Goal: Task Accomplishment & Management: Complete application form

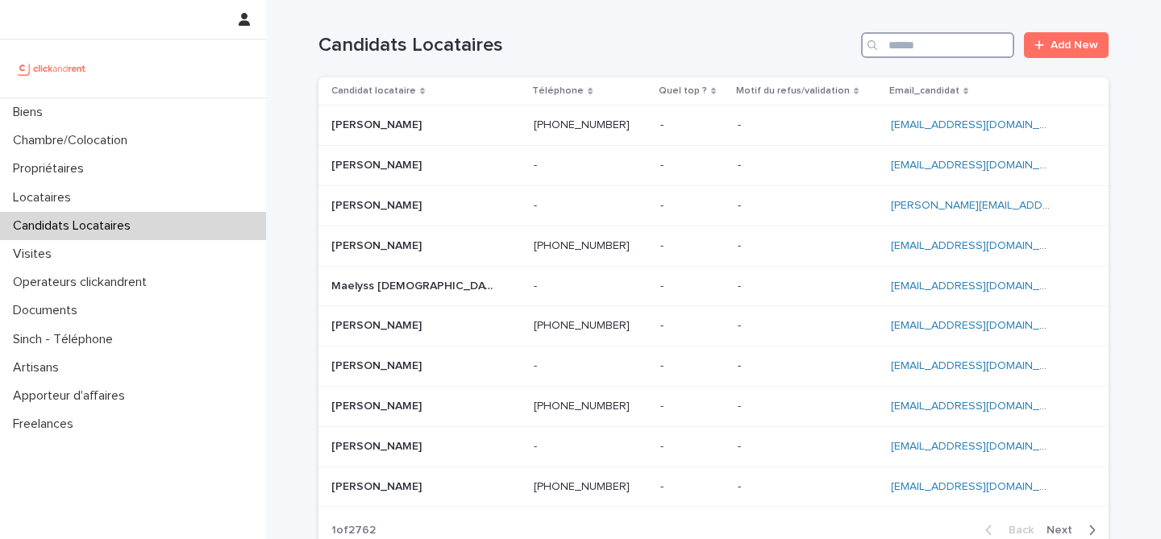
click at [958, 42] on input "Search" at bounding box center [937, 45] width 153 height 26
paste input "**********"
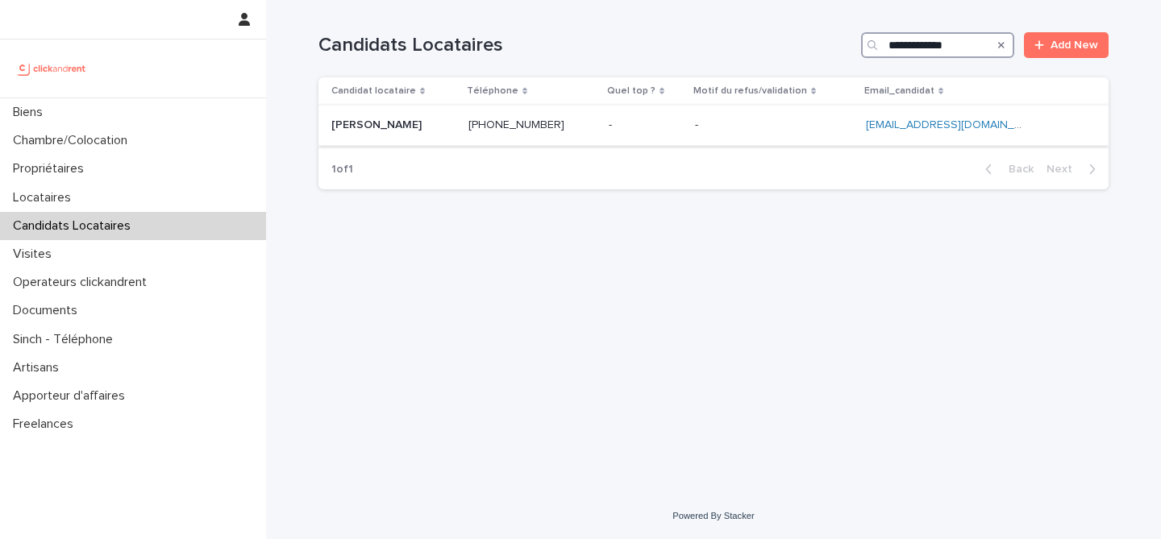
type input "**********"
click at [587, 134] on div "[PHONE_NUMBER] [PHONE_NUMBER]" at bounding box center [531, 125] width 127 height 27
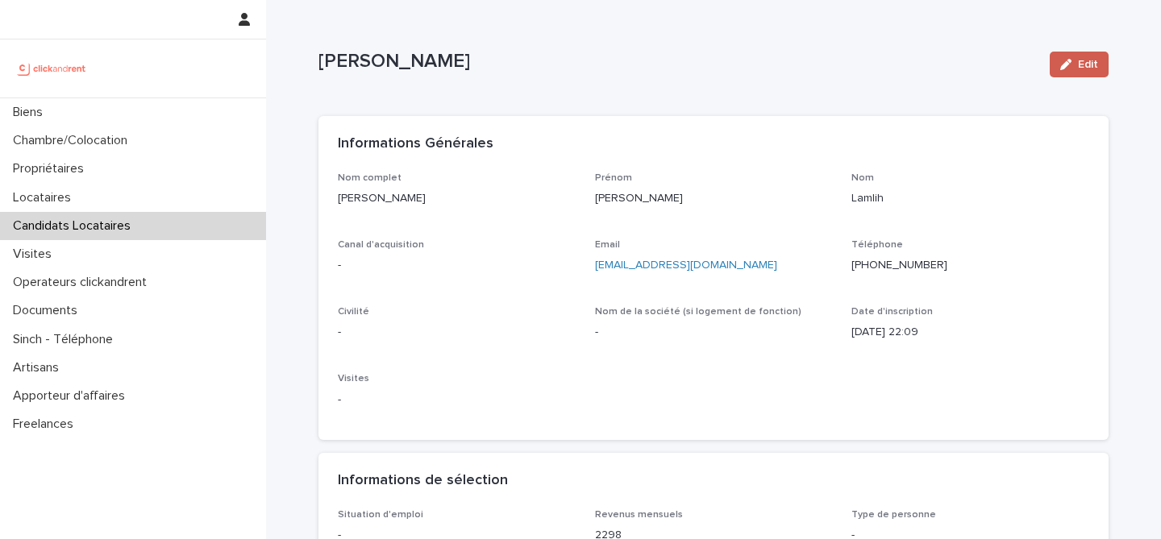
click at [1071, 59] on icon "button" at bounding box center [1065, 64] width 11 height 11
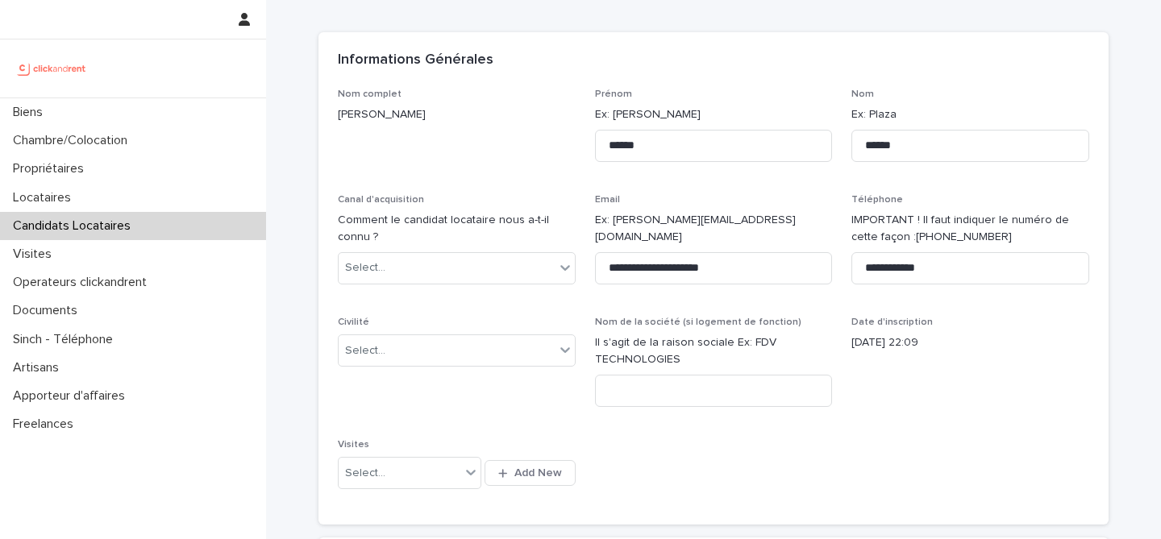
scroll to position [125, 0]
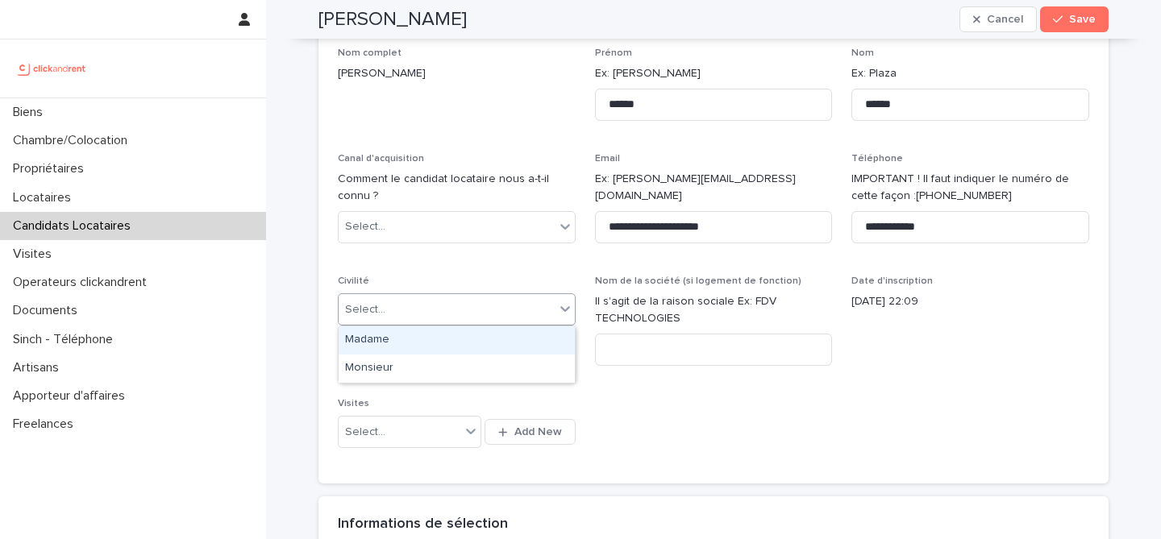
click at [453, 307] on div "Select..." at bounding box center [447, 310] width 216 height 27
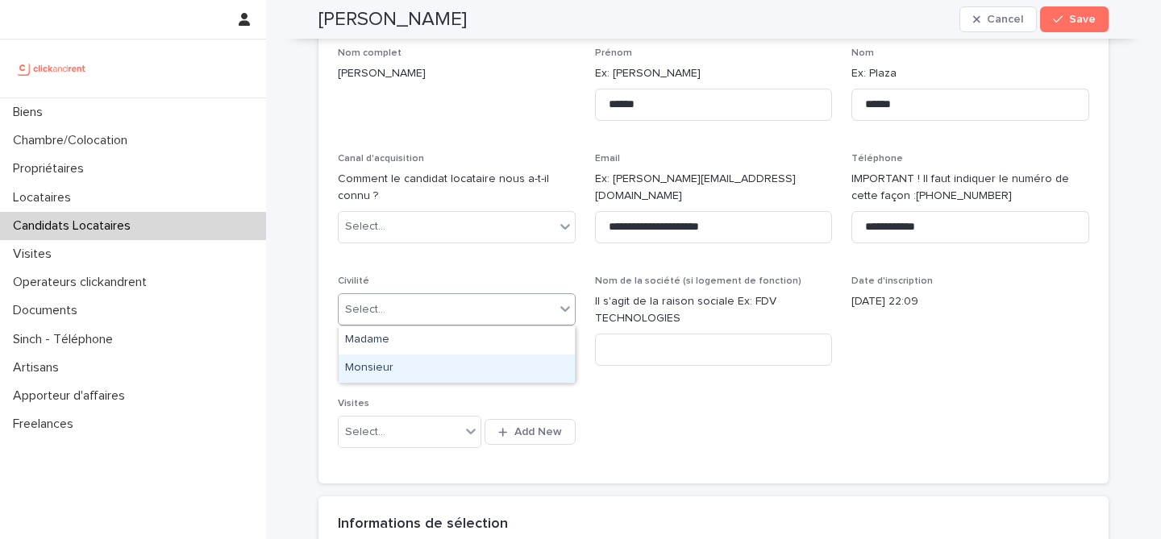
drag, startPoint x: 436, startPoint y: 352, endPoint x: 432, endPoint y: 361, distance: 10.5
click at [432, 361] on div "Monsieur" at bounding box center [457, 369] width 236 height 28
click at [639, 381] on div "**********" at bounding box center [713, 257] width 751 height 418
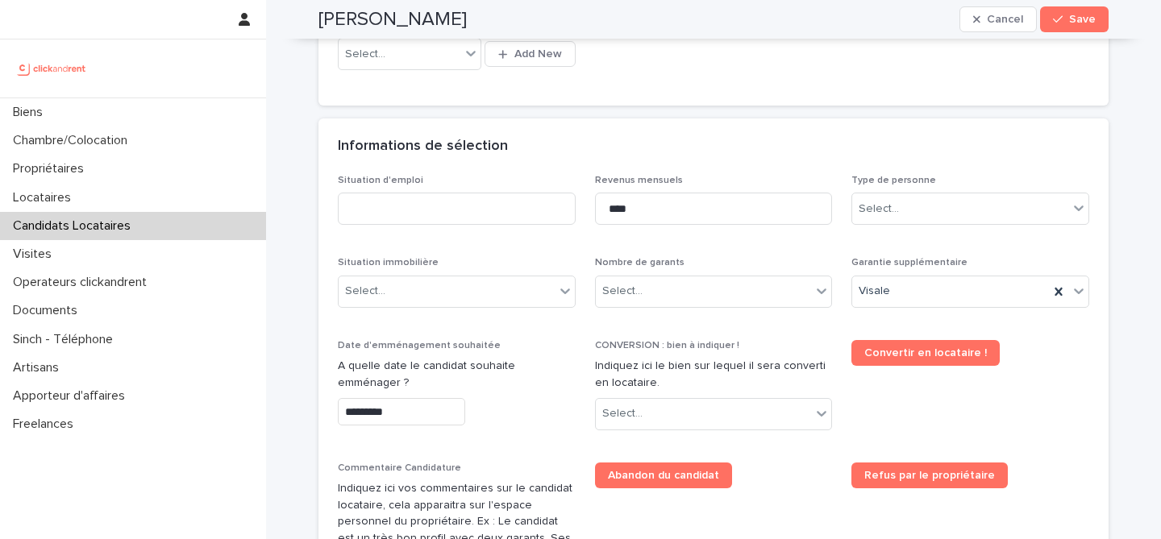
scroll to position [514, 0]
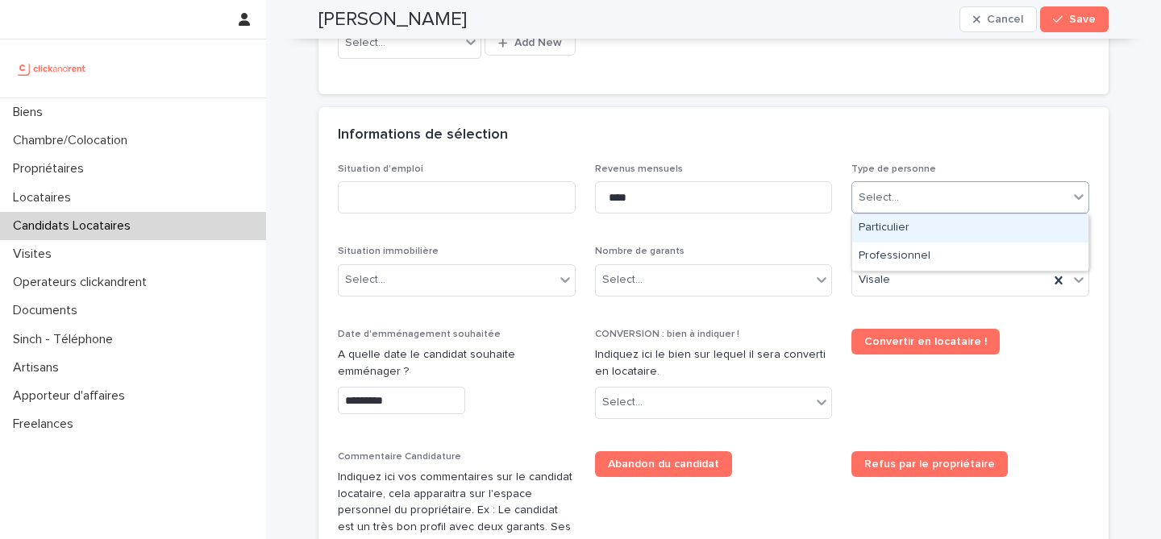
click at [890, 201] on div "Select..." at bounding box center [879, 197] width 40 height 17
click at [899, 229] on div "Particulier" at bounding box center [970, 228] width 236 height 28
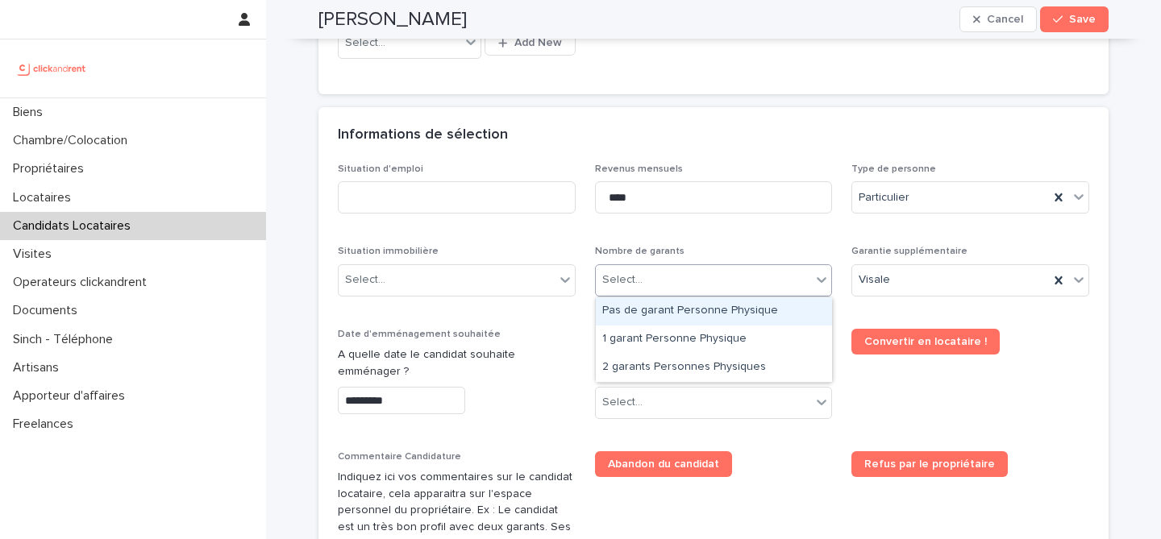
click at [779, 277] on div "Select..." at bounding box center [704, 280] width 216 height 27
click at [741, 317] on div "Pas de garant Personne Physique" at bounding box center [714, 312] width 236 height 28
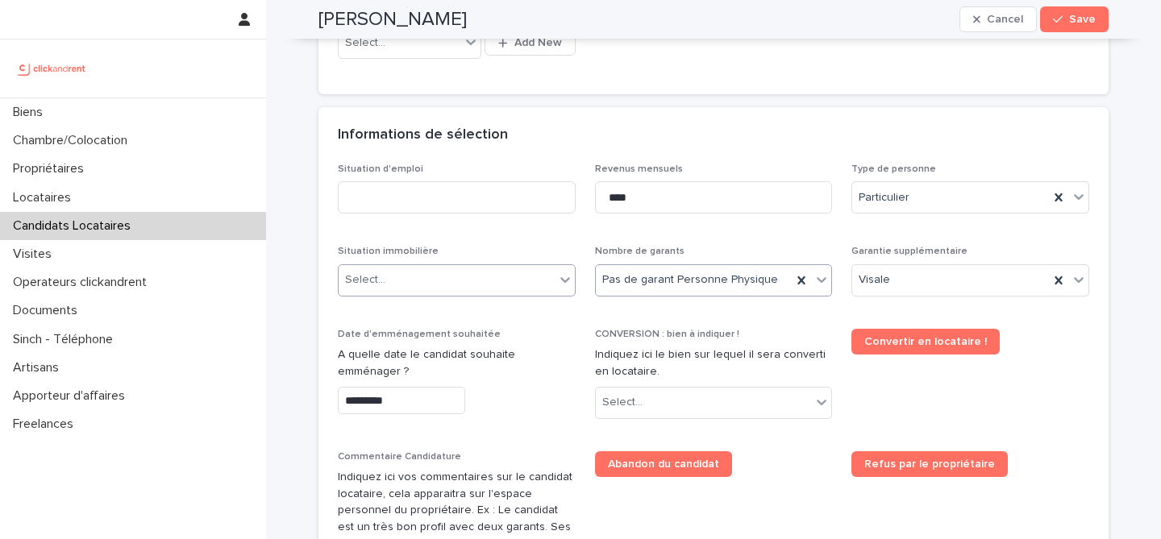
click at [460, 286] on div "Select..." at bounding box center [447, 280] width 216 height 27
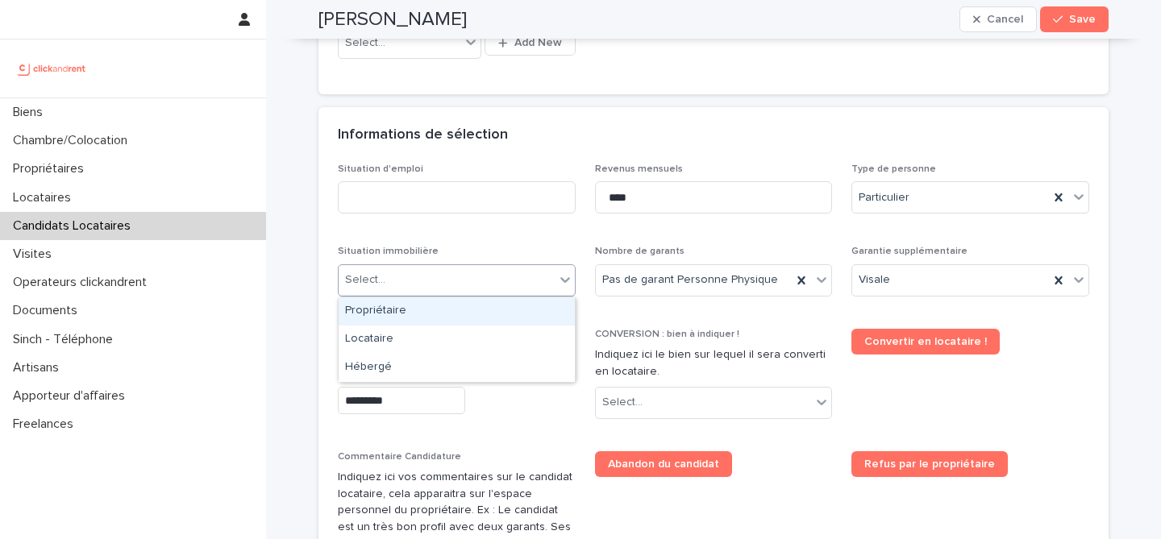
click at [472, 308] on div "Propriétaire" at bounding box center [457, 312] width 236 height 28
click at [476, 288] on div "Propriétaire" at bounding box center [437, 280] width 197 height 27
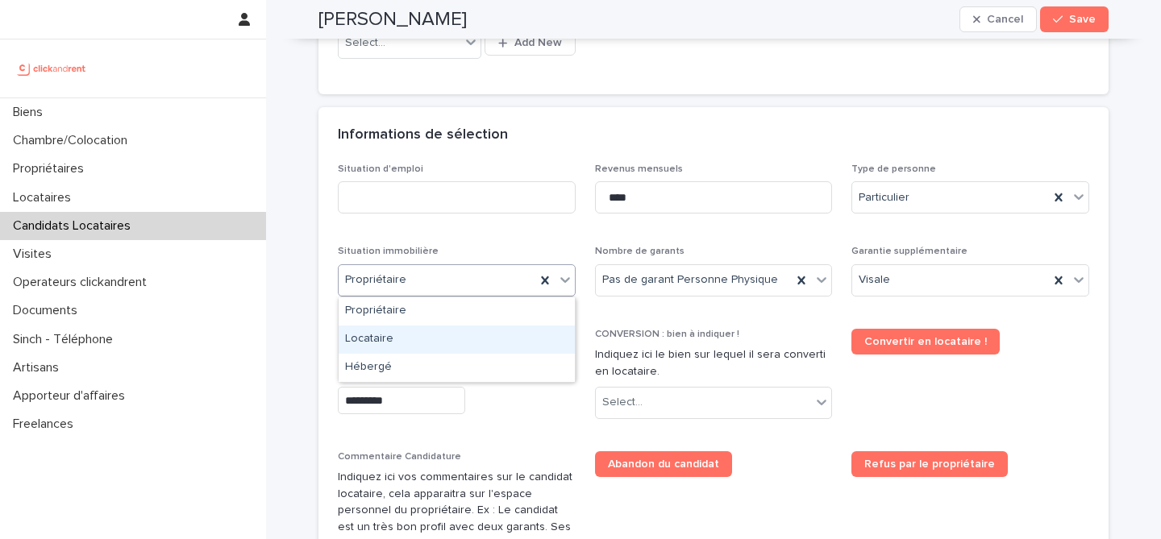
click at [451, 342] on div "Locataire" at bounding box center [457, 340] width 236 height 28
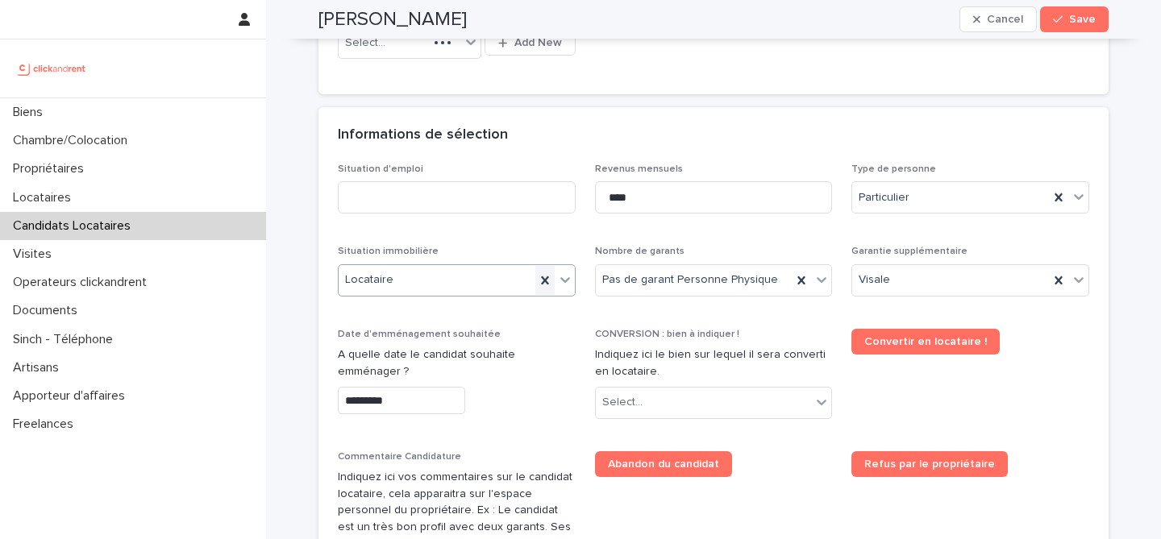
click at [538, 283] on icon at bounding box center [545, 281] width 16 height 16
click at [509, 287] on div "Select..." at bounding box center [447, 280] width 216 height 27
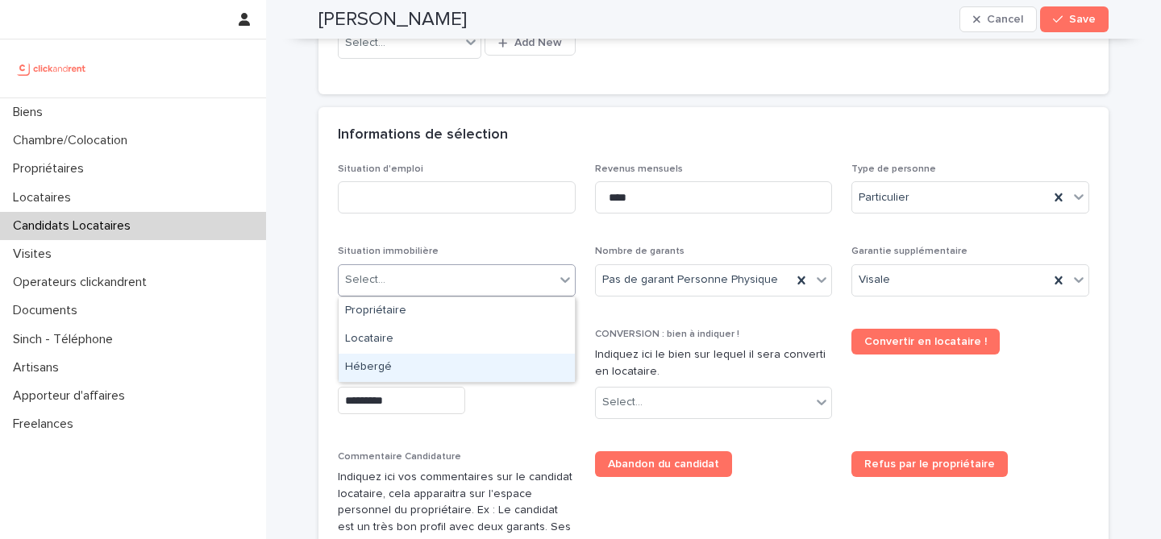
click at [456, 359] on div "Hébergé" at bounding box center [457, 368] width 236 height 28
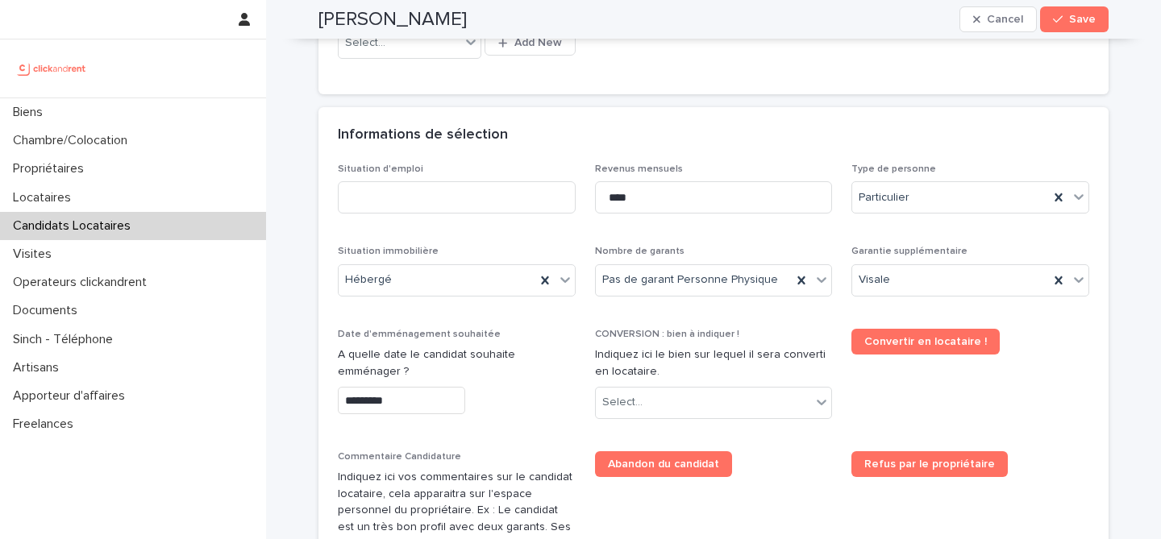
click at [522, 310] on div "Situation d'emploi Revenus mensuels **** Type de personne Particulier Situation…" at bounding box center [713, 428] width 751 height 529
click at [458, 202] on input at bounding box center [457, 197] width 238 height 32
type input "*******"
click at [605, 229] on div "Situation d'emploi ******* Revenus mensuels **** Type de personne Particulier S…" at bounding box center [713, 428] width 751 height 529
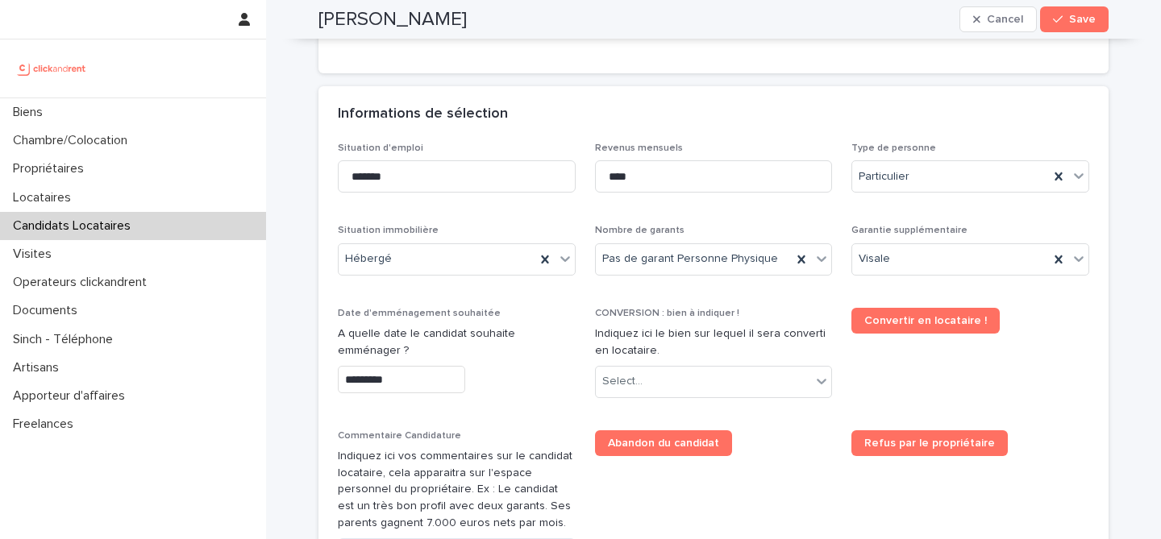
scroll to position [539, 0]
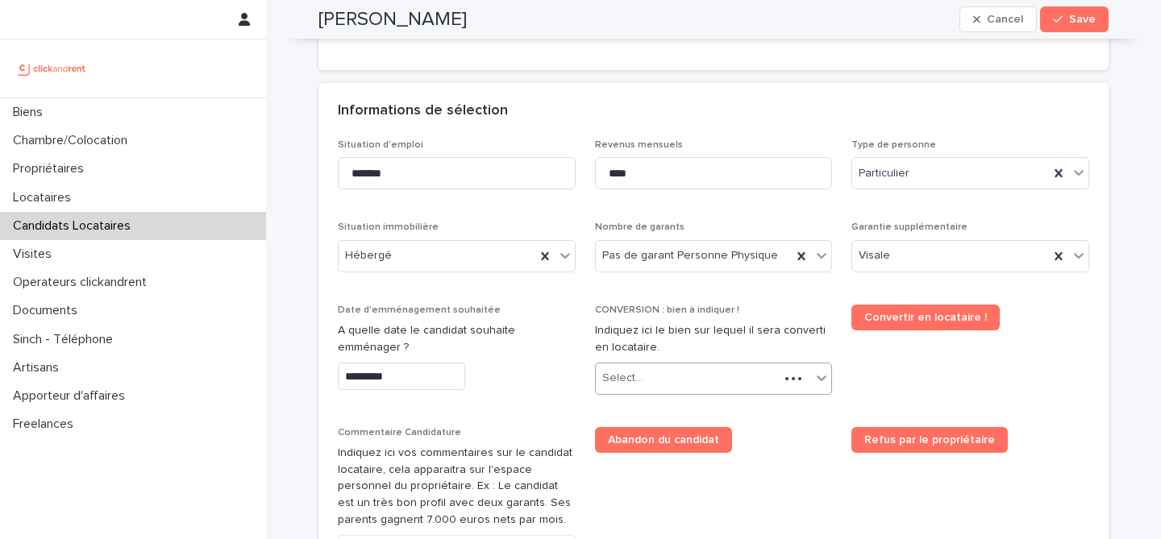
click at [668, 384] on div "Select..." at bounding box center [688, 378] width 184 height 27
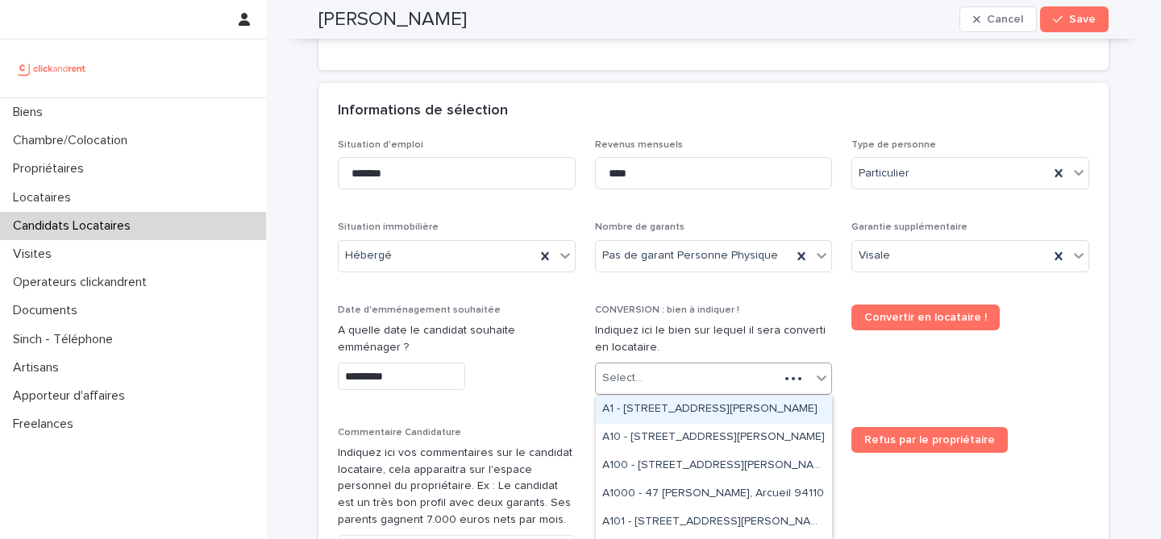
paste input "*****"
type input "*****"
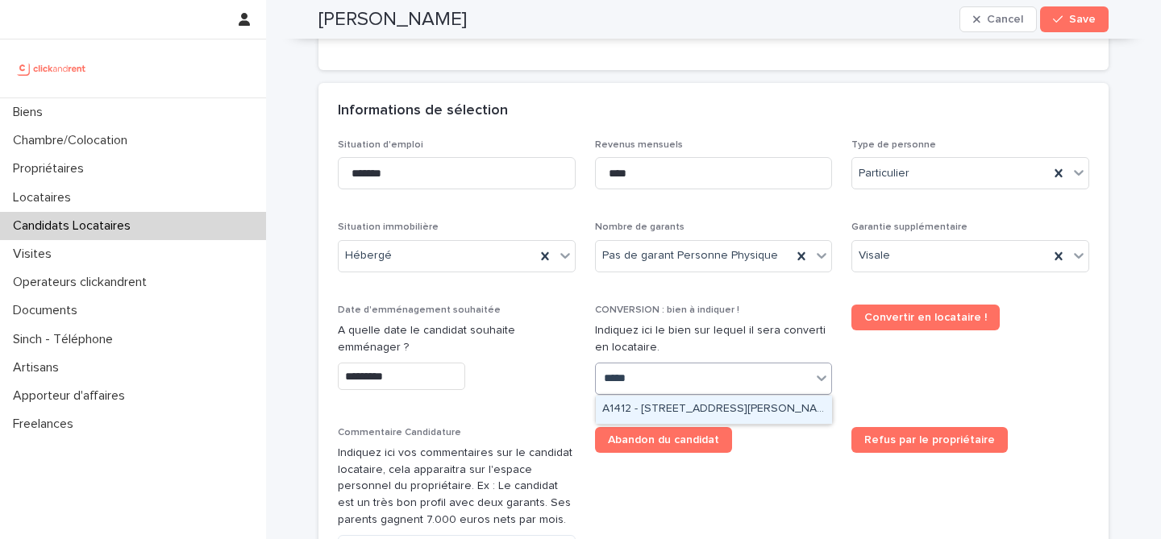
click at [722, 411] on div "A1412 - [STREET_ADDRESS][PERSON_NAME]" at bounding box center [714, 410] width 236 height 28
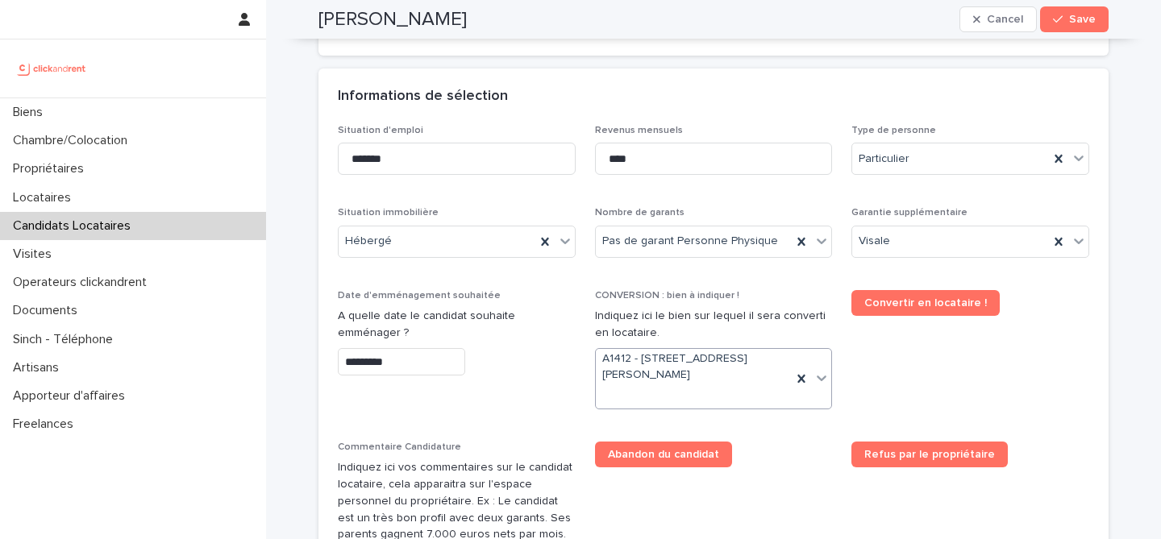
click at [790, 442] on div "Abandon du candidat" at bounding box center [714, 455] width 238 height 26
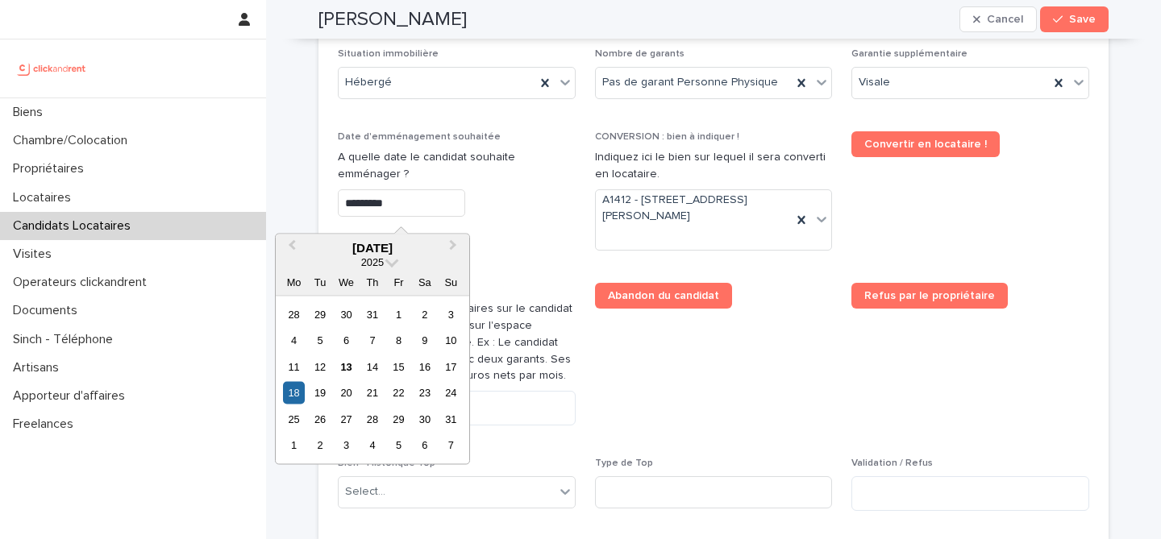
click at [435, 212] on input "*********" at bounding box center [401, 203] width 127 height 28
click at [292, 398] on div "18" at bounding box center [294, 393] width 22 height 22
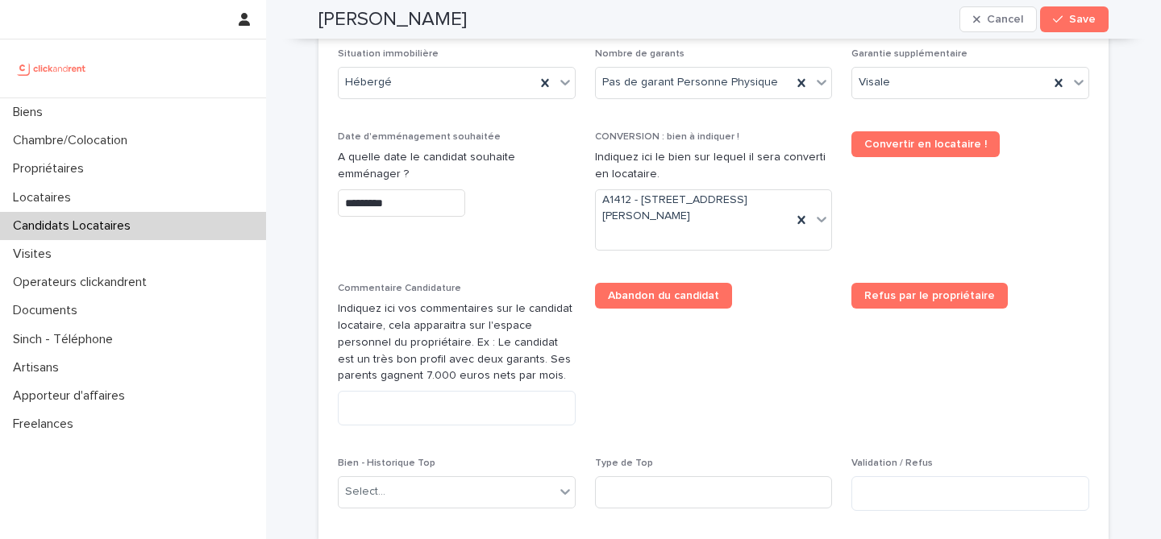
click at [502, 294] on p "Commentaire Candidature" at bounding box center [457, 288] width 238 height 11
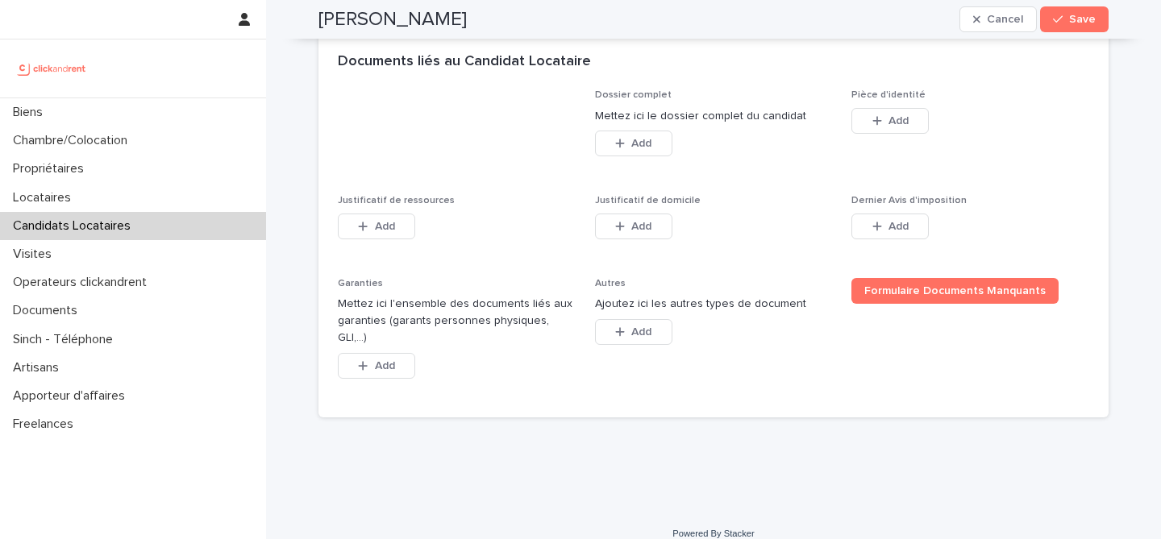
scroll to position [1226, 0]
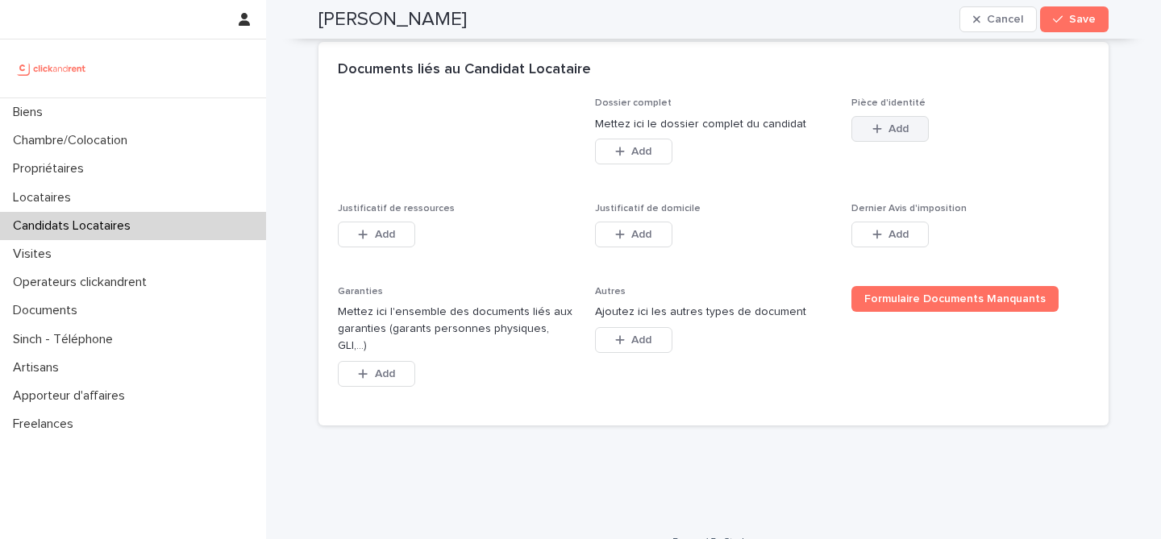
click at [876, 122] on button "Add" at bounding box center [889, 129] width 77 height 26
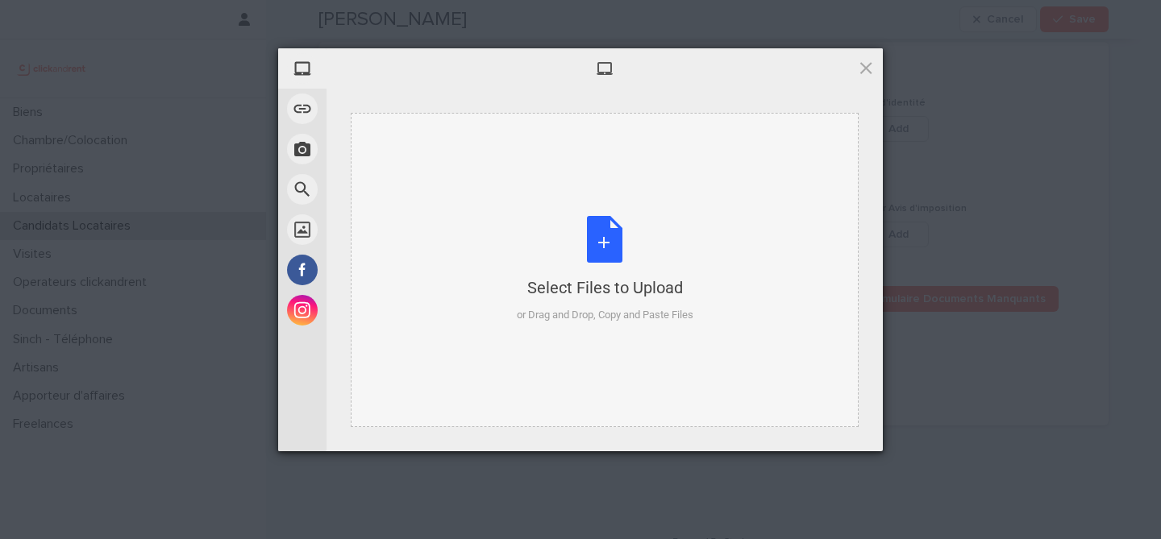
click at [617, 239] on div "Select Files to Upload or Drag and Drop, Copy and Paste Files" at bounding box center [605, 269] width 177 height 107
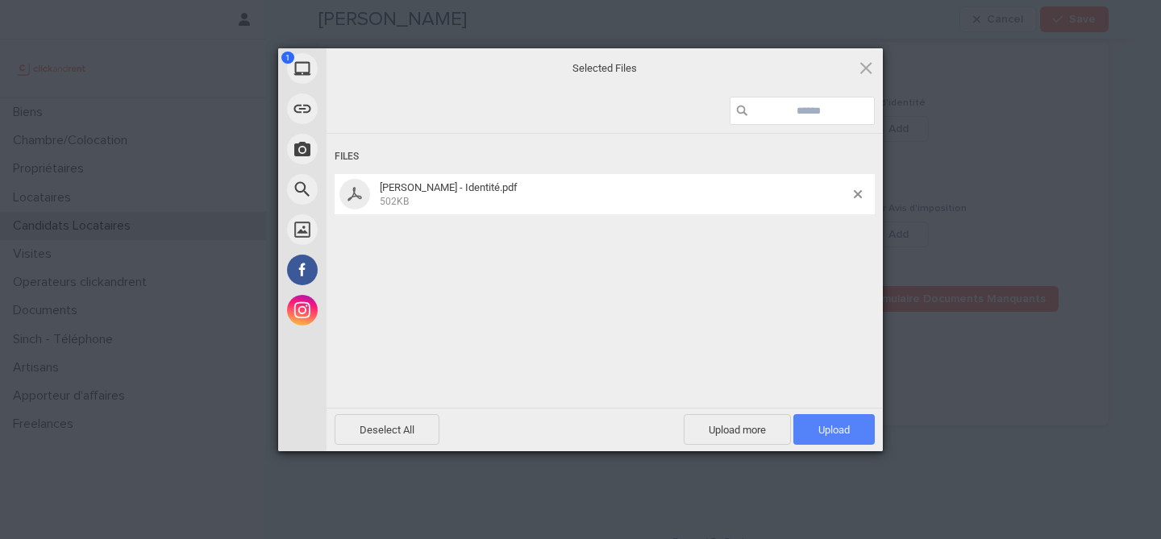
click at [815, 433] on span "Upload 1" at bounding box center [833, 429] width 81 height 31
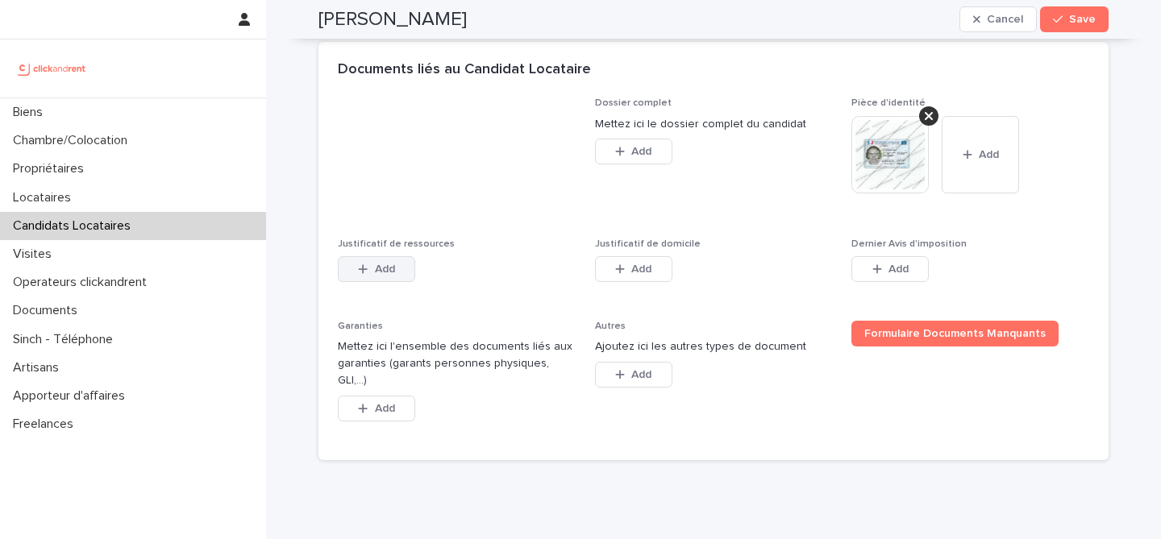
click at [386, 271] on span "Add" at bounding box center [385, 269] width 20 height 11
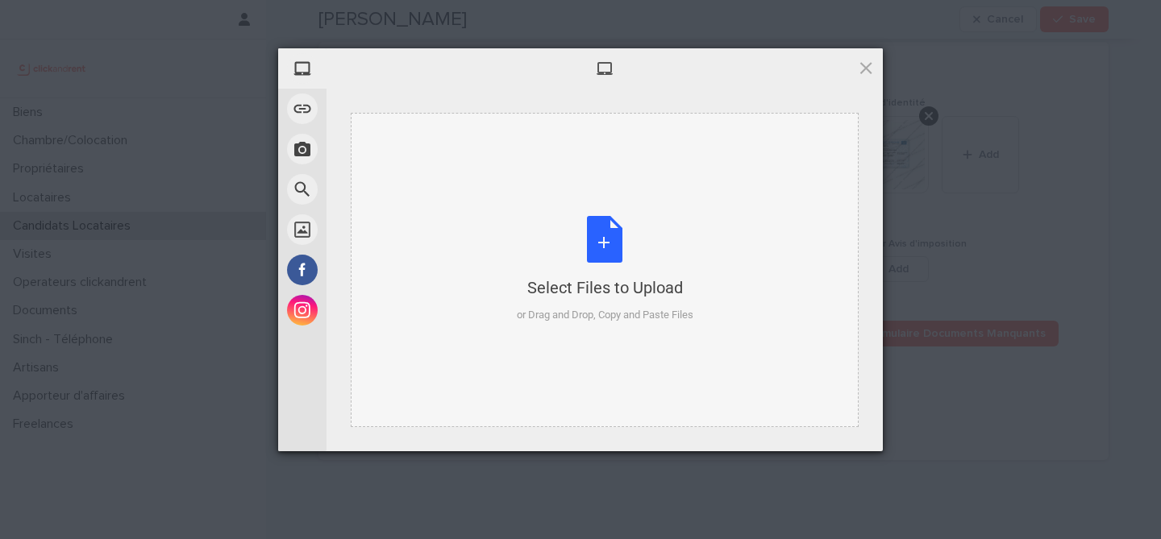
click at [603, 236] on div "Select Files to Upload or Drag and Drop, Copy and Paste Files" at bounding box center [605, 269] width 177 height 107
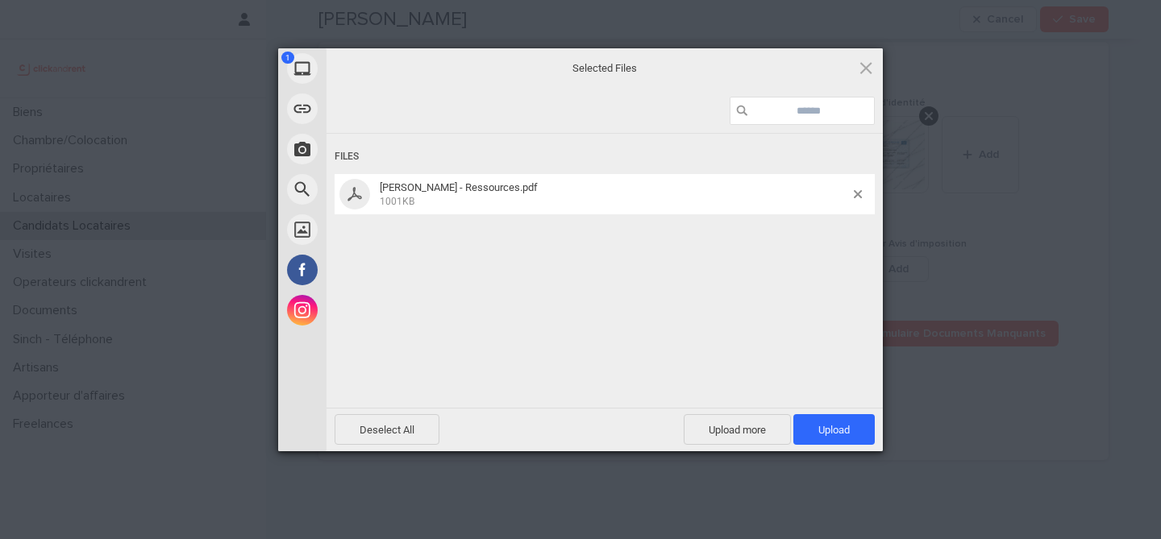
click at [709, 447] on div "Deselect All Upload more Upload 1" at bounding box center [605, 430] width 556 height 44
click at [714, 431] on span "Upload more" at bounding box center [737, 429] width 107 height 31
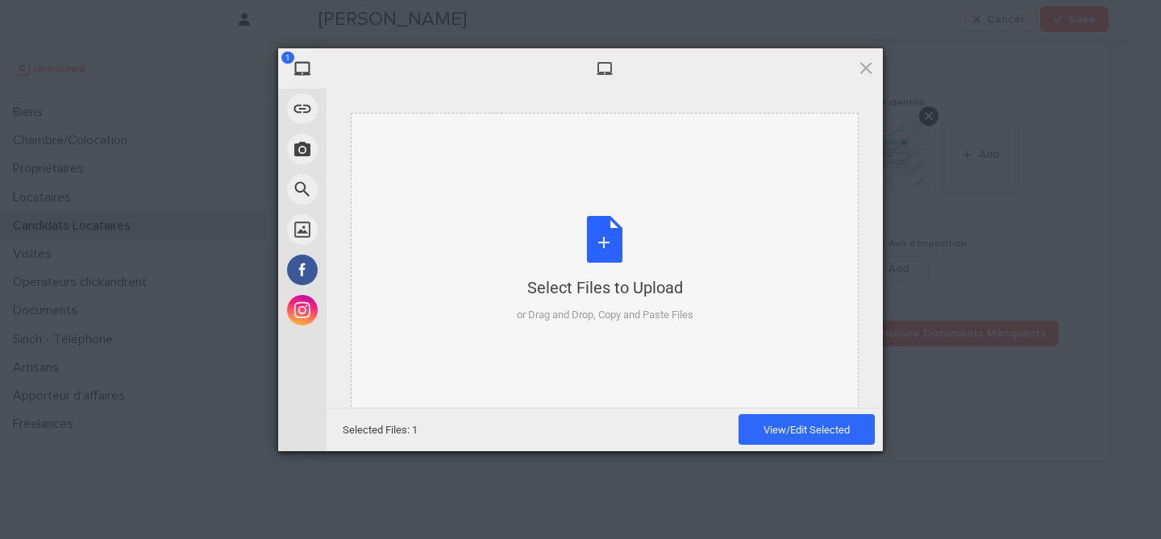
click at [618, 235] on div "Select Files to Upload or Drag and Drop, Copy and Paste Files" at bounding box center [605, 269] width 177 height 107
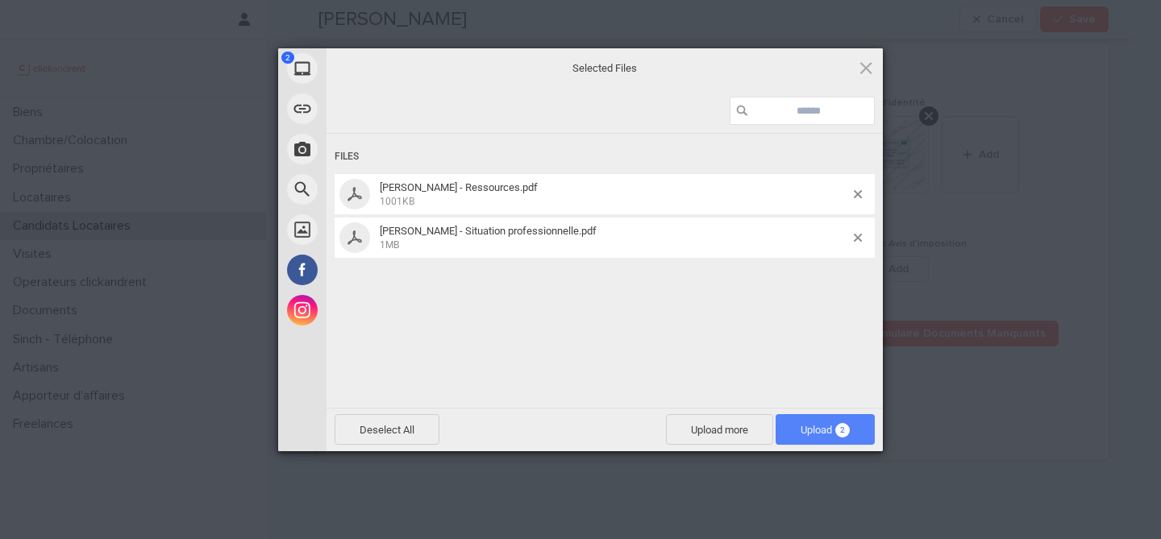
click at [836, 435] on span "Upload 2" at bounding box center [825, 430] width 49 height 12
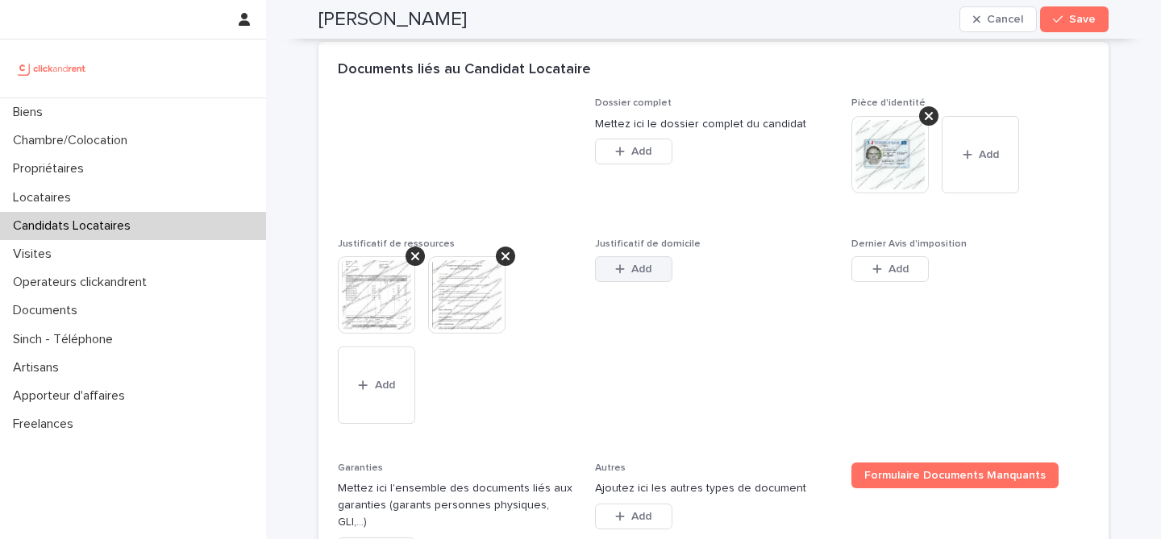
click at [628, 263] on button "Add" at bounding box center [633, 269] width 77 height 26
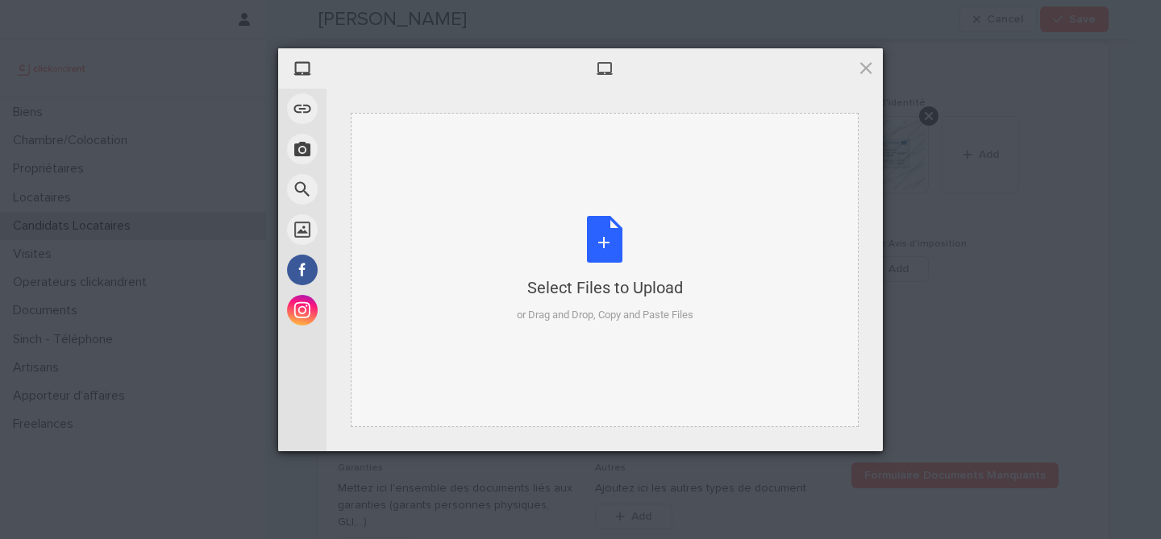
click at [596, 253] on div "Select Files to Upload or Drag and Drop, Copy and Paste Files" at bounding box center [605, 269] width 177 height 107
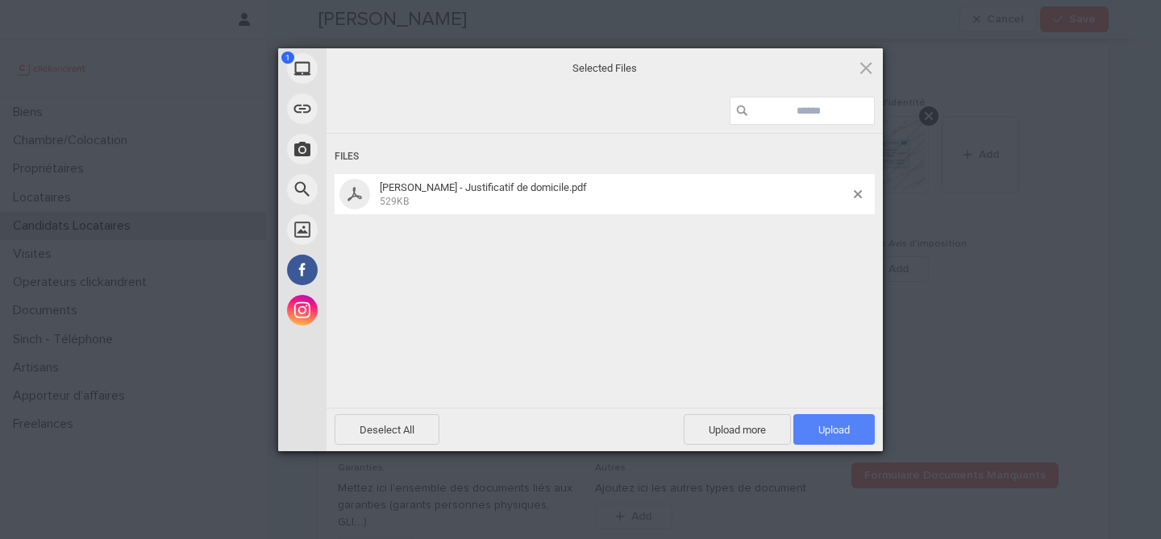
click at [847, 424] on span "Upload 1" at bounding box center [833, 430] width 31 height 12
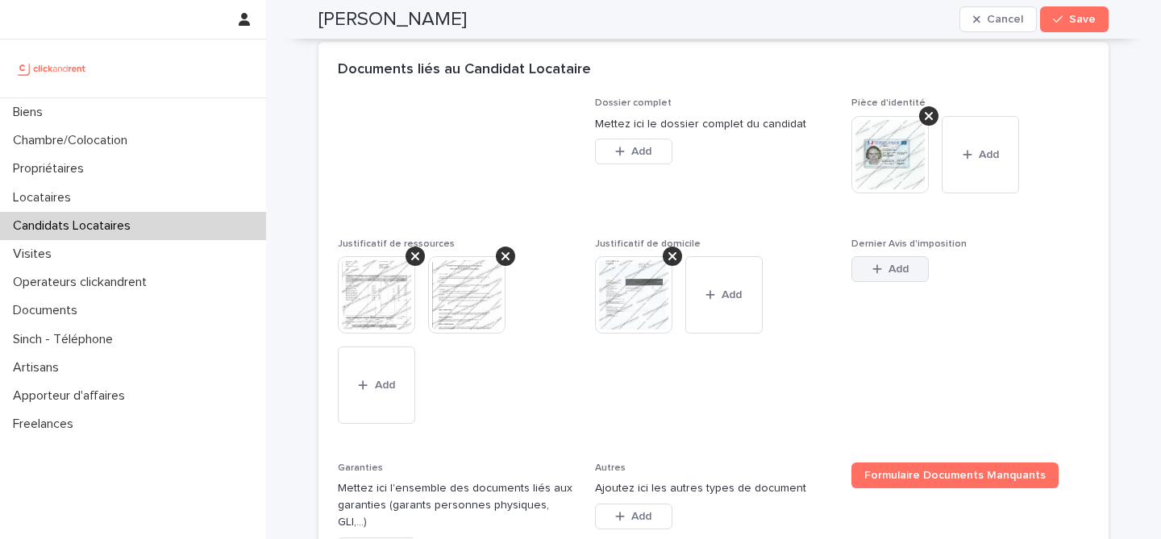
click at [901, 266] on span "Add" at bounding box center [898, 269] width 20 height 11
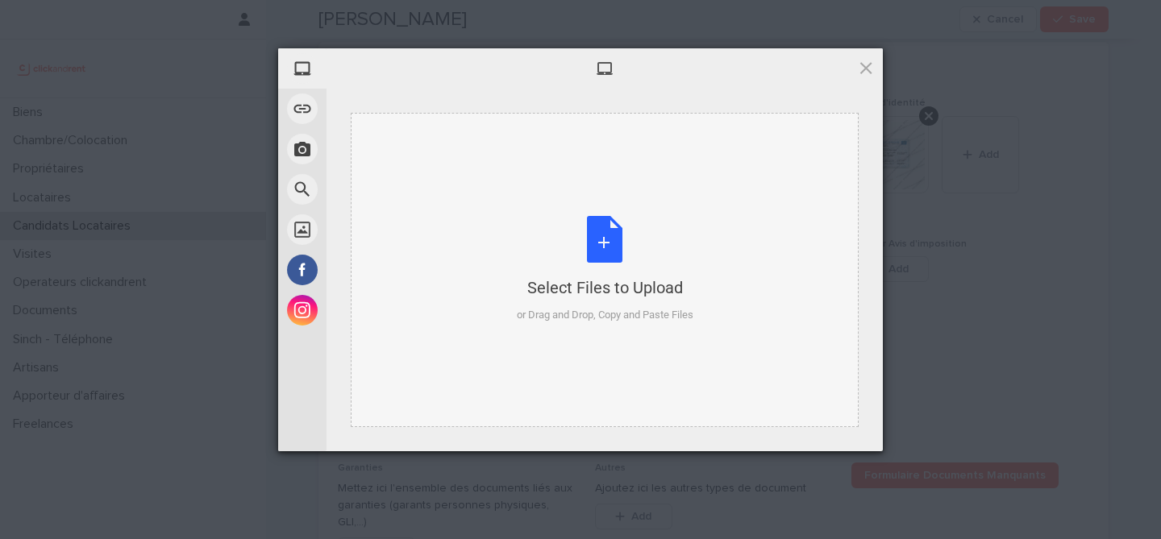
click at [568, 224] on div "Select Files to Upload or Drag and Drop, Copy and Paste Files" at bounding box center [605, 269] width 177 height 107
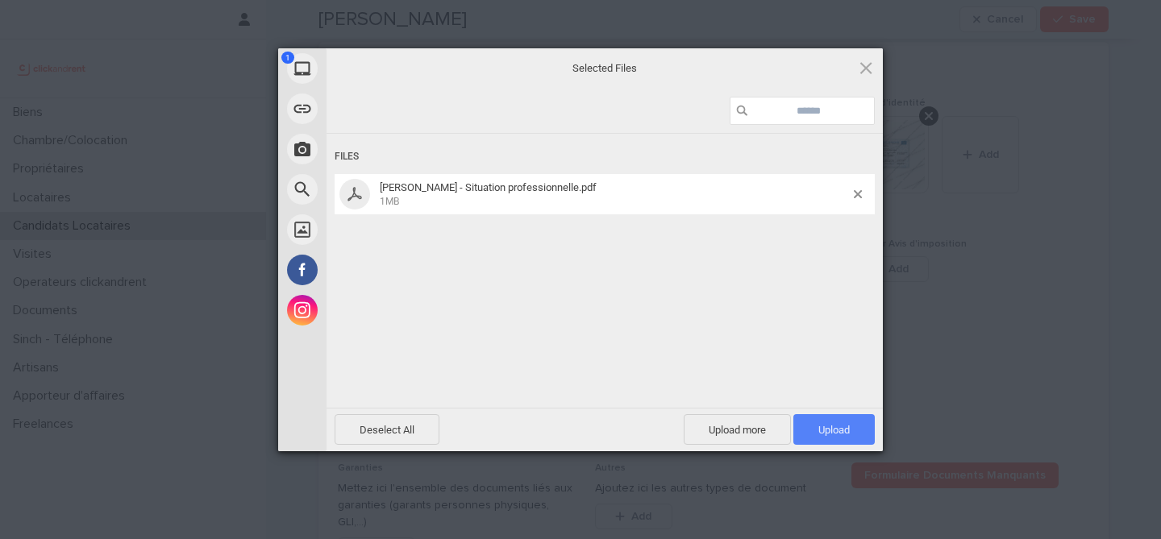
click at [815, 429] on span "Upload 1" at bounding box center [833, 429] width 81 height 31
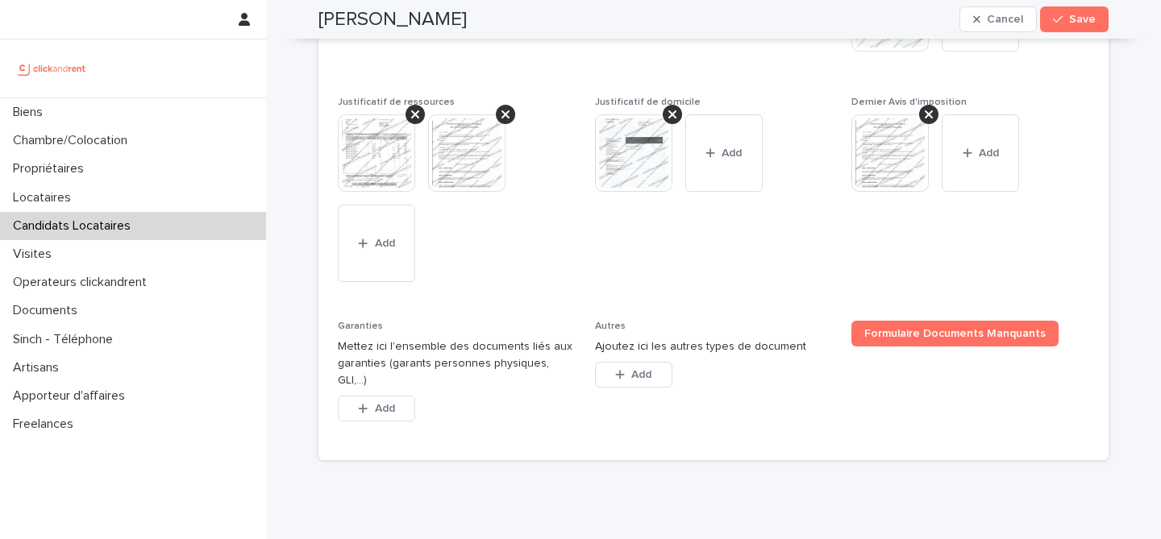
scroll to position [1377, 0]
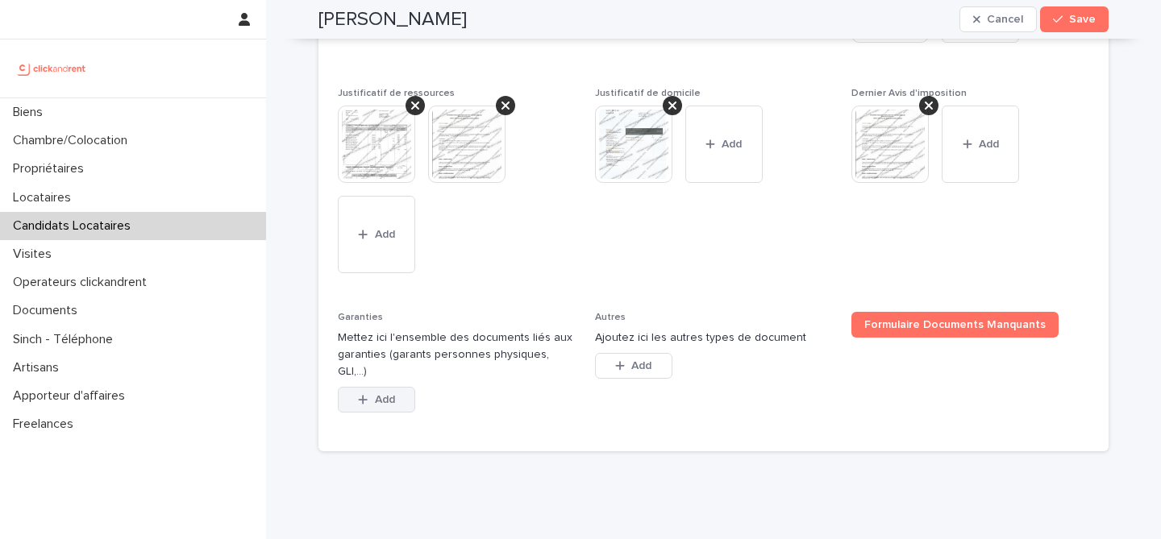
click at [394, 394] on span "Add" at bounding box center [385, 399] width 20 height 11
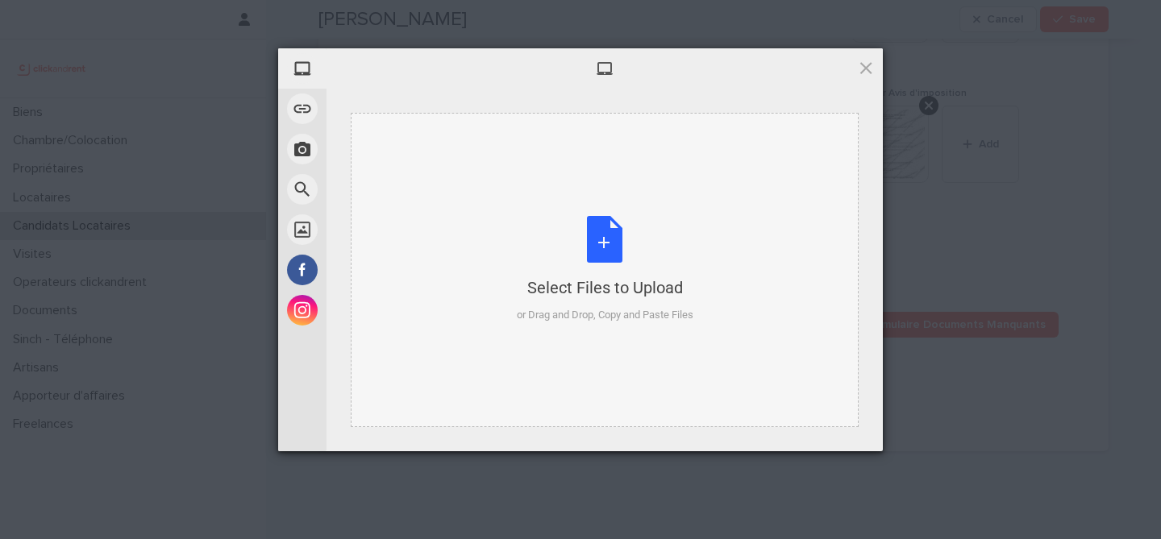
click at [618, 270] on div "Select Files to Upload or Drag and Drop, Copy and Paste Files" at bounding box center [605, 269] width 177 height 107
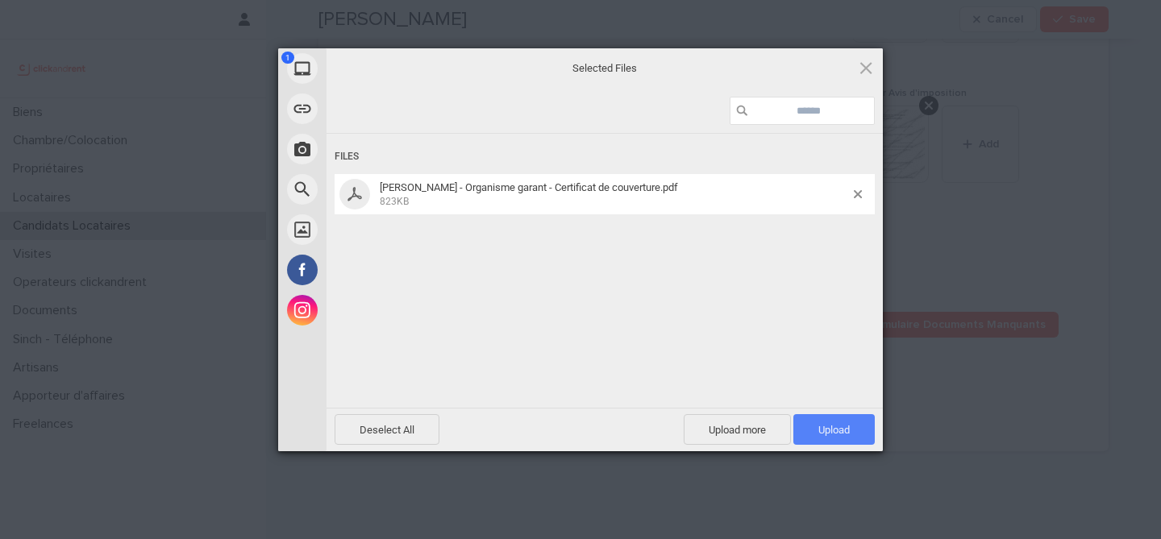
click at [806, 428] on span "Upload 1" at bounding box center [833, 429] width 81 height 31
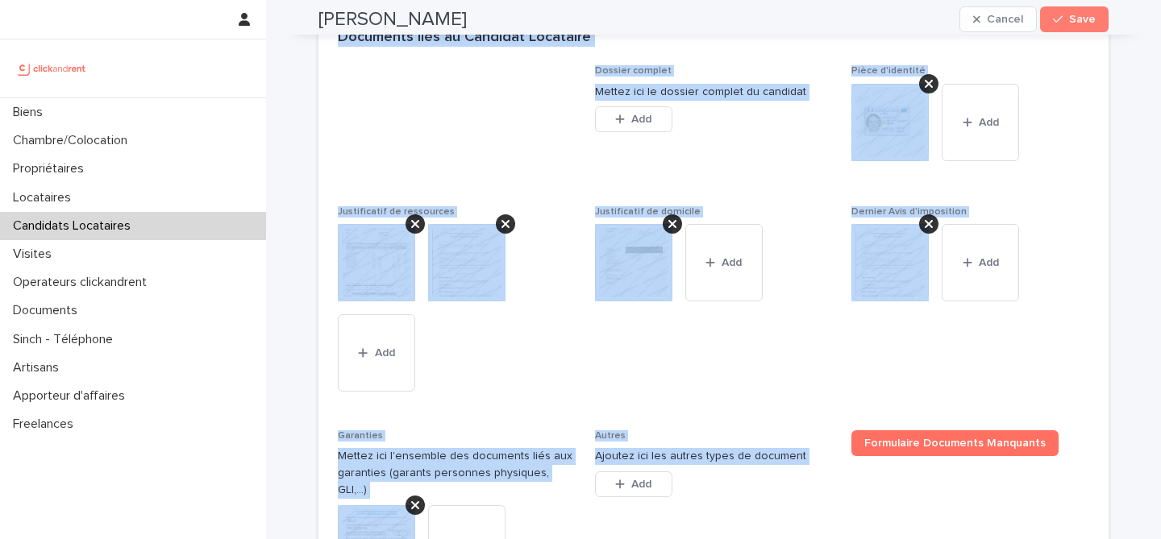
scroll to position [1470, 0]
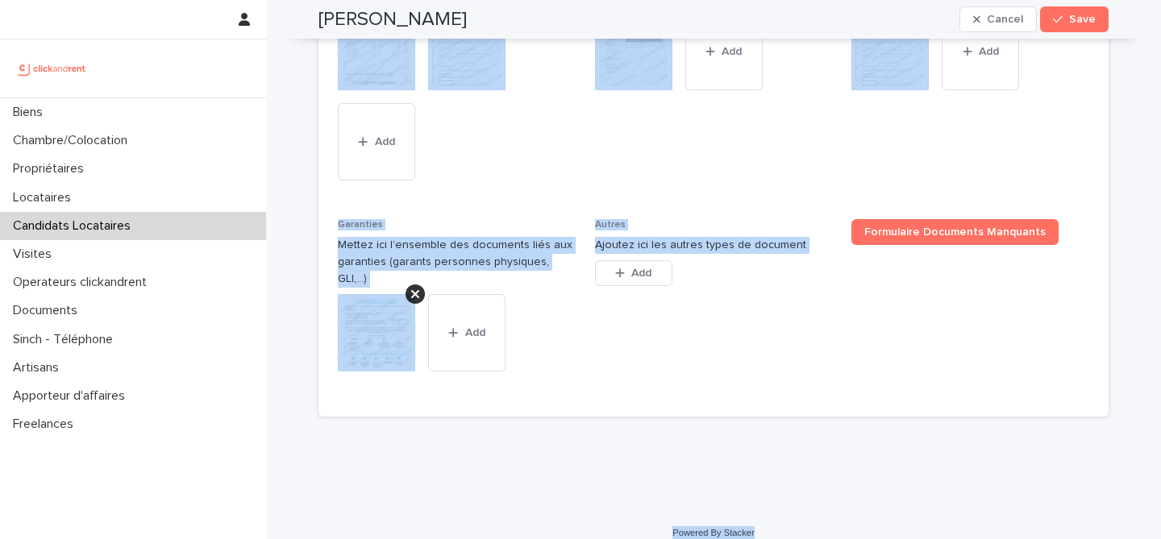
drag, startPoint x: 311, startPoint y: 38, endPoint x: 884, endPoint y: 526, distance: 753.2
copy div "Alexis Lamlih Cancel Save Sorry, there was an error saving your record. Please …"
click at [618, 177] on span "Justificatif de domicile This file cannot be opened Download File Add" at bounding box center [714, 97] width 238 height 205
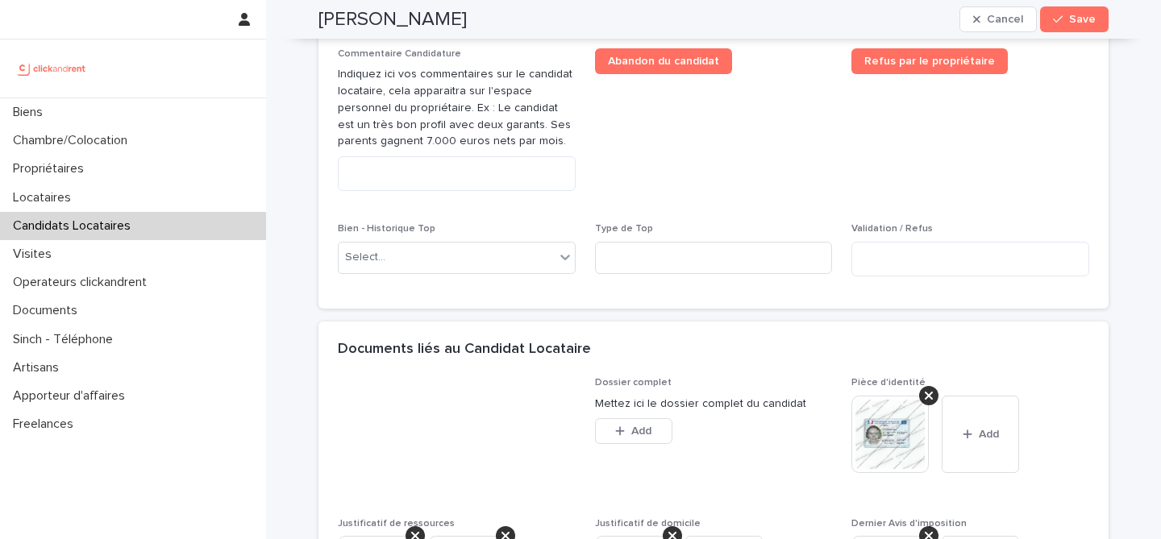
scroll to position [942, 0]
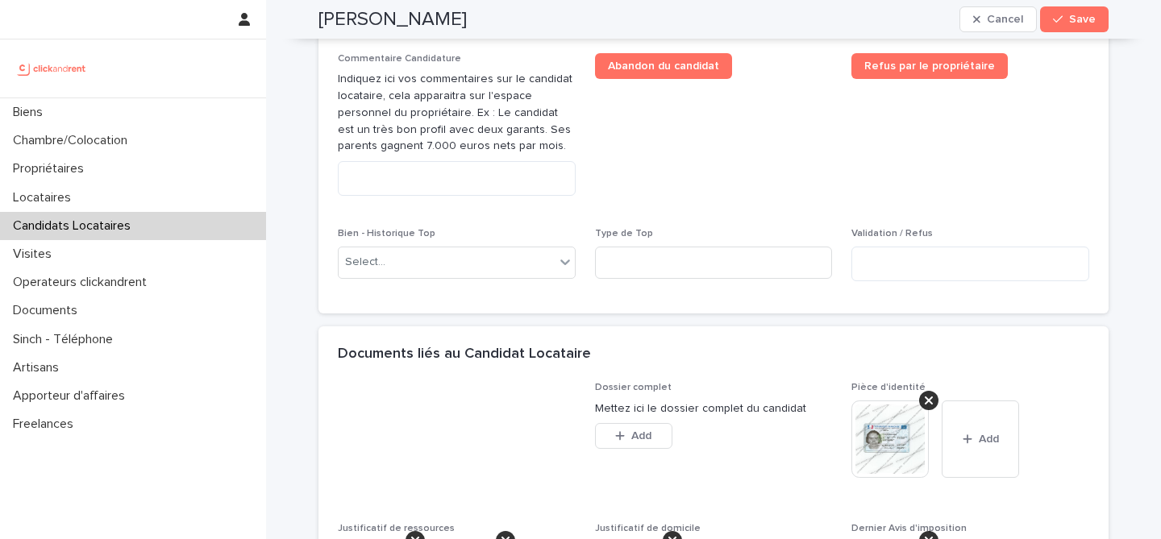
click at [553, 201] on div "Commentaire Candidature Indiquez ici vos commentaires sur le candidat locataire…" at bounding box center [457, 131] width 238 height 156
click at [550, 181] on textarea at bounding box center [457, 178] width 238 height 35
paste textarea "**********"
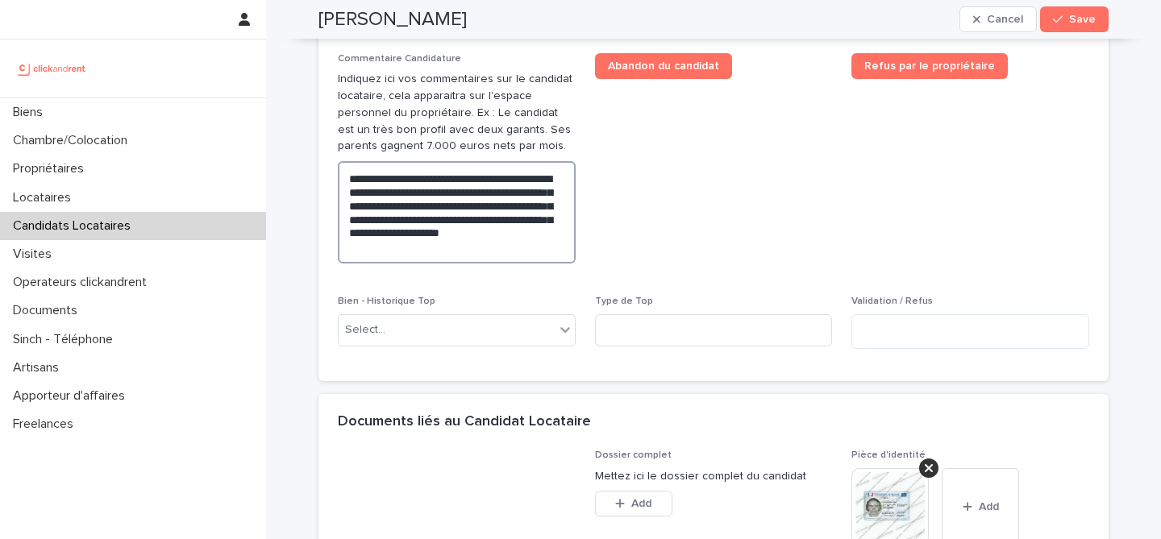
type textarea "**********"
click at [765, 213] on span "Abandon du candidat" at bounding box center [714, 164] width 238 height 223
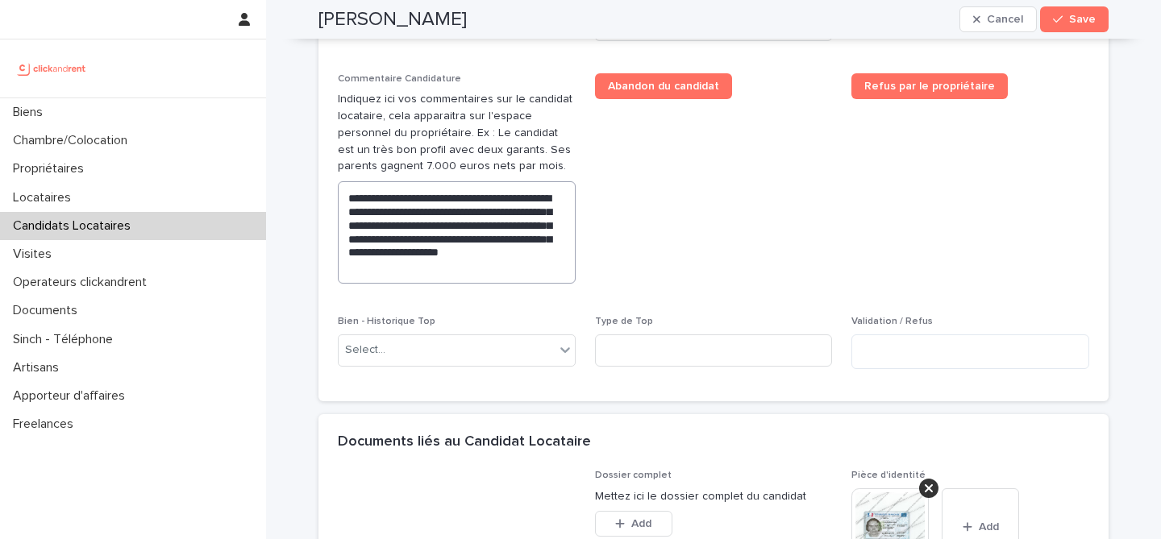
scroll to position [915, 0]
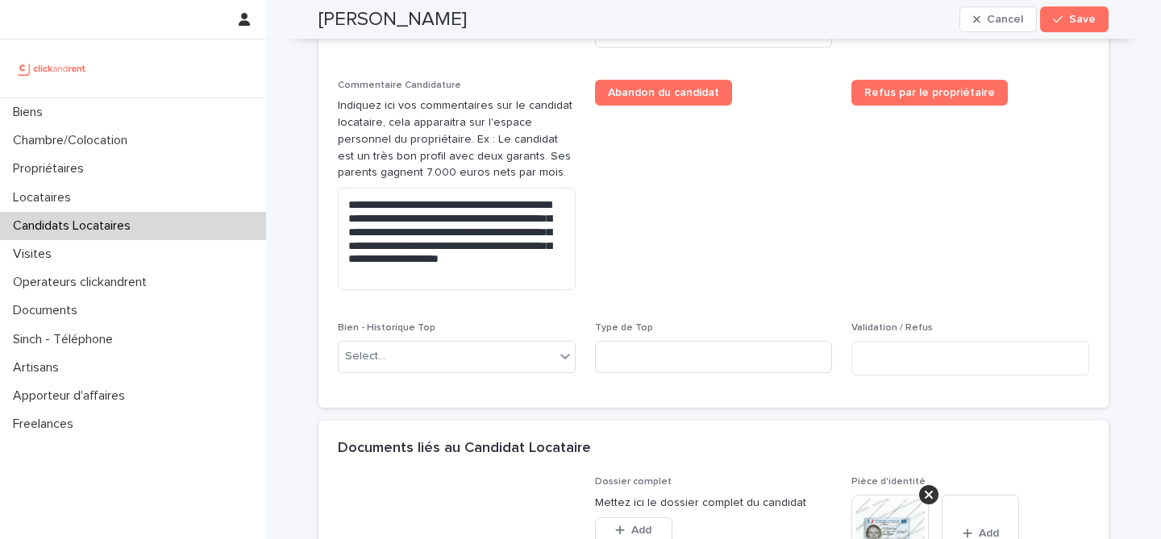
click at [415, 23] on h2 "Alexis Lamlih" at bounding box center [392, 19] width 148 height 23
copy div "Alexis Lamlih Cancel Save"
click at [1104, 26] on button "Save" at bounding box center [1074, 19] width 69 height 26
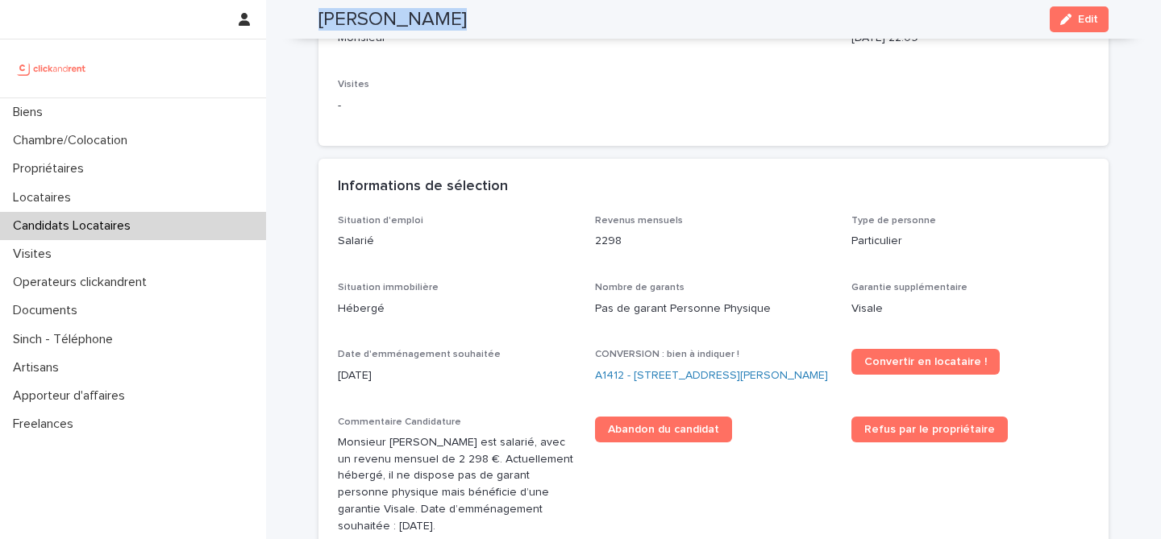
scroll to position [298, 0]
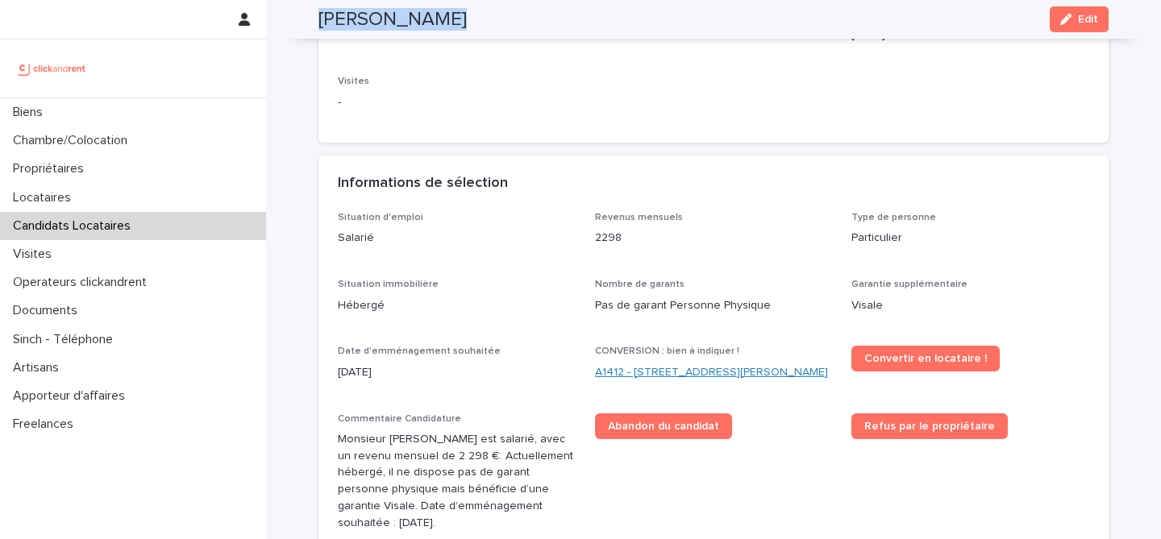
click at [664, 371] on link "A1412 - 11 rue Camille Desmoulins, Levallois-Perret 92300" at bounding box center [711, 372] width 233 height 17
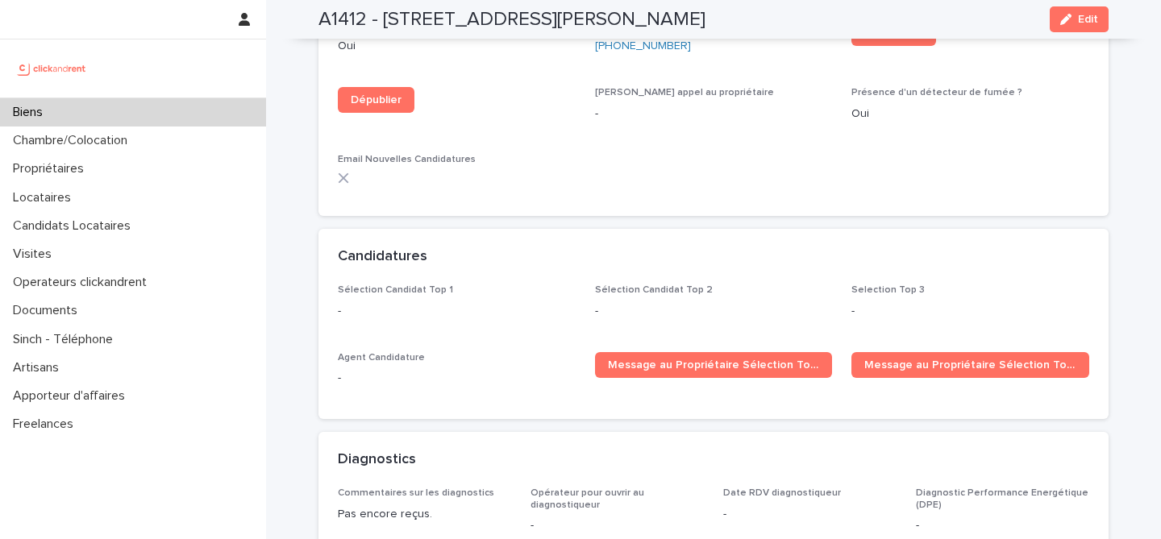
scroll to position [4911, 0]
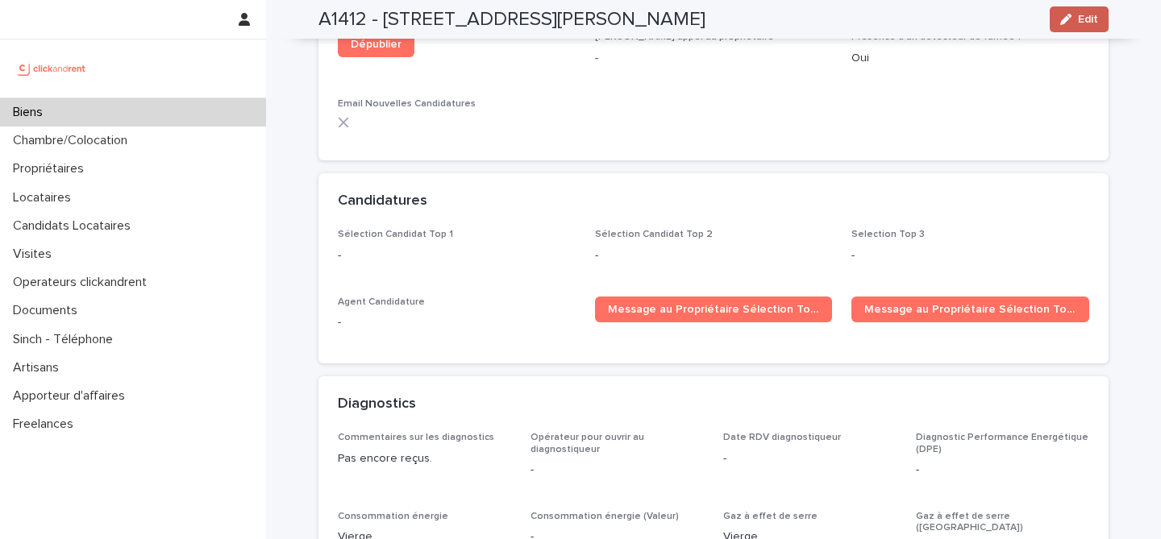
click at [1090, 31] on button "Edit" at bounding box center [1079, 19] width 59 height 26
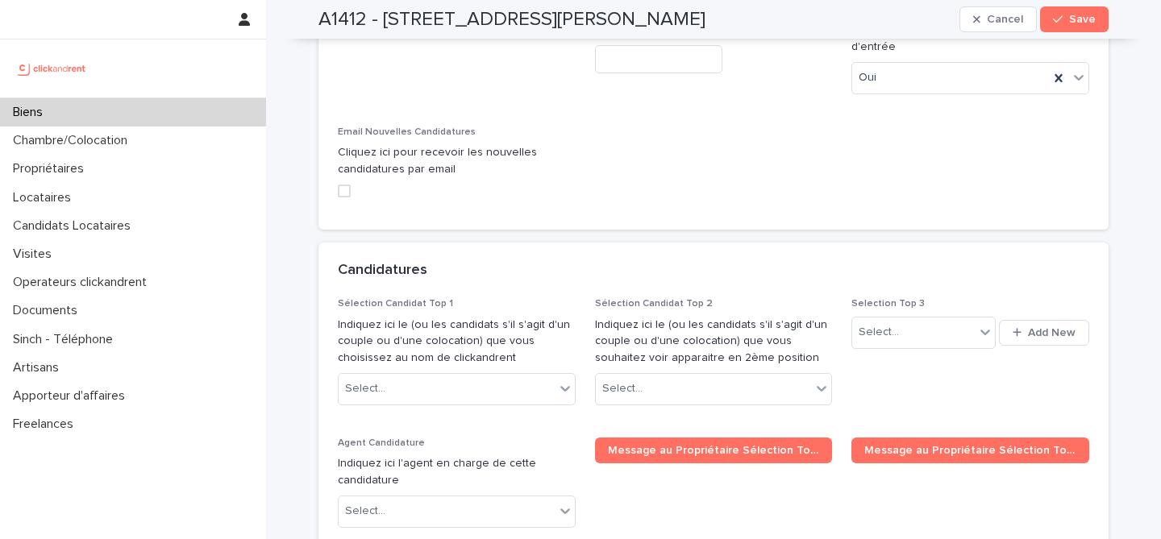
scroll to position [7722, 0]
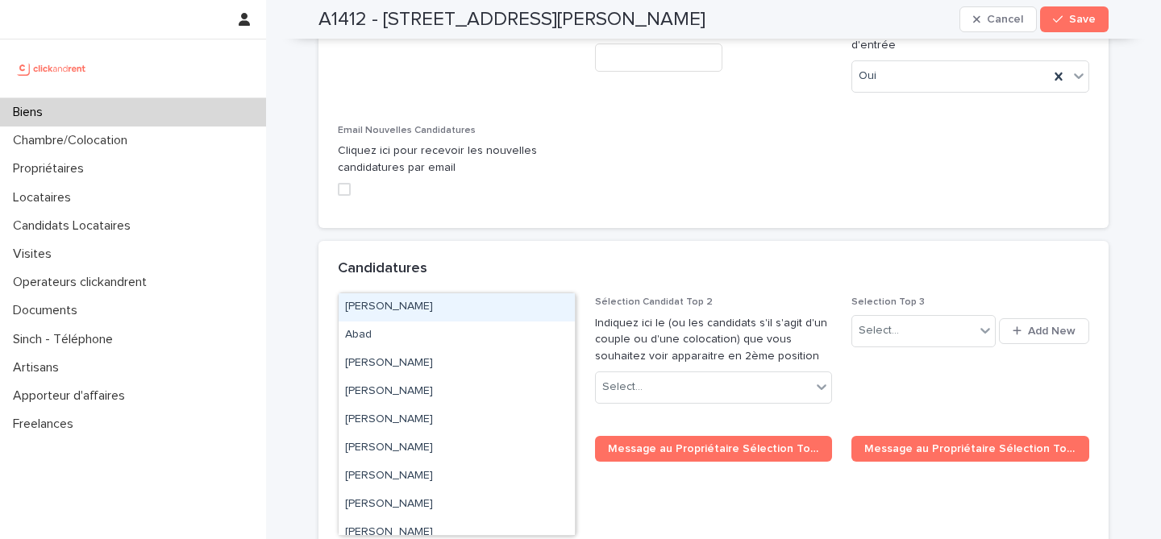
click at [480, 374] on div "Select..." at bounding box center [447, 387] width 216 height 27
paste input "**********"
type input "**********"
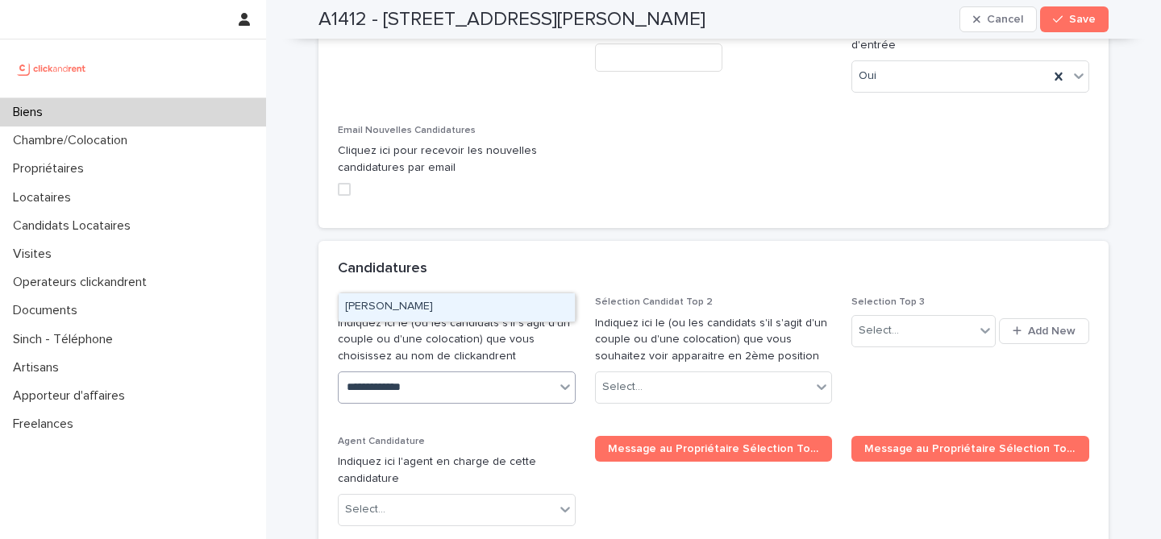
click at [485, 310] on div "Alexis Lamlih" at bounding box center [457, 307] width 236 height 28
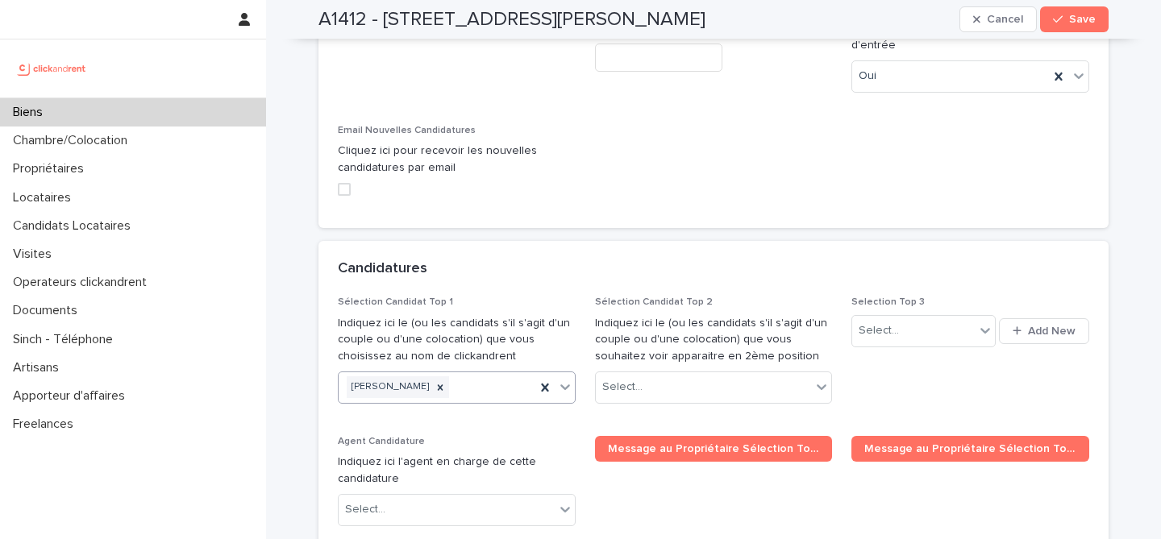
click at [1081, 20] on span "Save" at bounding box center [1082, 19] width 27 height 11
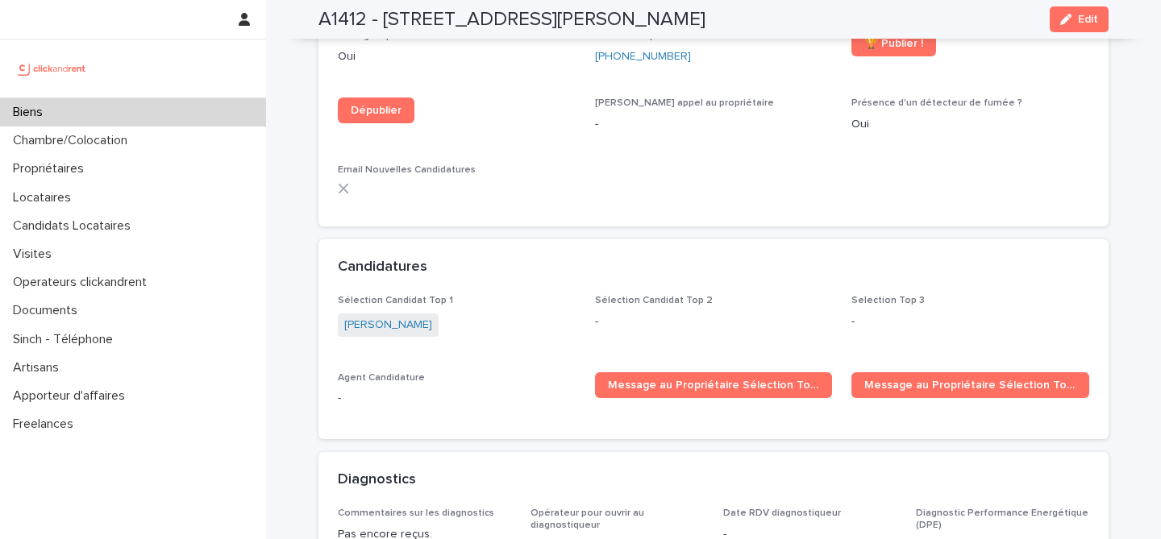
scroll to position [4833, 0]
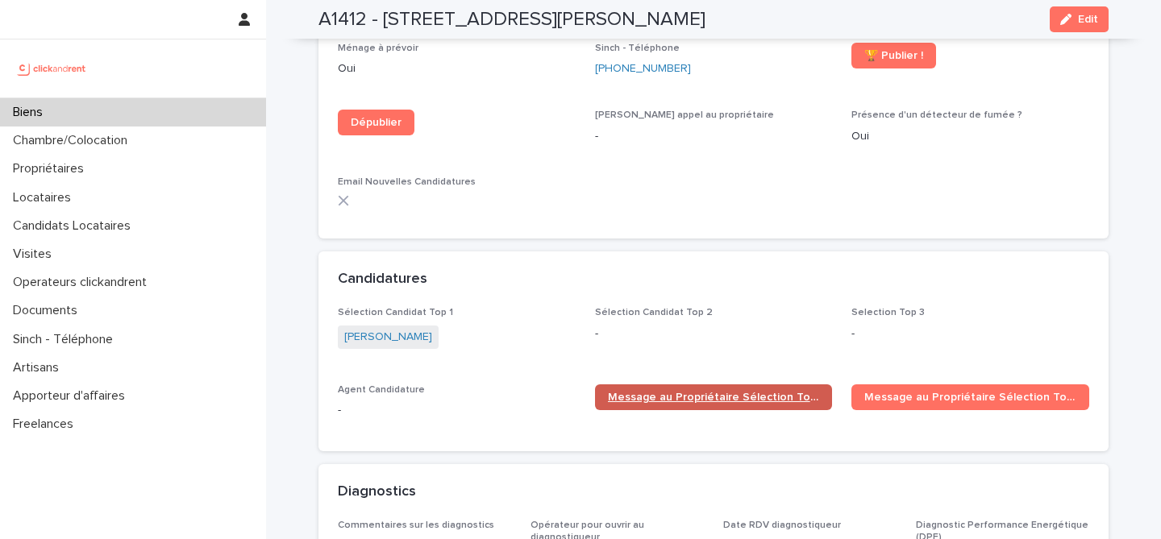
click at [691, 392] on span "Message au Propriétaire Sélection Top 1" at bounding box center [714, 397] width 212 height 11
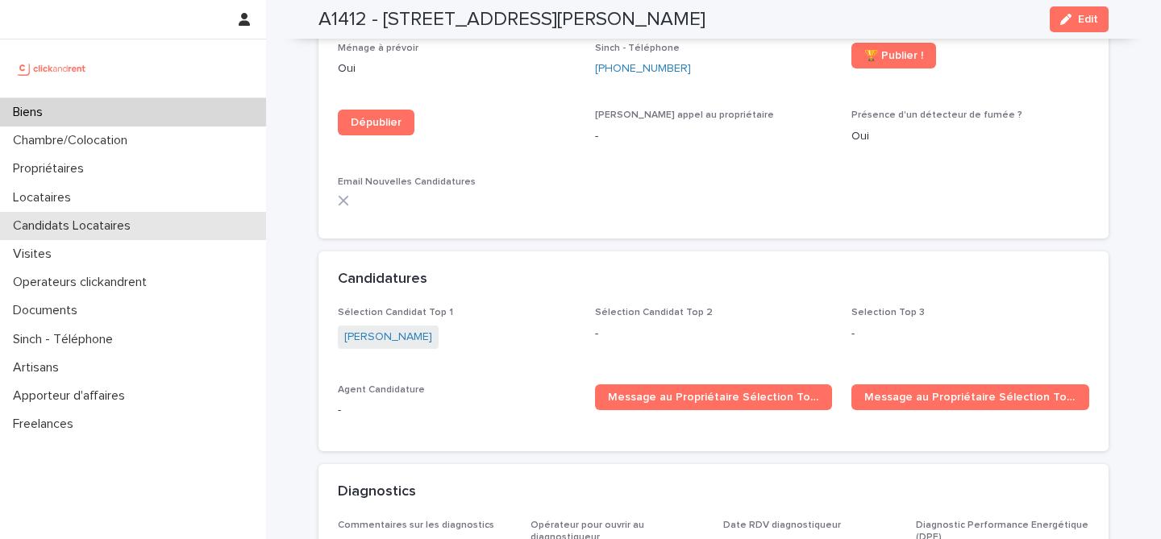
click at [113, 222] on p "Candidats Locataires" at bounding box center [74, 225] width 137 height 15
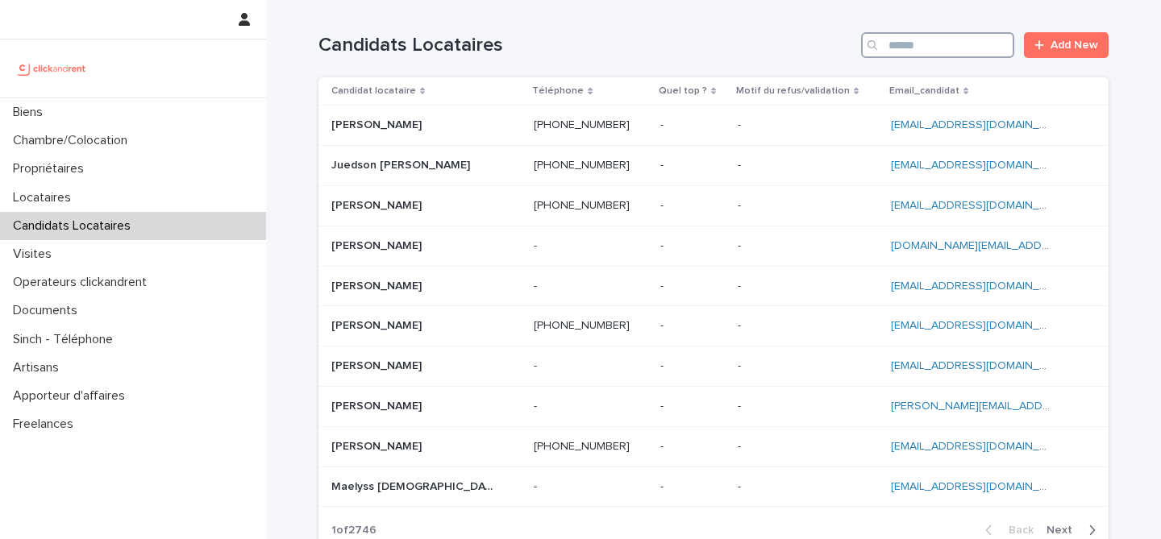
click at [984, 51] on input "Search" at bounding box center [937, 45] width 153 height 26
paste input "**********"
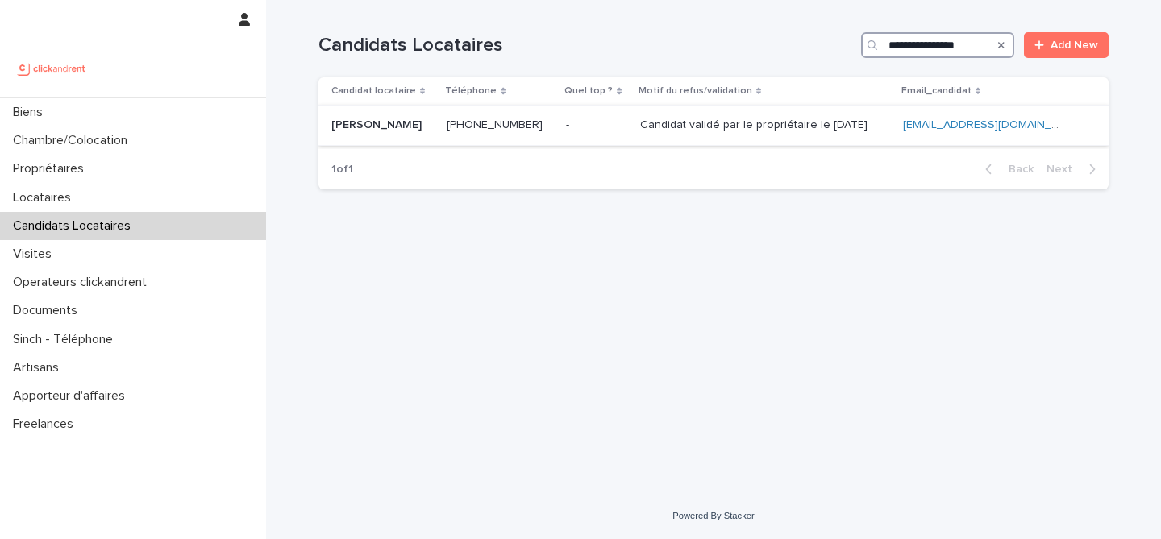
type input "**********"
click at [415, 131] on p "Melissa Chouider" at bounding box center [378, 123] width 94 height 17
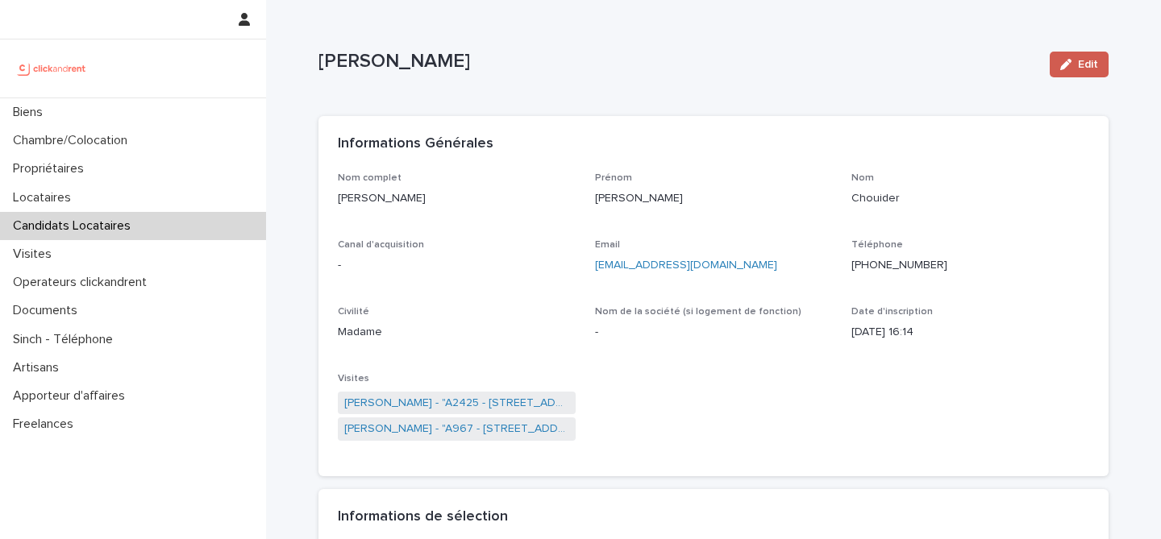
click at [1095, 60] on span "Edit" at bounding box center [1088, 64] width 20 height 11
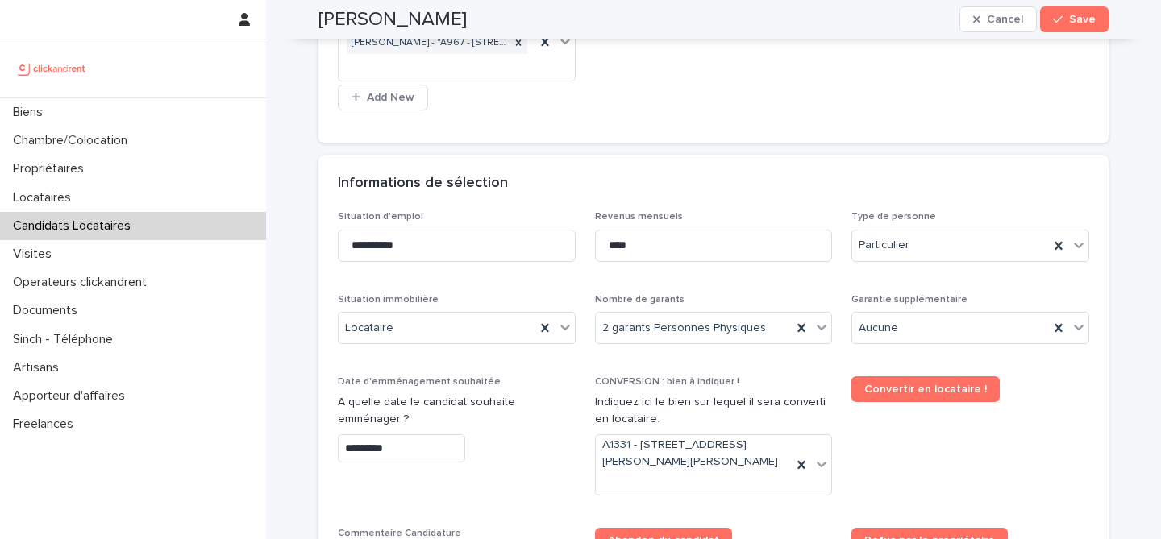
scroll to position [684, 0]
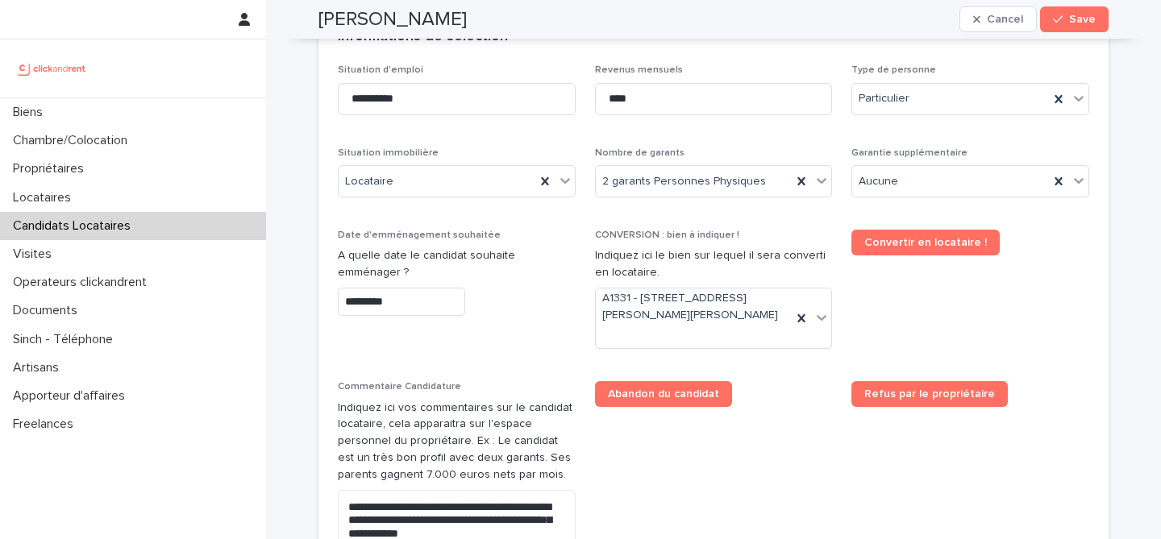
click at [174, 223] on div "Candidats Locataires" at bounding box center [133, 226] width 266 height 28
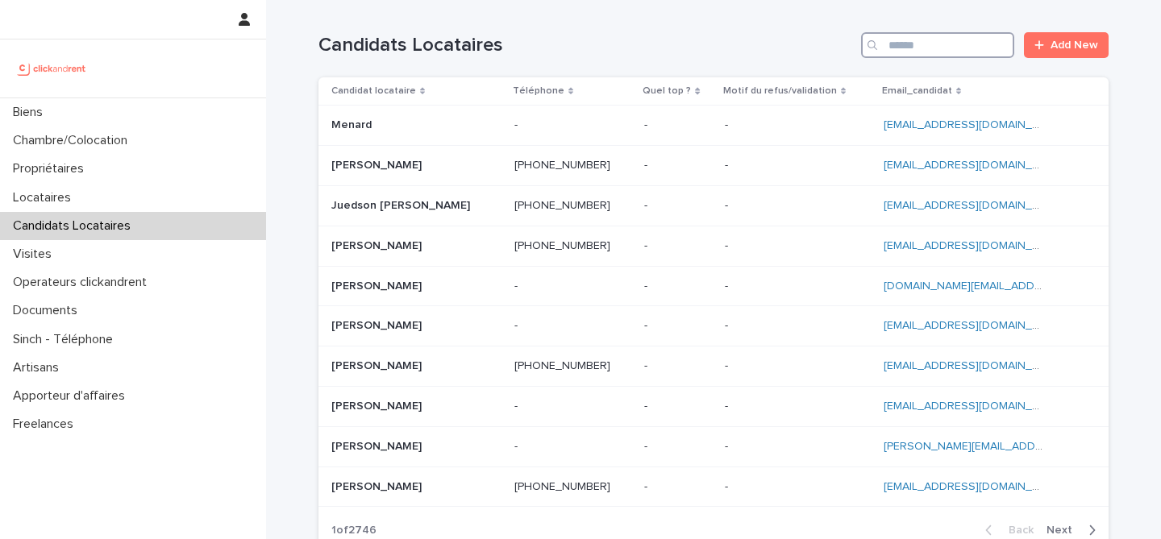
click at [938, 48] on input "Search" at bounding box center [937, 45] width 153 height 26
paste input "**********"
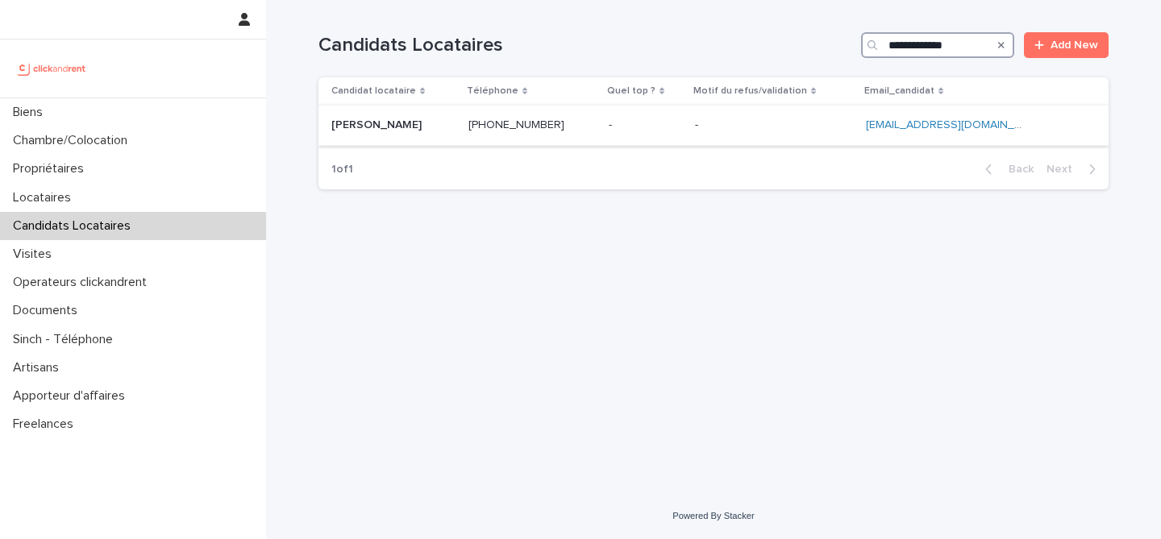
type input "**********"
click at [429, 122] on p at bounding box center [393, 126] width 124 height 14
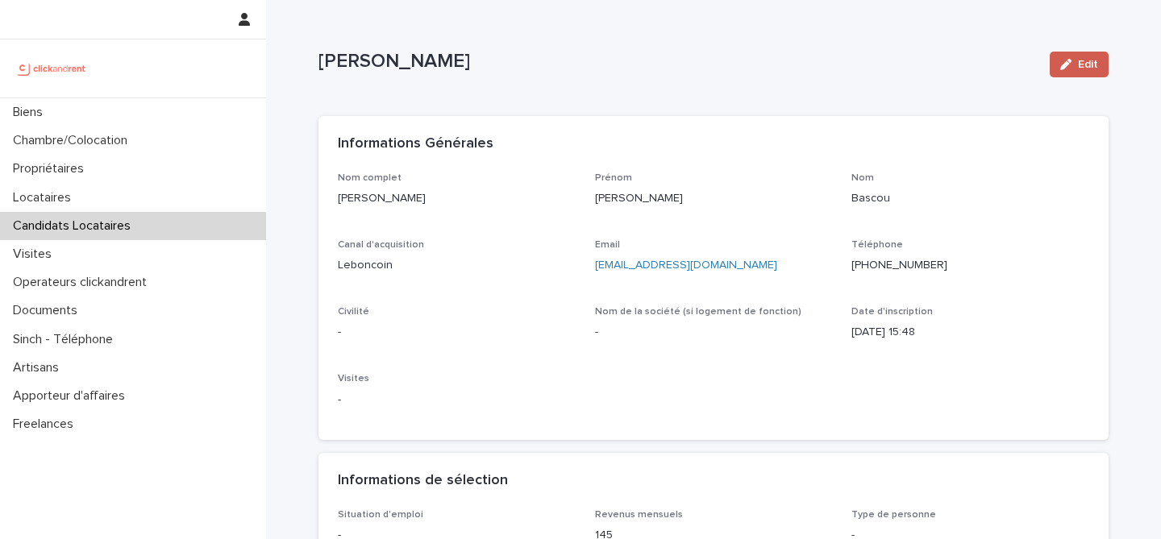
click at [1083, 67] on span "Edit" at bounding box center [1088, 64] width 20 height 11
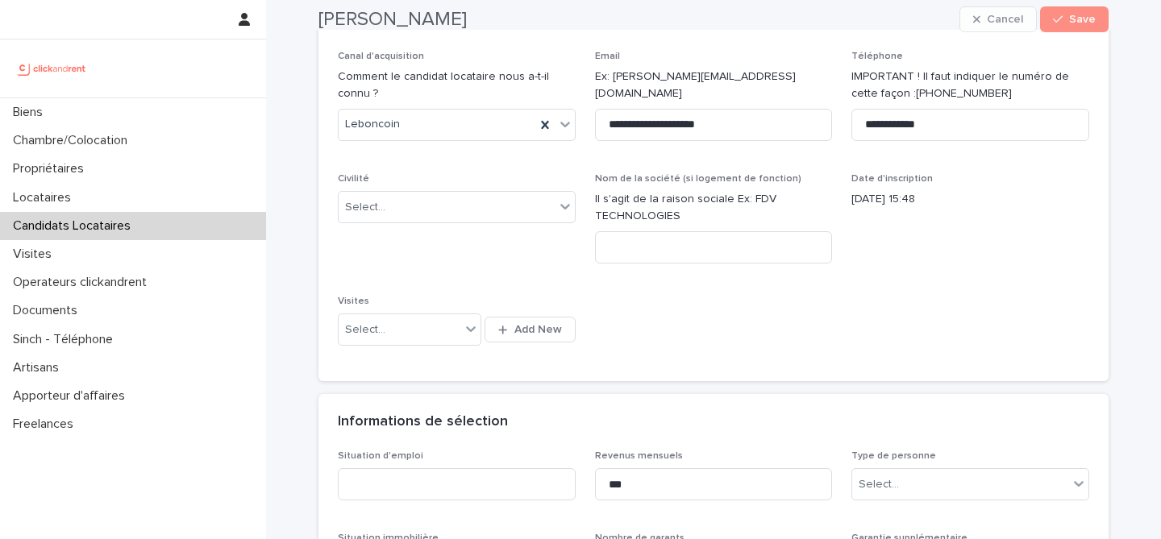
scroll to position [243, 0]
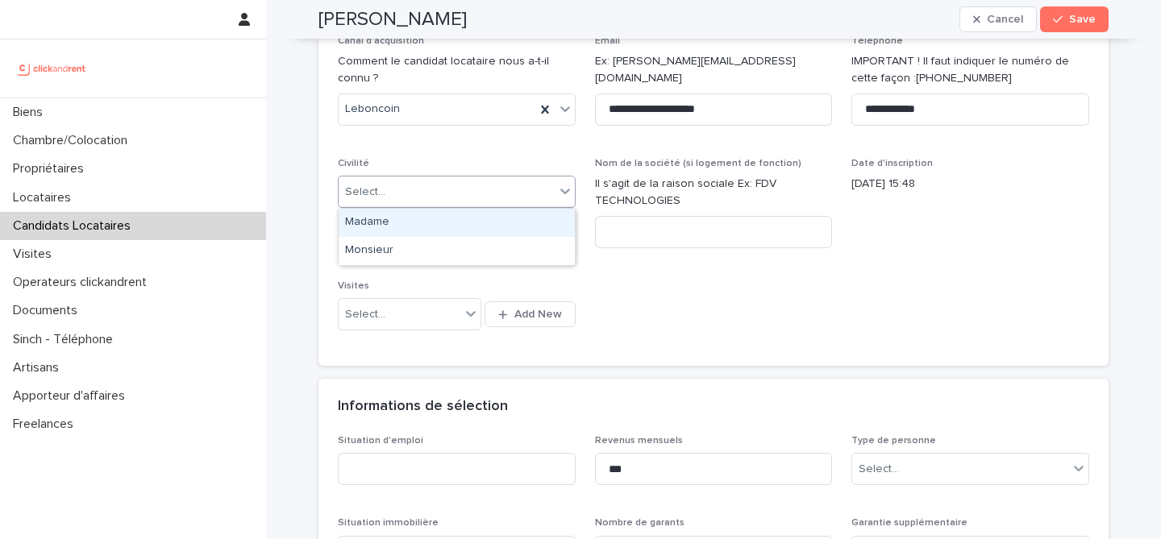
click at [471, 204] on div "Select..." at bounding box center [447, 192] width 216 height 27
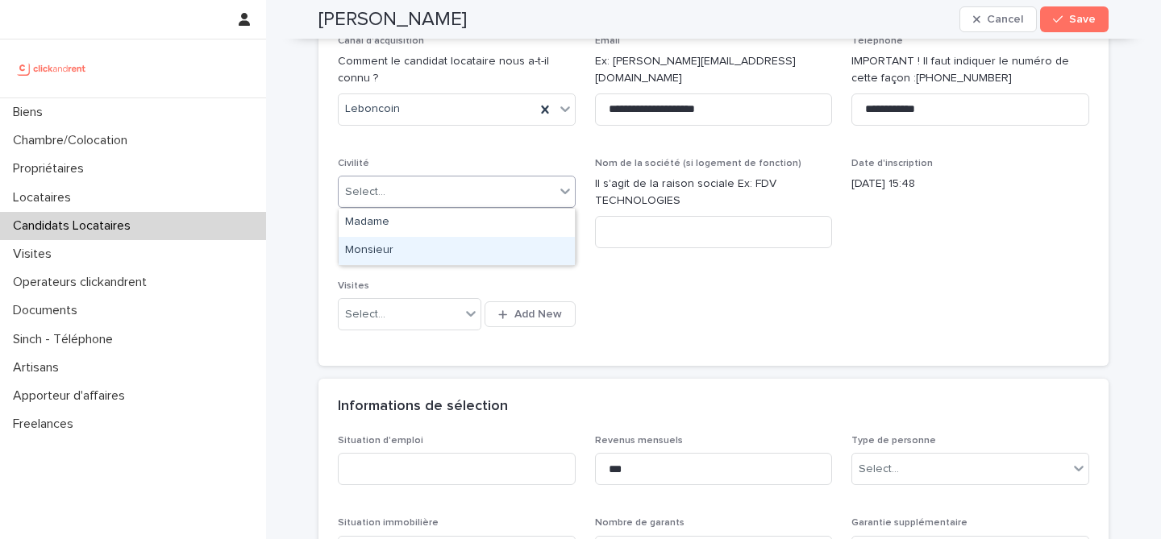
click at [459, 248] on div "Monsieur" at bounding box center [457, 251] width 236 height 28
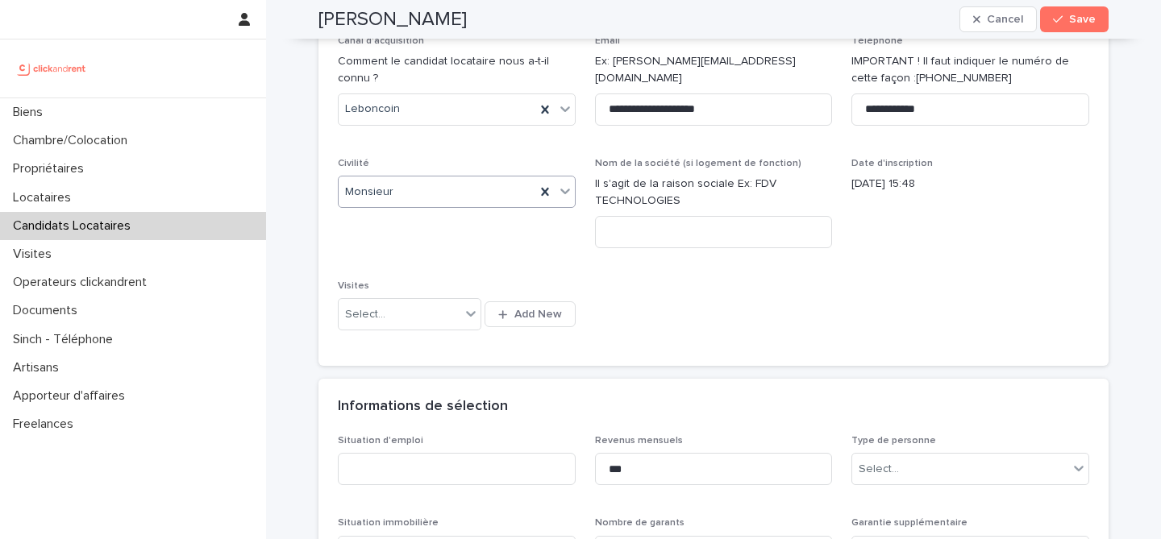
click at [654, 278] on div "**********" at bounding box center [713, 139] width 751 height 418
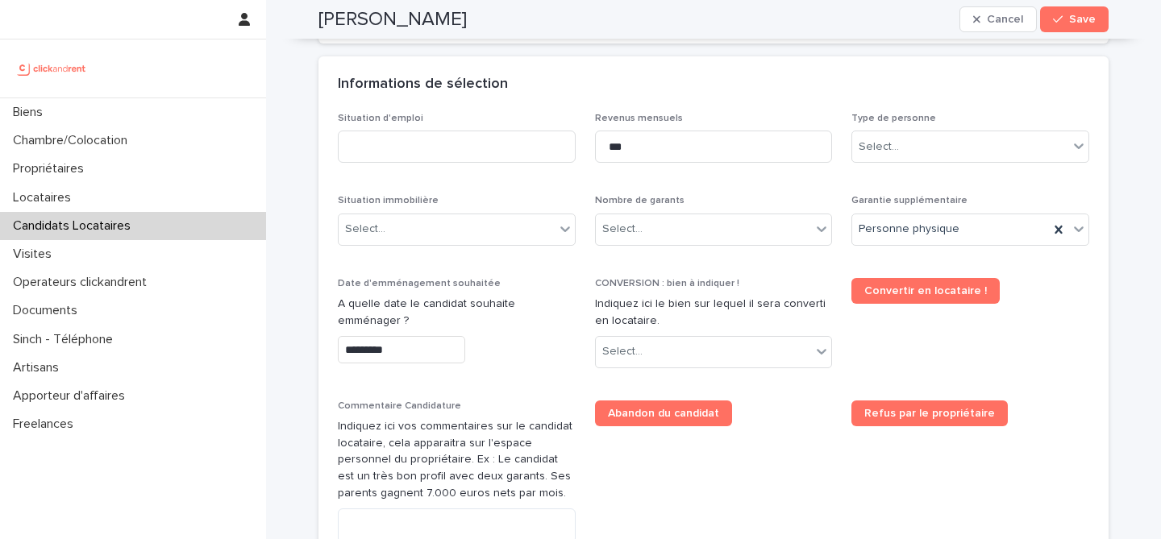
scroll to position [575, 0]
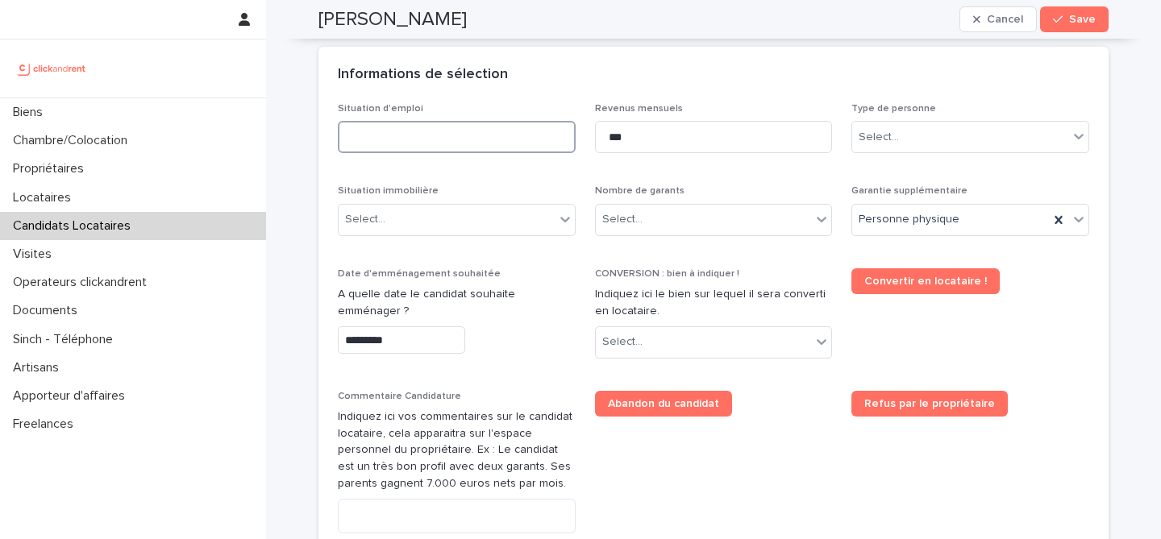
click at [531, 150] on input at bounding box center [457, 137] width 238 height 32
type input "********"
click at [593, 177] on div "Situation d'emploi ******** Revenus mensuels *** Type de personne Select... Sit…" at bounding box center [713, 367] width 751 height 529
click at [955, 139] on div "Select..." at bounding box center [960, 137] width 216 height 27
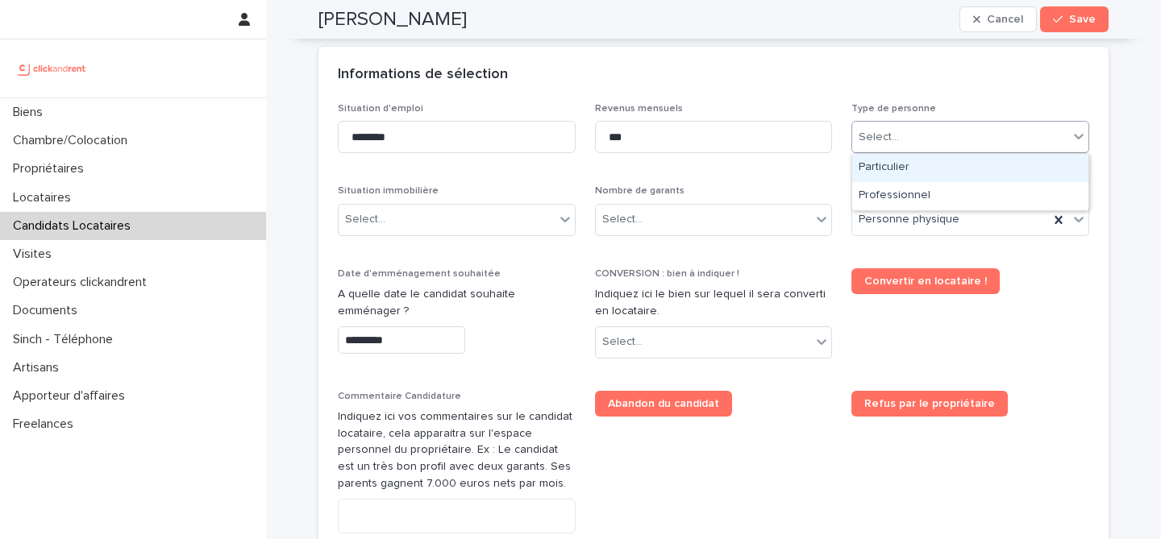
click at [959, 169] on div "Particulier" at bounding box center [970, 168] width 236 height 28
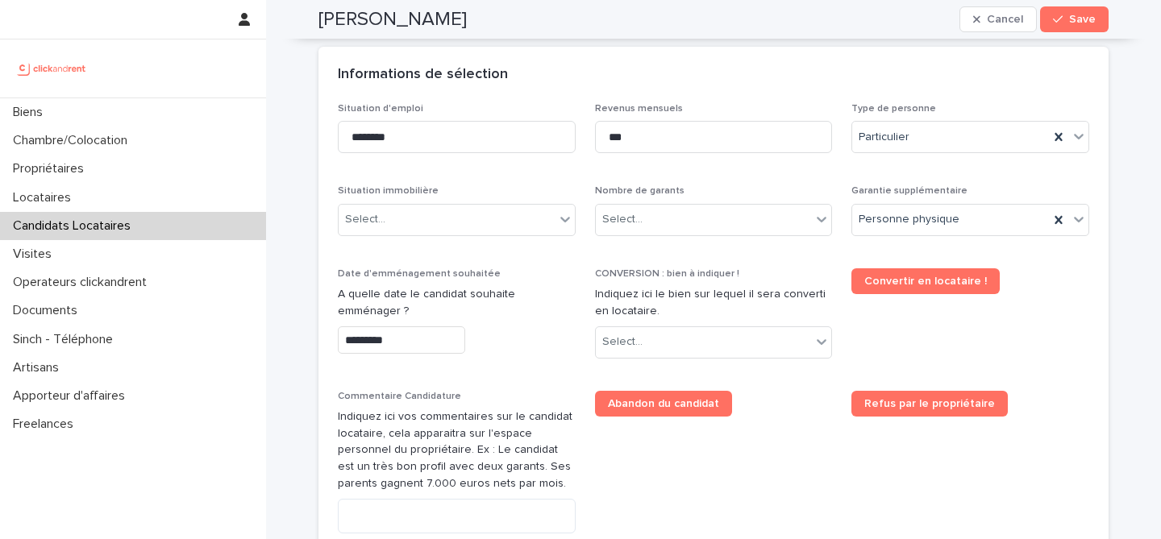
click at [805, 190] on p "Nombre de garants" at bounding box center [714, 190] width 238 height 11
click at [681, 336] on div "Select..." at bounding box center [704, 342] width 216 height 27
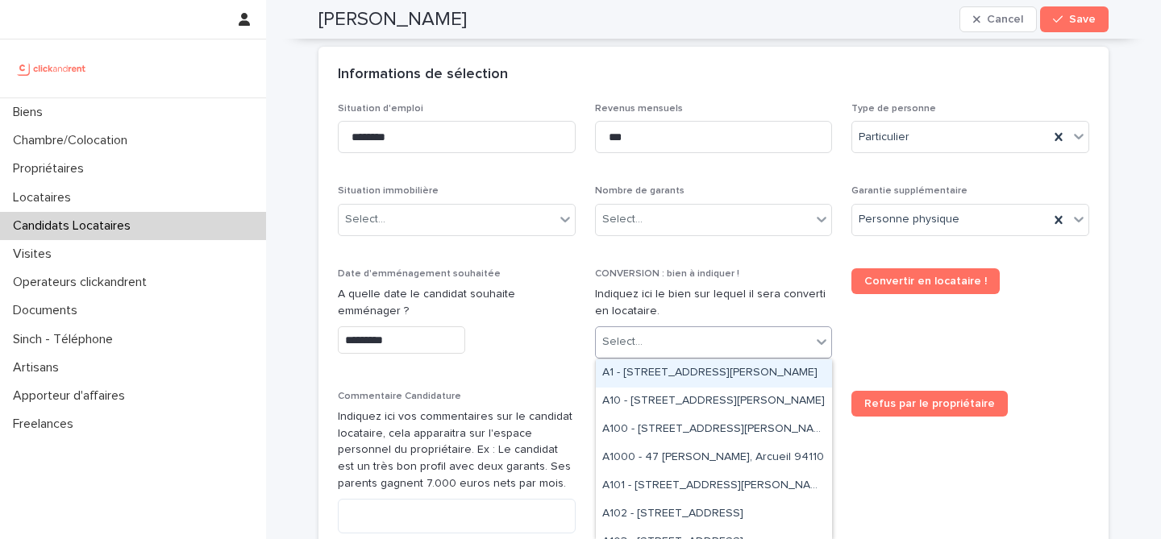
paste input "*****"
type input "*****"
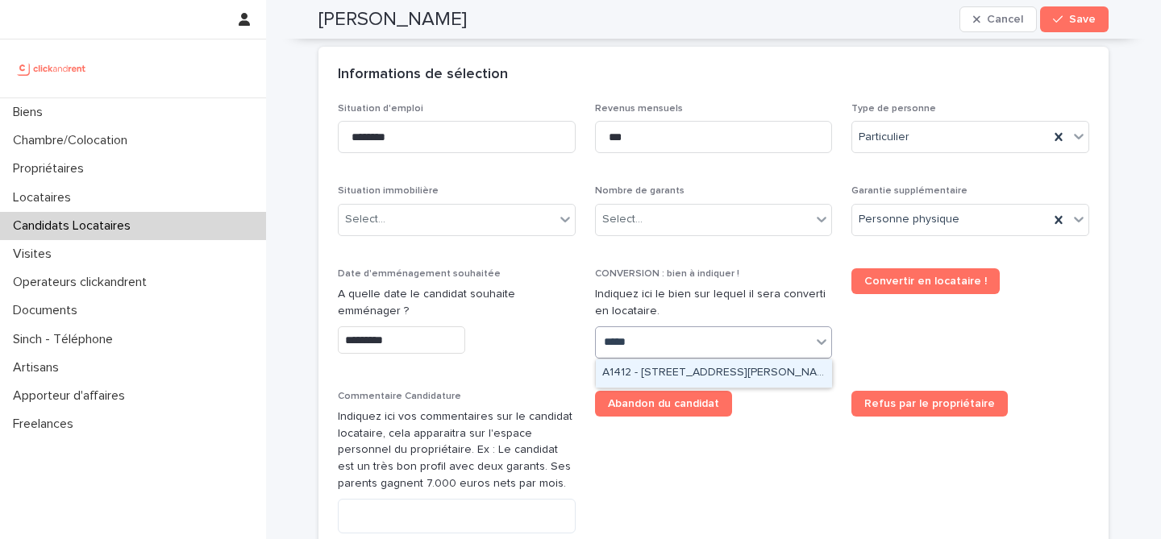
click at [697, 375] on div "A1412 - 11 rue Camille Desmoulins, Levallois-Perret 92300" at bounding box center [714, 374] width 236 height 28
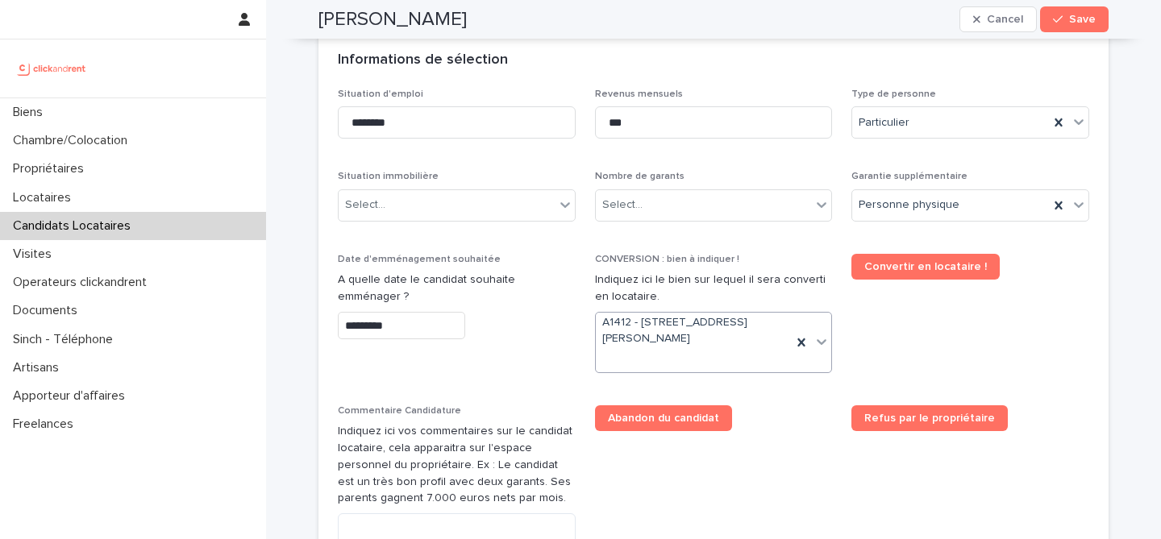
click at [764, 419] on div "Abandon du candidat" at bounding box center [714, 419] width 238 height 26
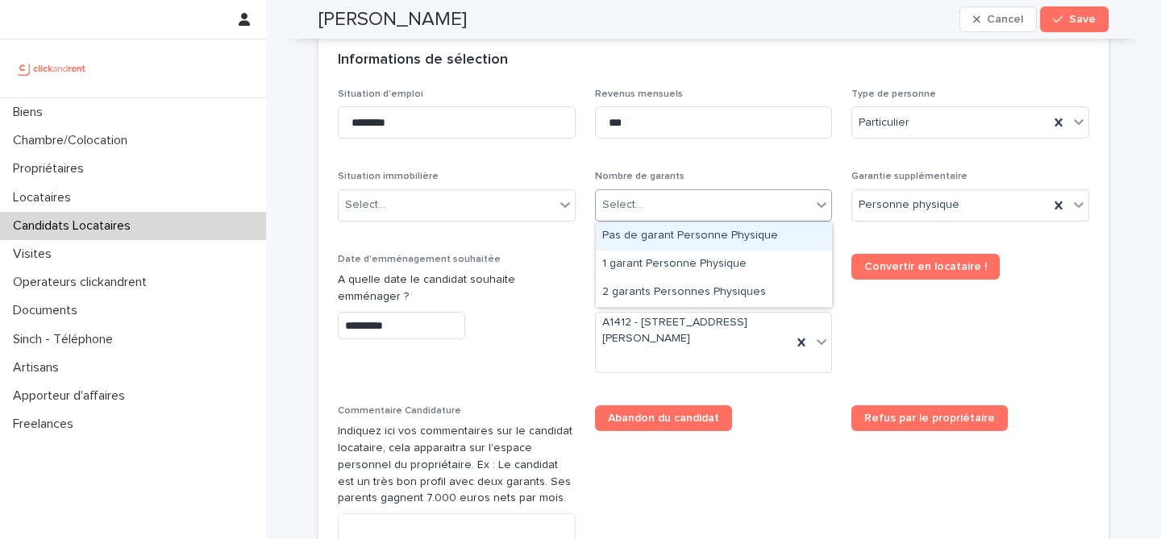
click at [750, 209] on div "Select..." at bounding box center [704, 205] width 216 height 27
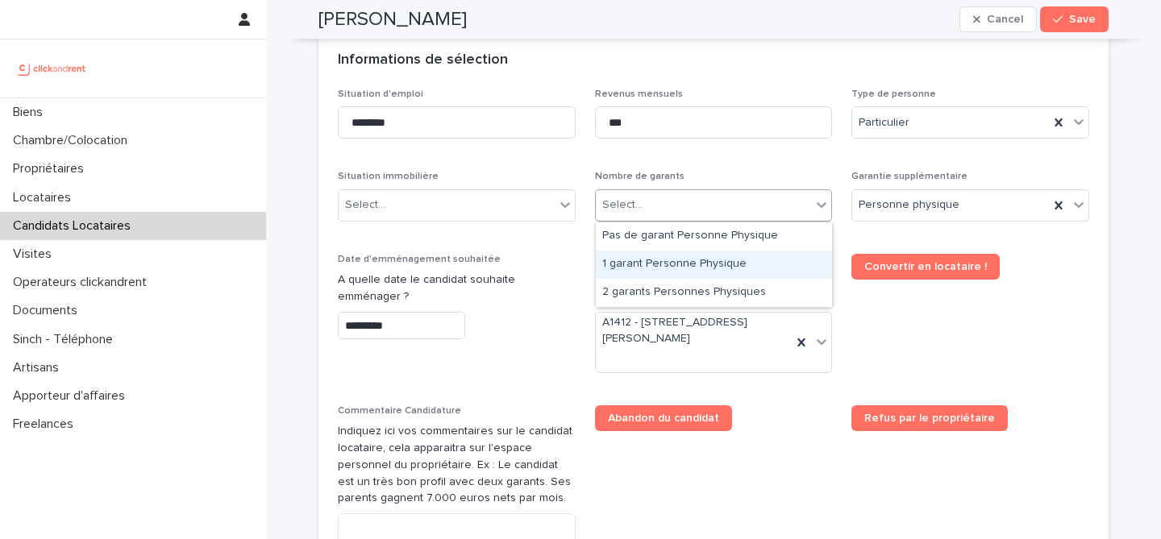
click at [726, 255] on div "1 garant Personne Physique" at bounding box center [714, 265] width 236 height 28
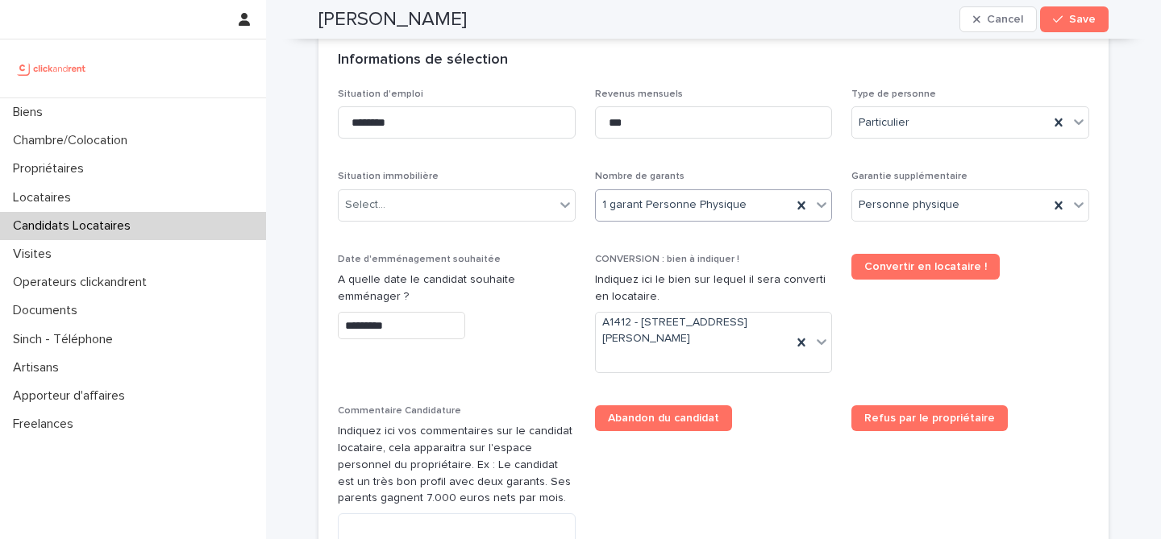
click at [527, 222] on div "Situation immobilière Select..." at bounding box center [457, 202] width 238 height 63
click at [527, 217] on div "Select..." at bounding box center [447, 205] width 216 height 27
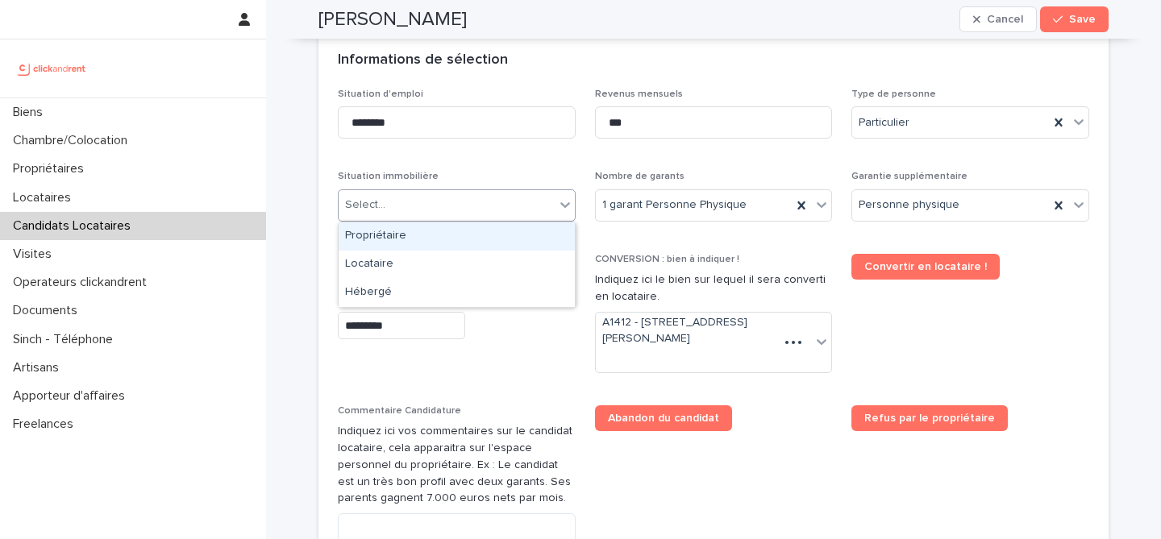
click at [493, 202] on div "Select..." at bounding box center [447, 205] width 216 height 27
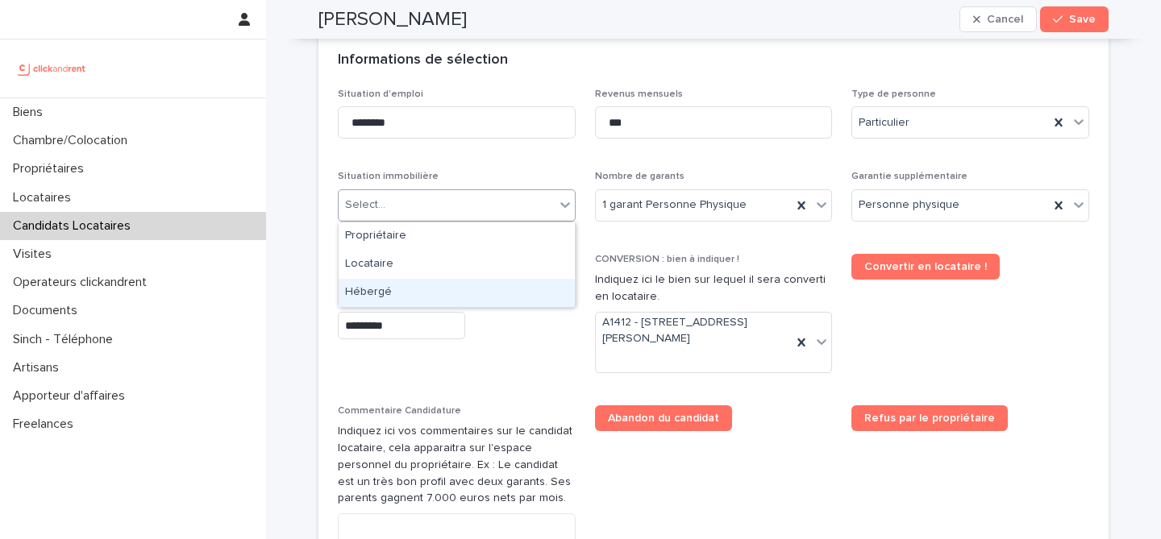
click at [464, 285] on div "Hébergé" at bounding box center [457, 293] width 236 height 28
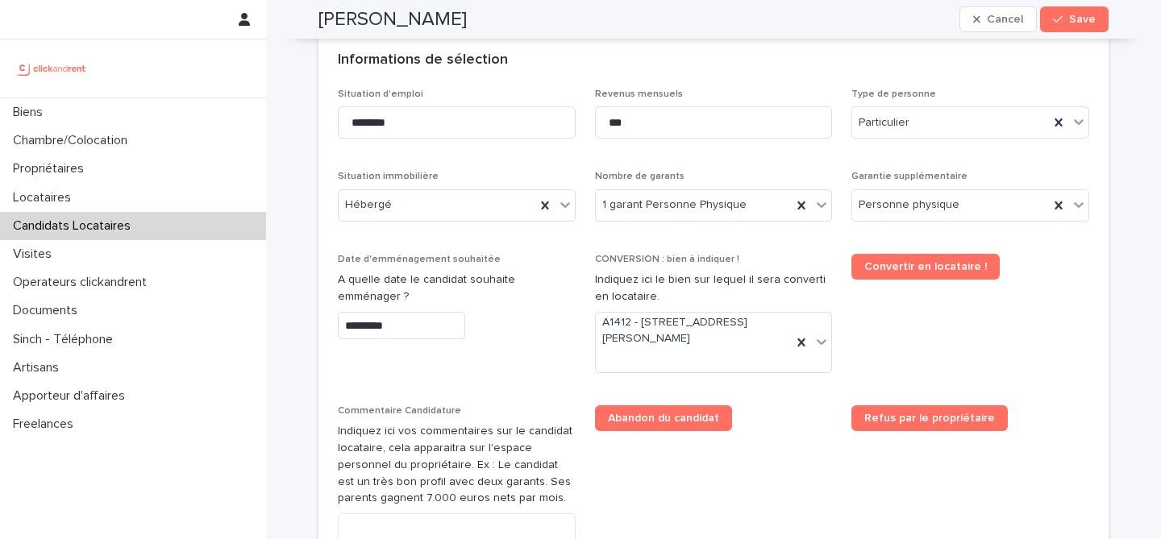
click at [518, 255] on p "Date d'emménagement souhaitée" at bounding box center [457, 259] width 238 height 11
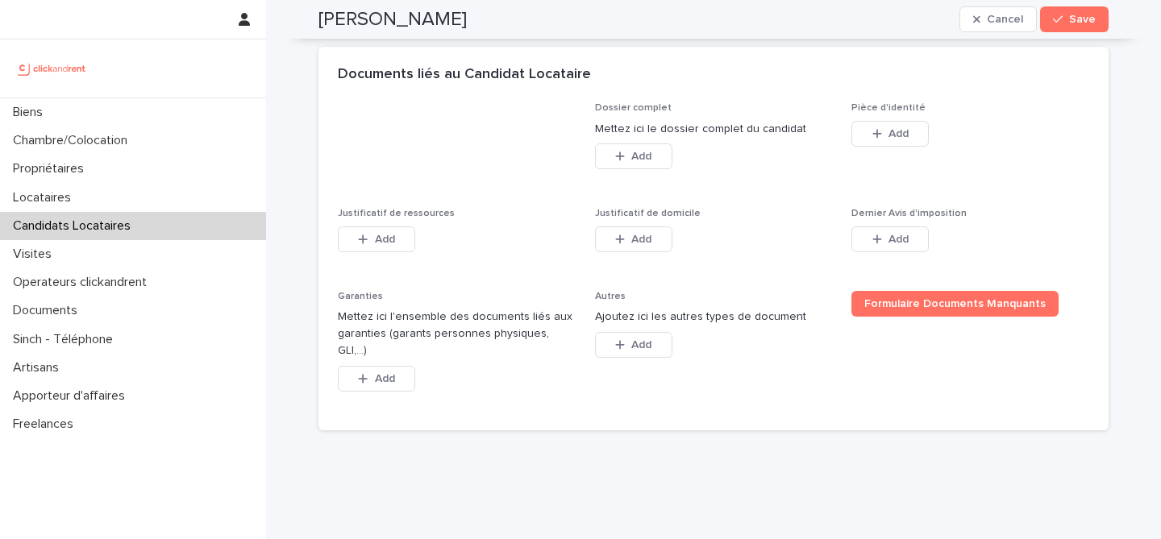
scroll to position [1234, 0]
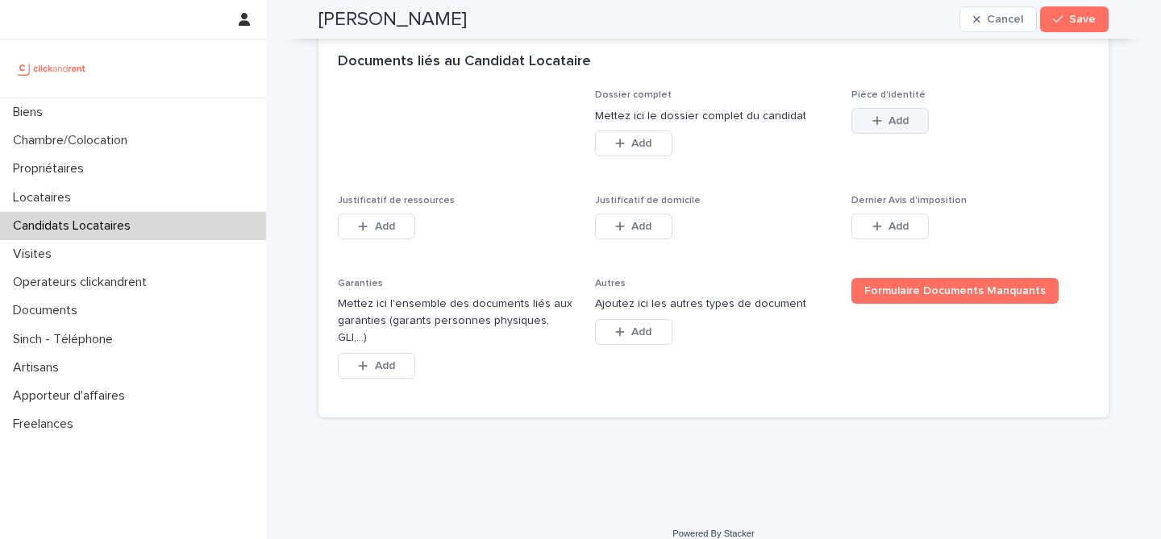
click at [864, 119] on button "Add" at bounding box center [889, 121] width 77 height 26
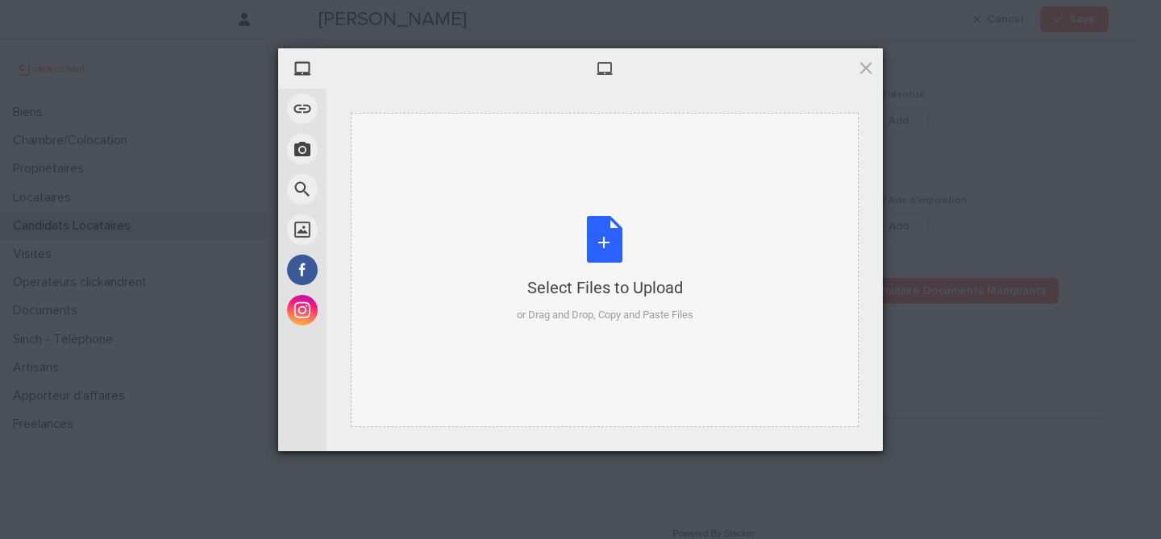
click at [608, 227] on div "Select Files to Upload or Drag and Drop, Copy and Paste Files" at bounding box center [605, 269] width 177 height 107
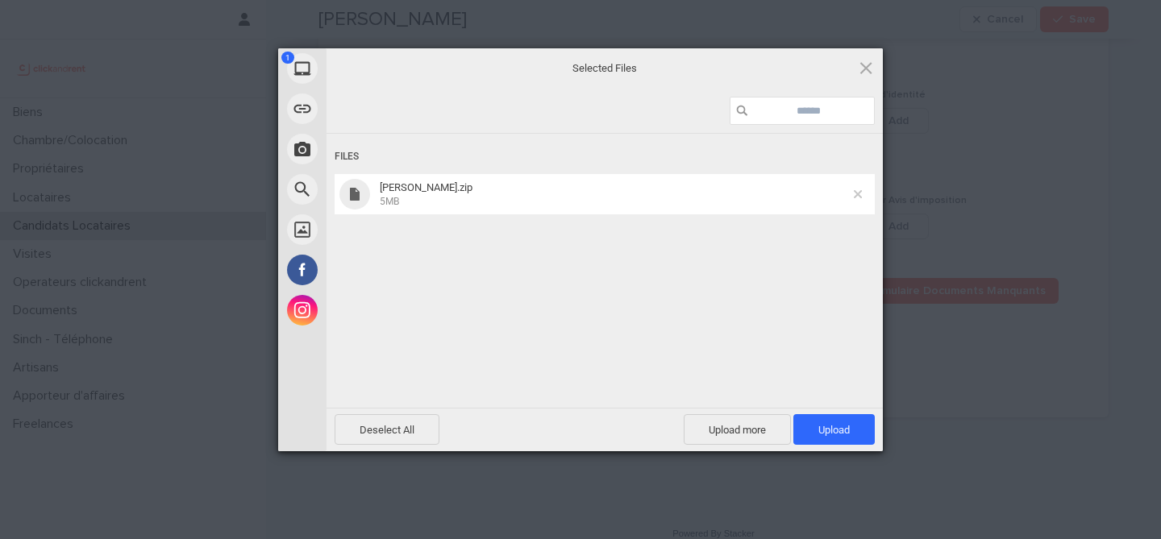
click at [861, 193] on span at bounding box center [858, 194] width 8 height 8
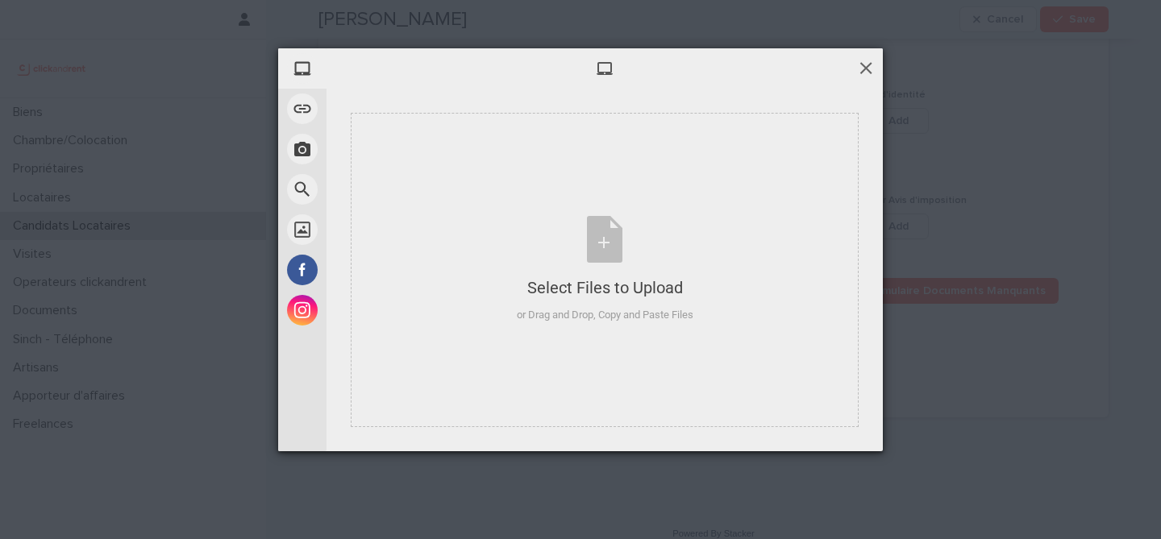
click at [866, 67] on span at bounding box center [866, 68] width 18 height 18
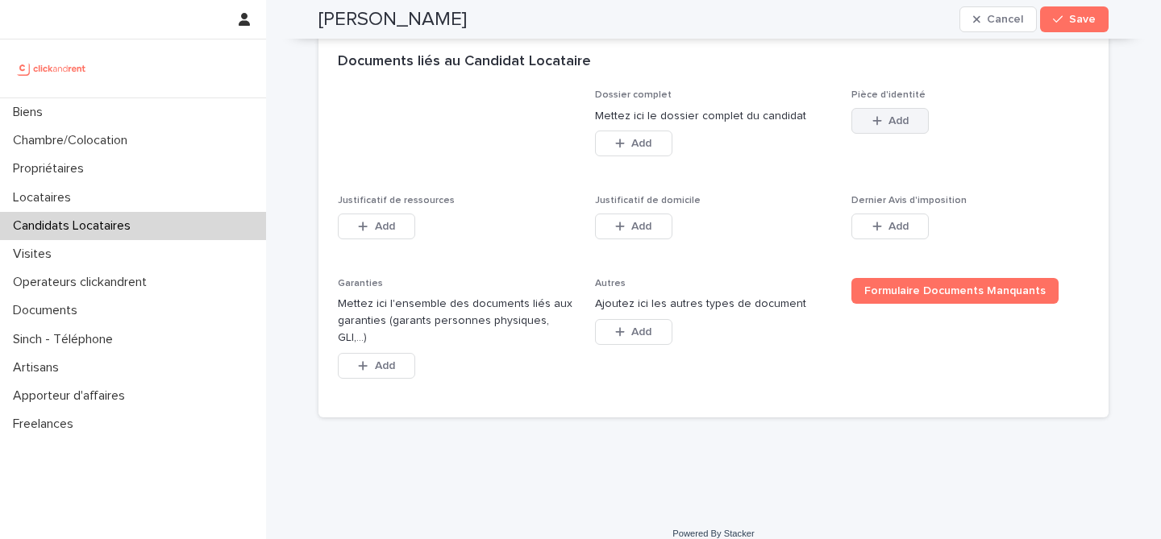
click at [870, 123] on button "Add" at bounding box center [889, 121] width 77 height 26
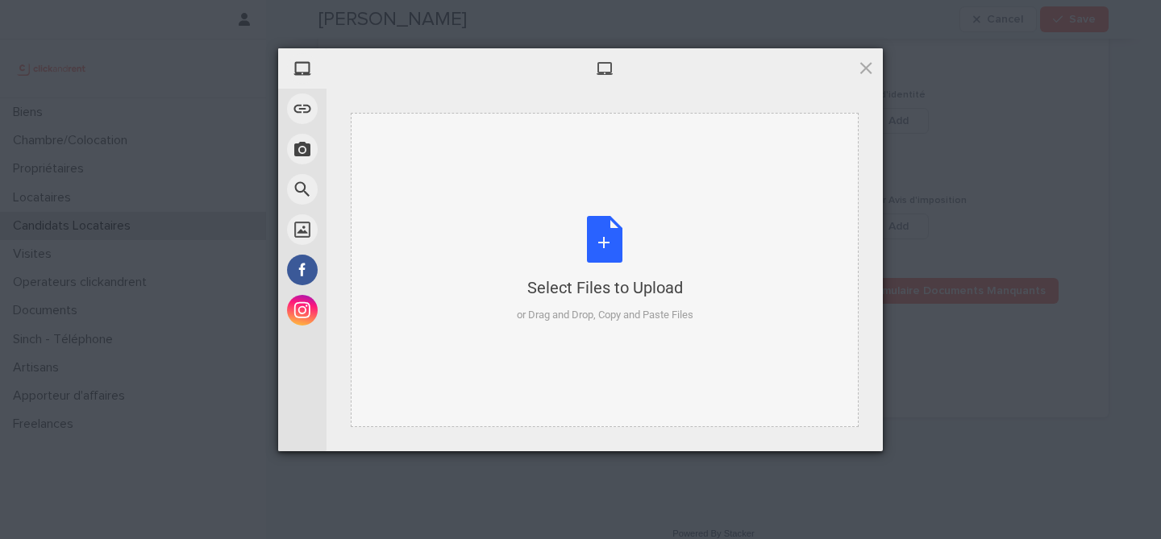
click at [597, 206] on div "Select Files to Upload or Drag and Drop, Copy and Paste Files" at bounding box center [605, 270] width 508 height 314
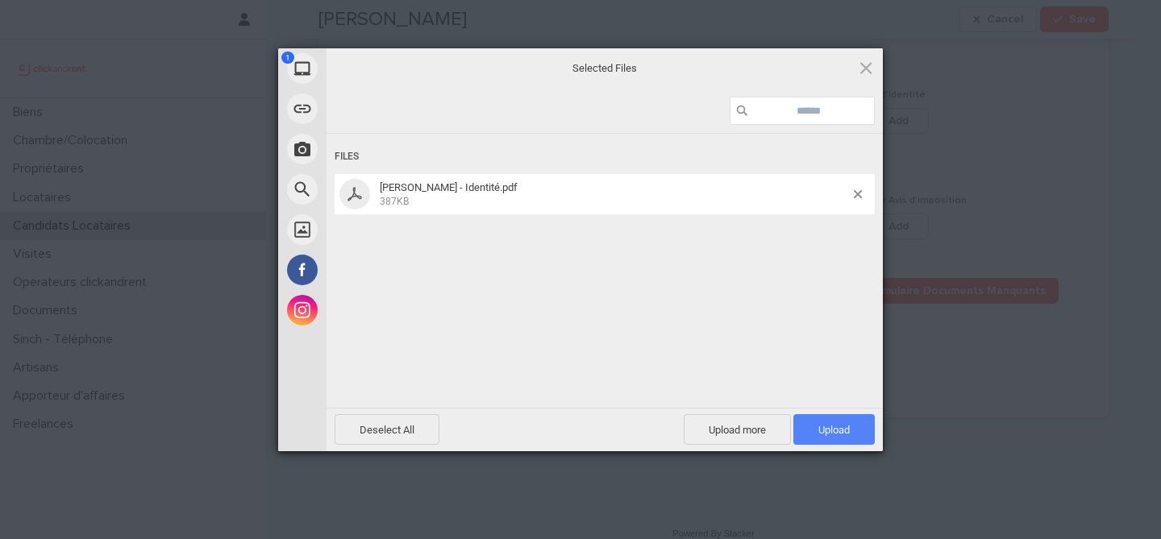
click at [806, 430] on span "Upload 1" at bounding box center [833, 429] width 81 height 31
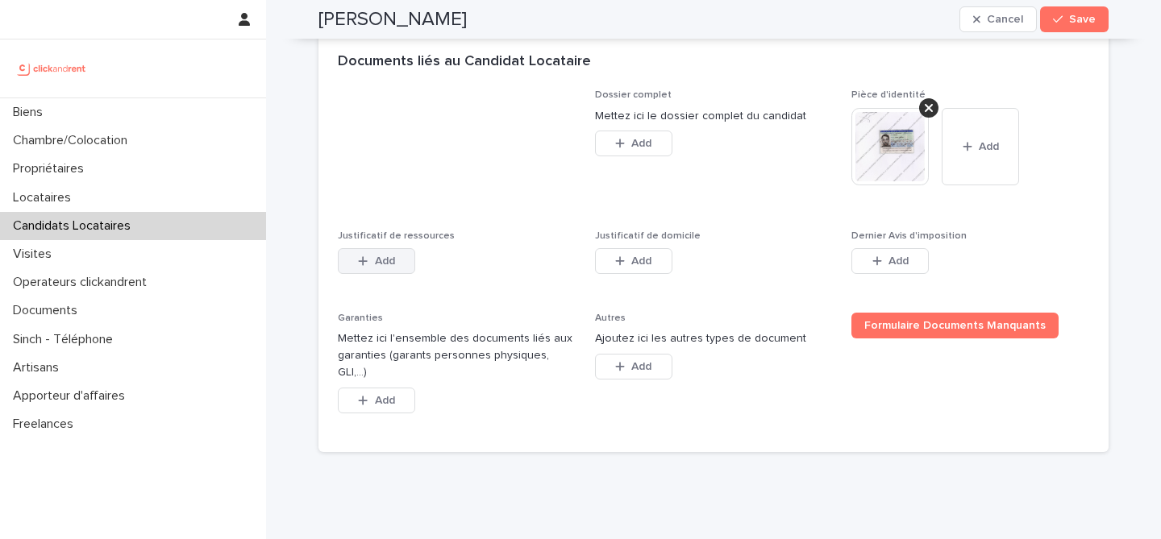
click at [381, 252] on button "Add" at bounding box center [376, 261] width 77 height 26
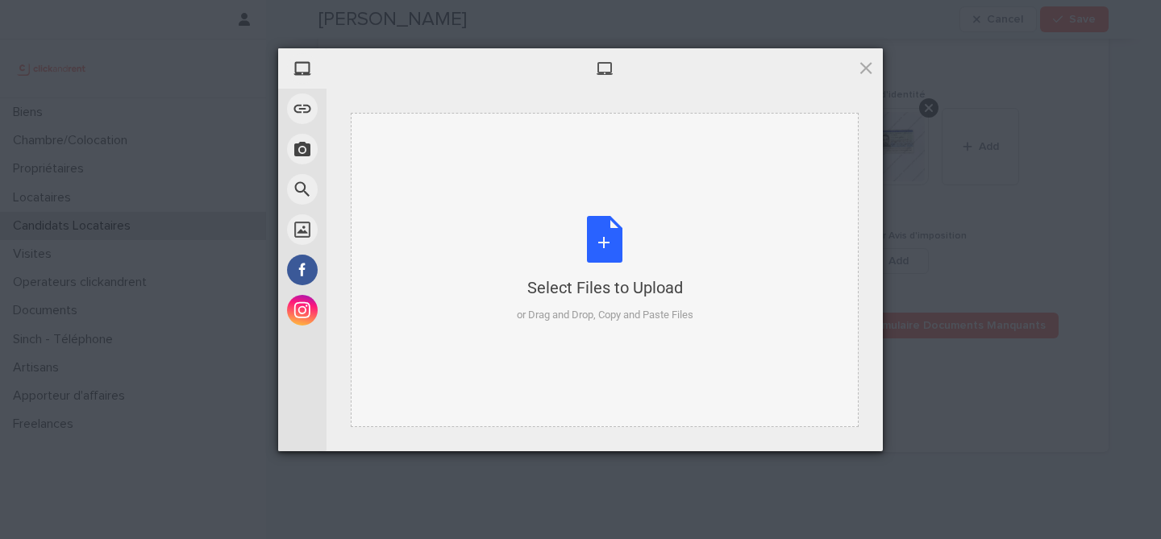
click at [617, 243] on div "Select Files to Upload or Drag and Drop, Copy and Paste Files" at bounding box center [605, 269] width 177 height 107
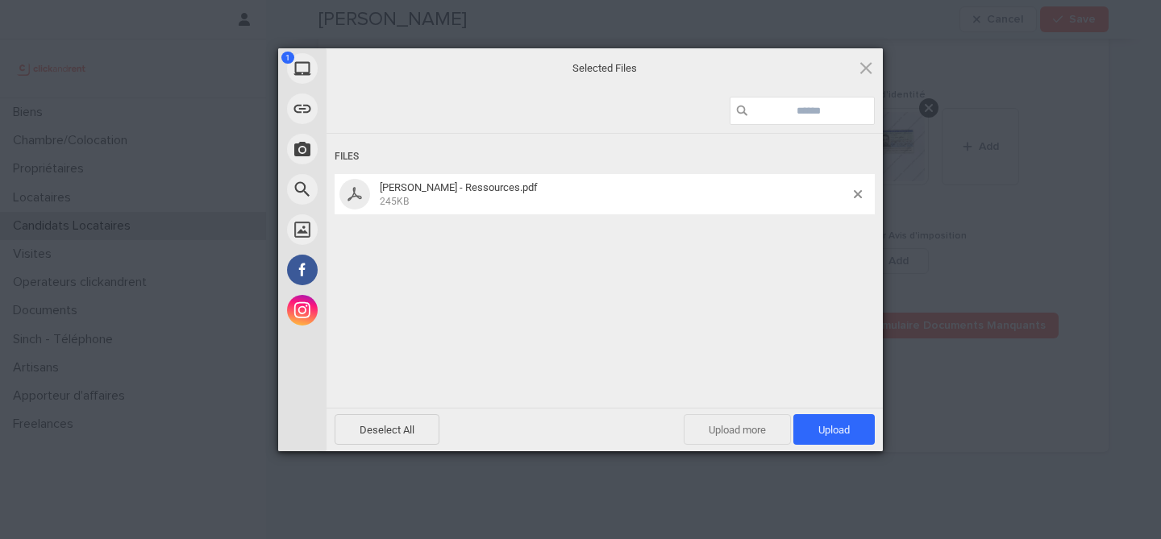
click at [743, 440] on span "Upload more" at bounding box center [737, 429] width 107 height 31
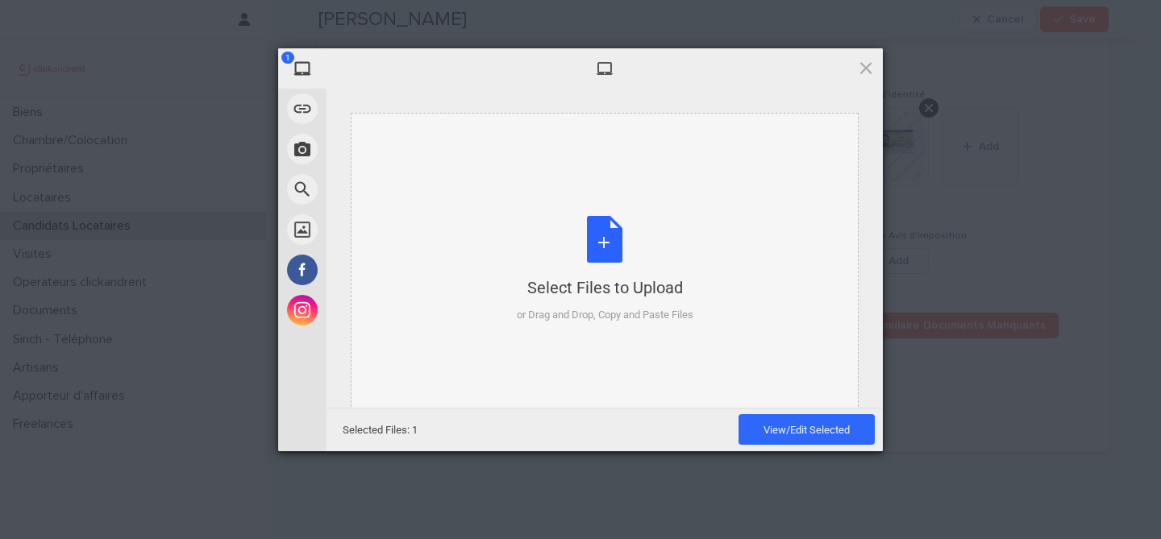
click at [605, 250] on div "Select Files to Upload or Drag and Drop, Copy and Paste Files" at bounding box center [605, 269] width 177 height 107
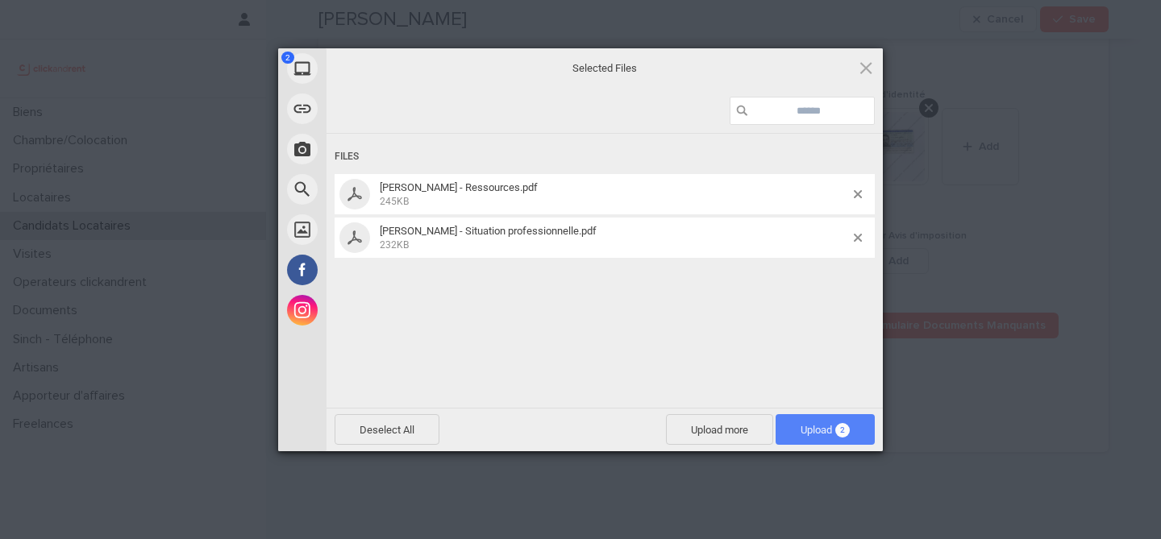
click at [830, 425] on span "Upload 2" at bounding box center [825, 430] width 49 height 12
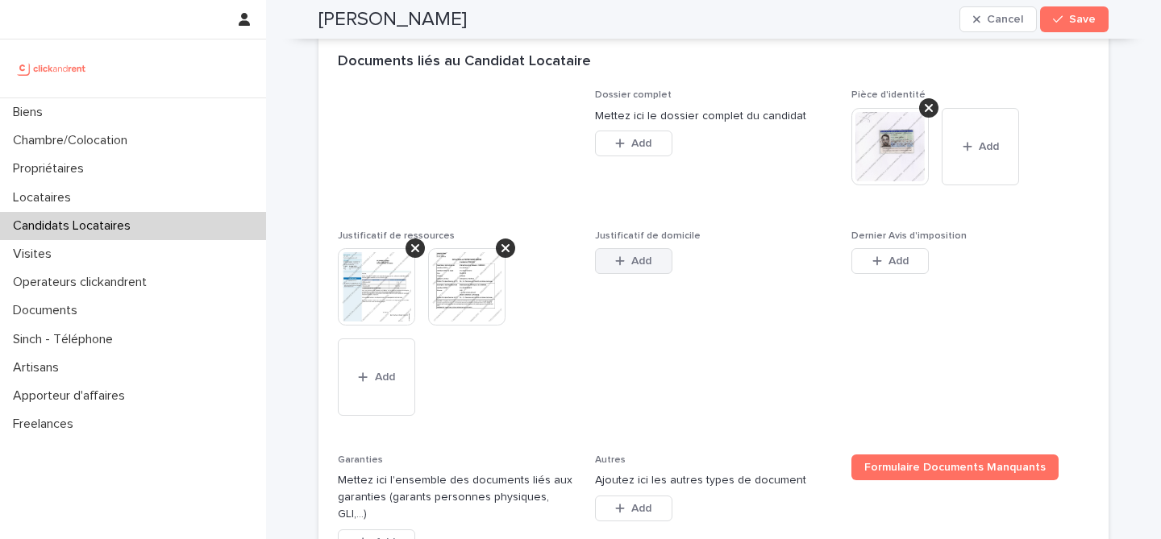
click at [639, 261] on span "Add" at bounding box center [641, 261] width 20 height 11
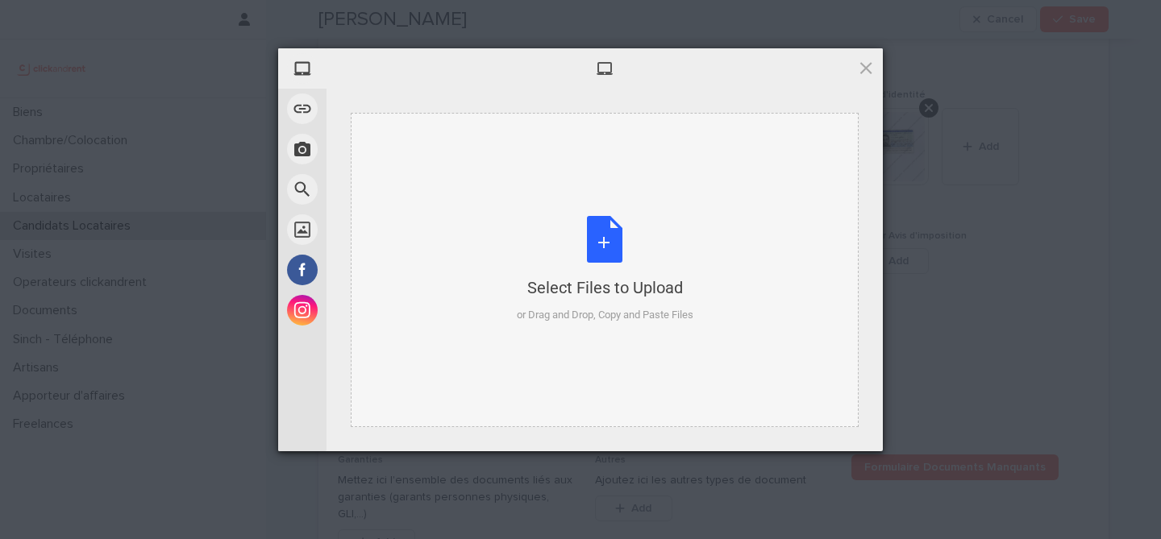
click at [599, 251] on div "Select Files to Upload or Drag and Drop, Copy and Paste Files" at bounding box center [605, 269] width 177 height 107
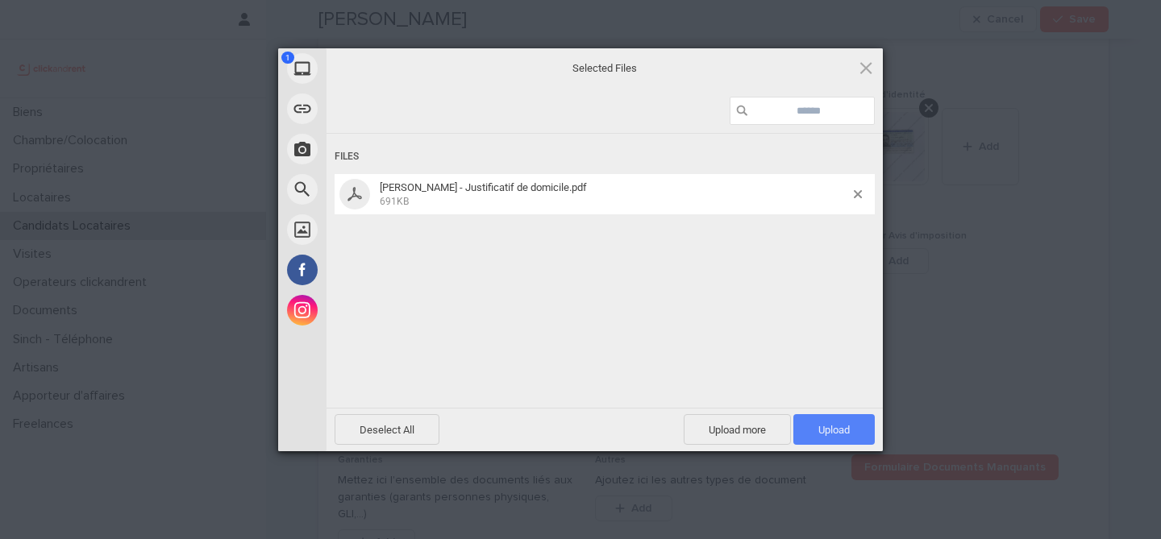
click at [845, 428] on span "Upload 1" at bounding box center [833, 430] width 31 height 12
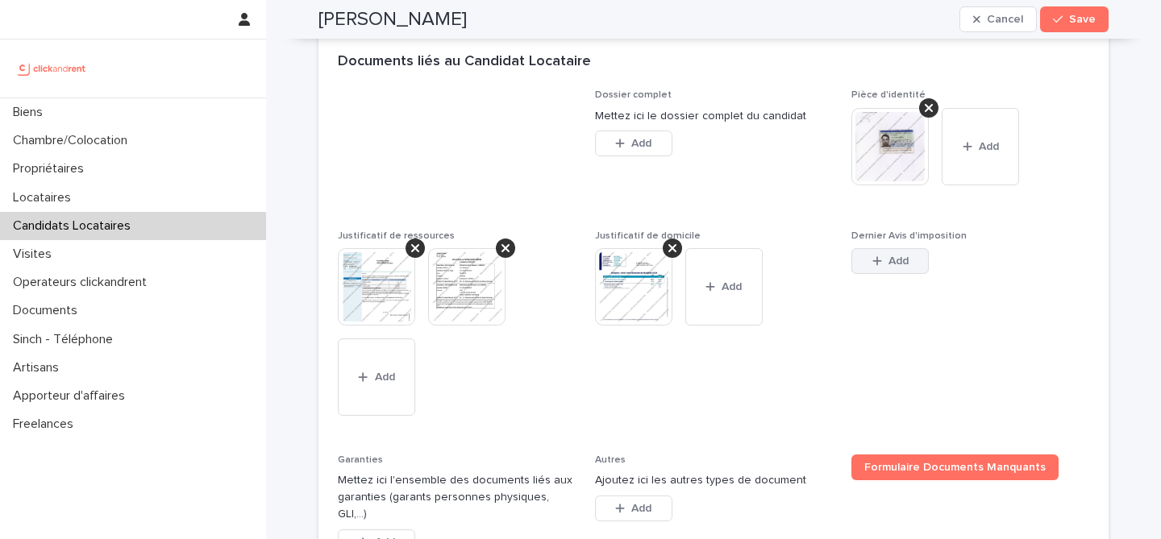
click at [904, 259] on span "Add" at bounding box center [898, 261] width 20 height 11
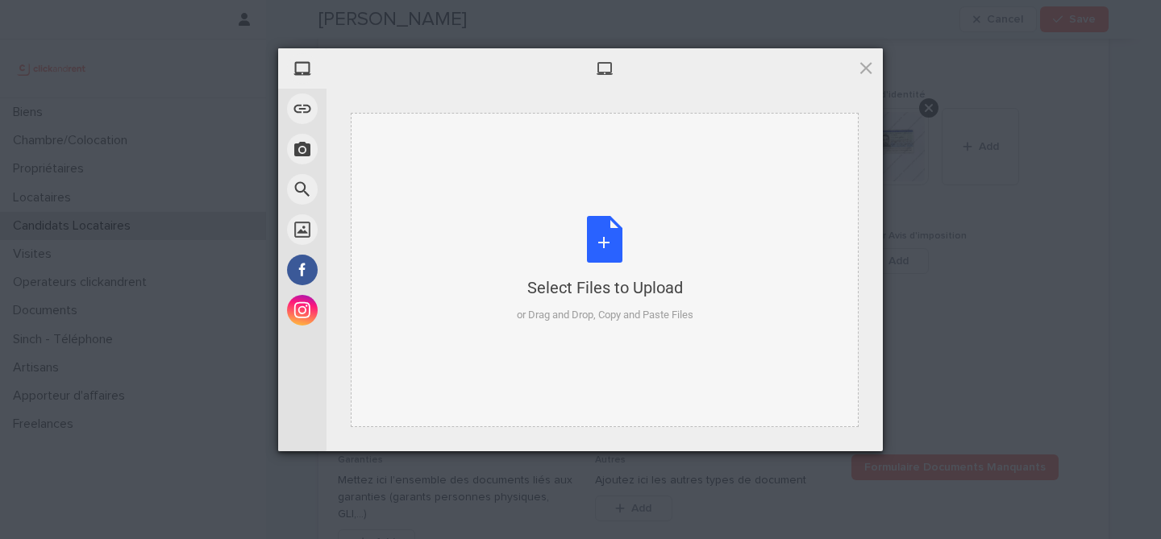
click at [604, 249] on div "Select Files to Upload or Drag and Drop, Copy and Paste Files" at bounding box center [605, 269] width 177 height 107
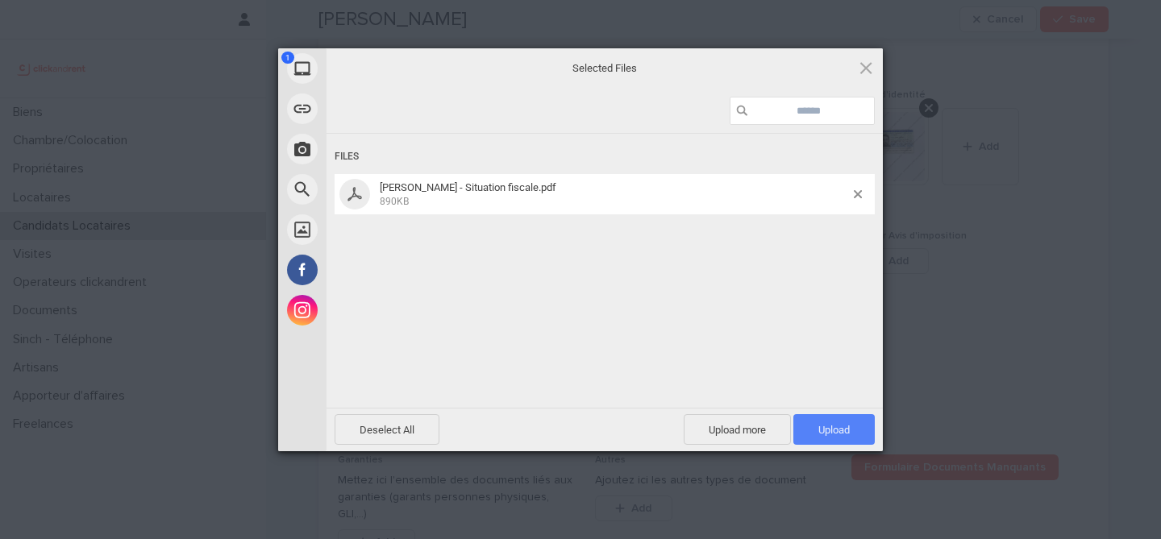
click at [840, 437] on span "Upload 1" at bounding box center [833, 429] width 81 height 31
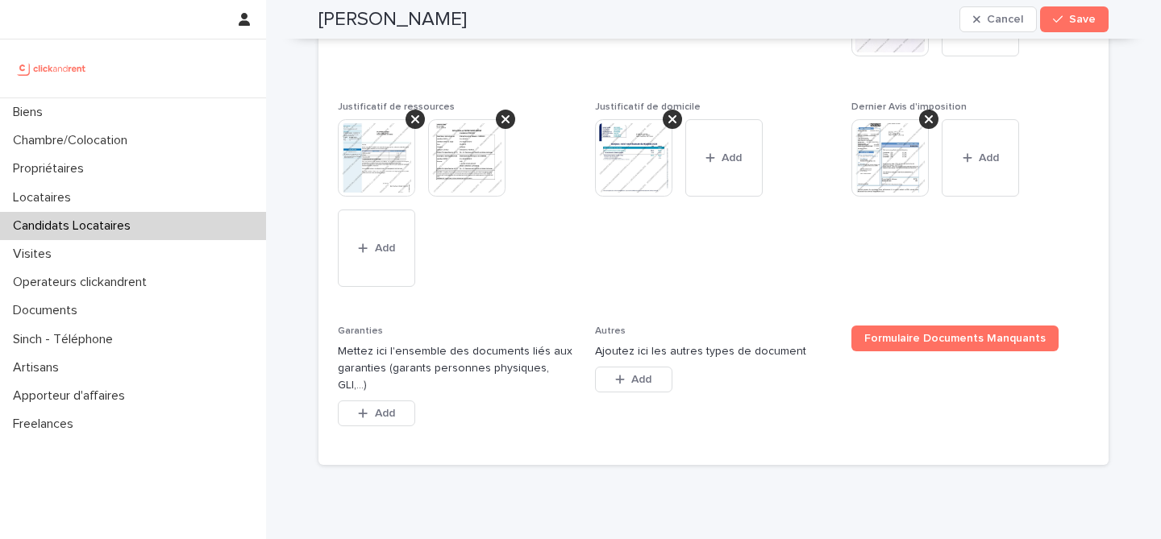
scroll to position [1408, 0]
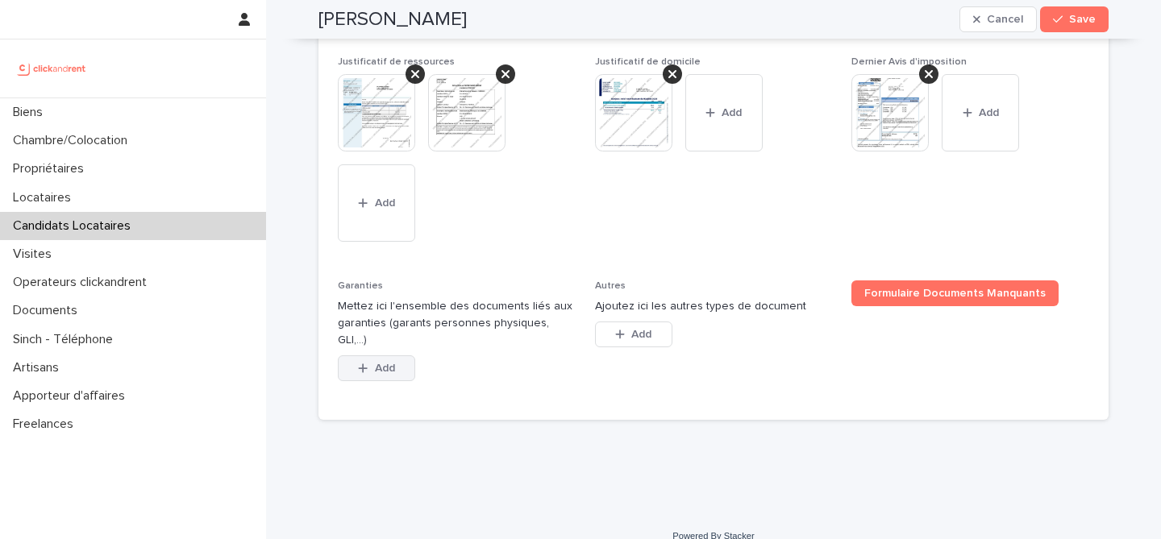
click at [385, 361] on button "Add" at bounding box center [376, 369] width 77 height 26
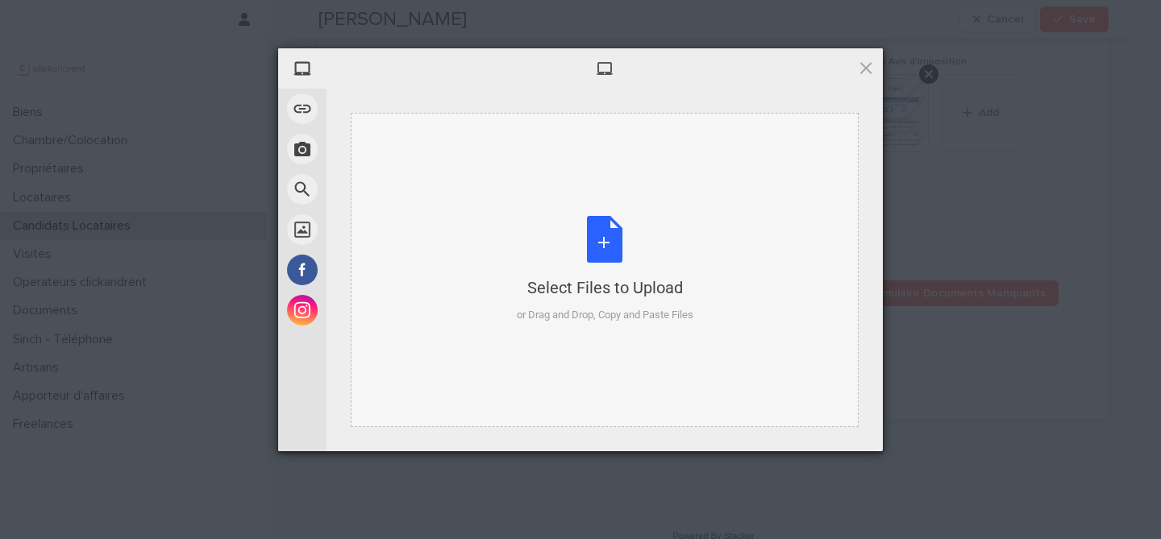
click at [602, 227] on div "Select Files to Upload or Drag and Drop, Copy and Paste Files" at bounding box center [605, 269] width 177 height 107
click at [874, 73] on span at bounding box center [866, 68] width 18 height 18
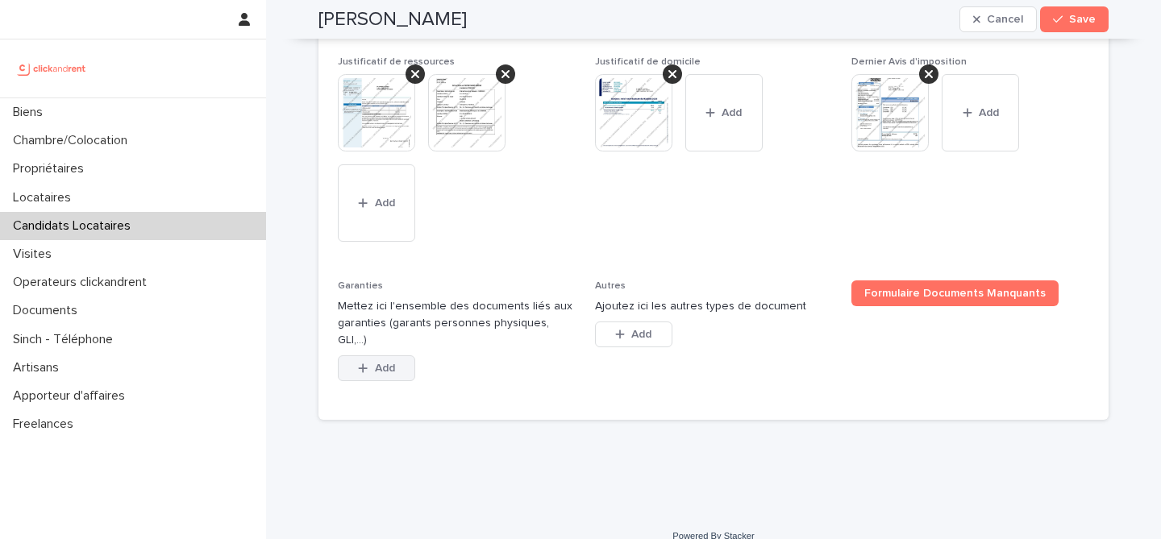
click at [369, 363] on div "button" at bounding box center [366, 368] width 16 height 11
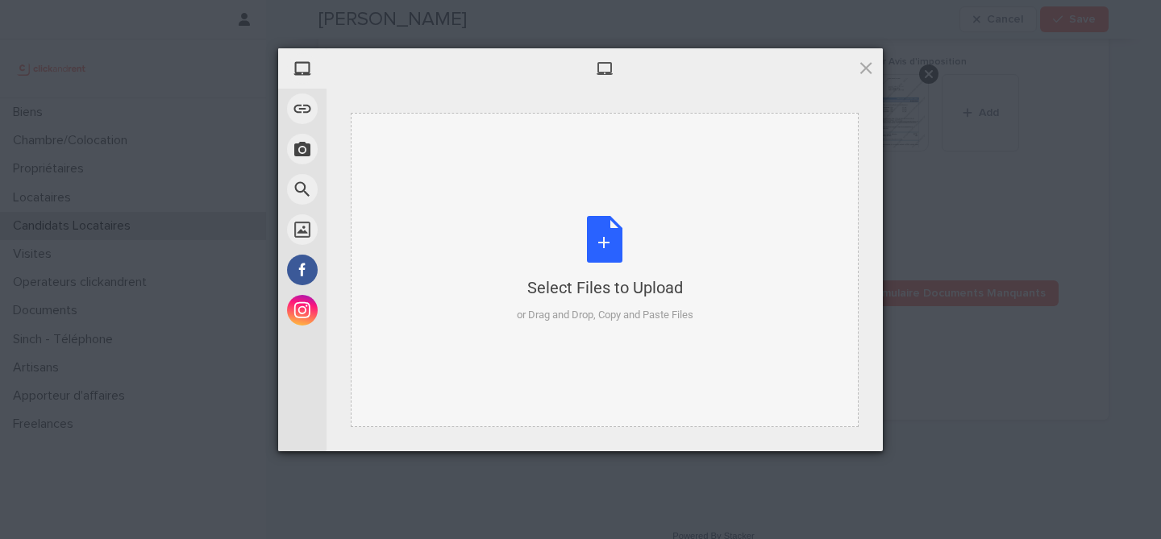
click at [613, 250] on div "Select Files to Upload or Drag and Drop, Copy and Paste Files" at bounding box center [605, 269] width 177 height 107
click at [863, 73] on span at bounding box center [866, 68] width 18 height 18
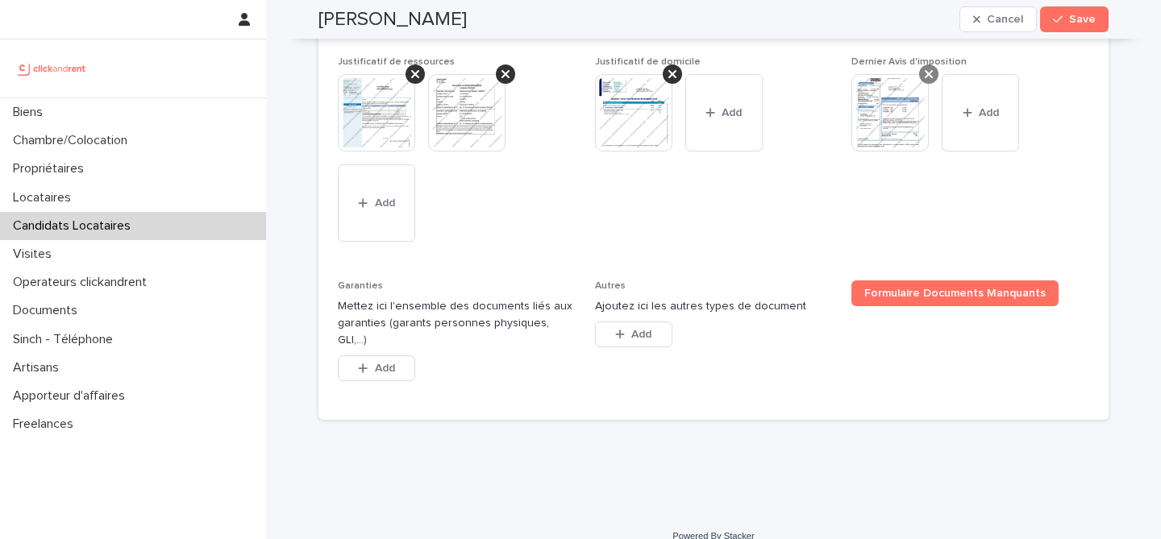
click at [926, 75] on icon at bounding box center [929, 74] width 8 height 13
click at [666, 76] on div at bounding box center [672, 73] width 19 height 19
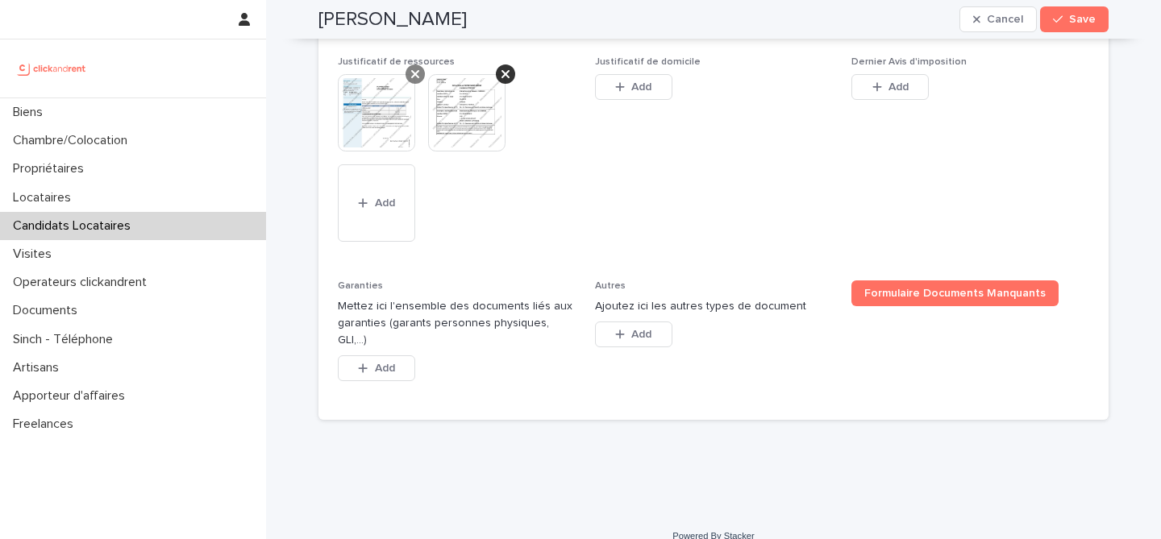
click at [416, 78] on icon at bounding box center [415, 74] width 8 height 13
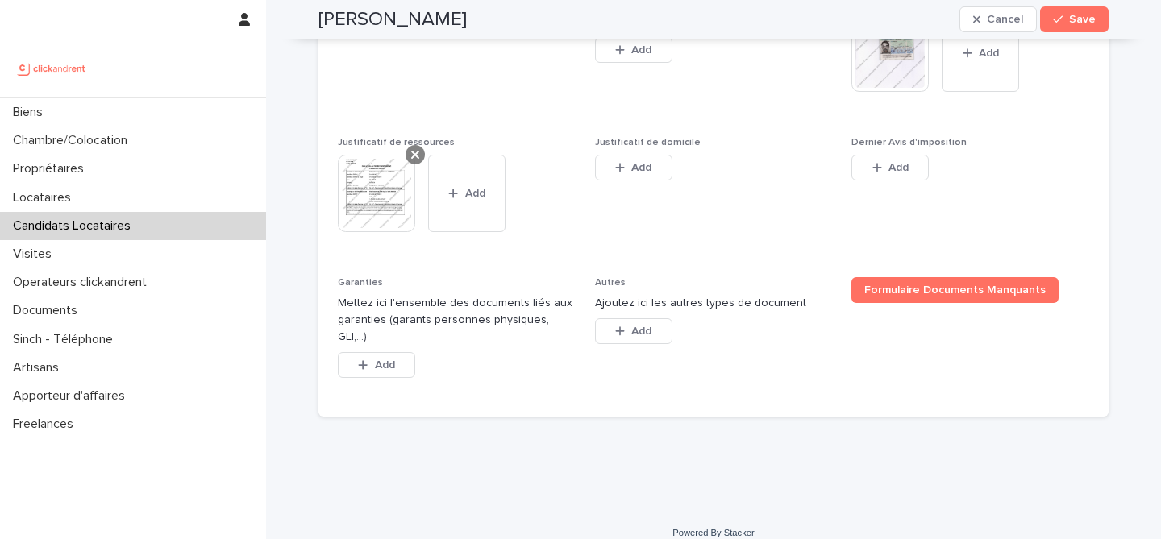
click at [418, 158] on icon at bounding box center [415, 155] width 8 height 8
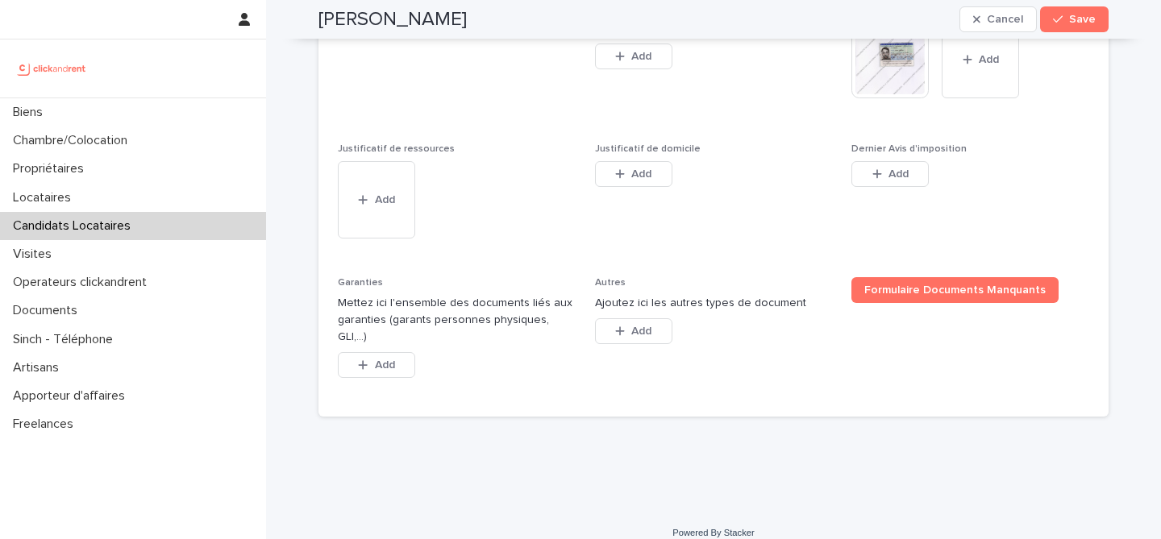
scroll to position [1270, 0]
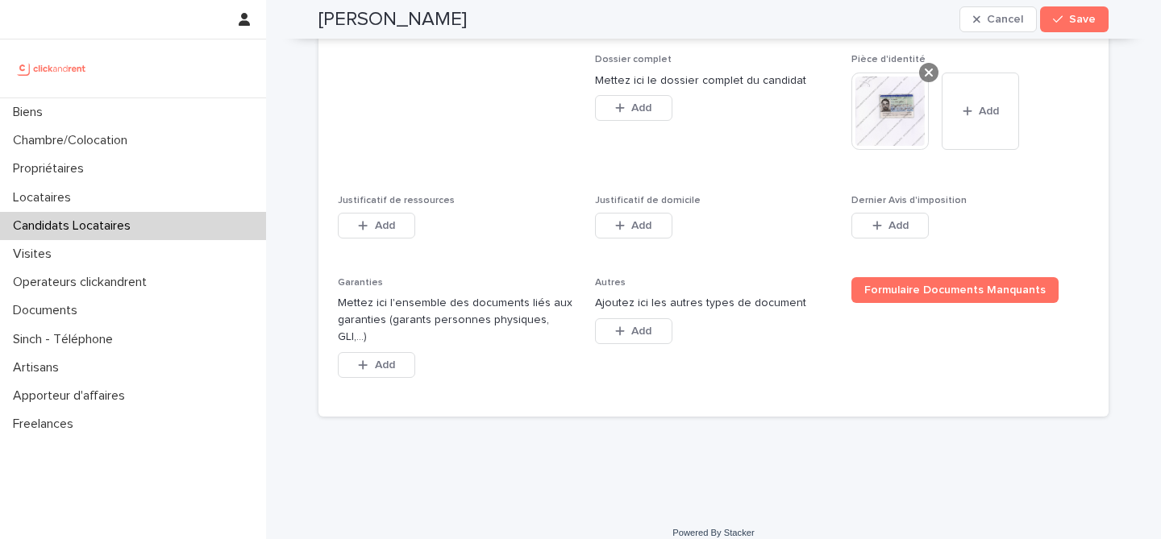
click at [929, 74] on icon at bounding box center [929, 72] width 8 height 13
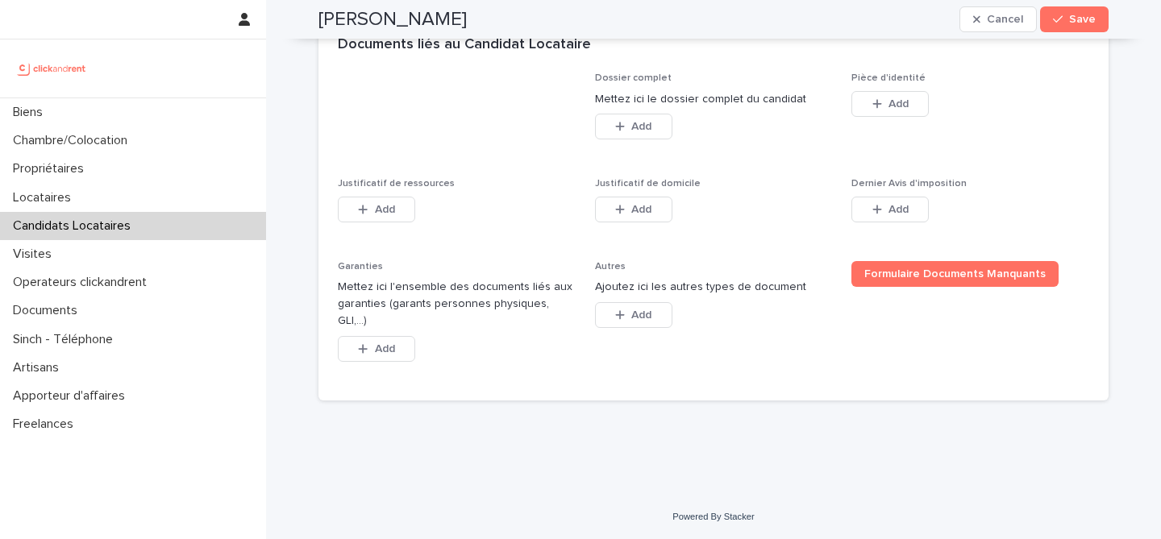
scroll to position [1234, 0]
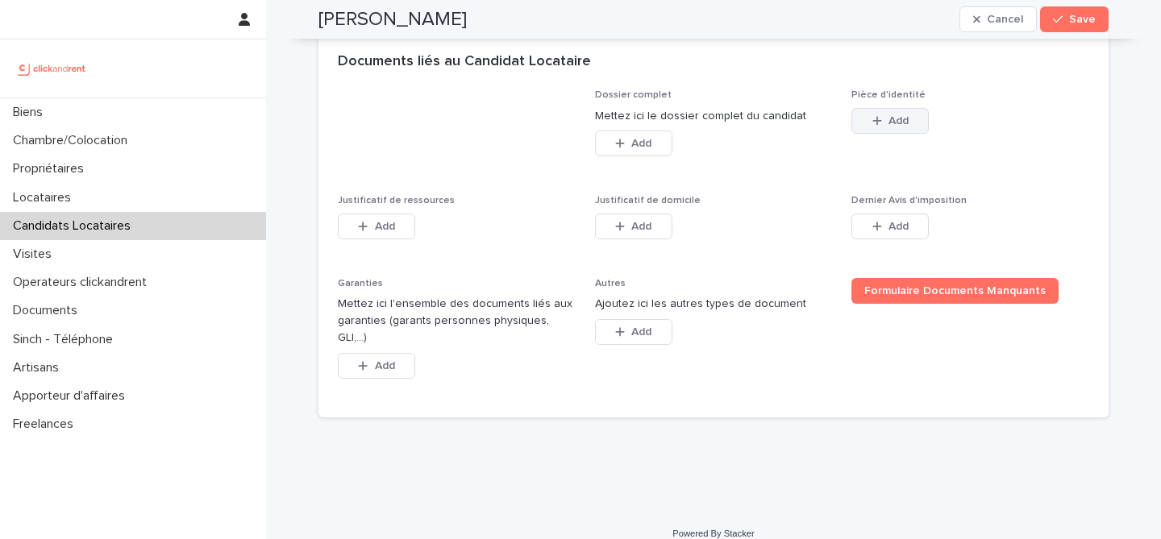
click at [887, 123] on button "Add" at bounding box center [889, 121] width 77 height 26
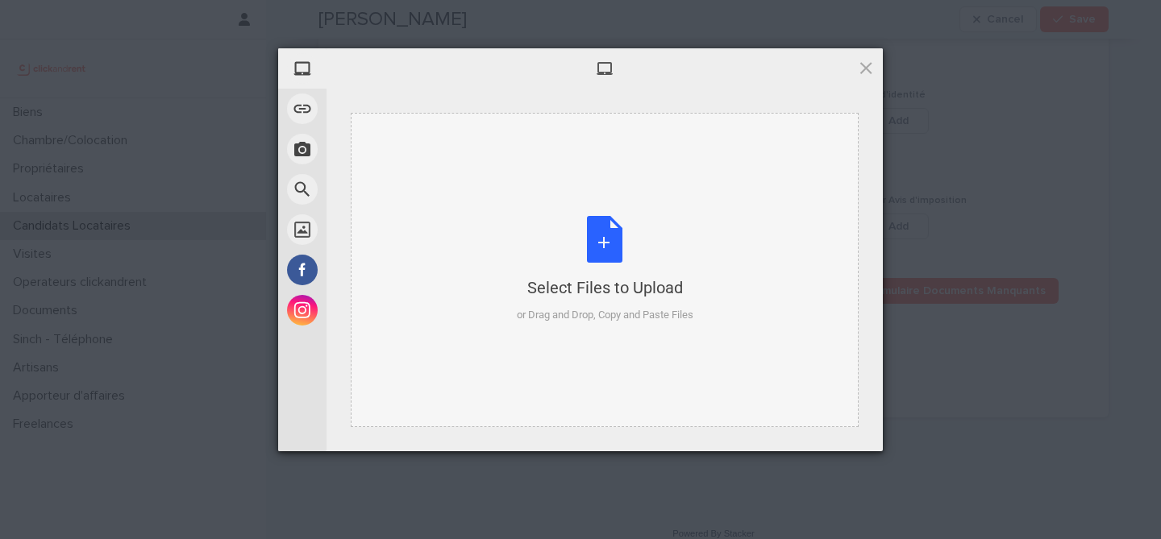
click at [630, 204] on div "Select Files to Upload or Drag and Drop, Copy and Paste Files" at bounding box center [605, 270] width 508 height 314
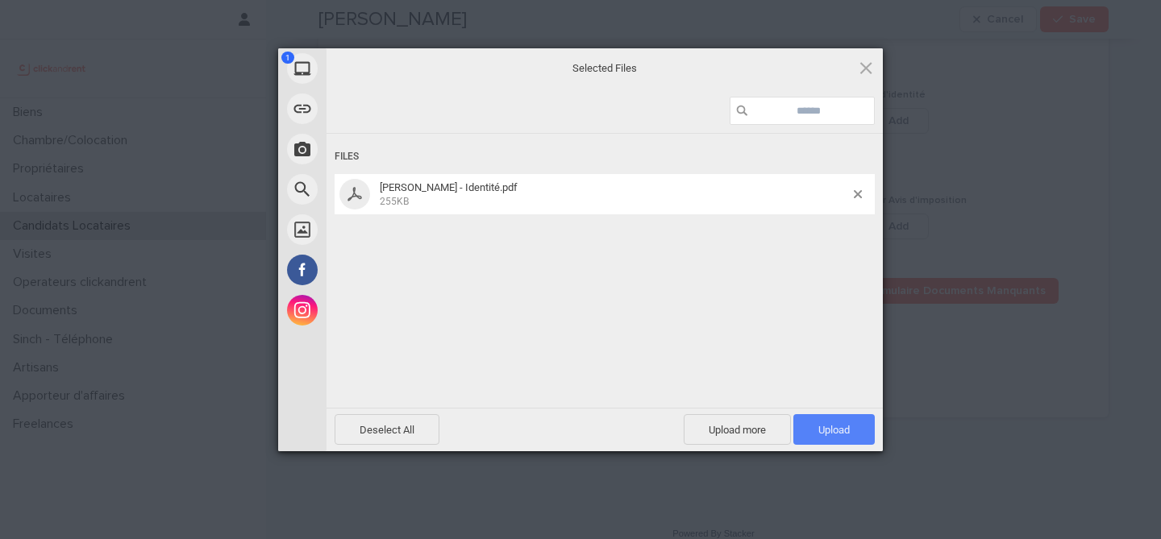
click at [839, 427] on span "Upload 1" at bounding box center [833, 430] width 31 height 12
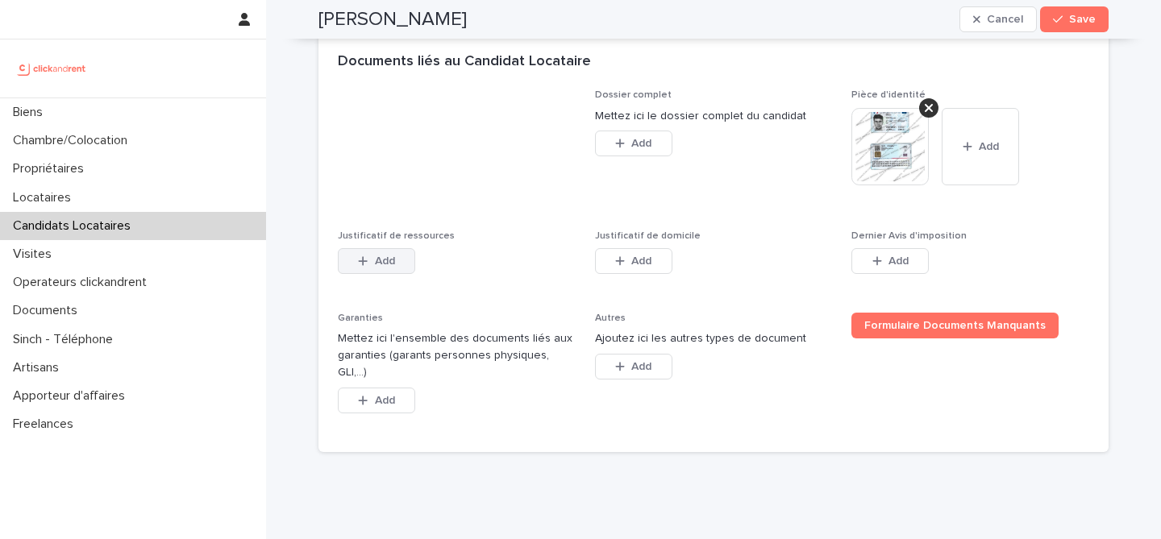
click at [402, 264] on button "Add" at bounding box center [376, 261] width 77 height 26
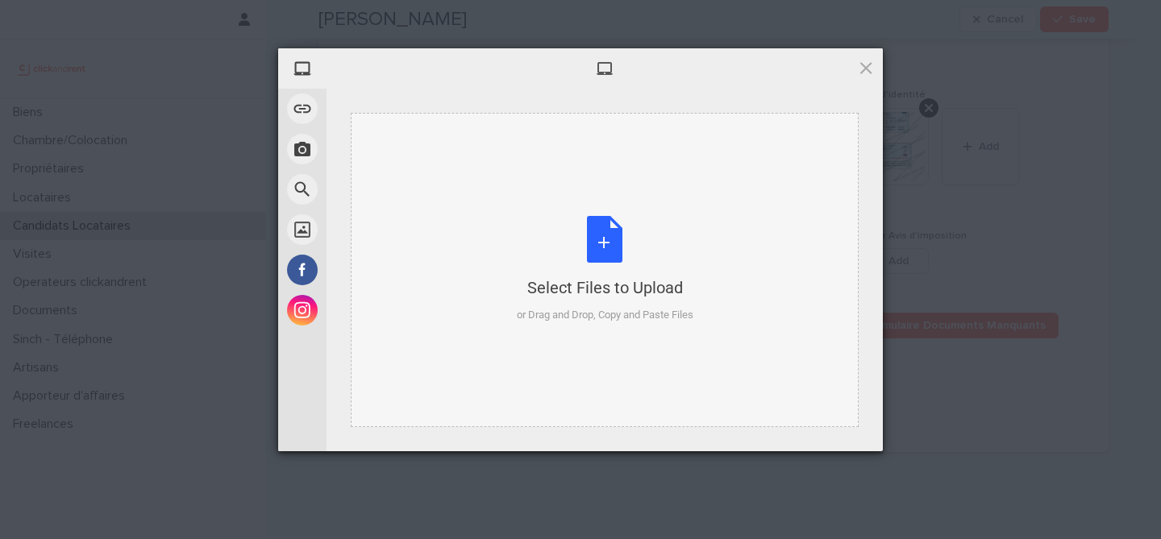
click at [616, 252] on div "Select Files to Upload or Drag and Drop, Copy and Paste Files" at bounding box center [605, 269] width 177 height 107
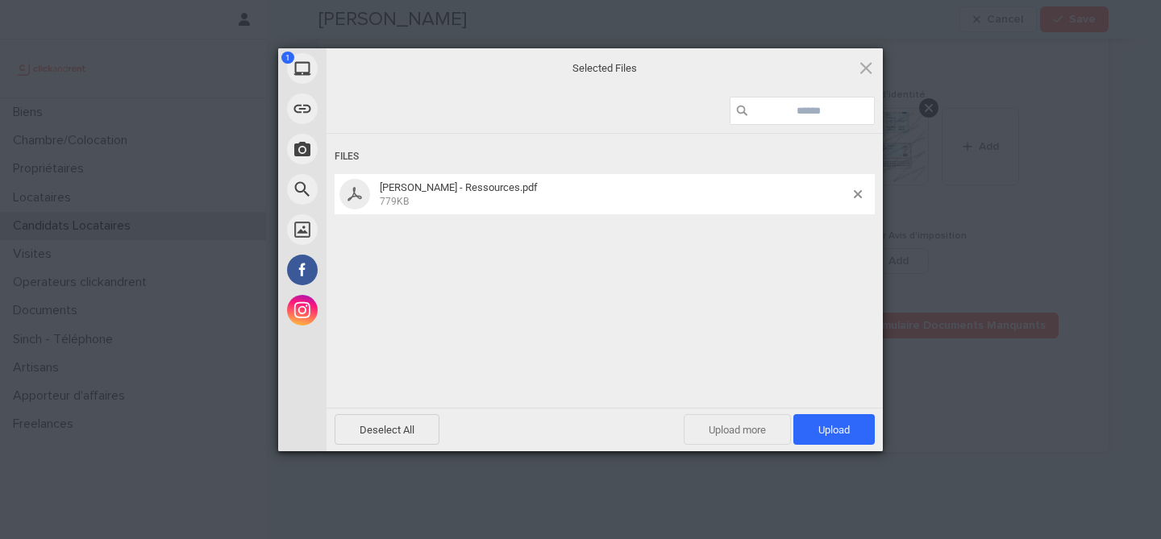
click at [749, 434] on span "Upload more" at bounding box center [737, 429] width 107 height 31
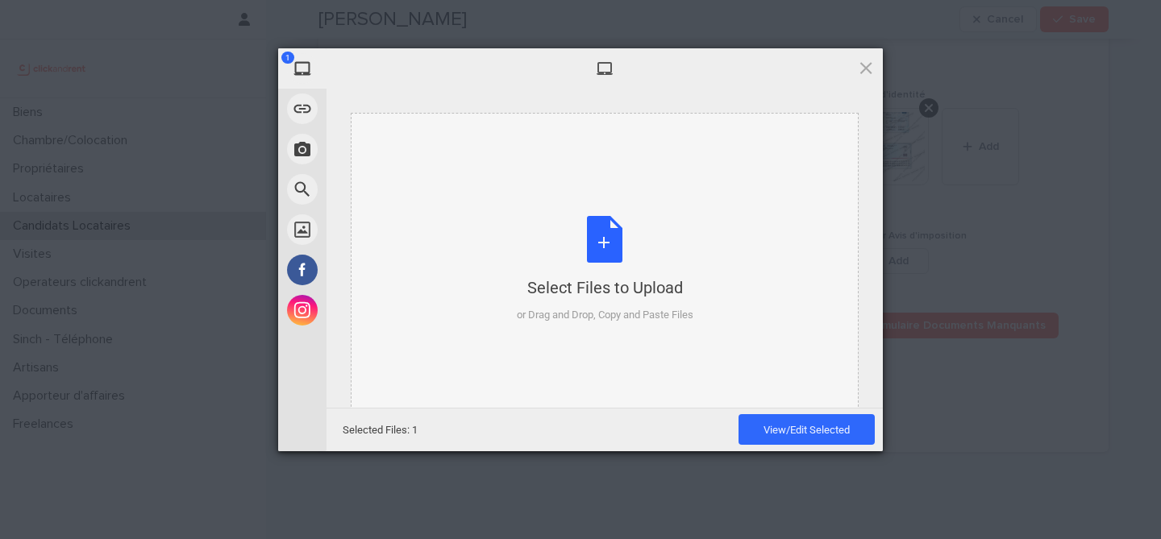
click at [624, 259] on div "Select Files to Upload or Drag and Drop, Copy and Paste Files" at bounding box center [605, 269] width 177 height 107
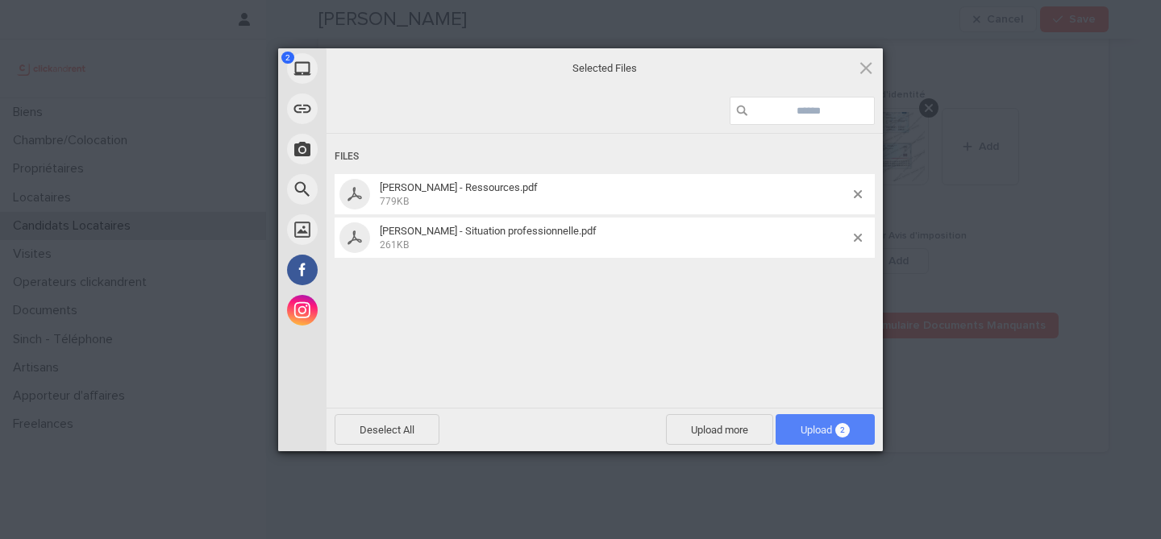
click at [846, 431] on span "2" at bounding box center [842, 430] width 15 height 15
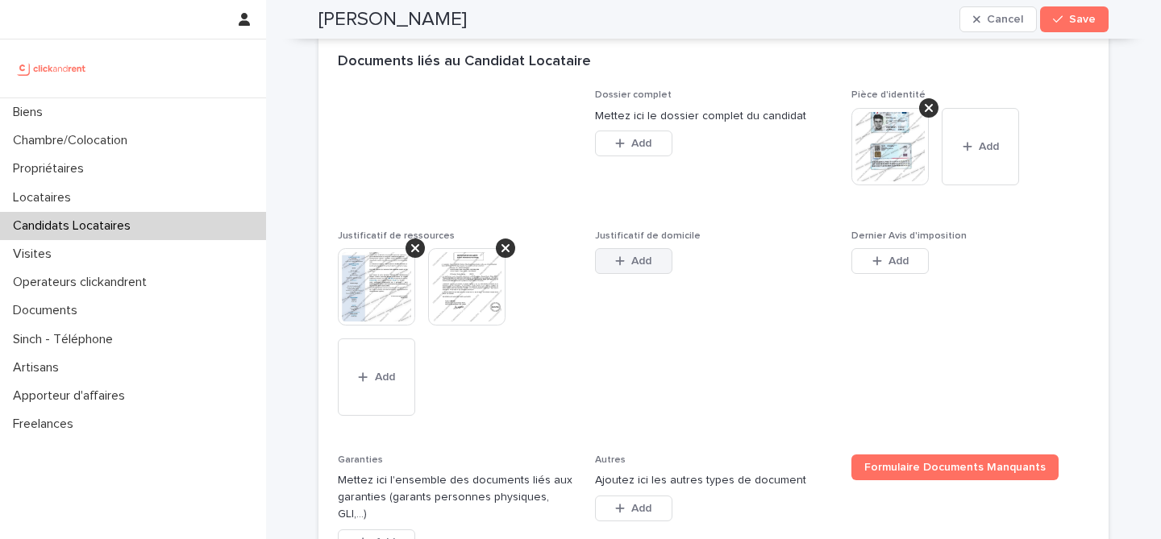
click at [626, 267] on button "Add" at bounding box center [633, 261] width 77 height 26
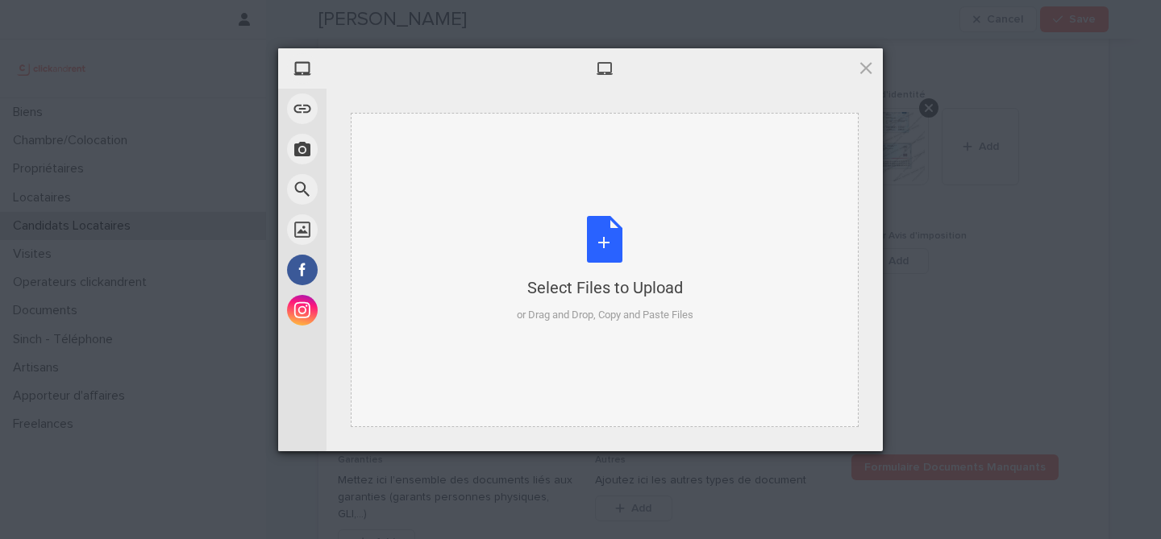
click at [601, 252] on div "Select Files to Upload or Drag and Drop, Copy and Paste Files" at bounding box center [605, 269] width 177 height 107
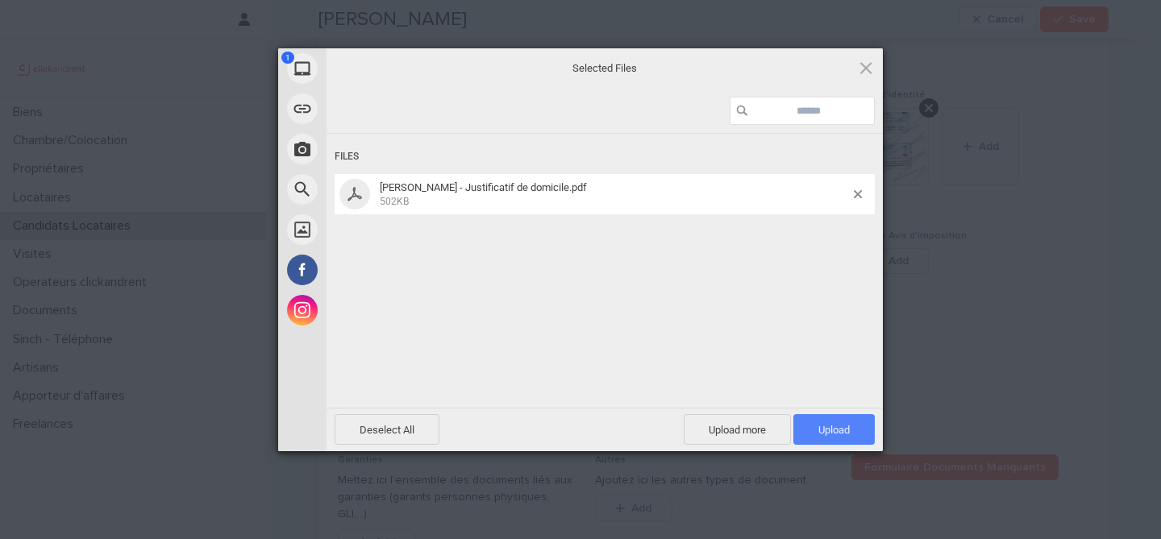
click at [838, 439] on span "Upload 1" at bounding box center [833, 429] width 81 height 31
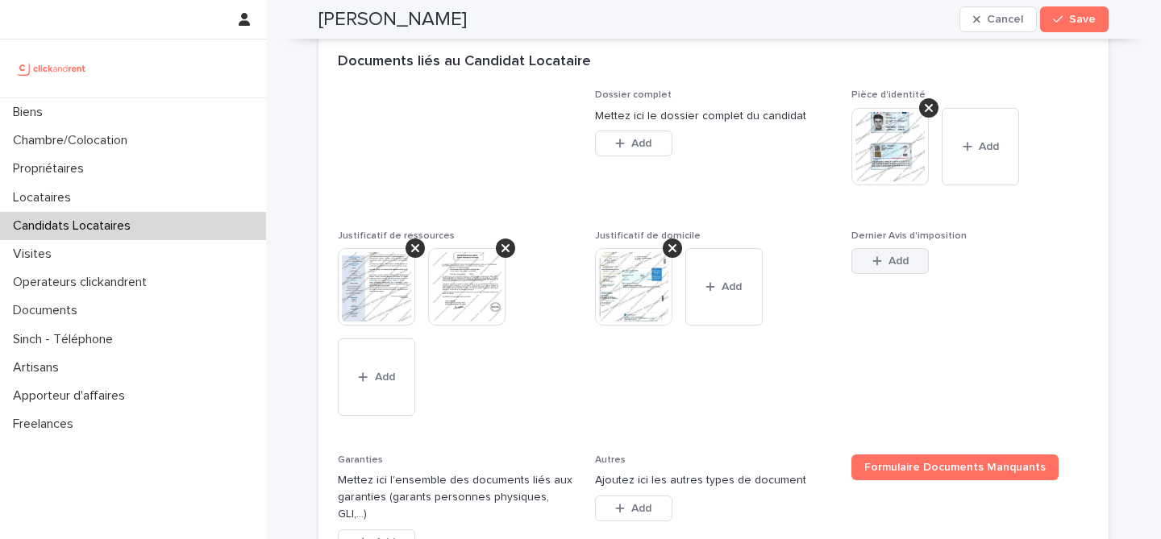
click at [900, 260] on span "Add" at bounding box center [898, 261] width 20 height 11
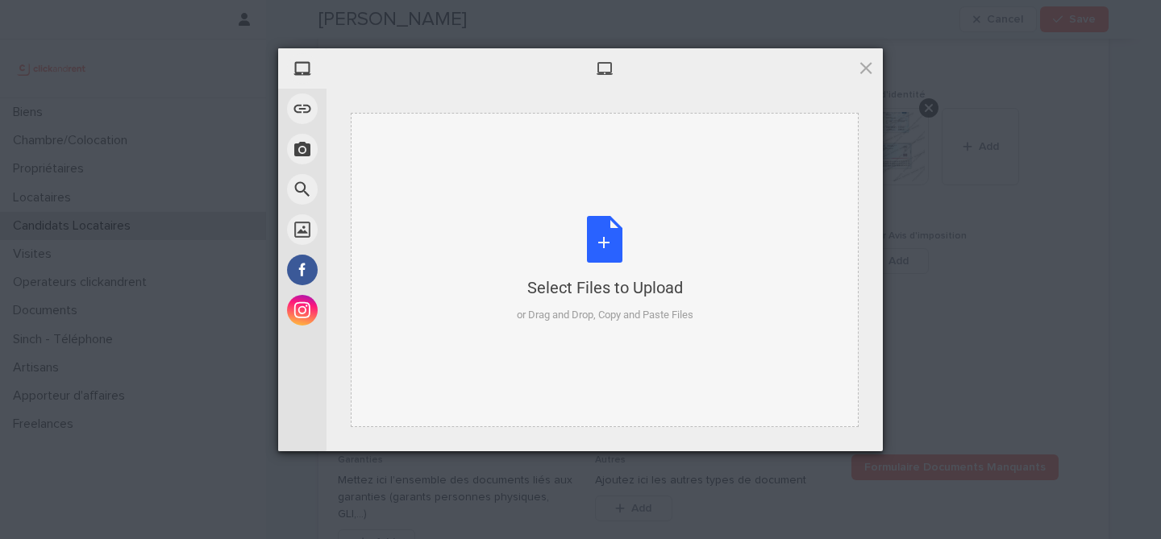
click at [623, 244] on div "Select Files to Upload or Drag and Drop, Copy and Paste Files" at bounding box center [605, 269] width 177 height 107
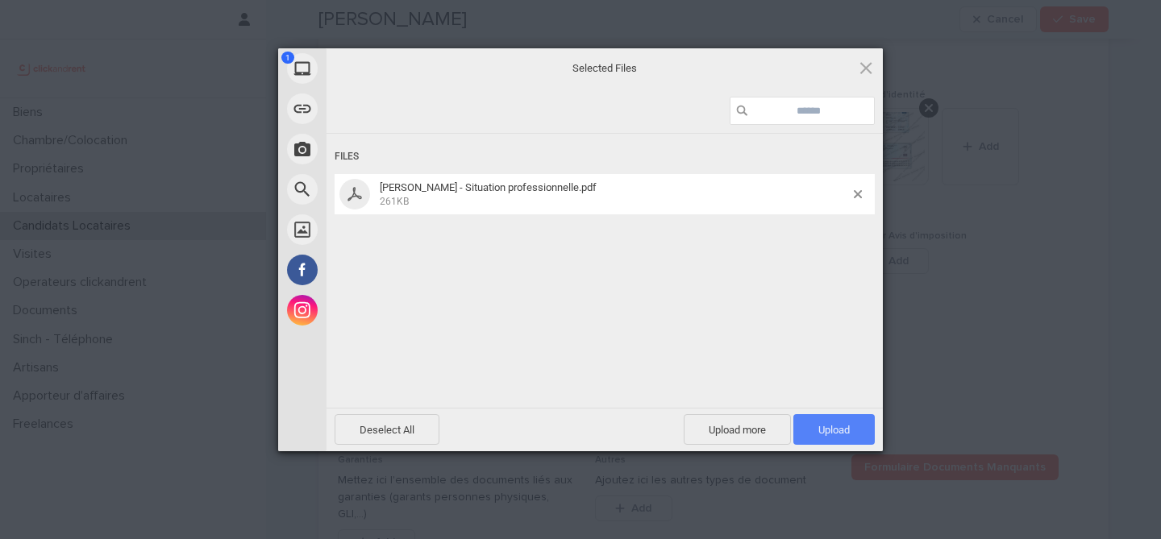
click at [819, 422] on span "Upload 1" at bounding box center [833, 429] width 81 height 31
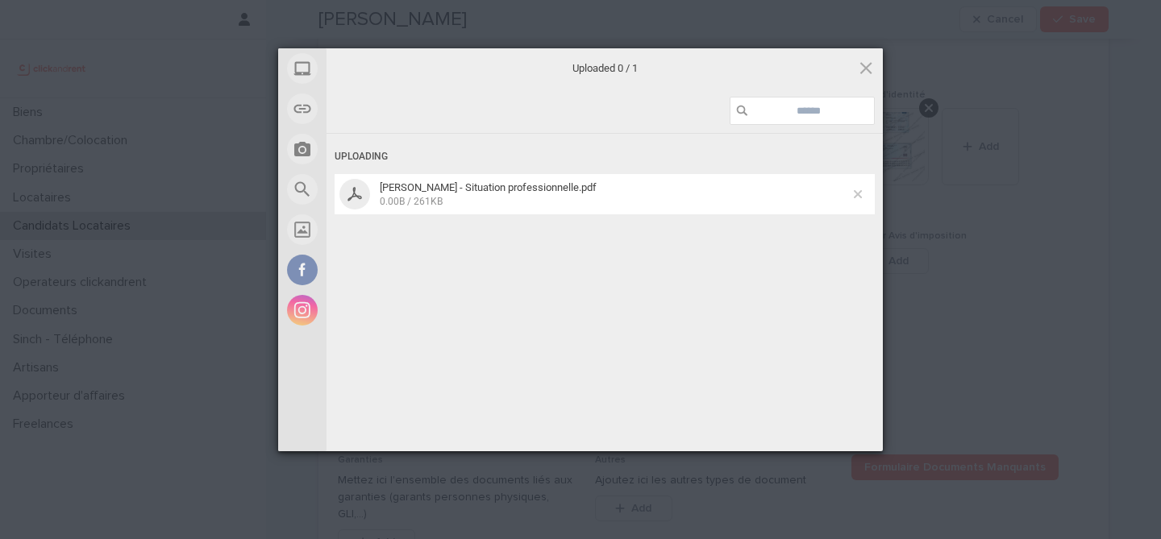
click at [859, 193] on span at bounding box center [858, 194] width 8 height 8
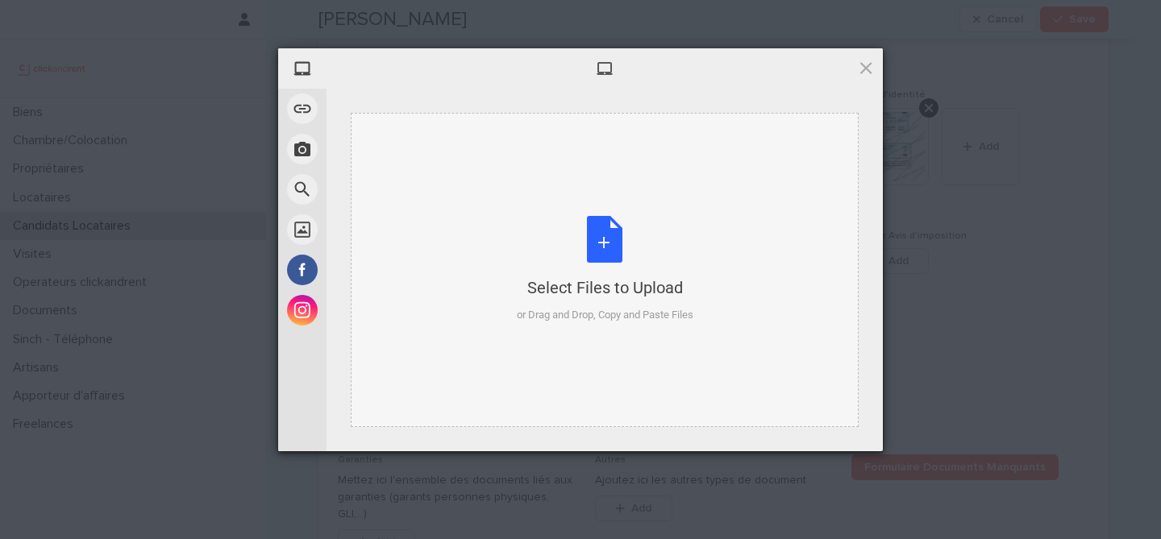
click at [552, 248] on div "Select Files to Upload or Drag and Drop, Copy and Paste Files" at bounding box center [605, 269] width 177 height 107
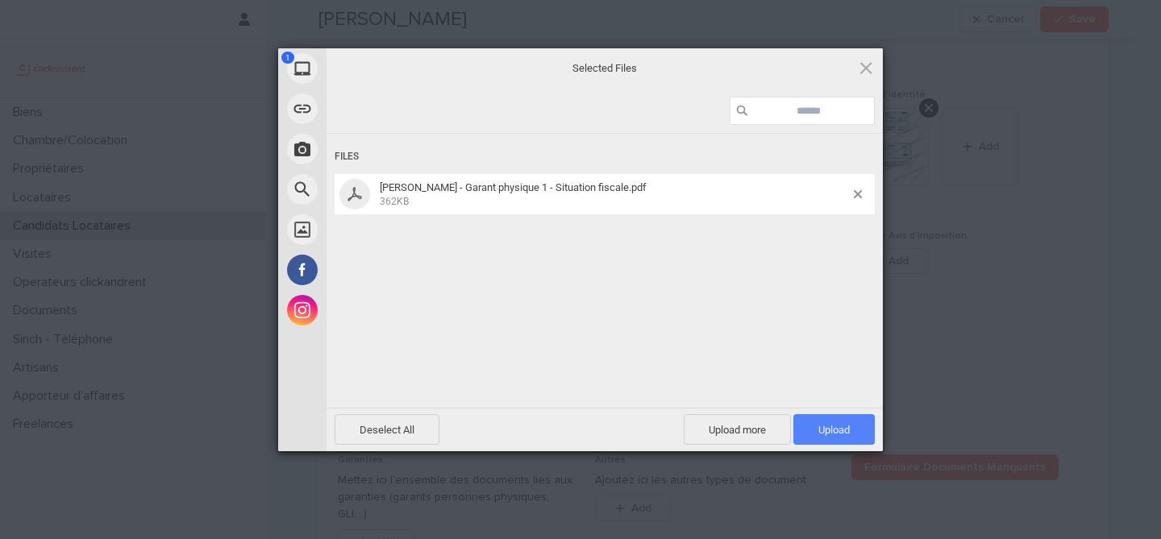
click at [826, 424] on span "Upload 1" at bounding box center [833, 430] width 31 height 12
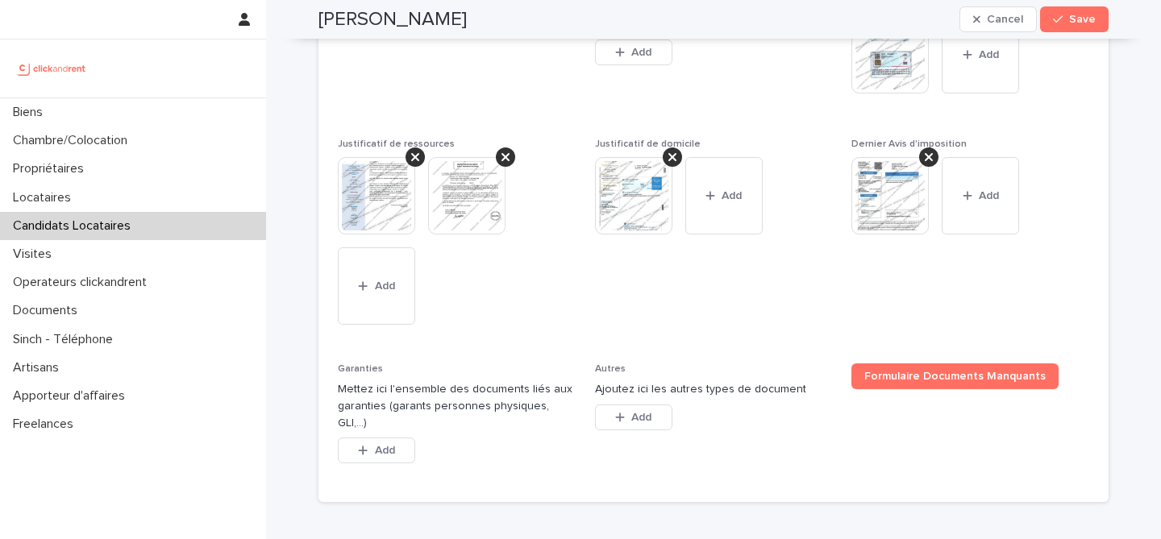
scroll to position [1382, 0]
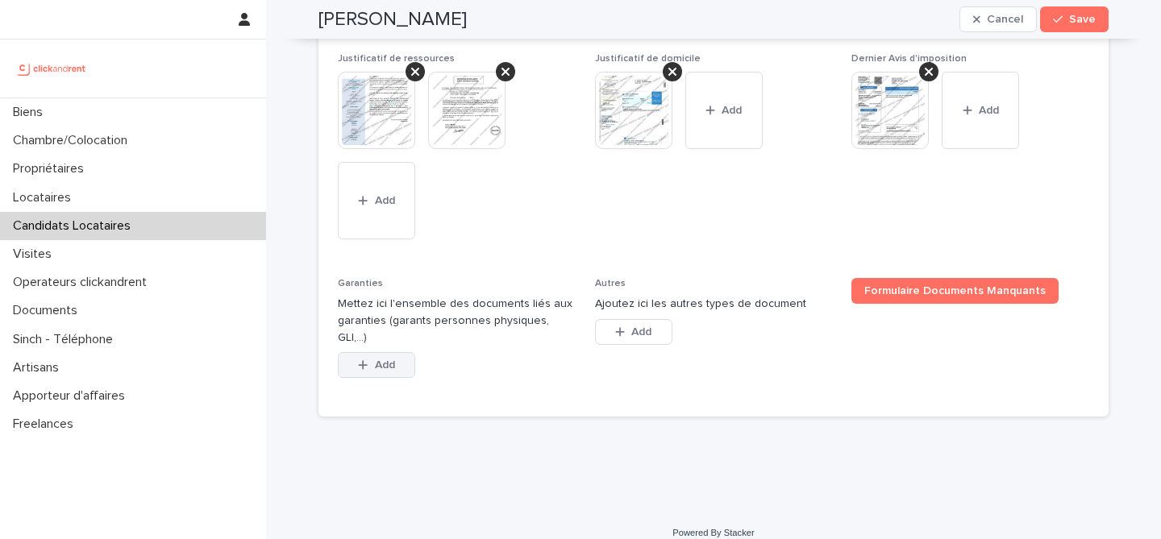
click at [356, 352] on button "Add" at bounding box center [376, 365] width 77 height 26
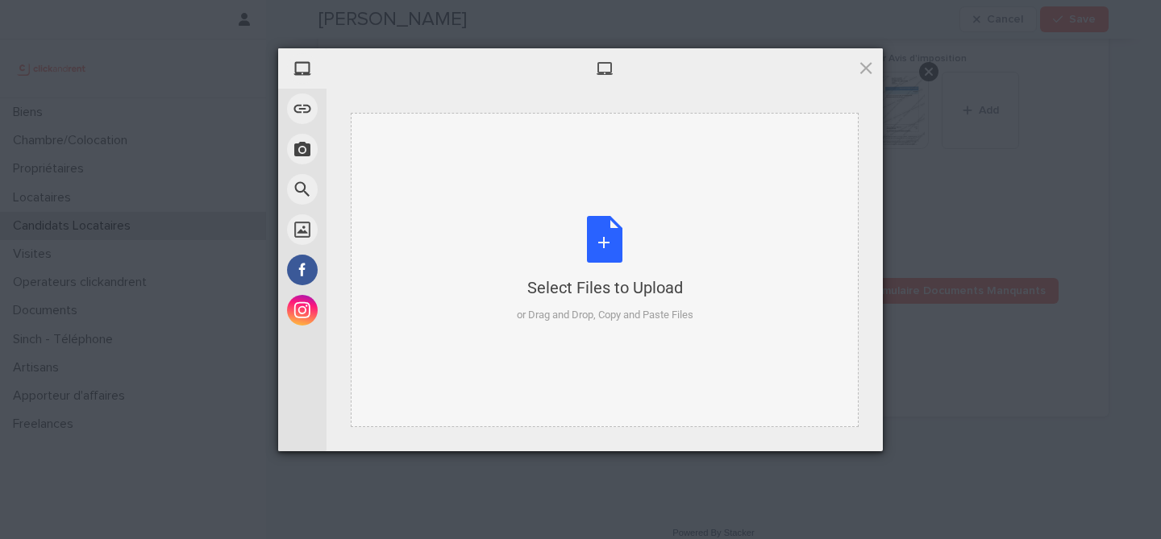
click at [616, 256] on div "Select Files to Upload or Drag and Drop, Copy and Paste Files" at bounding box center [605, 269] width 177 height 107
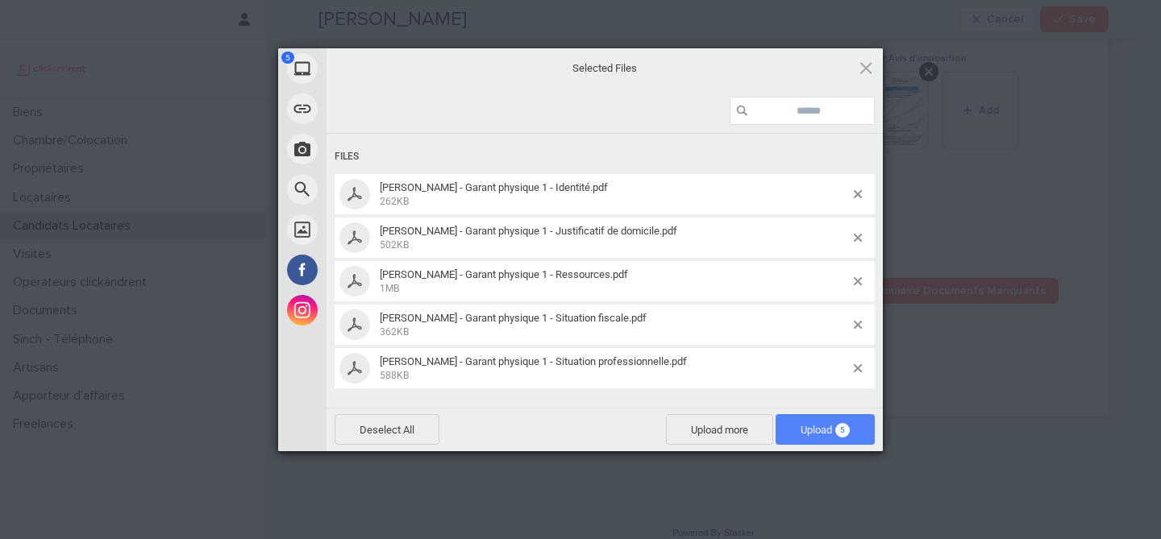
click at [814, 432] on span "Upload 5" at bounding box center [825, 430] width 49 height 12
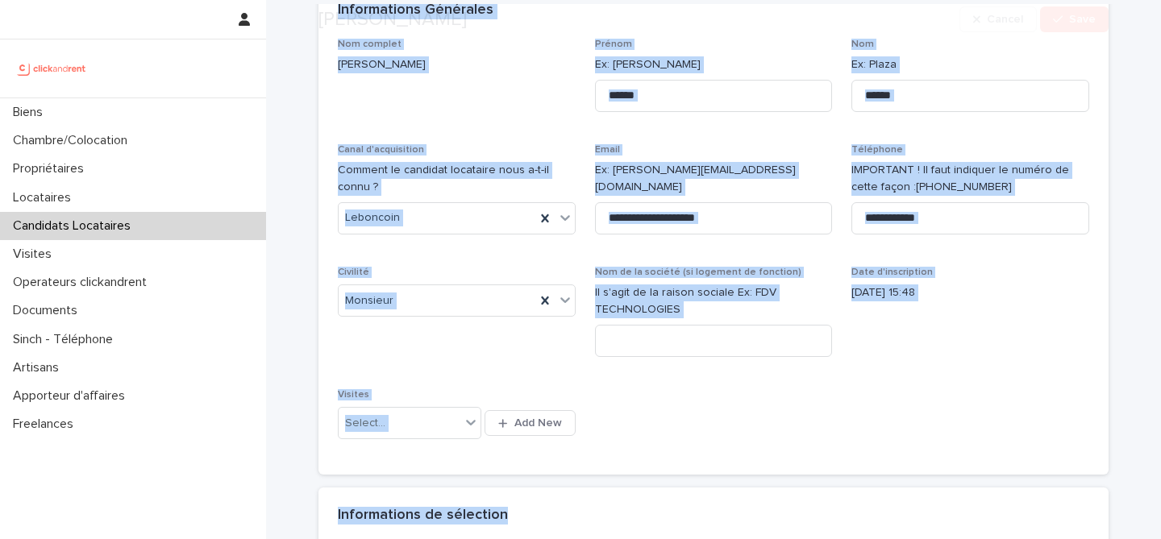
scroll to position [192, 0]
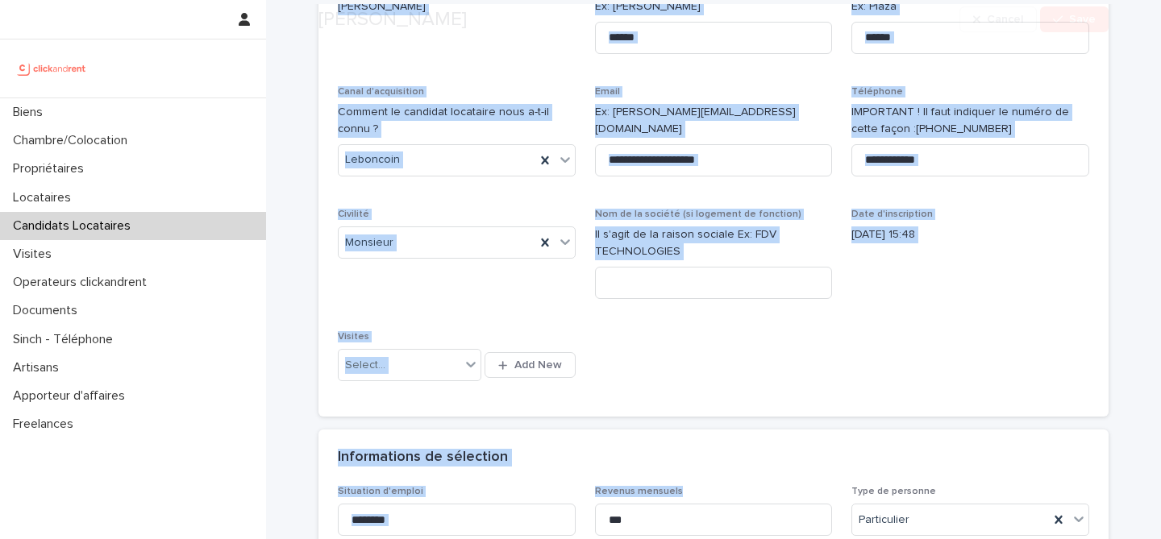
drag, startPoint x: 306, startPoint y: 38, endPoint x: 784, endPoint y: 543, distance: 695.2
click at [784, 539] on html "**********" at bounding box center [580, 269] width 1161 height 539
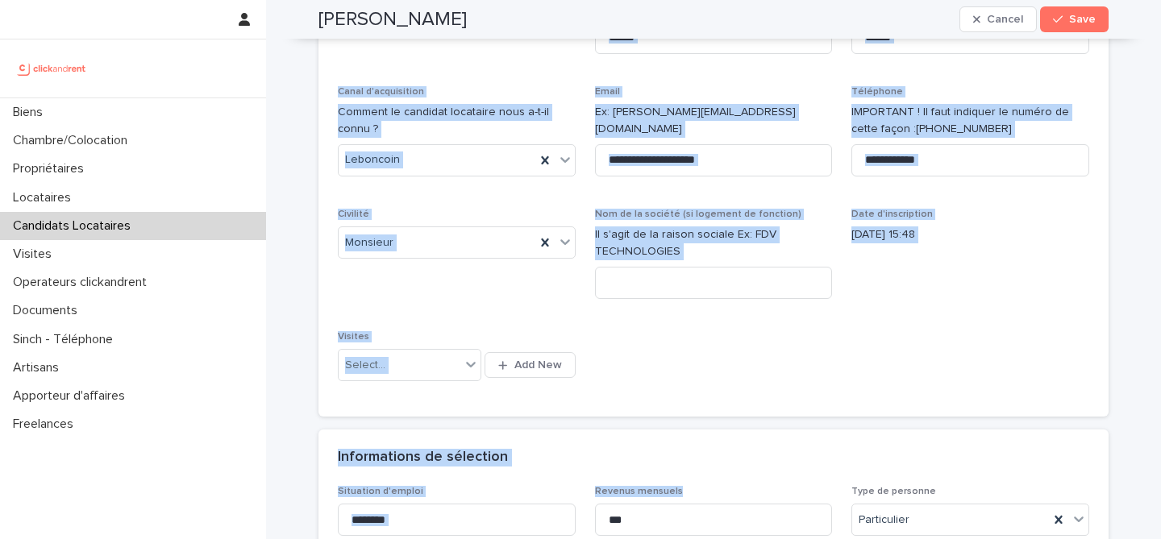
click at [722, 381] on div "**********" at bounding box center [713, 190] width 751 height 418
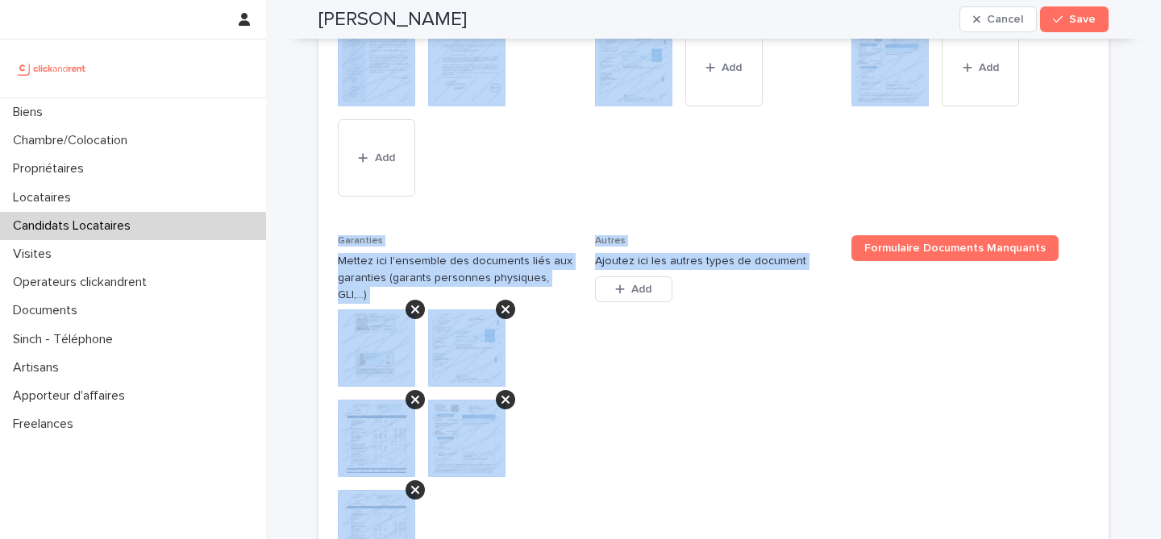
scroll to position [1704, 0]
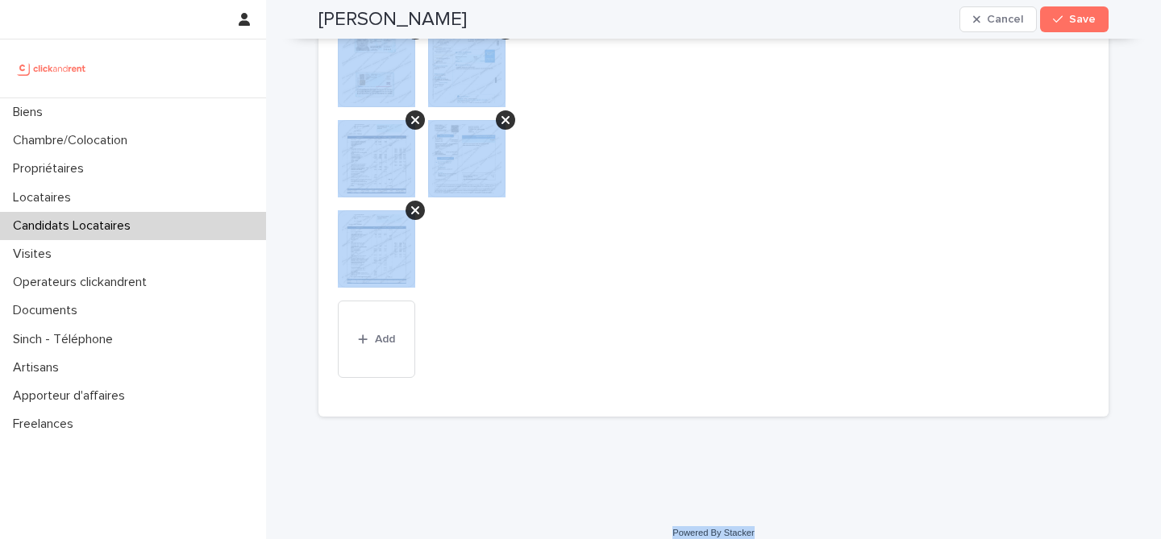
drag, startPoint x: 300, startPoint y: 43, endPoint x: 793, endPoint y: 515, distance: 682.6
copy div "Adrien Bascou Cancel Save Sorry, there was an error saving your record. Please …"
click at [564, 123] on div at bounding box center [457, 165] width 238 height 271
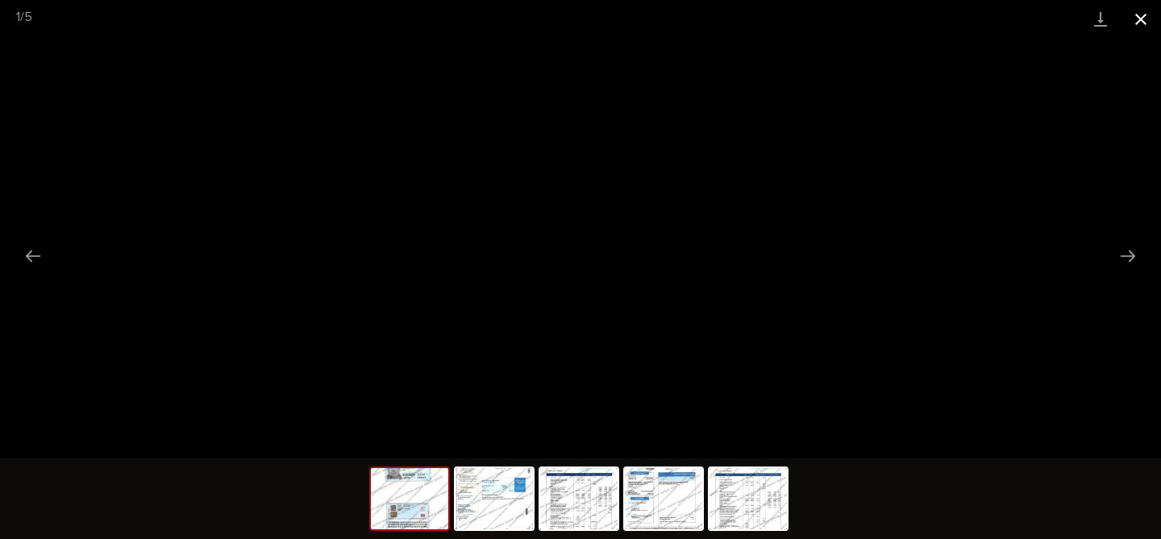
click at [1150, 18] on button "Close gallery" at bounding box center [1141, 19] width 40 height 38
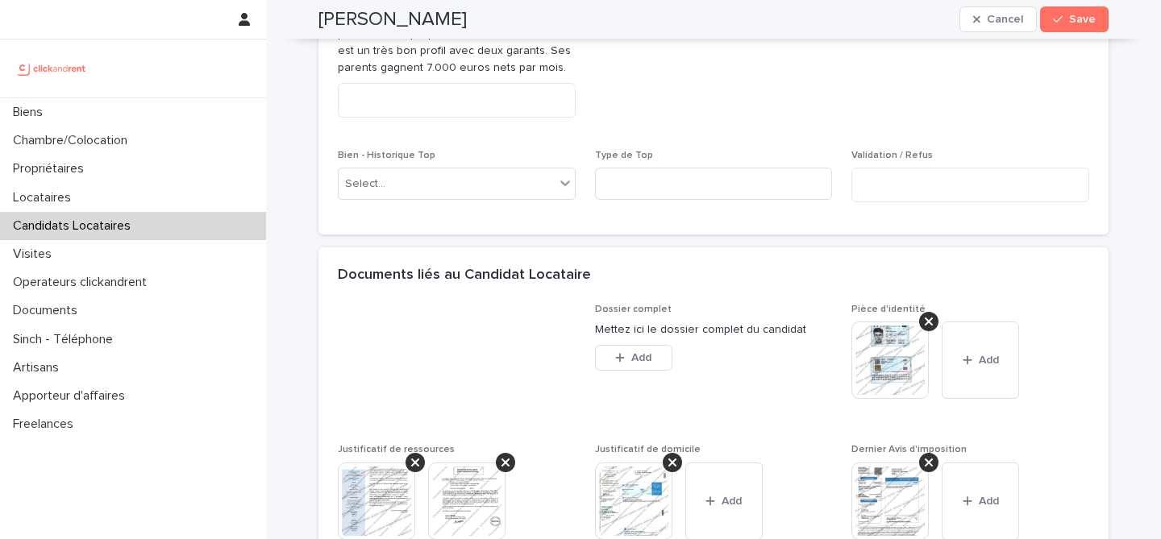
scroll to position [878, 0]
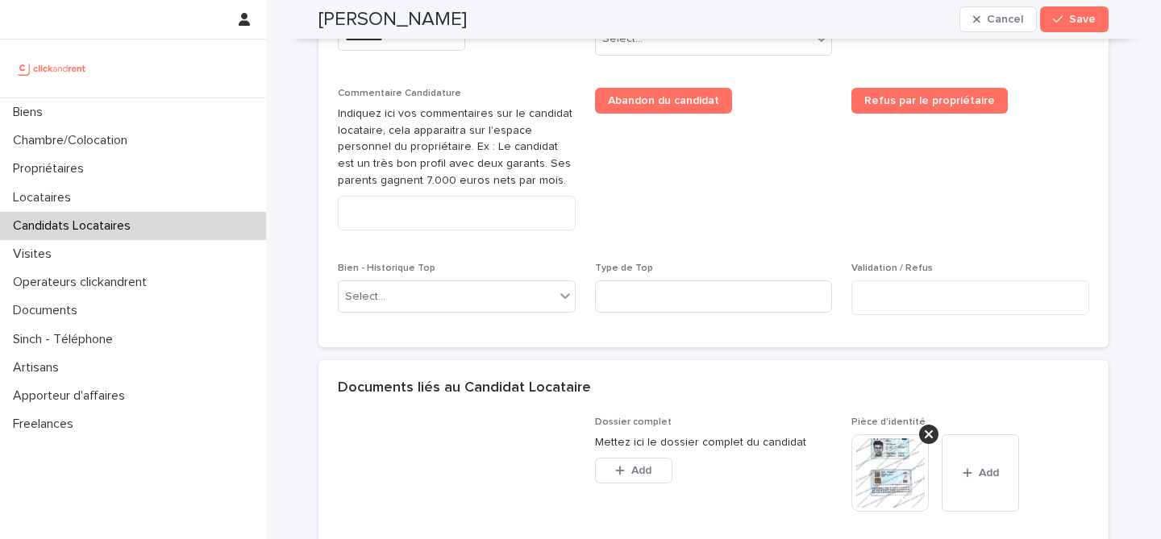
click at [479, 231] on div "Commentaire Candidature Indiquez ici vos commentaires sur le candidat locataire…" at bounding box center [457, 166] width 238 height 156
click at [479, 227] on textarea at bounding box center [457, 213] width 238 height 35
paste textarea "**********"
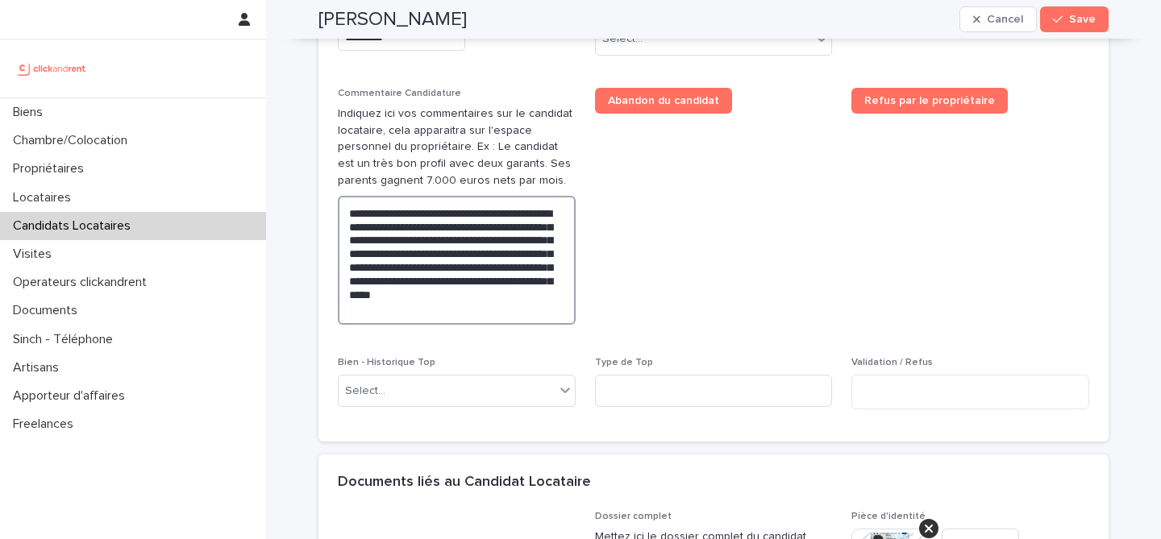
type textarea "**********"
click at [658, 232] on span "Abandon du candidat" at bounding box center [714, 213] width 238 height 250
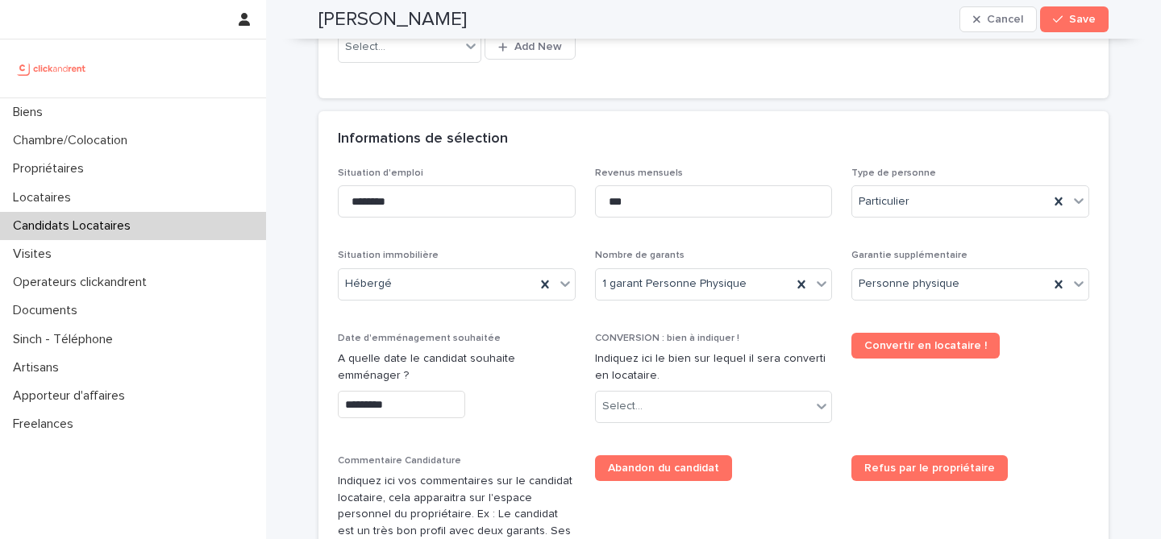
scroll to position [518, 0]
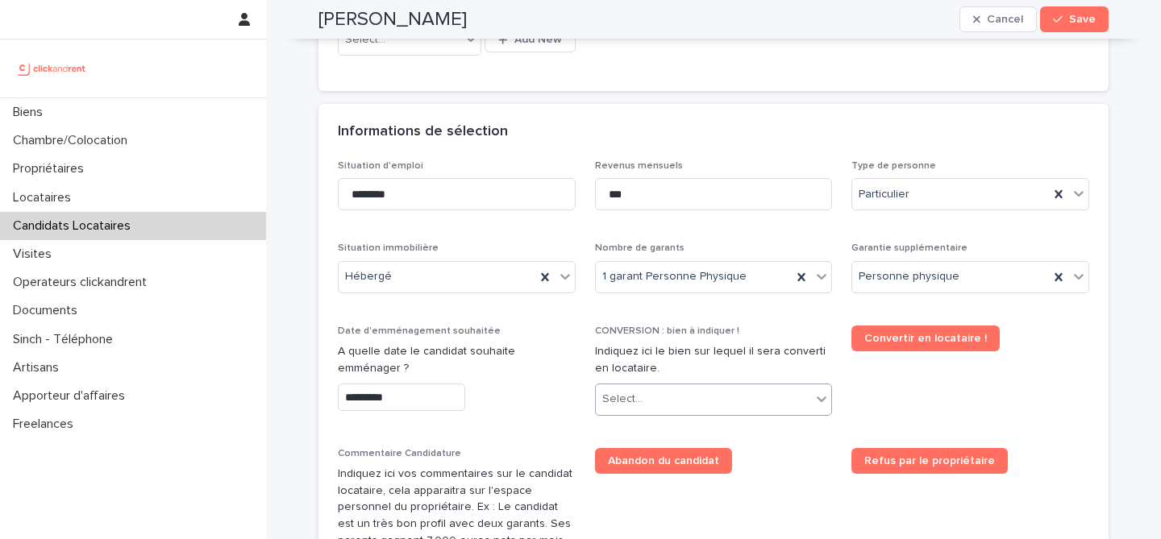
click at [696, 400] on div "Select..." at bounding box center [704, 399] width 216 height 27
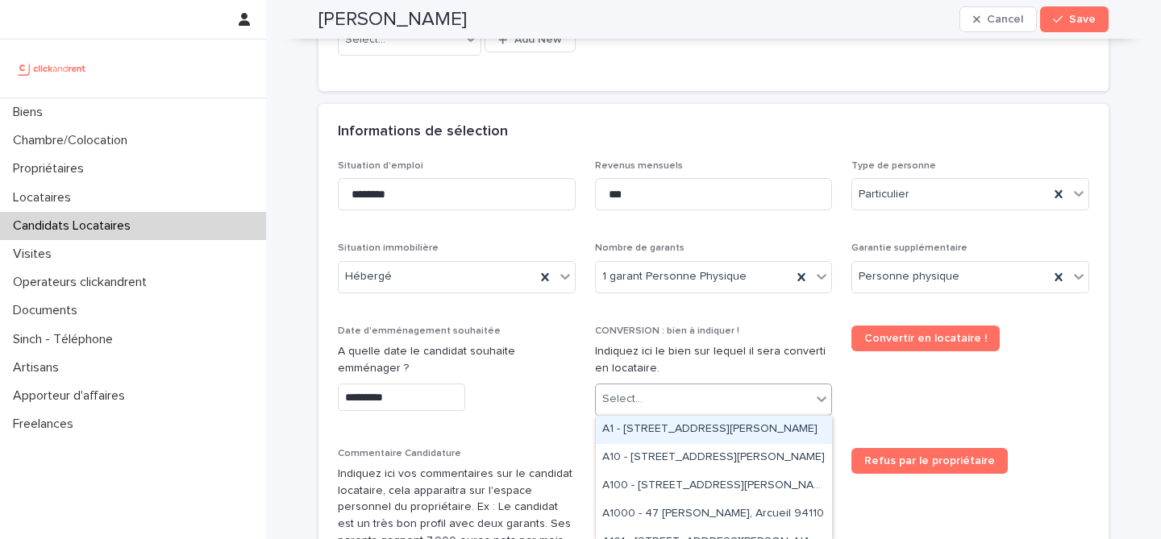
paste input "*****"
type input "*****"
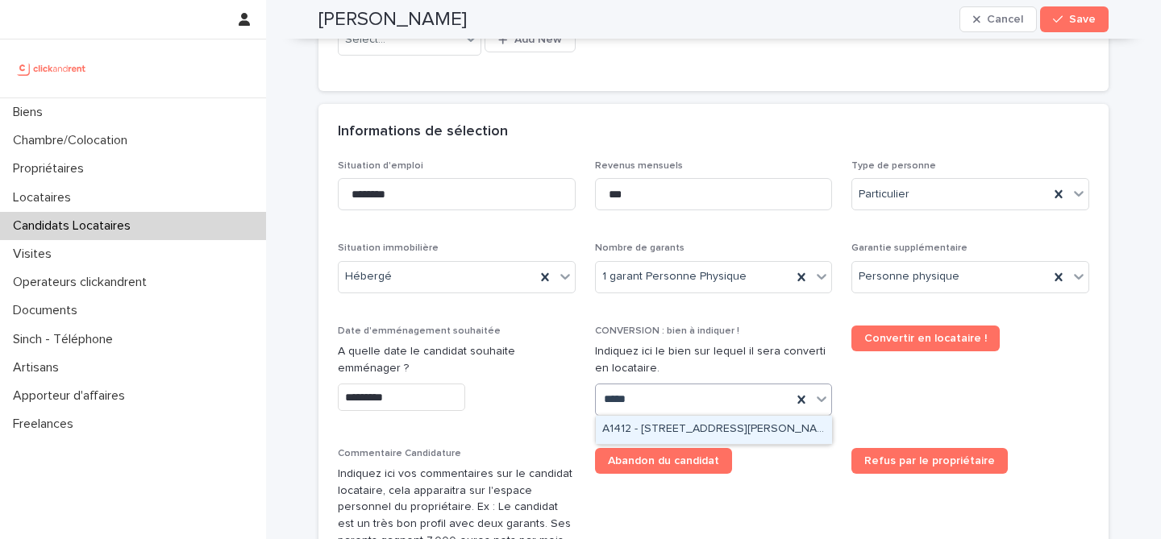
click at [706, 435] on div "A1412 - 11 rue Camille Desmoulins, Levallois-Perret 92300" at bounding box center [714, 430] width 236 height 28
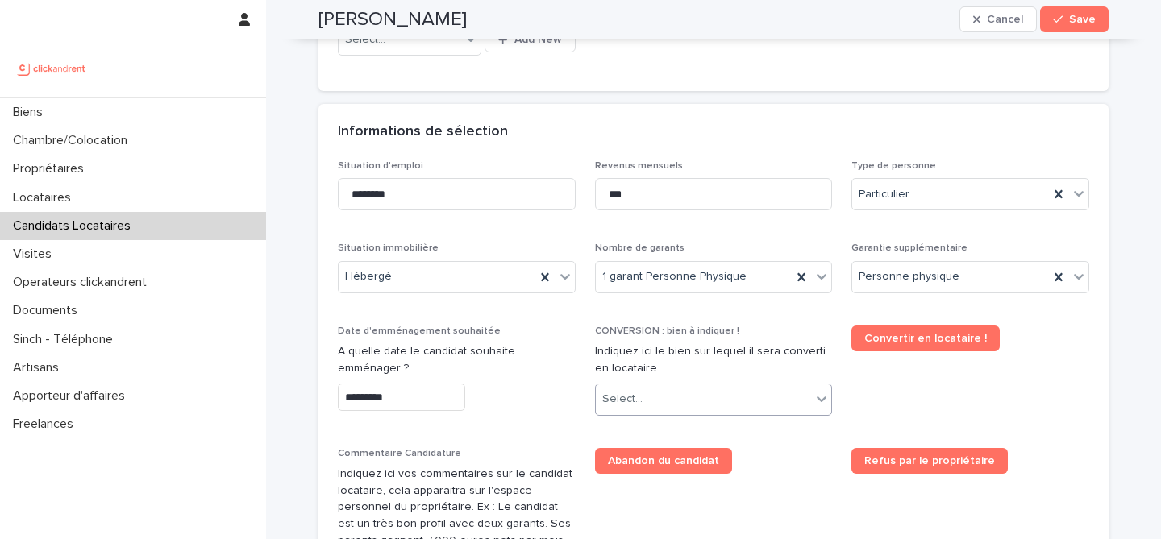
click at [759, 471] on div "Abandon du candidat" at bounding box center [714, 461] width 238 height 26
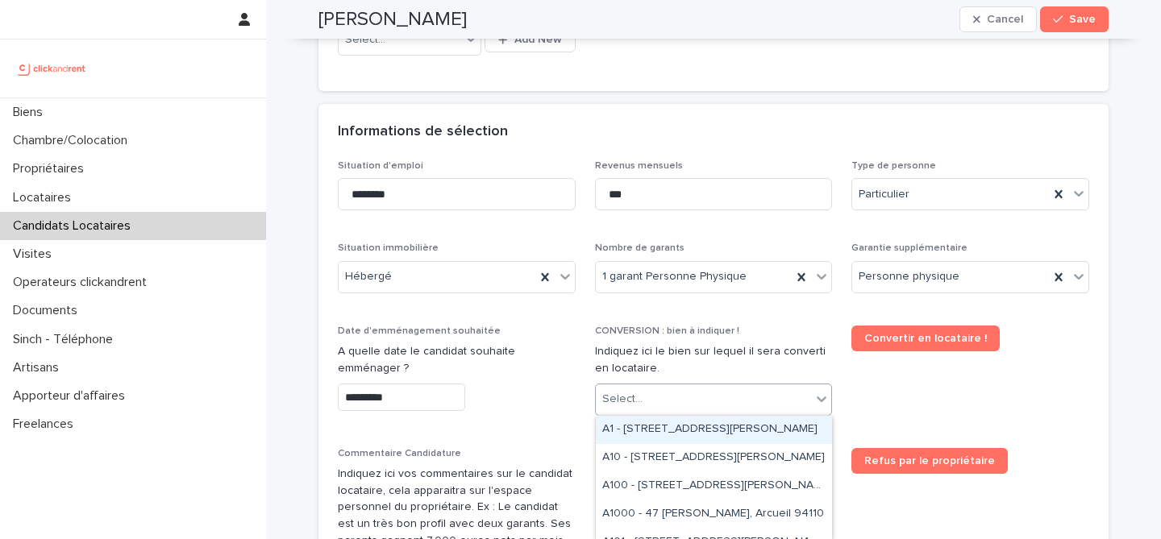
click at [737, 412] on div "Select..." at bounding box center [714, 400] width 238 height 32
paste input "*****"
type input "*****"
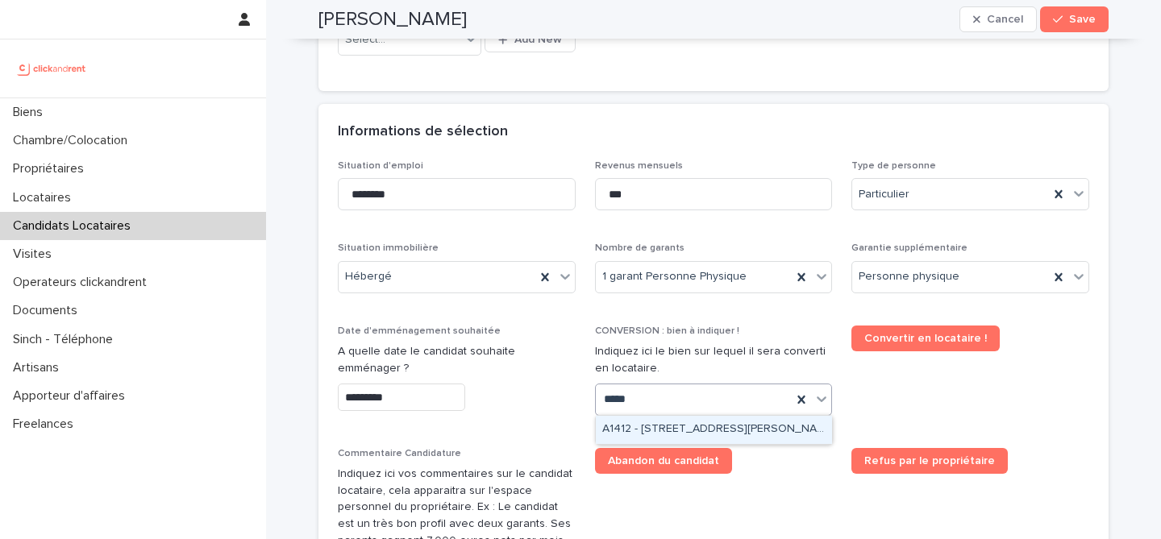
click at [669, 426] on div "A1412 - 11 rue Camille Desmoulins, Levallois-Perret 92300" at bounding box center [714, 430] width 236 height 28
click at [431, 19] on h2 "Adrien Bascou" at bounding box center [392, 19] width 148 height 23
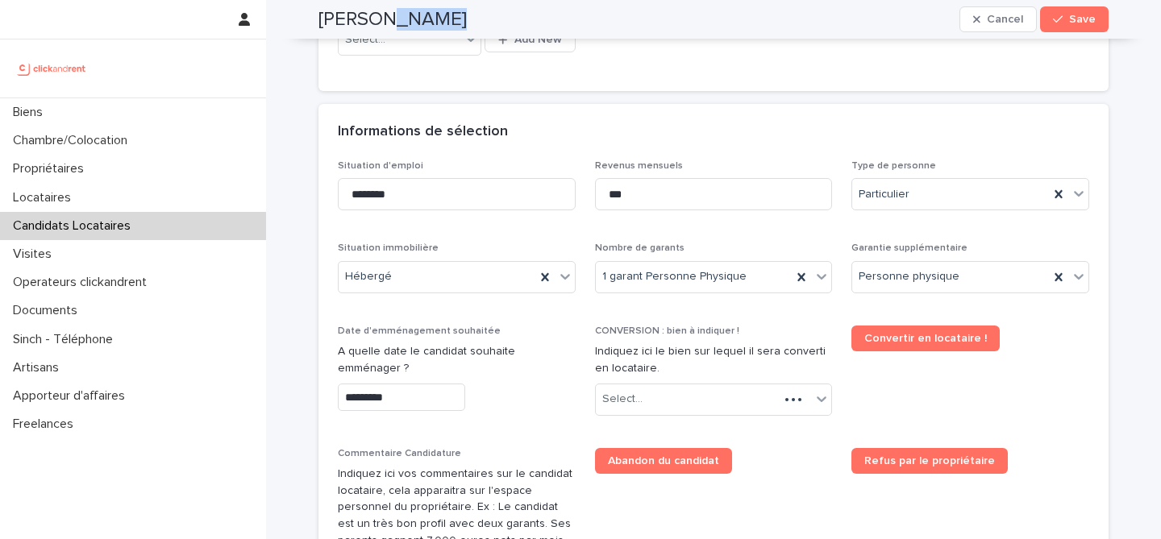
click at [431, 19] on h2 "Adrien Bascou" at bounding box center [392, 19] width 148 height 23
copy div "Adrien Bascou Cancel Save"
click at [1057, 19] on icon "button" at bounding box center [1058, 19] width 10 height 11
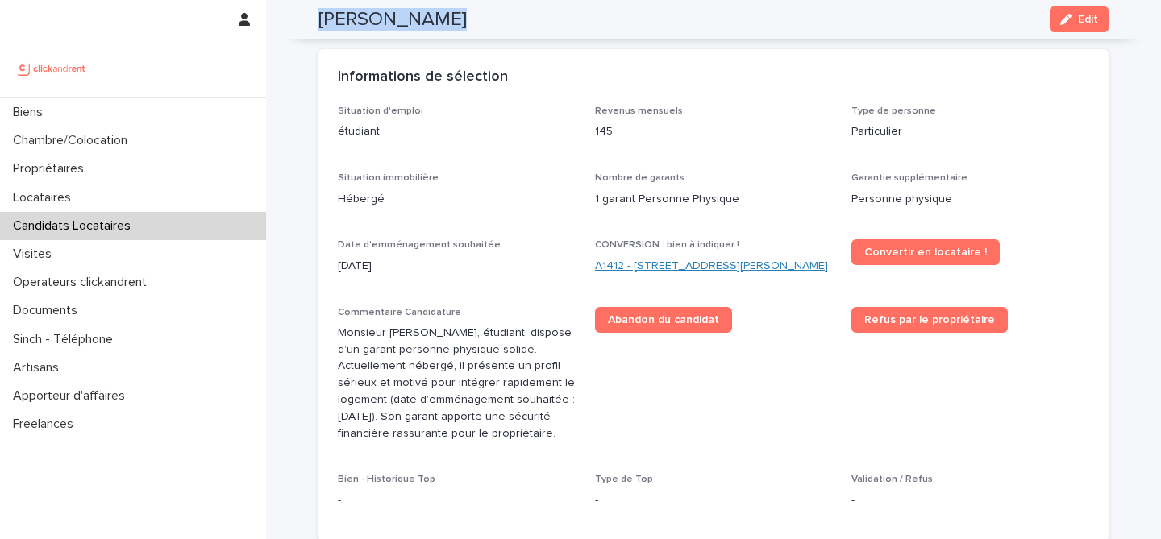
scroll to position [406, 0]
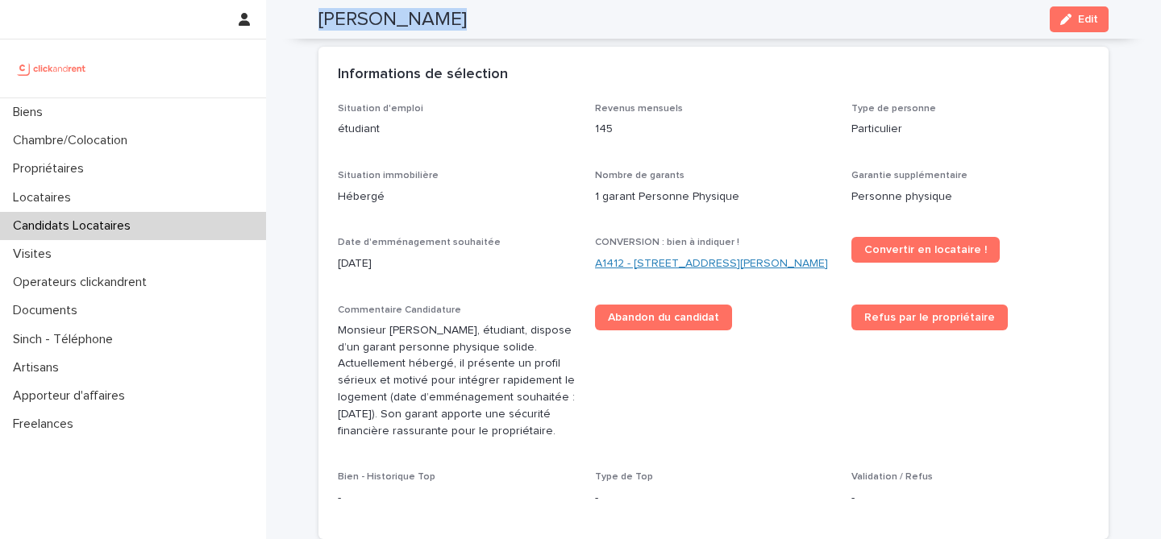
click at [668, 264] on link "A1412 - 11 rue Camille Desmoulins, Levallois-Perret 92300" at bounding box center [711, 264] width 233 height 17
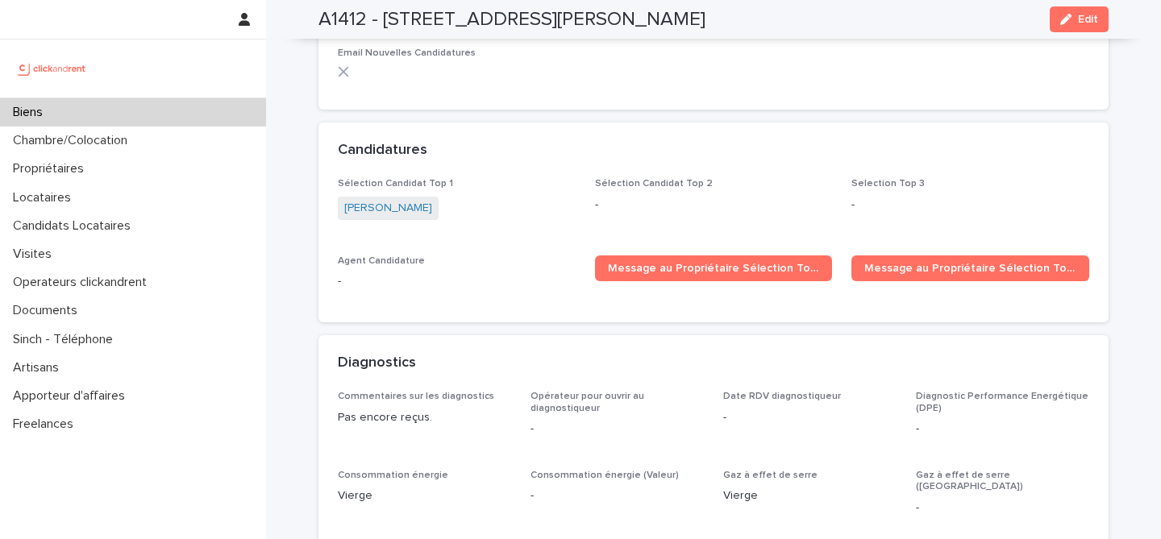
scroll to position [4869, 0]
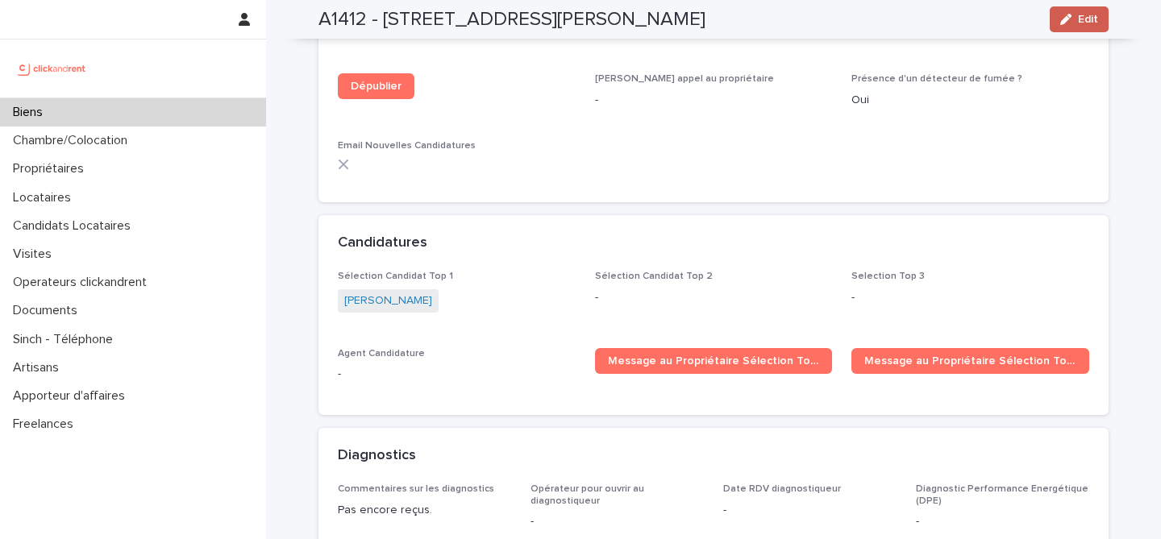
click at [1067, 30] on button "Edit" at bounding box center [1079, 19] width 59 height 26
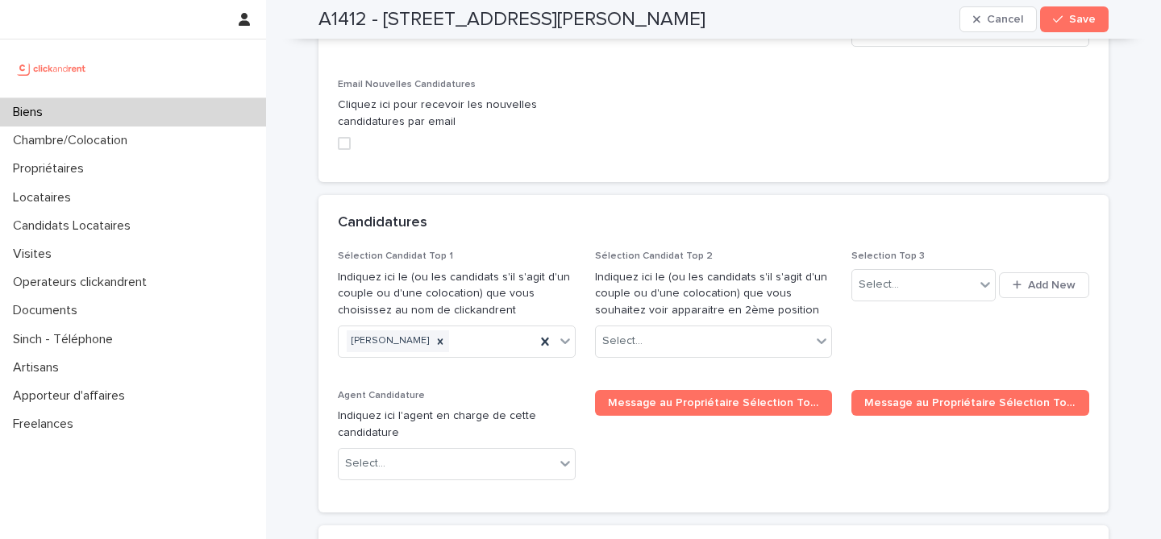
scroll to position [7764, 0]
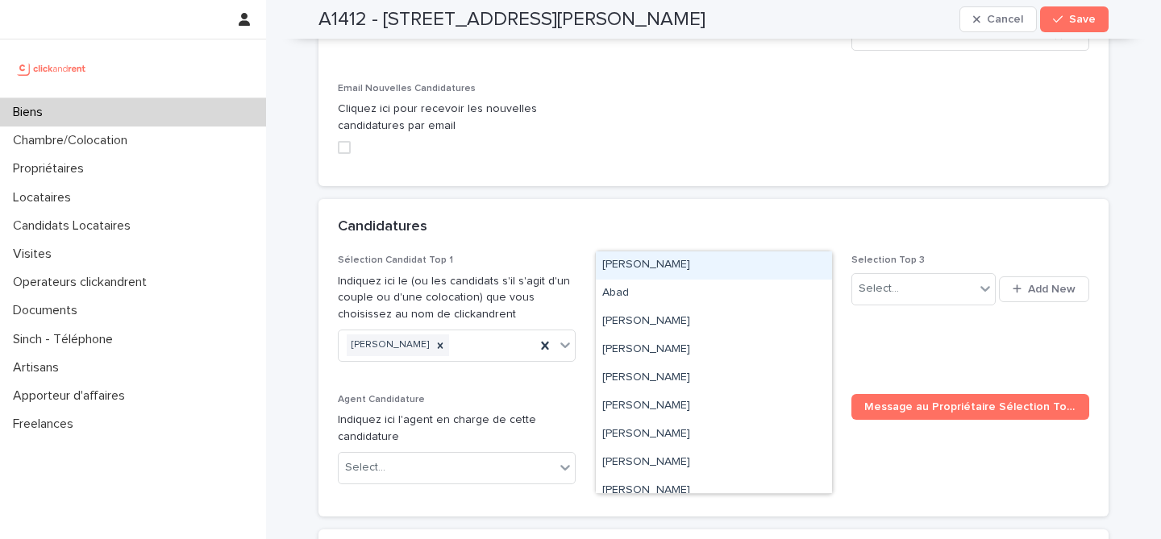
click at [743, 332] on div "Select..." at bounding box center [704, 345] width 216 height 27
paste input "**********"
type input "**********"
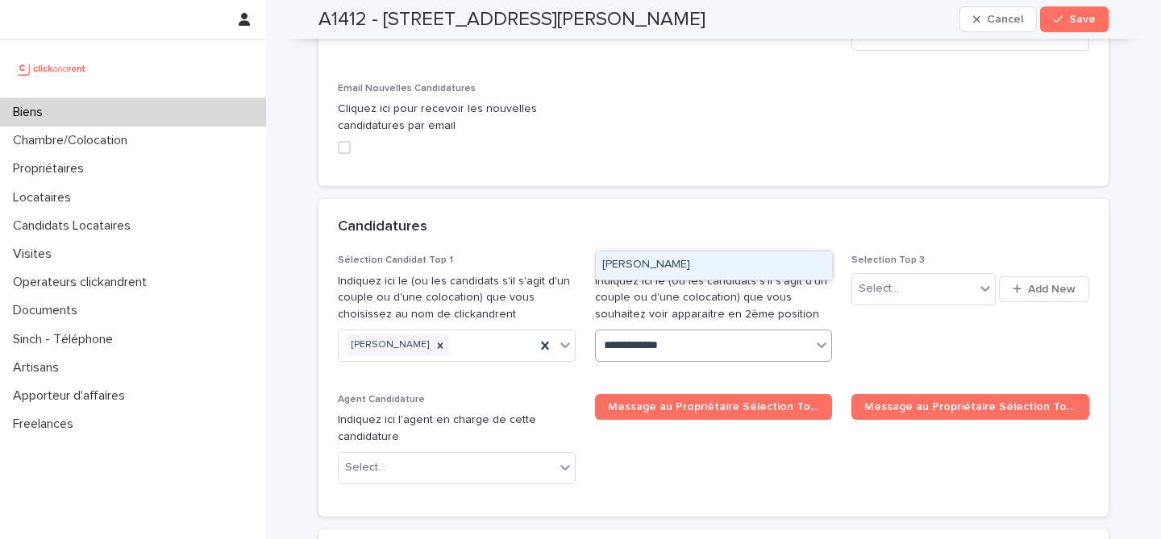
click at [669, 267] on div "Adrien Bascou" at bounding box center [714, 266] width 236 height 28
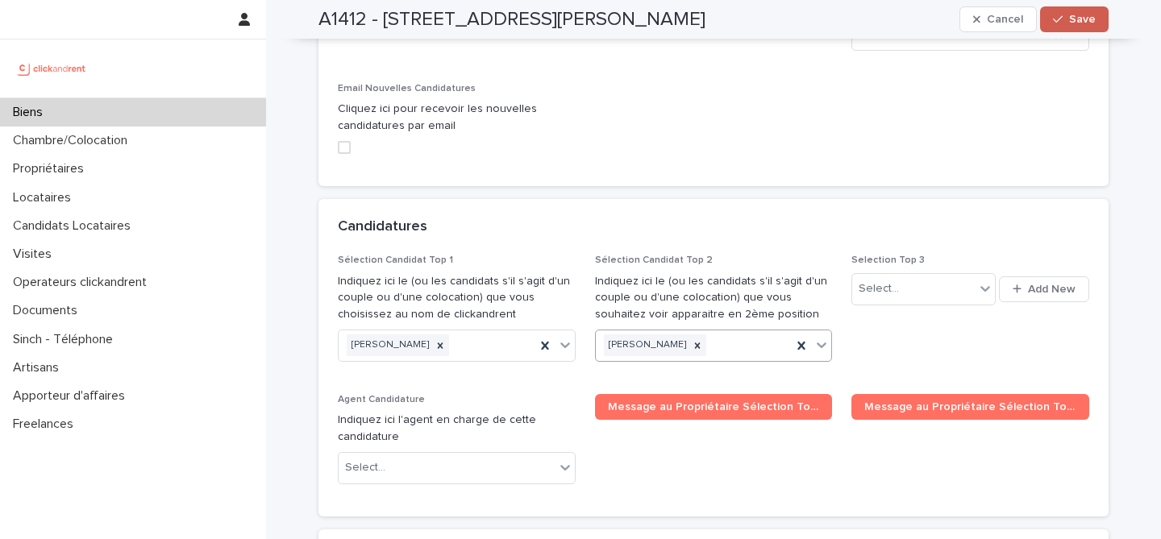
click at [1092, 12] on button "Save" at bounding box center [1074, 19] width 69 height 26
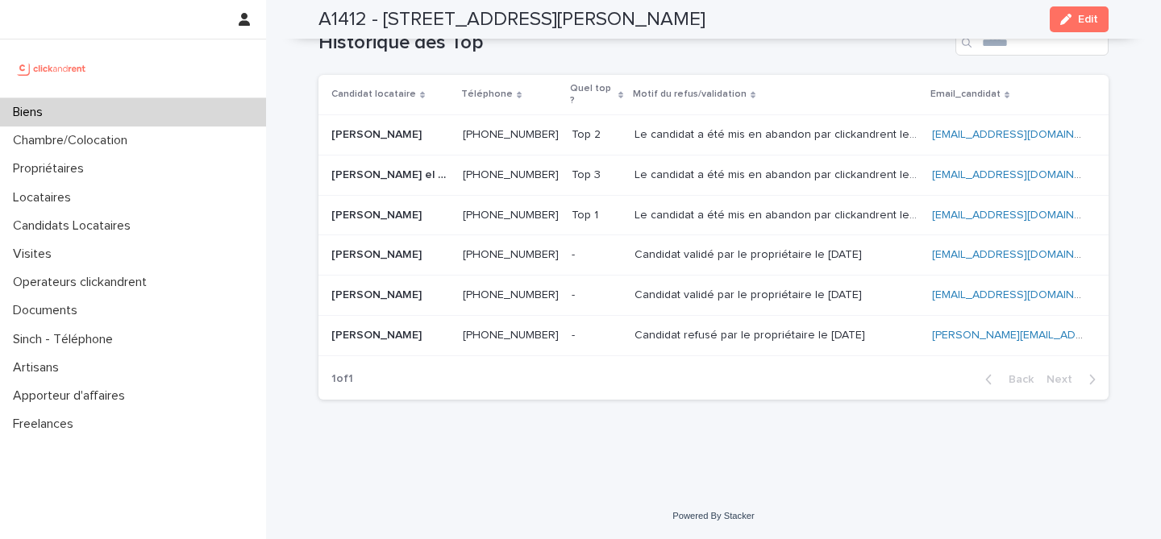
scroll to position [6631, 0]
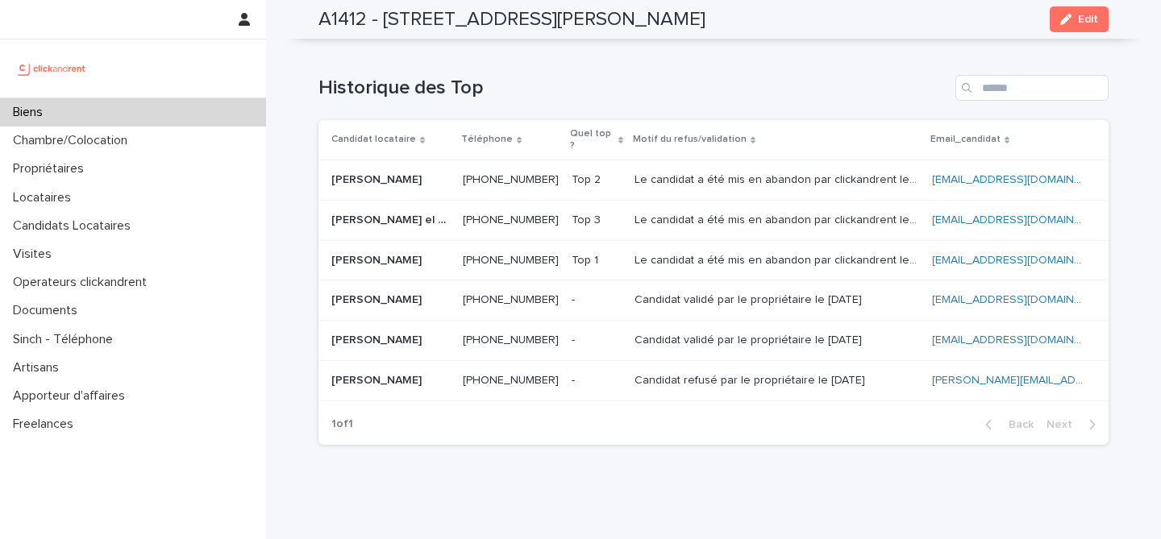
click at [783, 240] on td "Le candidat a été mis en abandon par clickandrent le 13.08.2025 car il n'était …" at bounding box center [777, 260] width 298 height 40
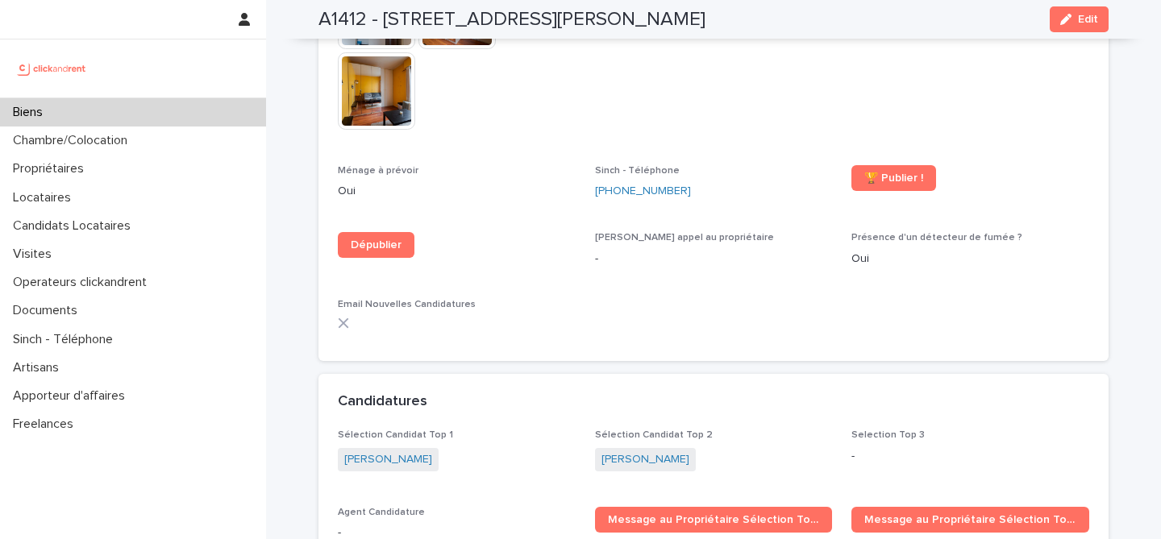
scroll to position [4772, 0]
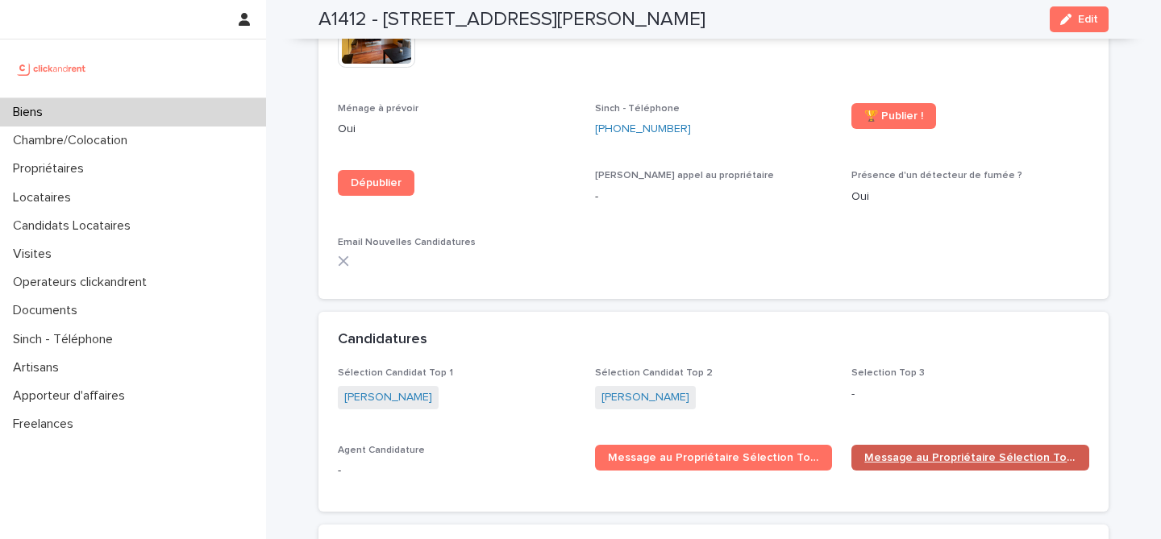
click at [934, 452] on span "Message au Propriétaire Sélection Top 2" at bounding box center [970, 457] width 212 height 11
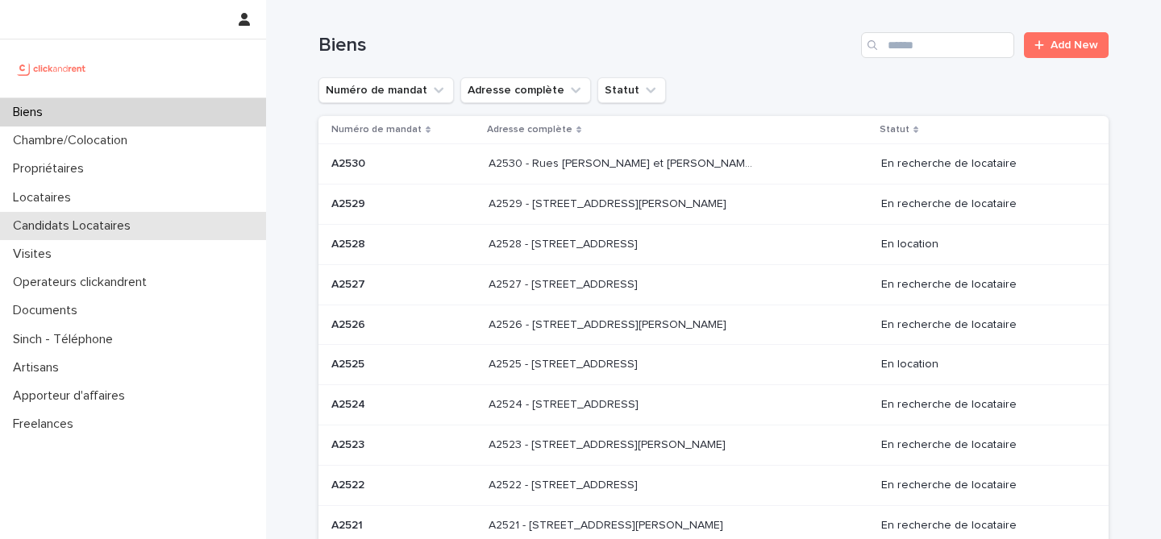
click at [145, 220] on div "Candidats Locataires" at bounding box center [133, 226] width 266 height 28
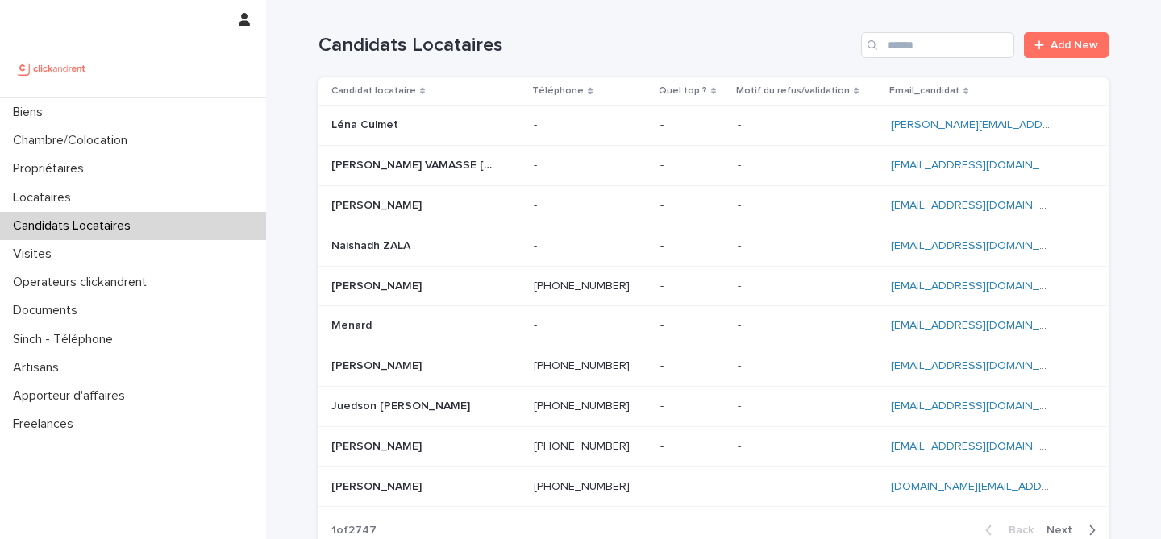
click at [905, 59] on div "Candidats Locataires Add New" at bounding box center [713, 38] width 790 height 77
click at [905, 53] on input "Search" at bounding box center [937, 45] width 153 height 26
paste input "**********"
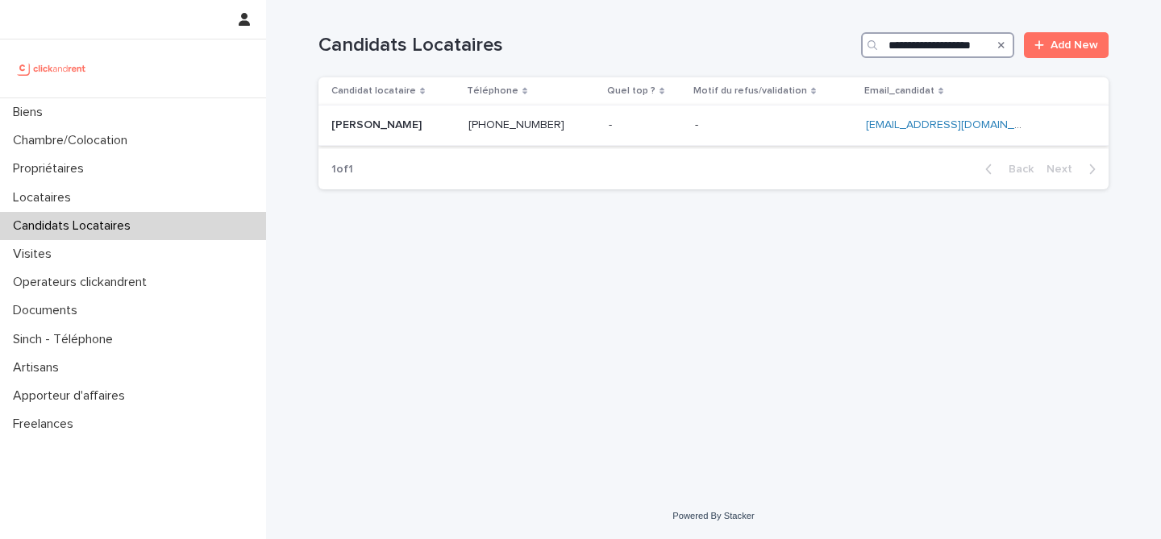
type input "**********"
click at [456, 126] on p at bounding box center [393, 126] width 124 height 14
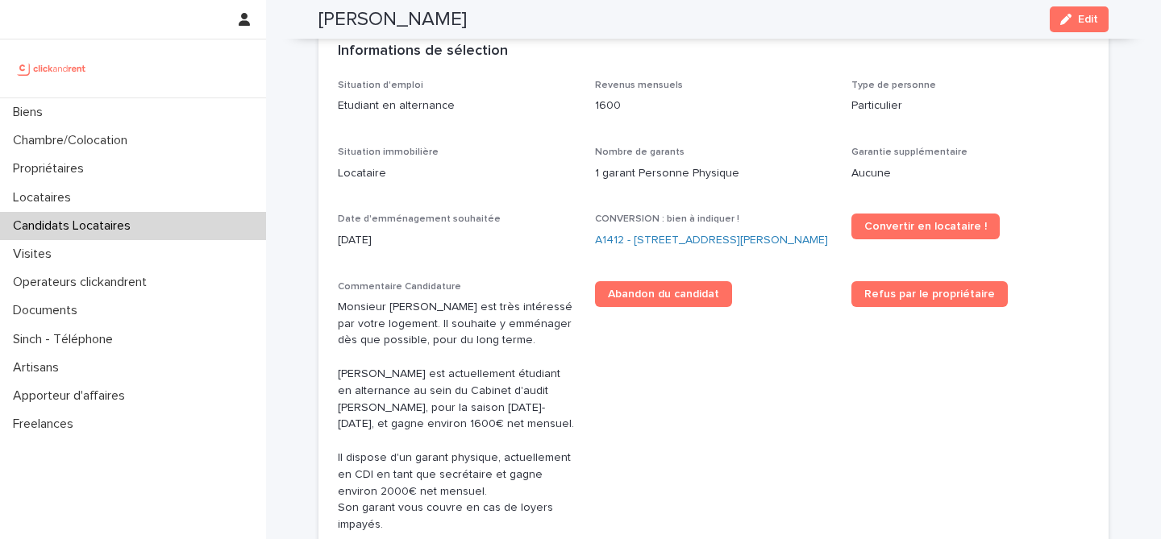
scroll to position [434, 0]
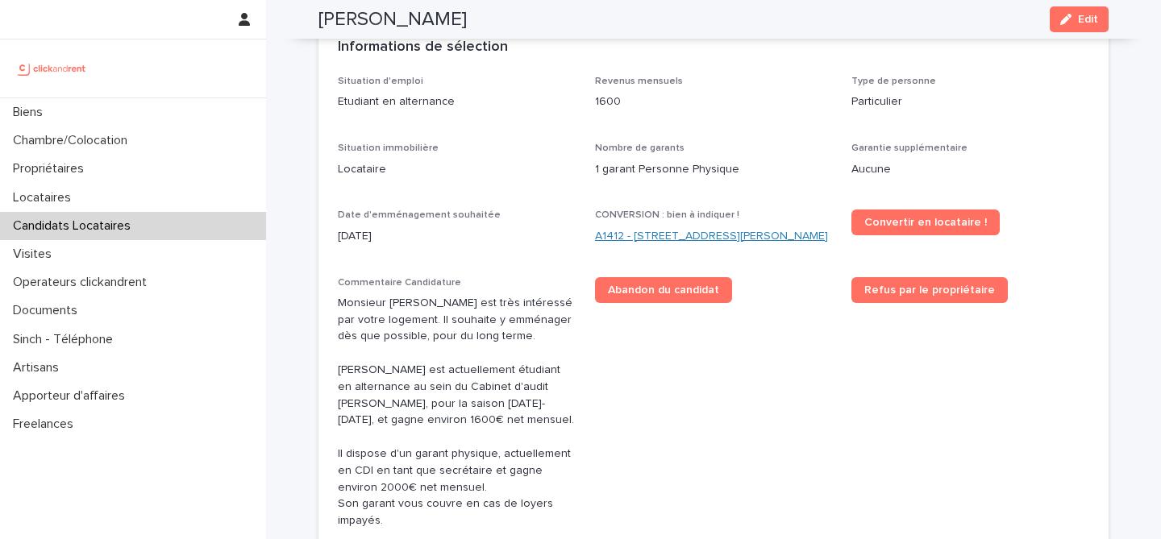
click at [717, 235] on link "A1412 - 11 rue Camille Desmoulins, Levallois-Perret 92300" at bounding box center [711, 236] width 233 height 17
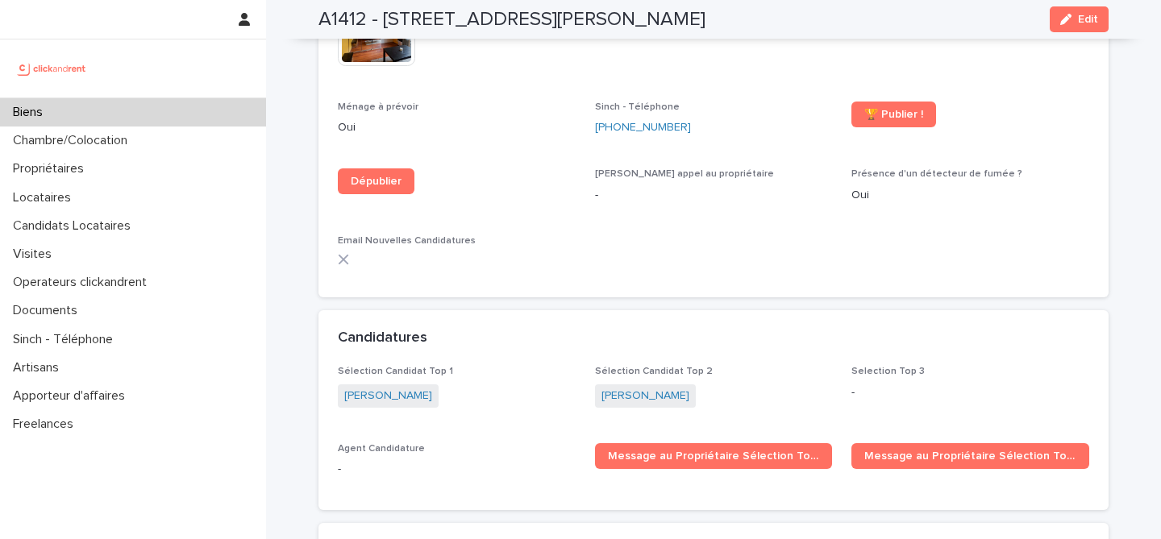
scroll to position [4775, 0]
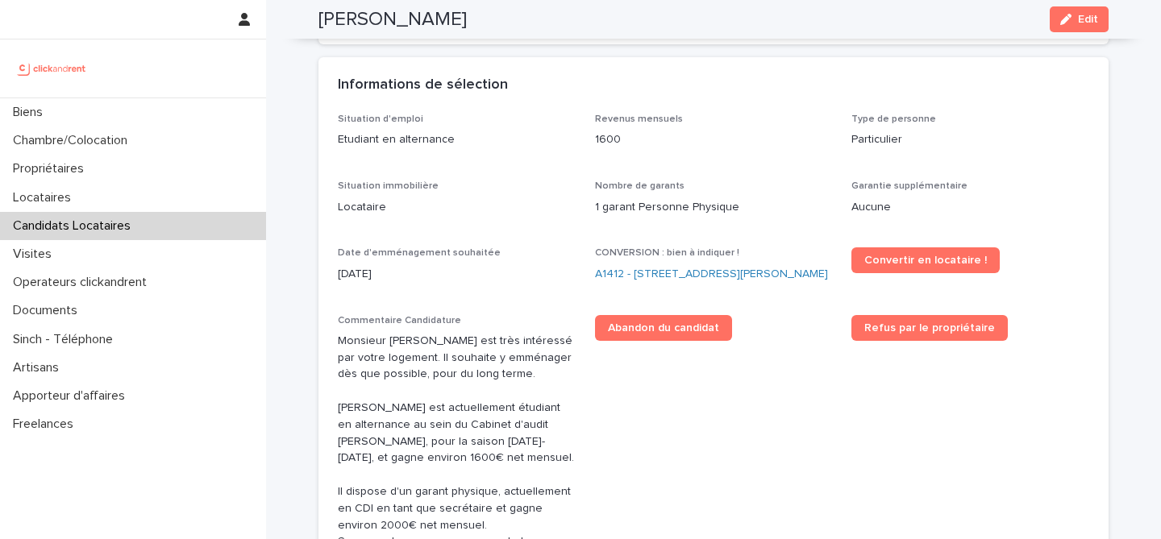
scroll to position [422, 0]
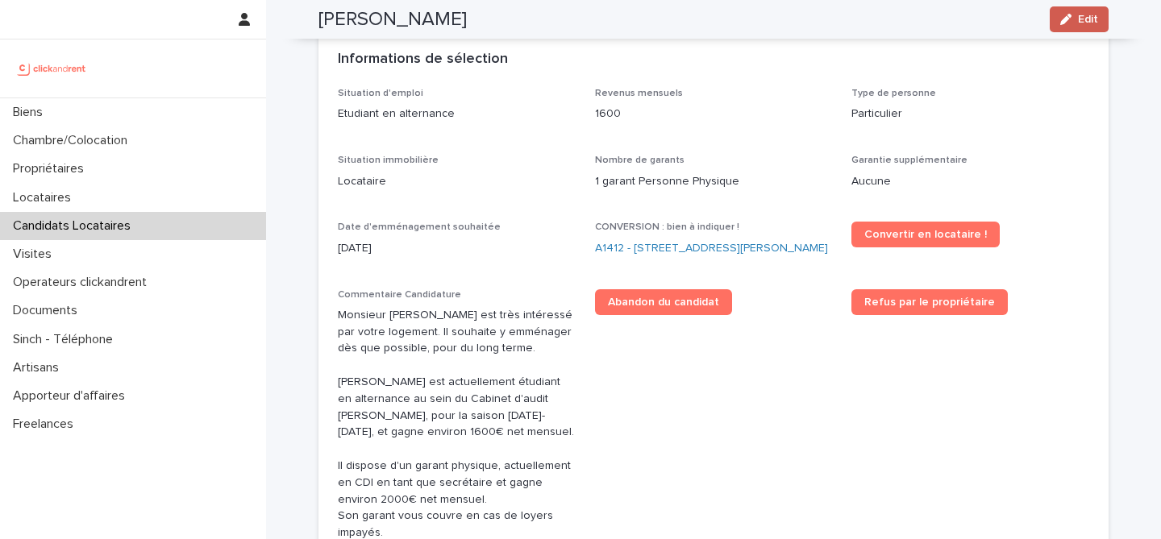
click at [1099, 22] on button "Edit" at bounding box center [1079, 19] width 59 height 26
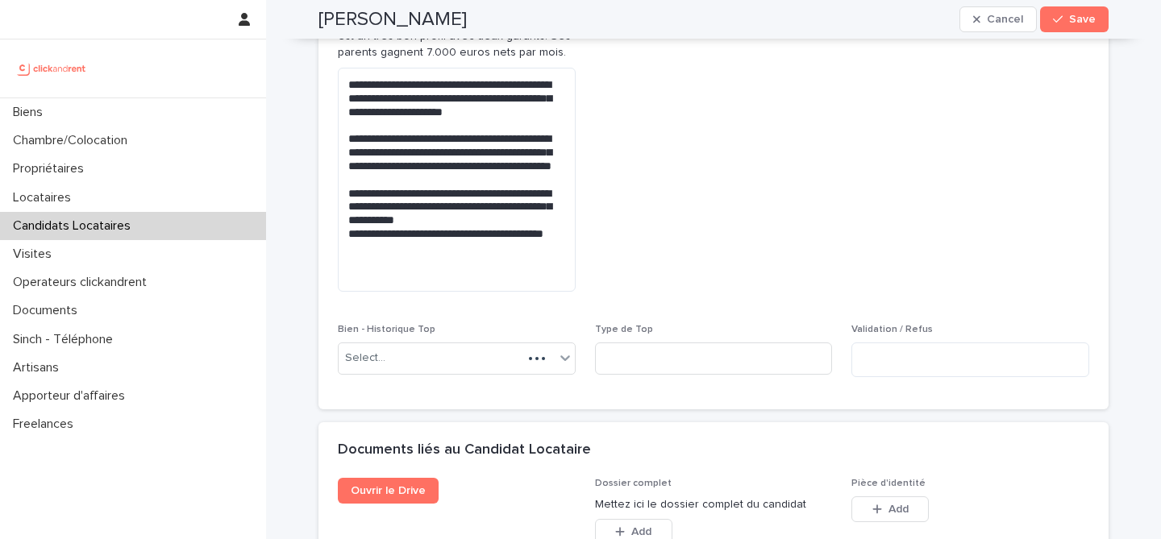
scroll to position [1312, 0]
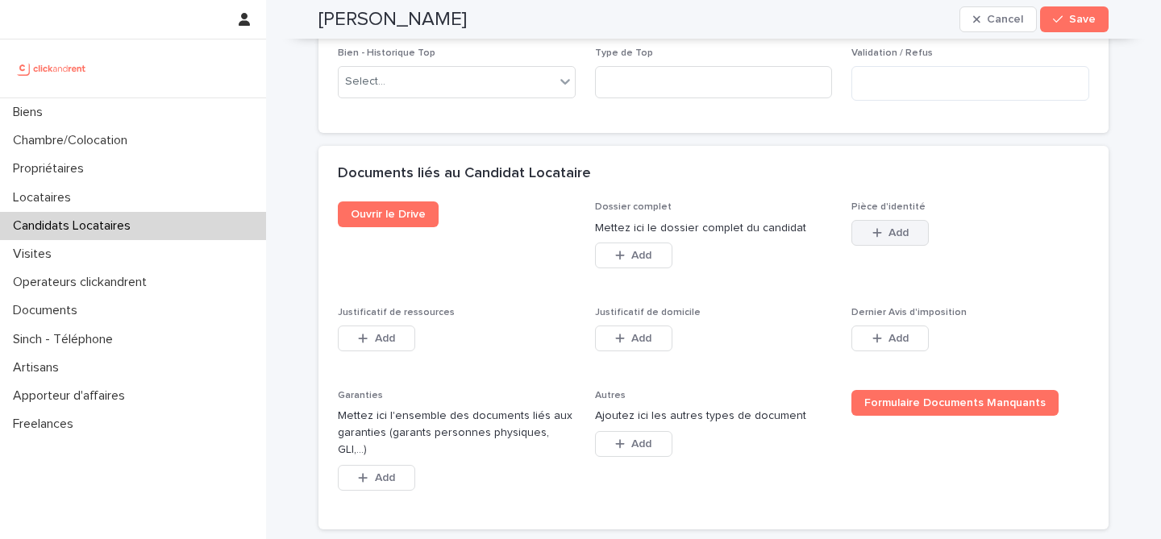
click at [876, 227] on icon "button" at bounding box center [877, 232] width 10 height 11
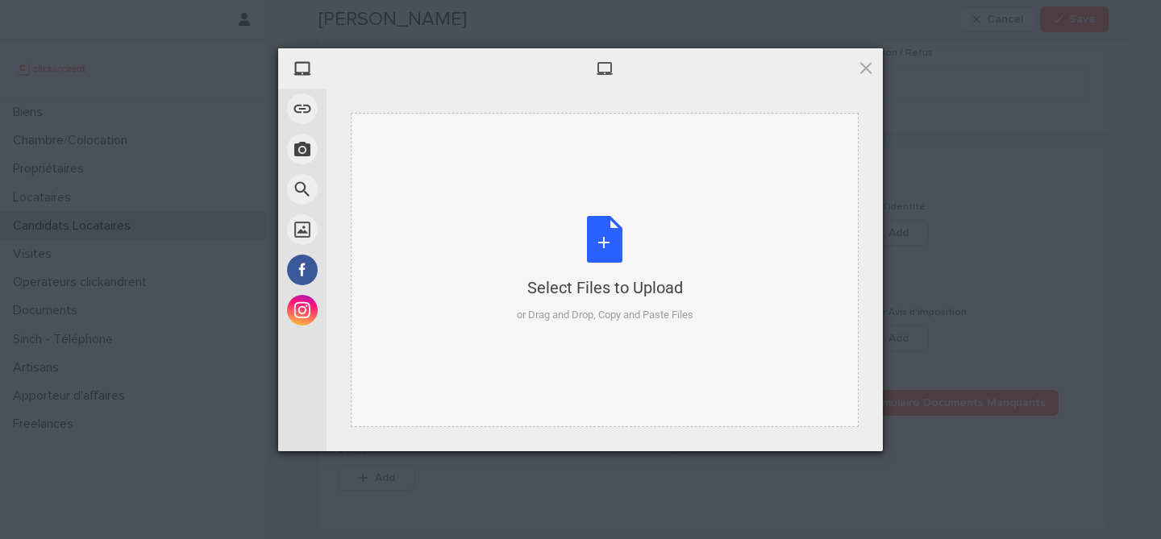
click at [634, 200] on div "Select Files to Upload or Drag and Drop, Copy and Paste Files" at bounding box center [605, 270] width 508 height 314
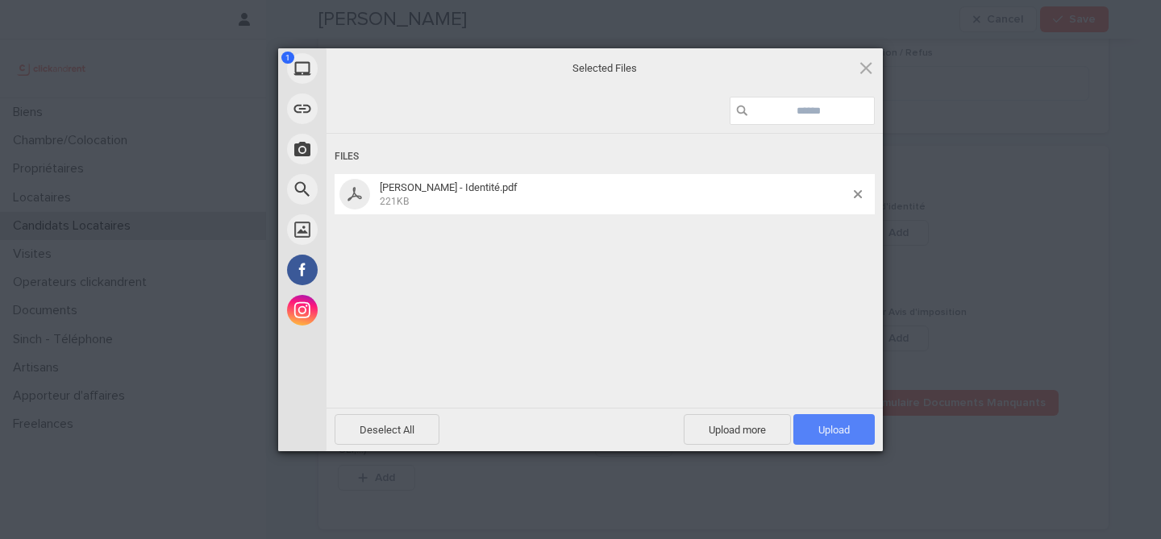
click at [815, 419] on span "Upload 1" at bounding box center [833, 429] width 81 height 31
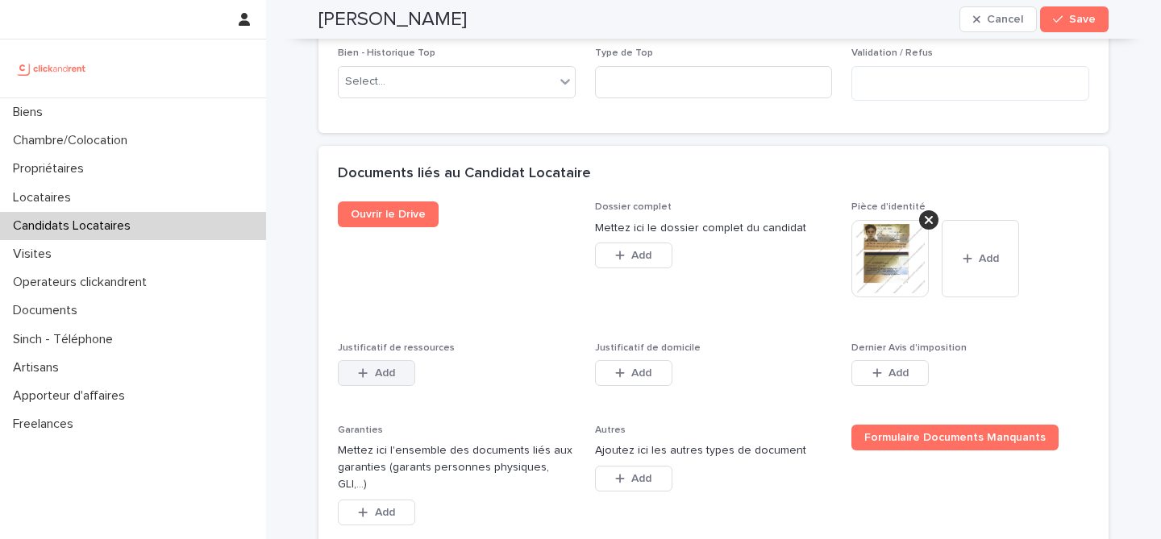
click at [398, 368] on button "Add" at bounding box center [376, 373] width 77 height 26
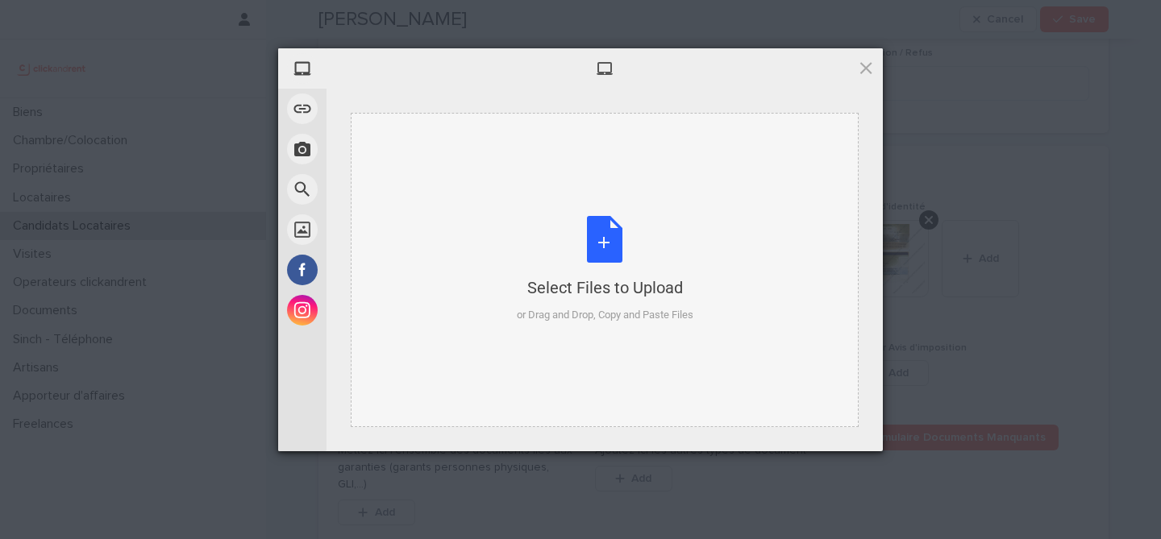
click at [577, 261] on div "Select Files to Upload or Drag and Drop, Copy and Paste Files" at bounding box center [605, 269] width 177 height 107
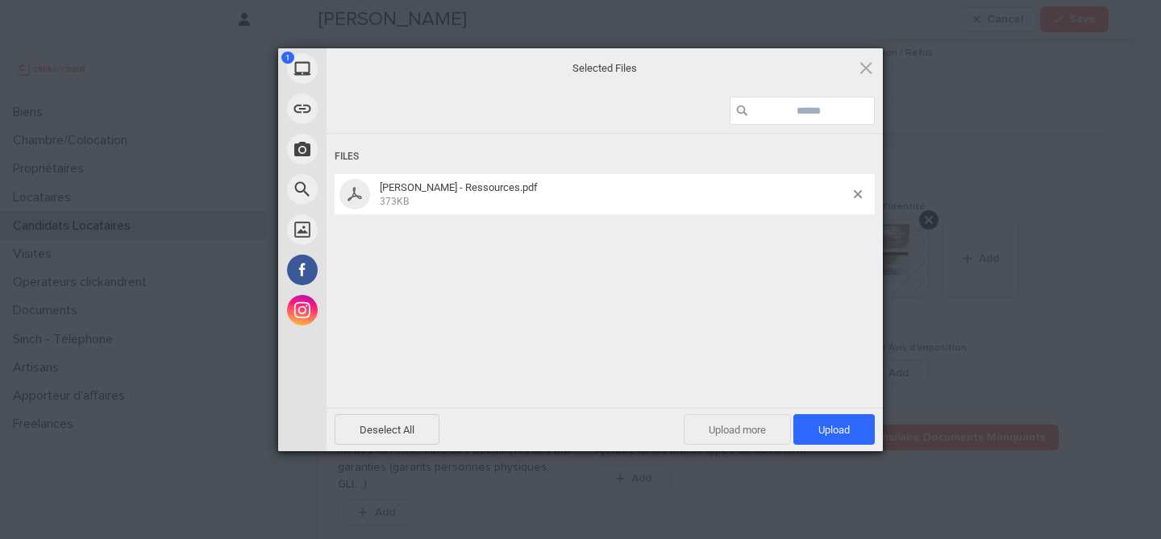
click at [730, 427] on span "Upload more" at bounding box center [737, 429] width 107 height 31
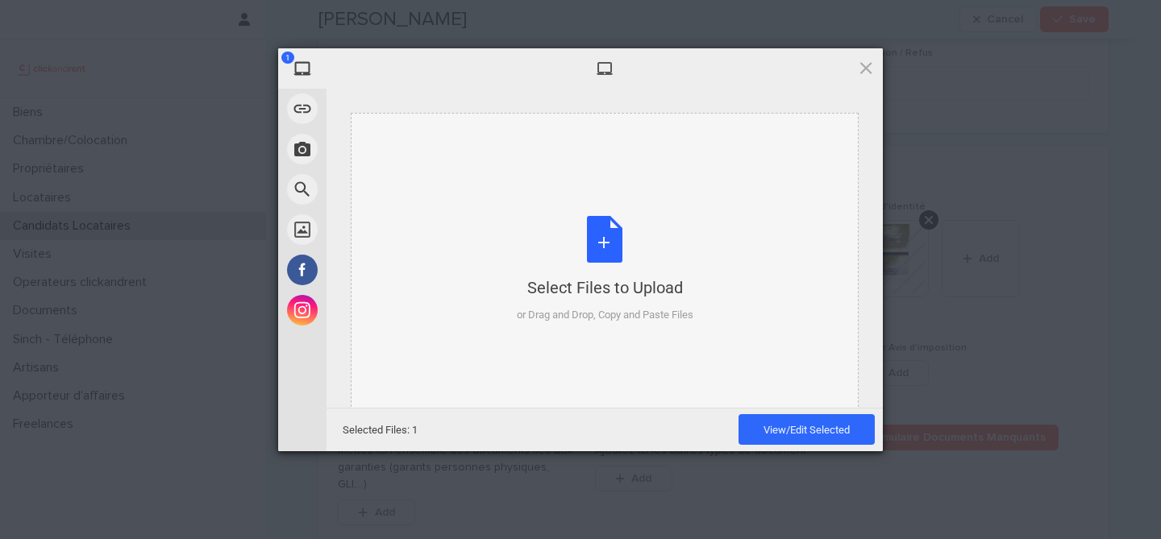
click at [603, 246] on div "Select Files to Upload or Drag and Drop, Copy and Paste Files" at bounding box center [605, 269] width 177 height 107
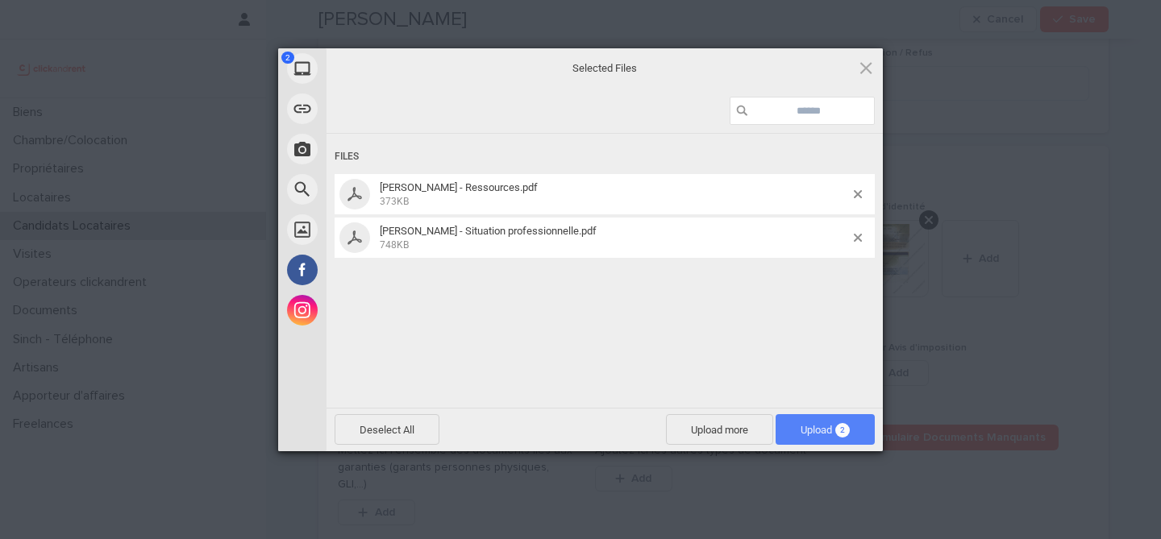
click at [811, 427] on span "Upload 2" at bounding box center [825, 430] width 49 height 12
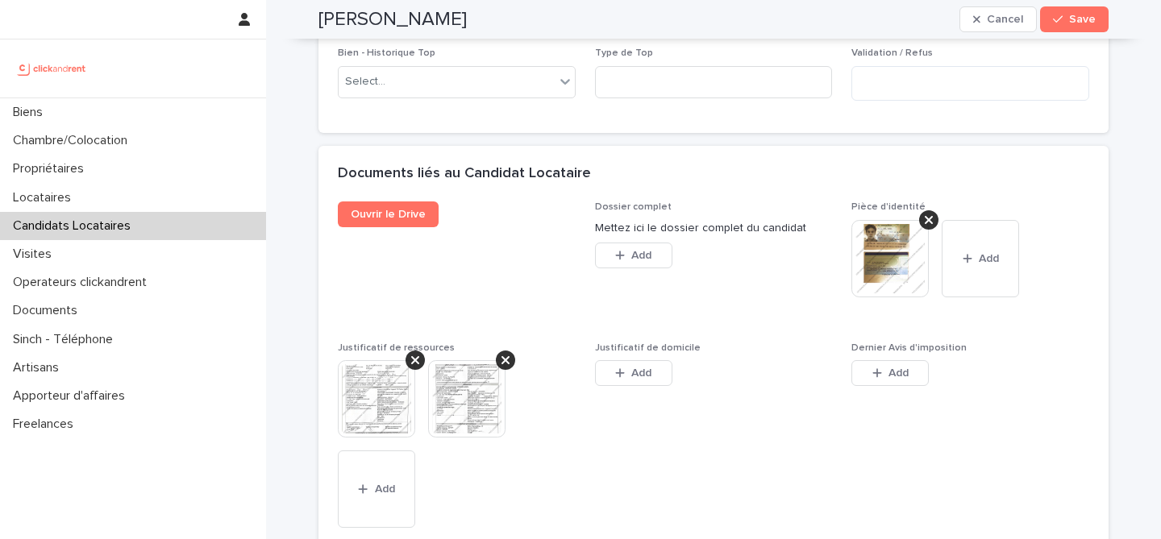
click at [635, 368] on span "Add" at bounding box center [641, 373] width 20 height 11
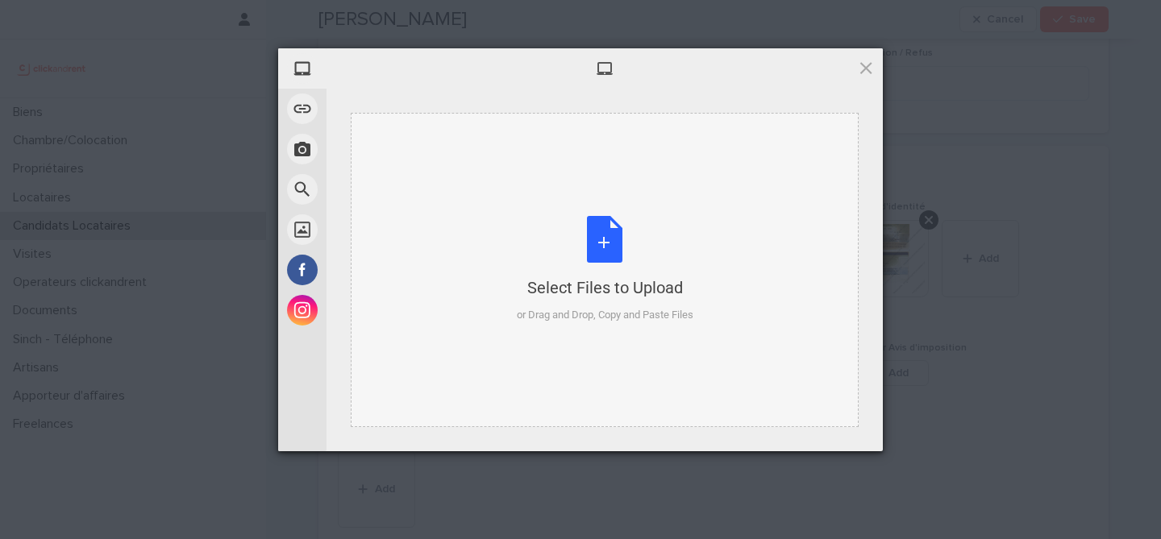
click at [567, 220] on div "Select Files to Upload or Drag and Drop, Copy and Paste Files" at bounding box center [605, 269] width 177 height 107
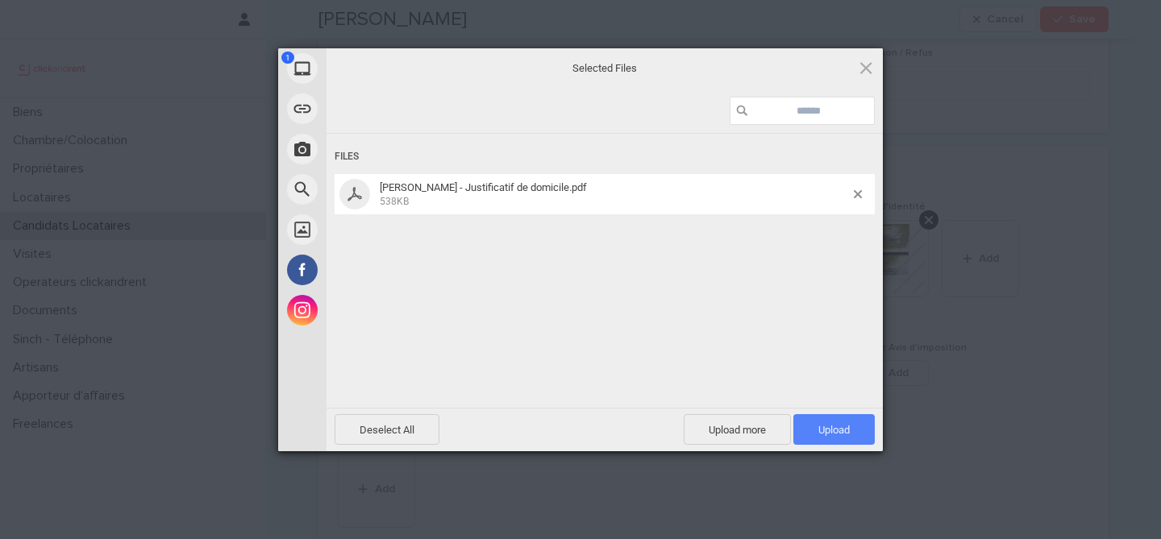
click at [855, 438] on span "Upload 1" at bounding box center [833, 429] width 81 height 31
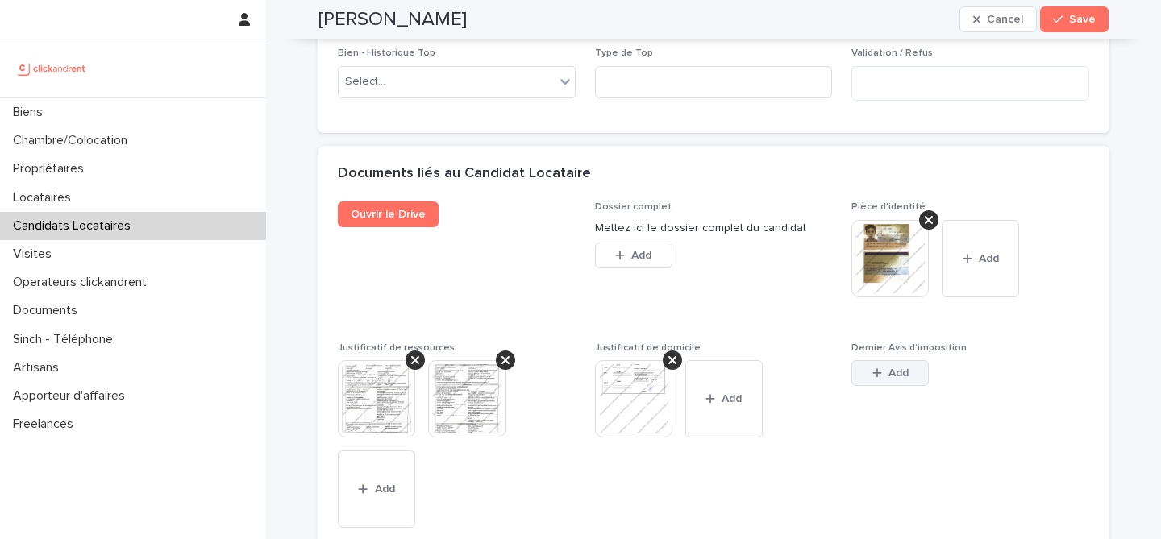
click at [881, 363] on button "Add" at bounding box center [889, 373] width 77 height 26
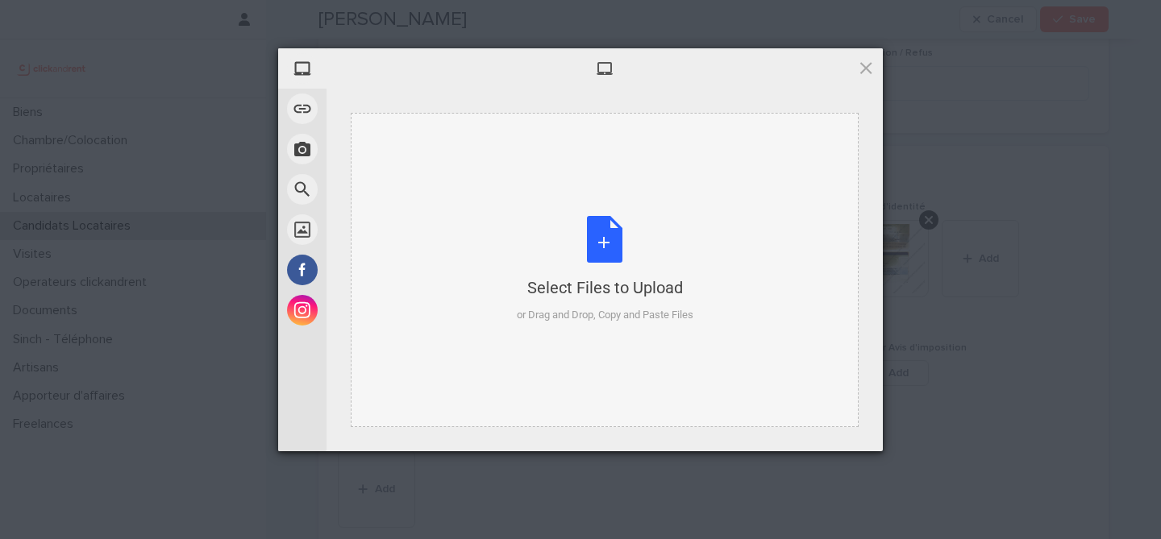
click at [610, 251] on div "Select Files to Upload or Drag and Drop, Copy and Paste Files" at bounding box center [605, 269] width 177 height 107
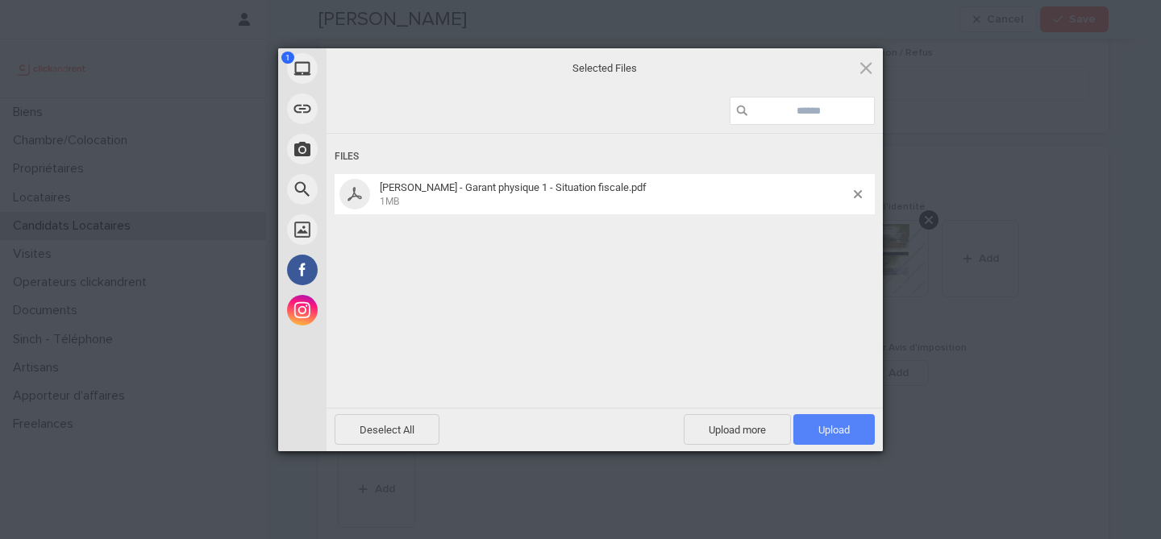
click at [830, 433] on span "Upload 1" at bounding box center [833, 430] width 31 height 12
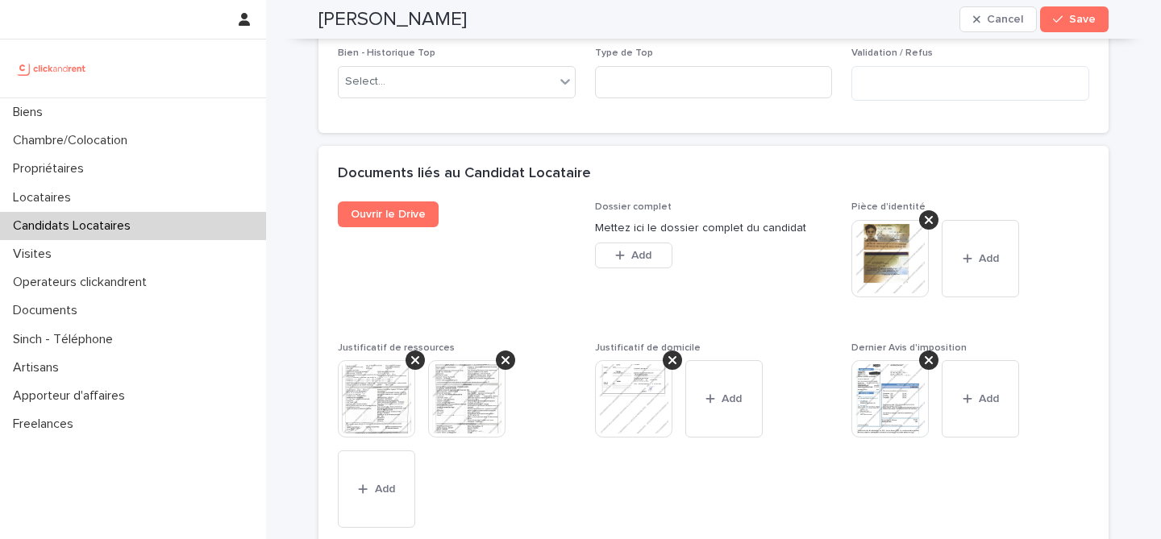
scroll to position [1601, 0]
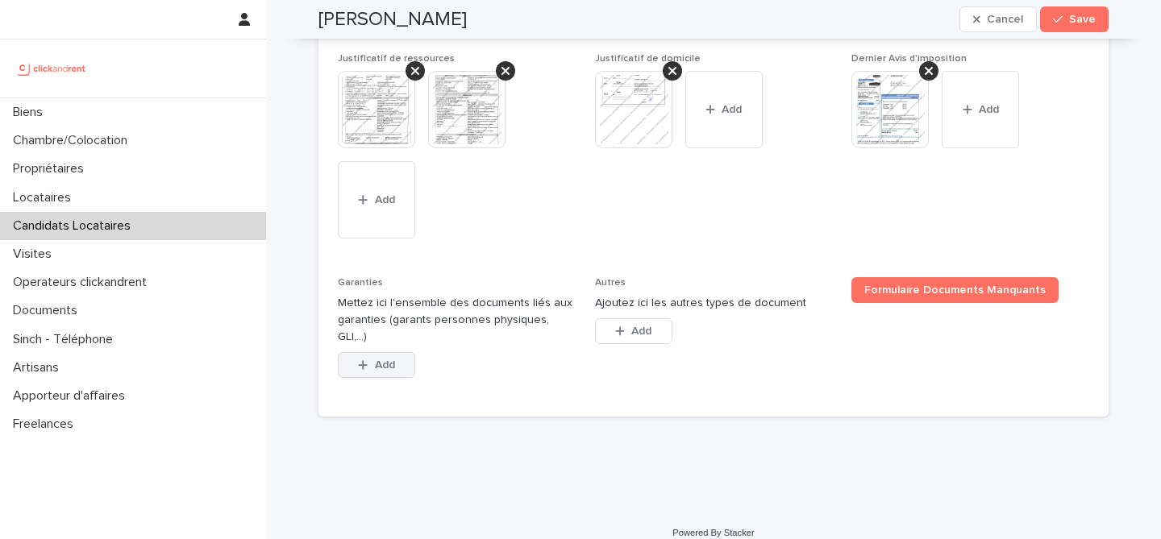
click at [386, 360] on span "Add" at bounding box center [385, 365] width 20 height 11
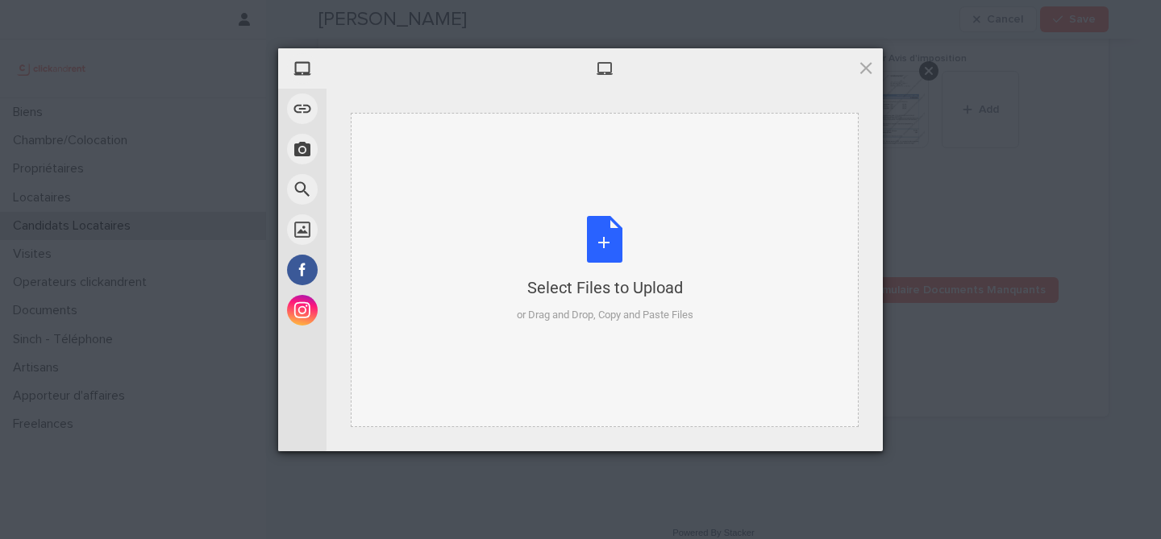
click at [600, 257] on div "Select Files to Upload or Drag and Drop, Copy and Paste Files" at bounding box center [605, 269] width 177 height 107
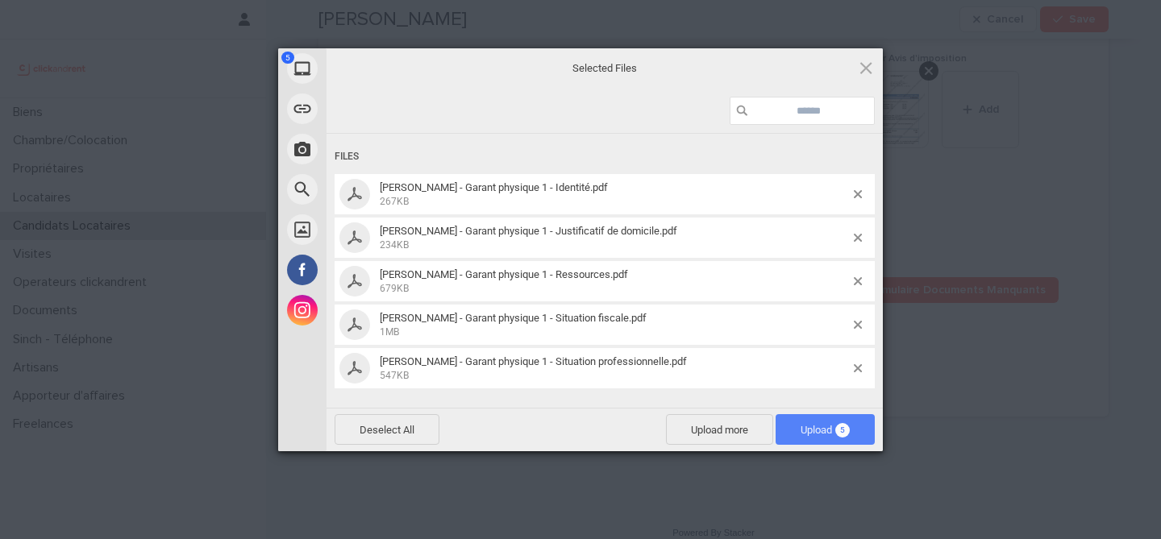
click at [851, 438] on span "Upload 5" at bounding box center [825, 429] width 99 height 31
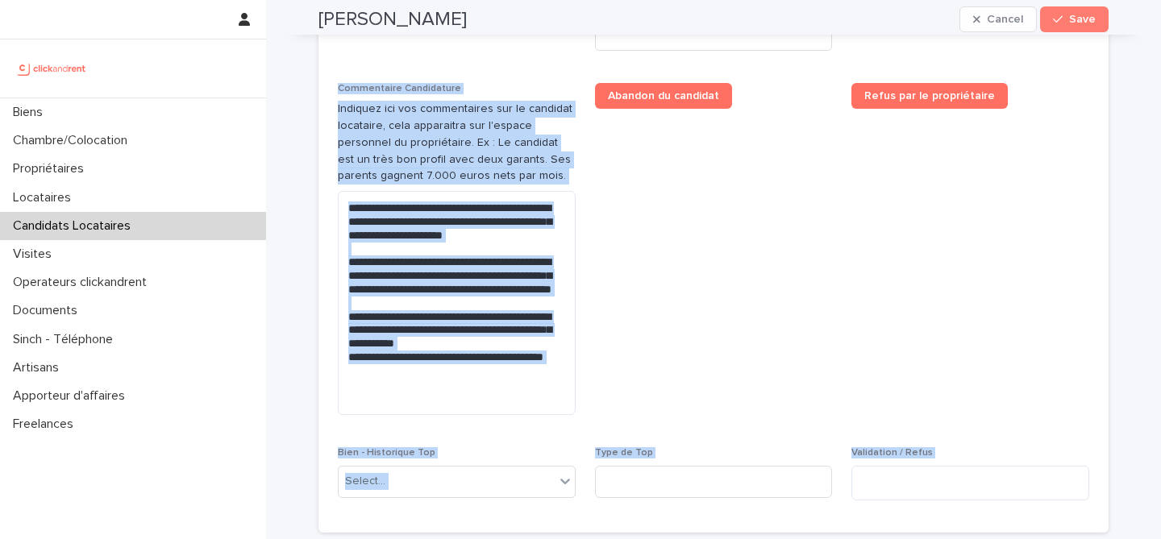
scroll to position [1924, 0]
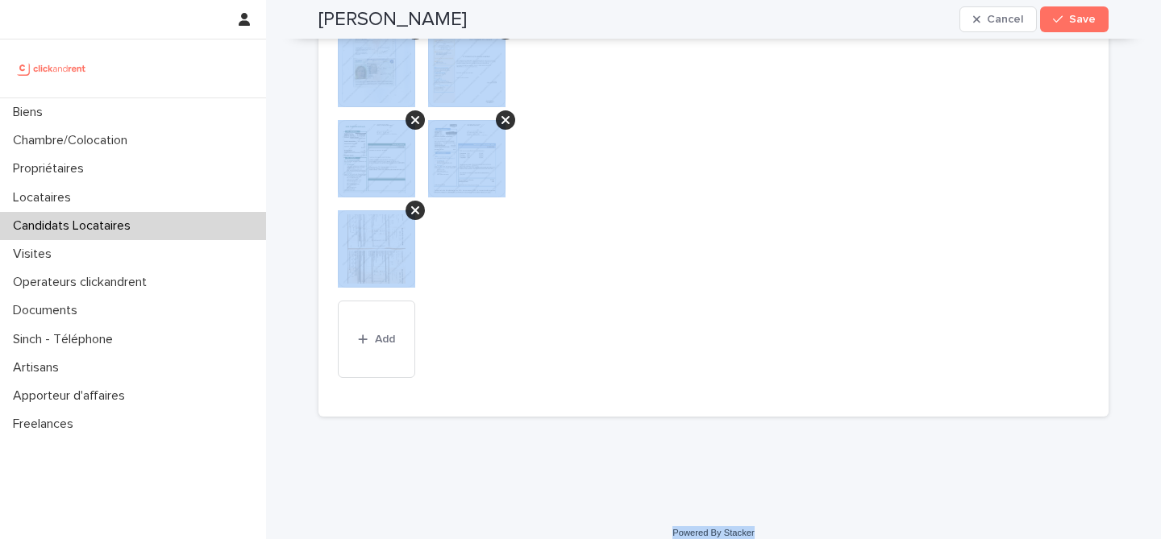
drag, startPoint x: 321, startPoint y: 56, endPoint x: 766, endPoint y: 515, distance: 639.7
copy div "Paul Armitano-grivel Cancel Save Sorry, there was an error saving your record. …"
click at [608, 162] on span "Autres Ajoutez ici les autres types de document This file cannot be opened Down…" at bounding box center [714, 176] width 238 height 443
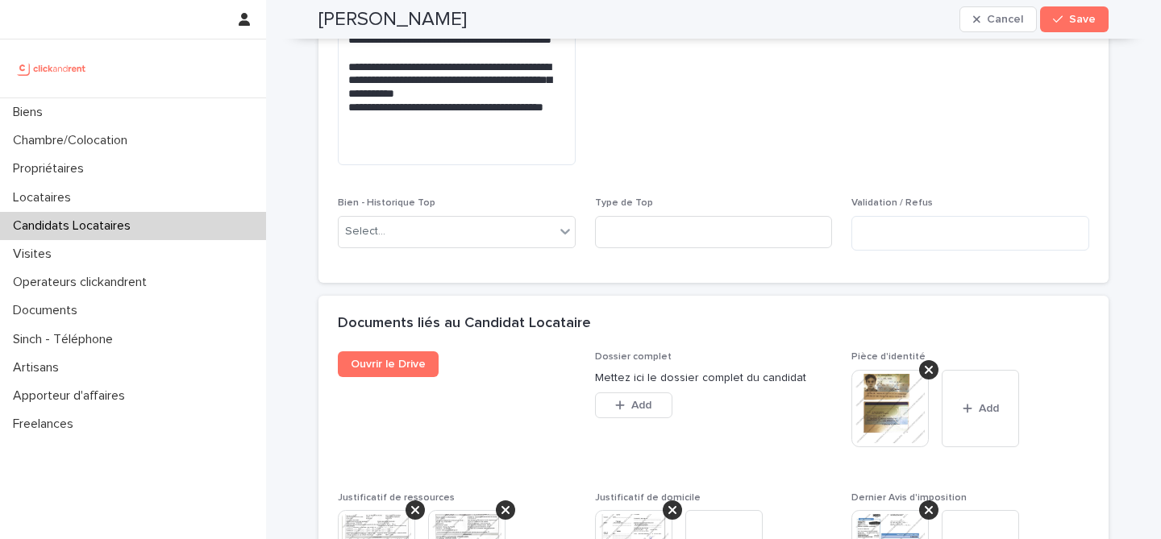
scroll to position [1165, 0]
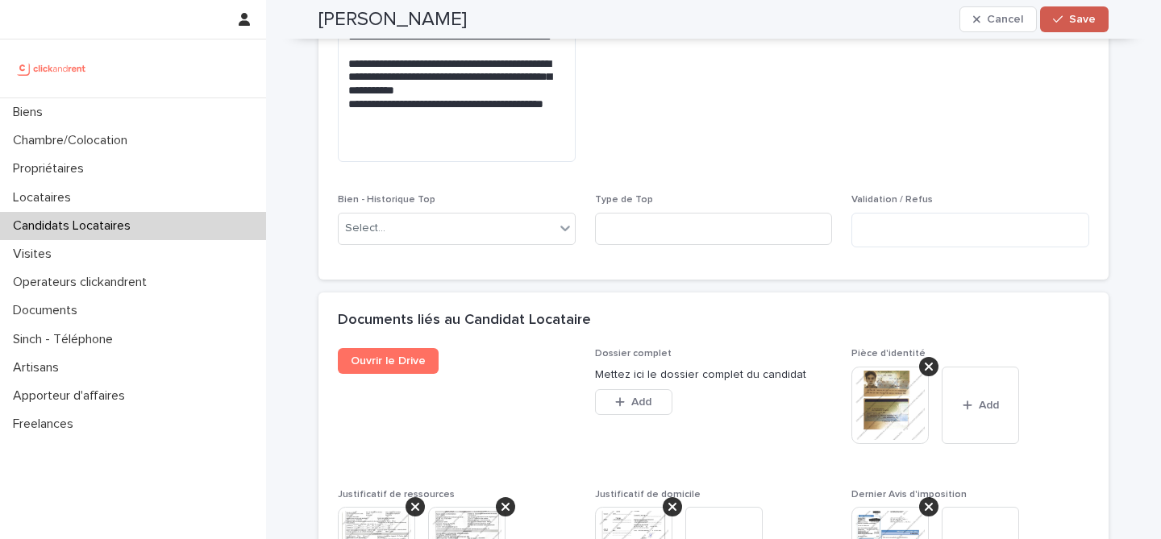
click at [1089, 24] on span "Save" at bounding box center [1082, 19] width 27 height 11
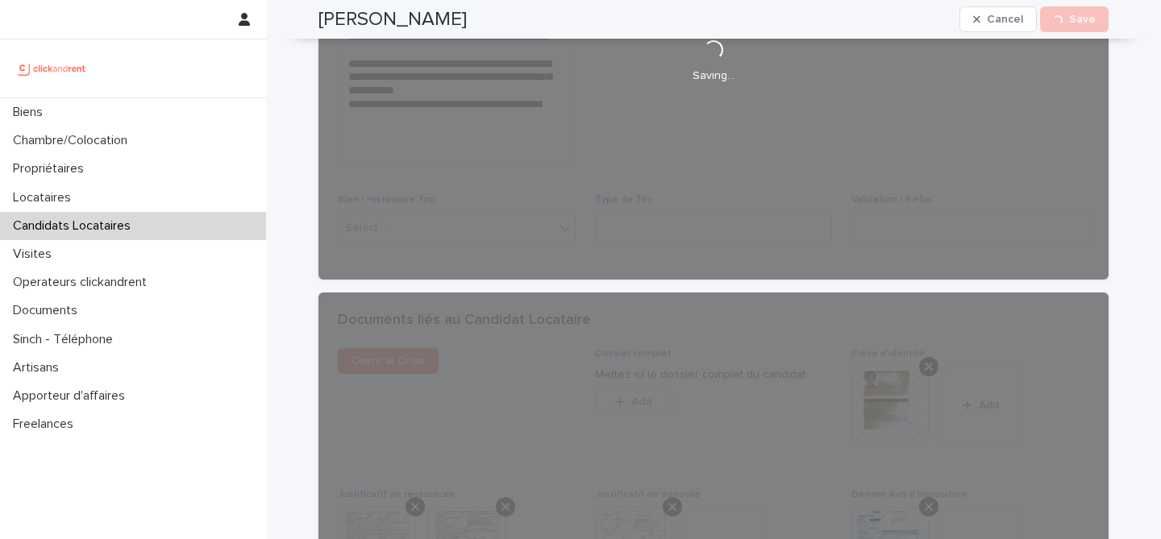
click at [435, 15] on h2 "Paul Armitano-grivel" at bounding box center [392, 19] width 148 height 23
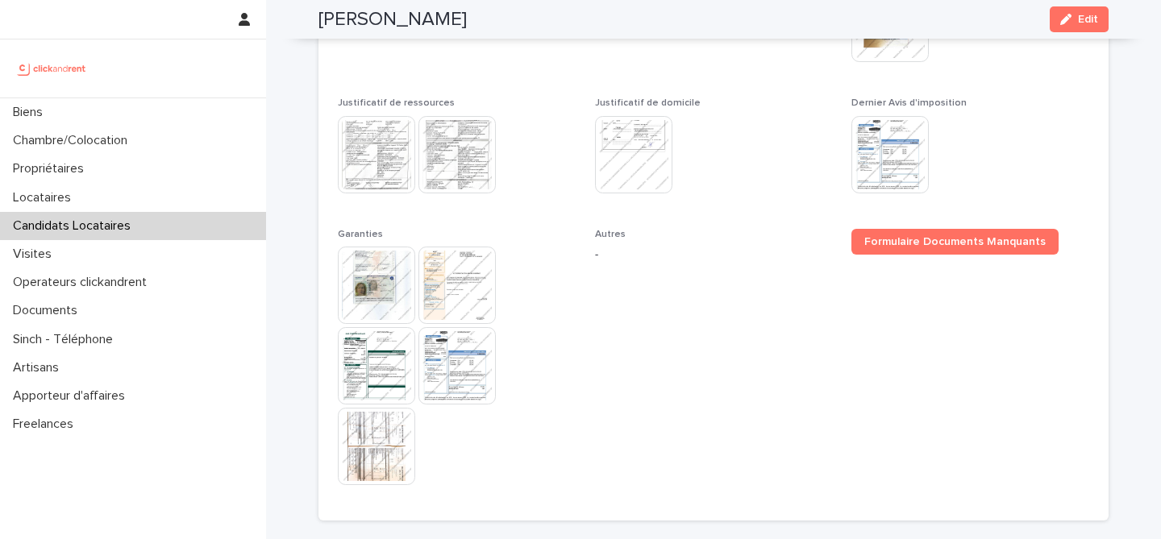
click at [435, 15] on h2 "Paul Armitano-grivel" at bounding box center [392, 19] width 148 height 23
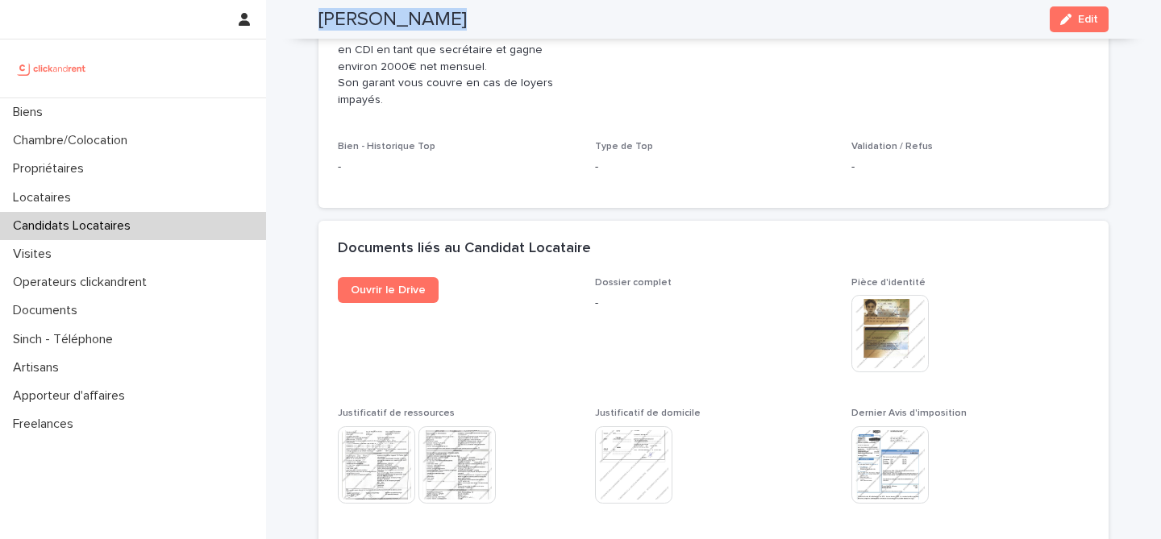
click at [435, 15] on h2 "Paul Armitano-grivel" at bounding box center [392, 19] width 148 height 23
copy div "Paul Armitano-grivel Edit"
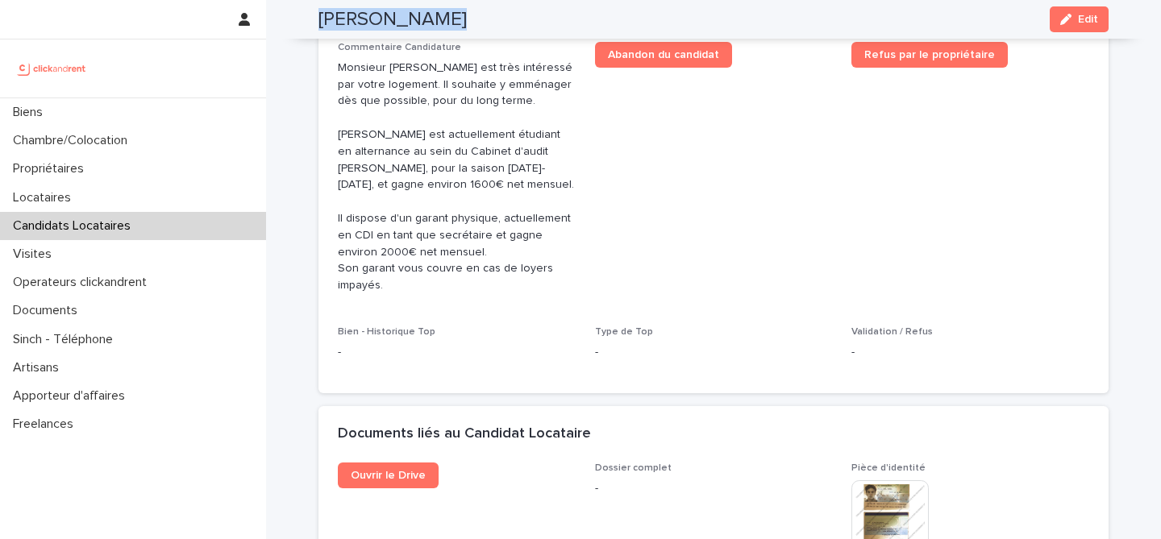
scroll to position [512, 0]
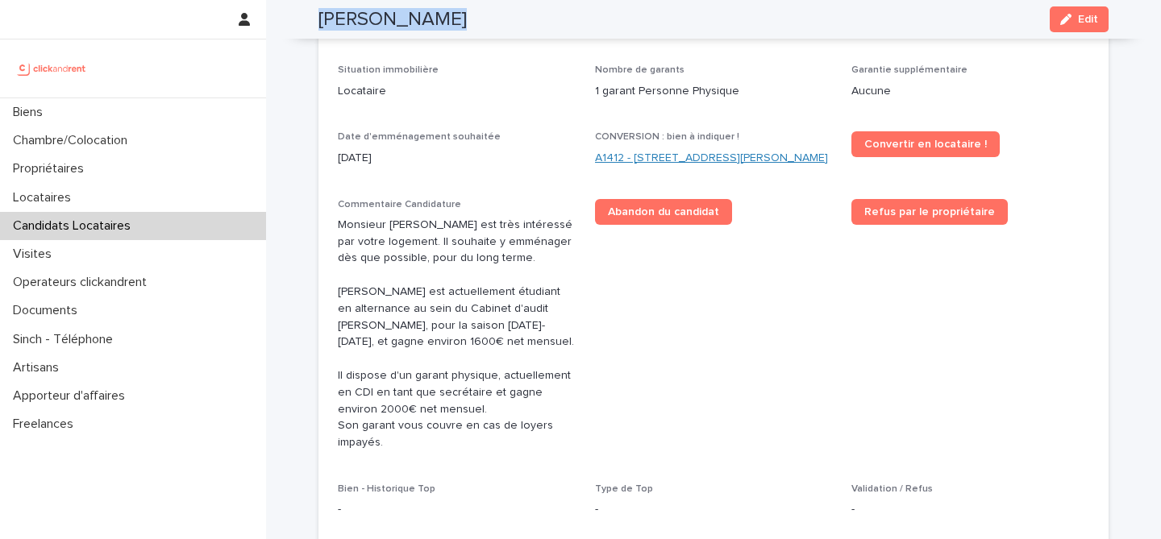
click at [682, 160] on link "A1412 - [STREET_ADDRESS][PERSON_NAME]" at bounding box center [711, 158] width 233 height 17
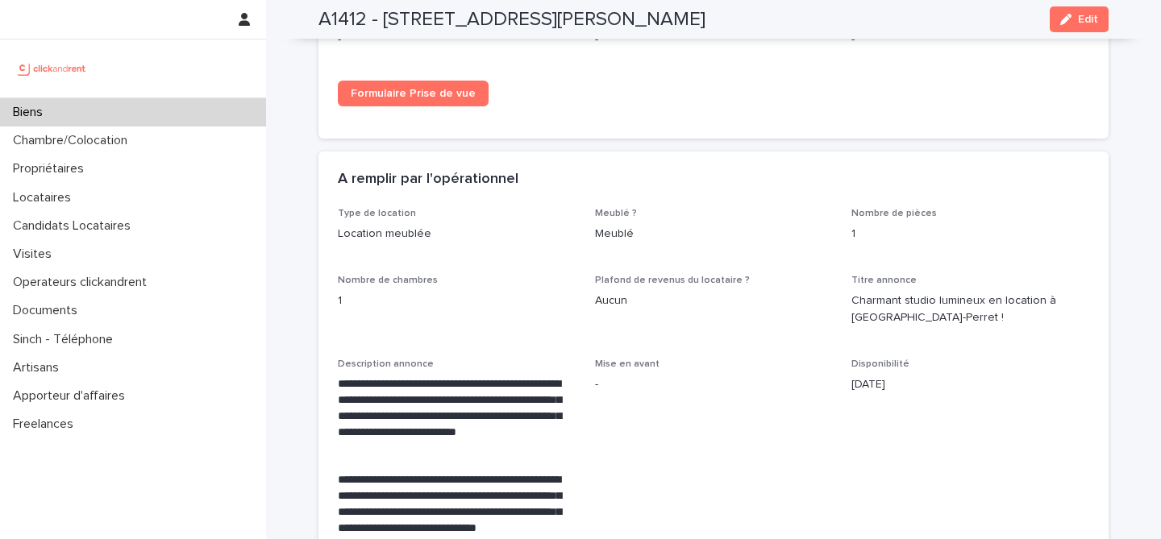
scroll to position [2942, 0]
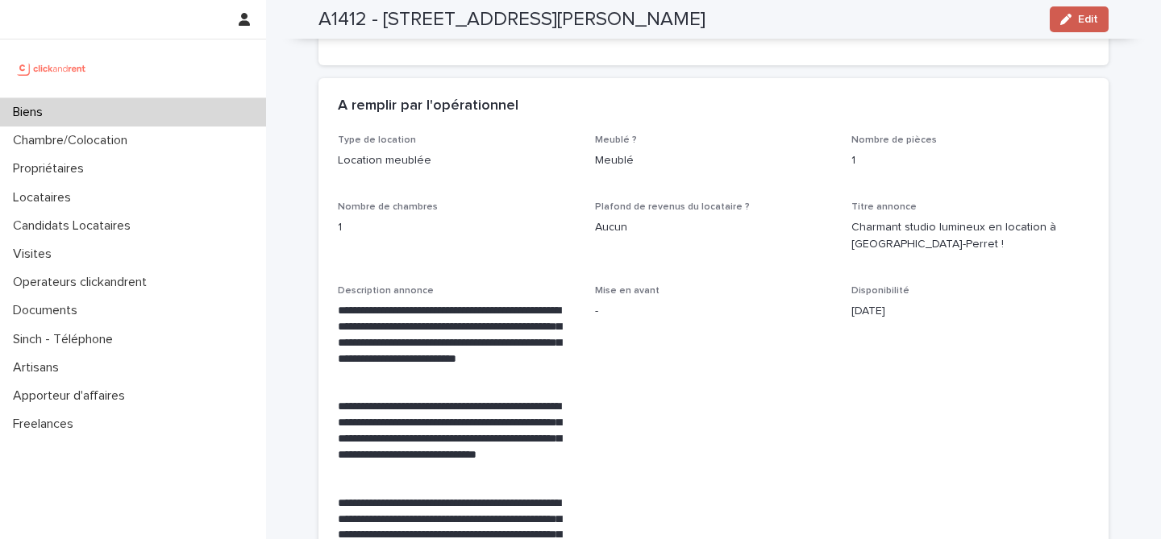
click at [1084, 10] on button "Edit" at bounding box center [1079, 19] width 59 height 26
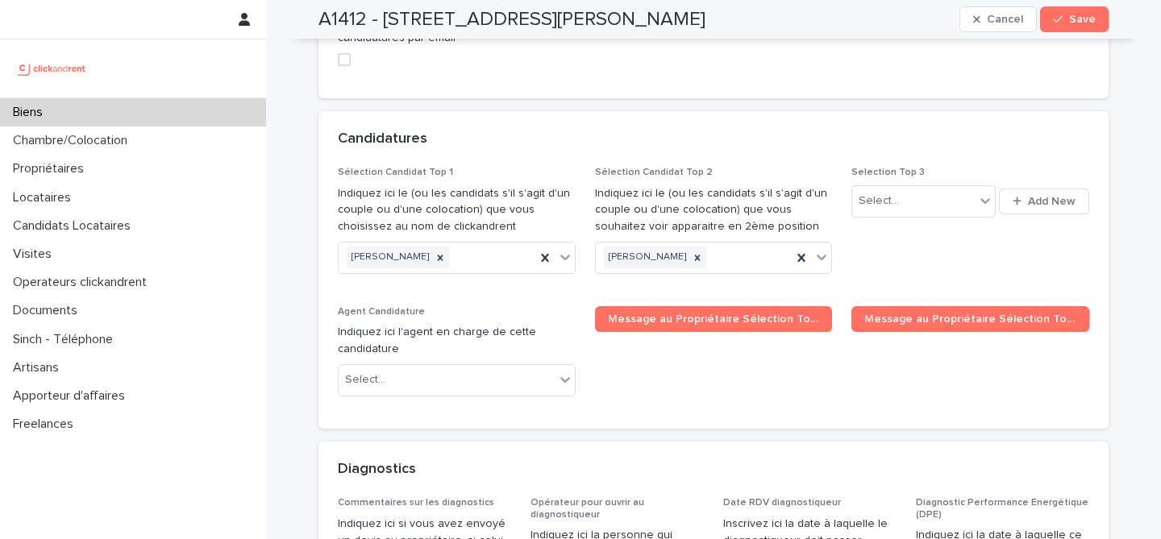
scroll to position [7847, 0]
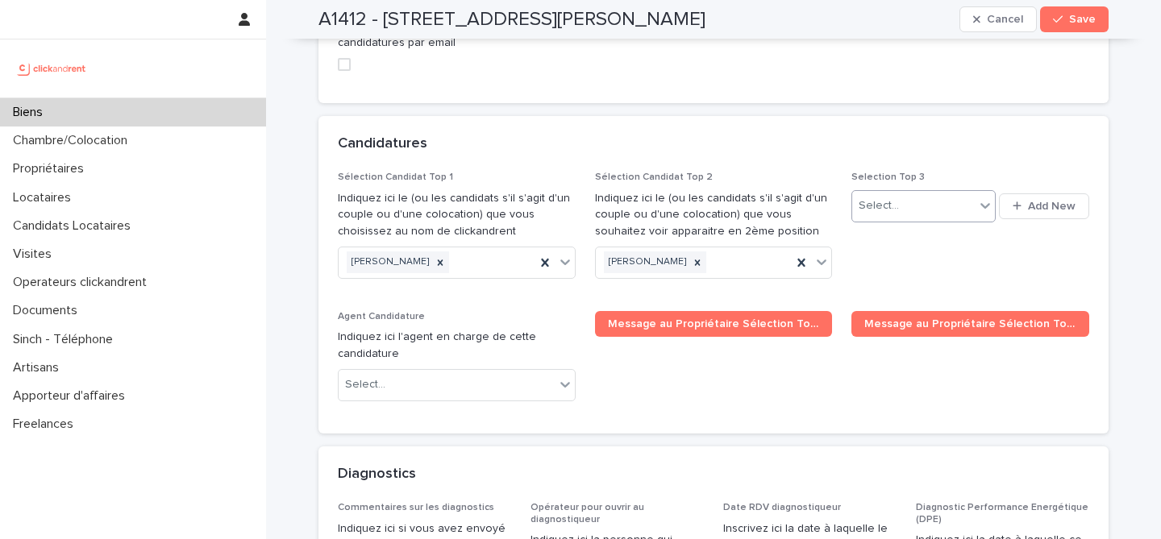
click at [903, 193] on div "Select..." at bounding box center [913, 206] width 122 height 27
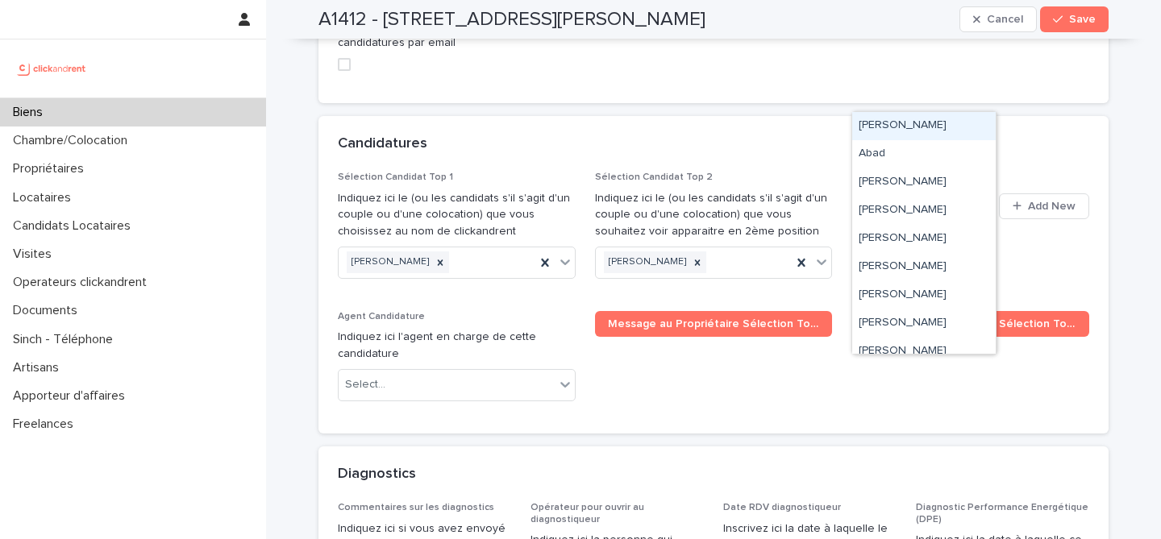
paste input "**********"
type input "**********"
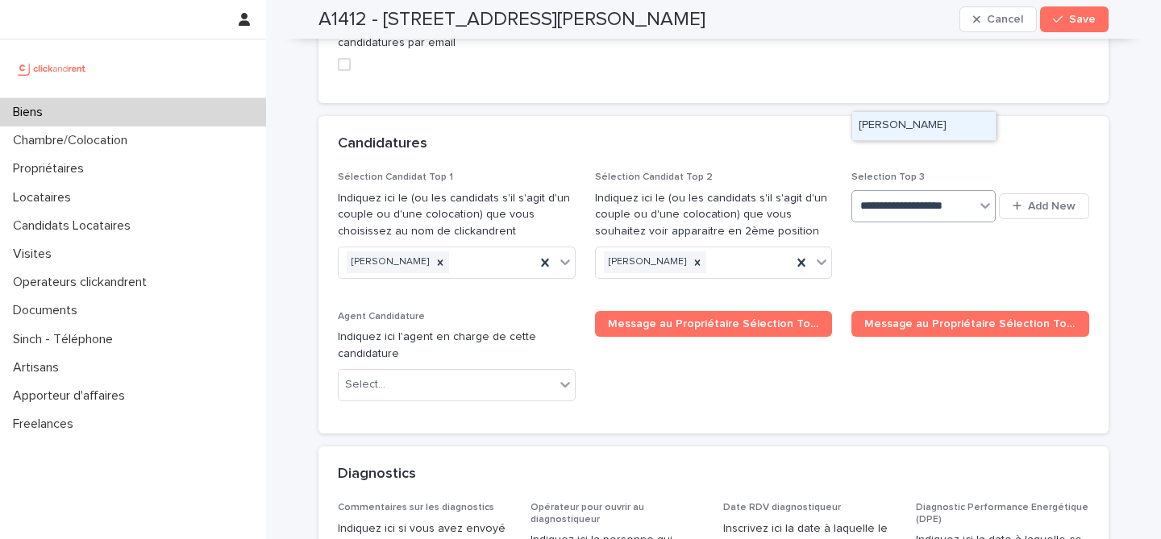
click at [930, 129] on div "Paul Armitano-grivel" at bounding box center [924, 126] width 144 height 28
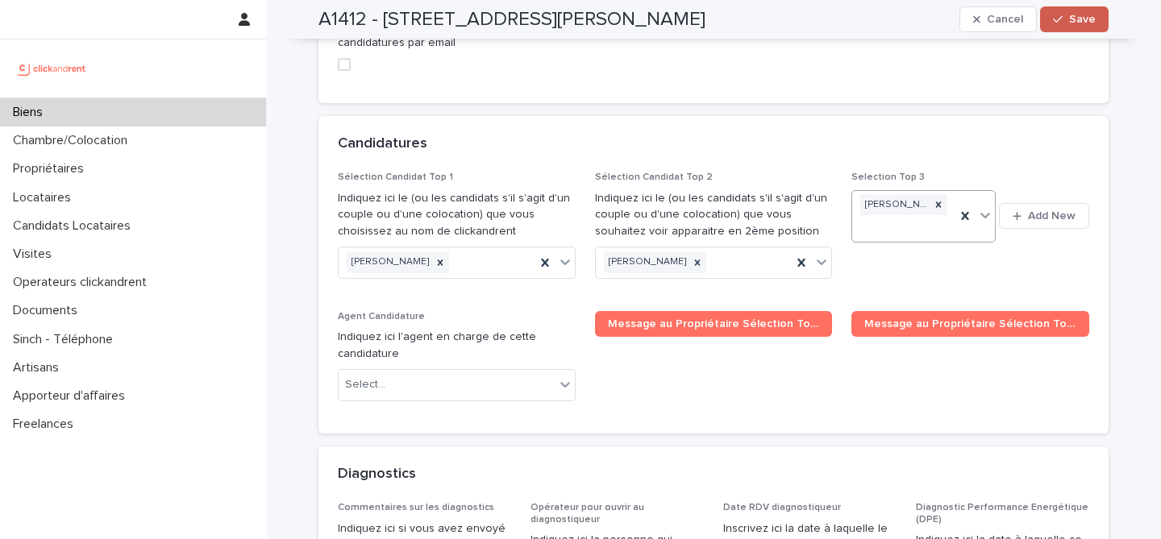
click at [1092, 19] on span "Save" at bounding box center [1082, 19] width 27 height 11
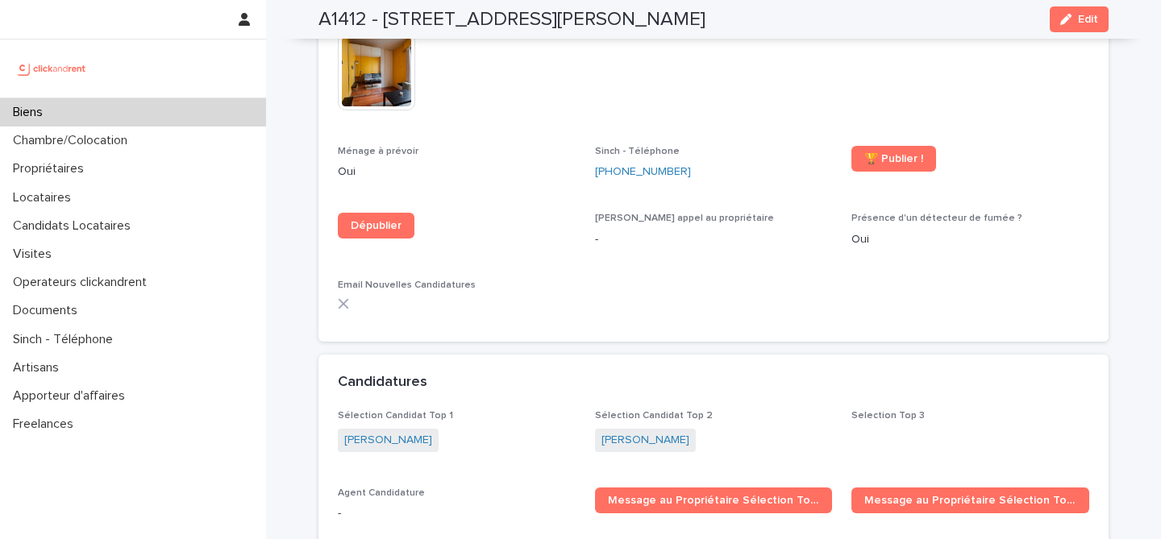
scroll to position [4732, 0]
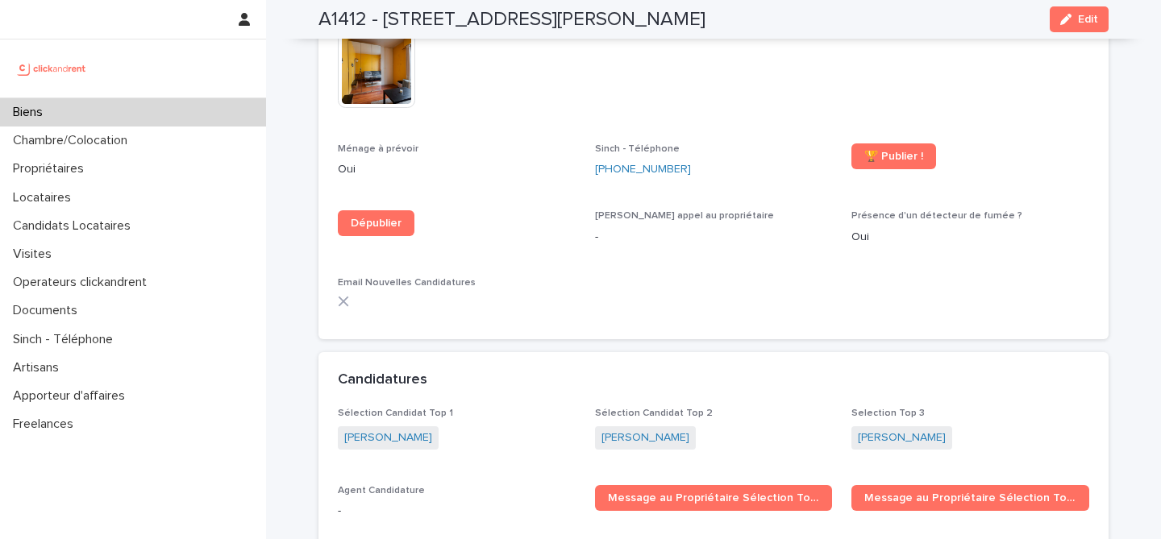
click at [177, 106] on div "Biens" at bounding box center [133, 112] width 266 height 28
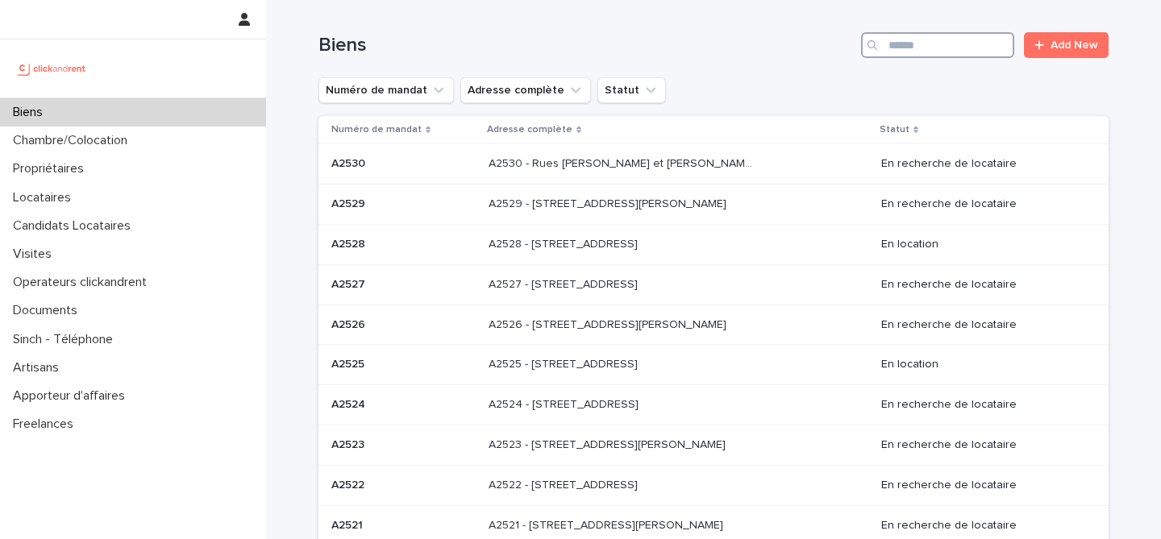
click at [961, 47] on input "Search" at bounding box center [937, 45] width 153 height 26
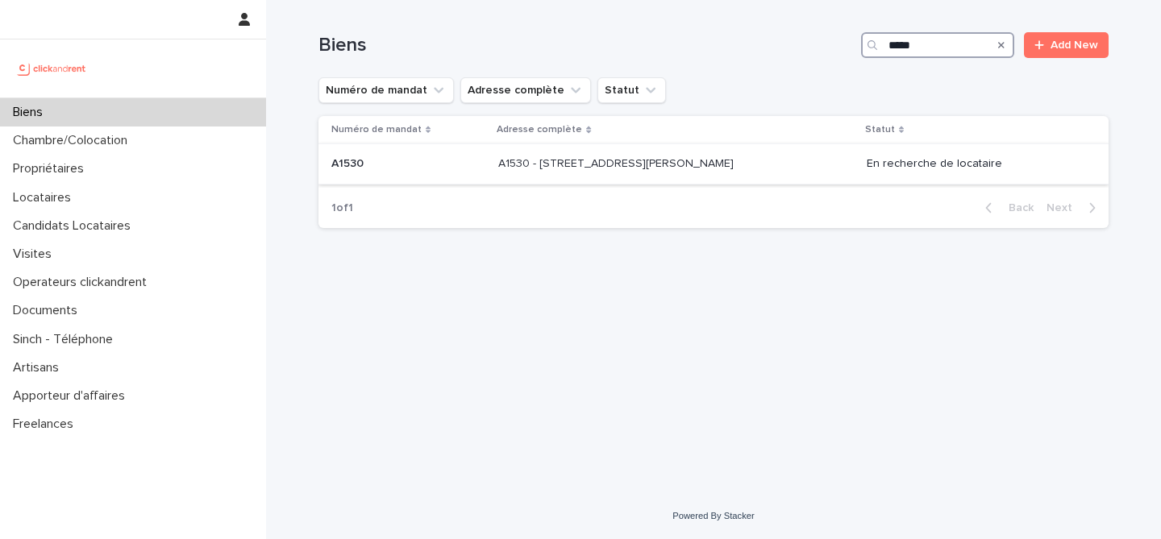
type input "*****"
click at [701, 162] on p "A1530 - 33 Avenue des Martyrs de Chateaubriant, Orly 94310" at bounding box center [617, 162] width 239 height 17
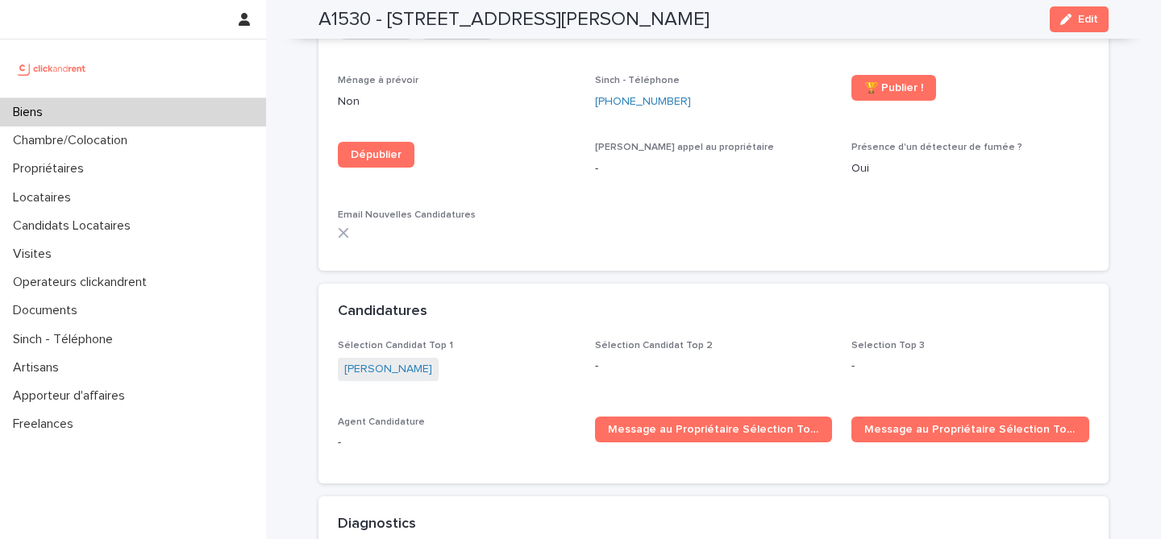
scroll to position [4773, 0]
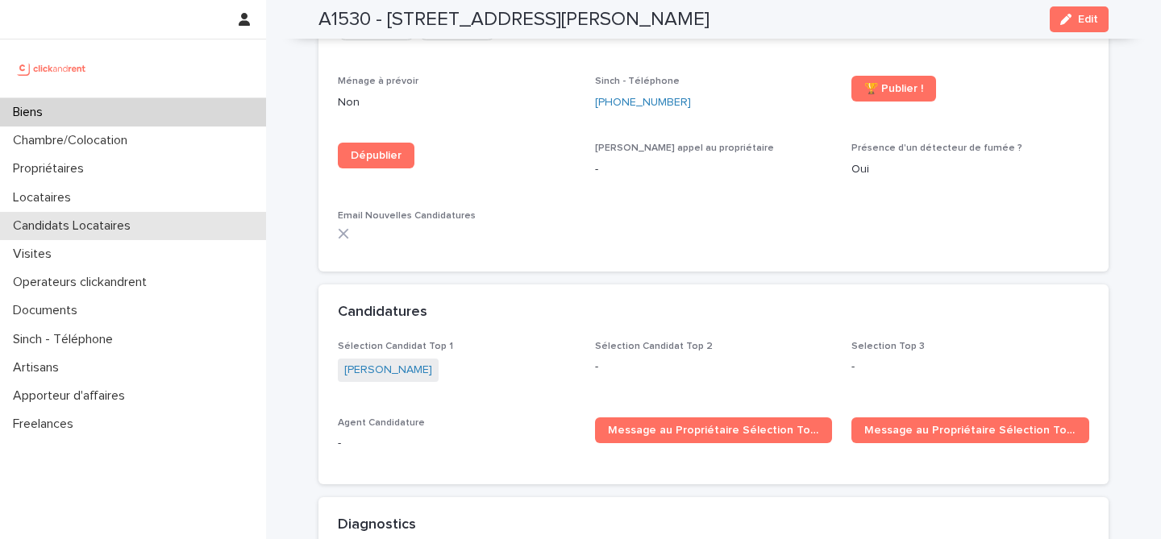
click at [106, 225] on p "Candidats Locataires" at bounding box center [74, 225] width 137 height 15
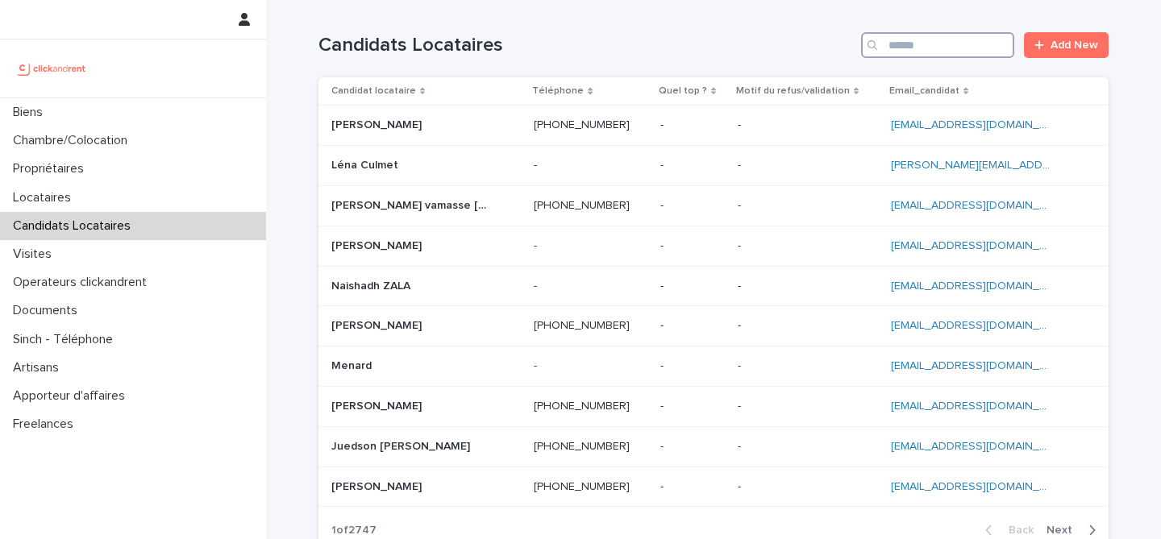
click at [913, 45] on input "Search" at bounding box center [937, 45] width 153 height 26
paste input "**********"
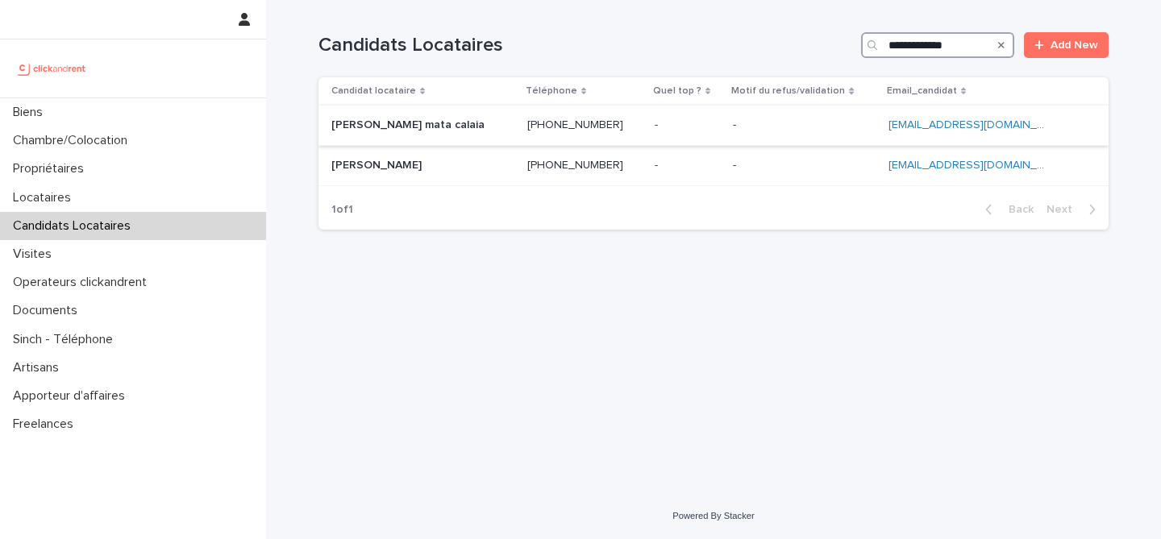
type input "**********"
click at [456, 131] on p at bounding box center [411, 126] width 161 height 14
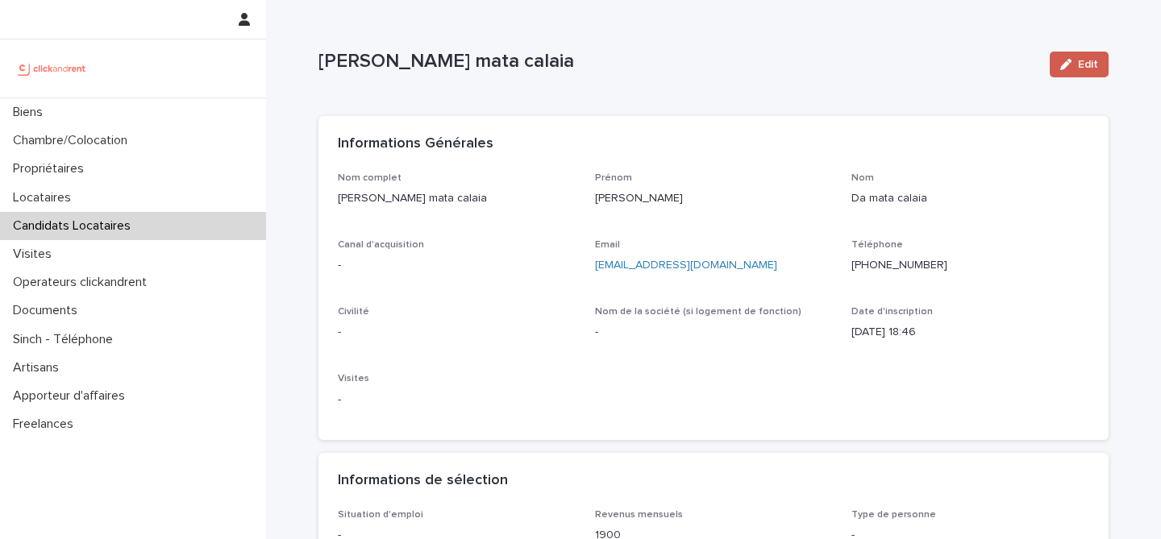
click at [1077, 67] on div "button" at bounding box center [1069, 64] width 18 height 11
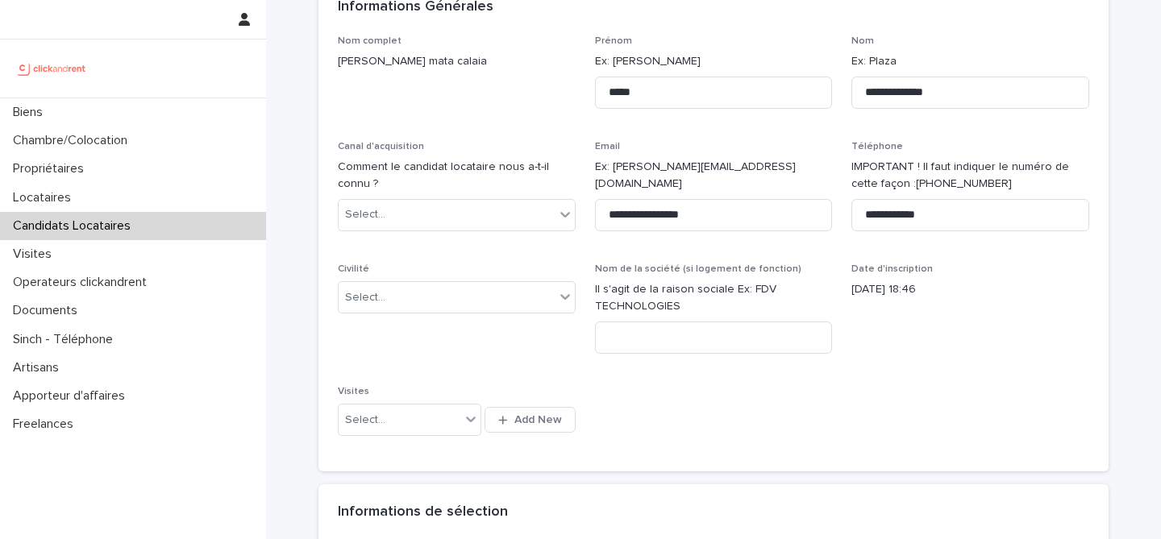
scroll to position [178, 0]
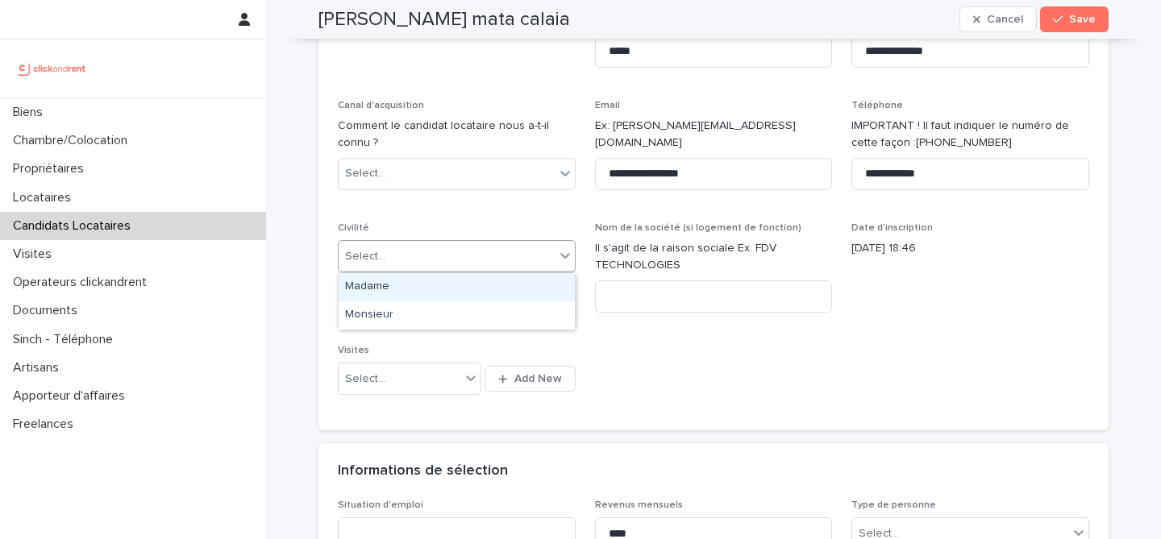
click at [448, 247] on div "Select..." at bounding box center [447, 256] width 216 height 27
click at [438, 298] on div "Madame" at bounding box center [457, 287] width 236 height 28
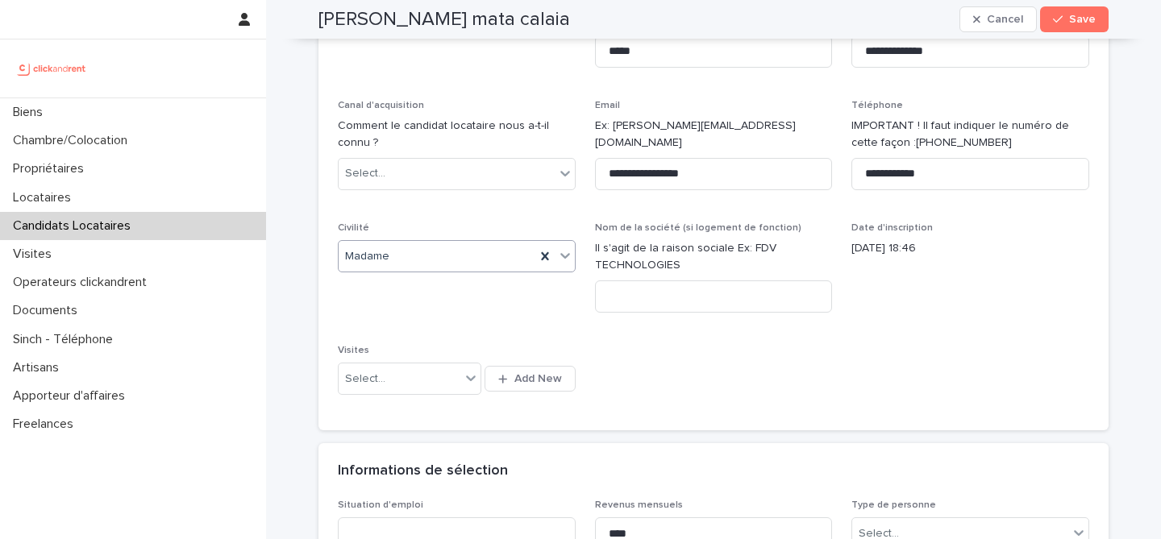
click at [818, 372] on div "**********" at bounding box center [713, 203] width 751 height 418
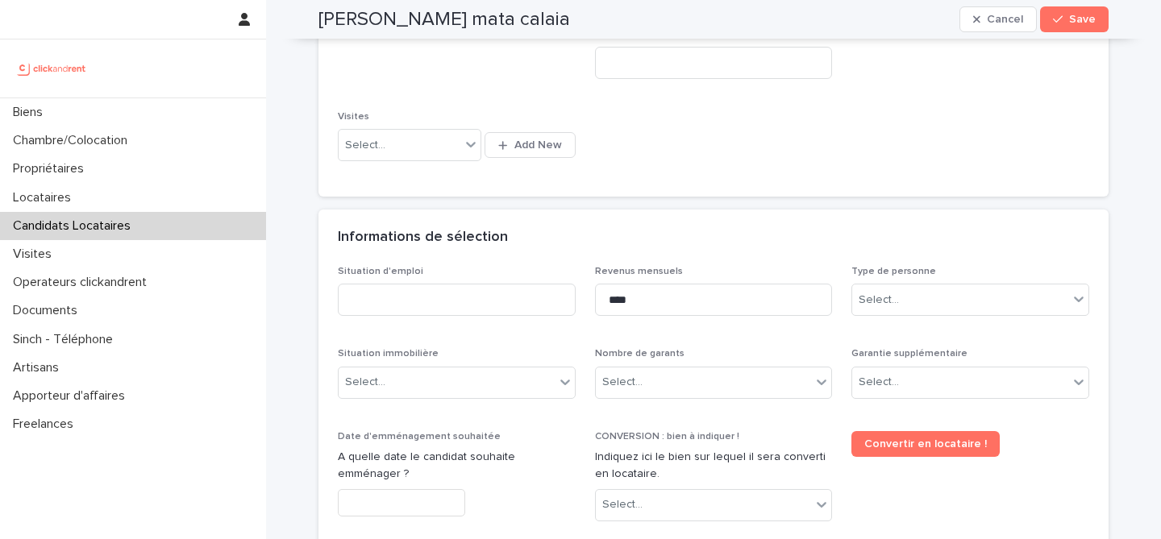
scroll to position [531, 0]
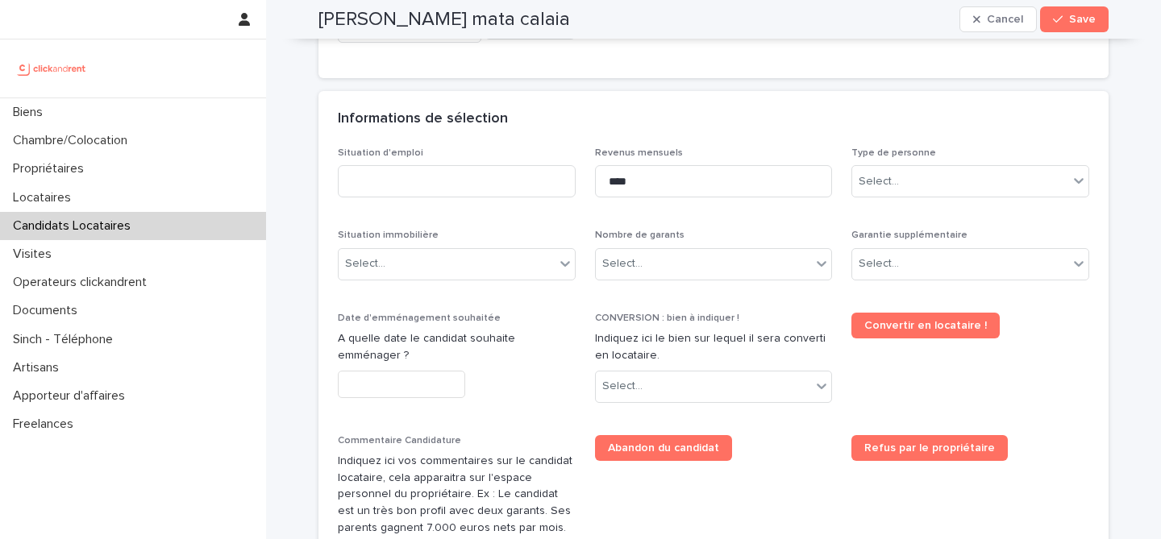
click at [790, 366] on div "CONVERSION : bien à indiquer ! Indiquez ici le bien sur lequel il sera converti…" at bounding box center [714, 364] width 238 height 103
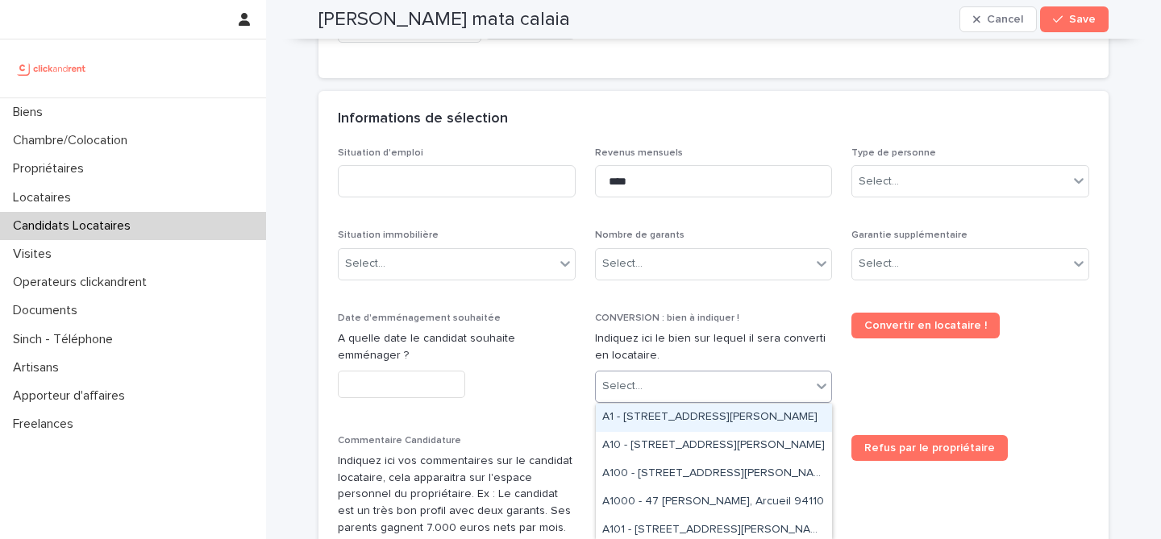
click at [533, 207] on div "Situation d'emploi" at bounding box center [457, 179] width 238 height 63
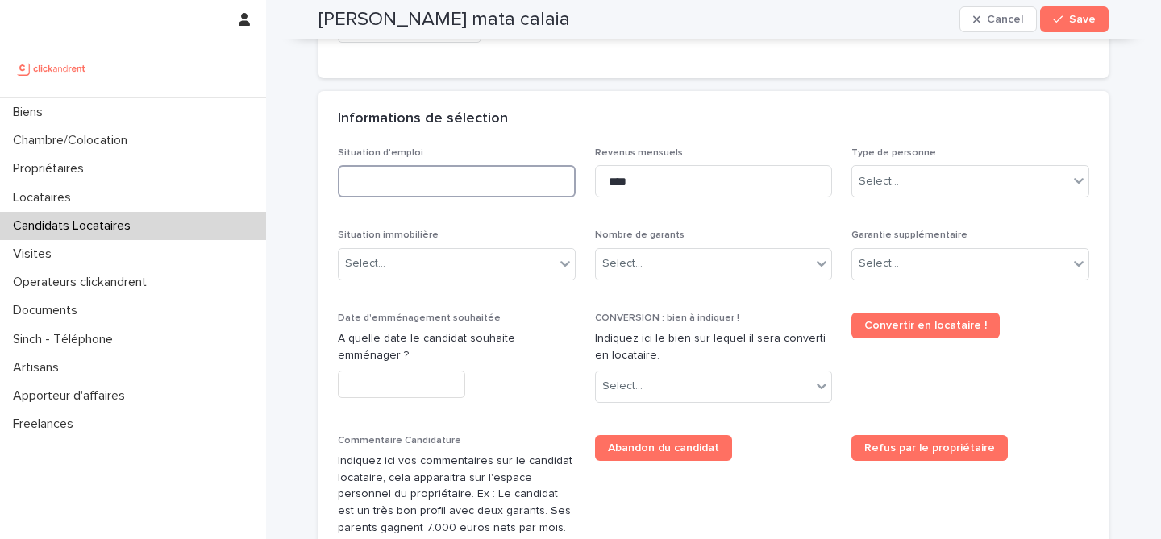
click at [505, 181] on input at bounding box center [457, 181] width 238 height 32
type input "*******"
click at [567, 97] on div "Informations de sélection" at bounding box center [713, 119] width 790 height 56
click at [456, 264] on div "Select..." at bounding box center [447, 264] width 216 height 27
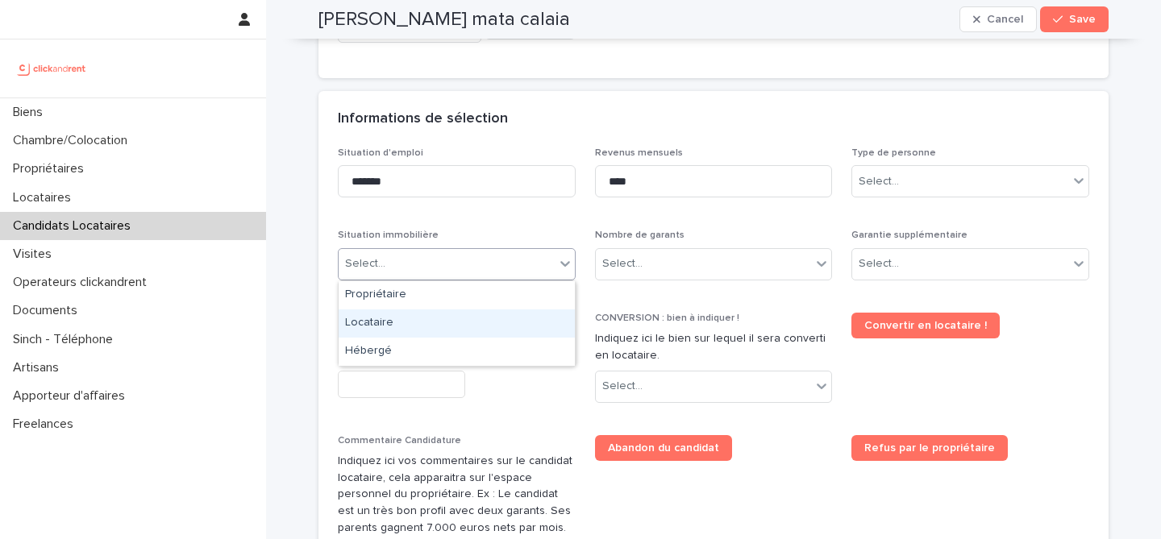
click at [451, 322] on div "Locataire" at bounding box center [457, 324] width 236 height 28
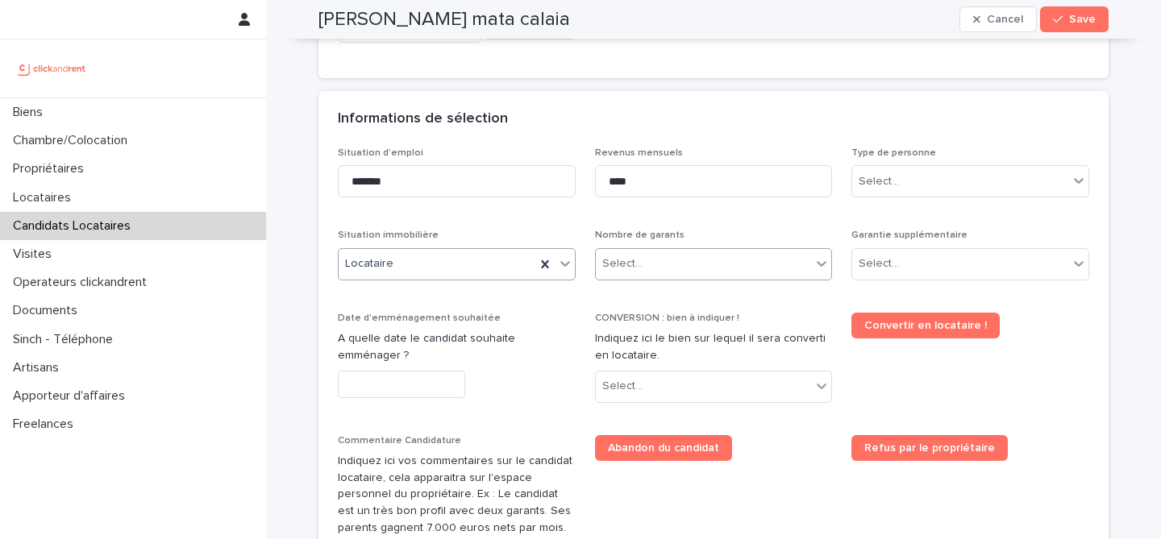
click at [718, 260] on div "Select..." at bounding box center [704, 264] width 216 height 27
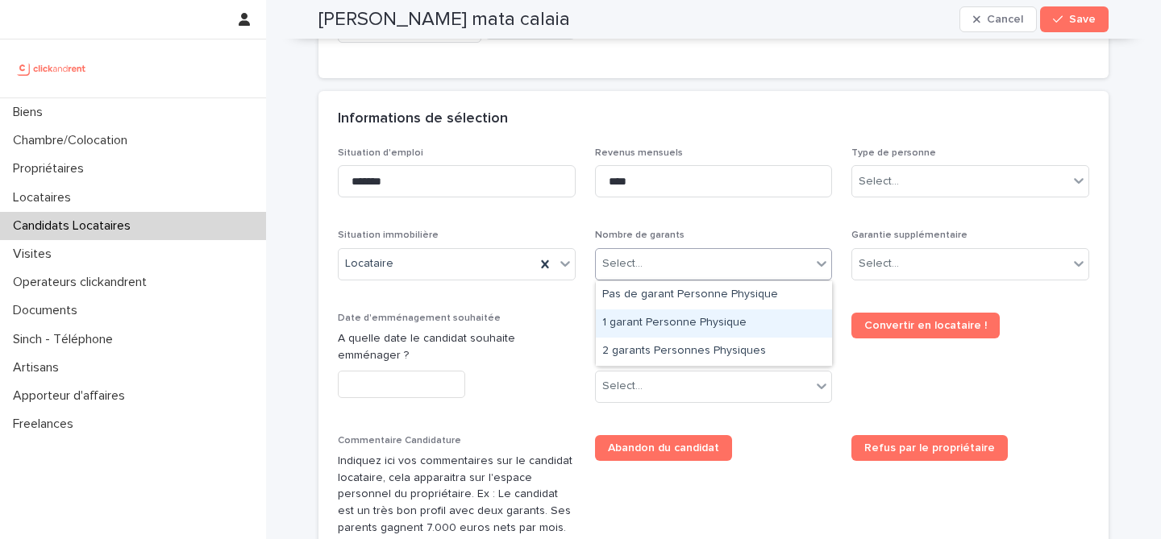
click at [692, 315] on div "1 garant Personne Physique" at bounding box center [714, 324] width 236 height 28
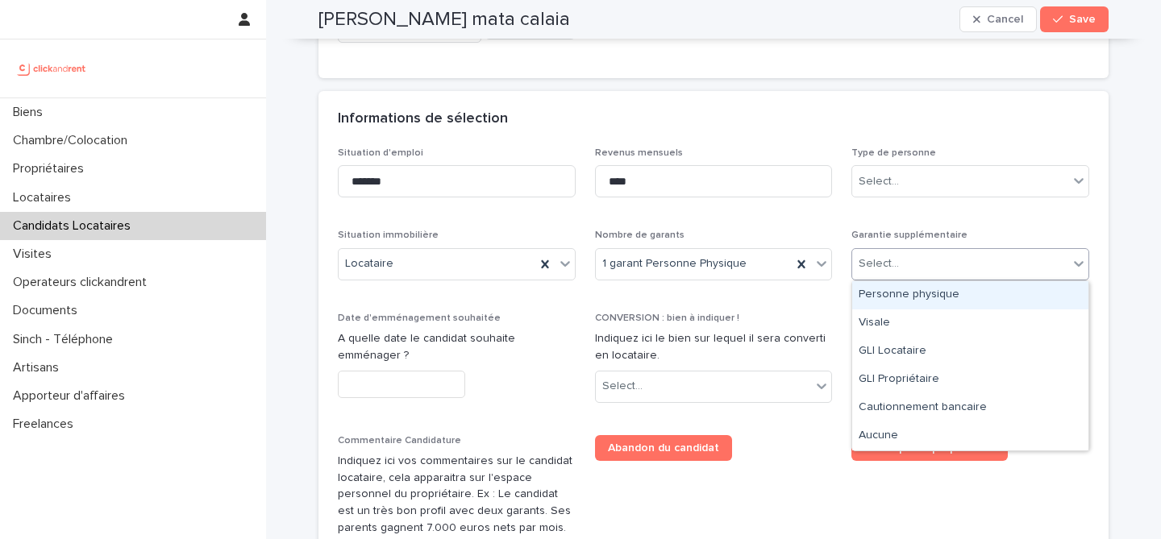
click at [976, 257] on div "Select..." at bounding box center [960, 264] width 216 height 27
click at [932, 304] on div "Personne physique" at bounding box center [970, 295] width 236 height 28
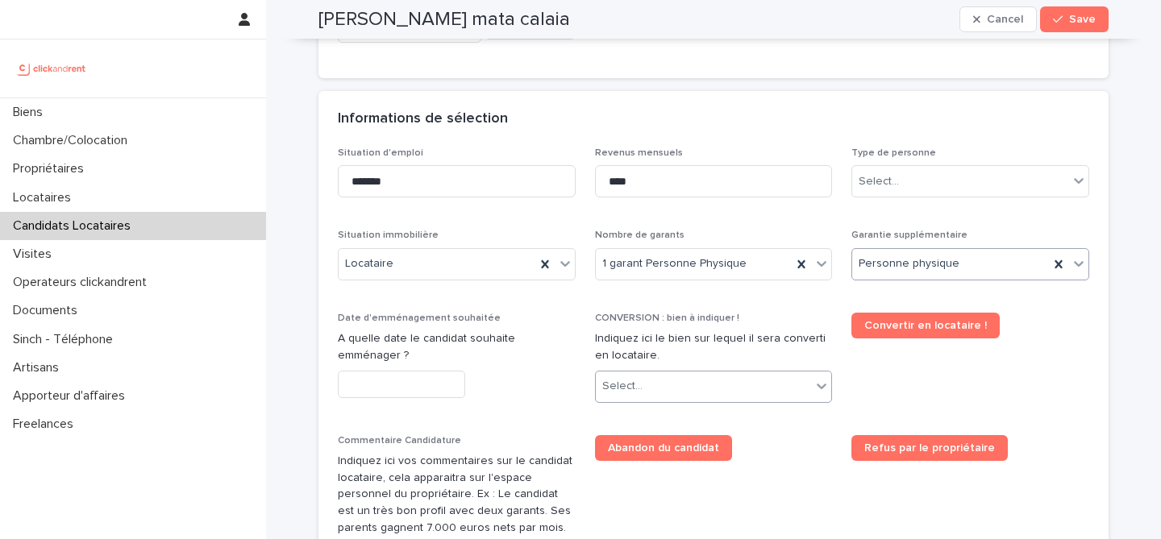
click at [702, 393] on div "Select..." at bounding box center [704, 386] width 216 height 27
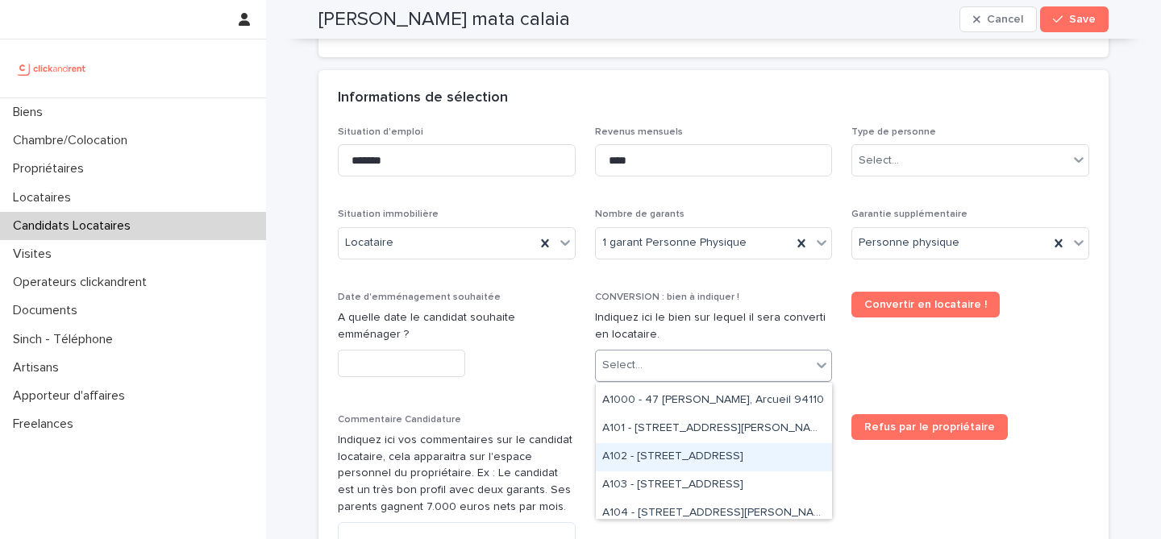
scroll to position [80, 0]
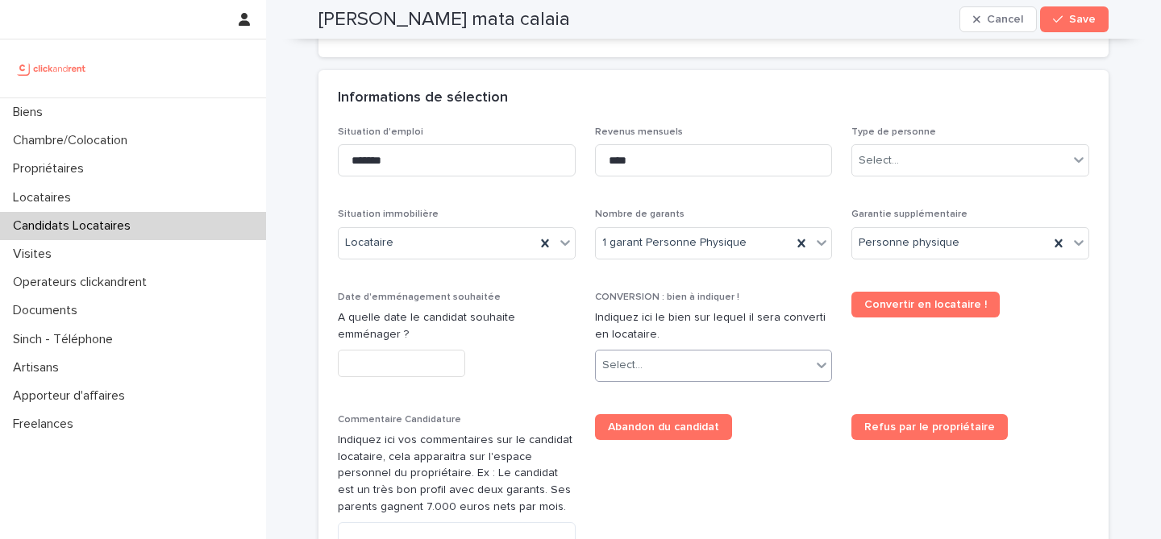
paste input "*****"
type input "*****"
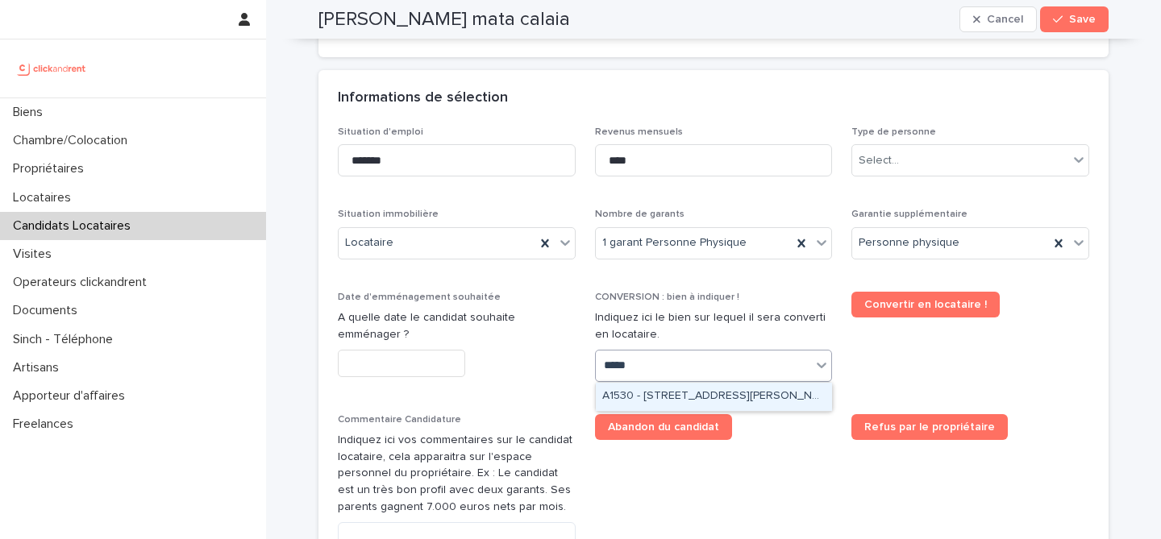
click at [716, 395] on div "A1530 - 33 Avenue des Martyrs de Chateaubriant, Orly 94310" at bounding box center [714, 397] width 236 height 28
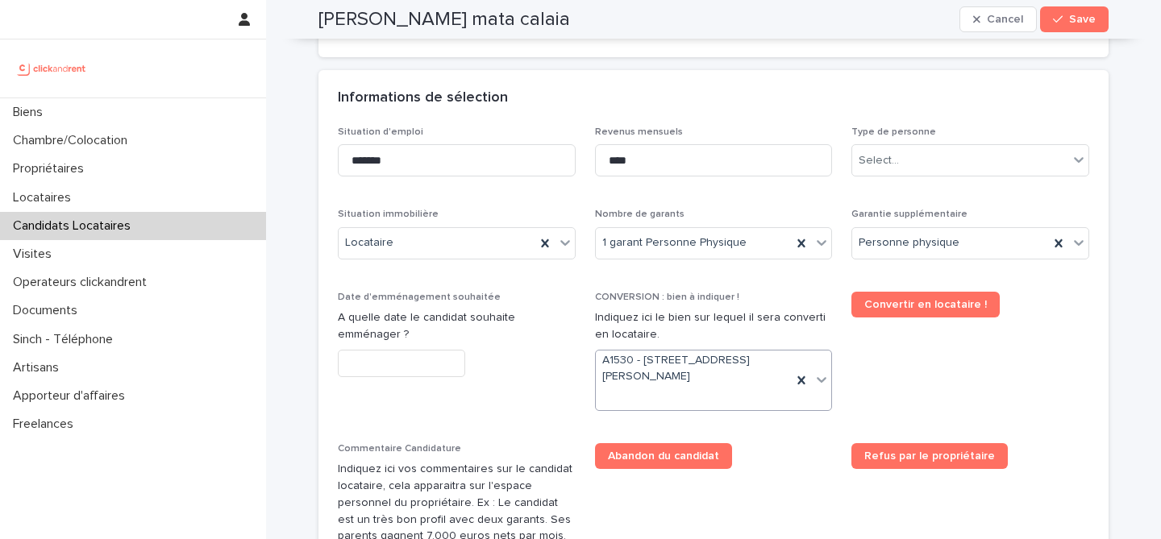
scroll to position [566, 0]
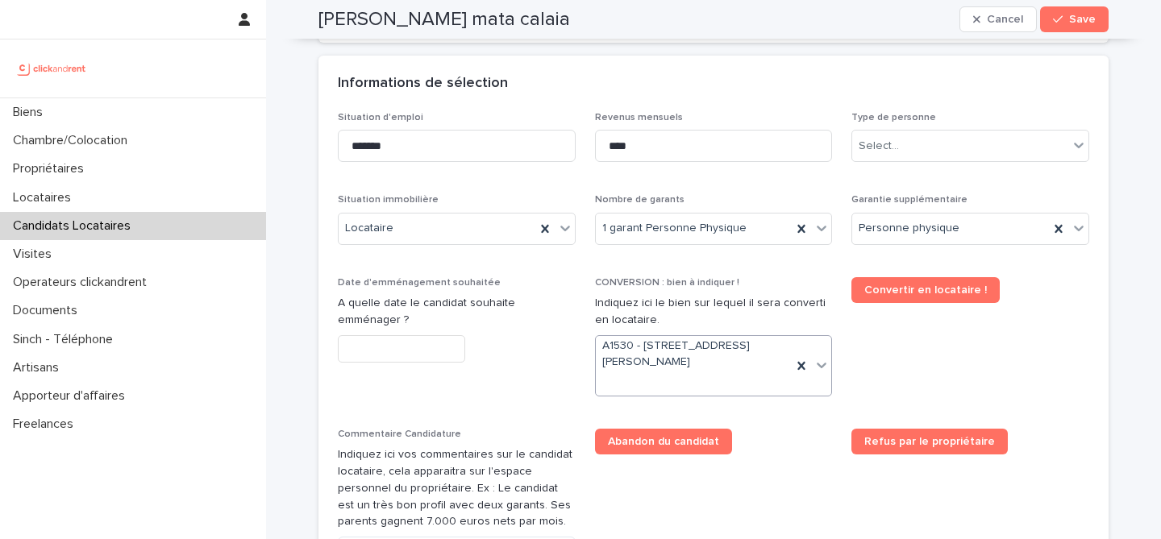
click at [787, 440] on div "Abandon du candidat" at bounding box center [714, 442] width 238 height 26
click at [444, 357] on input "text" at bounding box center [401, 349] width 127 height 28
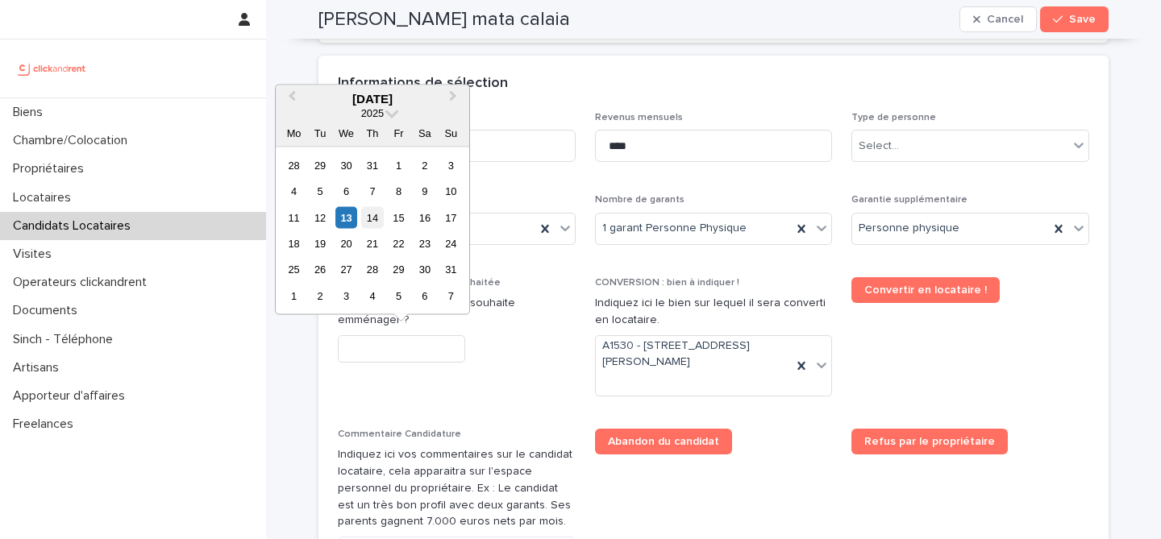
click at [377, 219] on div "14" at bounding box center [372, 217] width 22 height 22
type input "*********"
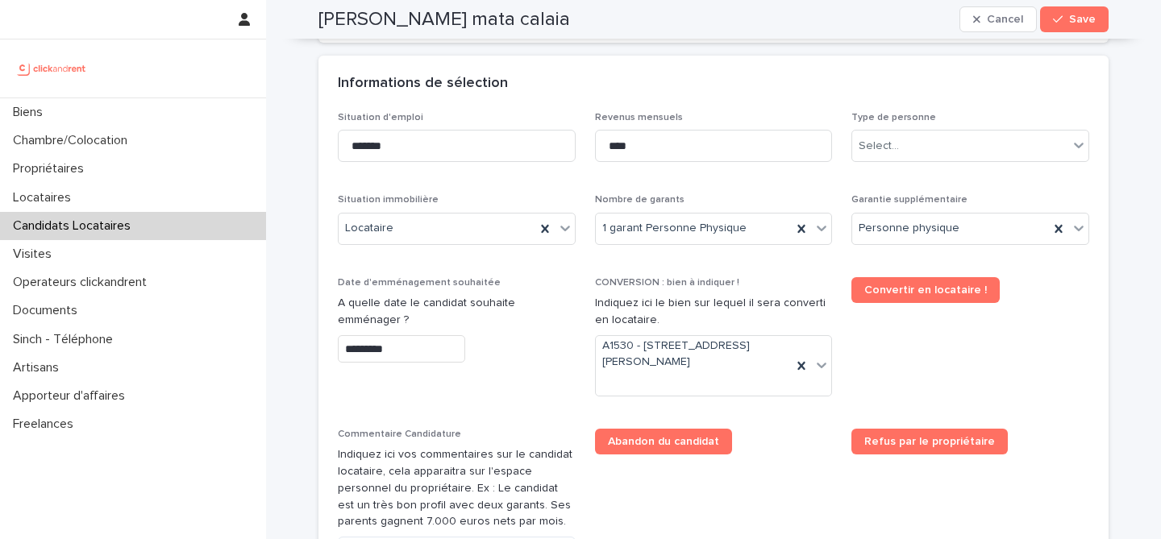
click at [510, 384] on span "Date d'emménagement souhaitée A quelle date le candidat souhaite emménager ? **…" at bounding box center [457, 343] width 238 height 132
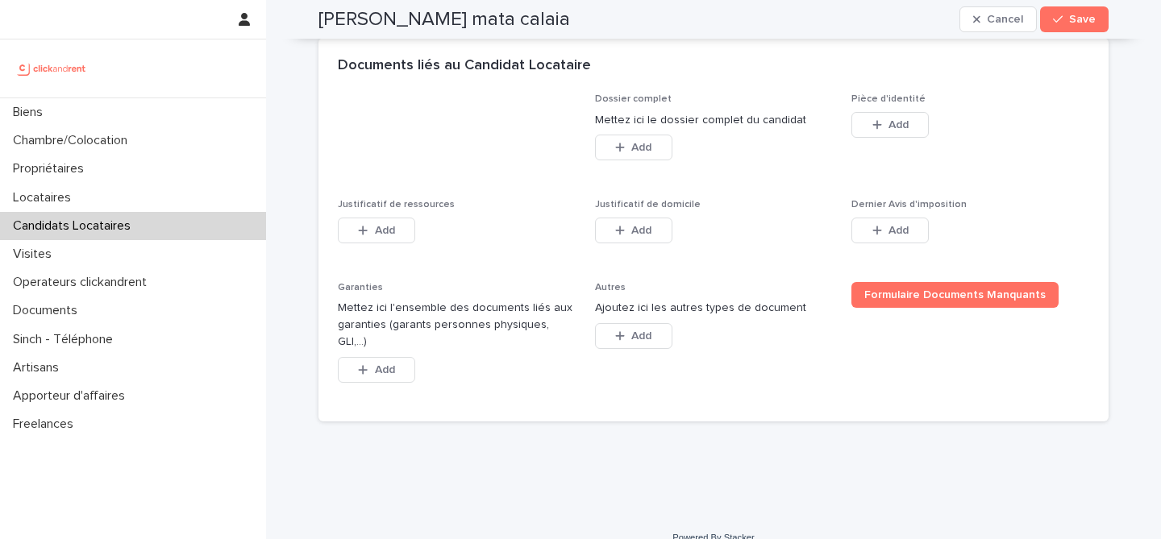
scroll to position [1234, 0]
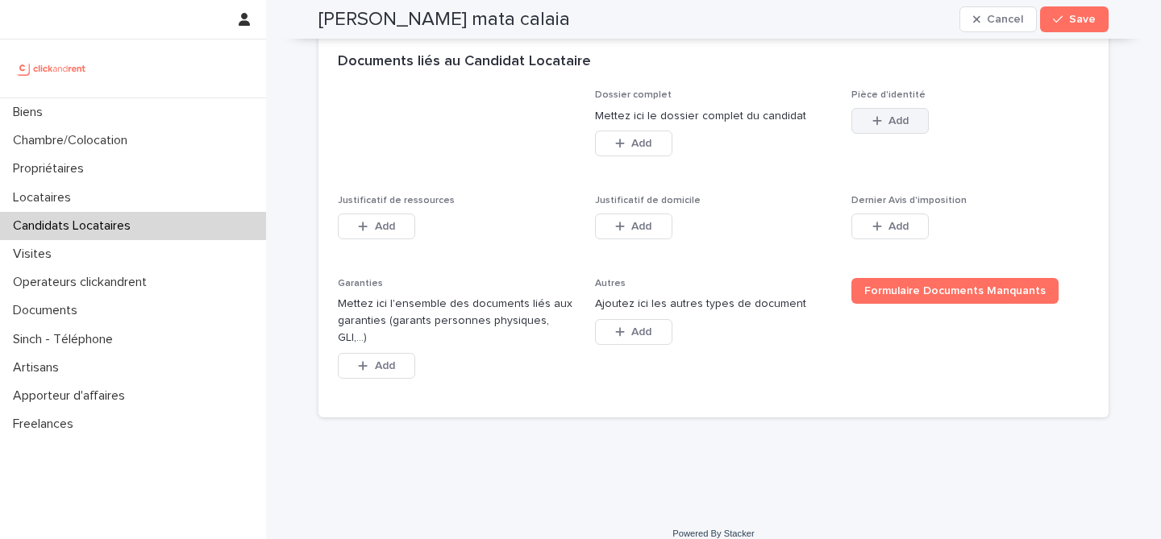
click at [905, 120] on span "Add" at bounding box center [898, 120] width 20 height 11
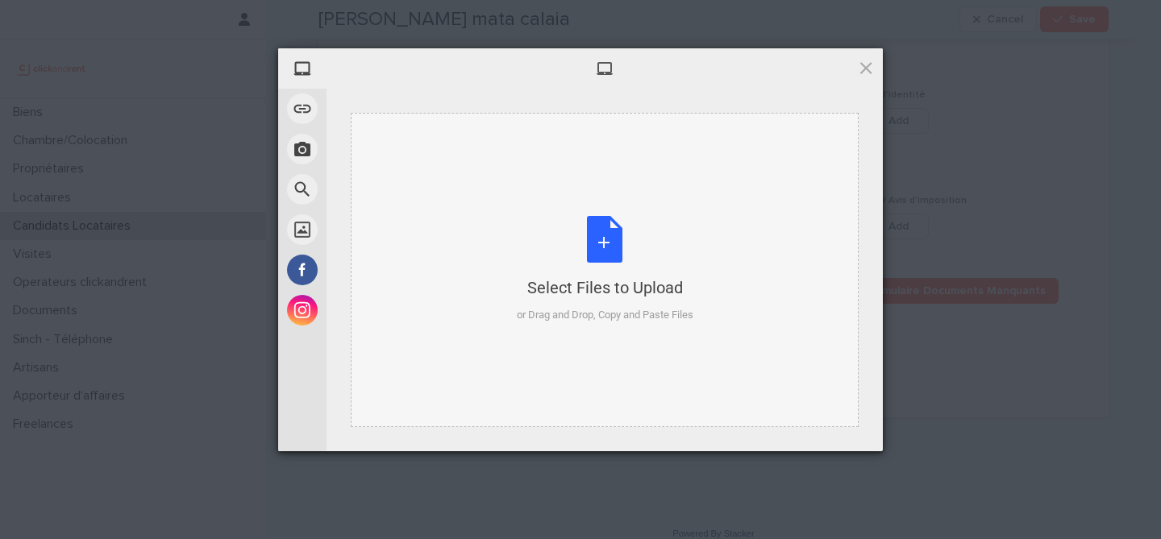
click at [652, 268] on div "Select Files to Upload or Drag and Drop, Copy and Paste Files" at bounding box center [605, 269] width 177 height 107
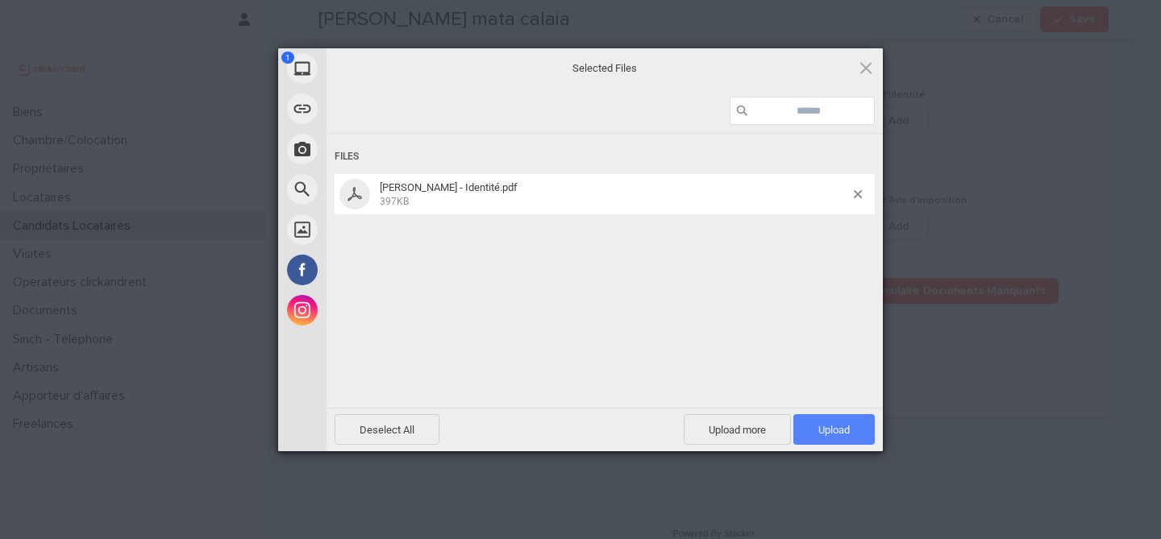
click at [844, 421] on span "Upload 1" at bounding box center [833, 429] width 81 height 31
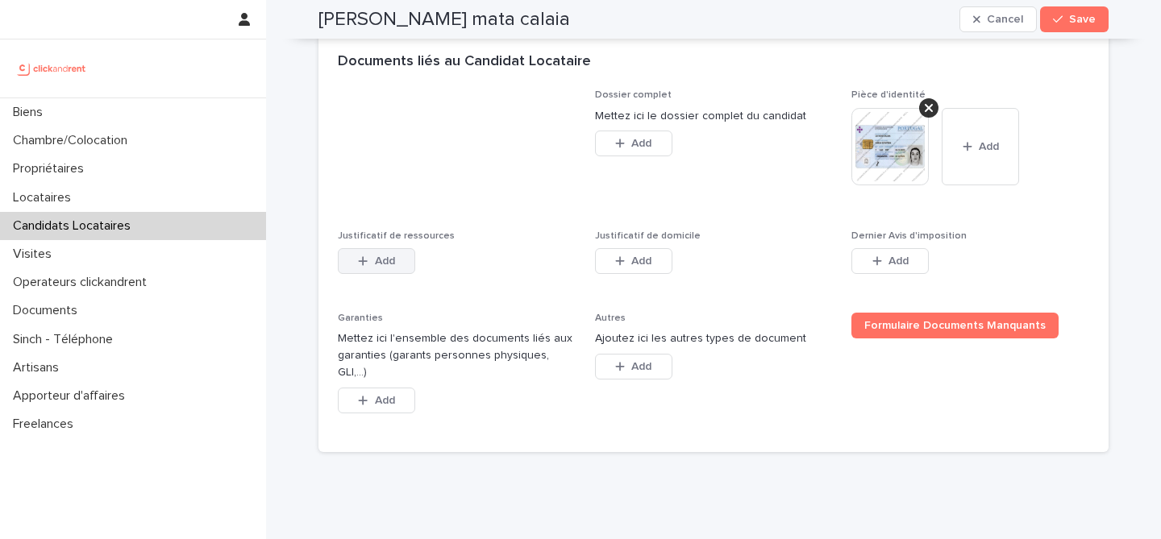
click at [397, 268] on button "Add" at bounding box center [376, 261] width 77 height 26
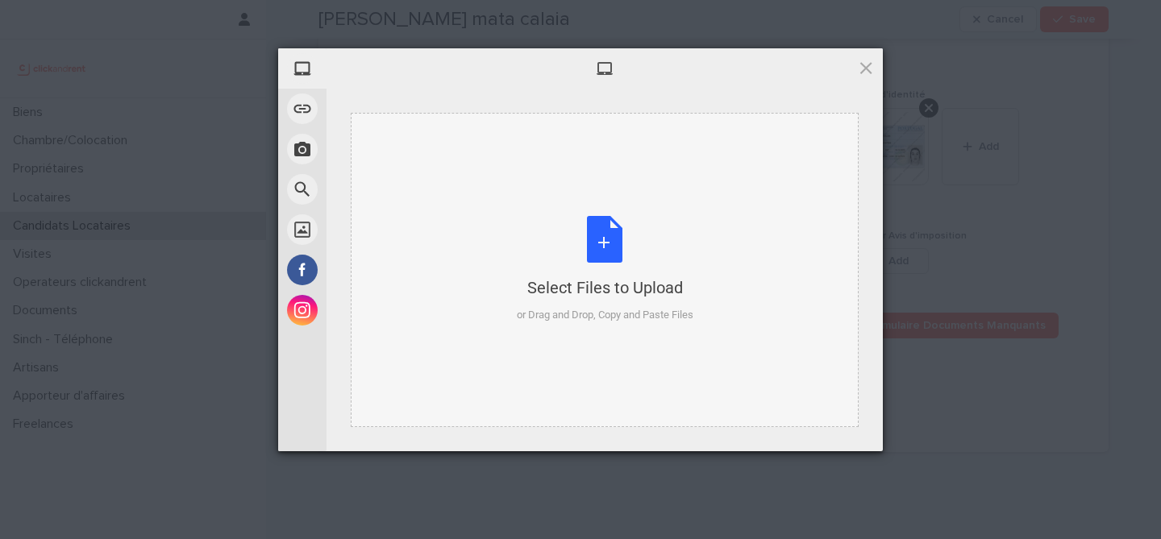
click at [593, 238] on div "Select Files to Upload or Drag and Drop, Copy and Paste Files" at bounding box center [605, 269] width 177 height 107
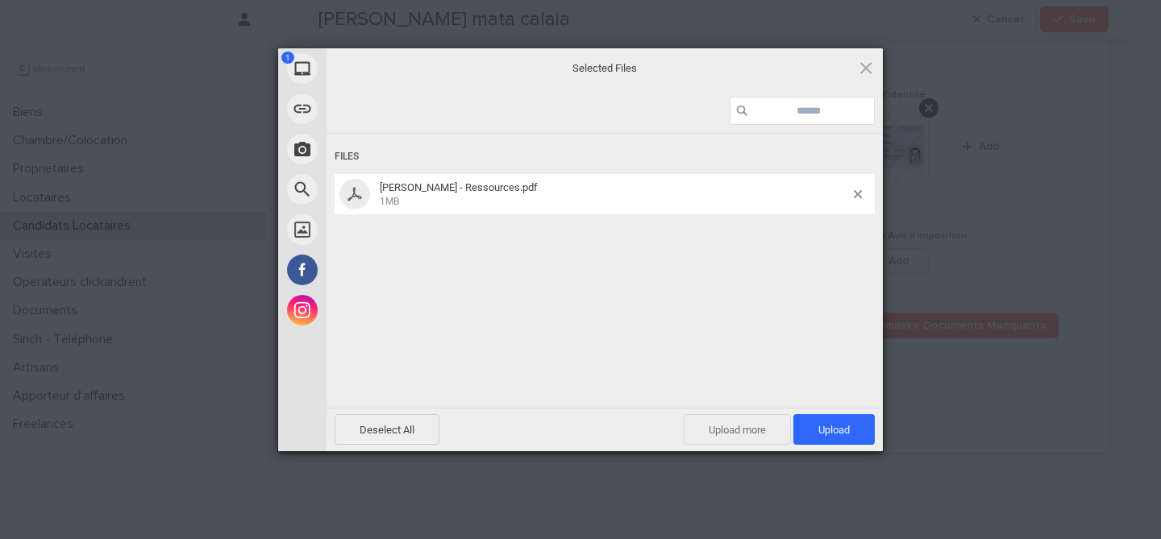
click at [756, 419] on span "Upload more" at bounding box center [737, 429] width 107 height 31
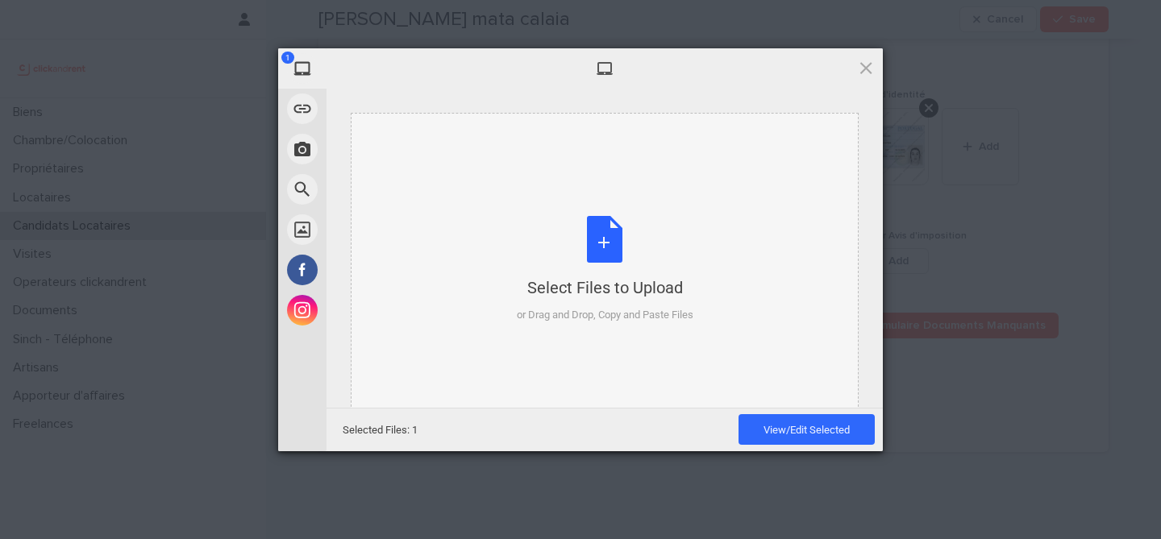
click at [635, 268] on div "Select Files to Upload or Drag and Drop, Copy and Paste Files" at bounding box center [605, 269] width 177 height 107
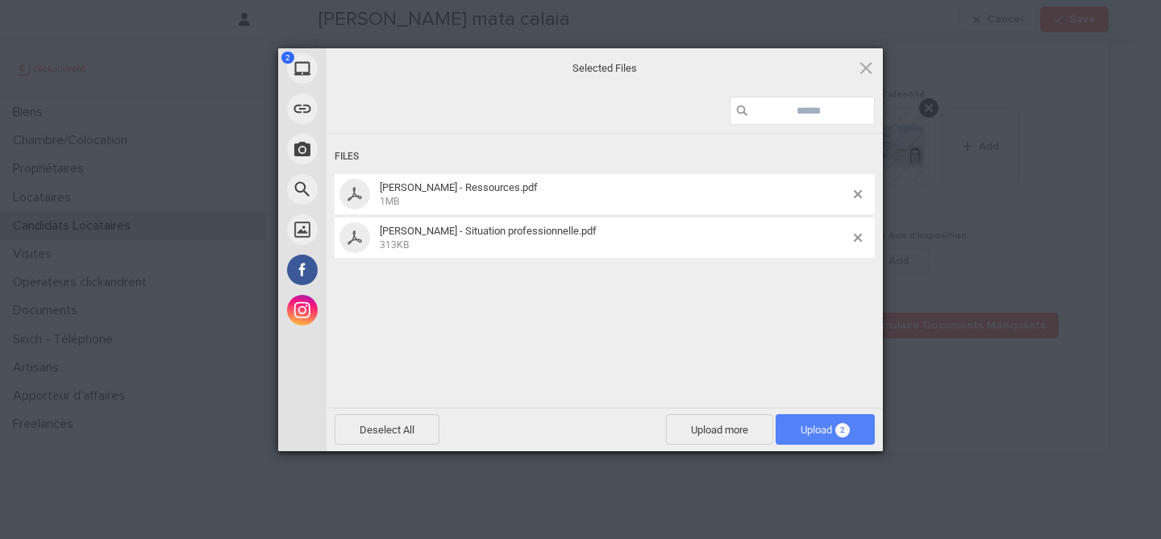
click at [841, 433] on span "2" at bounding box center [842, 430] width 15 height 15
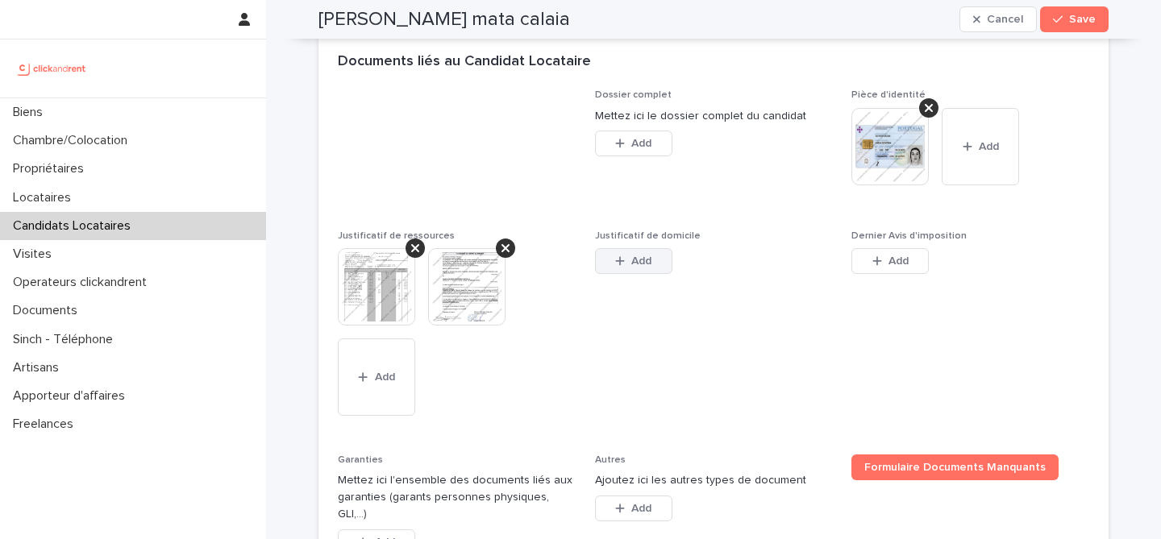
click at [626, 265] on div "button" at bounding box center [623, 261] width 16 height 11
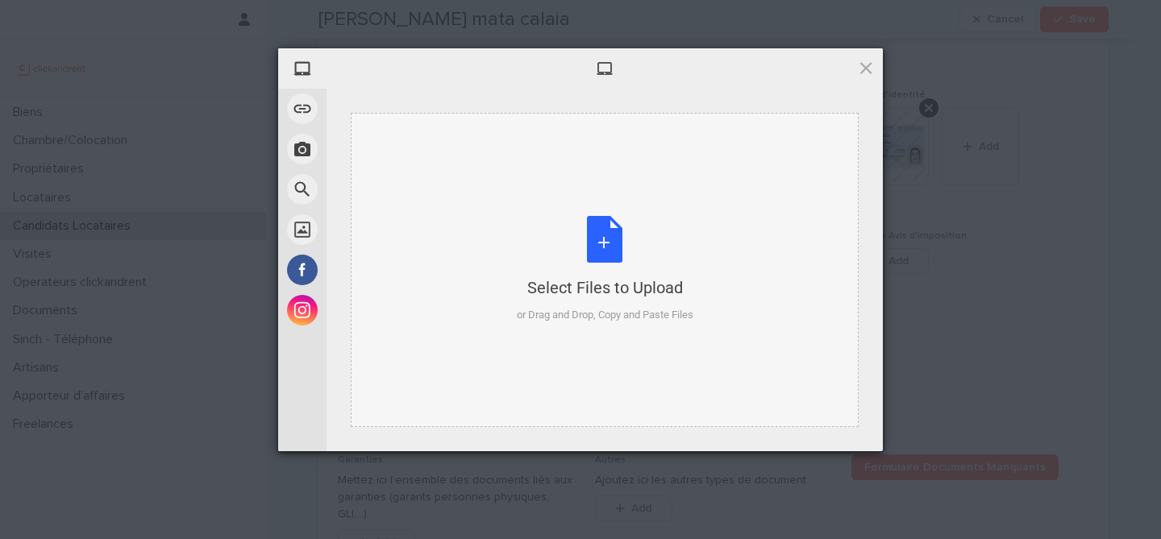
click at [592, 229] on div "Select Files to Upload or Drag and Drop, Copy and Paste Files" at bounding box center [605, 269] width 177 height 107
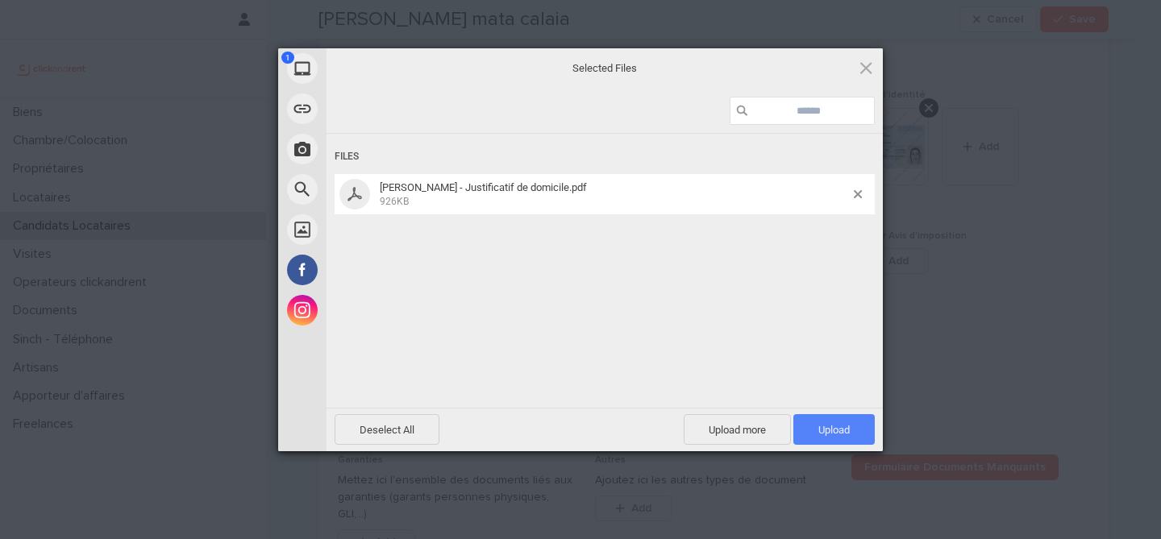
click at [840, 427] on span "Upload 1" at bounding box center [833, 430] width 31 height 12
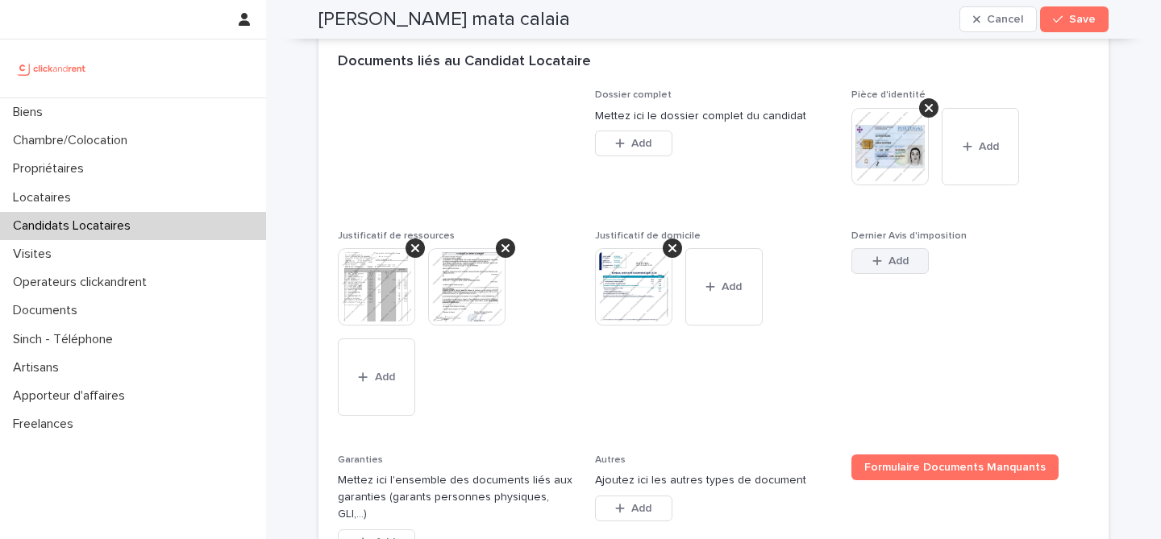
click at [912, 266] on button "Add" at bounding box center [889, 261] width 77 height 26
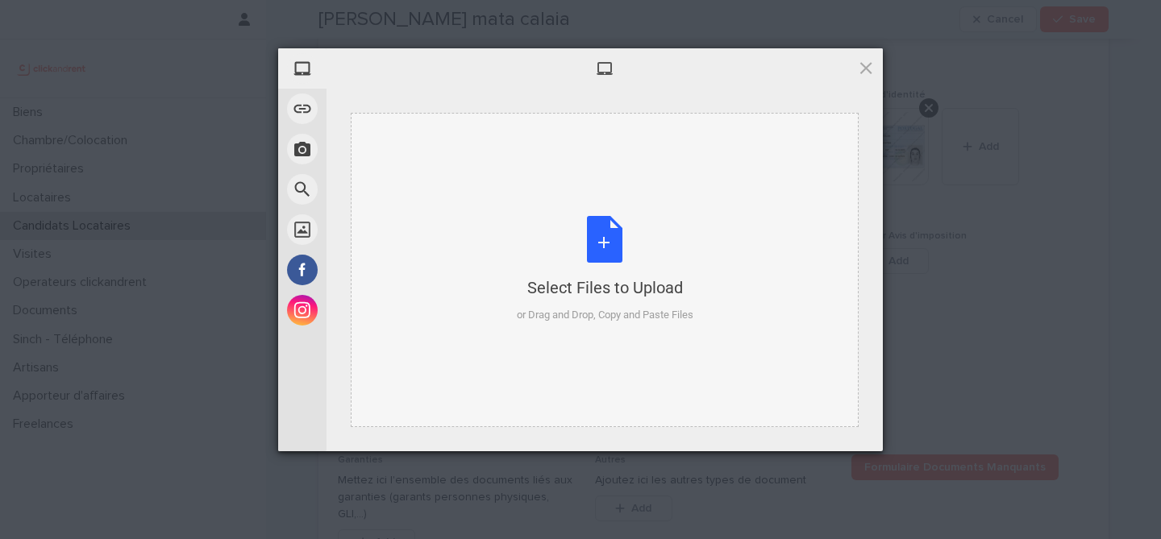
click at [604, 250] on div "Select Files to Upload or Drag and Drop, Copy and Paste Files" at bounding box center [605, 269] width 177 height 107
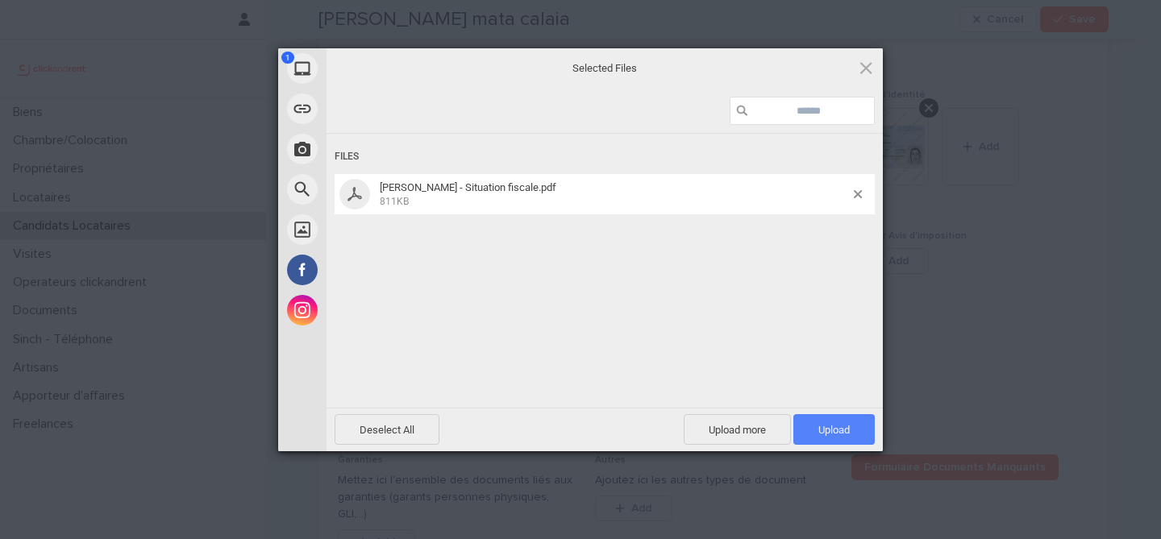
click at [838, 443] on span "Upload 1" at bounding box center [833, 429] width 81 height 31
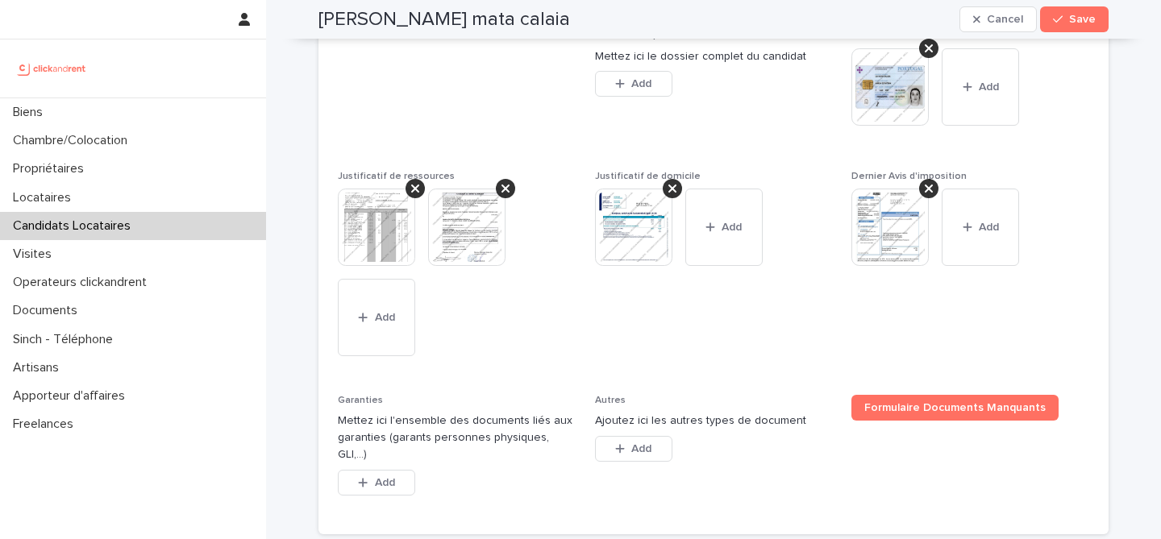
scroll to position [1316, 0]
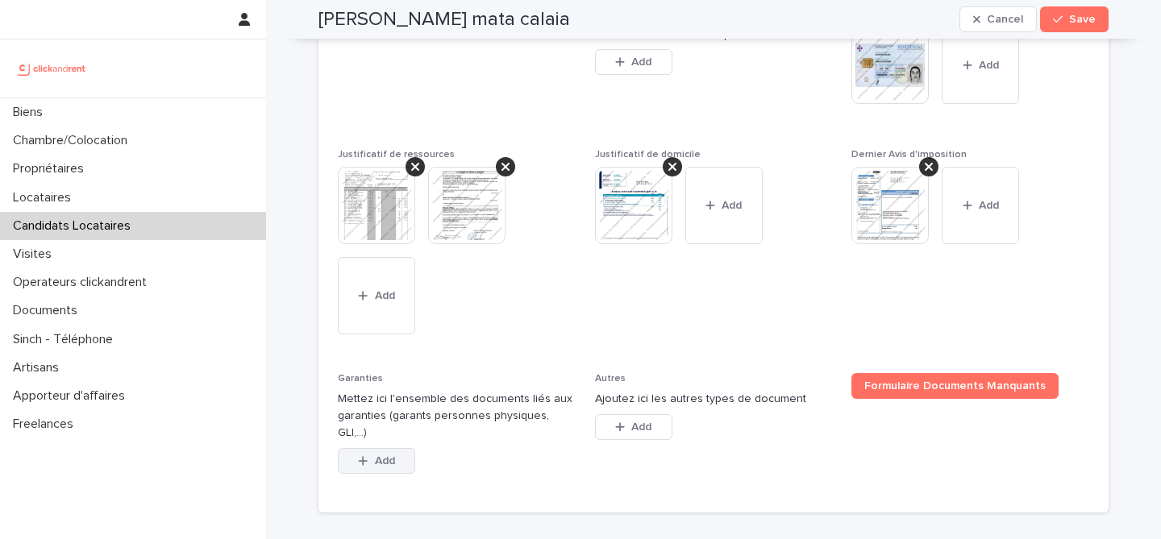
click at [392, 456] on span "Add" at bounding box center [385, 461] width 20 height 11
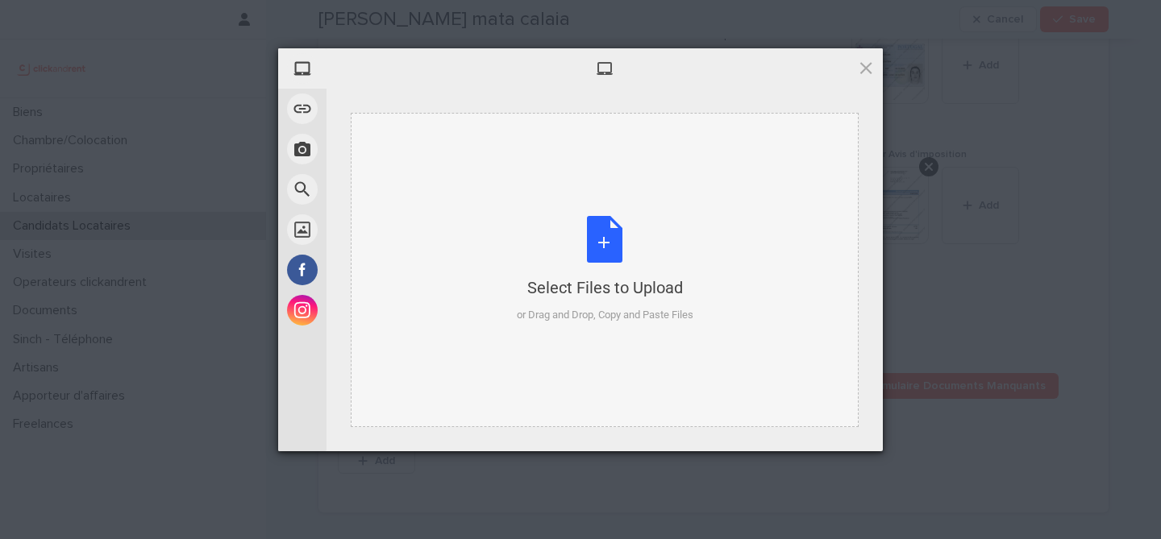
click at [600, 261] on div "Select Files to Upload or Drag and Drop, Copy and Paste Files" at bounding box center [605, 269] width 177 height 107
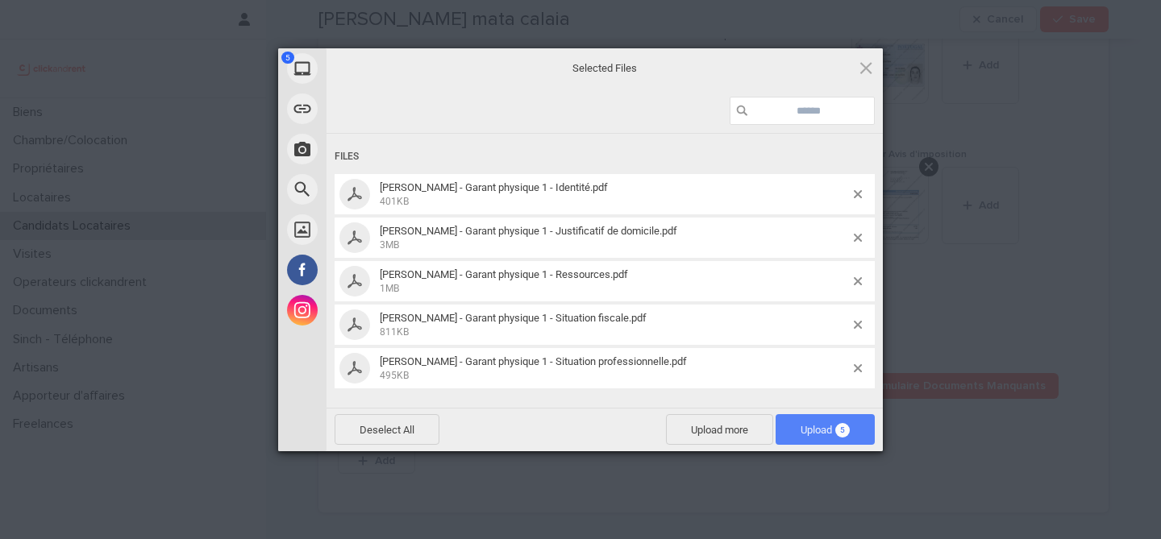
click at [801, 420] on span "Upload 5" at bounding box center [825, 429] width 99 height 31
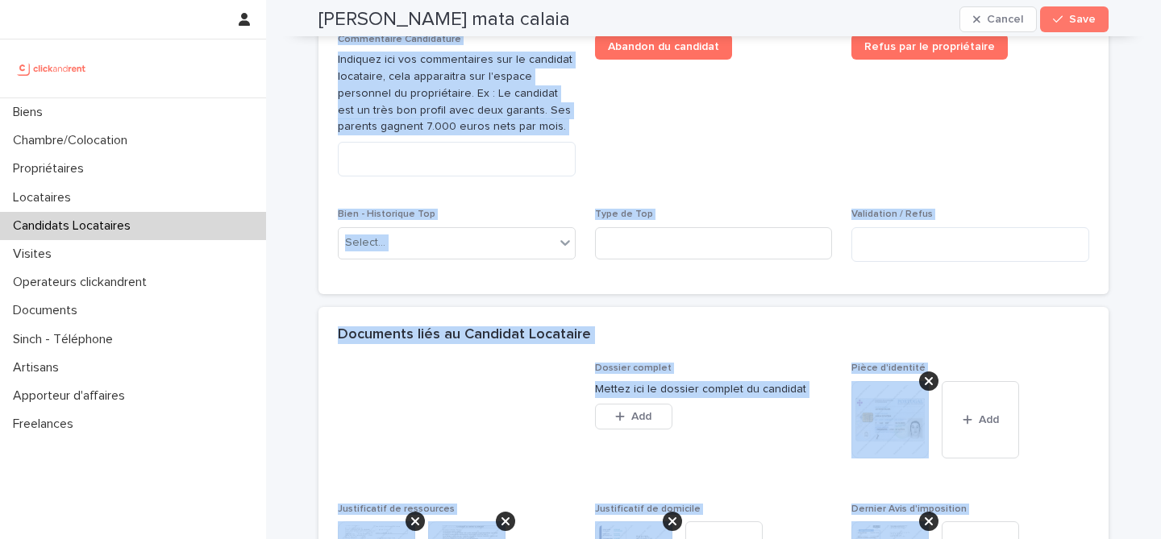
scroll to position [1734, 0]
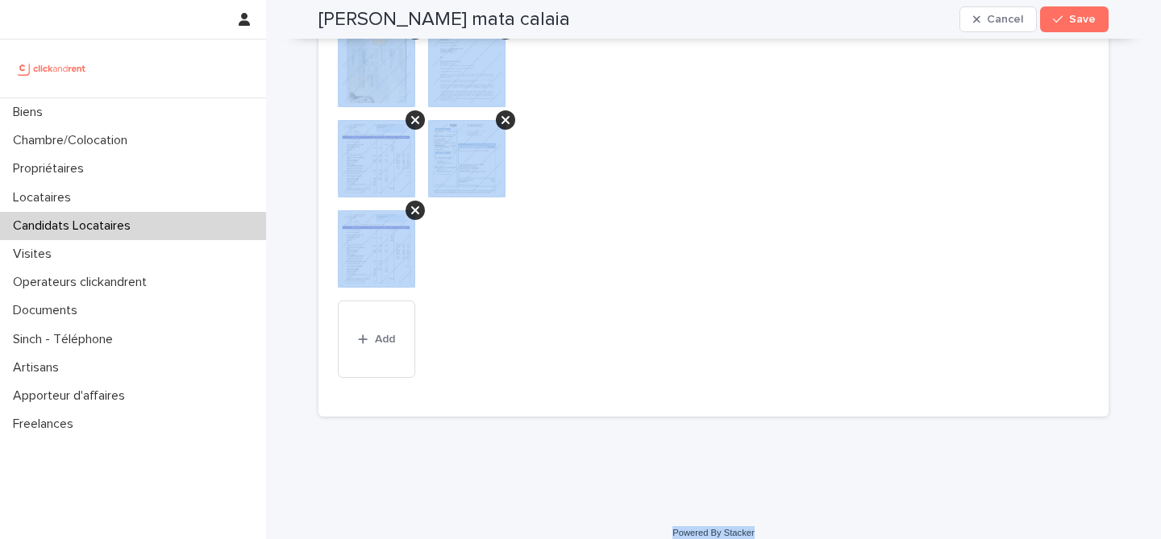
drag, startPoint x: 312, startPoint y: 29, endPoint x: 762, endPoint y: 526, distance: 670.1
copy div "Maria Da mata calaia Cancel Save Sorry, there was an error saving your record. …"
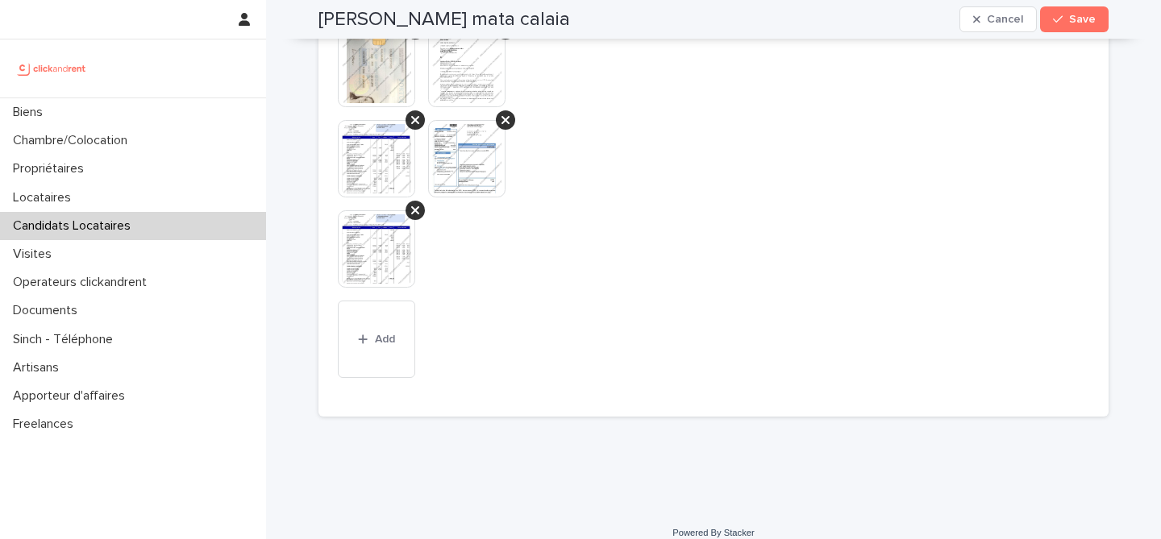
click at [468, 288] on div "This file cannot be opened Download File Add" at bounding box center [457, 207] width 238 height 355
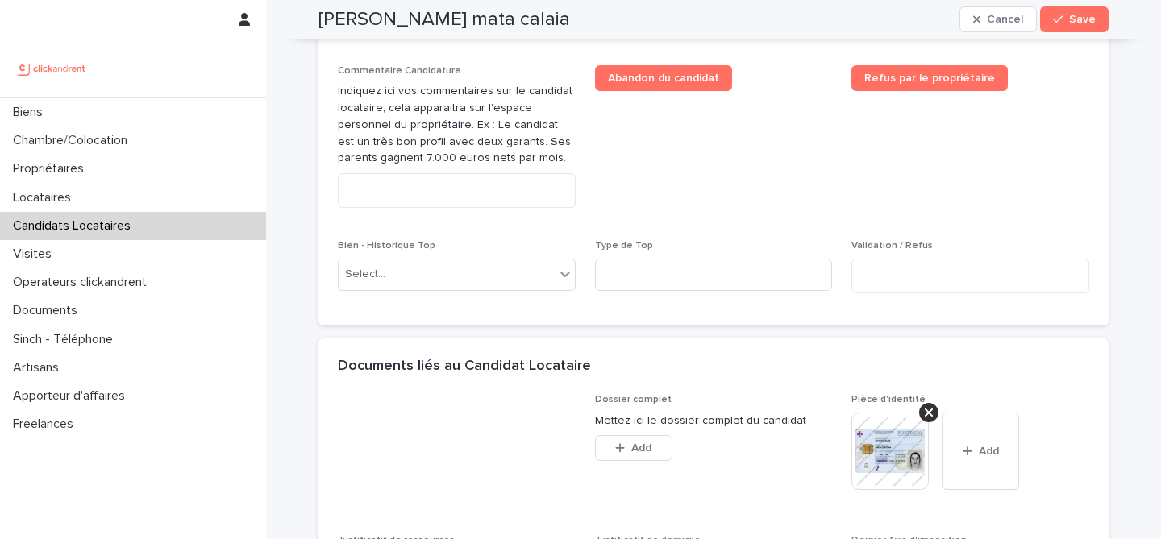
scroll to position [899, 0]
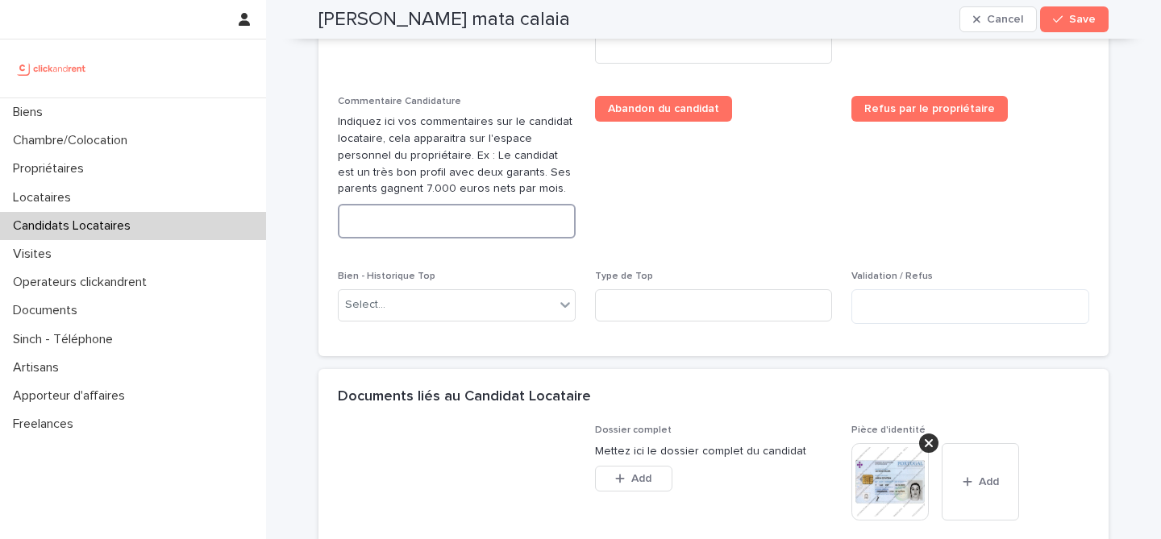
click at [462, 232] on textarea at bounding box center [457, 221] width 238 height 35
paste textarea "**********"
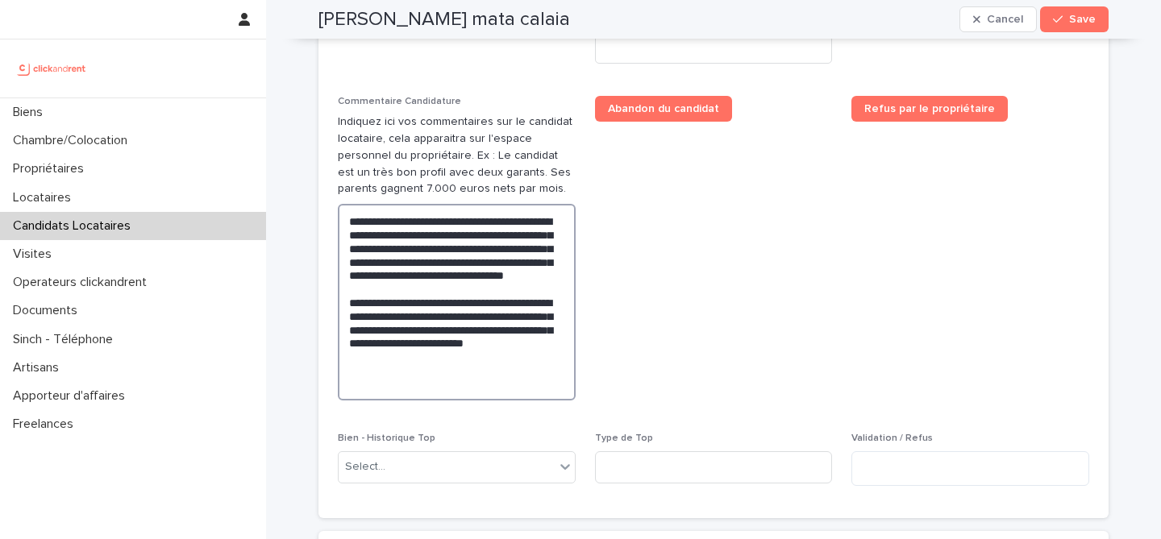
type textarea "**********"
click at [797, 291] on span "Abandon du candidat" at bounding box center [714, 255] width 238 height 318
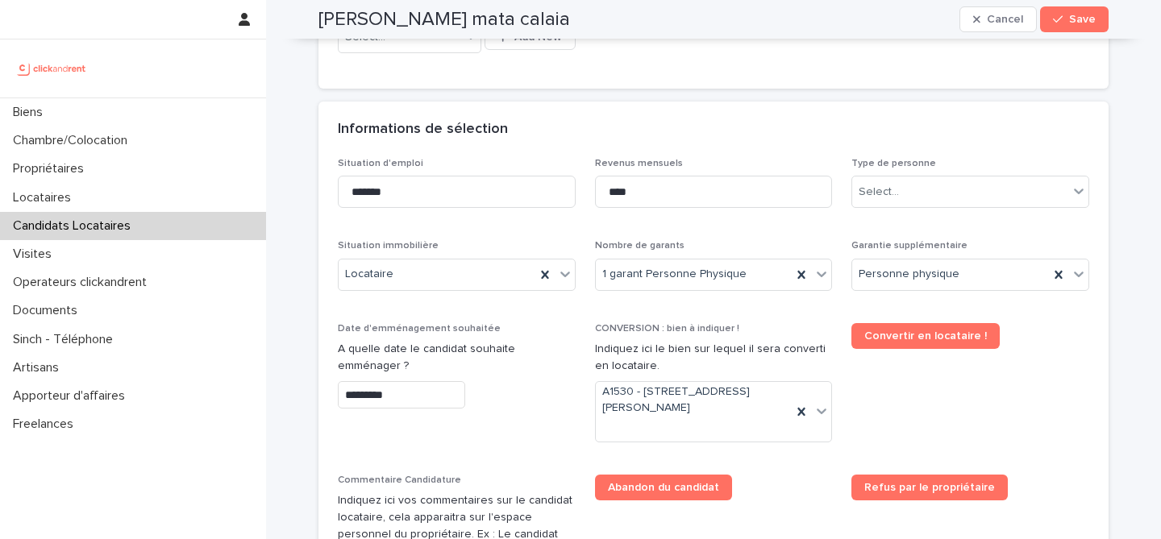
scroll to position [486, 0]
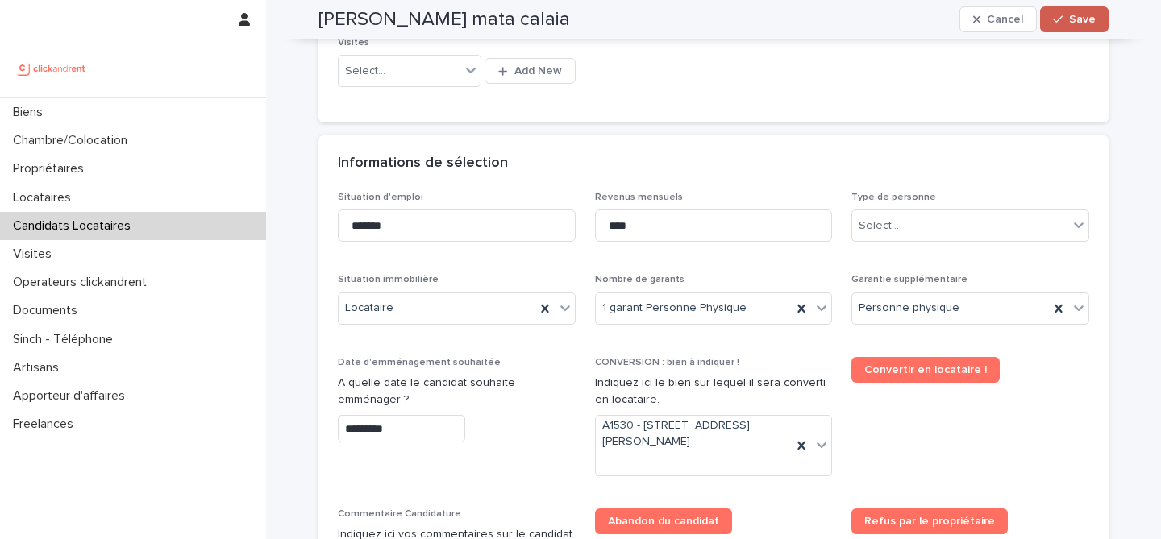
click at [1099, 20] on button "Save" at bounding box center [1074, 19] width 69 height 26
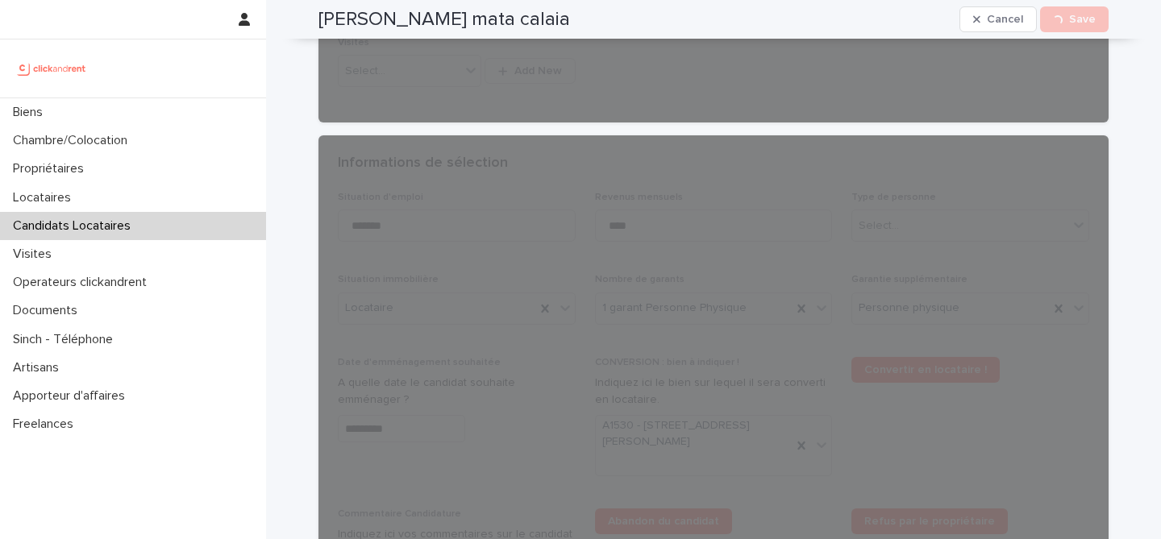
click at [484, 19] on h2 "Maria Da mata calaia" at bounding box center [444, 19] width 252 height 23
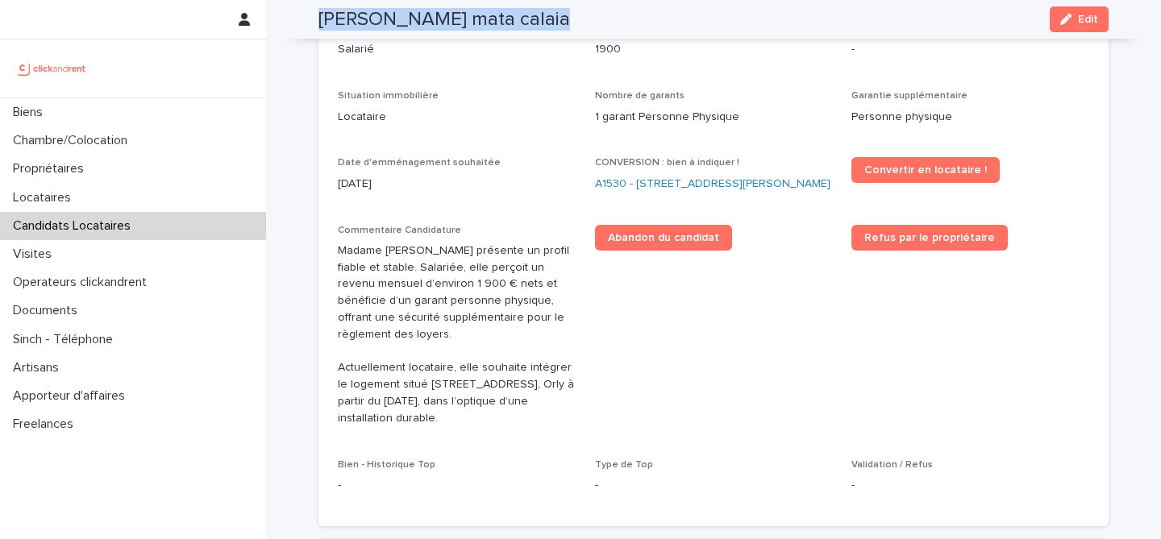
copy div "Maria Da mata calaia Cancel Loading... Save"
click at [703, 185] on link "A1530 - 33 Avenue des Martyrs de Chateaubriant, Orly 94310" at bounding box center [712, 184] width 235 height 17
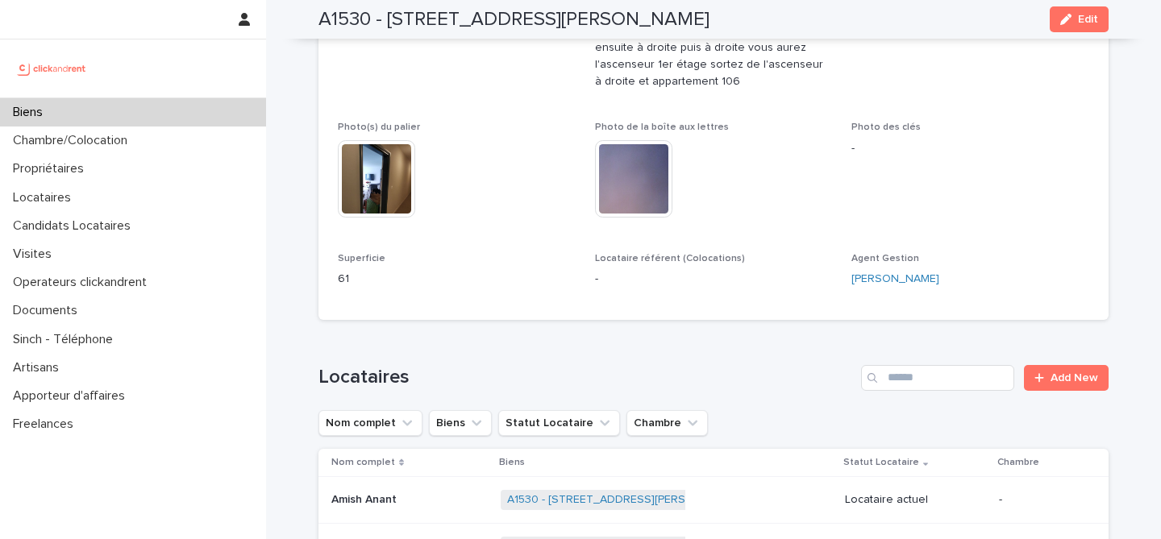
click at [1084, 36] on div "A1530 - 33 Avenue des Martyrs de Chateaubriant, Orly 94310 Edit" at bounding box center [713, 19] width 790 height 39
click at [1084, 32] on div "A1530 - 33 Avenue des Martyrs de Chateaubriant, Orly 94310 Edit" at bounding box center [713, 19] width 790 height 39
click at [1088, 19] on span "Edit" at bounding box center [1088, 19] width 20 height 11
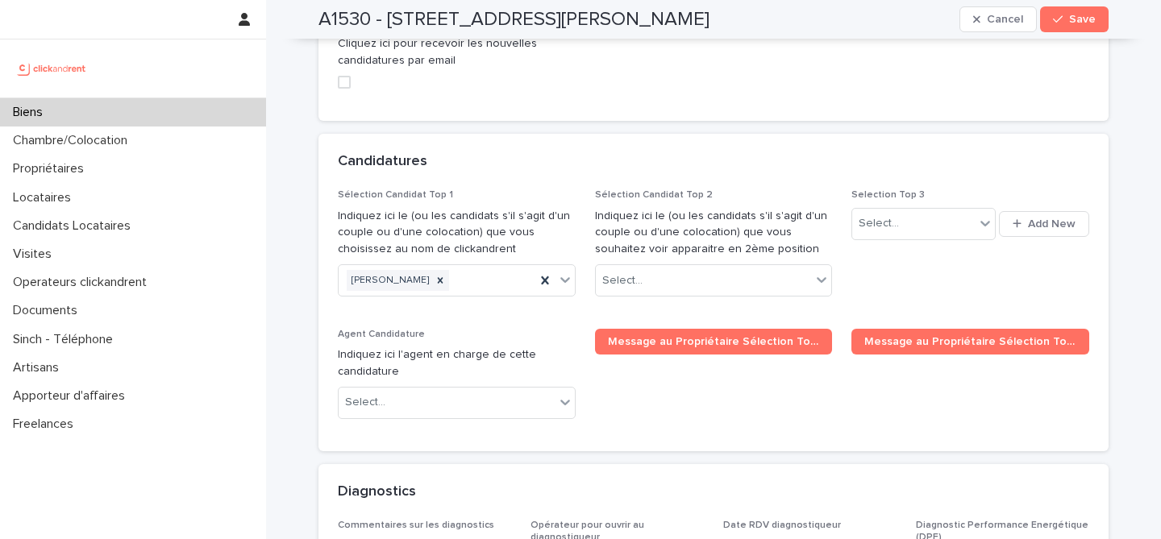
scroll to position [7781, 0]
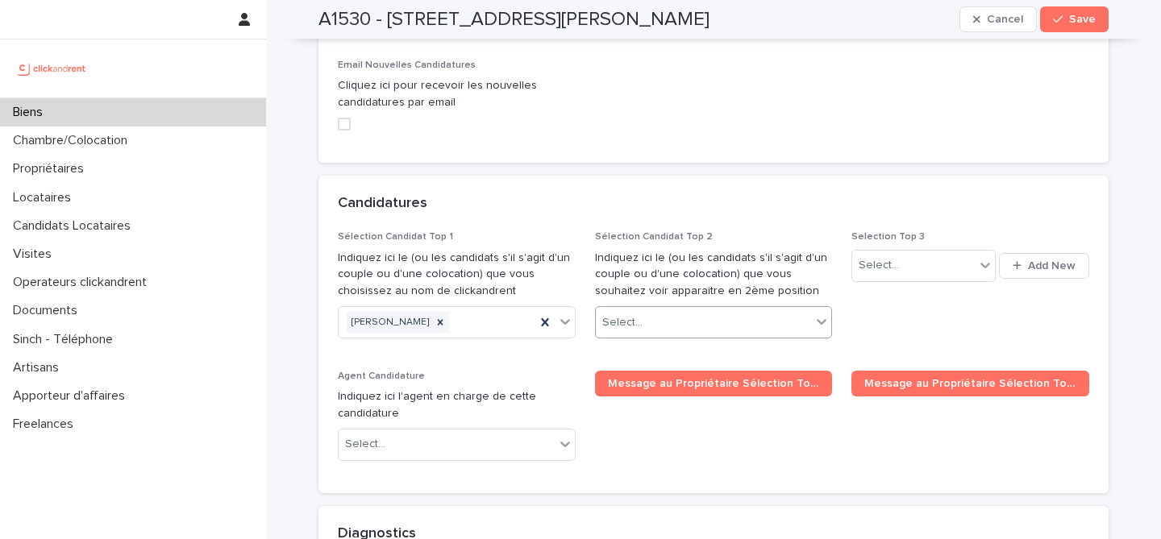
click at [691, 310] on div "Select..." at bounding box center [704, 323] width 216 height 27
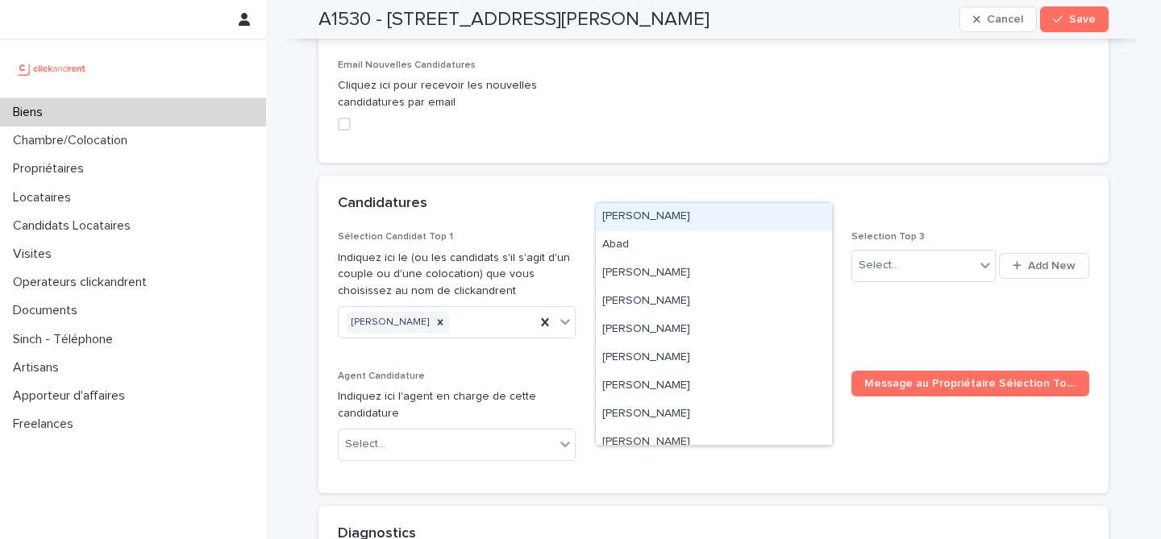
paste input "**********"
type input "**********"
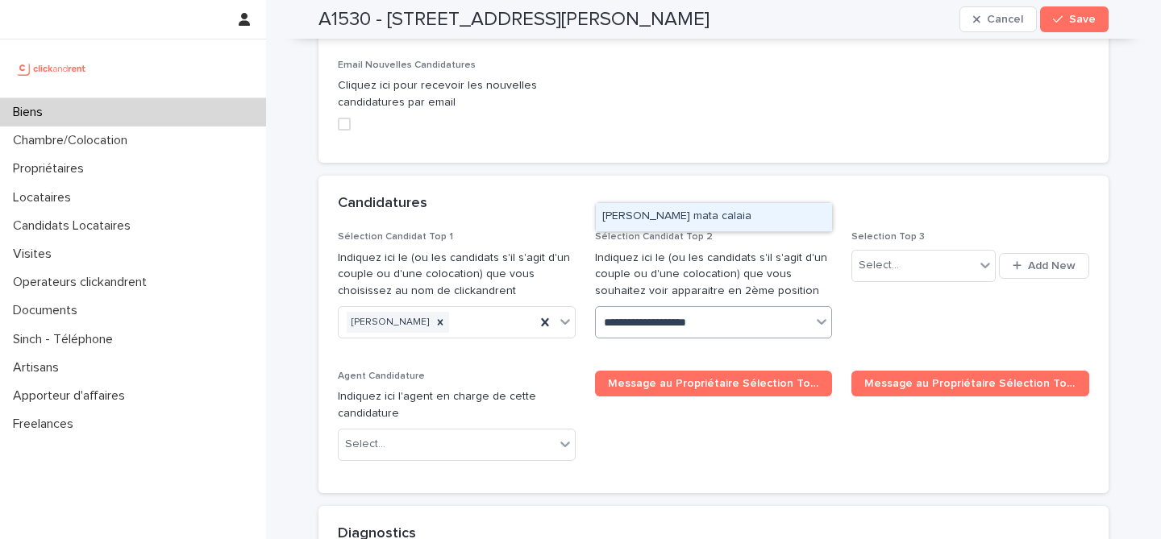
click at [750, 216] on div "Maria Da mata calaia" at bounding box center [714, 217] width 236 height 28
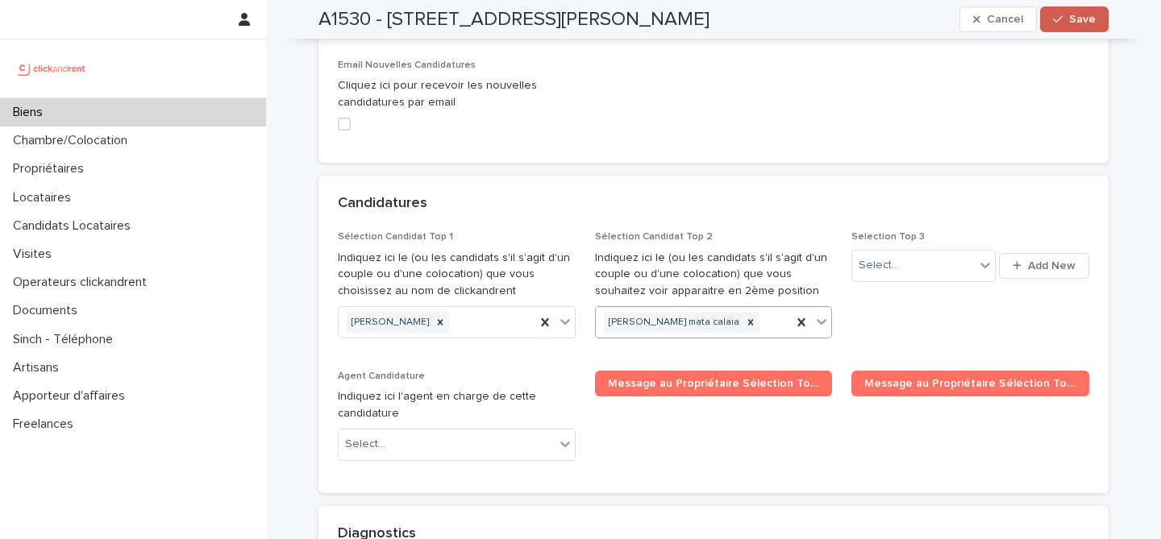
click at [1099, 18] on button "Save" at bounding box center [1074, 19] width 69 height 26
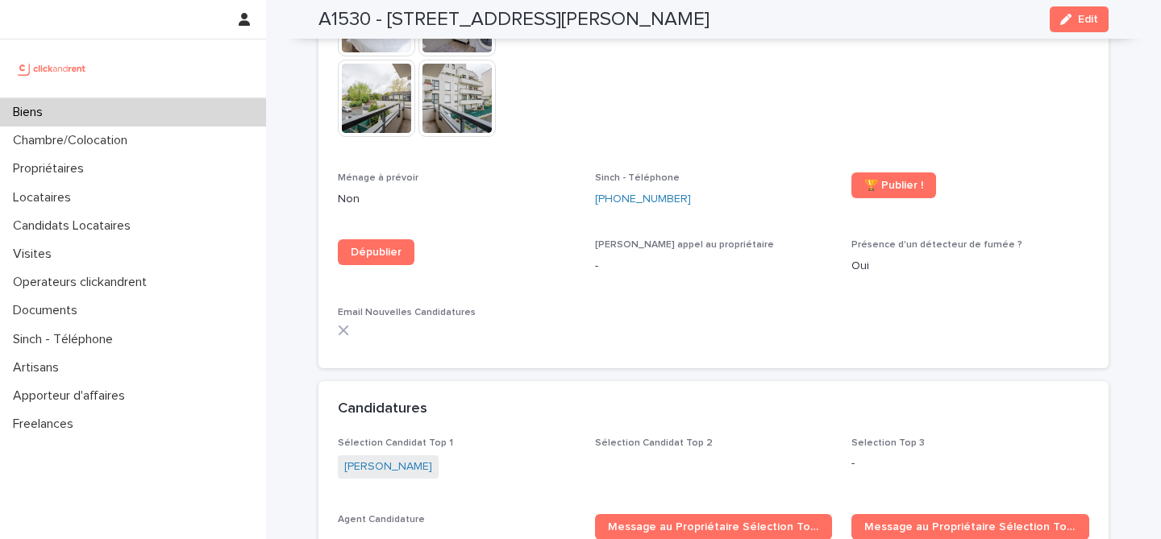
scroll to position [4746, 0]
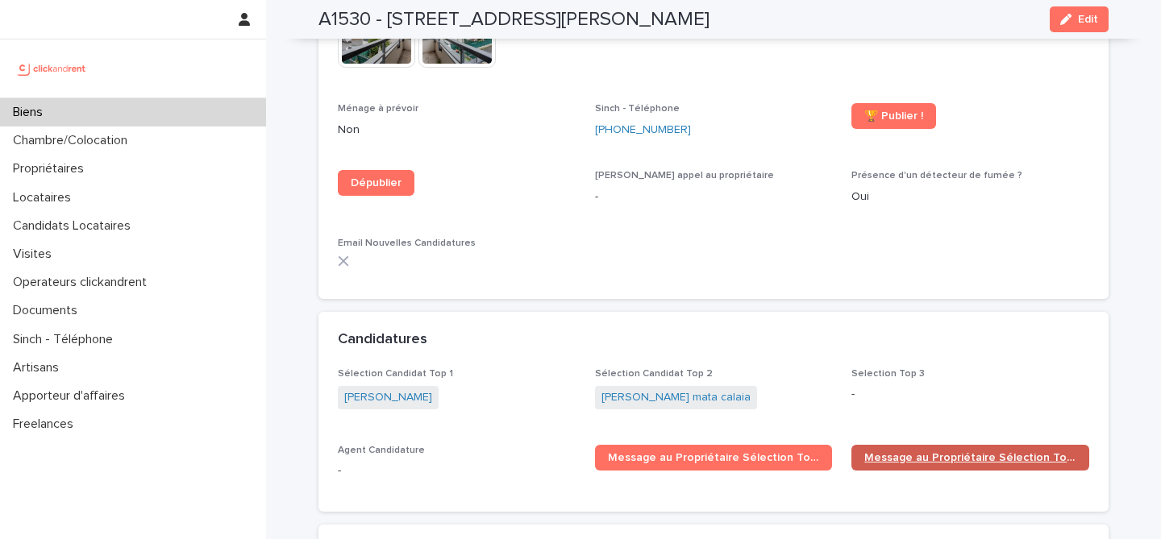
click at [922, 445] on link "Message au Propriétaire Sélection Top 2" at bounding box center [970, 458] width 238 height 26
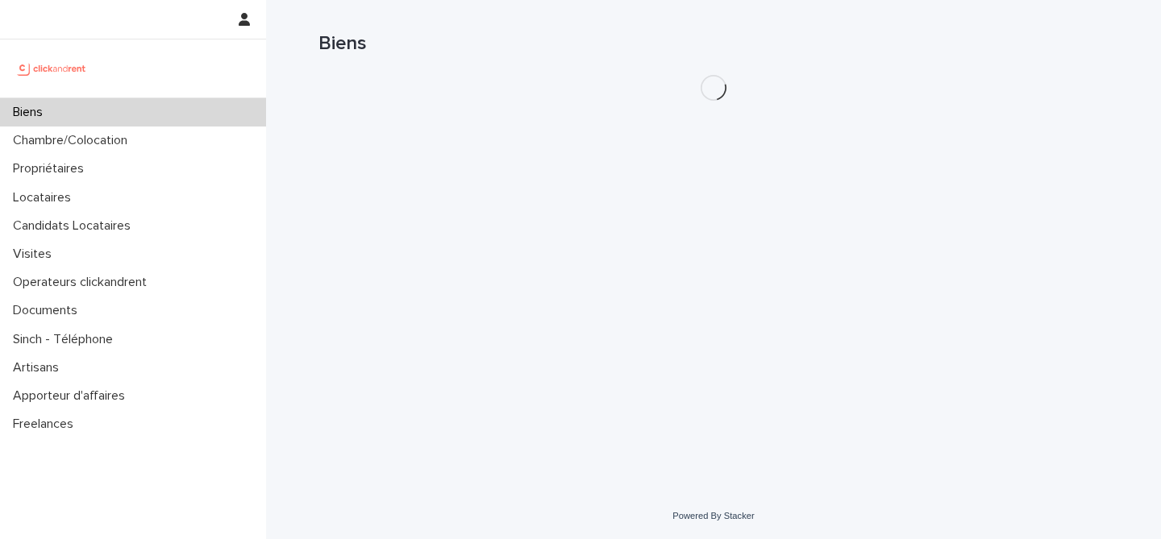
click at [98, 108] on div "Biens" at bounding box center [133, 112] width 266 height 28
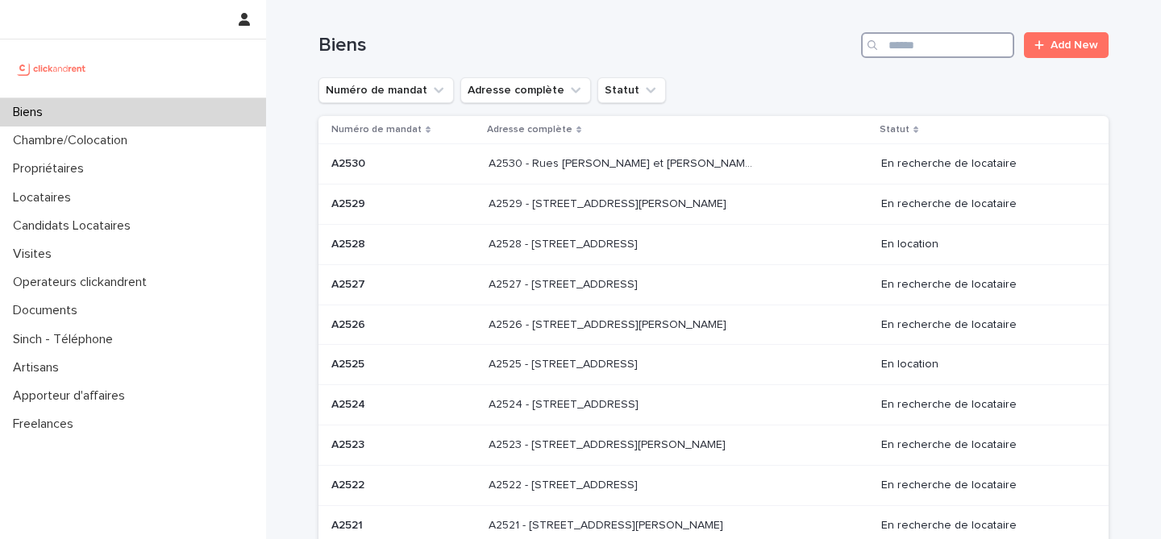
click at [999, 51] on input "Search" at bounding box center [937, 45] width 153 height 26
paste input "*****"
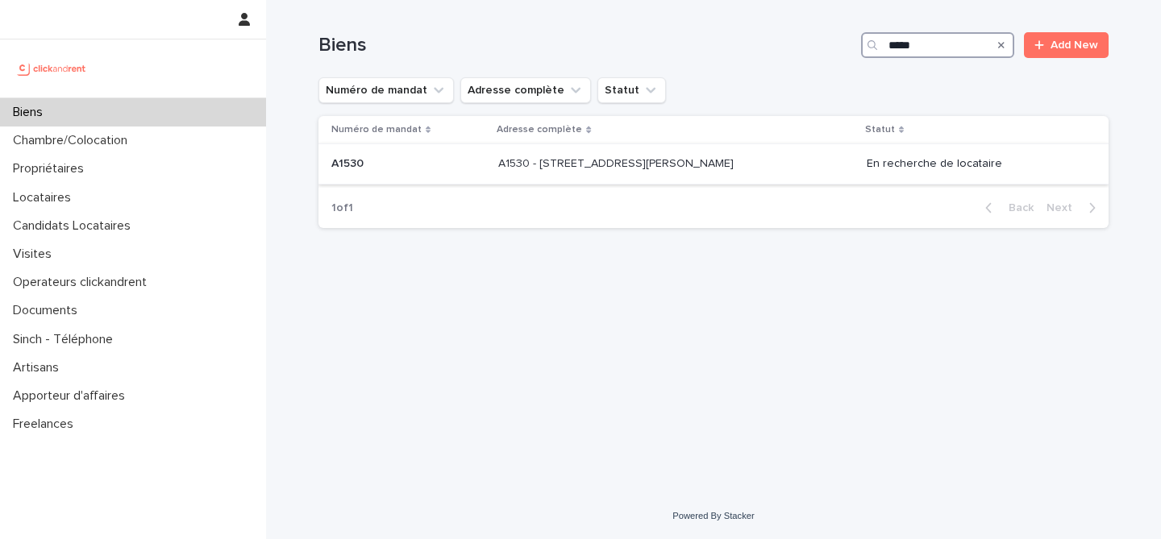
type input "*****"
click at [514, 175] on div "A1530 - 33 Avenue des Martyrs de Chateaubriant, Orly 94310 A1530 - 33 Avenue de…" at bounding box center [675, 164] width 355 height 27
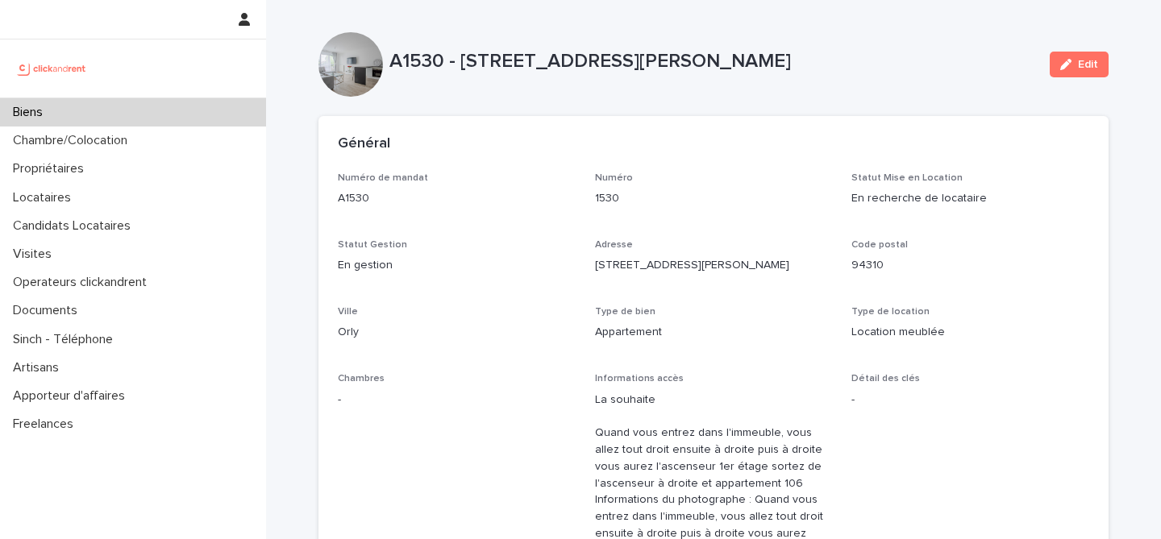
drag, startPoint x: 465, startPoint y: 61, endPoint x: 979, endPoint y: 73, distance: 513.7
click at [979, 73] on div "A1530 - 33 Avenue des Martyrs de Chateaubriant, Orly 94310" at bounding box center [712, 65] width 647 height 30
copy p "33 Avenue des Martyrs de Chateaubriant, Orly 94310"
click at [185, 110] on div "Biens" at bounding box center [133, 112] width 266 height 28
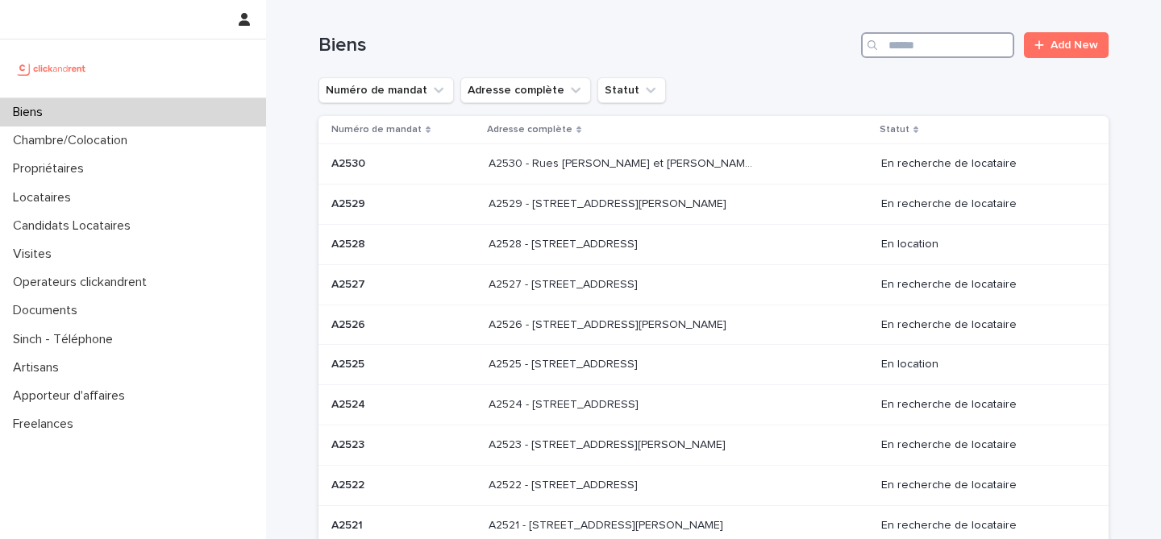
click at [922, 40] on input "Search" at bounding box center [937, 45] width 153 height 26
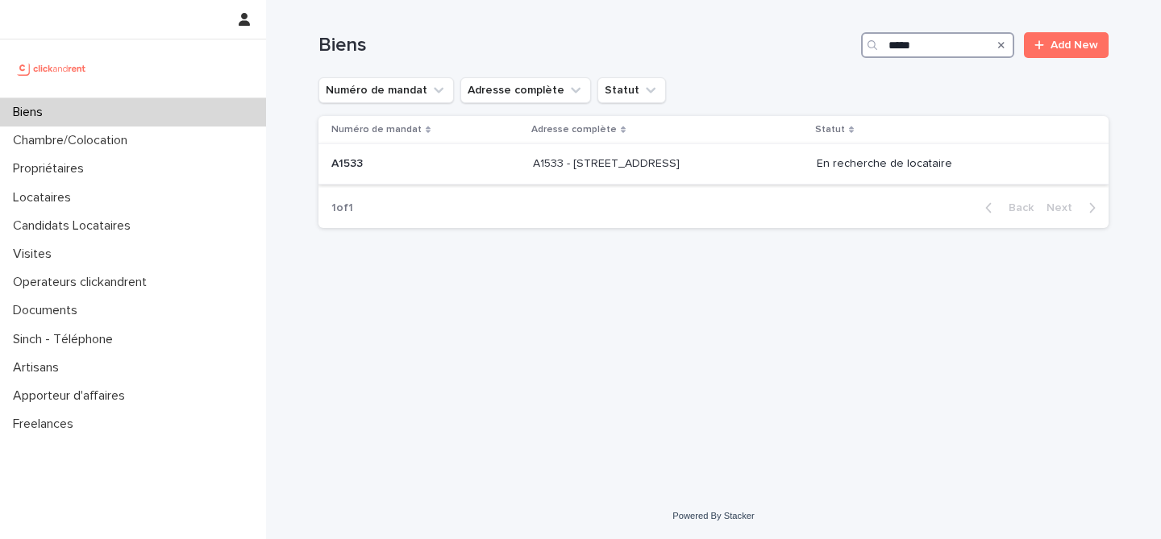
type input "*****"
click at [533, 169] on p "A1533 - 34 Avenue du Maréchal Juin, Merignac 33700" at bounding box center [608, 162] width 150 height 17
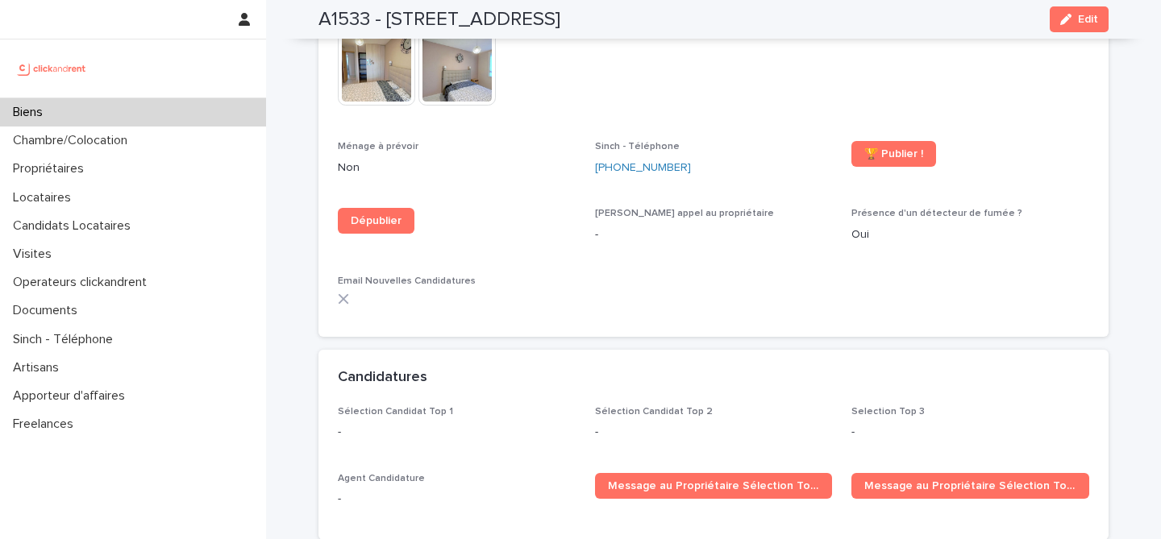
scroll to position [4934, 0]
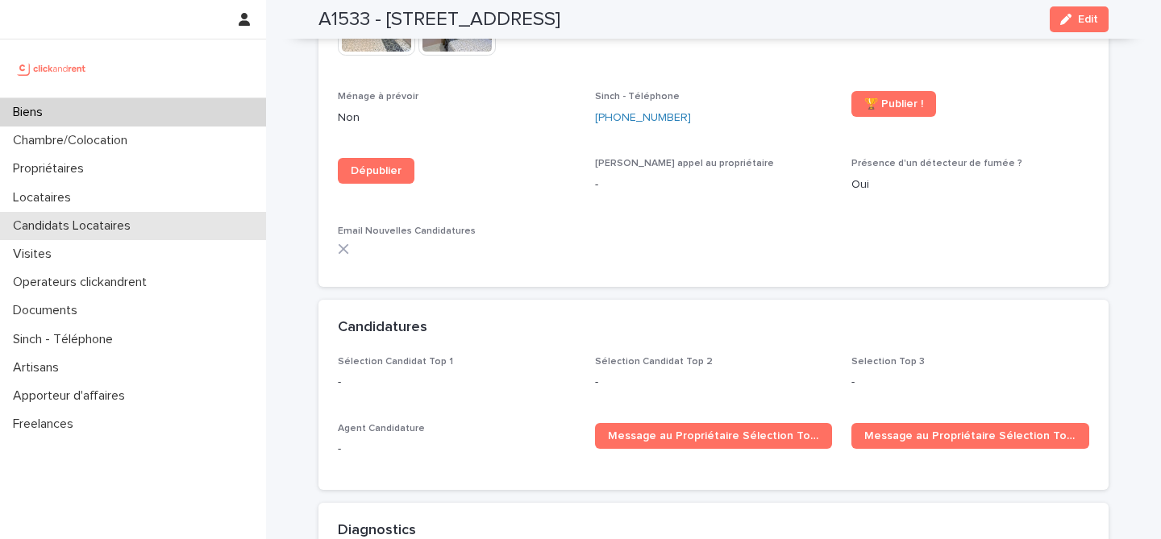
click at [114, 228] on p "Candidats Locataires" at bounding box center [74, 225] width 137 height 15
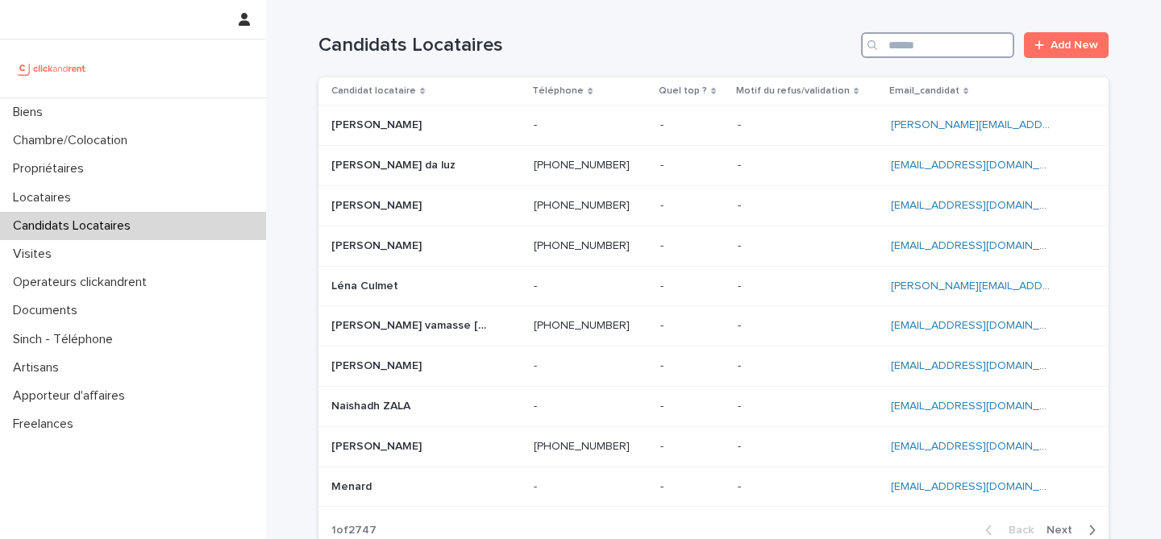
click at [960, 34] on input "Search" at bounding box center [937, 45] width 153 height 26
paste input "**********"
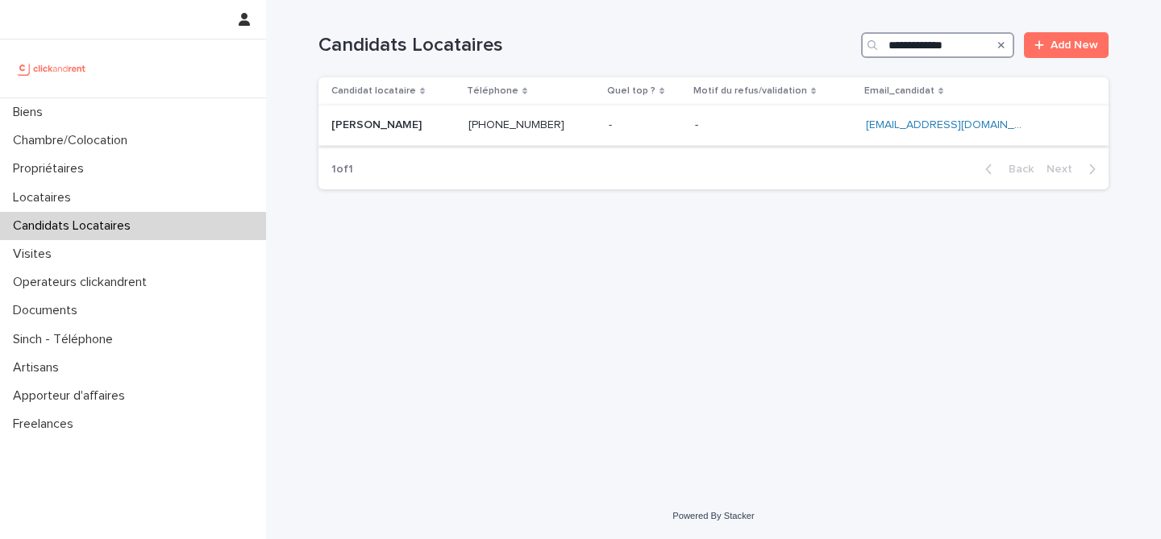
type input "**********"
click at [447, 131] on p at bounding box center [393, 126] width 124 height 14
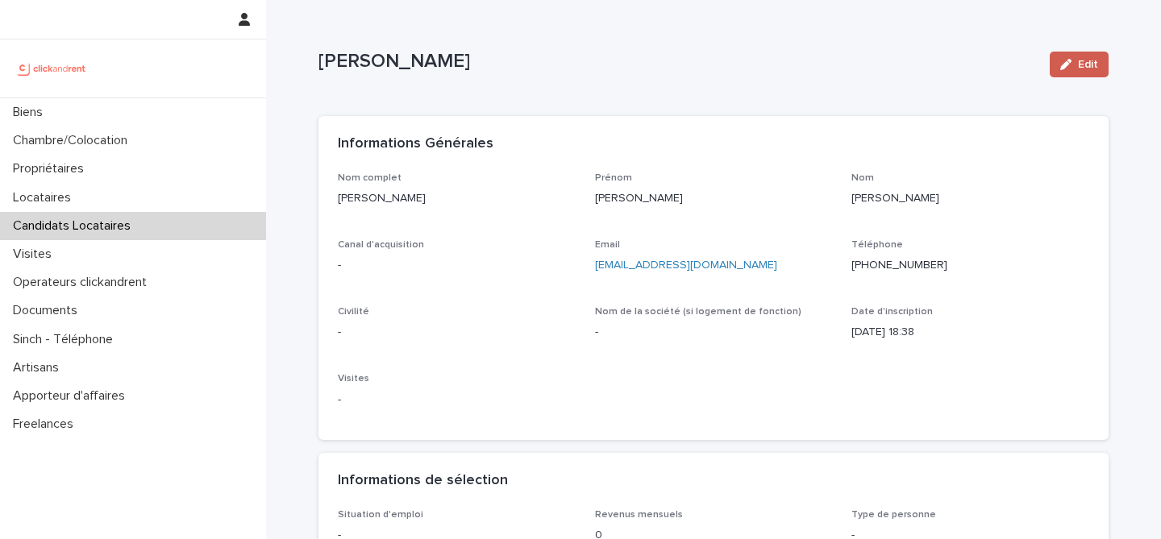
click at [1075, 62] on div "button" at bounding box center [1069, 64] width 18 height 11
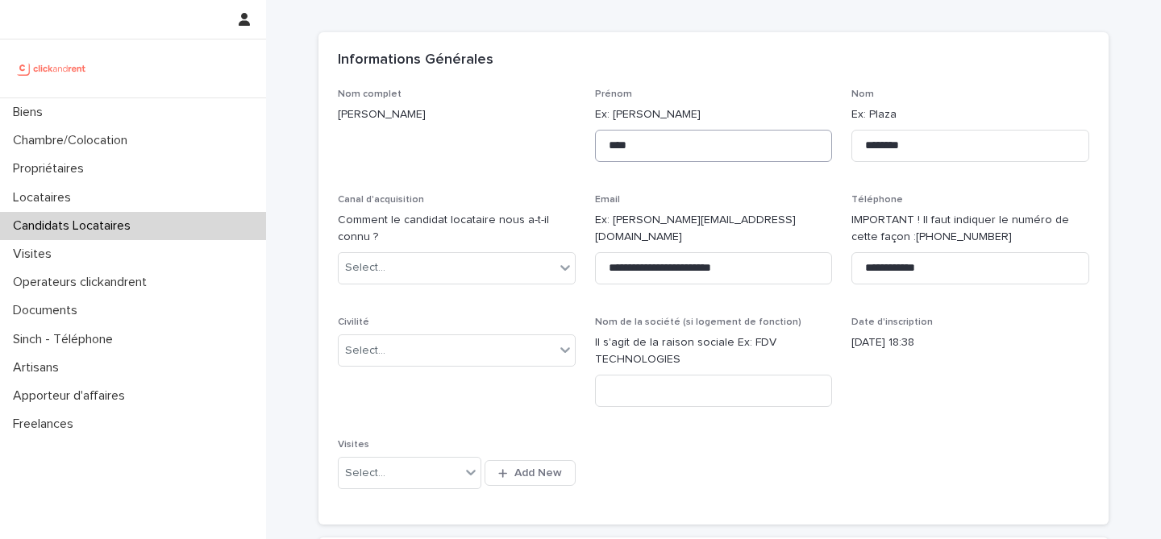
scroll to position [85, 0]
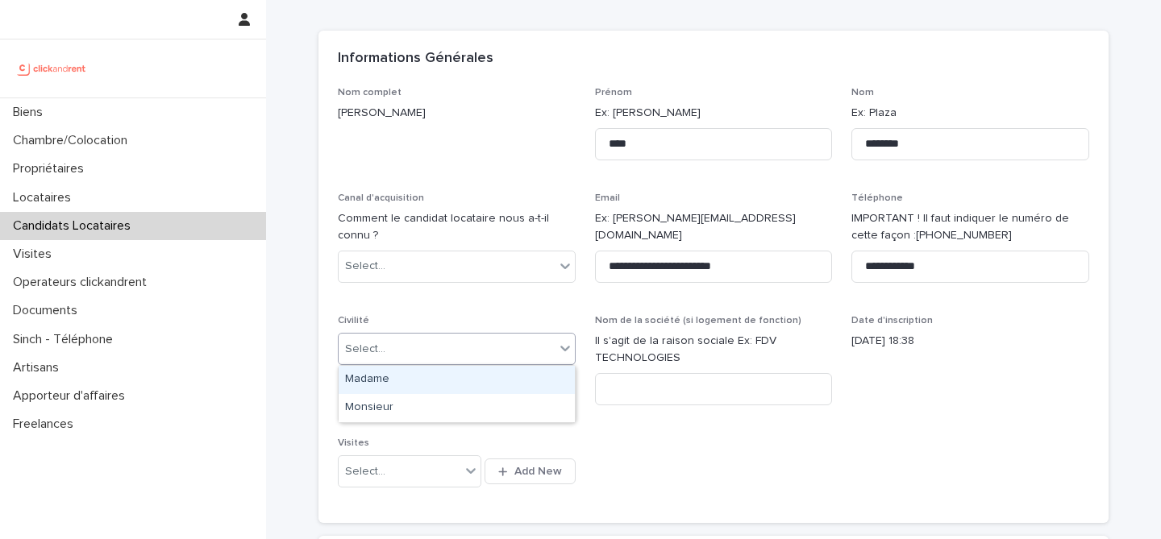
click at [413, 343] on div "Select..." at bounding box center [447, 349] width 216 height 27
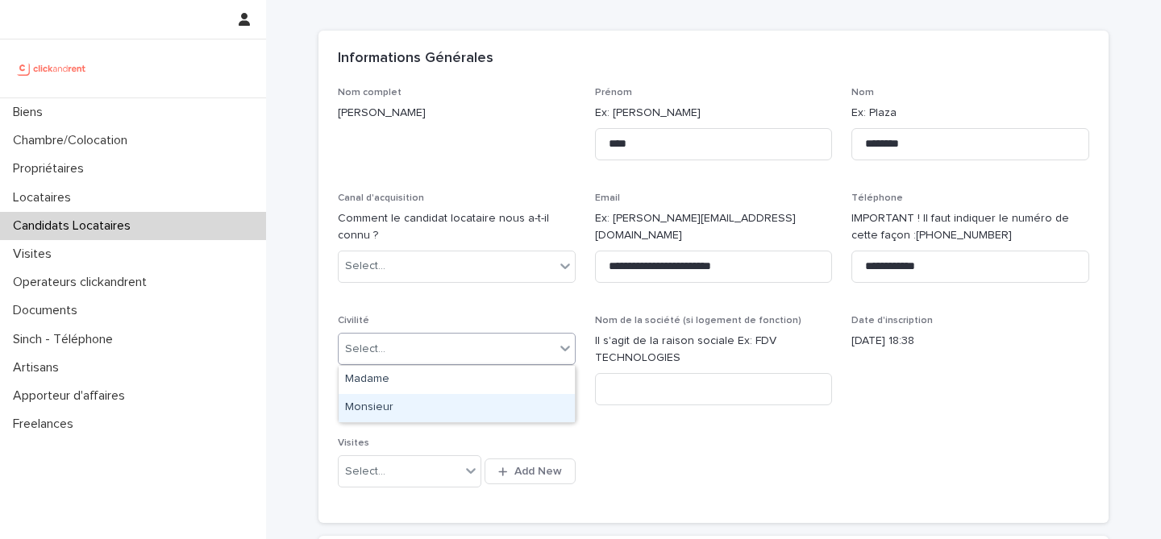
click at [425, 400] on div "Monsieur" at bounding box center [457, 408] width 236 height 28
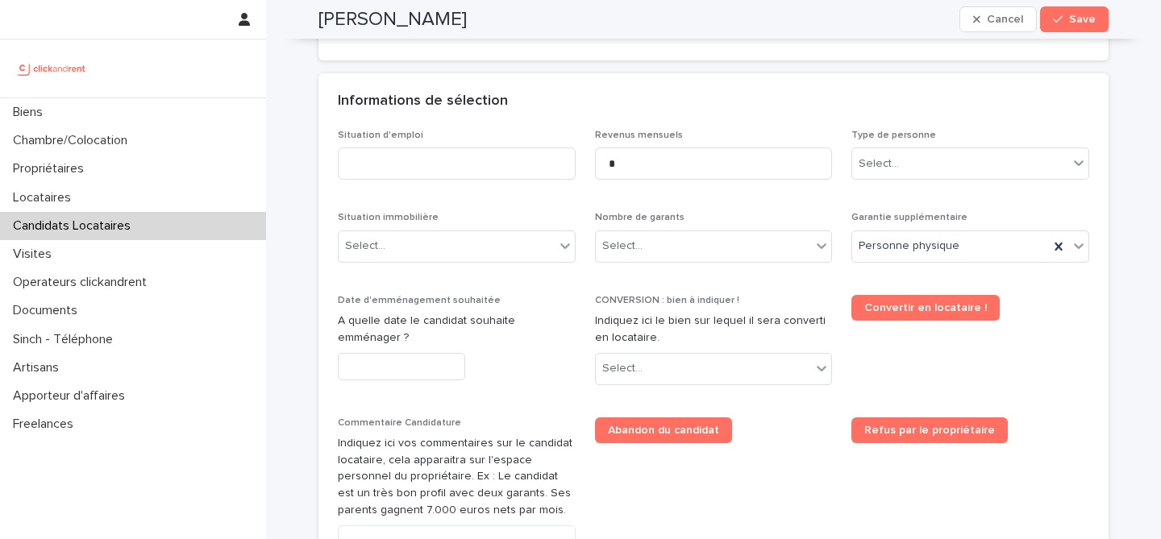
scroll to position [618, 0]
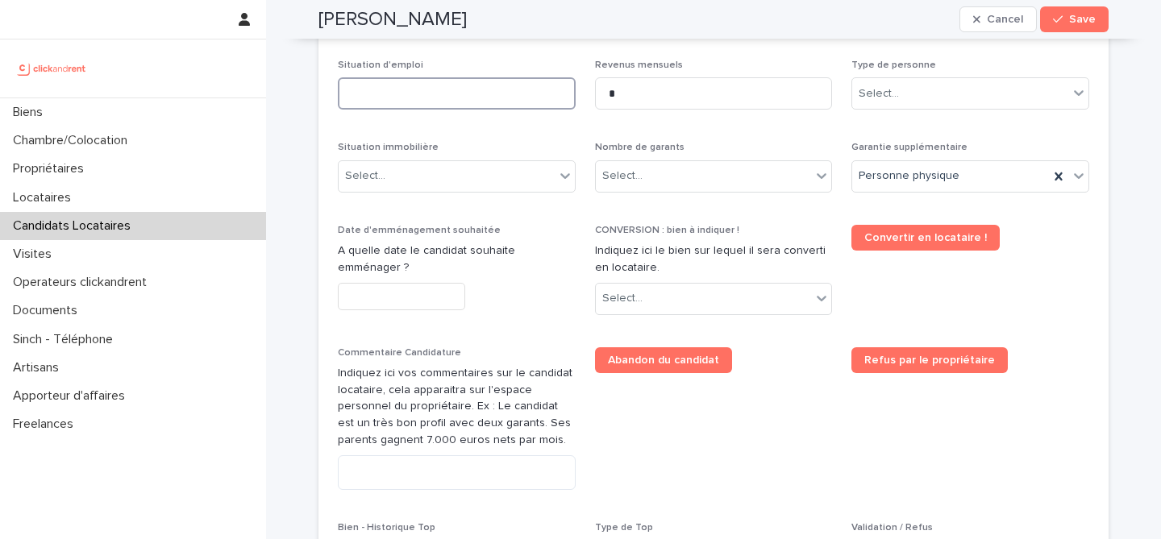
click at [490, 101] on input at bounding box center [457, 93] width 238 height 32
click at [381, 98] on input "*********" at bounding box center [457, 93] width 238 height 32
type input "*********"
click at [508, 188] on div "Select..." at bounding box center [447, 176] width 216 height 27
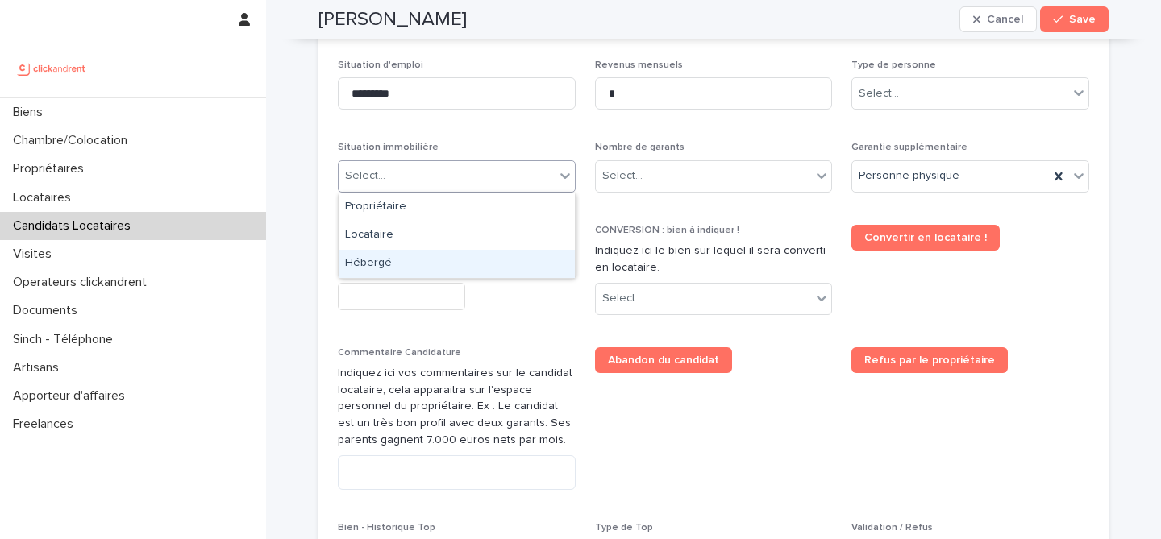
click at [478, 260] on div "Hébergé" at bounding box center [457, 264] width 236 height 28
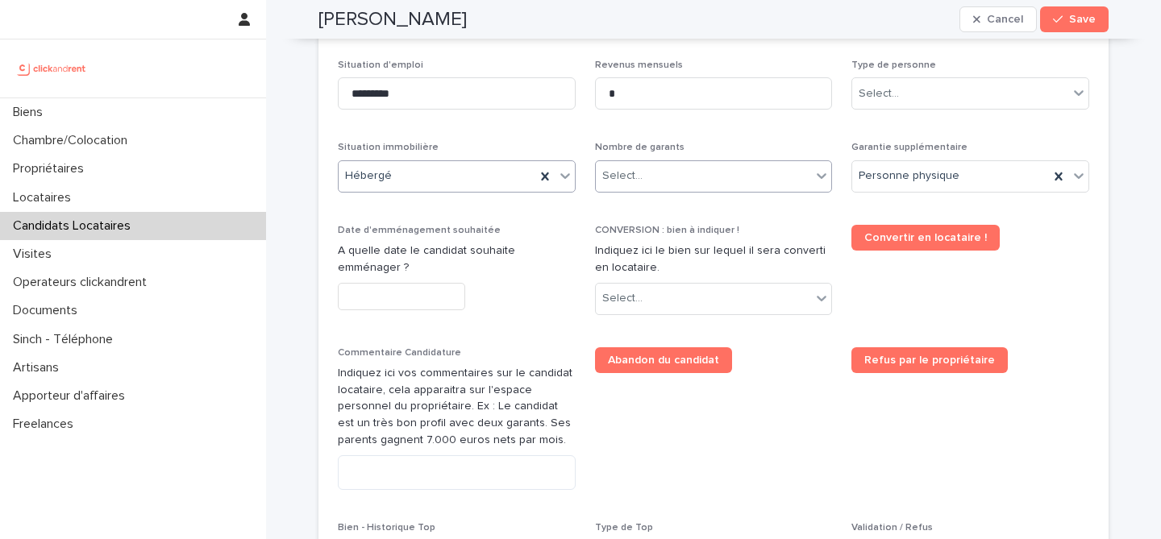
click at [703, 184] on div "Select..." at bounding box center [704, 176] width 216 height 27
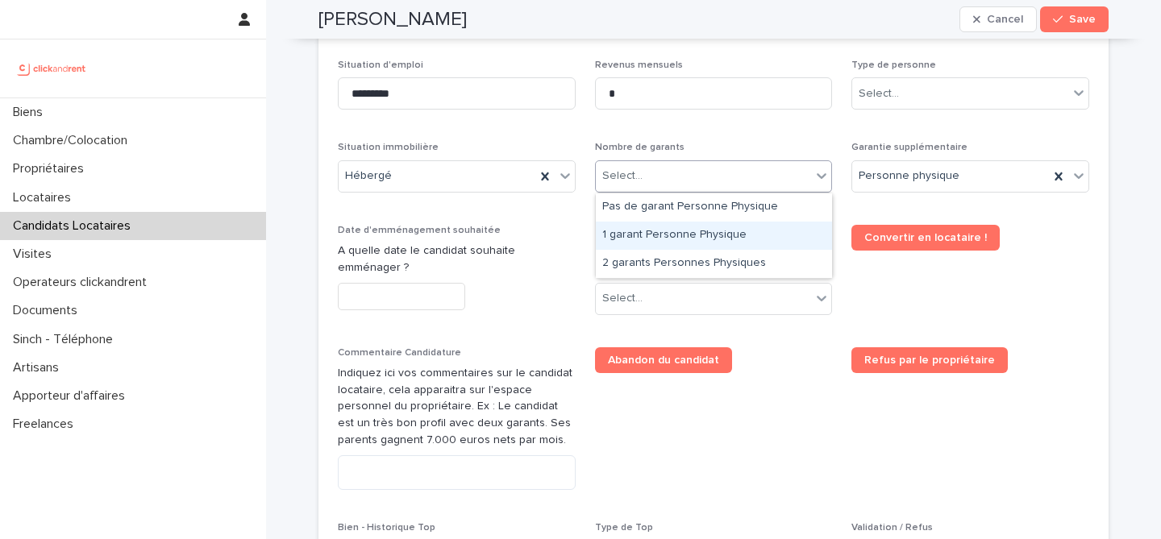
click at [698, 227] on div "1 garant Personne Physique" at bounding box center [714, 236] width 236 height 28
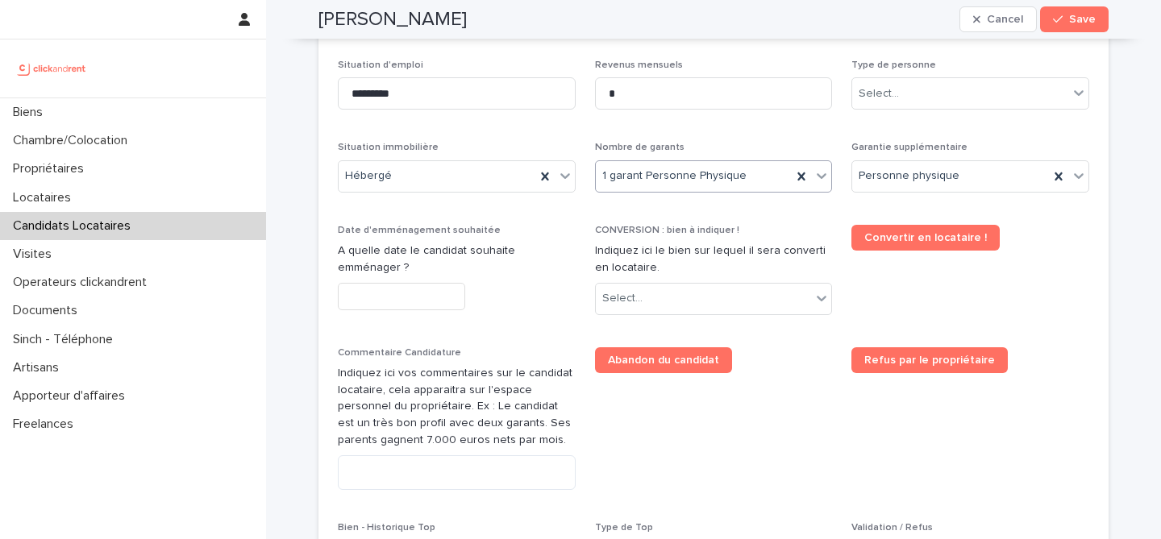
click at [773, 225] on p "CONVERSION : bien à indiquer !" at bounding box center [714, 230] width 238 height 11
click at [877, 94] on div "Select..." at bounding box center [879, 93] width 40 height 17
click at [942, 124] on div "Particulier" at bounding box center [970, 124] width 236 height 28
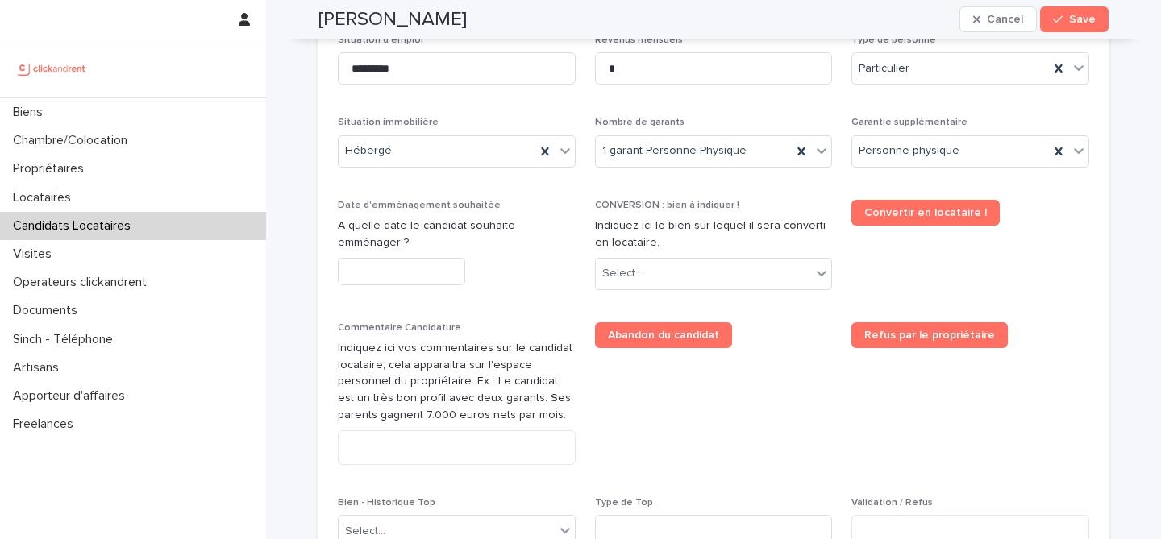
click at [440, 287] on div "Date d'emménagement souhaitée A quelle date le candidat souhaite emménager ?" at bounding box center [457, 249] width 238 height 99
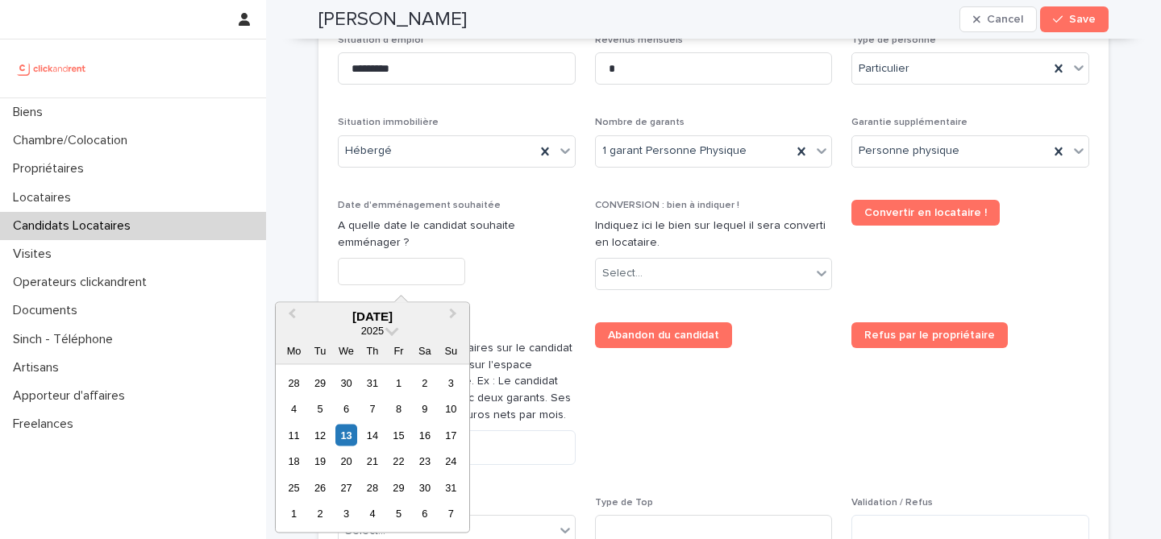
click at [440, 271] on input "text" at bounding box center [401, 272] width 127 height 28
click at [375, 434] on div "14" at bounding box center [372, 435] width 22 height 22
type input "*********"
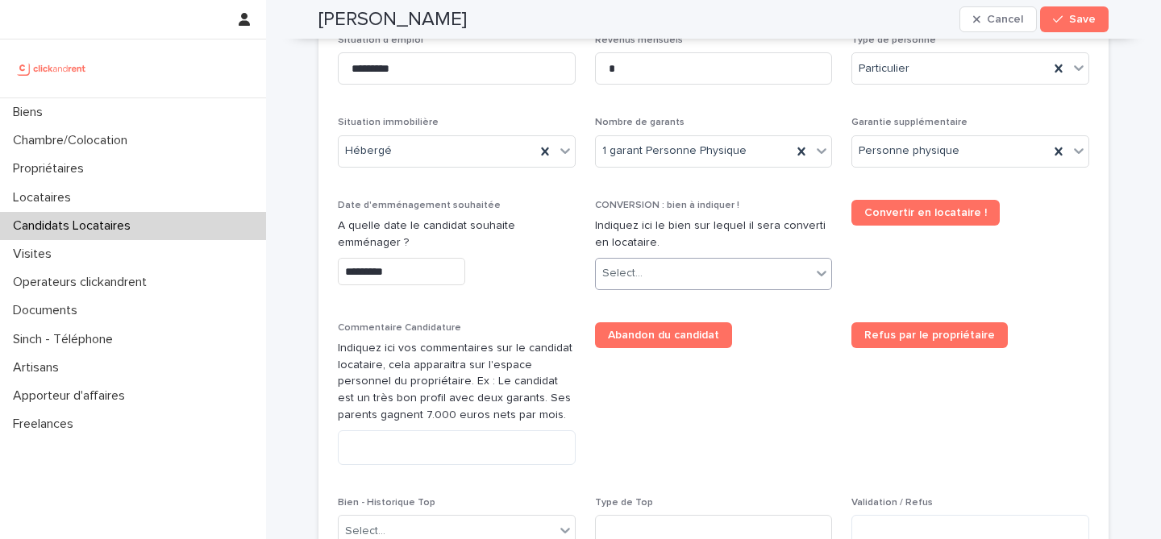
click at [680, 265] on div "Select..." at bounding box center [704, 273] width 216 height 27
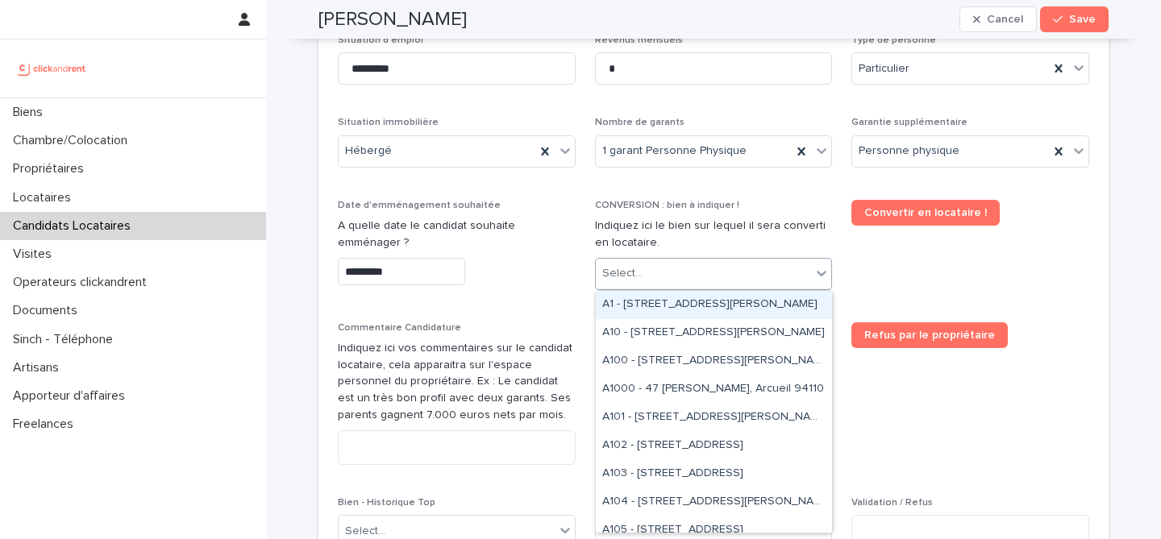
paste input "*****"
type input "*****"
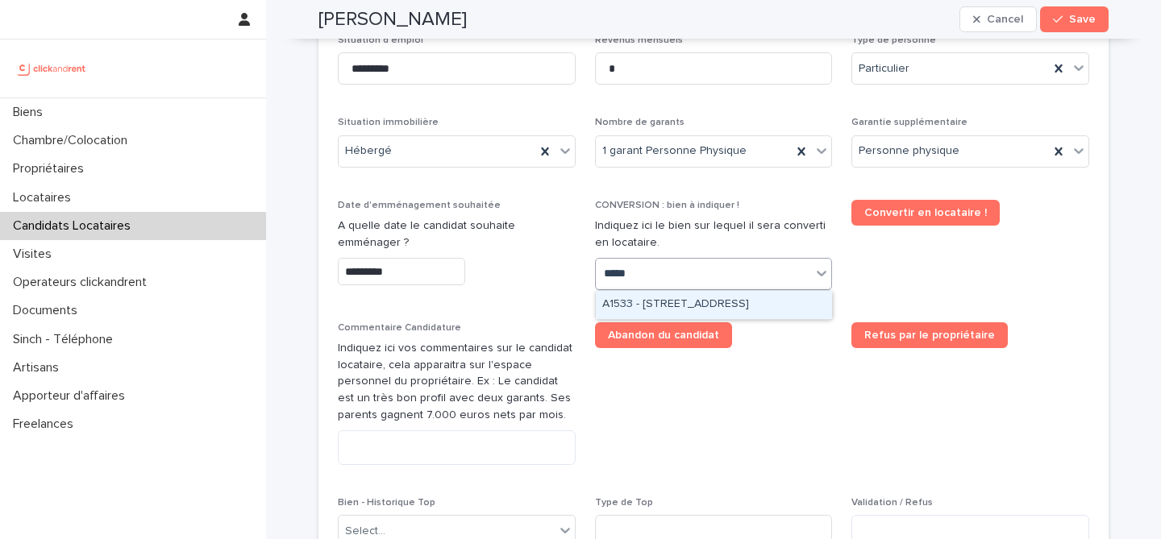
click at [759, 314] on div "A1533 - 34 Avenue du Maréchal Juin, Merignac 33700" at bounding box center [714, 305] width 236 height 28
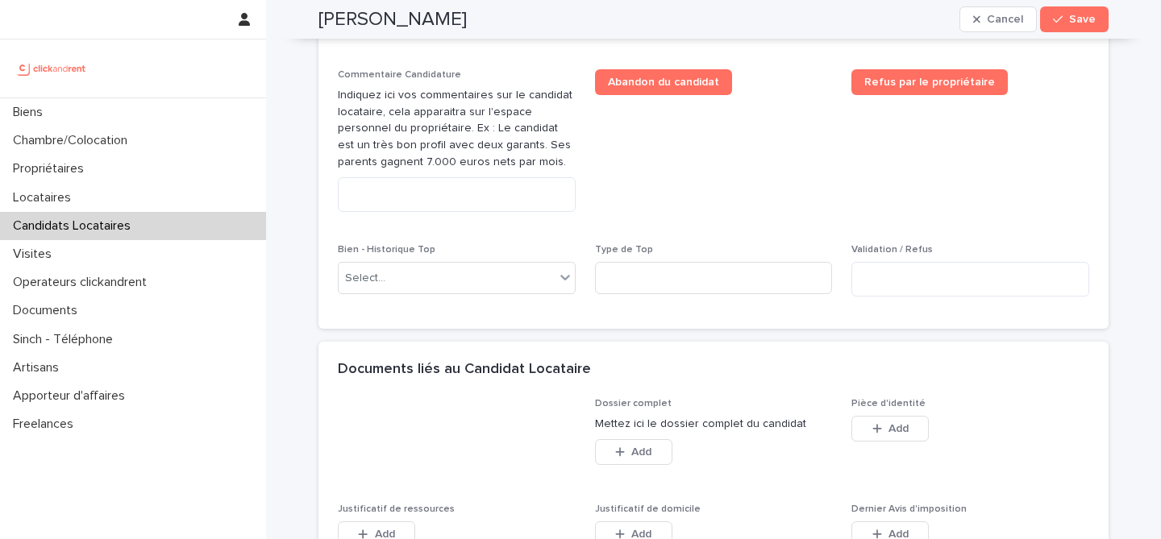
scroll to position [1131, 0]
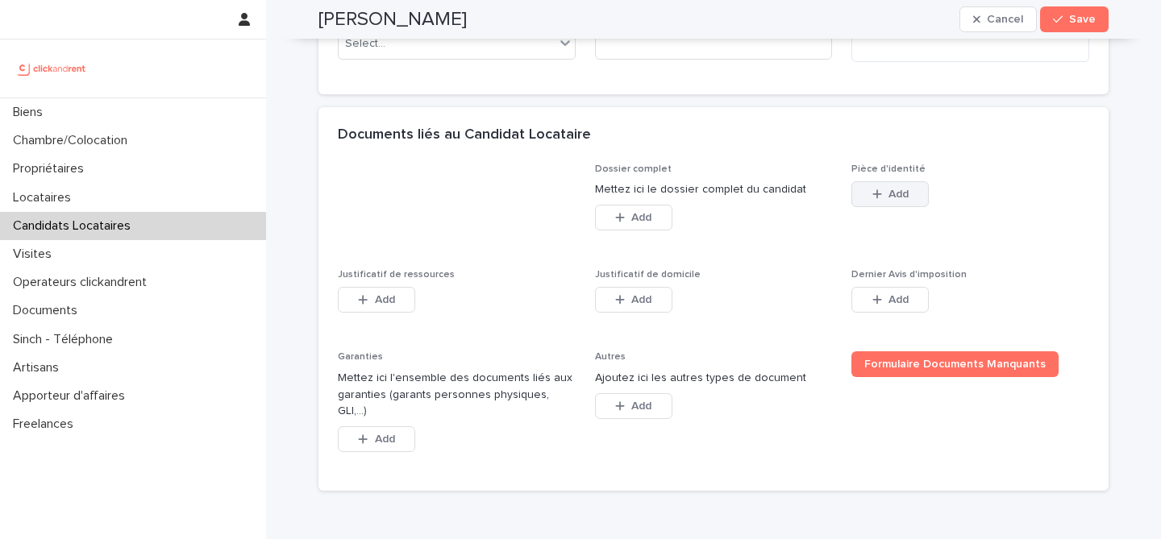
click at [898, 207] on button "Add" at bounding box center [889, 194] width 77 height 26
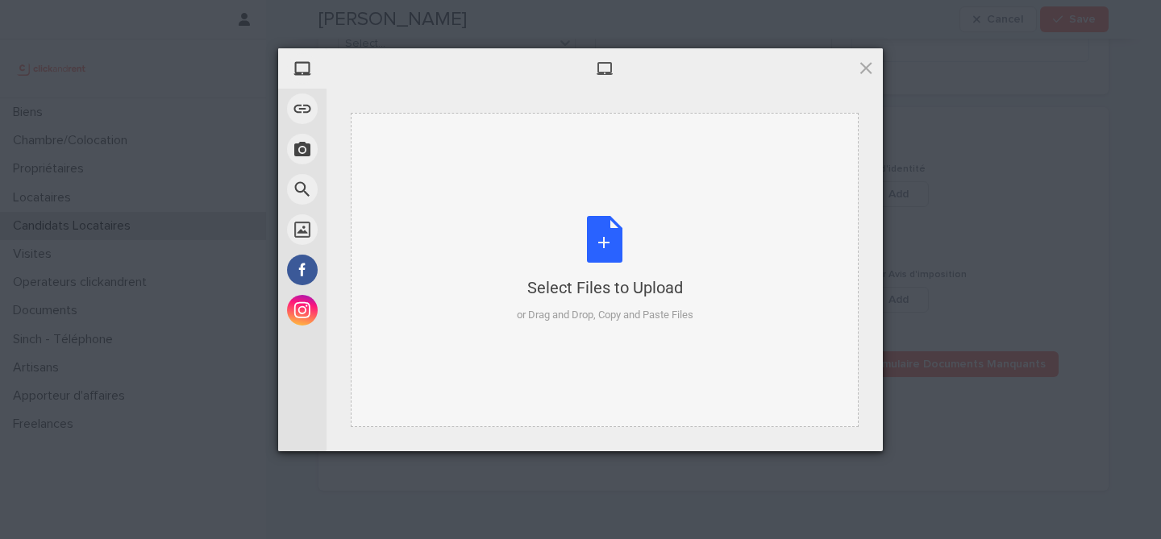
click at [603, 211] on div "Select Files to Upload or Drag and Drop, Copy and Paste Files" at bounding box center [605, 270] width 508 height 314
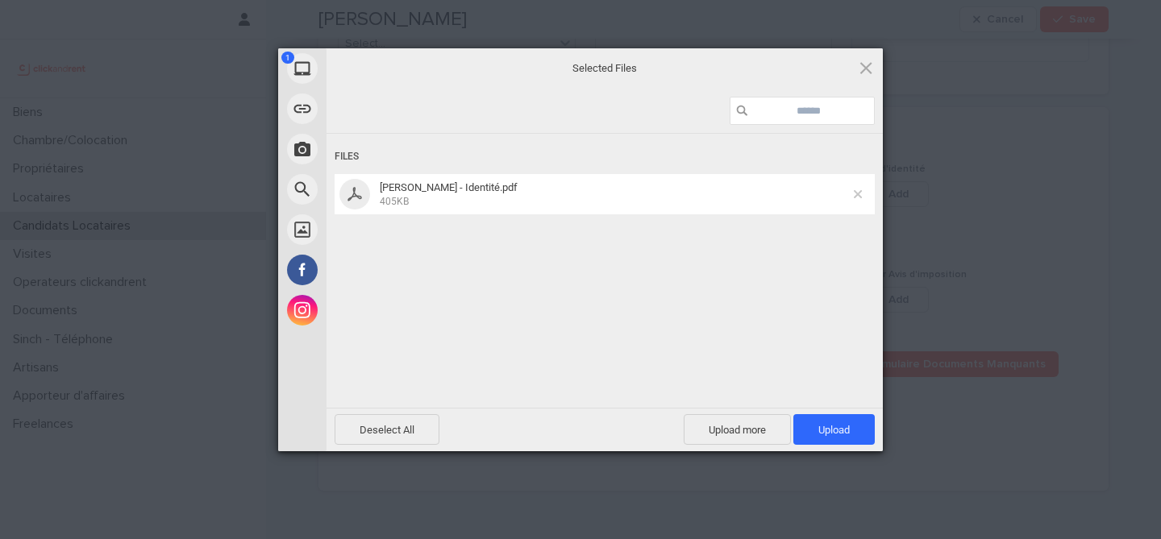
click at [857, 193] on span at bounding box center [858, 194] width 8 height 8
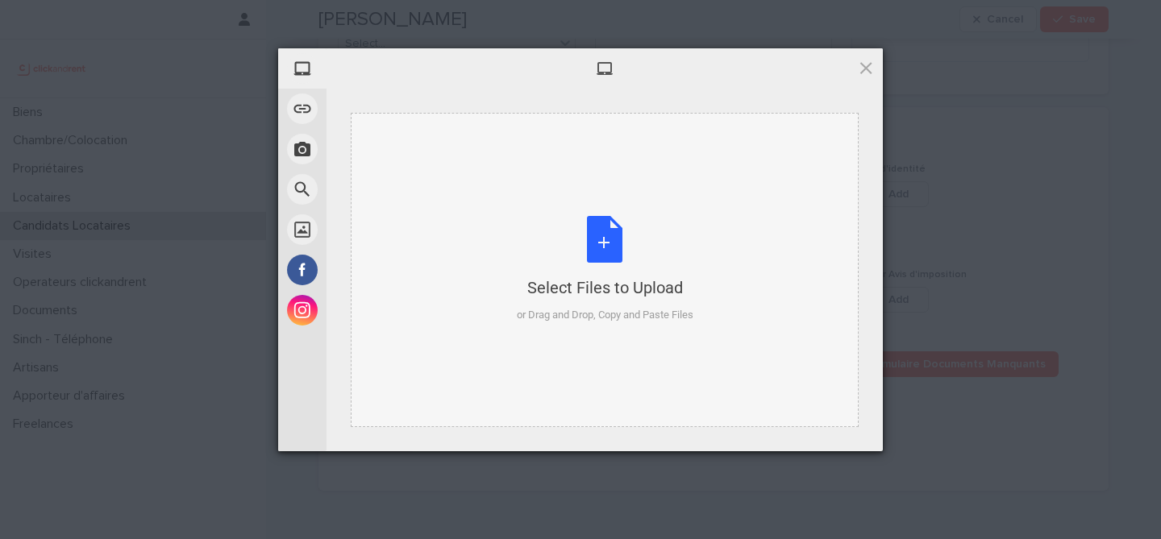
click at [614, 234] on div "Select Files to Upload or Drag and Drop, Copy and Paste Files" at bounding box center [605, 269] width 177 height 107
click at [646, 247] on div "Select Files to Upload or Drag and Drop, Copy and Paste Files" at bounding box center [605, 269] width 177 height 107
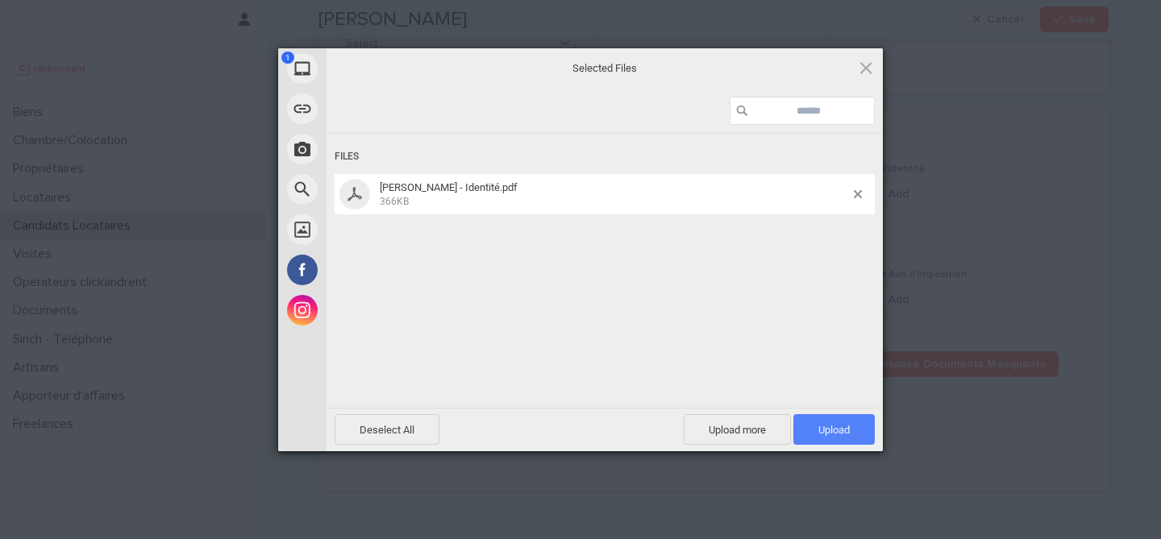
click at [829, 422] on span "Upload 1" at bounding box center [833, 429] width 81 height 31
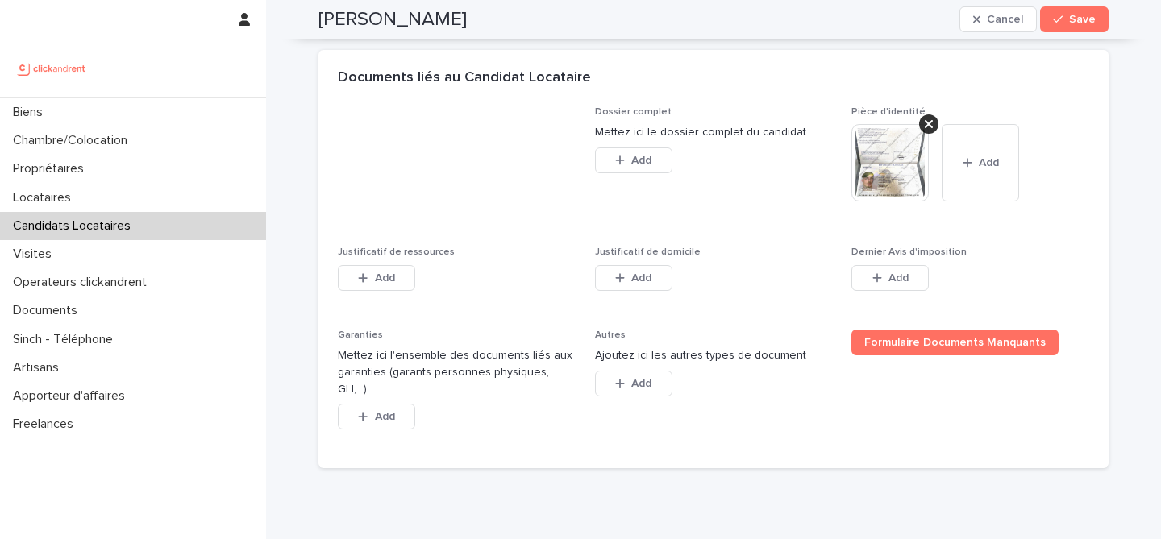
scroll to position [1190, 0]
click at [385, 282] on span "Add" at bounding box center [385, 276] width 20 height 11
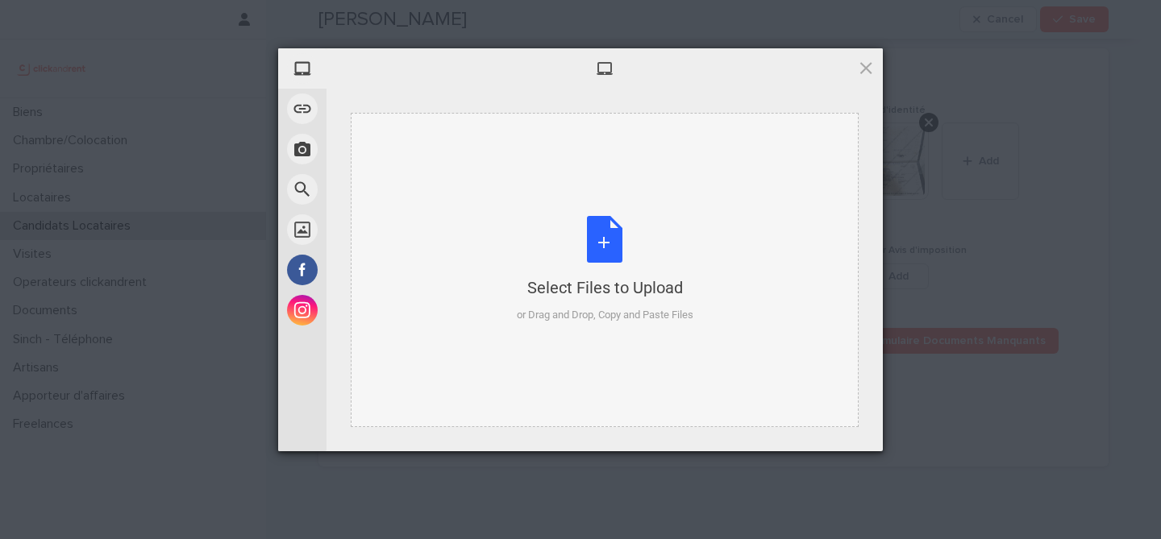
click at [611, 241] on div "Select Files to Upload or Drag and Drop, Copy and Paste Files" at bounding box center [605, 269] width 177 height 107
click at [875, 65] on div at bounding box center [605, 68] width 556 height 40
click at [867, 65] on span at bounding box center [866, 68] width 18 height 18
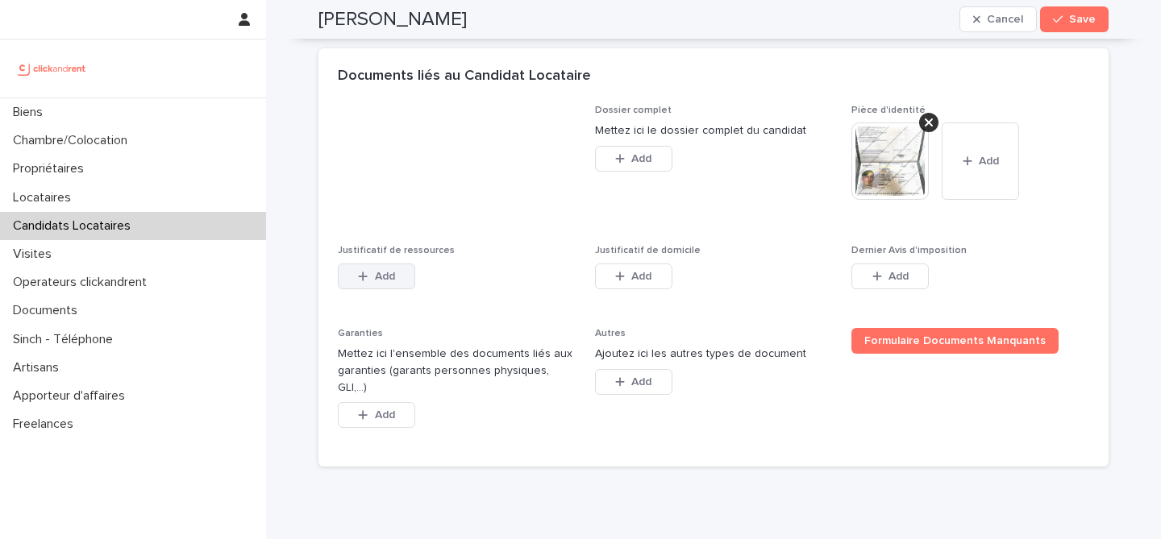
click at [378, 282] on span "Add" at bounding box center [385, 276] width 20 height 11
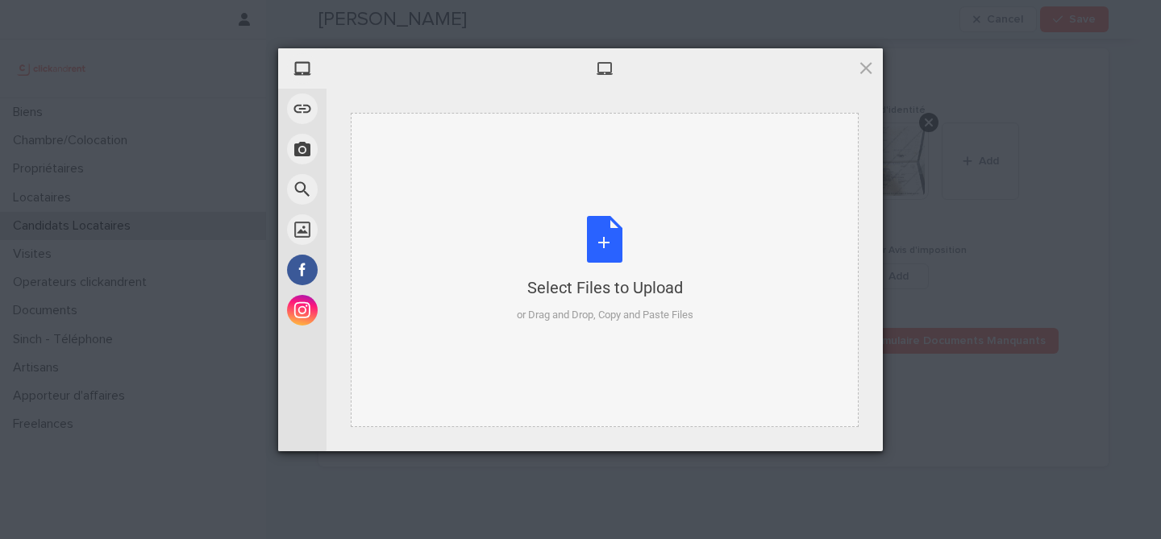
click at [614, 210] on div "Select Files to Upload or Drag and Drop, Copy and Paste Files" at bounding box center [605, 270] width 508 height 314
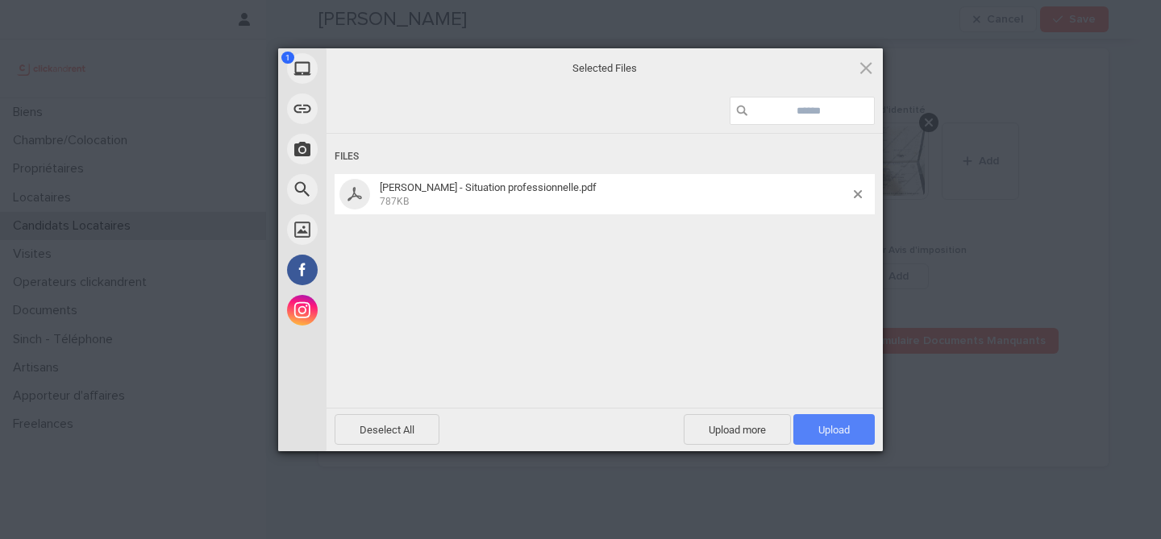
click at [828, 428] on span "Upload 1" at bounding box center [833, 430] width 31 height 12
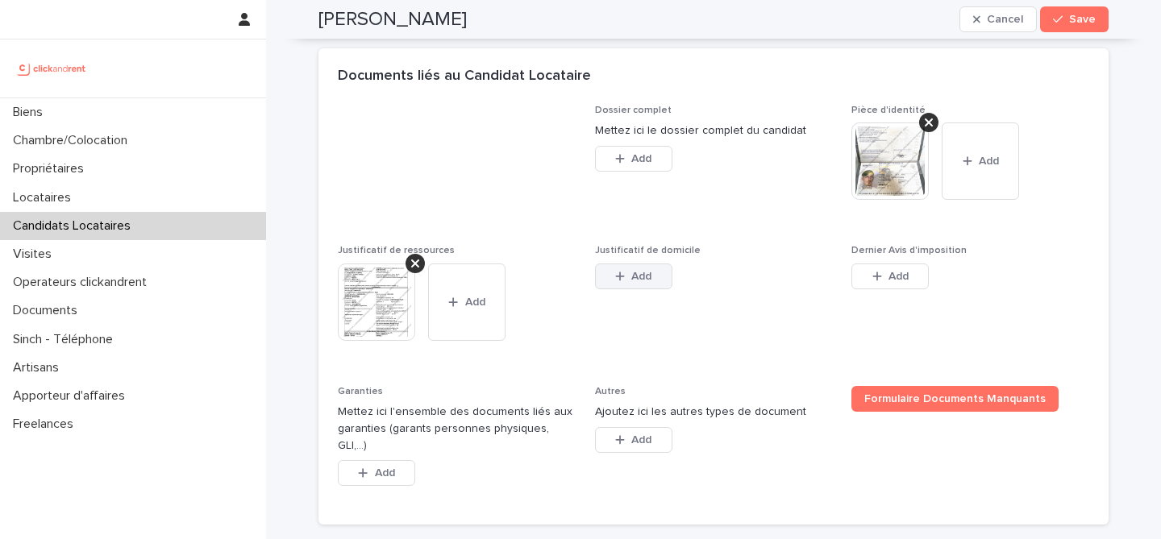
click at [660, 289] on button "Add" at bounding box center [633, 277] width 77 height 26
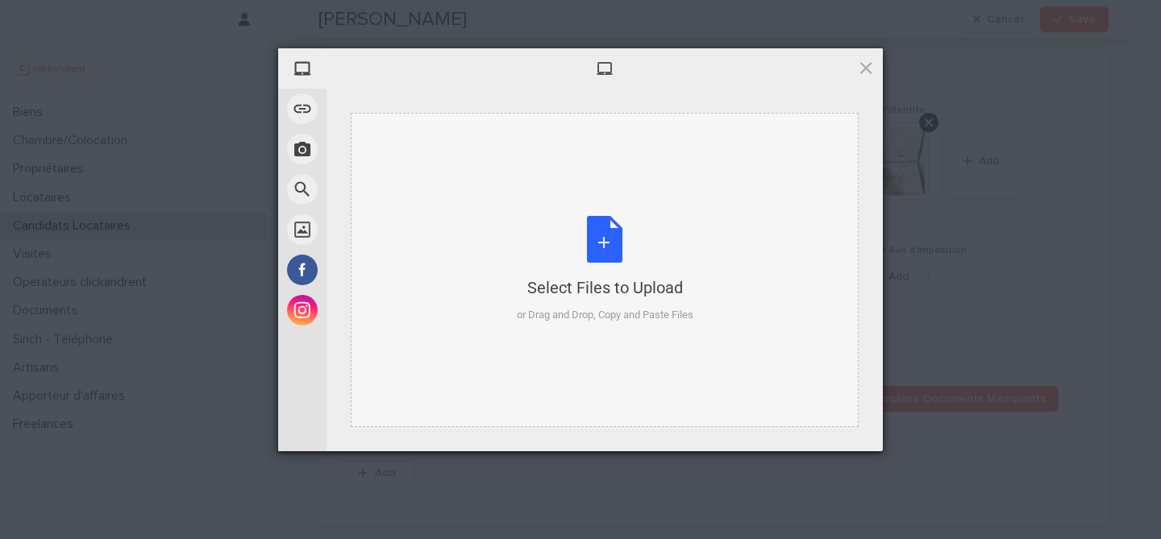
click at [607, 250] on div "Select Files to Upload or Drag and Drop, Copy and Paste Files" at bounding box center [605, 269] width 177 height 107
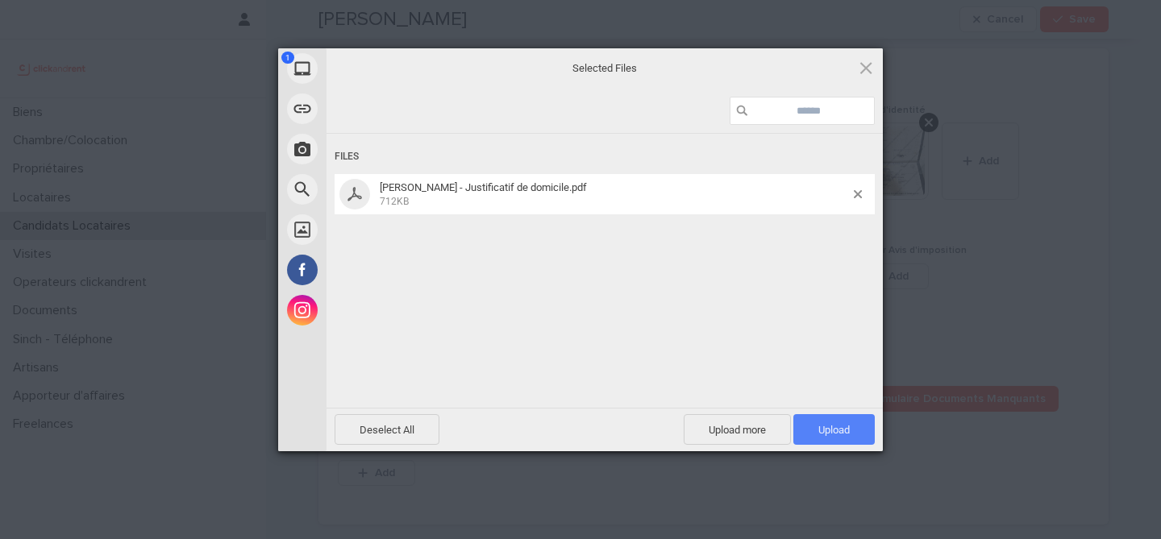
click at [824, 425] on span "Upload 1" at bounding box center [833, 430] width 31 height 12
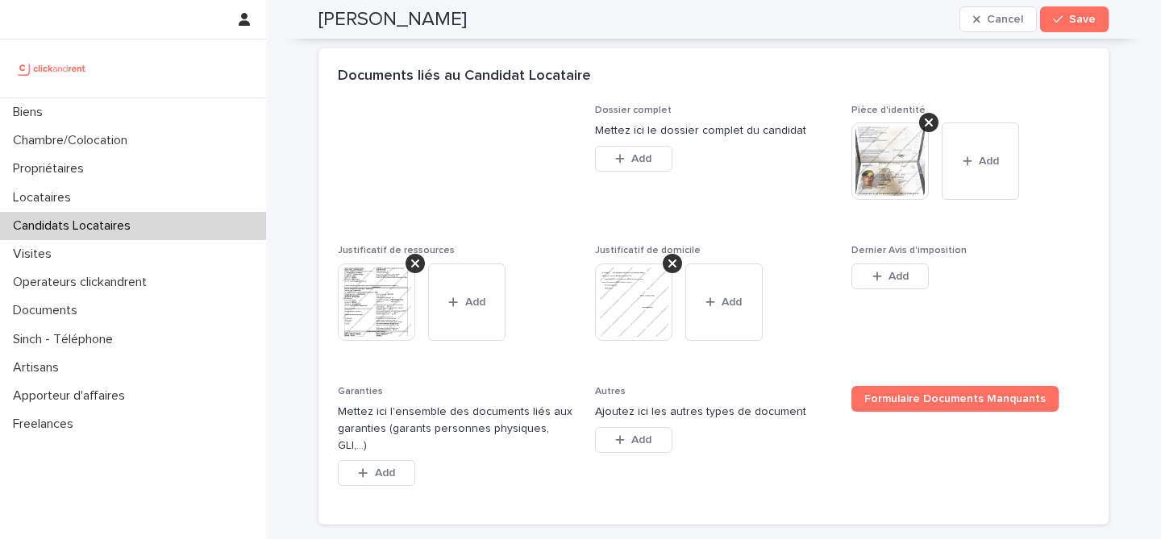
scroll to position [1328, 0]
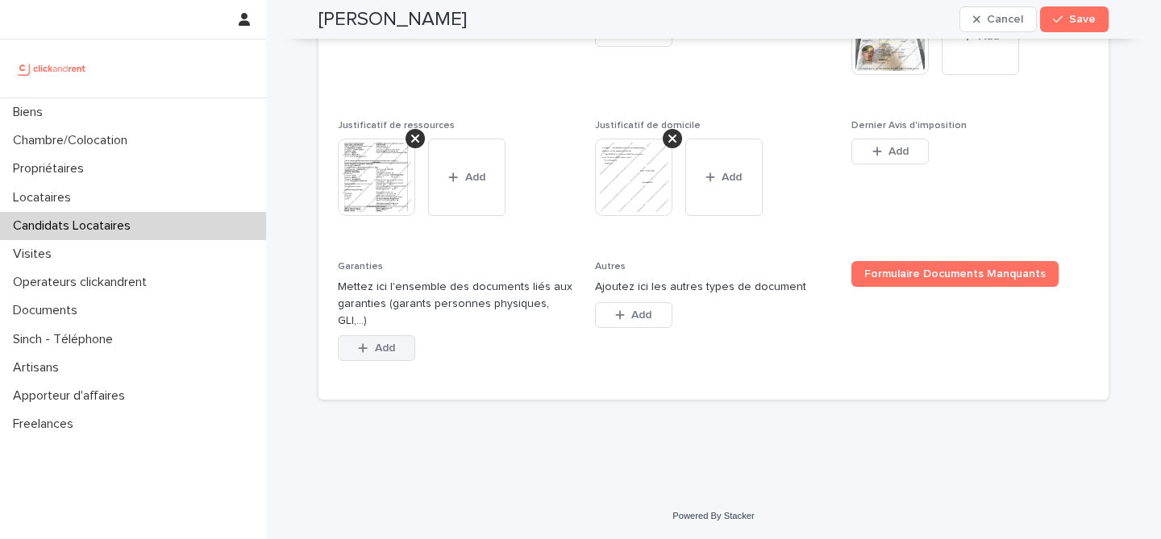
click at [376, 347] on span "Add" at bounding box center [385, 348] width 20 height 11
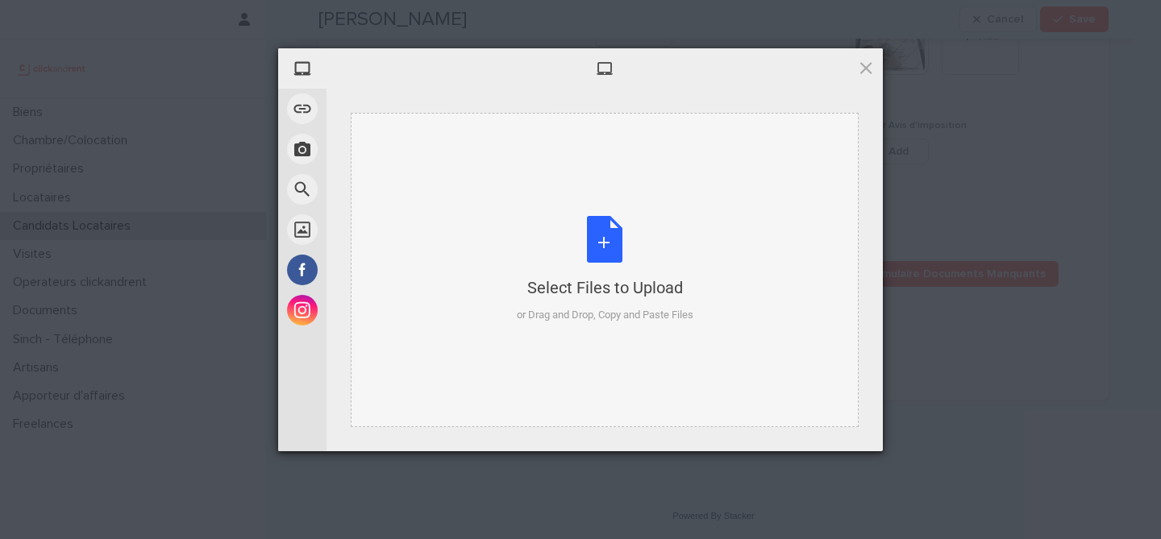
click at [586, 249] on div "Select Files to Upload or Drag and Drop, Copy and Paste Files" at bounding box center [605, 269] width 177 height 107
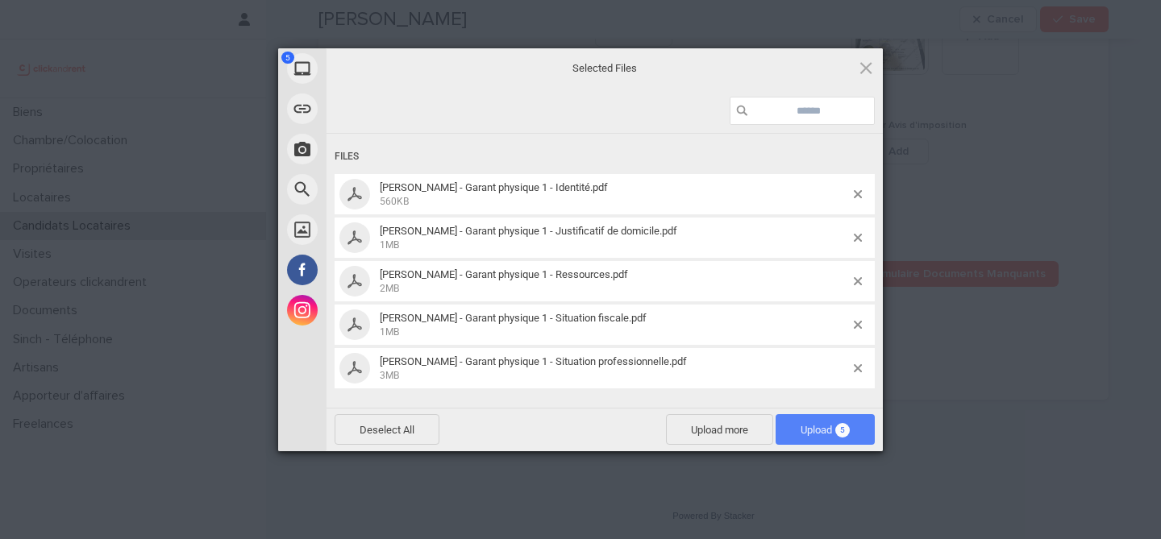
click at [793, 427] on span "Upload 5" at bounding box center [825, 429] width 99 height 31
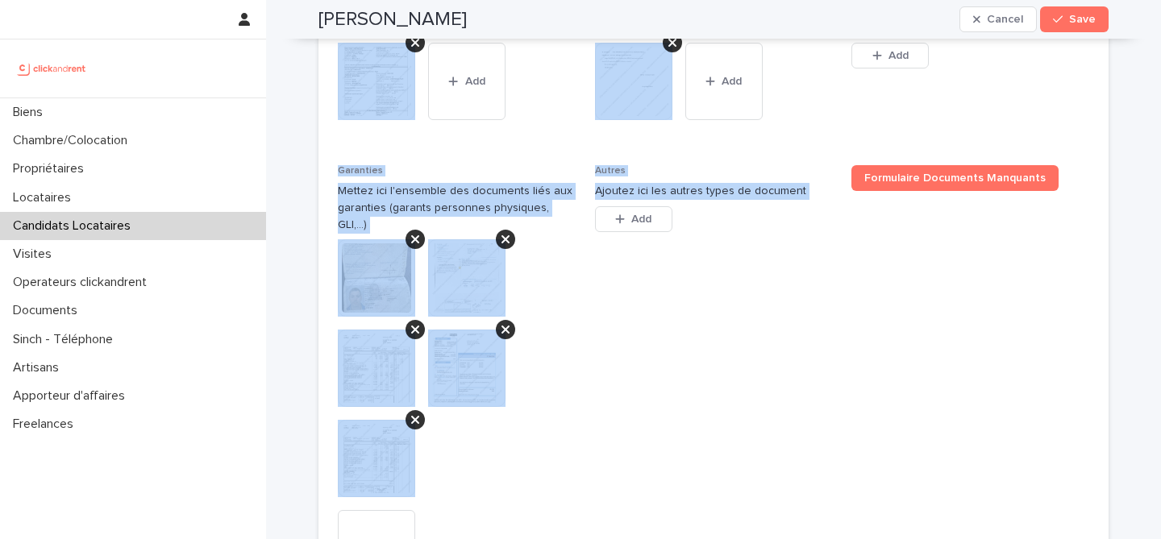
scroll to position [1650, 0]
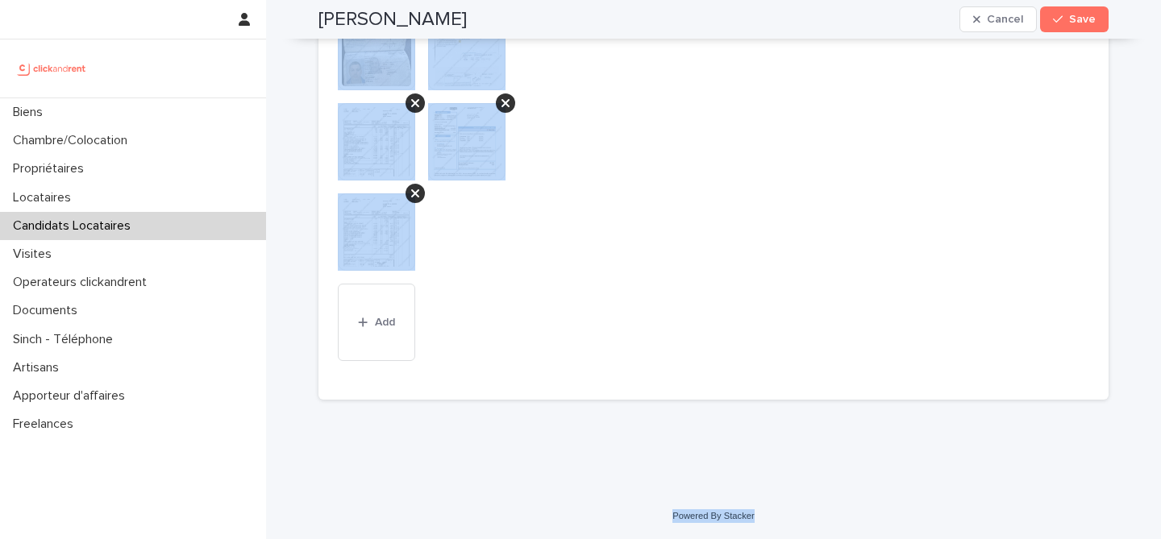
drag, startPoint x: 310, startPoint y: 38, endPoint x: 784, endPoint y: 525, distance: 679.1
copy div "Hugo Garofalo Cancel Save Sorry, there was an error saving your record. Please …"
click at [636, 125] on span "Autres Ajoutez ici les autres types de document This file cannot be opened Down…" at bounding box center [714, 160] width 238 height 443
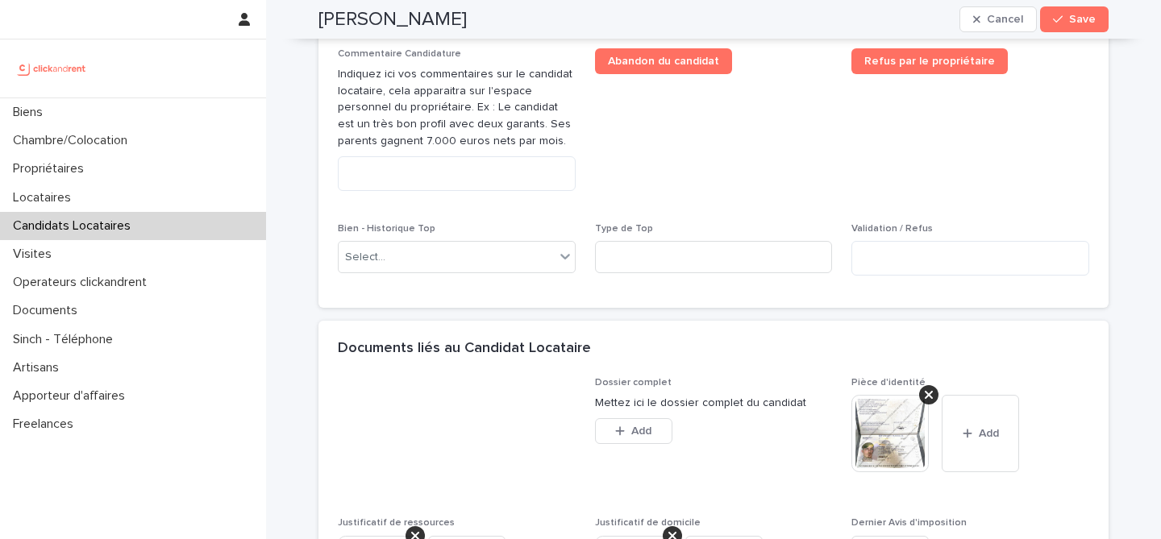
scroll to position [859, 0]
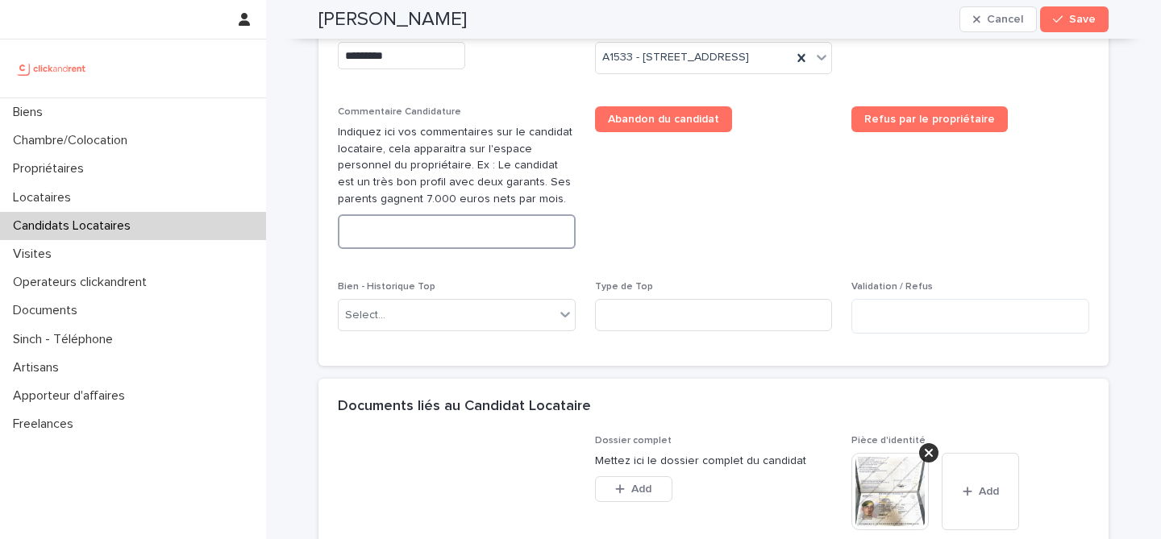
click at [513, 249] on textarea at bounding box center [457, 231] width 238 height 35
paste textarea "**********"
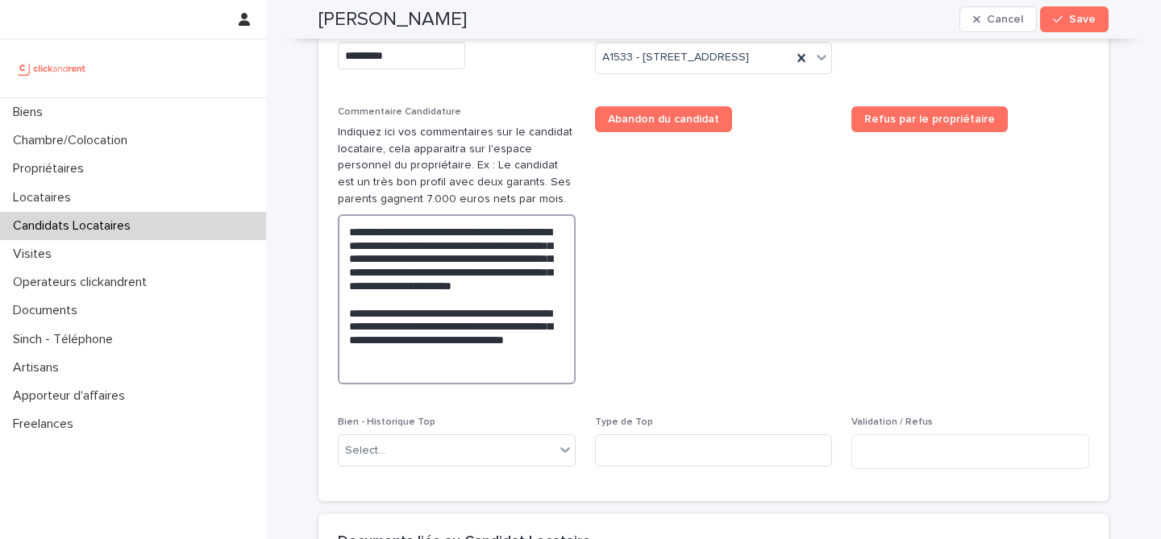
type textarea "**********"
click at [647, 320] on span "Abandon du candidat" at bounding box center [714, 251] width 238 height 291
click at [420, 17] on h2 "Hugo Garofalo" at bounding box center [392, 19] width 148 height 23
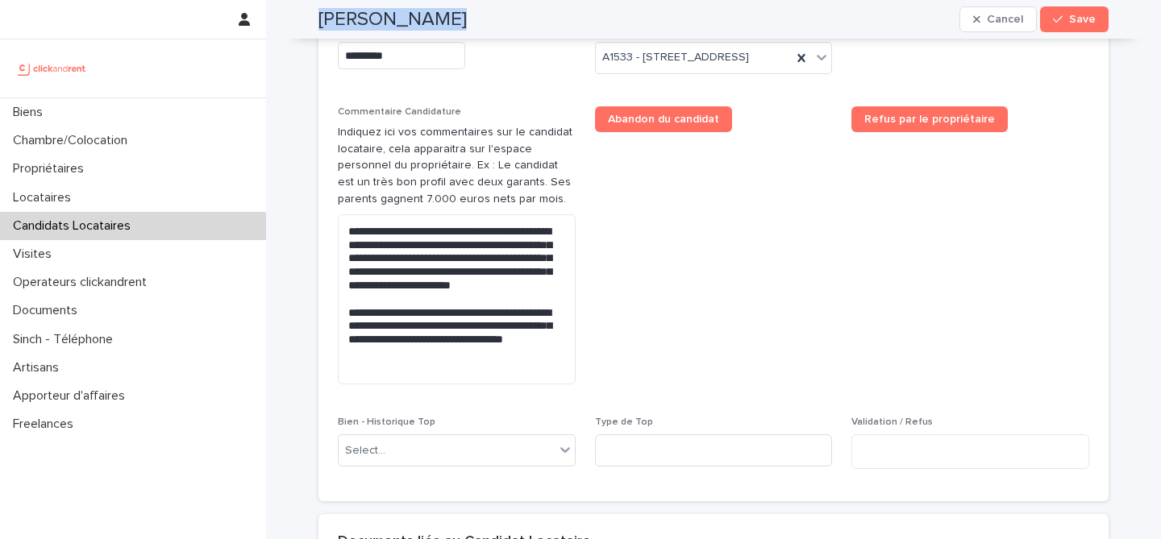
click at [420, 17] on h2 "Hugo Garofalo" at bounding box center [392, 19] width 148 height 23
copy div "Hugo Garofalo Cancel Save"
click at [1101, 14] on button "Save" at bounding box center [1074, 19] width 69 height 26
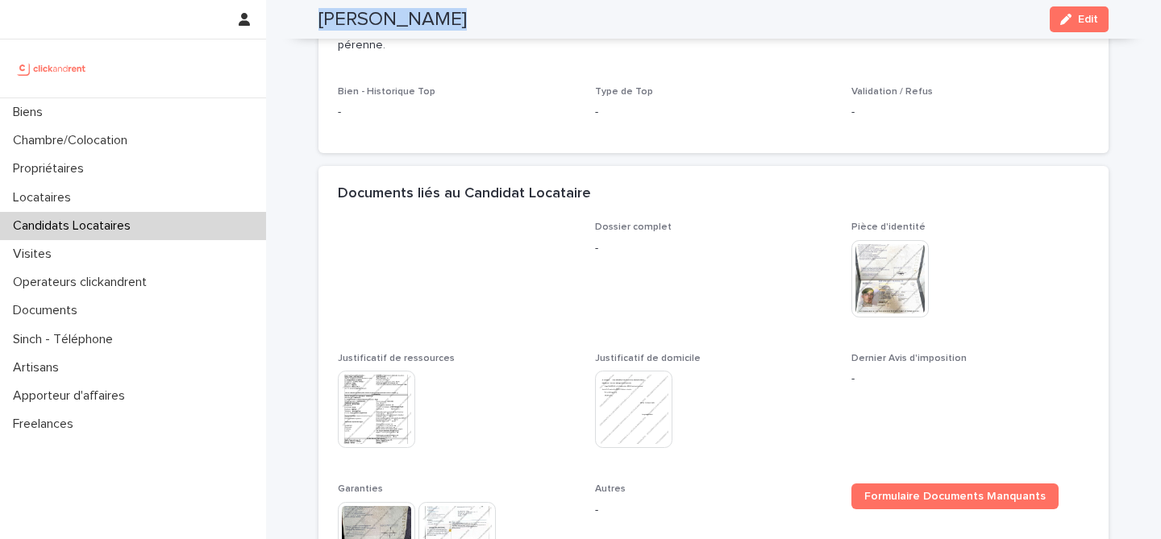
scroll to position [576, 0]
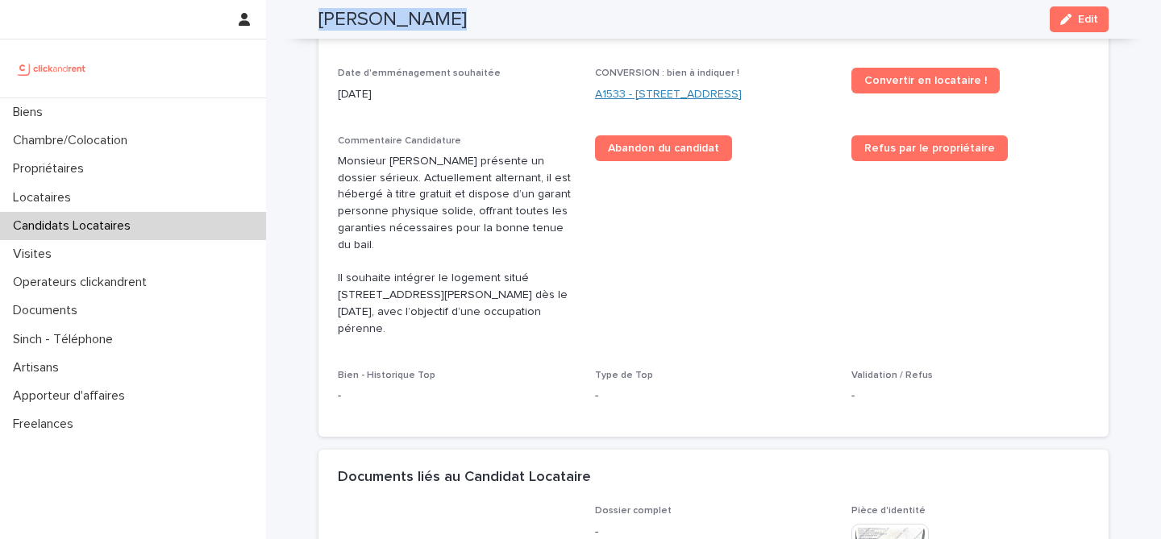
click at [666, 89] on link "A1533 - 34 Avenue du Maréchal Juin, Merignac 33700" at bounding box center [668, 94] width 147 height 17
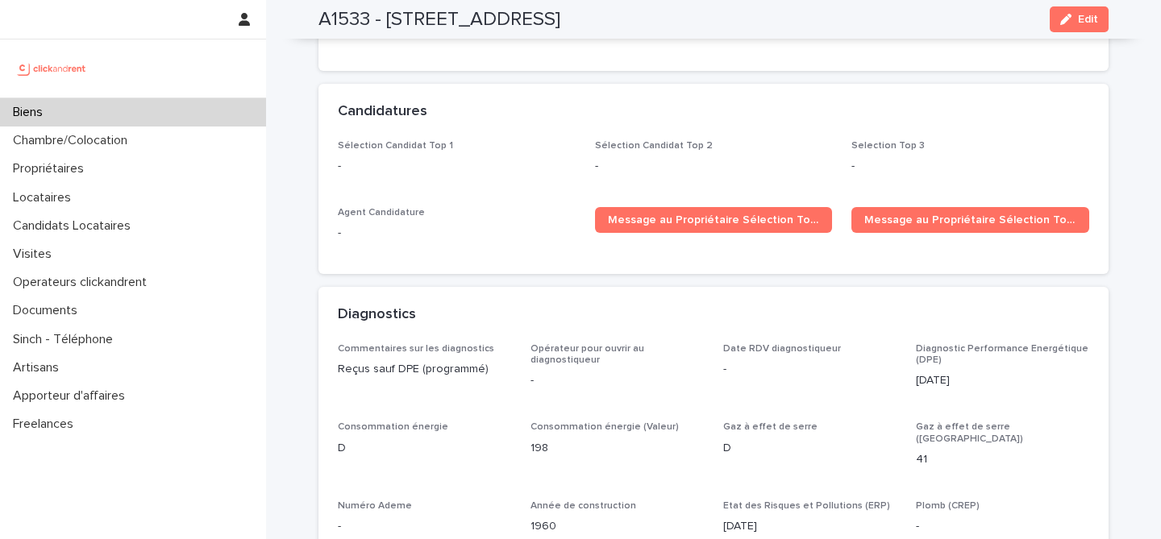
scroll to position [5120, 0]
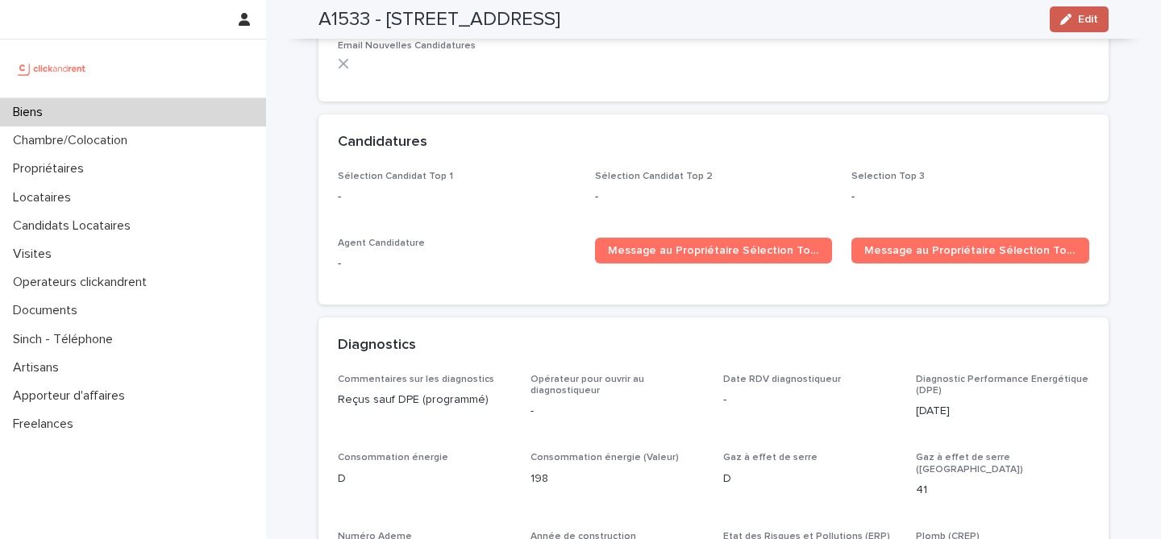
click at [1089, 20] on span "Edit" at bounding box center [1088, 19] width 20 height 11
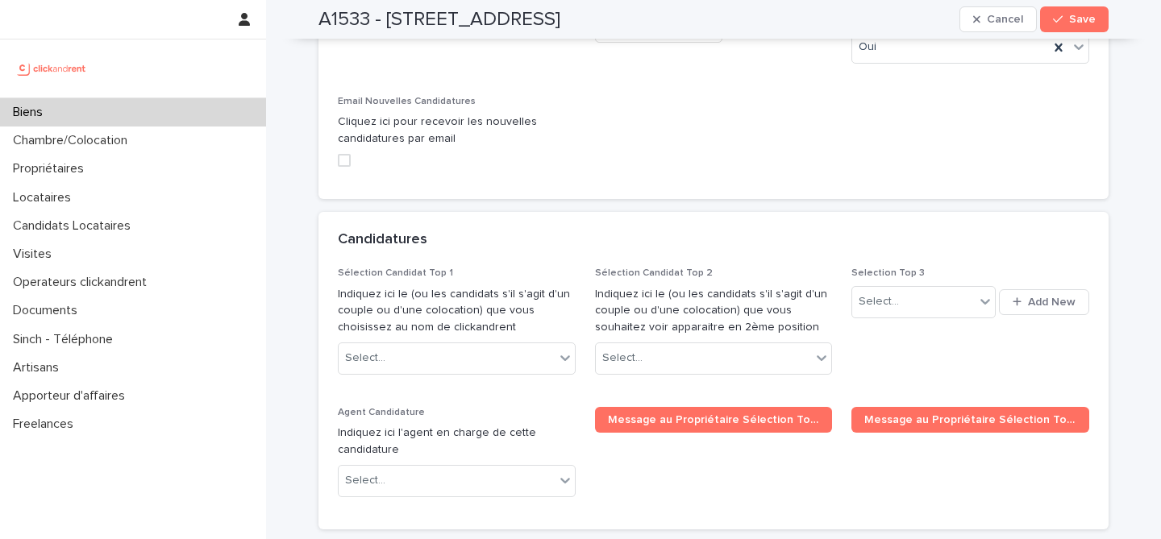
scroll to position [7967, 0]
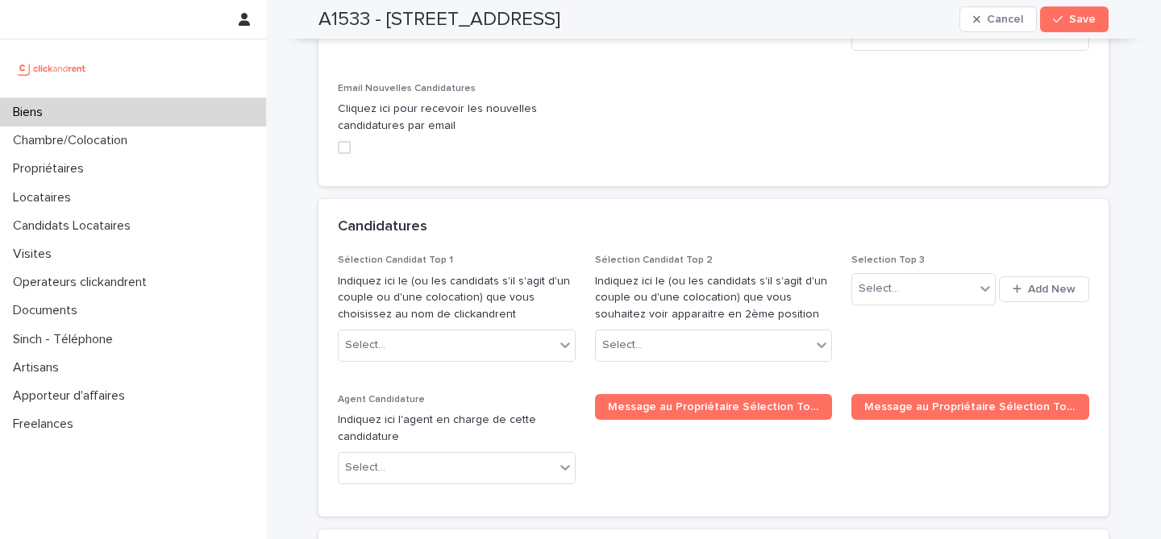
click at [712, 255] on div "Sélection Candidat Top 2 Indiquez ici le (ou les candidats s'il s'agit d'un cou…" at bounding box center [714, 315] width 238 height 120
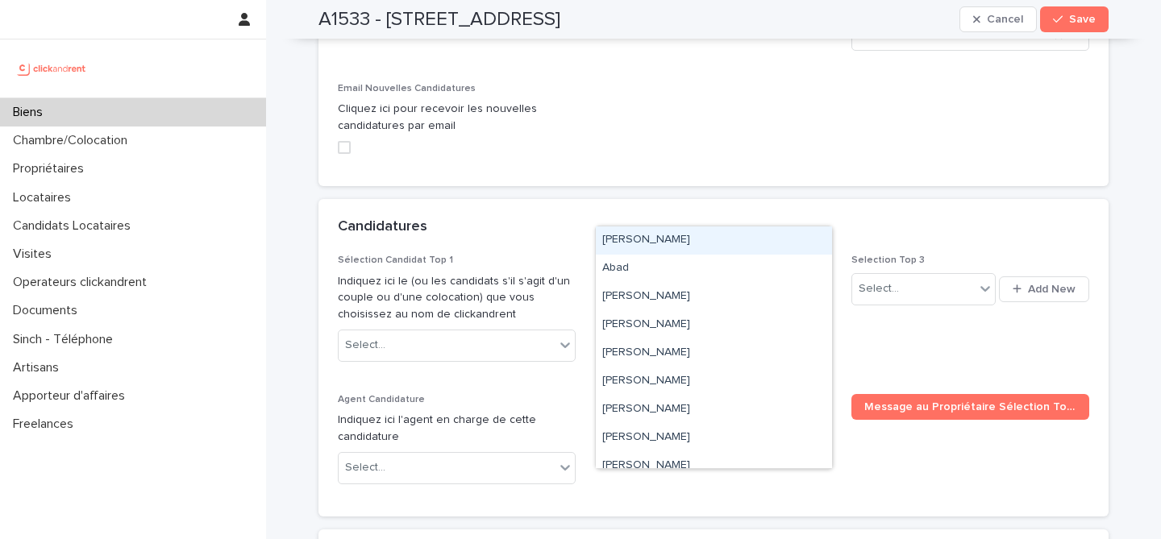
click at [712, 332] on div "Select..." at bounding box center [704, 345] width 216 height 27
paste input "**********"
type input "**********"
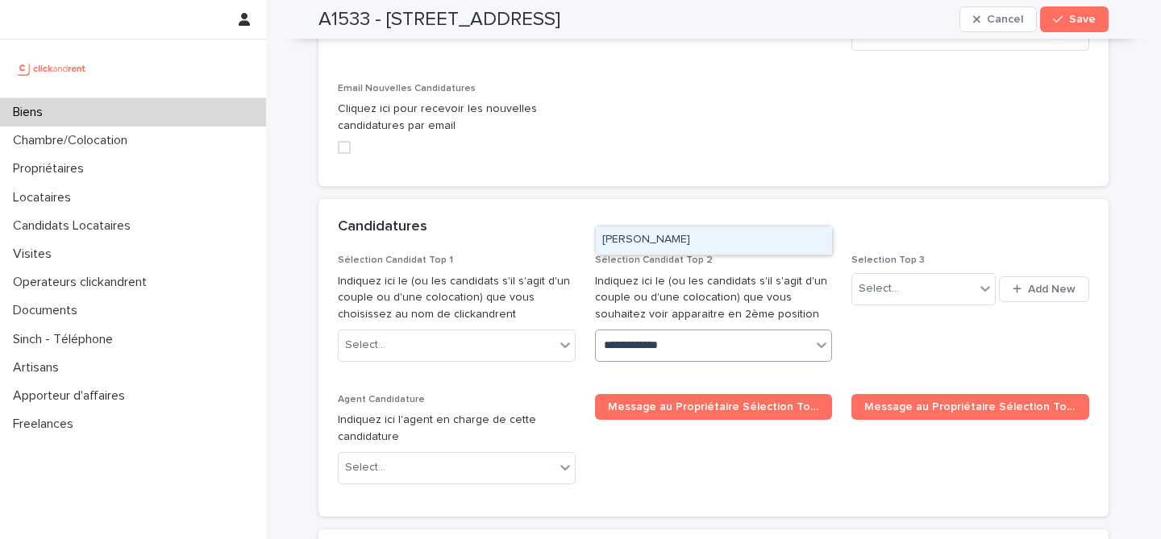
click at [709, 243] on div "[PERSON_NAME]" at bounding box center [714, 241] width 236 height 28
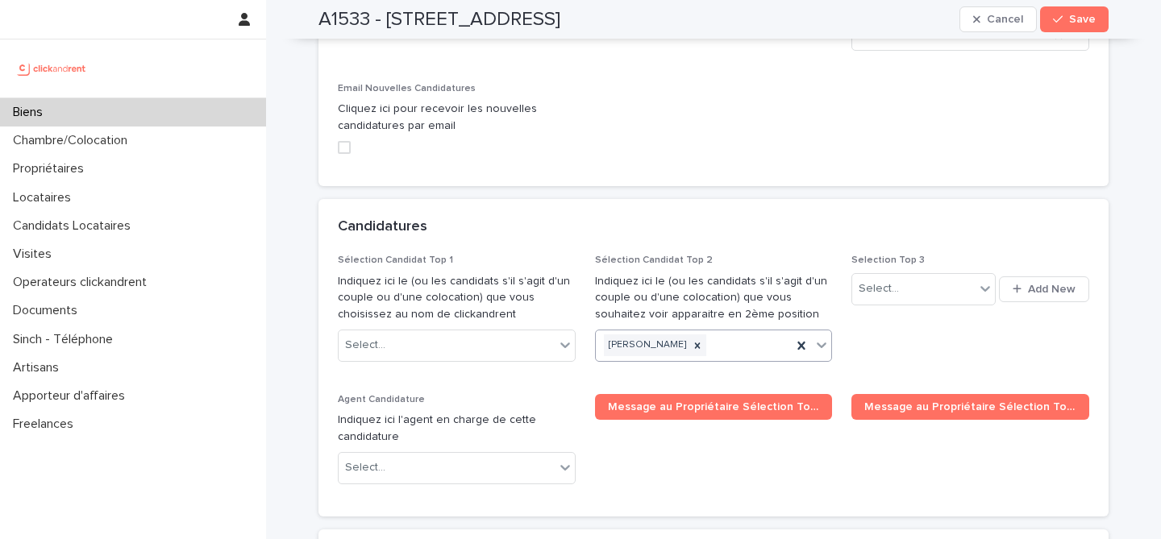
paste input "**********"
type input "**********"
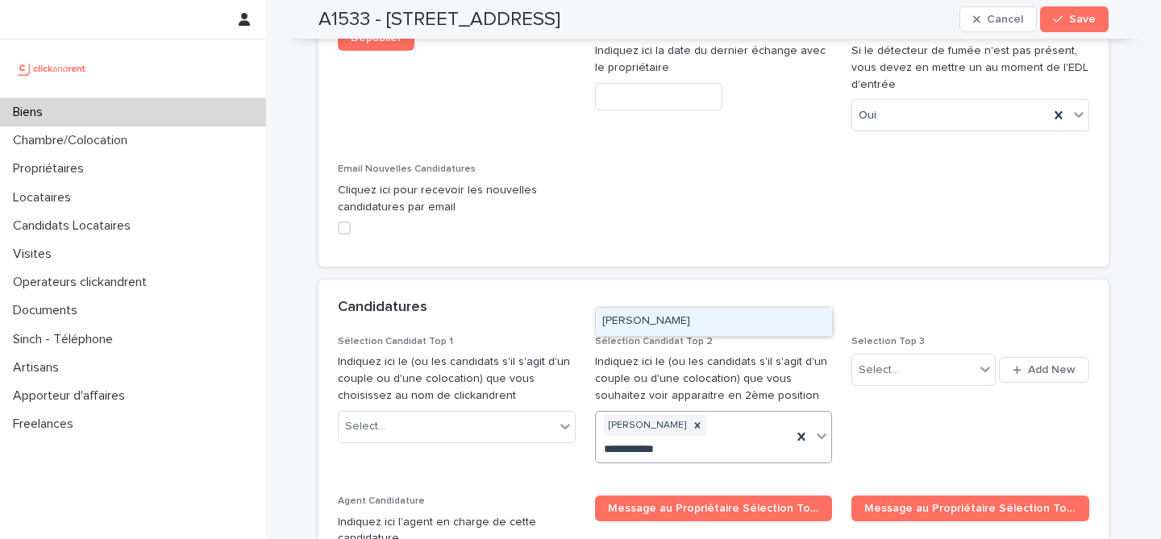
click at [706, 314] on div "[PERSON_NAME]" at bounding box center [714, 322] width 236 height 28
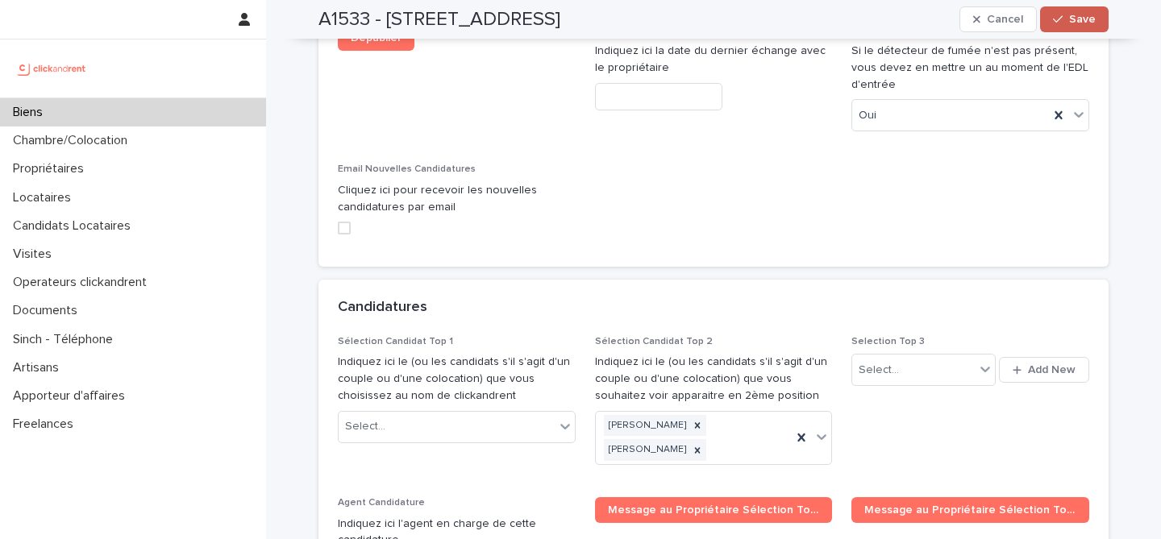
click at [1076, 30] on button "Save" at bounding box center [1074, 19] width 69 height 26
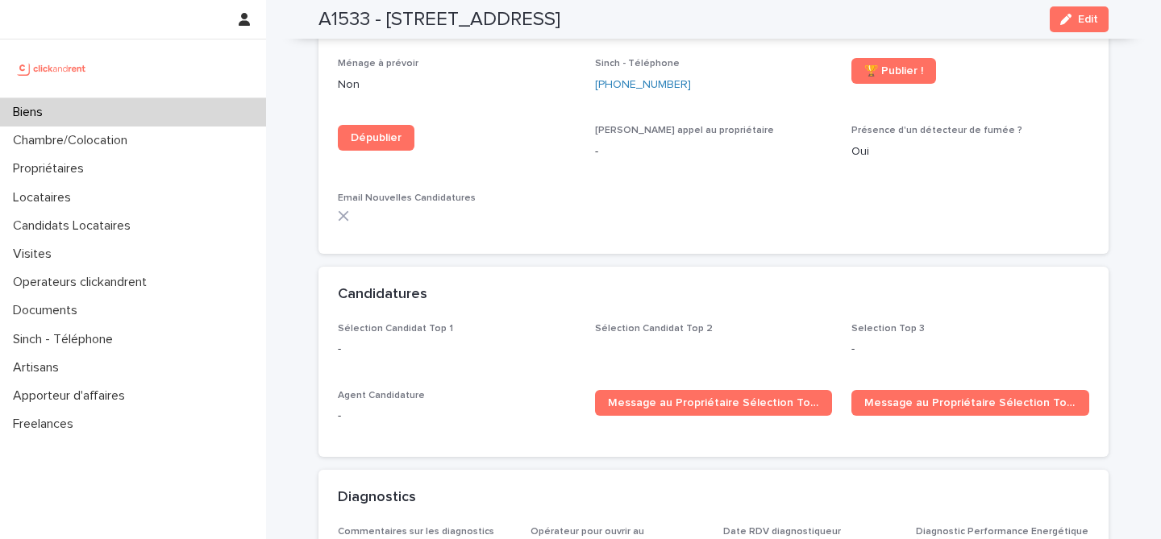
scroll to position [4977, 0]
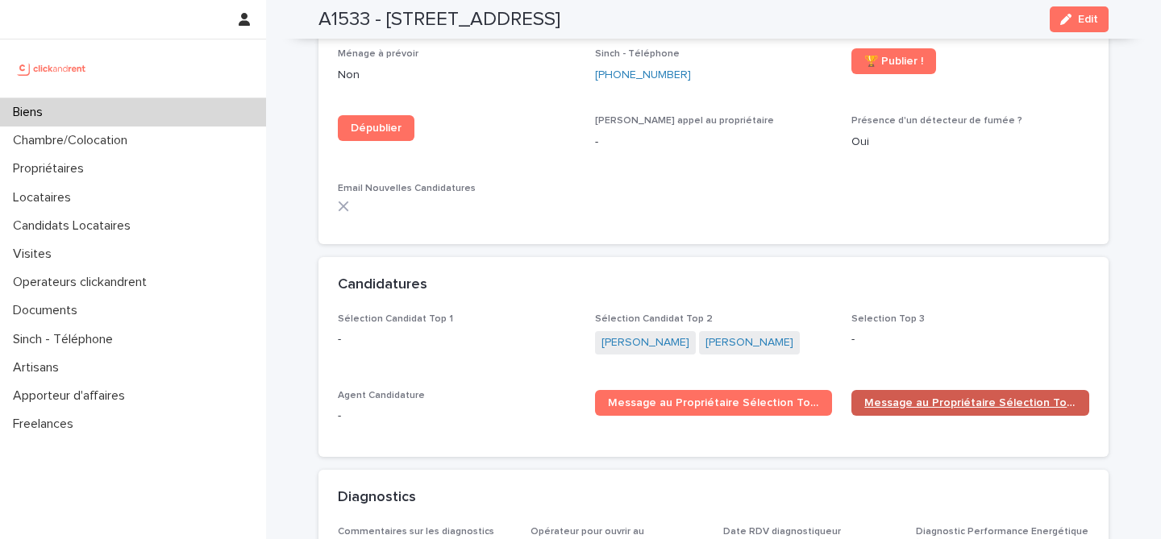
click at [952, 390] on link "Message au Propriétaire Sélection Top 2" at bounding box center [970, 403] width 238 height 26
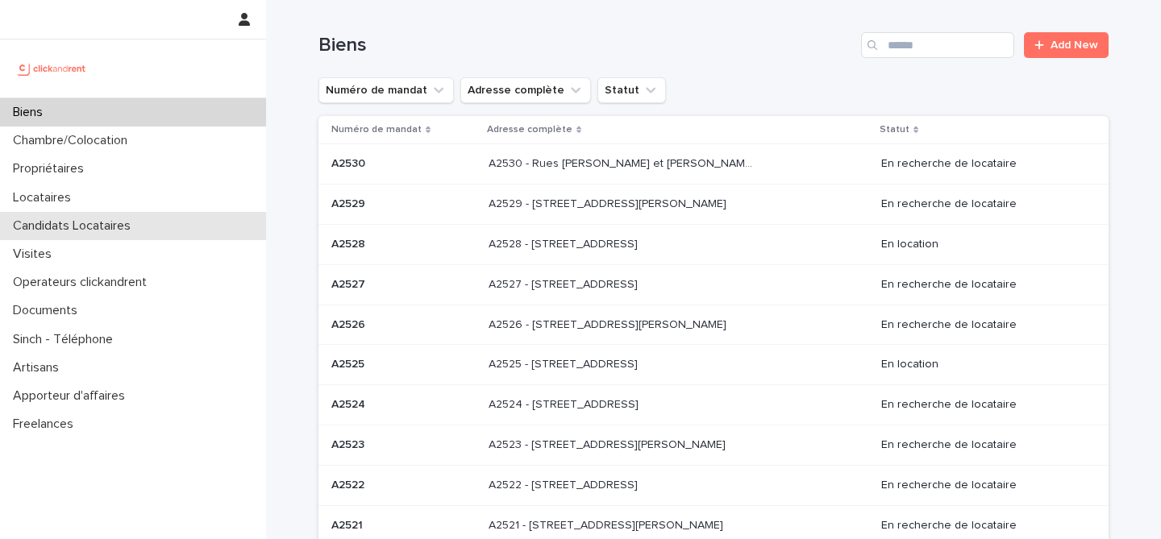
click at [120, 218] on p "Candidats Locataires" at bounding box center [74, 225] width 137 height 15
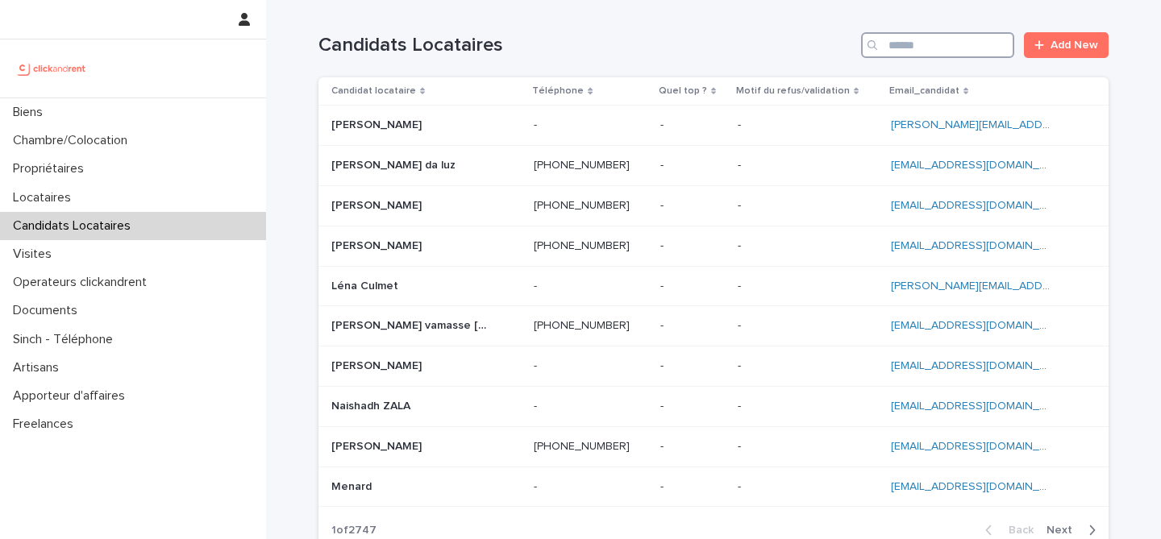
click at [967, 51] on input "Search" at bounding box center [937, 45] width 153 height 26
paste input "**********"
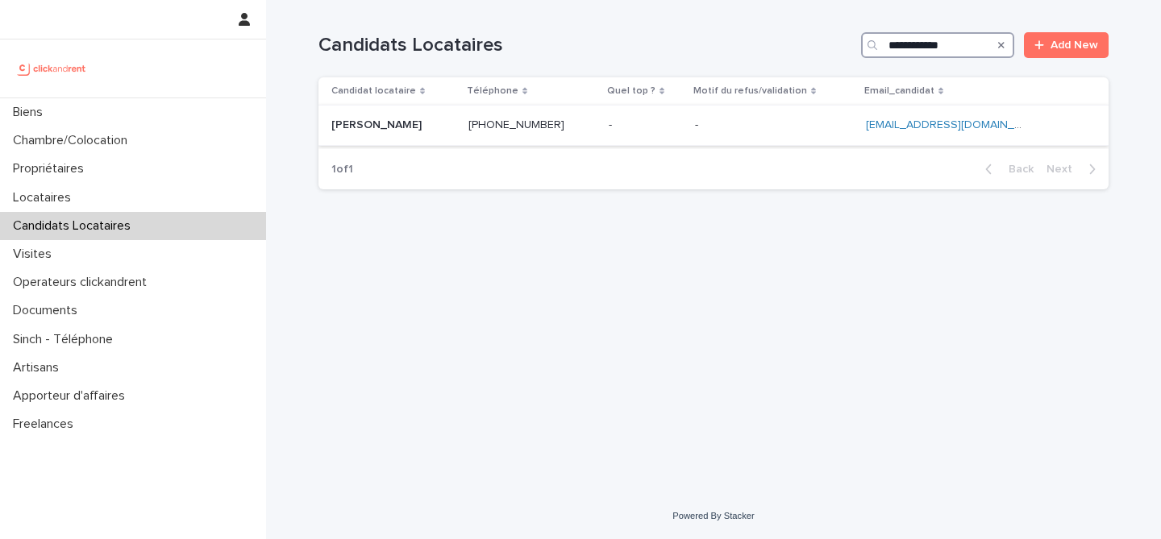
type input "**********"
click at [437, 123] on p at bounding box center [393, 126] width 124 height 14
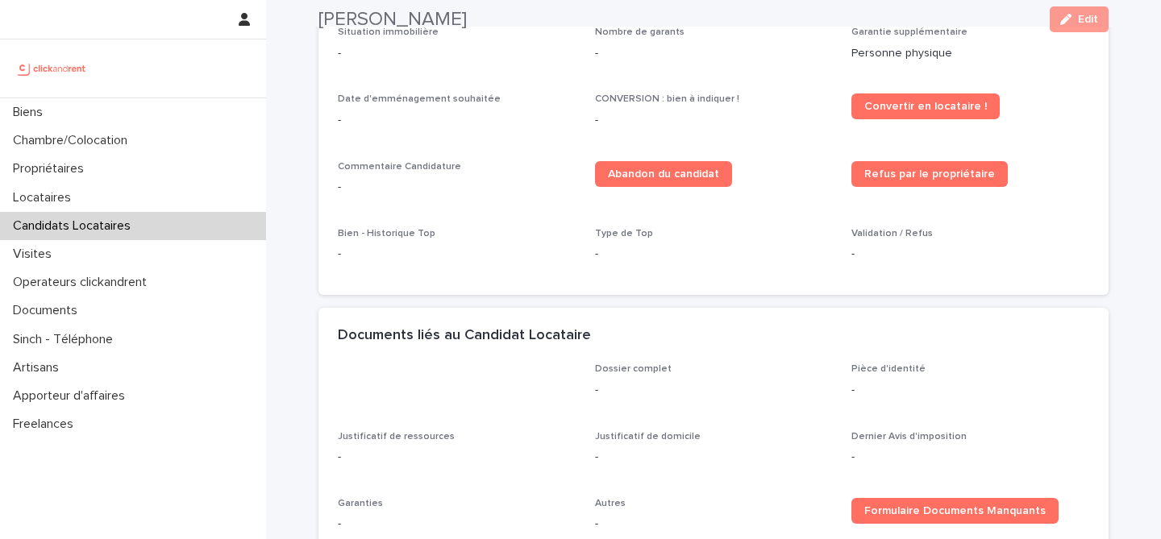
scroll to position [576, 0]
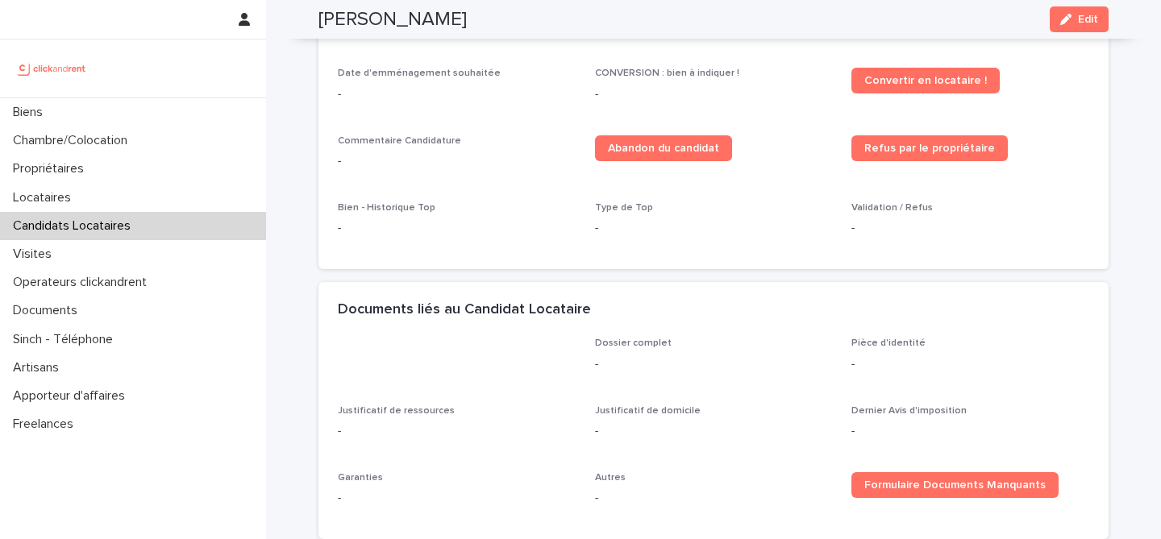
click at [1094, 36] on div "Emma Cosnard Edit" at bounding box center [713, 19] width 790 height 39
click at [1094, 33] on div "Emma Cosnard Edit" at bounding box center [713, 19] width 790 height 39
click at [1094, 26] on button "Edit" at bounding box center [1079, 19] width 59 height 26
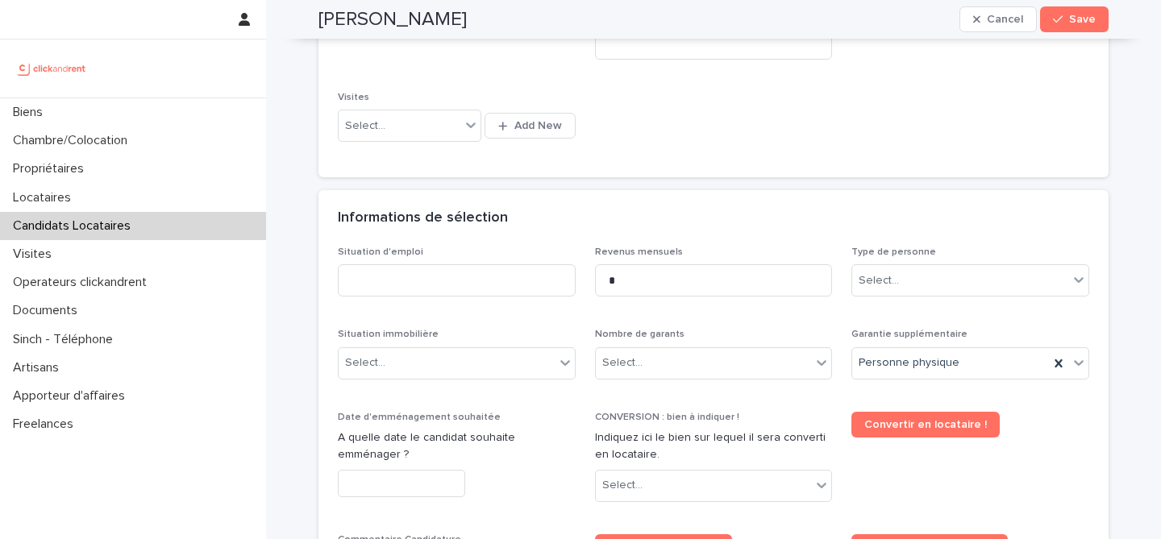
scroll to position [428, 0]
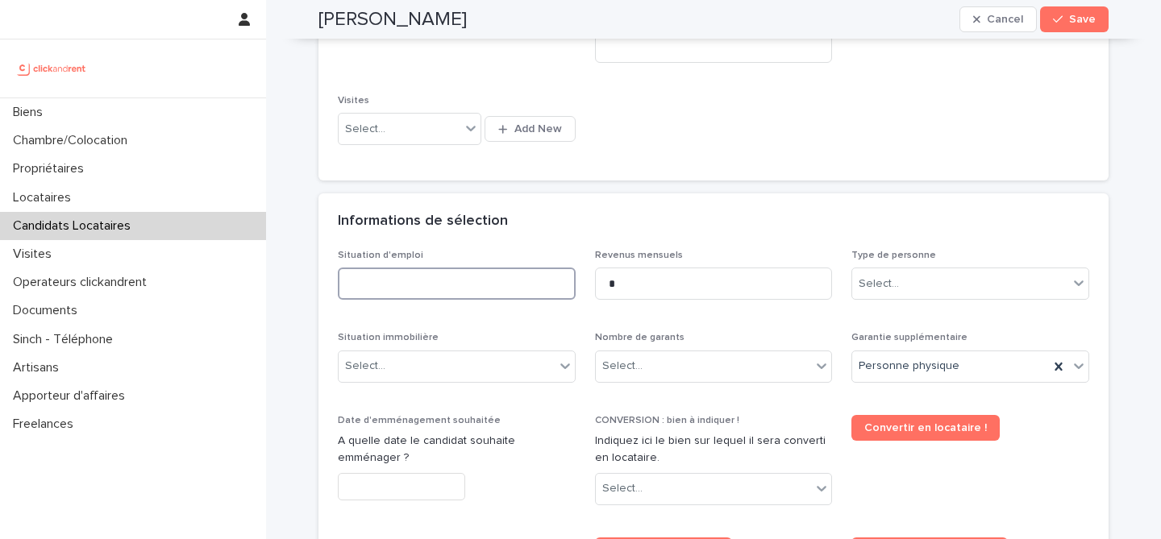
click at [454, 272] on input at bounding box center [457, 284] width 238 height 32
paste input "*********"
type input "**********"
click at [678, 239] on div "Informations de sélection" at bounding box center [713, 221] width 790 height 56
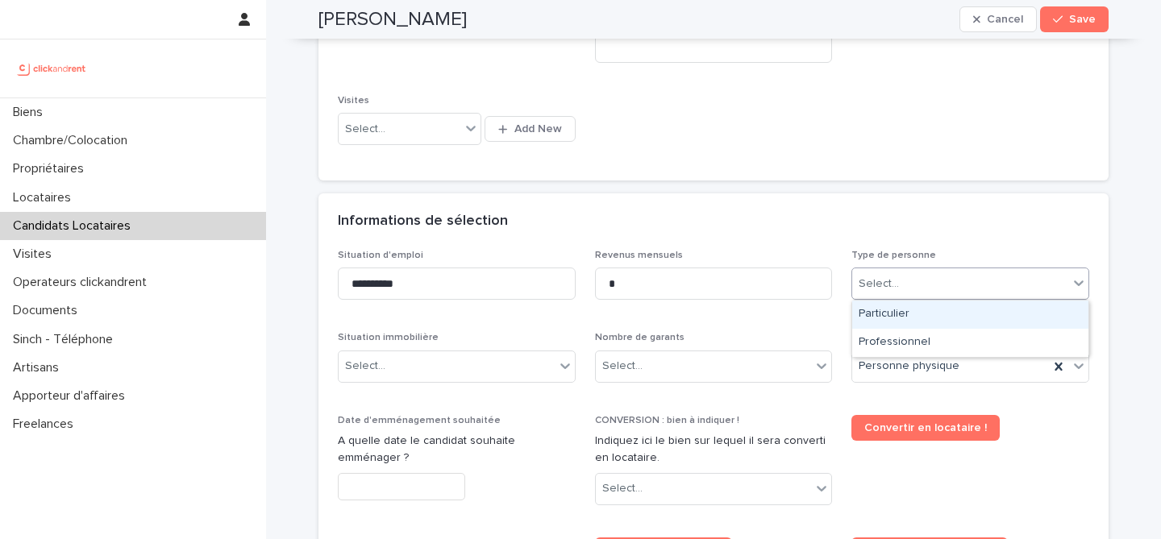
click at [942, 285] on div "Select..." at bounding box center [960, 284] width 216 height 27
click at [940, 312] on div "Particulier" at bounding box center [970, 315] width 236 height 28
click at [703, 360] on div "Select..." at bounding box center [704, 366] width 216 height 27
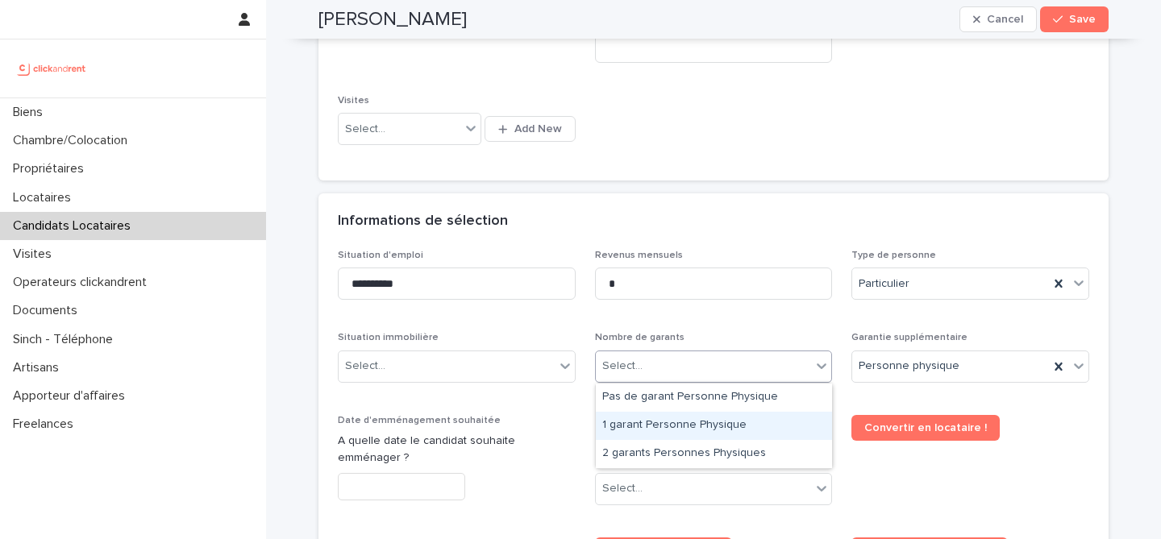
click at [697, 429] on div "1 garant Personne Physique" at bounding box center [714, 426] width 236 height 28
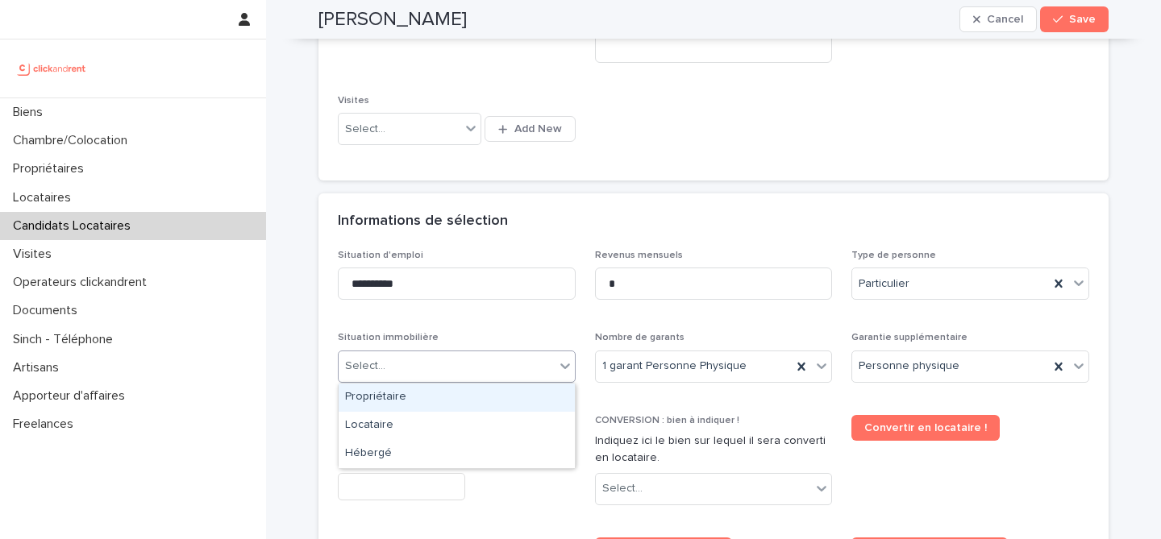
click at [498, 368] on div "Select..." at bounding box center [447, 366] width 216 height 27
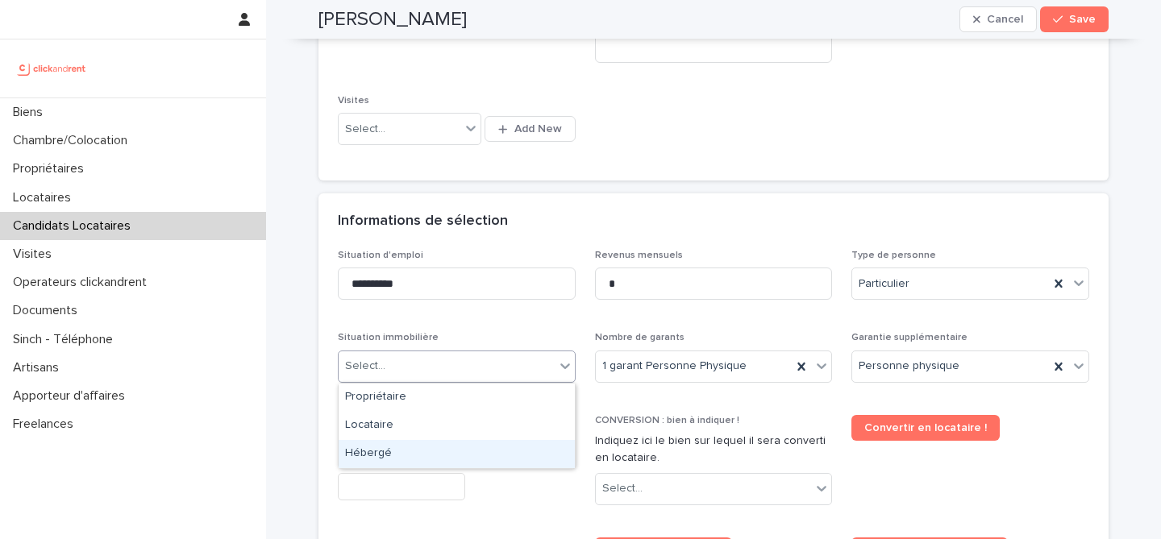
click at [482, 449] on div "Hébergé" at bounding box center [457, 454] width 236 height 28
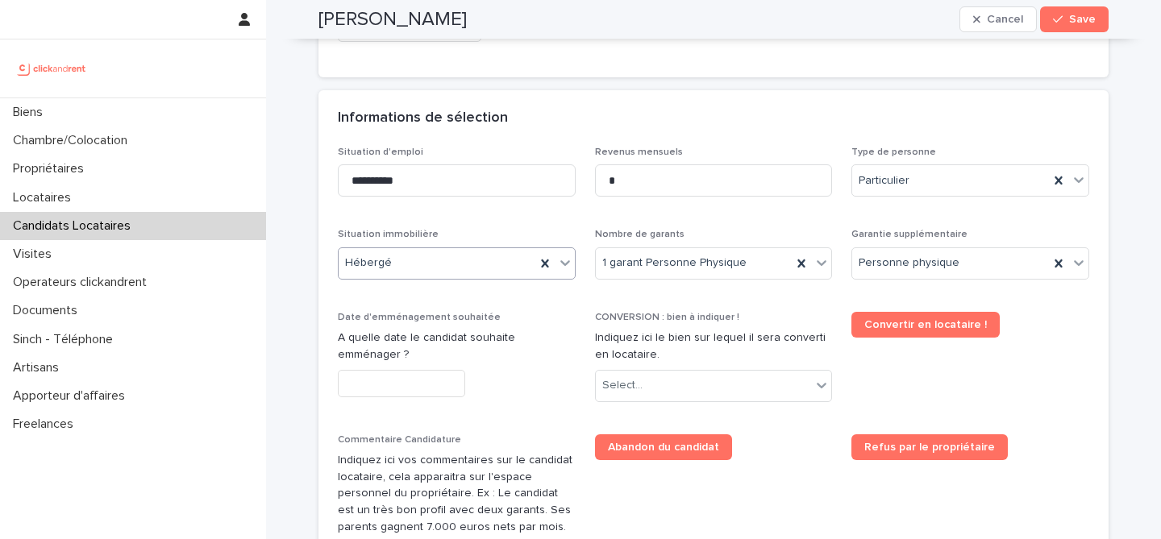
scroll to position [568, 0]
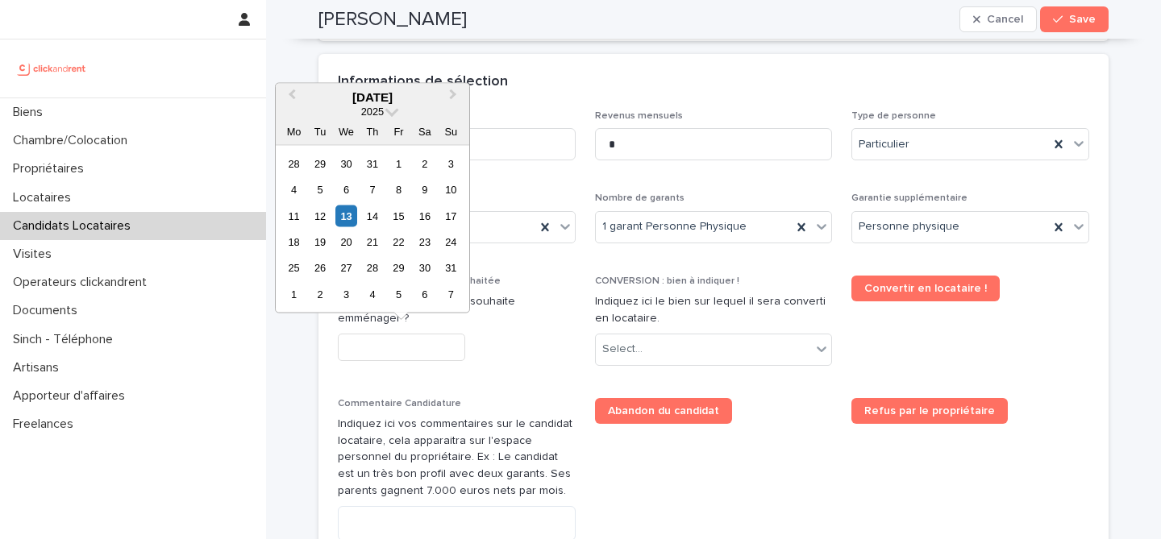
click at [440, 343] on input "text" at bounding box center [401, 348] width 127 height 28
click at [375, 219] on div "14" at bounding box center [372, 216] width 22 height 22
type input "*********"
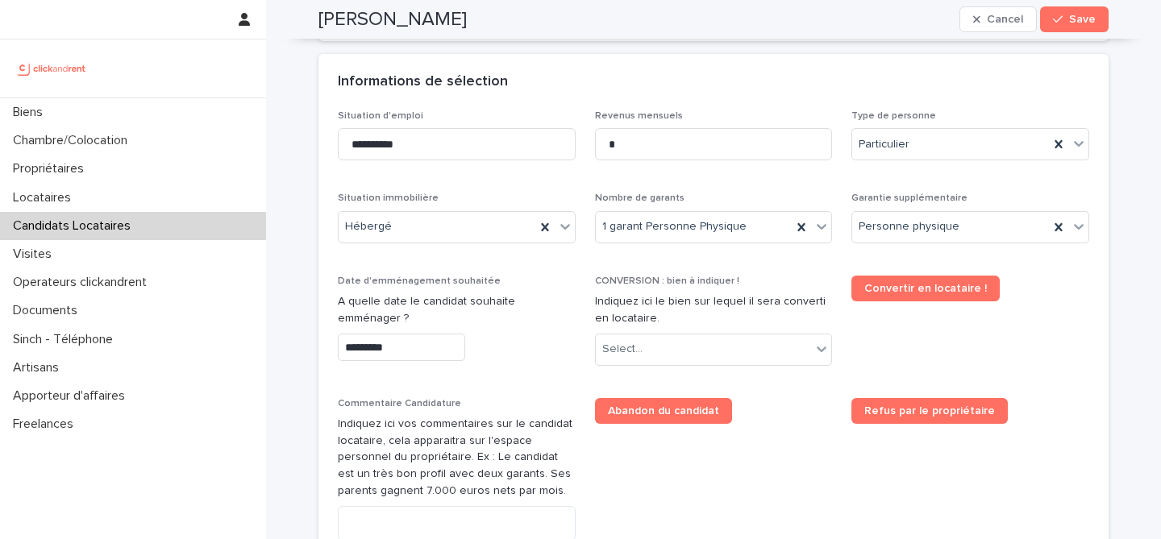
click at [500, 334] on div "*********" at bounding box center [457, 348] width 238 height 28
click at [698, 335] on div "Select..." at bounding box center [714, 350] width 238 height 32
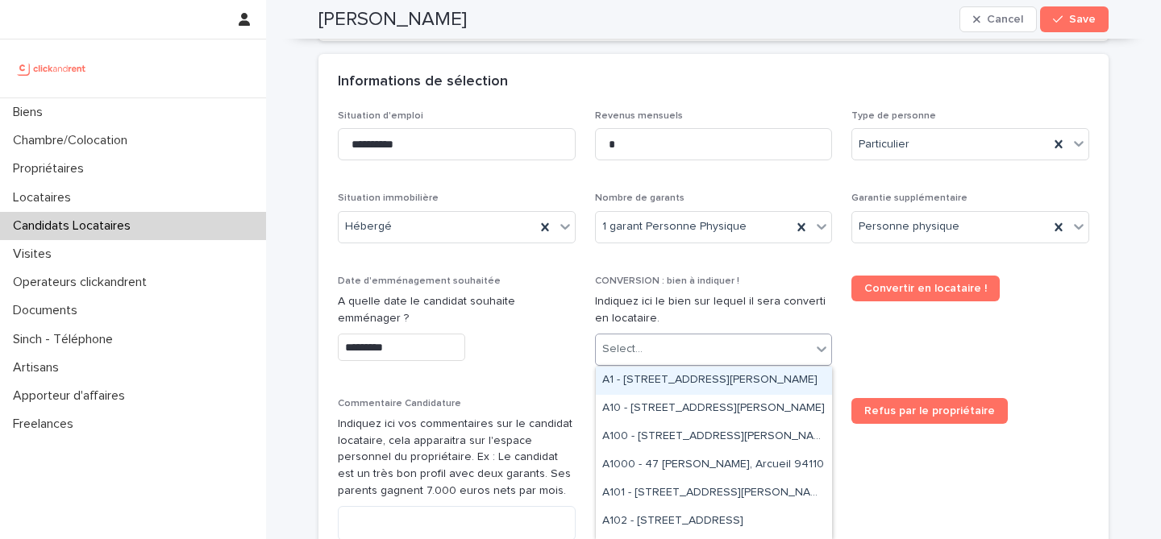
paste input "*****"
type input "*****"
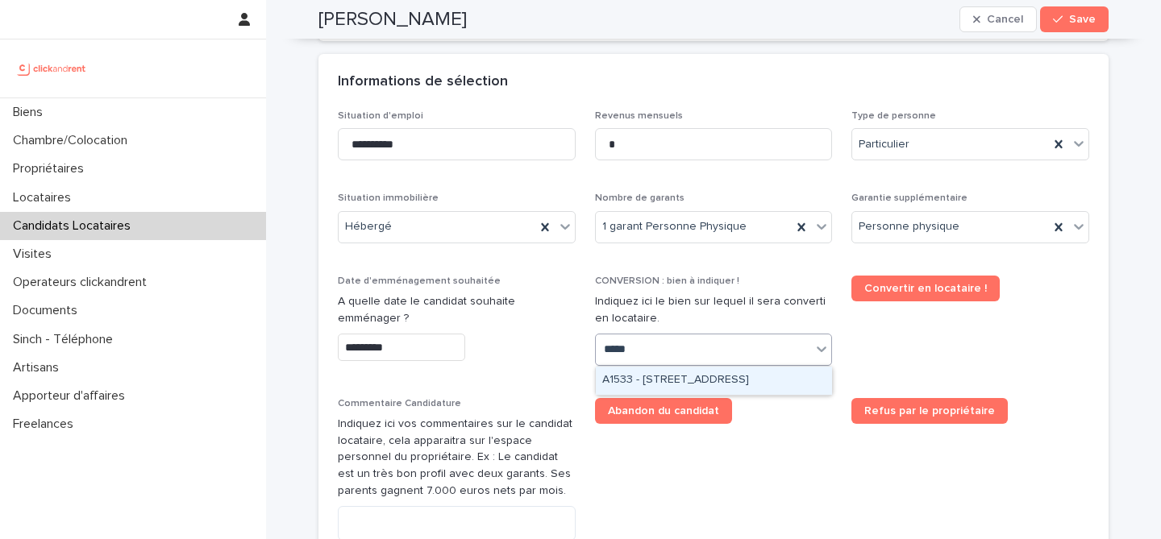
click at [774, 385] on div "A1533 - 34 Avenue du Maréchal Juin, Merignac 33700" at bounding box center [714, 381] width 236 height 28
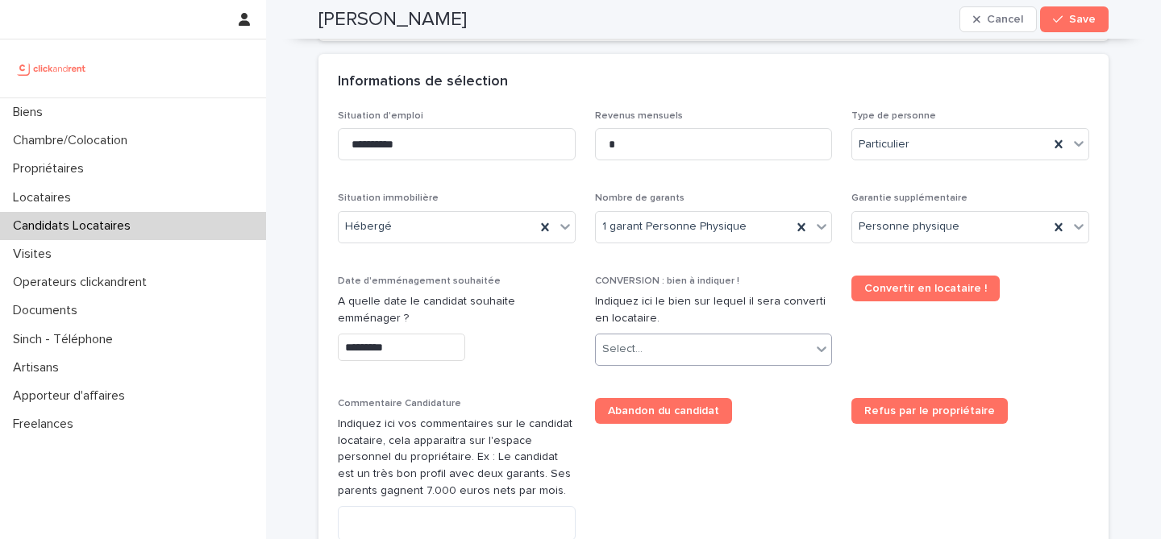
scroll to position [582, 0]
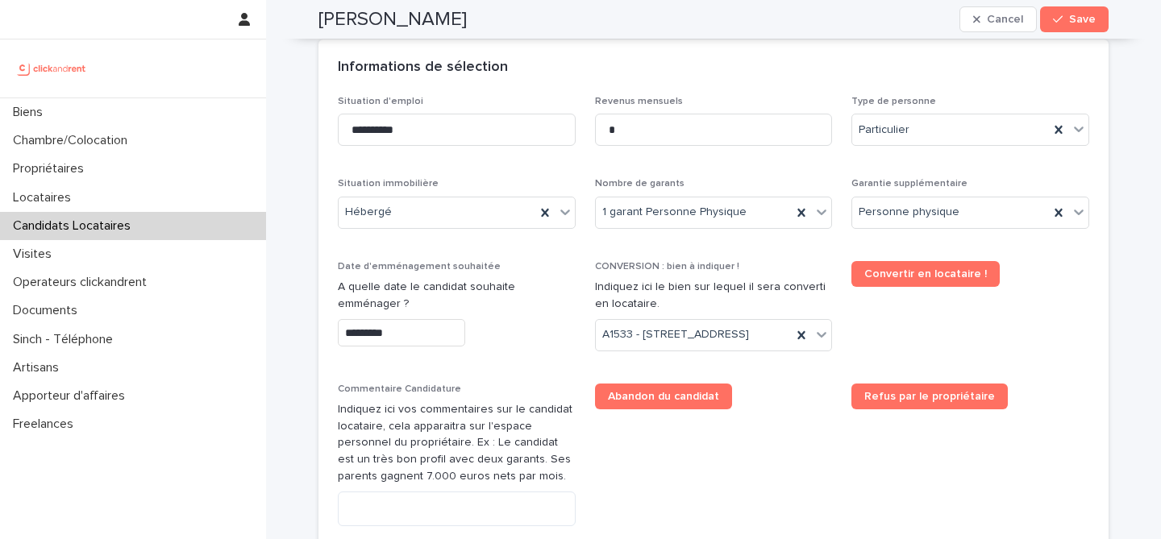
click at [789, 399] on div "**********" at bounding box center [713, 360] width 751 height 529
click at [706, 51] on div "Informations de sélection" at bounding box center [713, 68] width 790 height 56
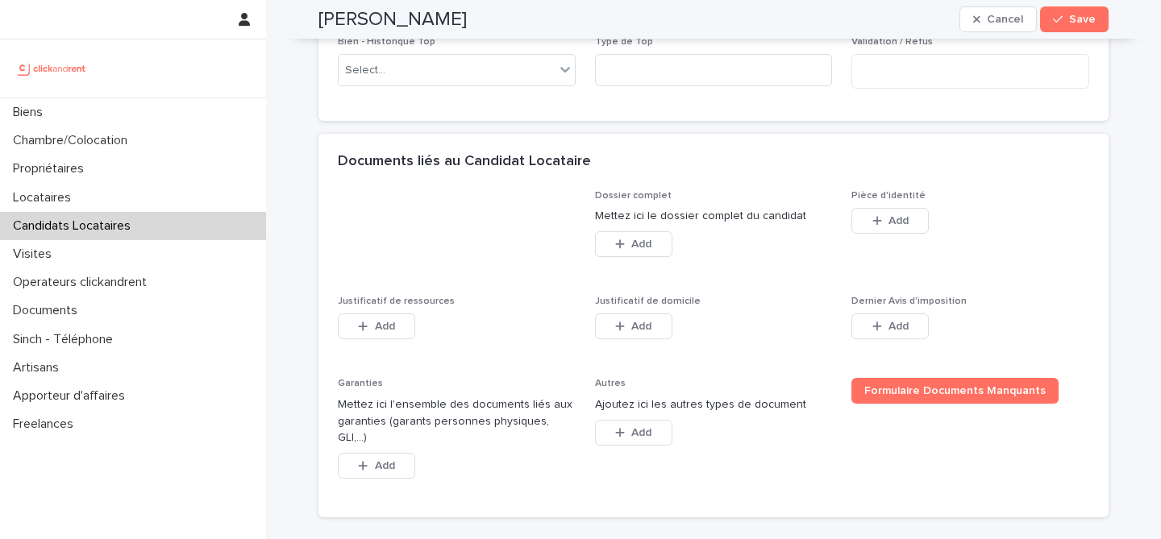
scroll to position [1153, 0]
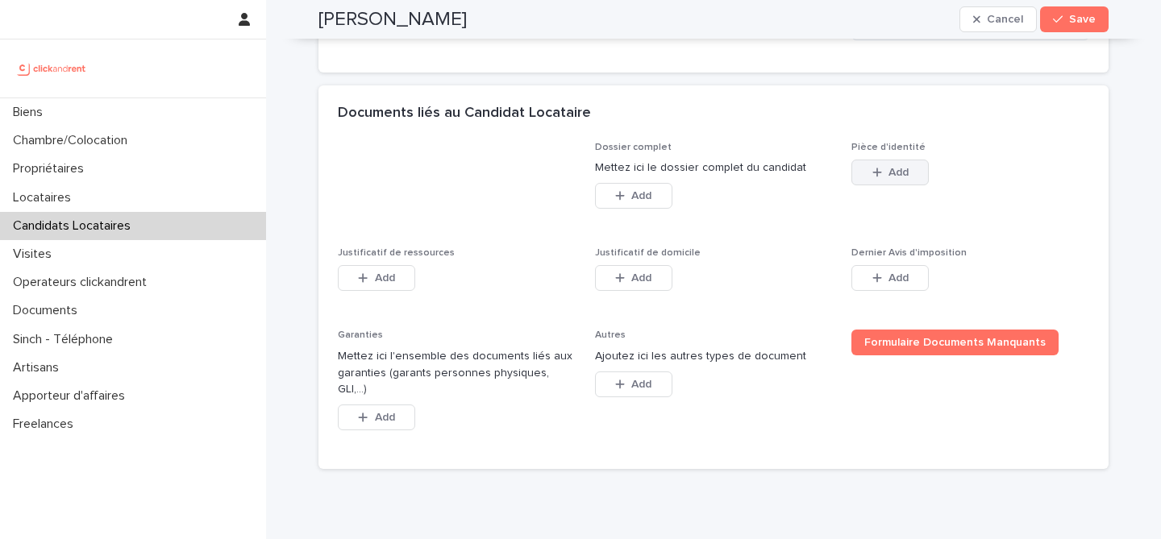
click at [880, 185] on button "Add" at bounding box center [889, 173] width 77 height 26
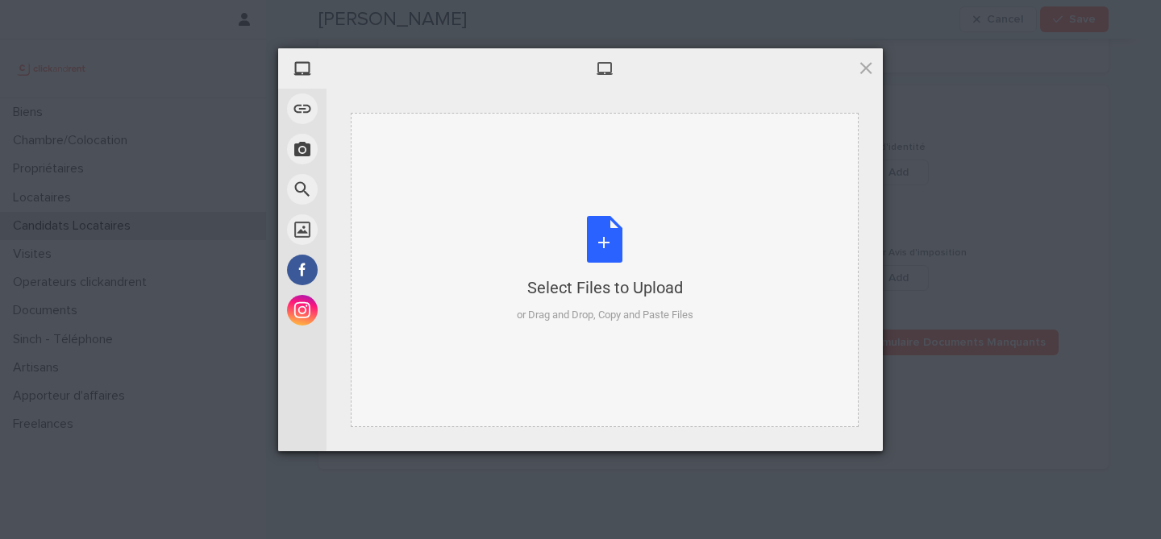
click at [622, 240] on div "Select Files to Upload or Drag and Drop, Copy and Paste Files" at bounding box center [605, 269] width 177 height 107
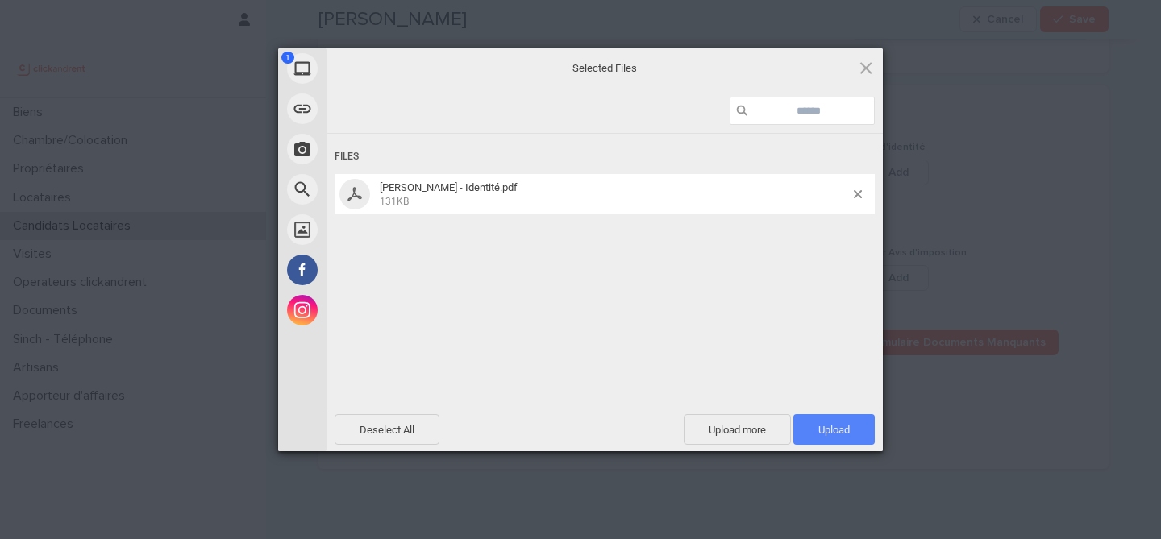
click at [836, 431] on span "Upload 1" at bounding box center [833, 430] width 31 height 12
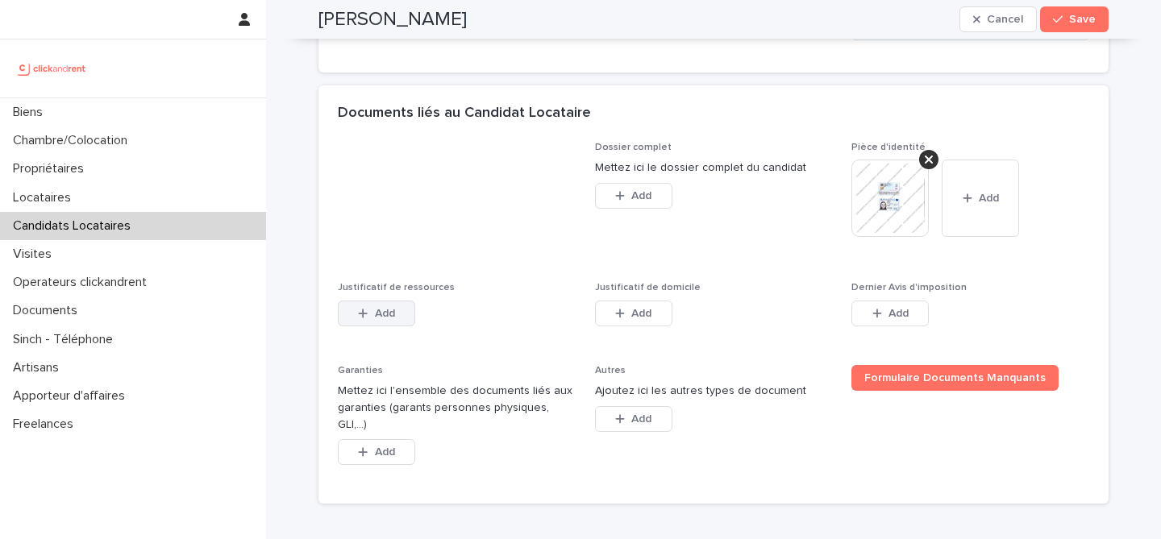
click at [395, 327] on button "Add" at bounding box center [376, 314] width 77 height 26
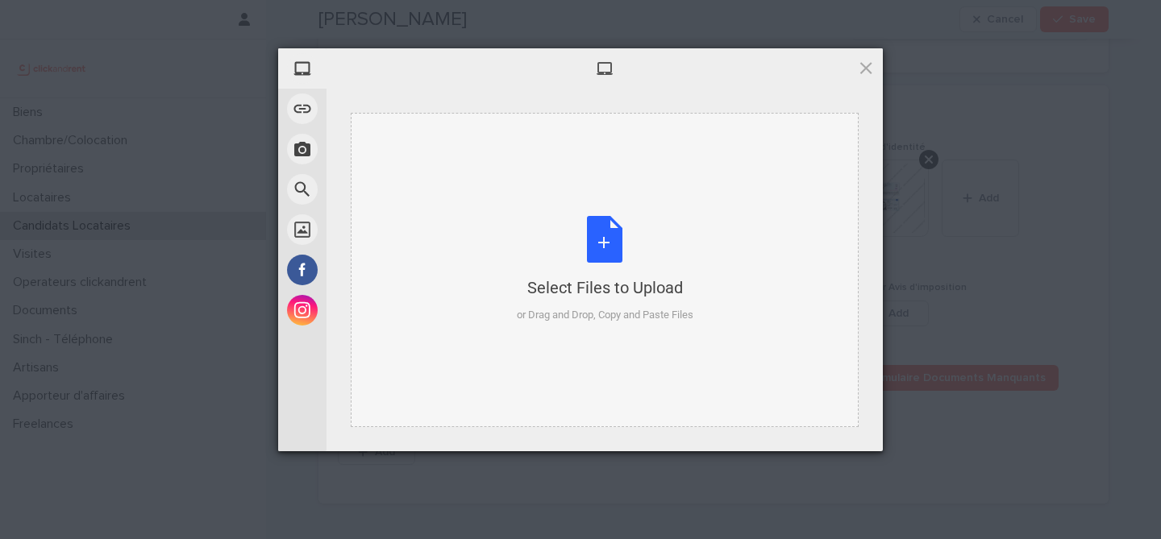
click at [589, 248] on div "Select Files to Upload or Drag and Drop, Copy and Paste Files" at bounding box center [605, 269] width 177 height 107
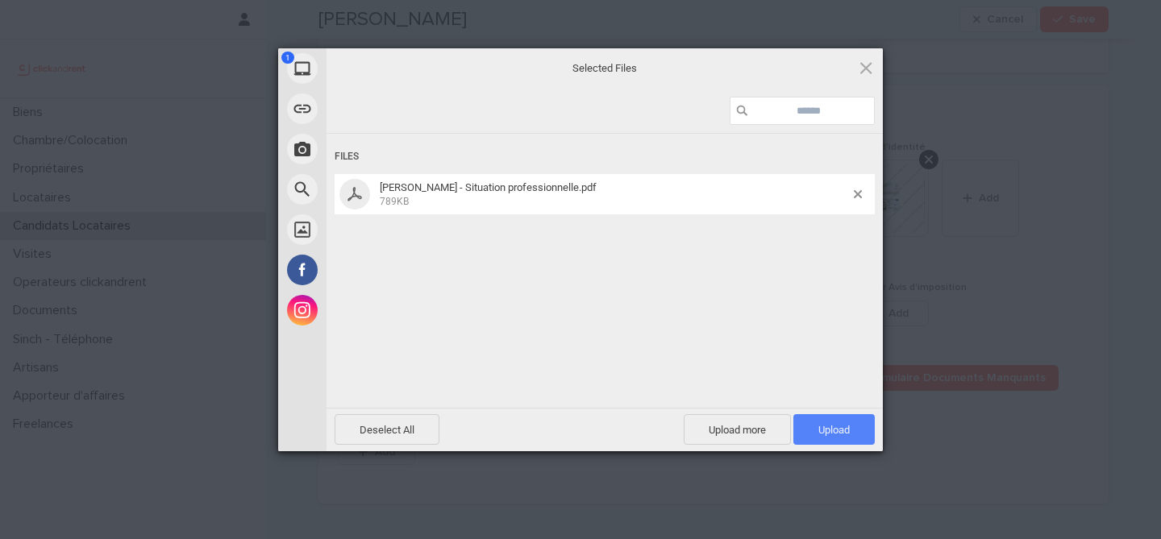
click at [839, 428] on span "Upload 1" at bounding box center [833, 430] width 31 height 12
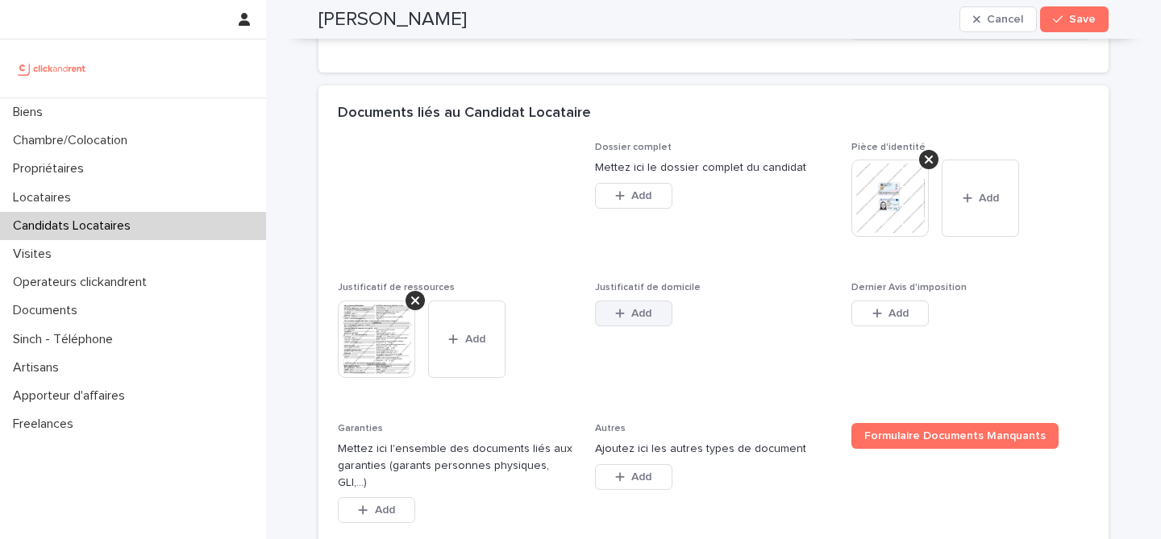
click at [653, 327] on button "Add" at bounding box center [633, 314] width 77 height 26
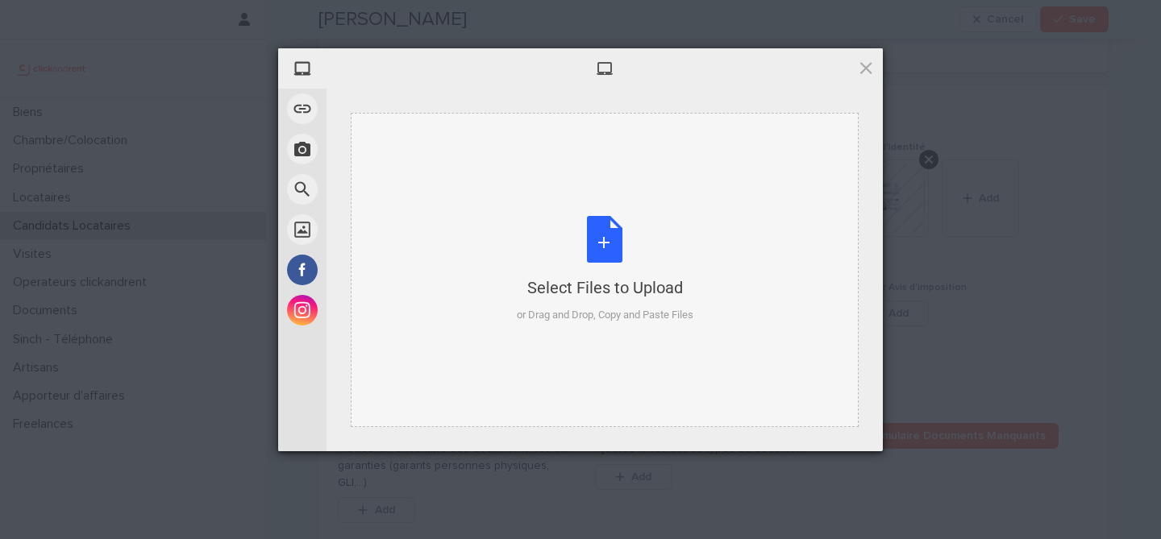
click at [630, 247] on div "Select Files to Upload or Drag and Drop, Copy and Paste Files" at bounding box center [605, 269] width 177 height 107
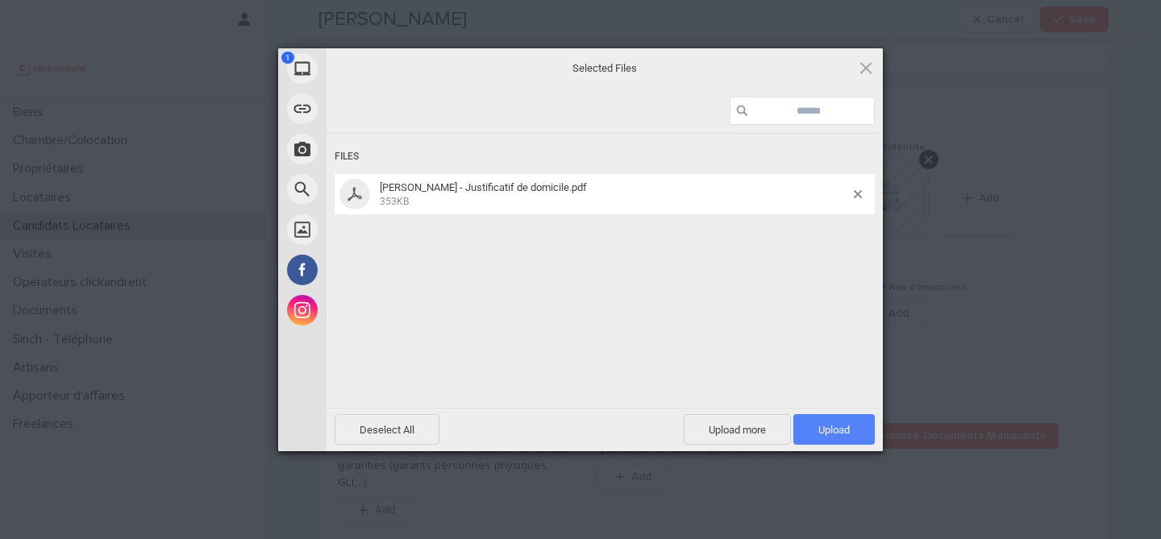
click at [841, 424] on span "Upload 1" at bounding box center [833, 430] width 31 height 12
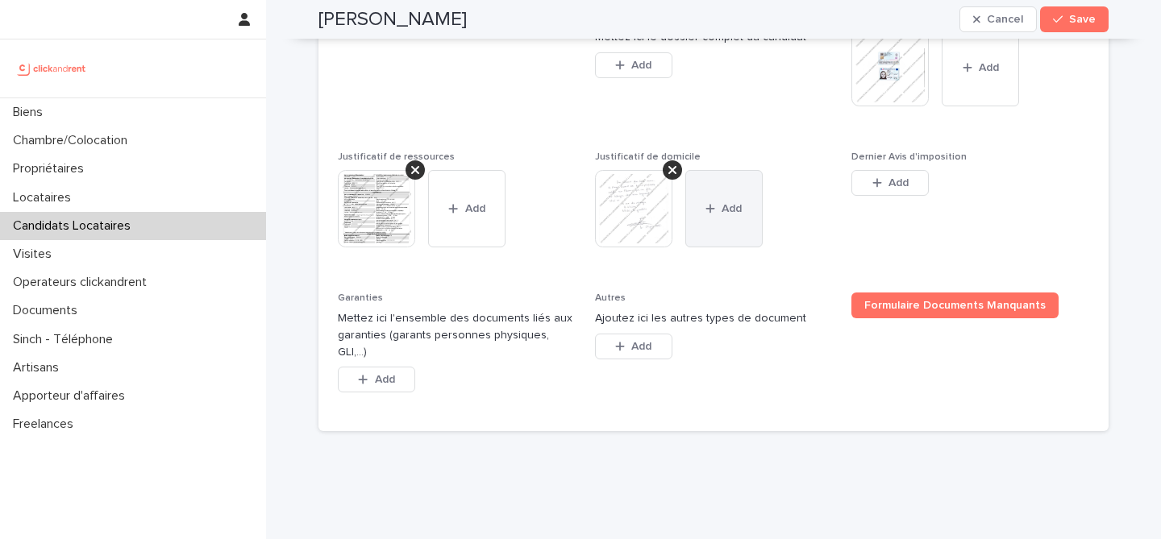
scroll to position [1328, 0]
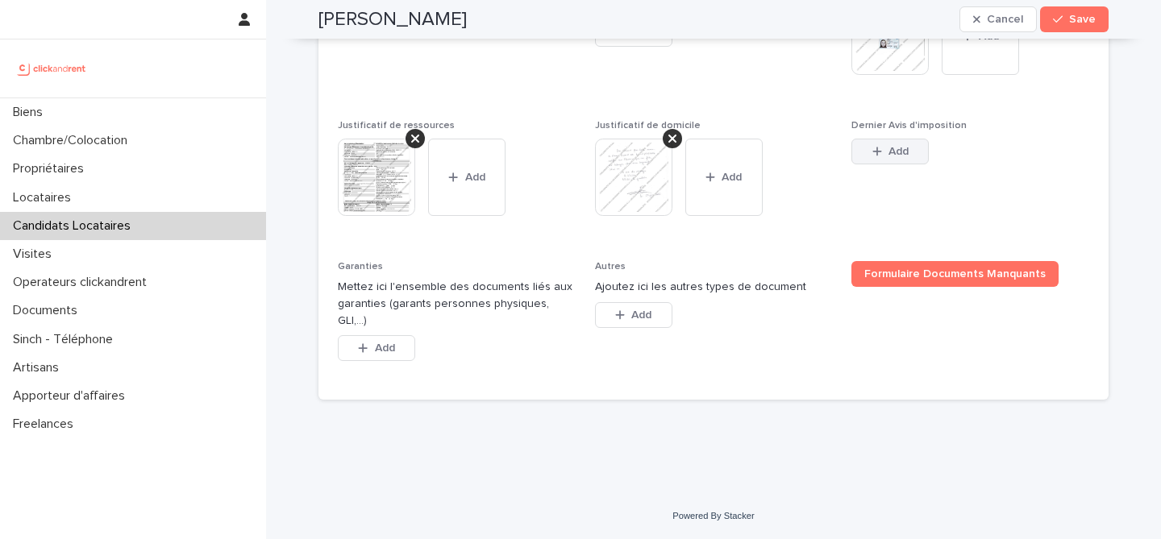
click at [880, 157] on icon "button" at bounding box center [877, 151] width 10 height 11
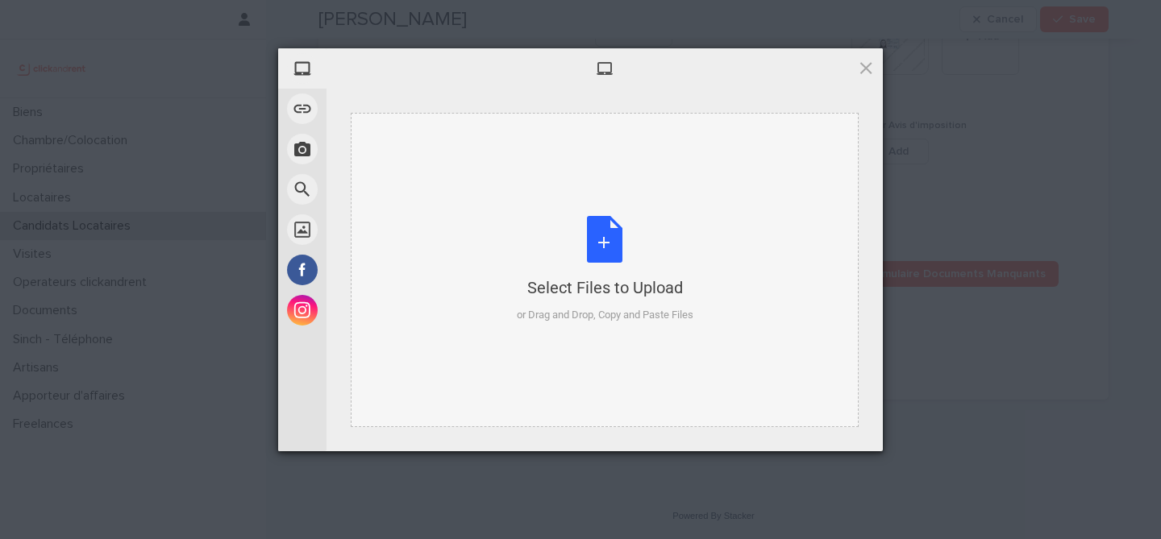
click at [609, 265] on div "Select Files to Upload or Drag and Drop, Copy and Paste Files" at bounding box center [605, 269] width 177 height 107
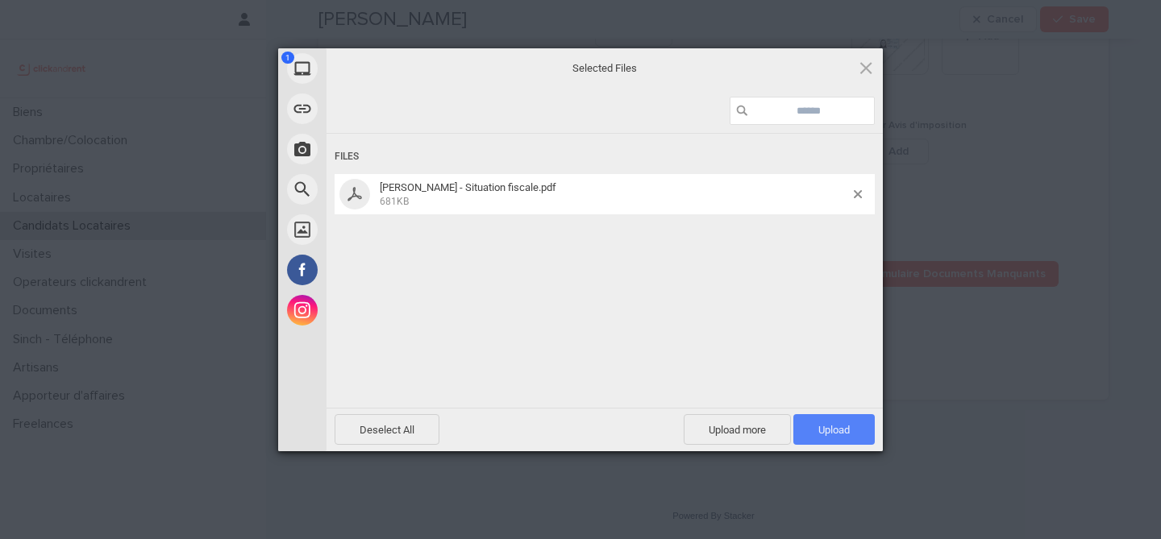
click at [842, 422] on span "Upload 1" at bounding box center [833, 429] width 81 height 31
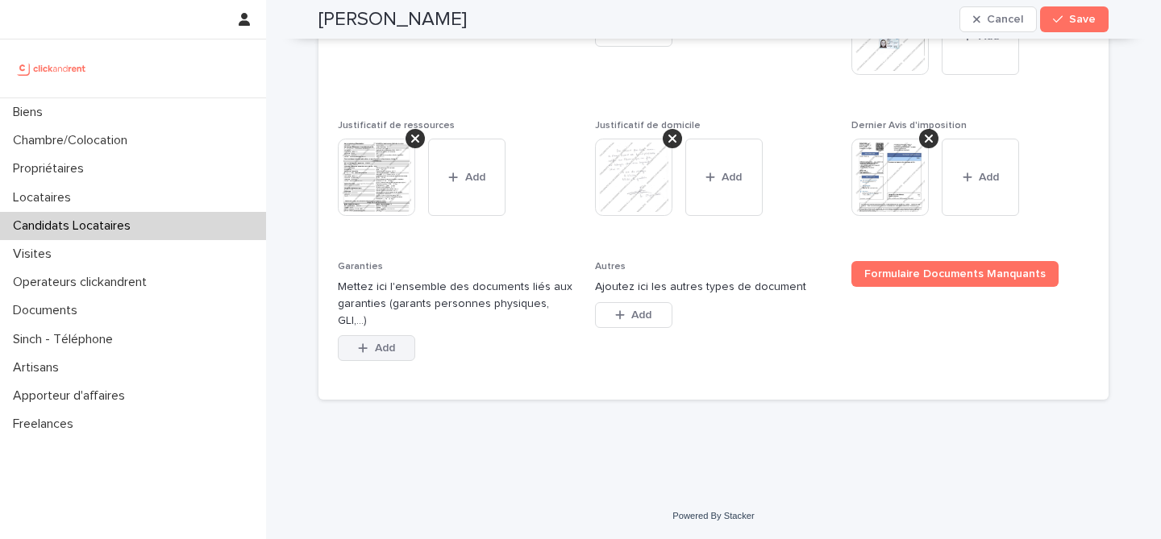
click at [391, 355] on button "Add" at bounding box center [376, 348] width 77 height 26
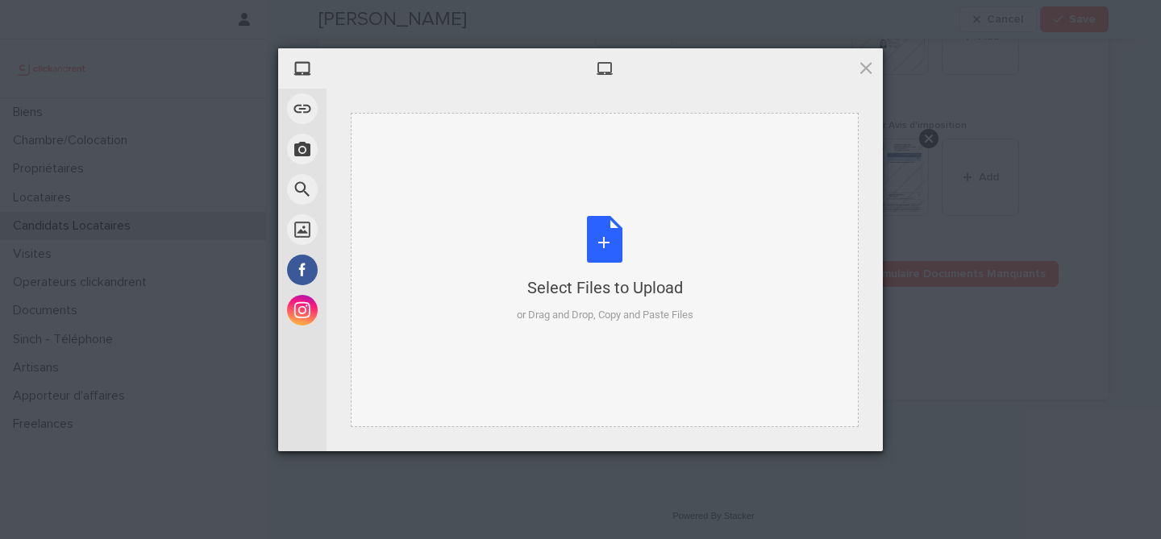
click at [618, 210] on div "Select Files to Upload or Drag and Drop, Copy and Paste Files" at bounding box center [605, 270] width 508 height 314
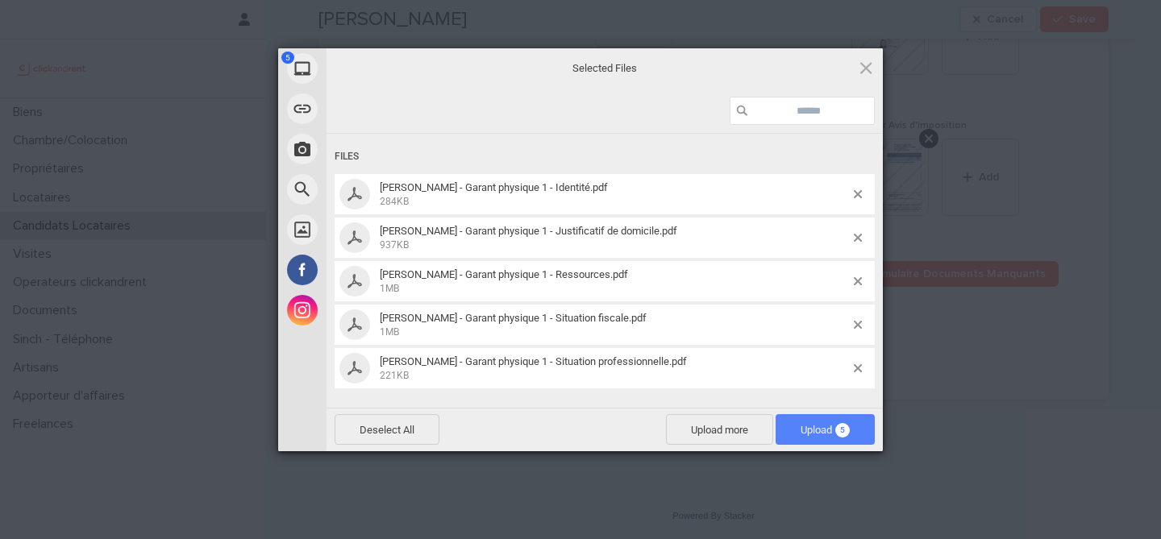
click at [834, 421] on span "Upload 5" at bounding box center [825, 429] width 99 height 31
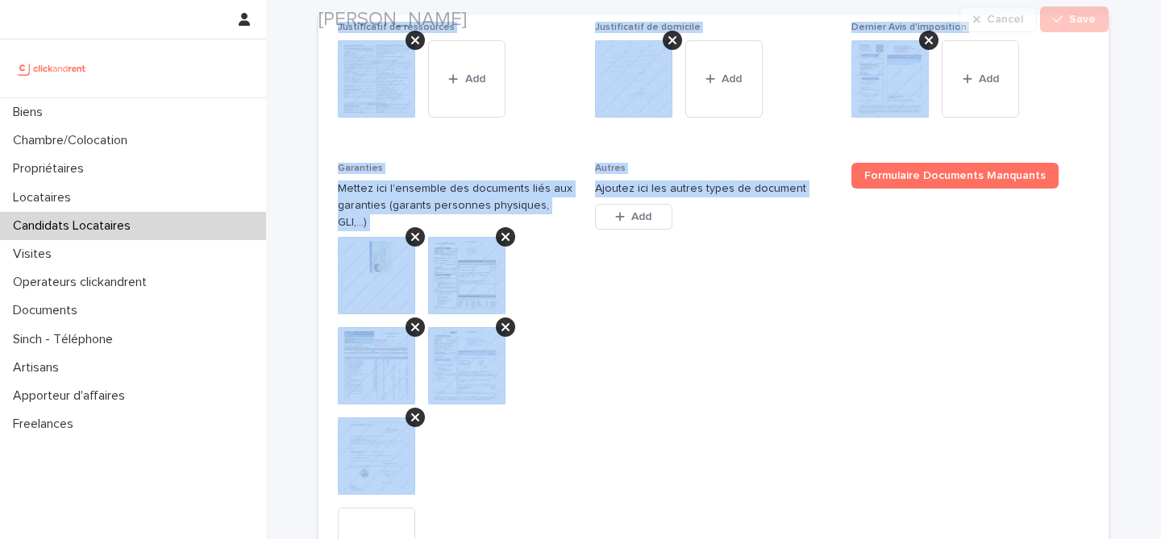
scroll to position [1650, 0]
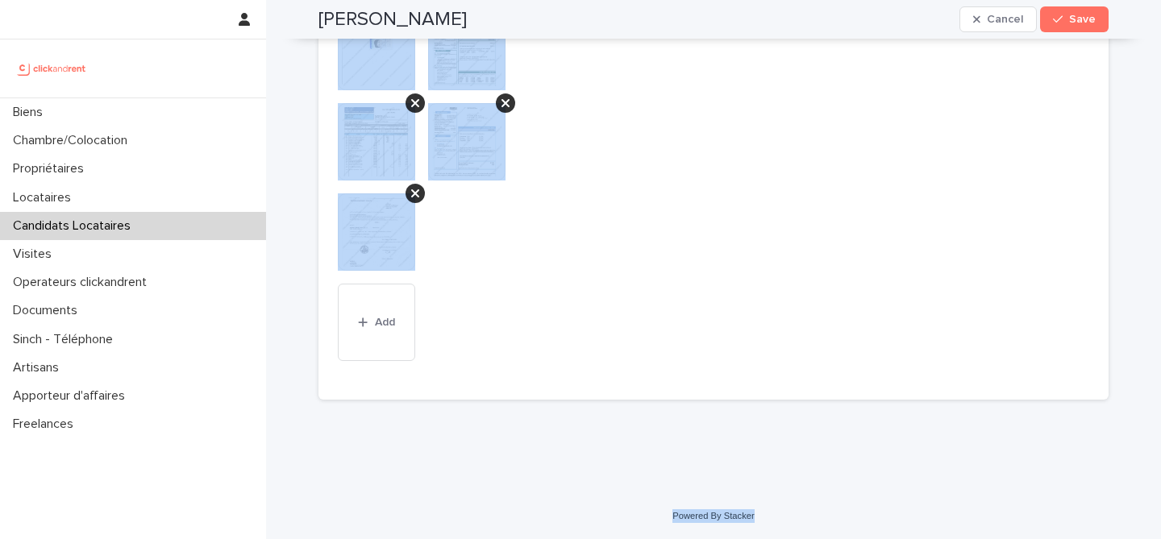
drag, startPoint x: 295, startPoint y: 15, endPoint x: 826, endPoint y: 513, distance: 727.8
copy div "Emma Cosnard Cancel Save Sorry, there was an error saving your record. Please t…"
click at [572, 265] on div at bounding box center [457, 148] width 238 height 271
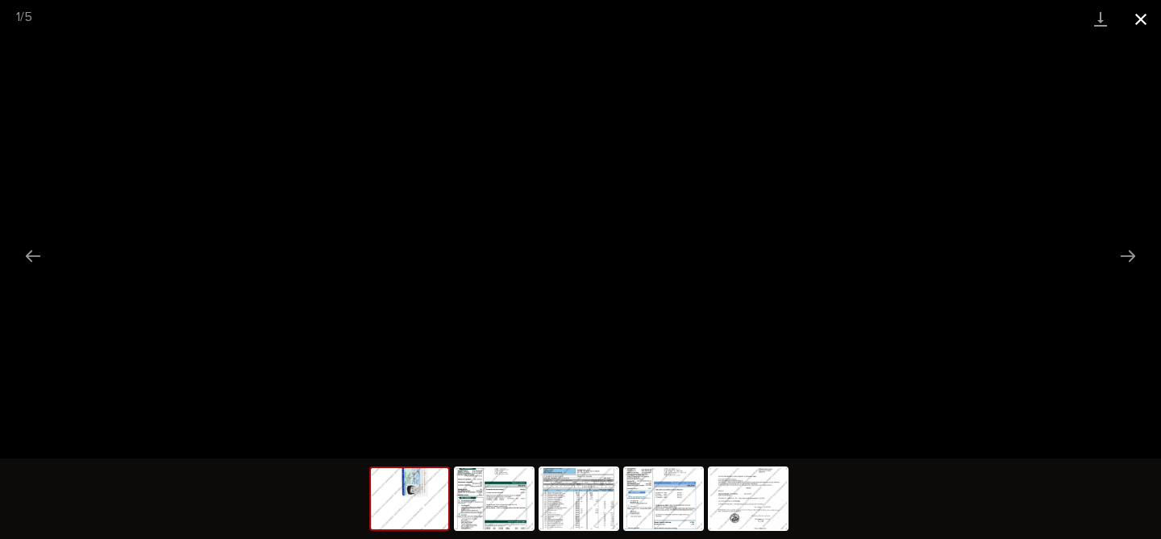
click at [1146, 24] on button "Close gallery" at bounding box center [1141, 19] width 40 height 38
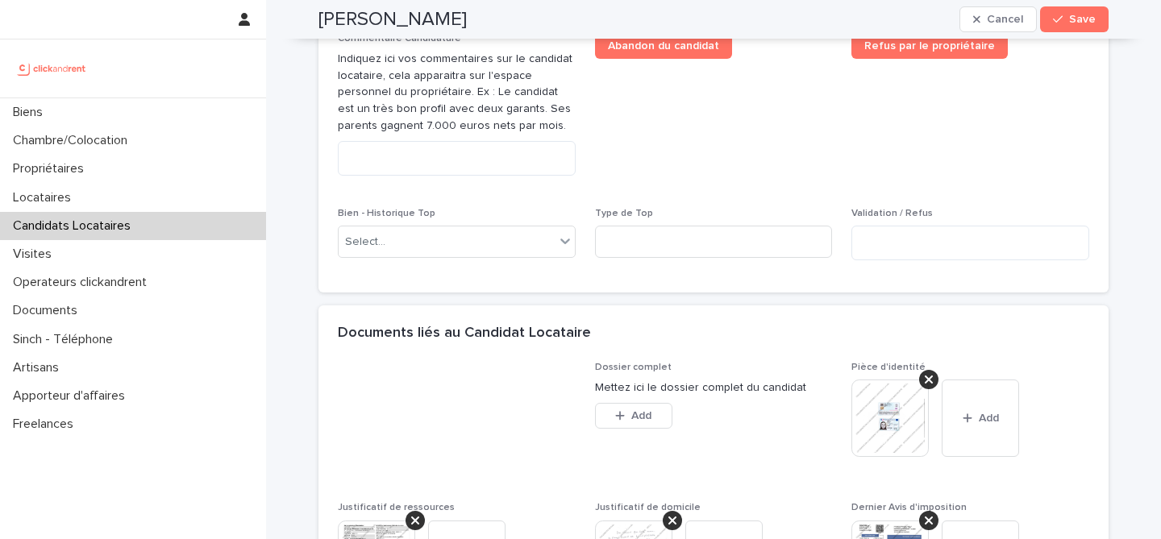
scroll to position [906, 0]
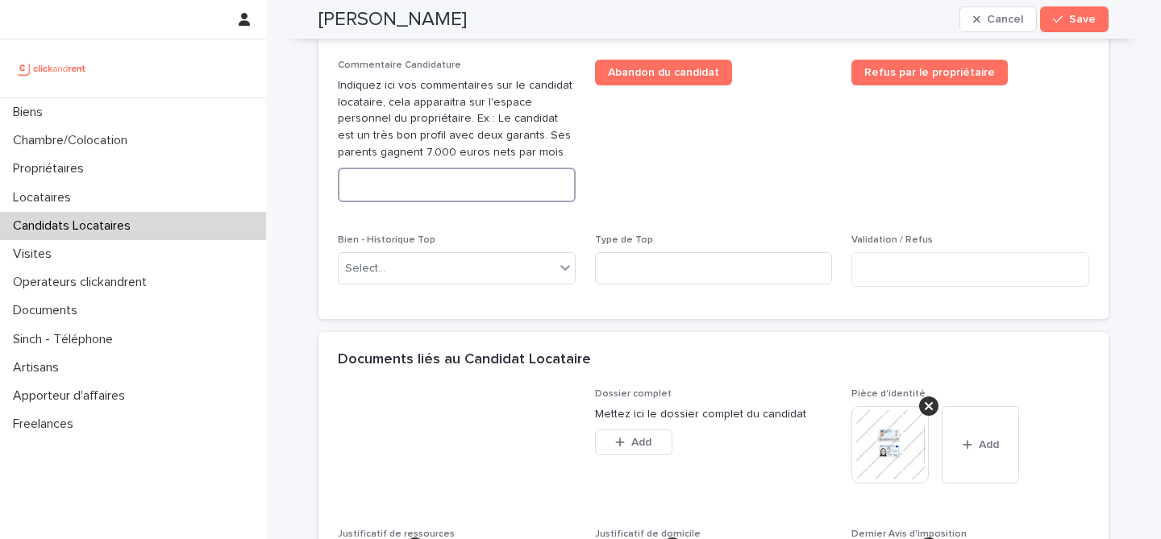
click at [498, 202] on textarea at bounding box center [457, 185] width 238 height 35
paste textarea "**********"
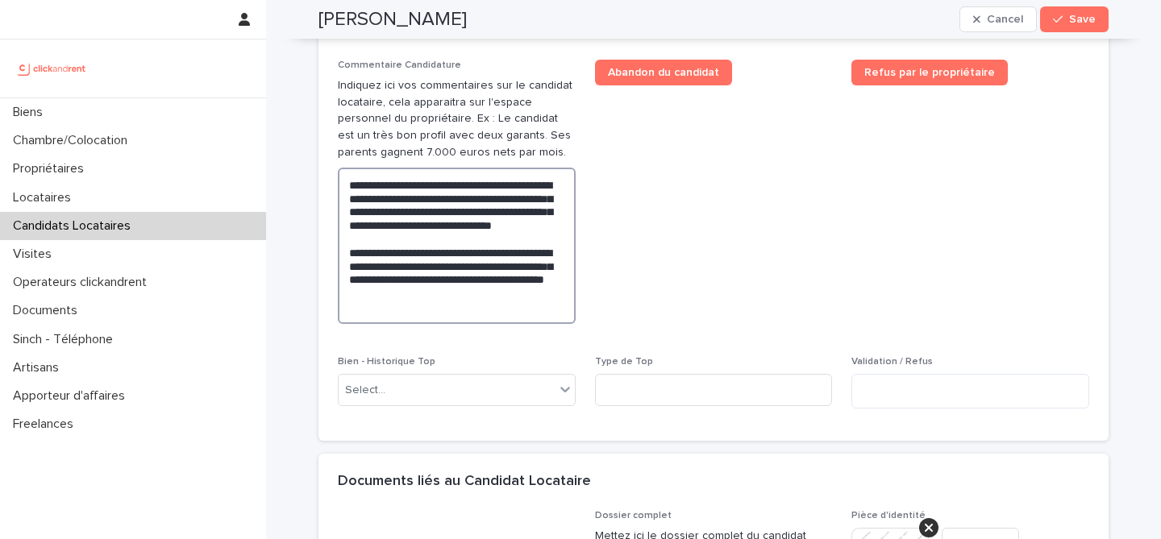
type textarea "**********"
click at [1067, 29] on button "Save" at bounding box center [1074, 19] width 69 height 26
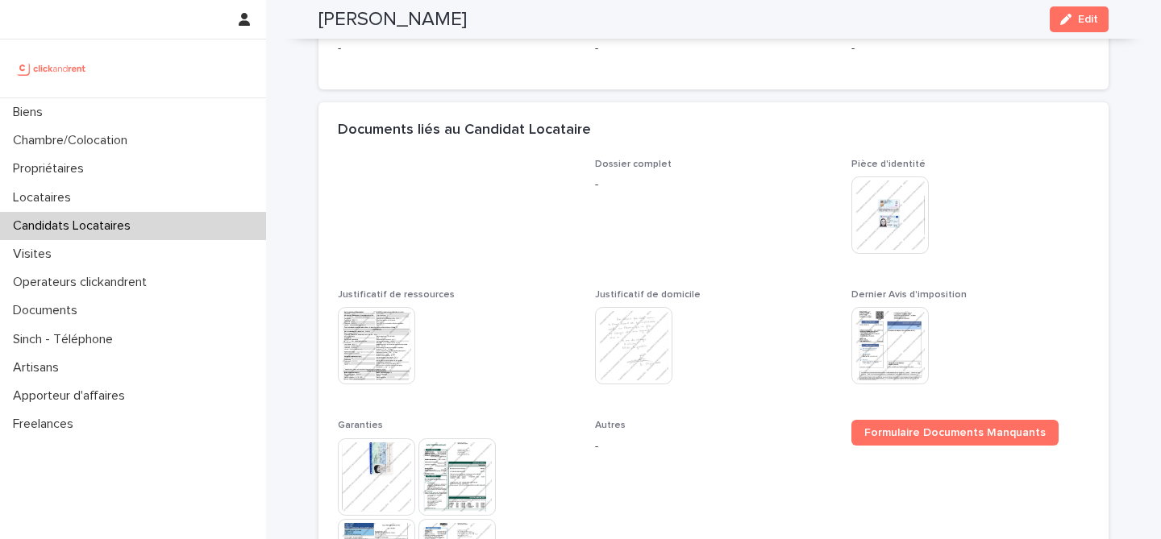
scroll to position [638, 0]
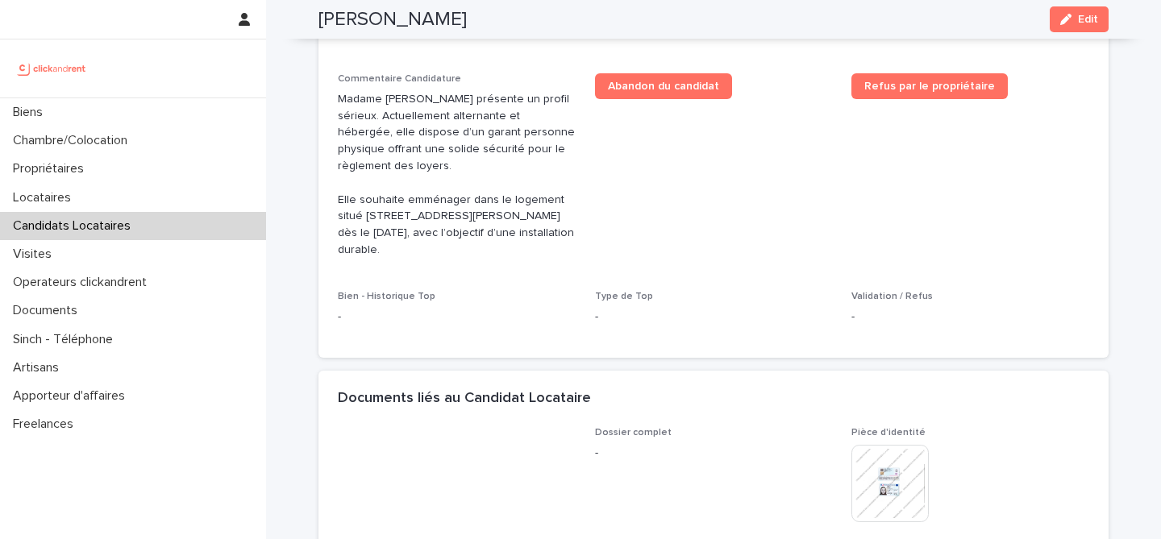
click at [422, 27] on h2 "Emma Cosnard" at bounding box center [392, 19] width 148 height 23
copy div "Emma Cosnard Edit"
click at [114, 228] on p "Candidats Locataires" at bounding box center [74, 225] width 137 height 15
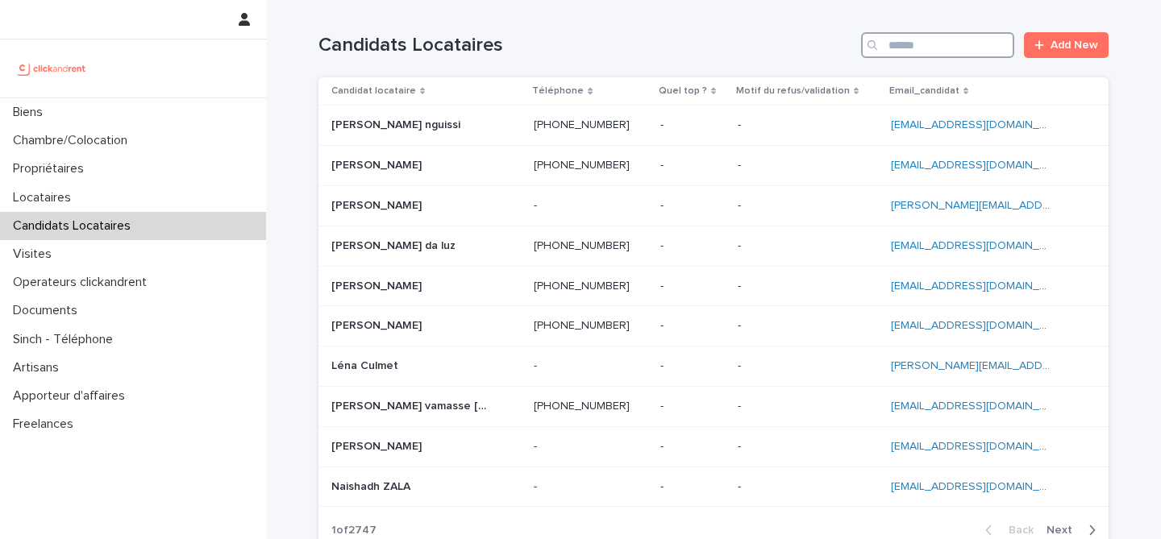
click at [914, 44] on input "Search" at bounding box center [937, 45] width 153 height 26
paste input "**********"
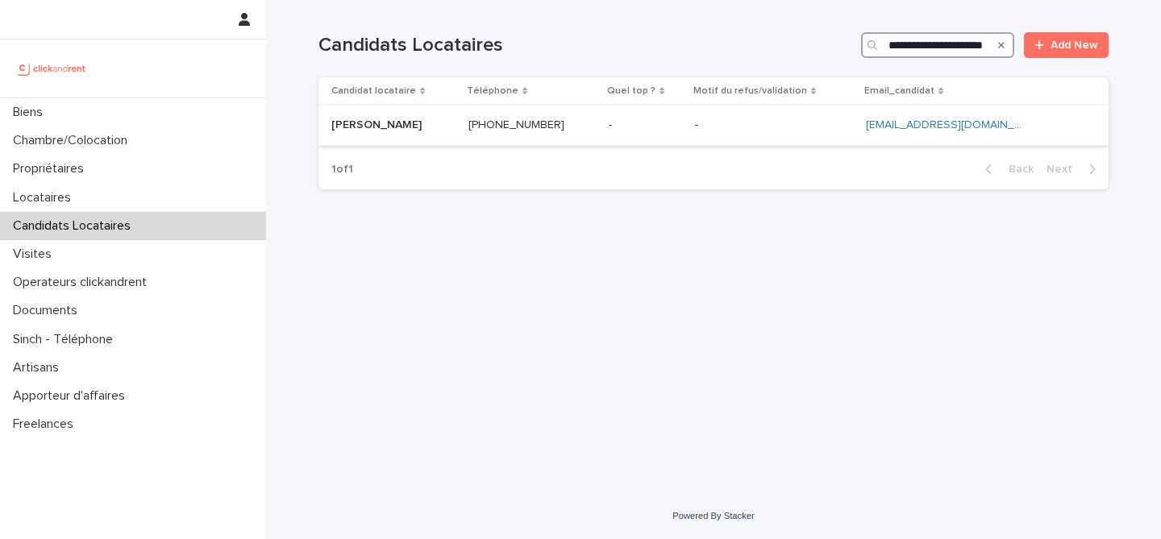
type input "**********"
click at [456, 121] on p at bounding box center [393, 126] width 124 height 14
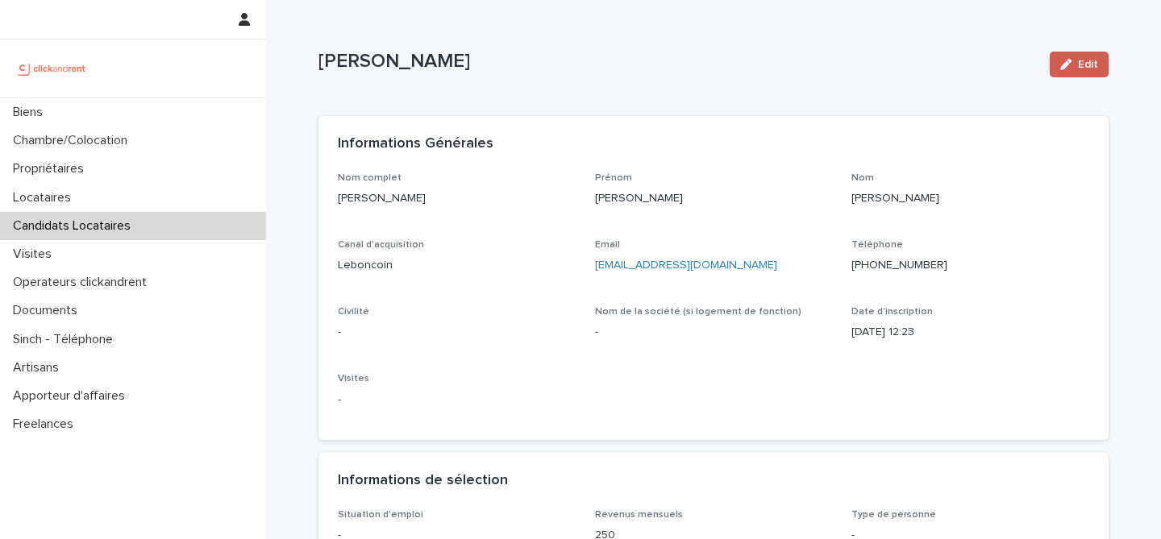
click at [1082, 69] on span "Edit" at bounding box center [1088, 64] width 20 height 11
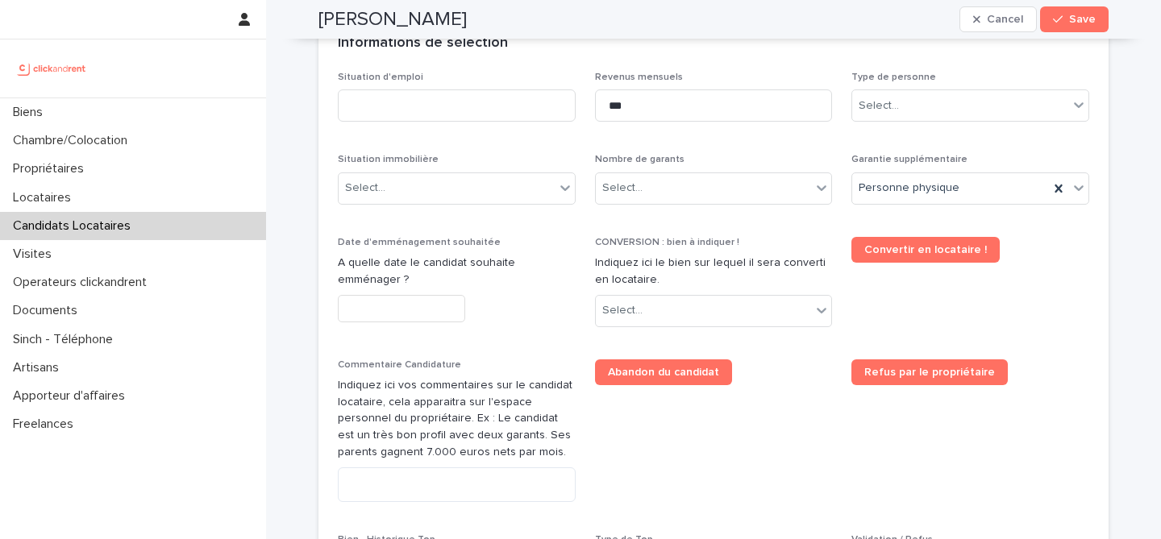
scroll to position [703, 0]
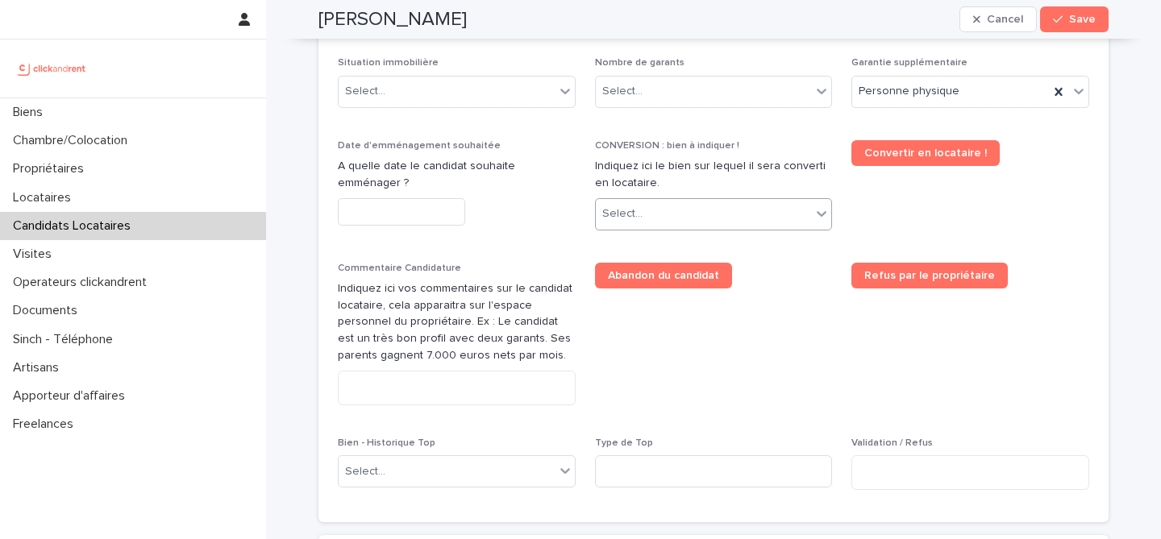
click at [710, 220] on div "Select..." at bounding box center [704, 214] width 216 height 27
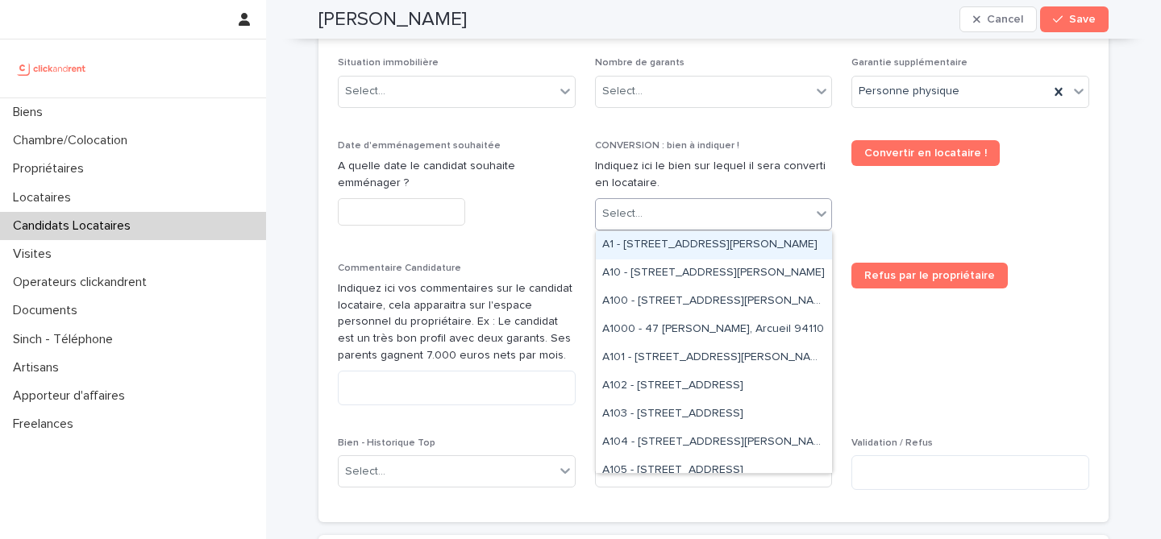
paste input "*****"
type input "*****"
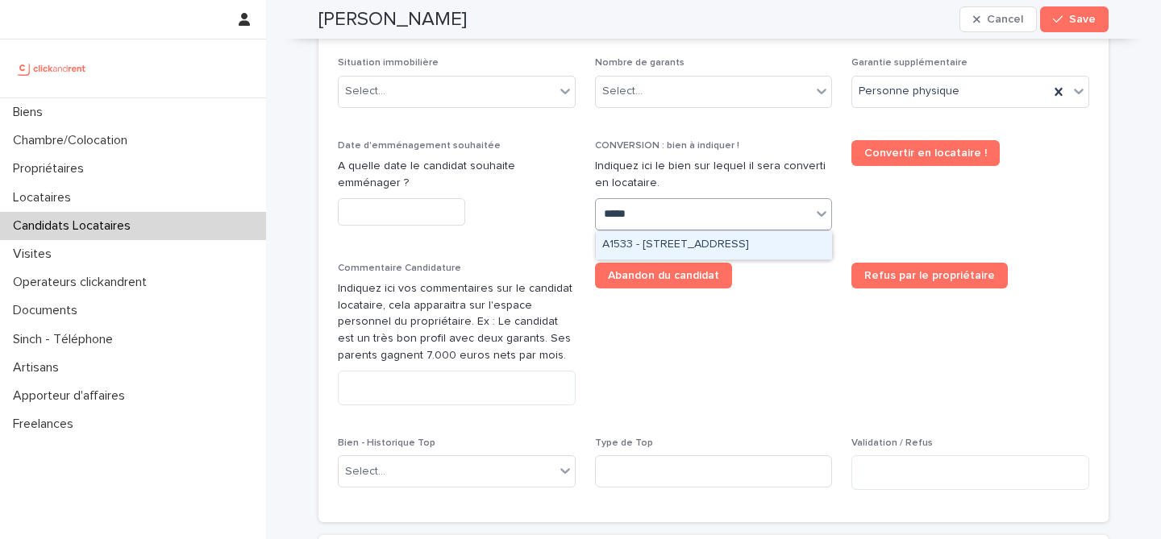
click at [720, 248] on div "A1533 - 34 Avenue du Maréchal Juin, Merignac 33700" at bounding box center [714, 245] width 236 height 28
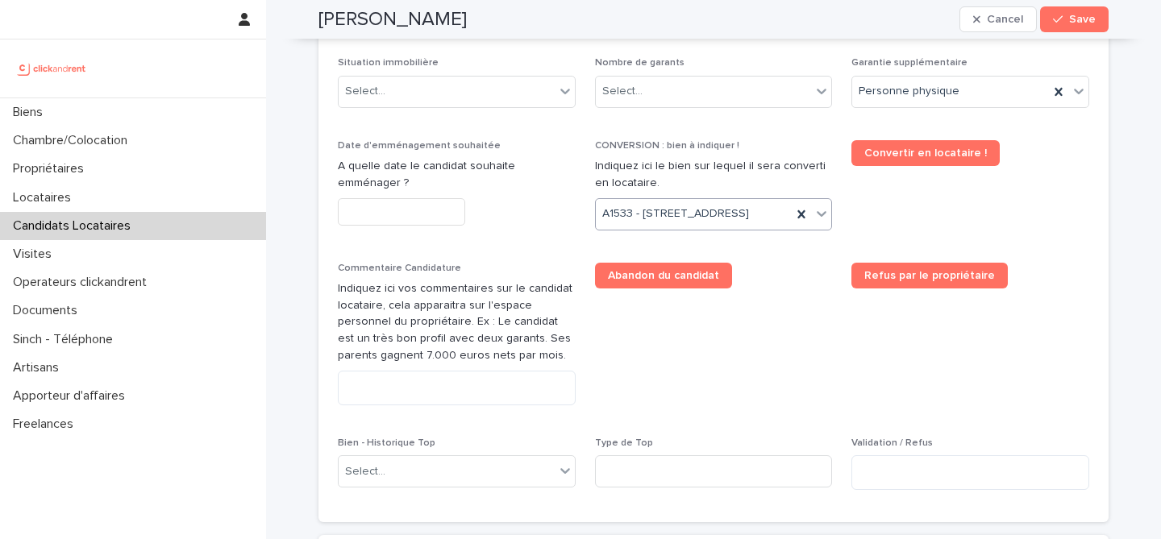
scroll to position [718, 0]
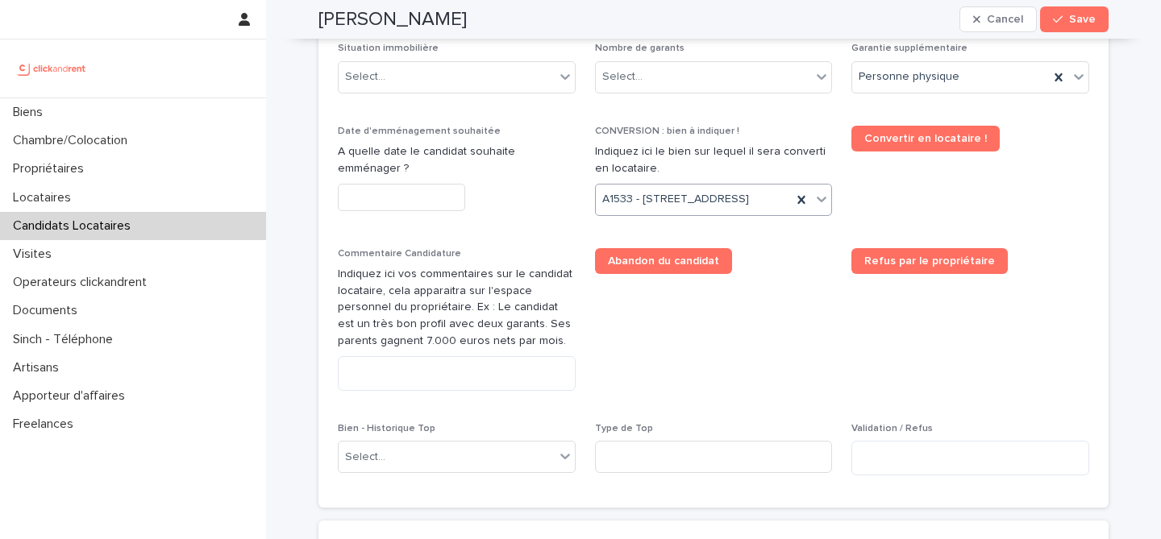
click at [791, 287] on div "Abandon du candidat" at bounding box center [714, 267] width 238 height 39
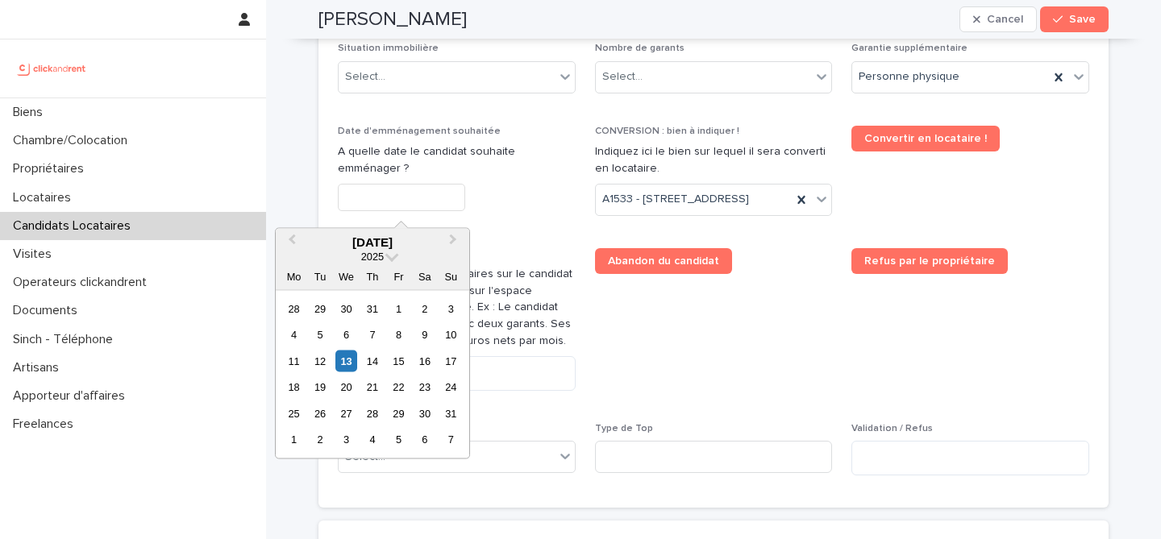
click at [418, 199] on input "text" at bounding box center [401, 198] width 127 height 28
click at [376, 359] on div "14" at bounding box center [372, 361] width 22 height 22
type input "*********"
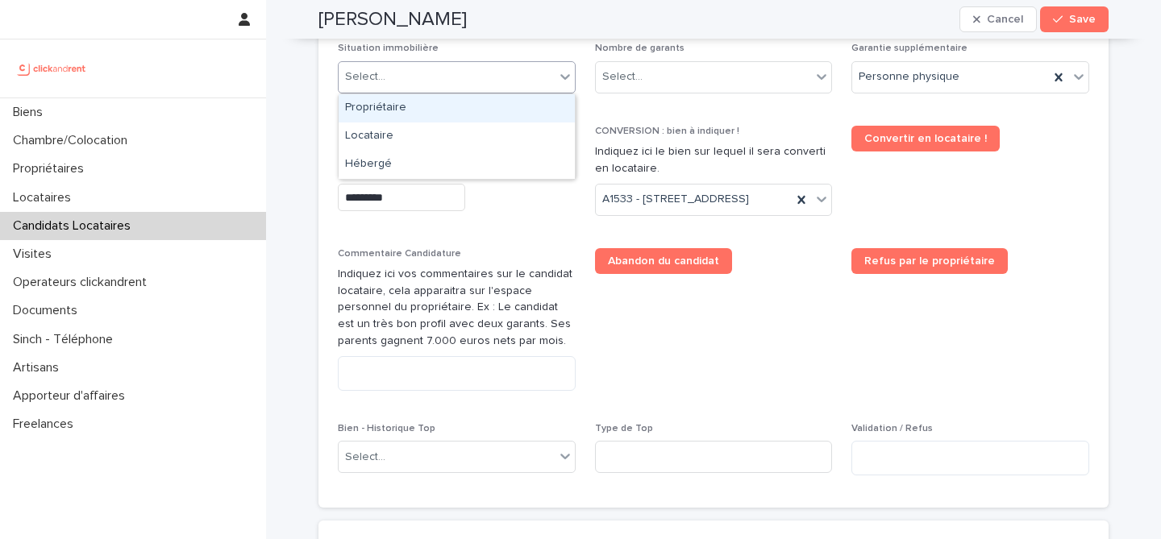
click at [479, 80] on div "Select..." at bounding box center [447, 77] width 216 height 27
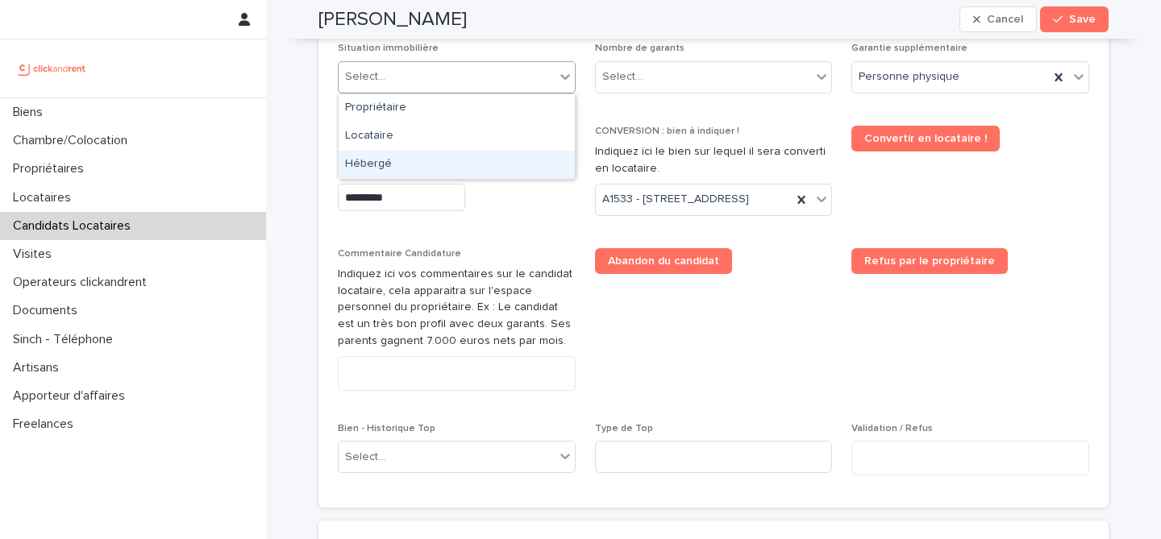
click at [477, 152] on div "Hébergé" at bounding box center [457, 165] width 236 height 28
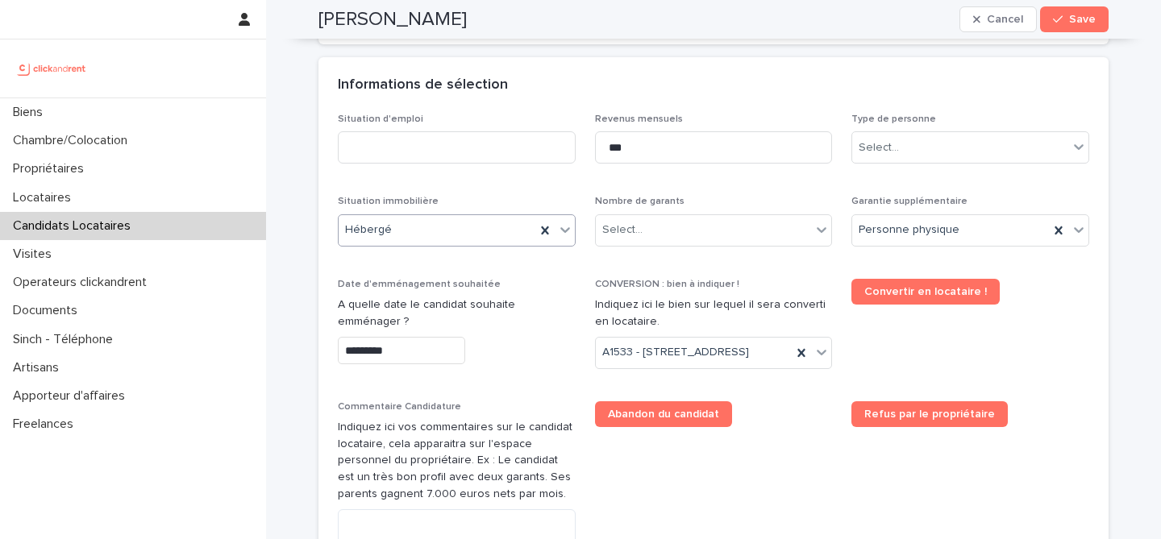
scroll to position [554, 0]
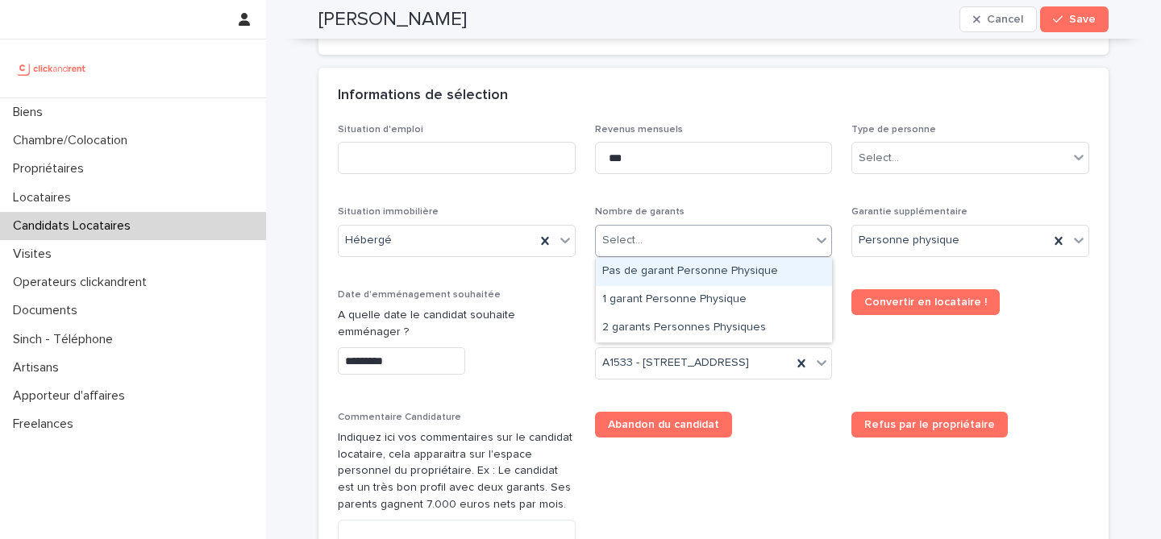
click at [729, 239] on div "Select..." at bounding box center [704, 240] width 216 height 27
click at [705, 277] on div "Pas de garant Personne Physique" at bounding box center [714, 272] width 236 height 28
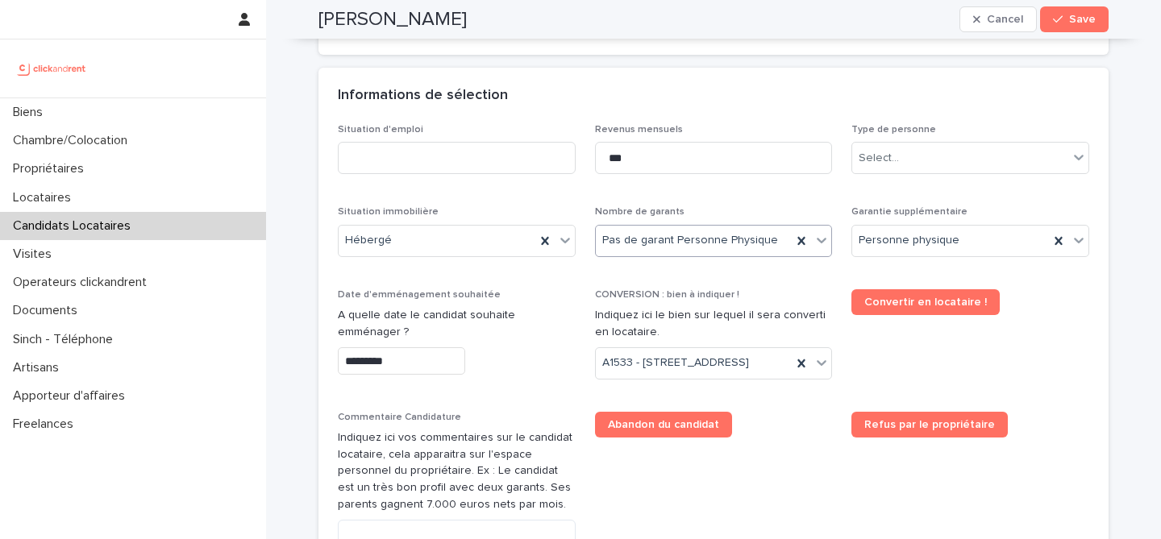
click at [701, 225] on div "Pas de garant Personne Physique" at bounding box center [714, 241] width 238 height 32
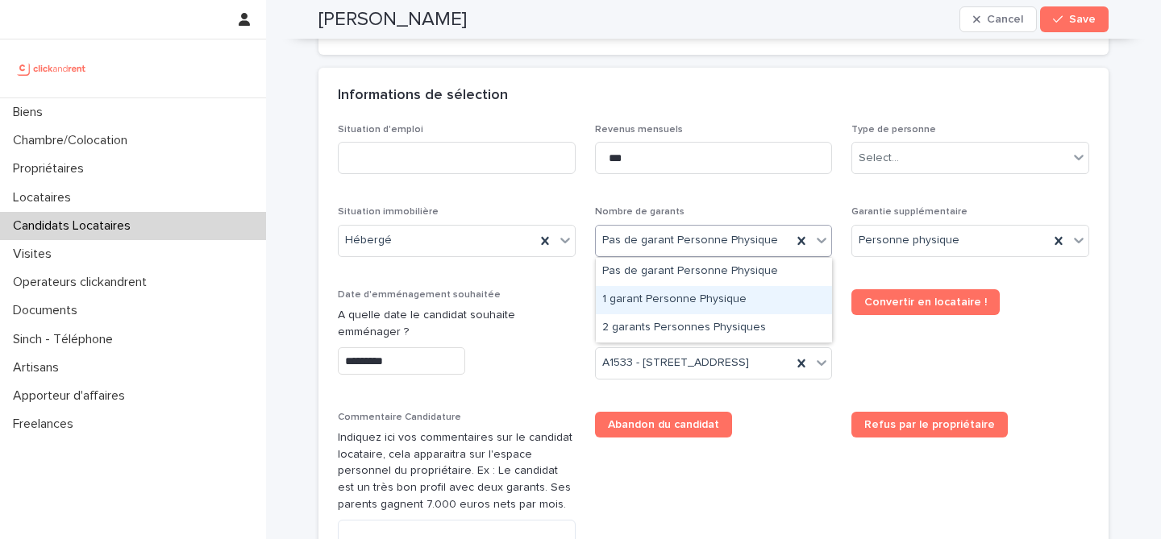
click at [673, 295] on div "1 garant Personne Physique" at bounding box center [714, 300] width 236 height 28
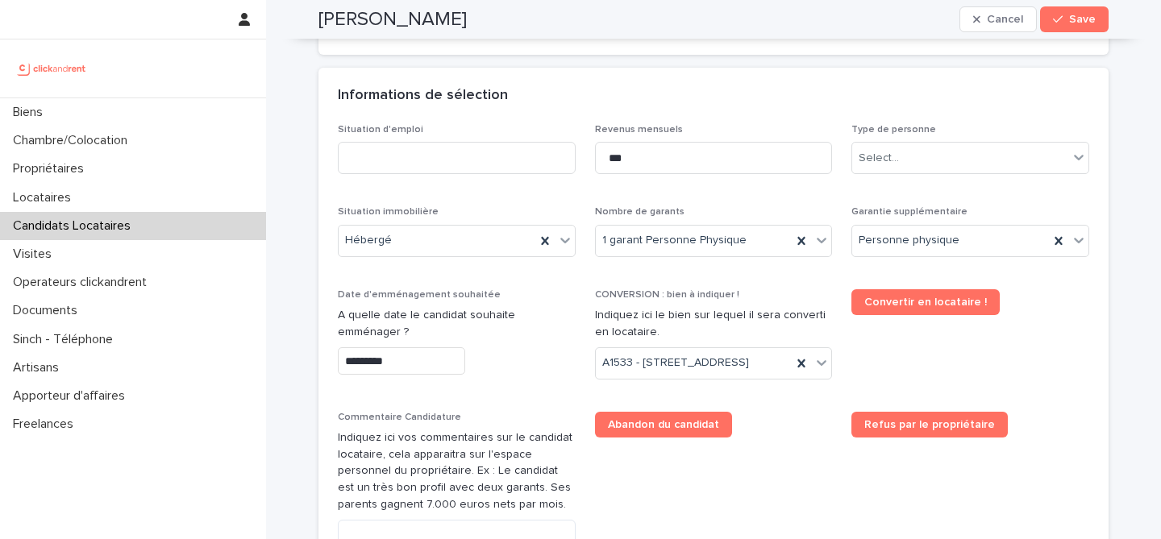
click at [953, 141] on div "Type de personne Select..." at bounding box center [970, 155] width 238 height 63
click at [944, 164] on div "Select..." at bounding box center [960, 158] width 216 height 27
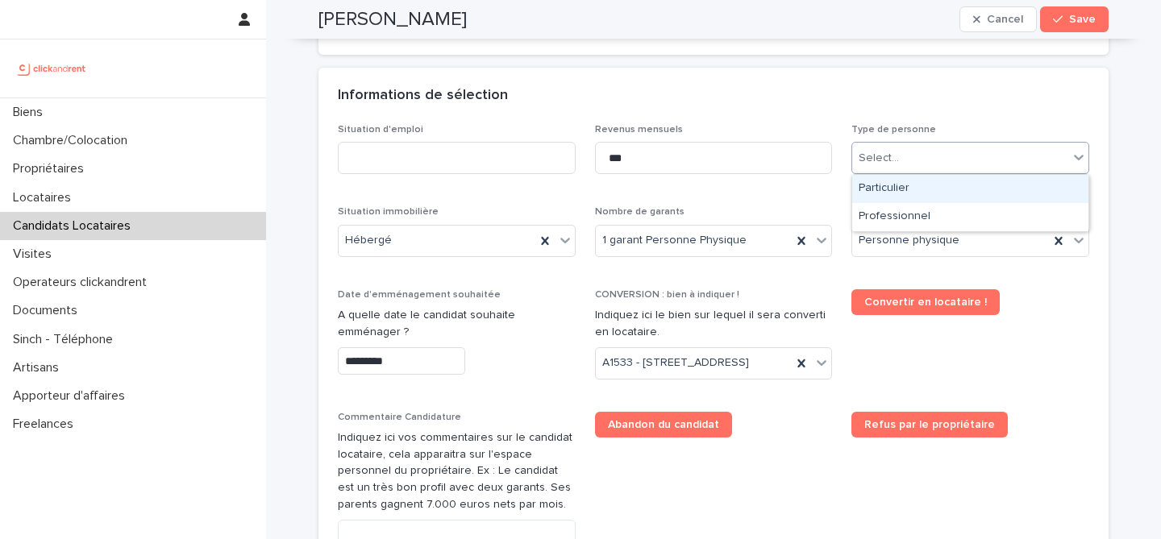
click at [919, 185] on div "Particulier" at bounding box center [970, 189] width 236 height 28
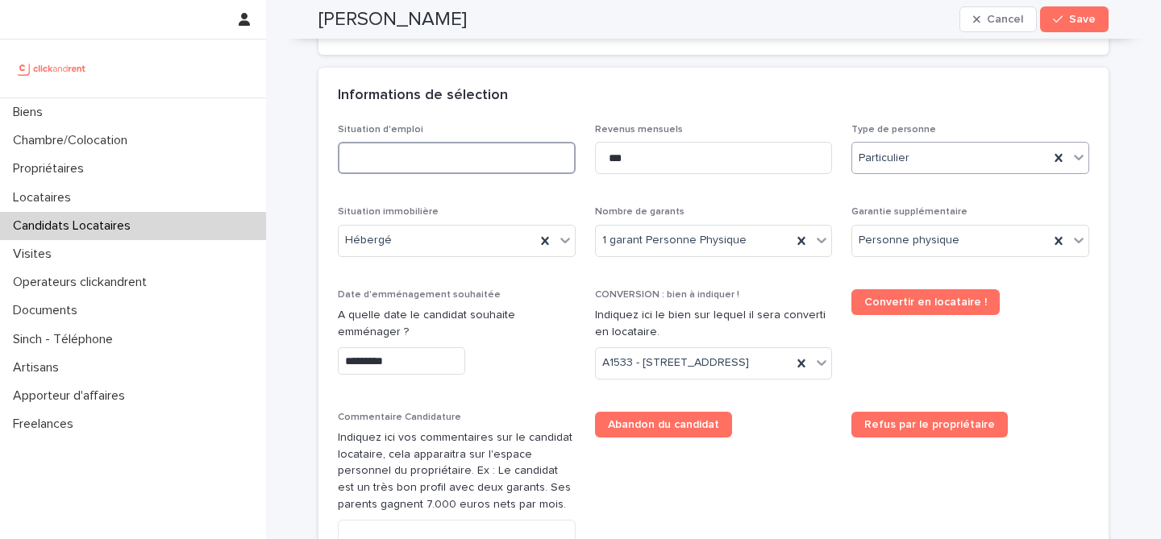
click at [469, 163] on input at bounding box center [457, 158] width 238 height 32
type input "********"
click at [508, 106] on div "Informations de sélection" at bounding box center [713, 96] width 790 height 56
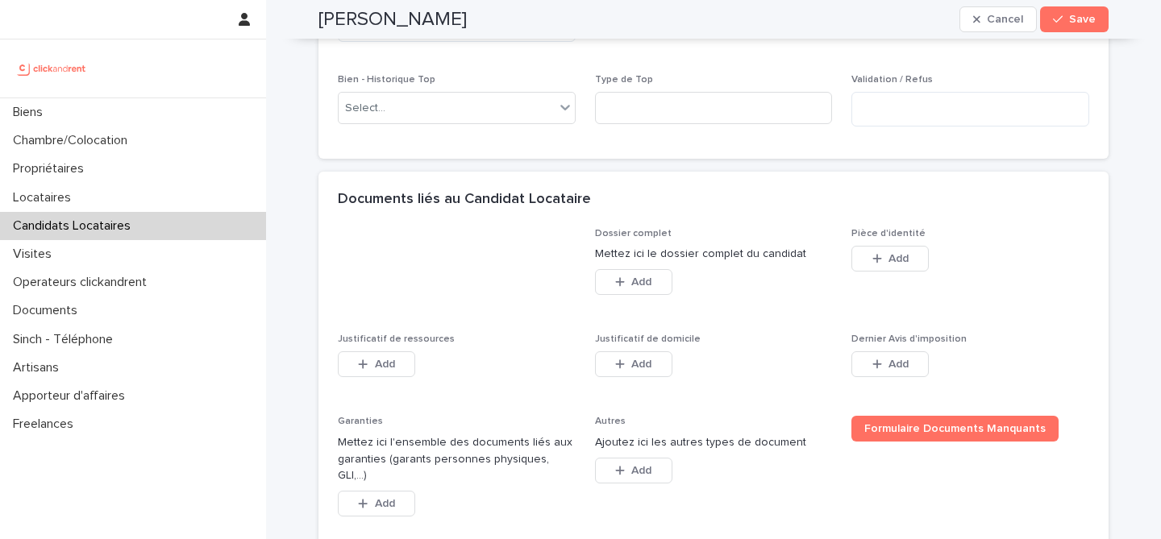
scroll to position [1077, 0]
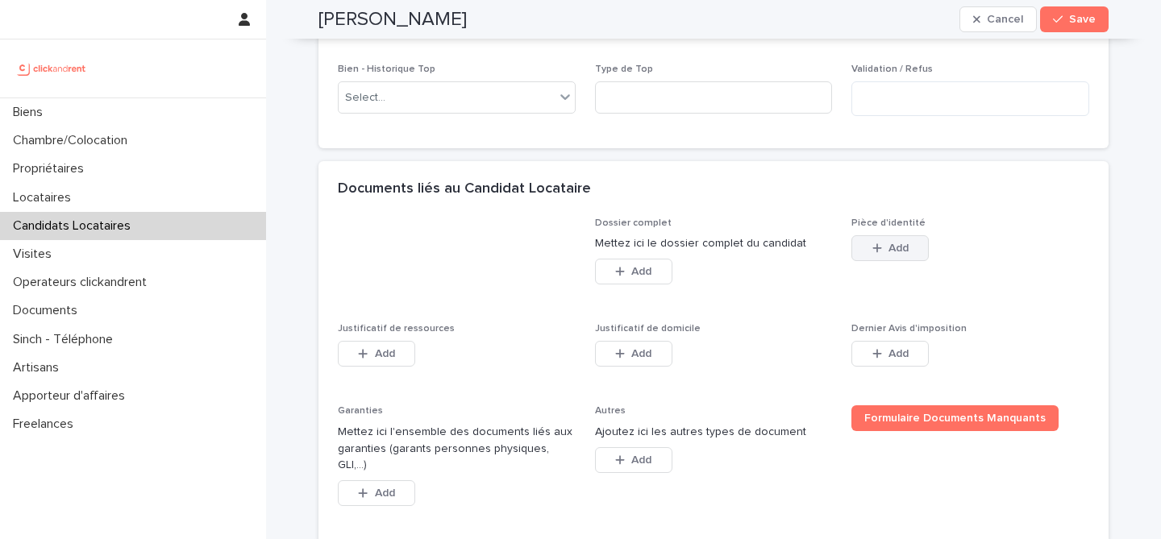
click at [897, 254] on span "Add" at bounding box center [898, 248] width 20 height 11
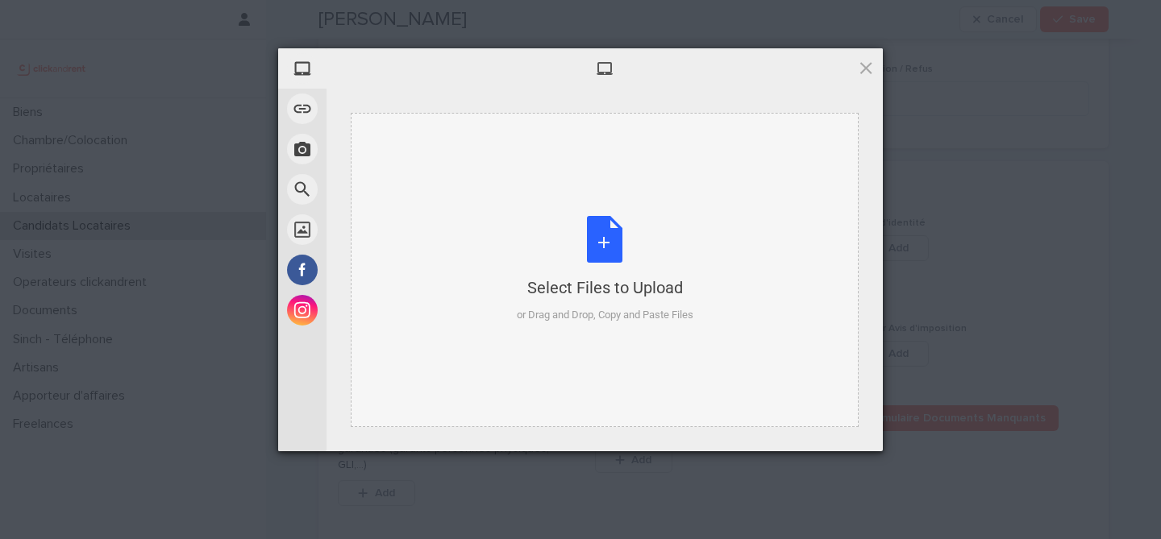
click at [616, 256] on div "Select Files to Upload or Drag and Drop, Copy and Paste Files" at bounding box center [605, 269] width 177 height 107
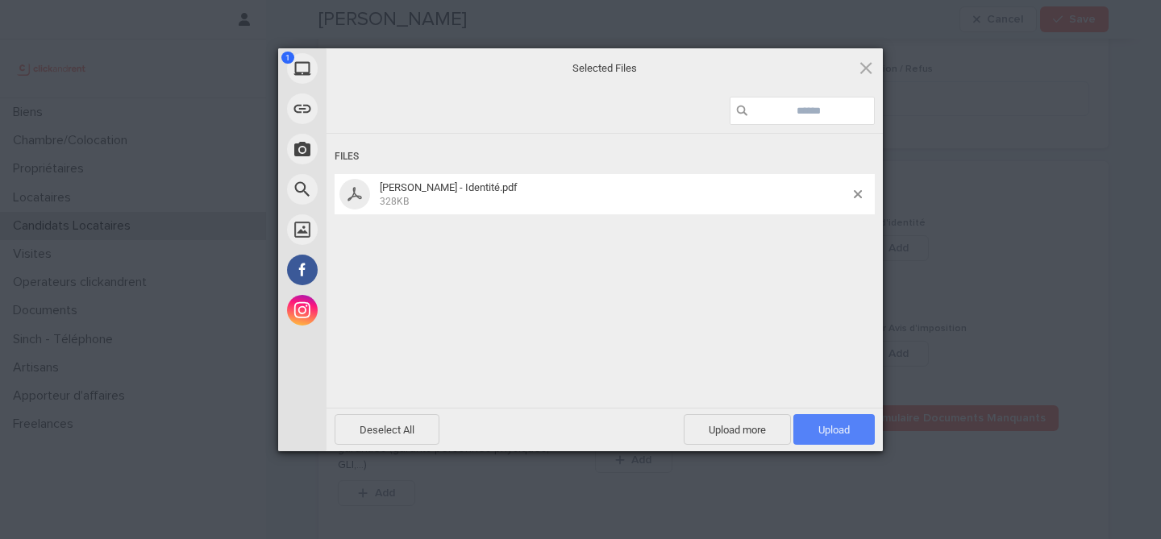
click at [830, 426] on span "Upload 1" at bounding box center [833, 430] width 31 height 12
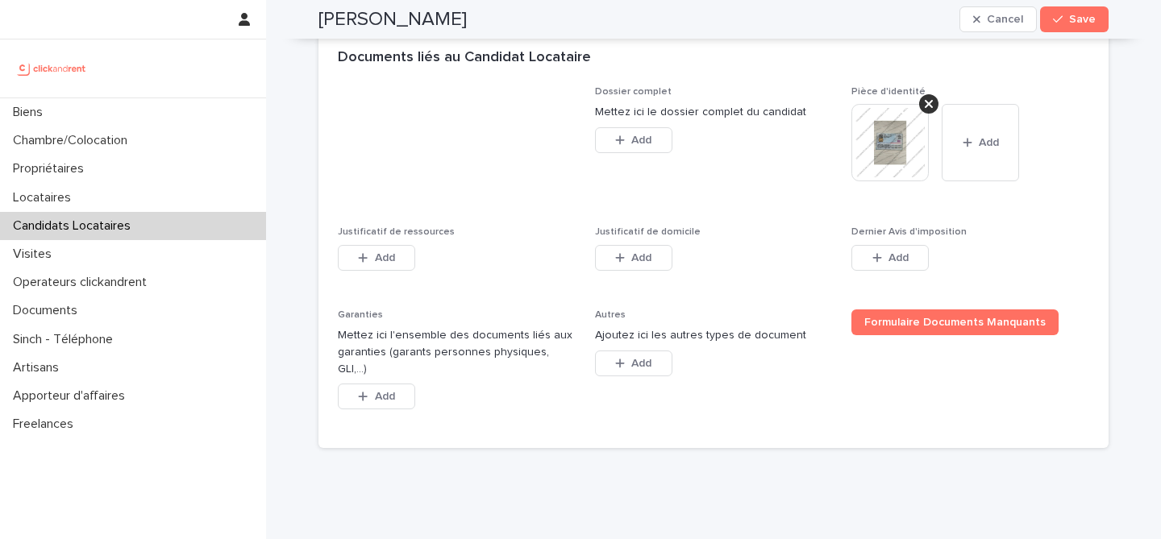
scroll to position [1256, 0]
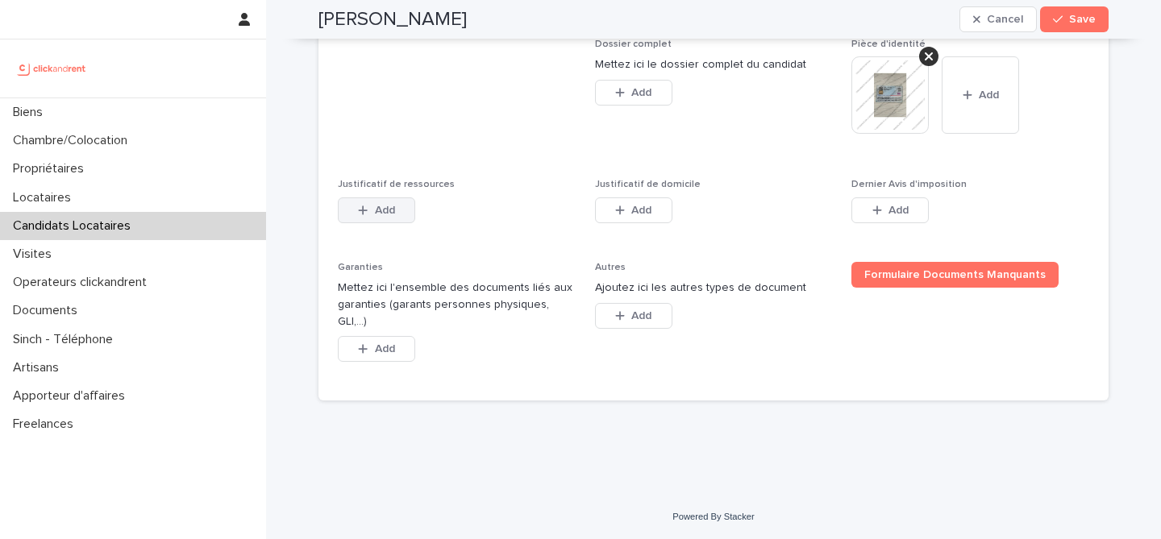
click at [397, 223] on button "Add" at bounding box center [376, 211] width 77 height 26
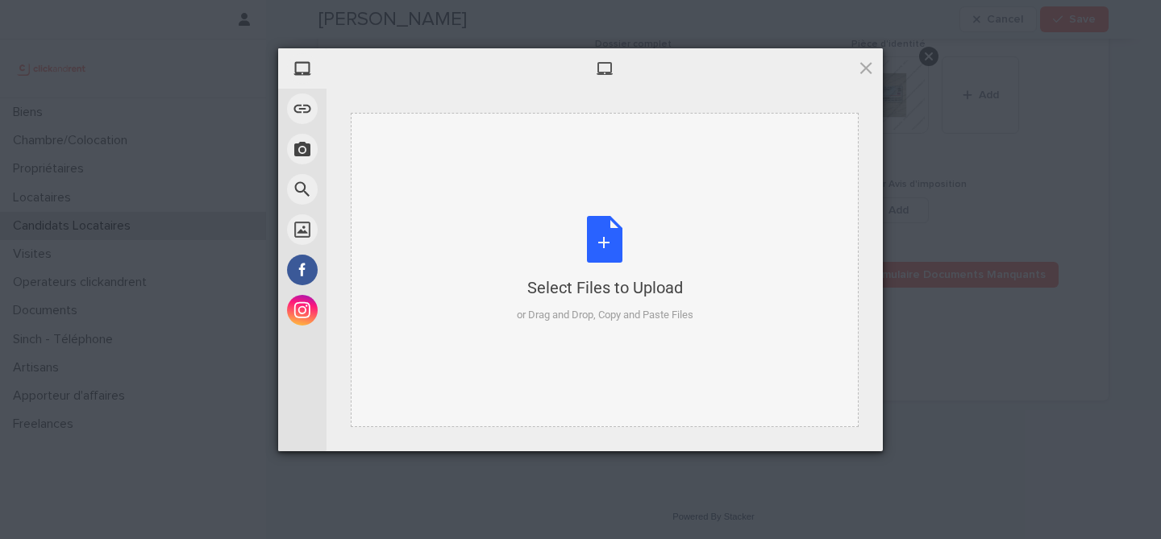
click at [580, 249] on div "Select Files to Upload or Drag and Drop, Copy and Paste Files" at bounding box center [605, 269] width 177 height 107
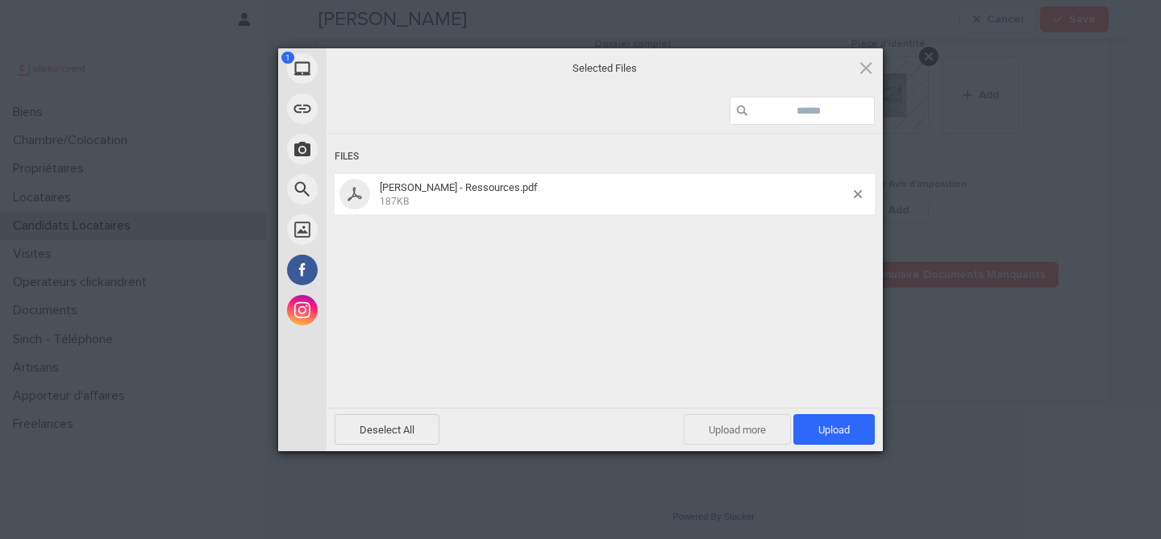
click at [736, 427] on span "Upload more" at bounding box center [737, 429] width 107 height 31
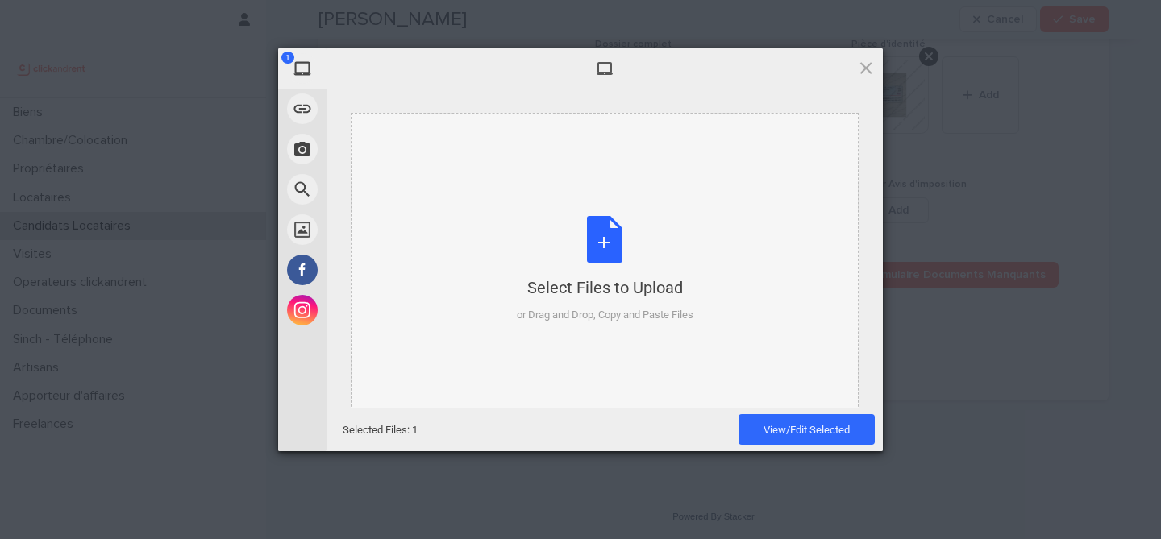
click at [630, 255] on div "Select Files to Upload or Drag and Drop, Copy and Paste Files" at bounding box center [605, 269] width 177 height 107
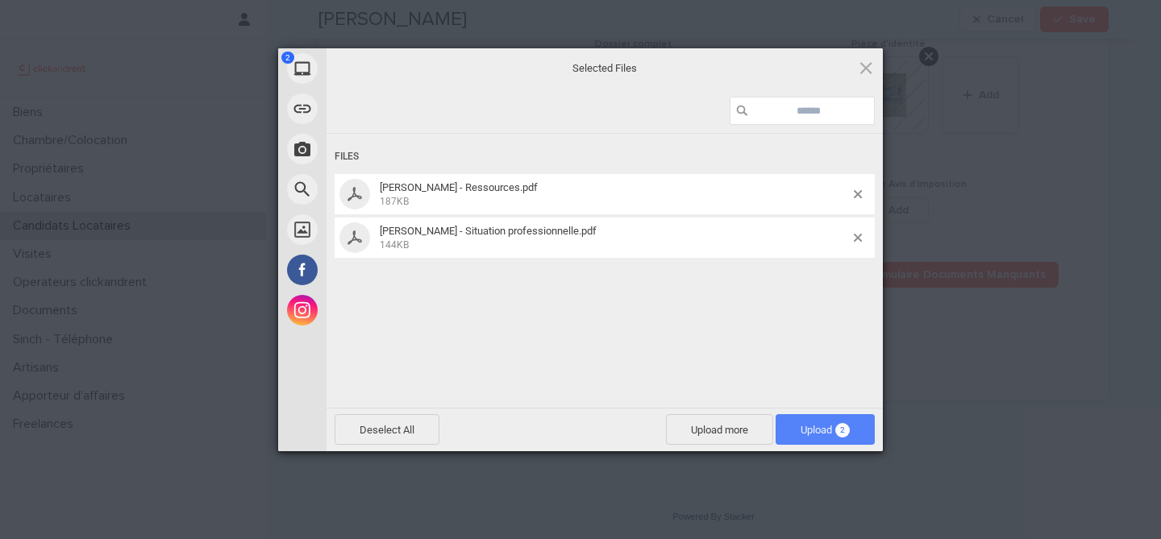
click at [847, 424] on span "Upload 2" at bounding box center [825, 430] width 49 height 12
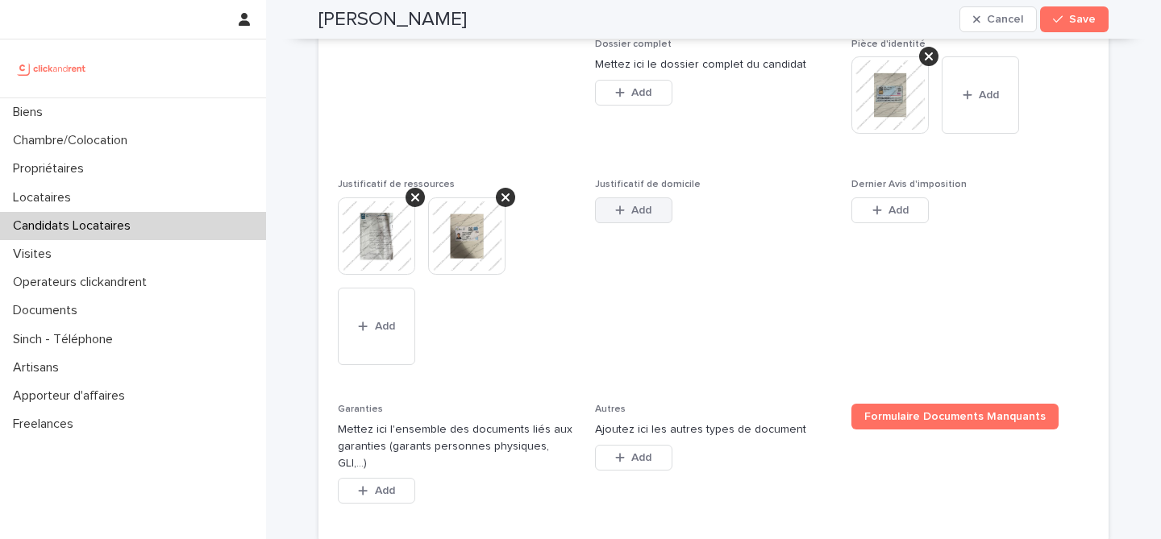
click at [655, 223] on button "Add" at bounding box center [633, 211] width 77 height 26
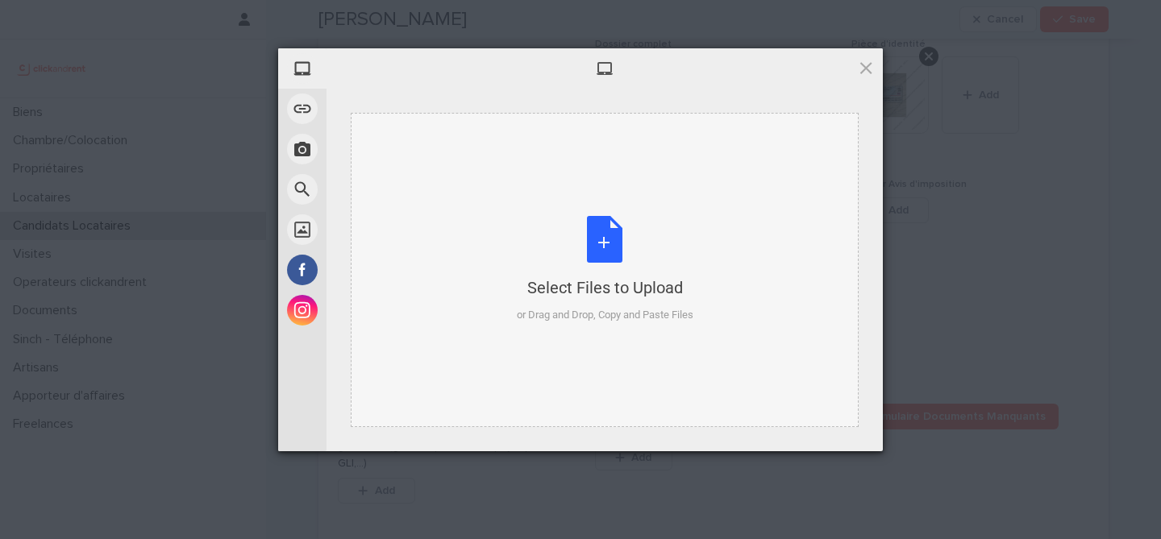
click at [602, 239] on div "Select Files to Upload or Drag and Drop, Copy and Paste Files" at bounding box center [605, 269] width 177 height 107
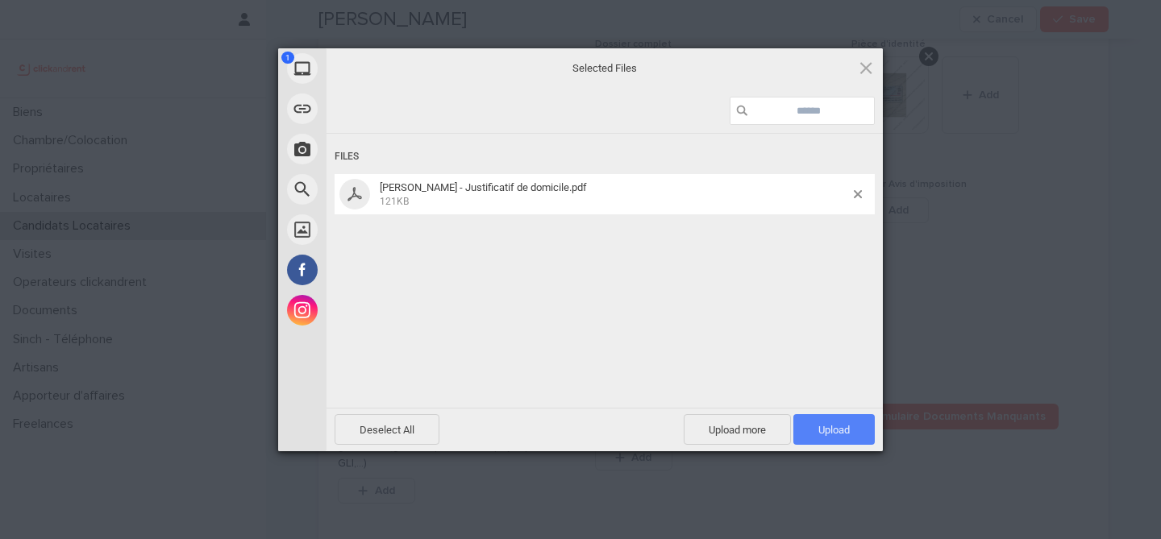
click at [838, 434] on span "Upload 1" at bounding box center [833, 430] width 31 height 12
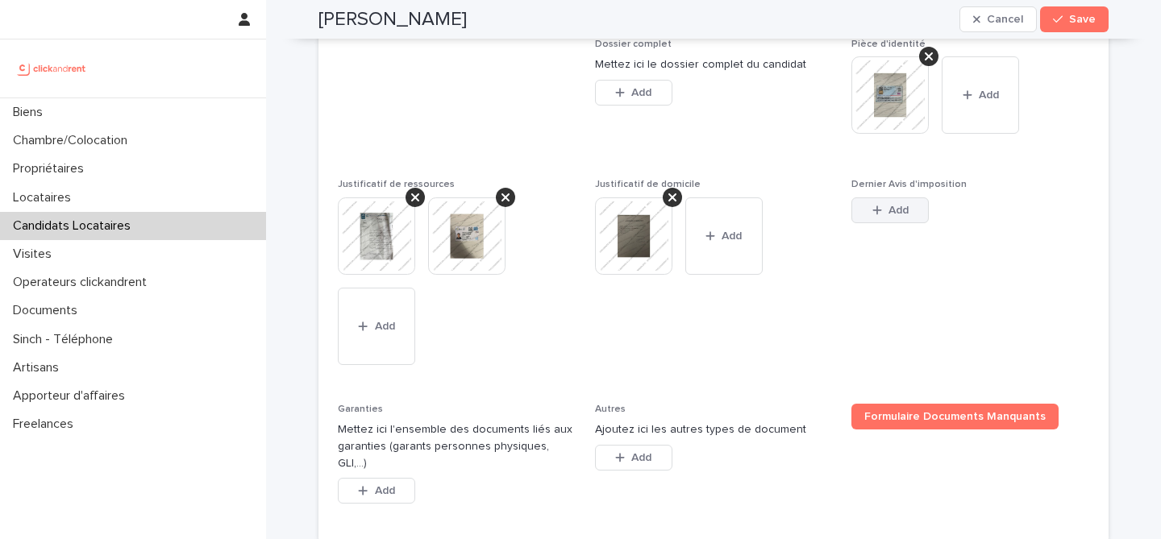
click at [876, 223] on button "Add" at bounding box center [889, 211] width 77 height 26
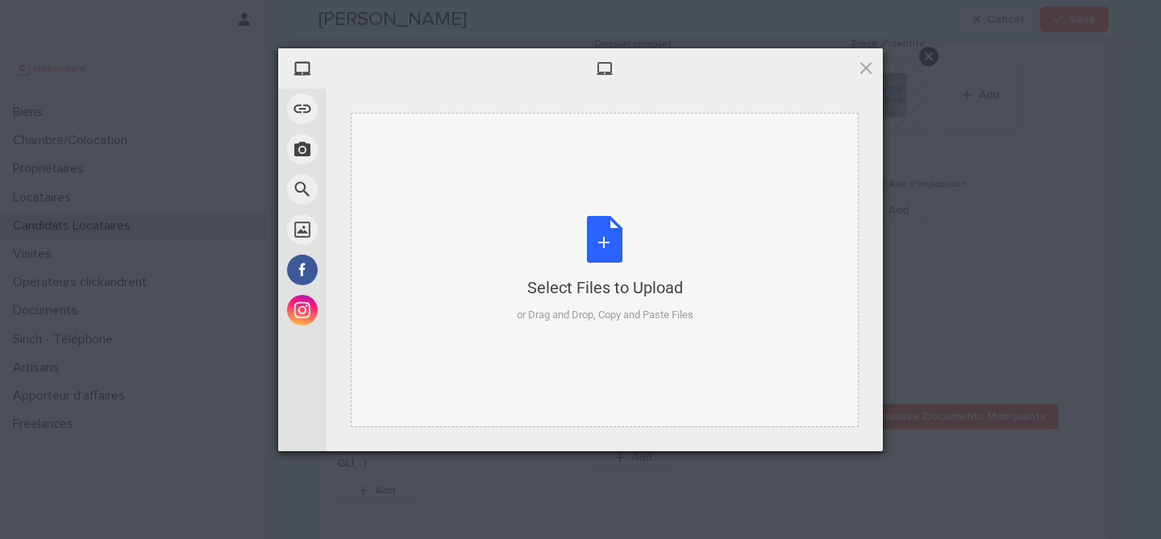
click at [571, 248] on div "Select Files to Upload or Drag and Drop, Copy and Paste Files" at bounding box center [605, 269] width 177 height 107
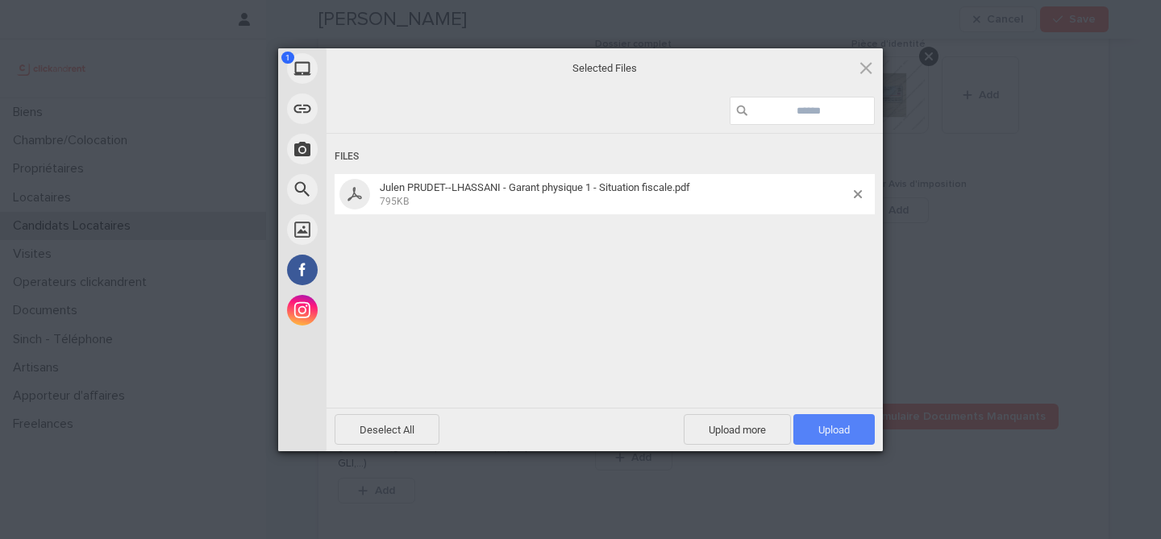
click at [813, 427] on span "Upload 1" at bounding box center [833, 429] width 81 height 31
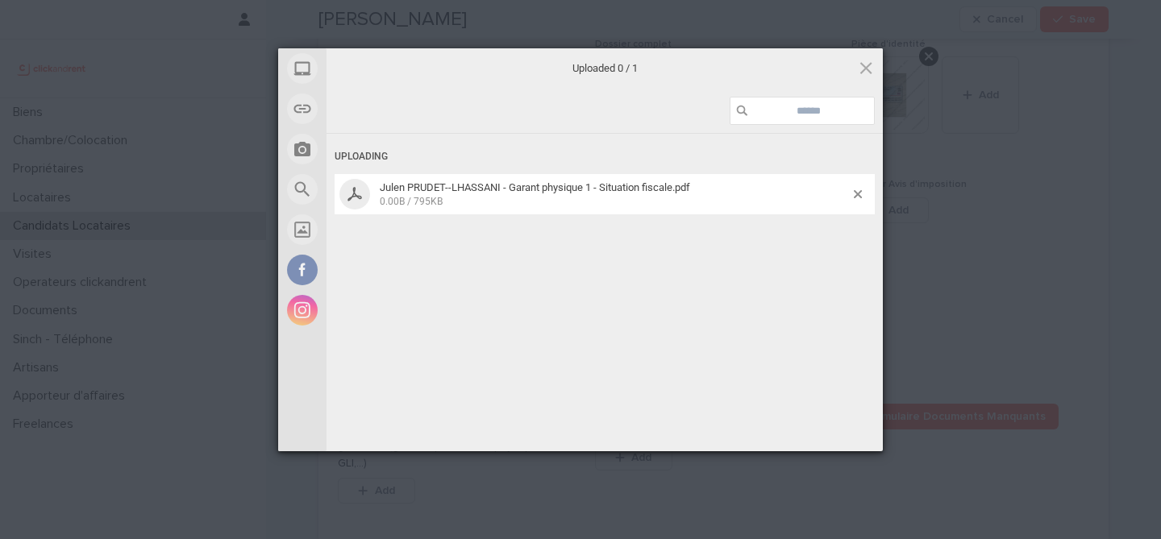
click at [863, 193] on div at bounding box center [864, 194] width 21 height 8
click at [859, 194] on span at bounding box center [858, 194] width 8 height 8
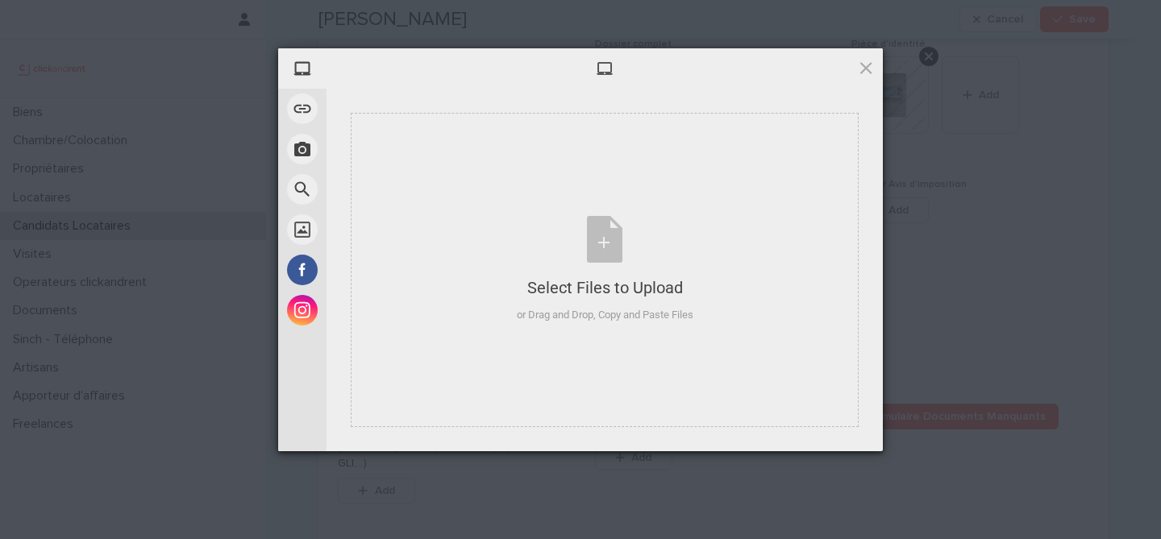
click at [876, 54] on div at bounding box center [605, 68] width 556 height 40
click at [870, 63] on span at bounding box center [866, 68] width 18 height 18
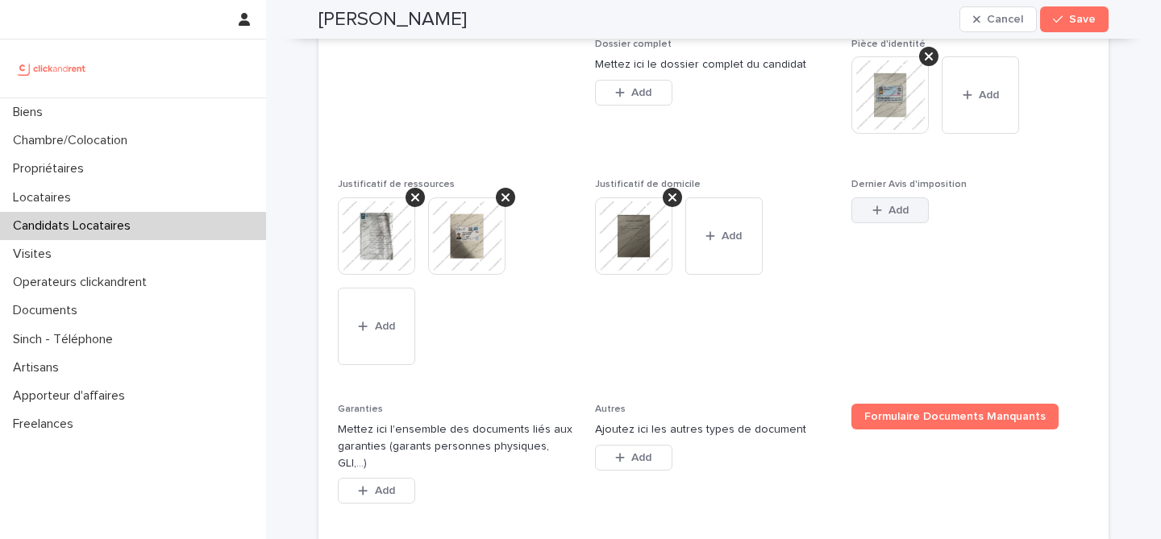
click at [879, 223] on button "Add" at bounding box center [889, 211] width 77 height 26
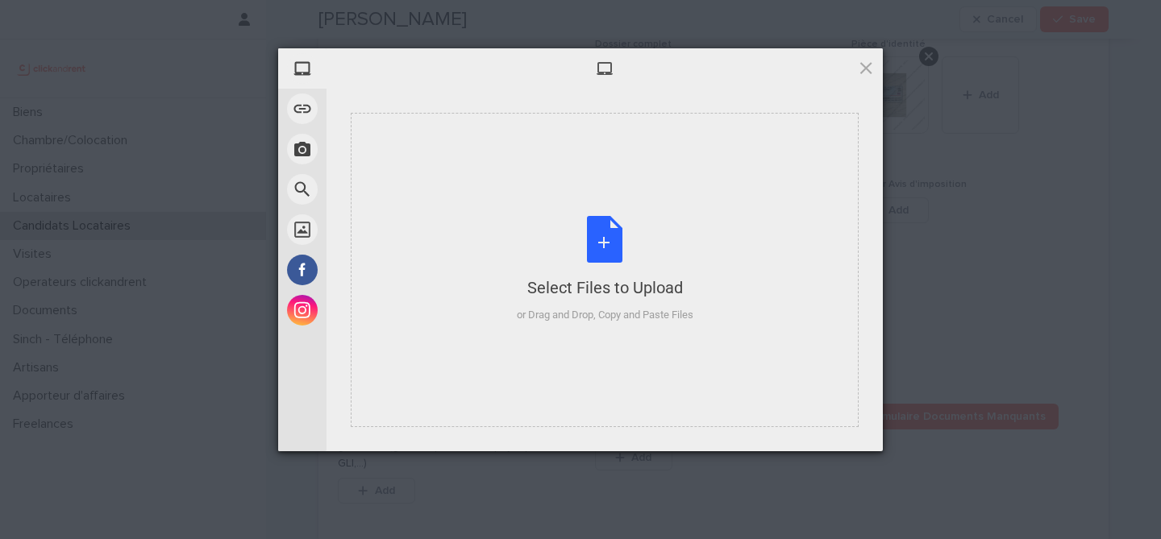
click at [589, 253] on div "Select Files to Upload or Drag and Drop, Copy and Paste Files" at bounding box center [605, 269] width 177 height 107
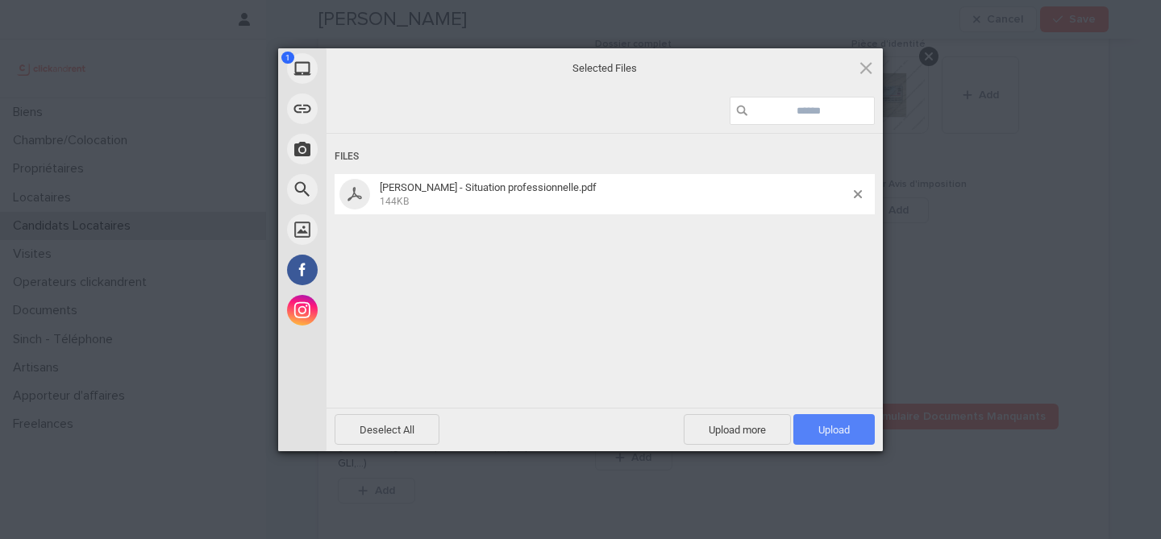
click at [840, 419] on span "Upload 1" at bounding box center [833, 429] width 81 height 31
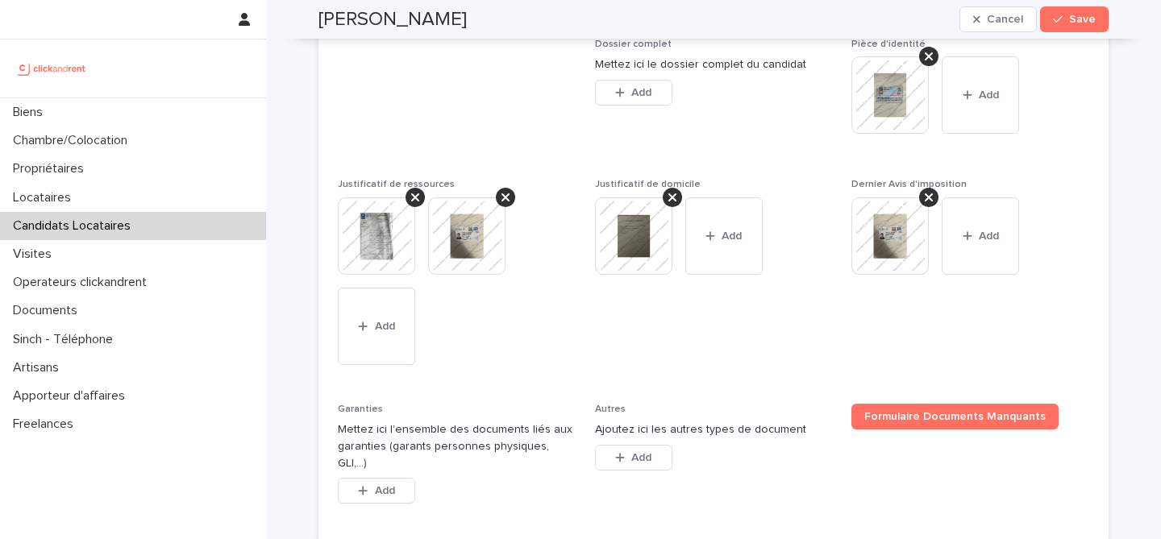
scroll to position [1412, 0]
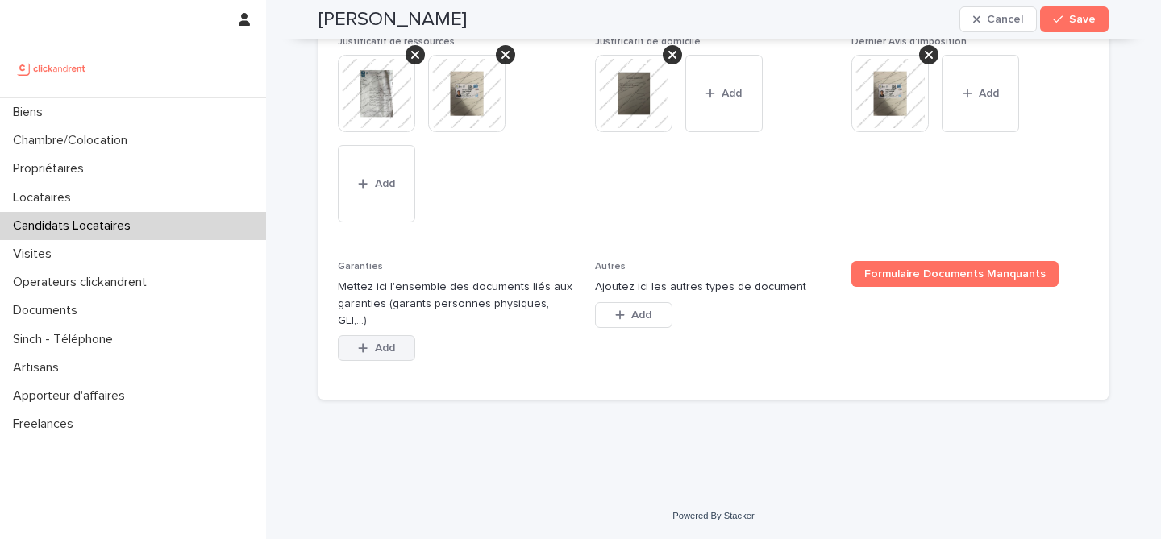
click at [381, 350] on span "Add" at bounding box center [385, 348] width 20 height 11
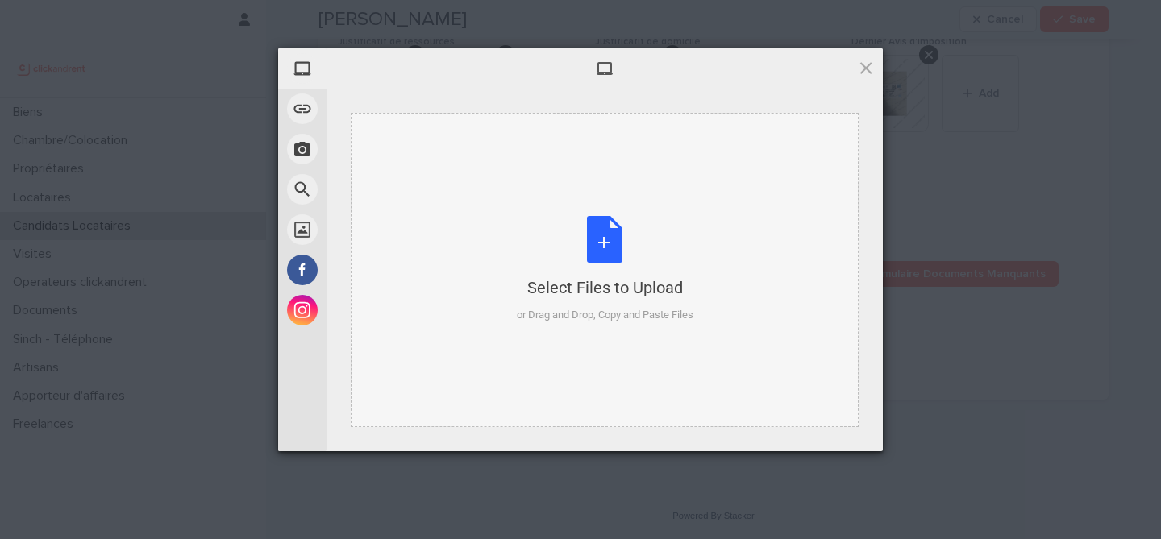
click at [584, 252] on div "Select Files to Upload or Drag and Drop, Copy and Paste Files" at bounding box center [605, 269] width 177 height 107
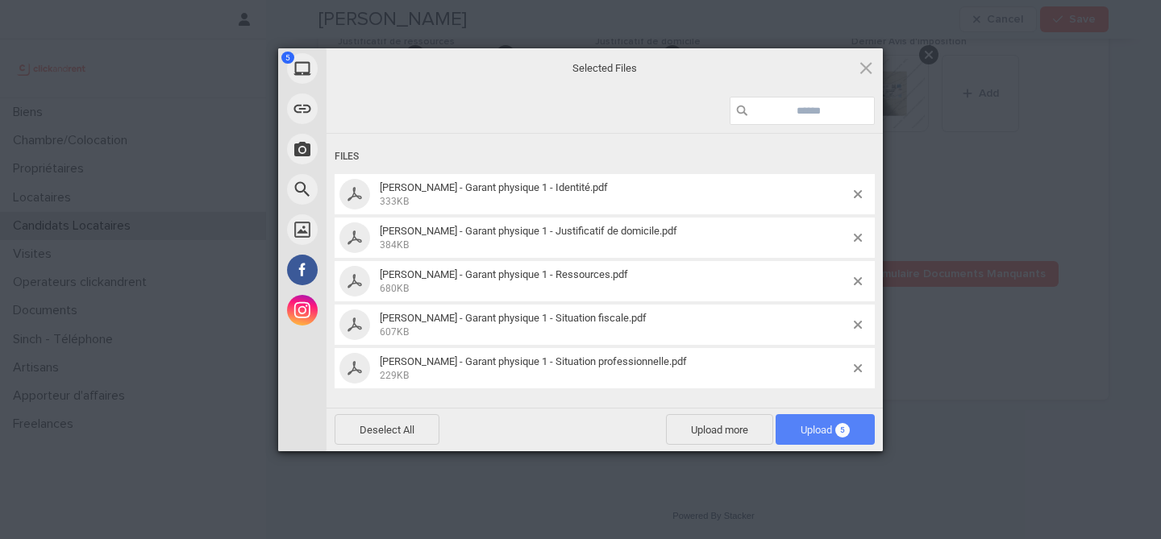
click at [793, 425] on span "Upload 5" at bounding box center [825, 429] width 99 height 31
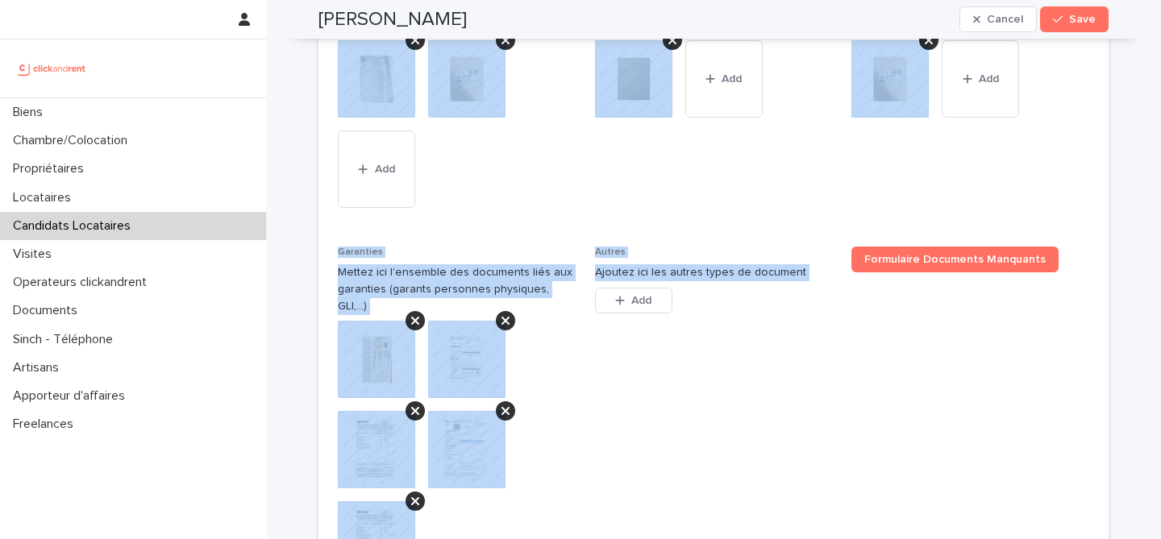
scroll to position [1734, 0]
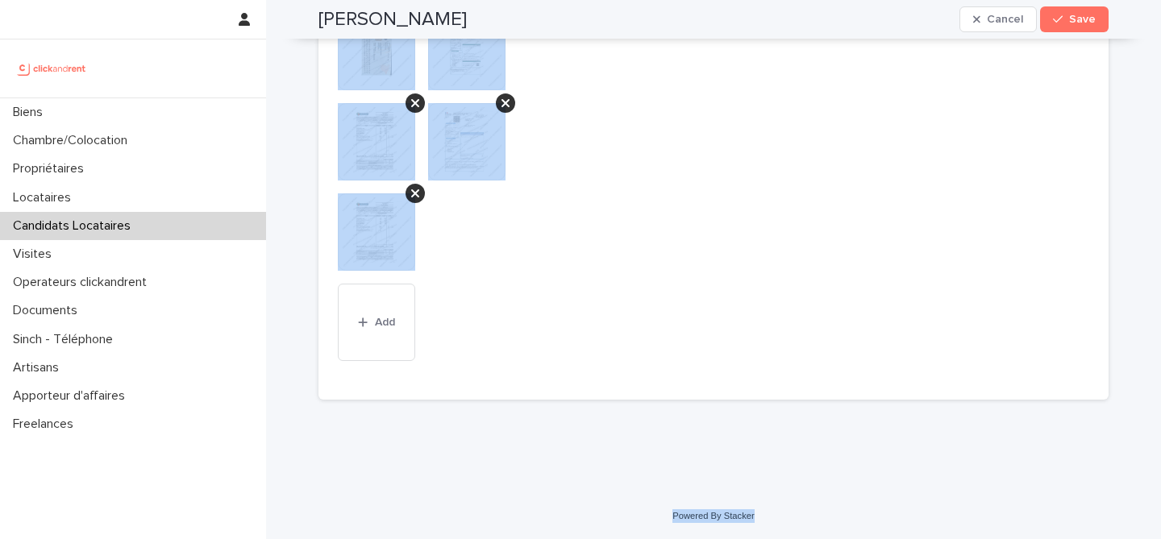
drag, startPoint x: 318, startPoint y: 51, endPoint x: 775, endPoint y: 522, distance: 656.3
copy div "Gaëtan Jacob lafourcade Cancel Save Sorry, there was an error saving your recor…"
click at [638, 138] on span "Autres Ajoutez ici les autres types de document This file cannot be opened Down…" at bounding box center [714, 160] width 238 height 443
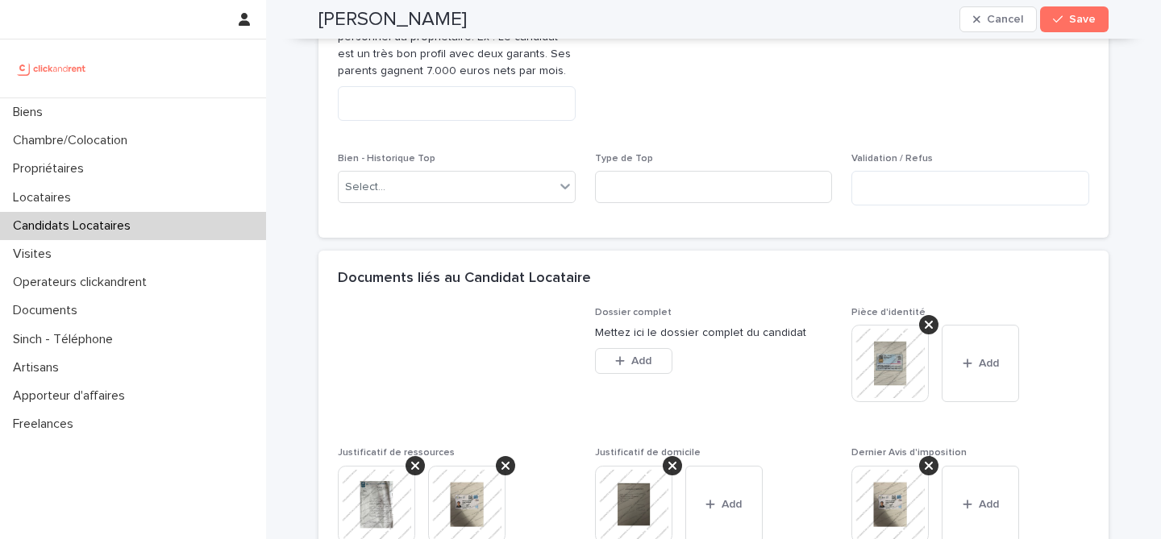
scroll to position [868, 0]
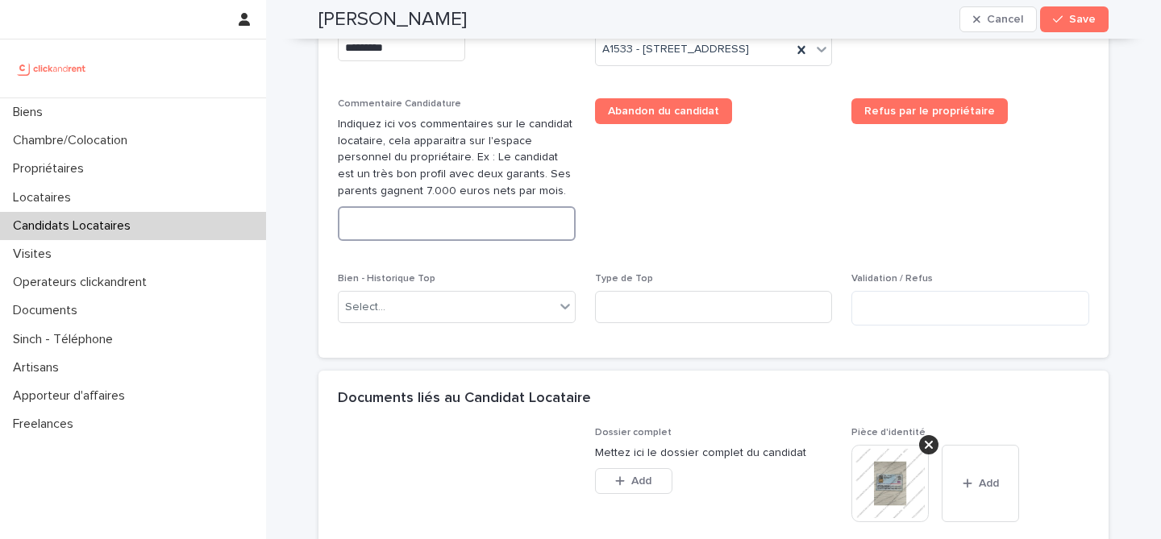
click at [502, 238] on textarea at bounding box center [457, 223] width 238 height 35
paste textarea "**********"
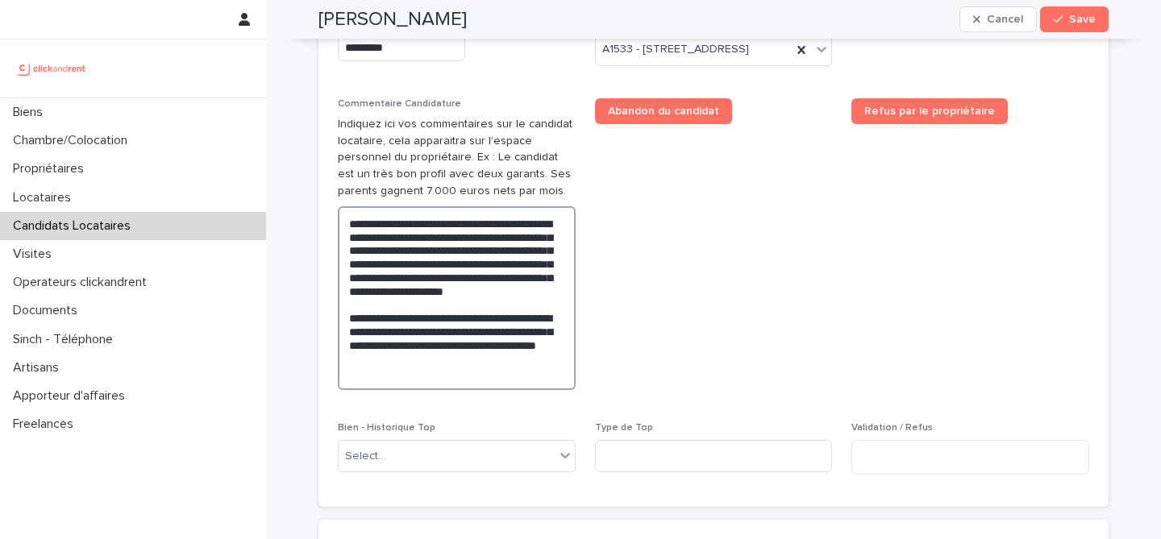
type textarea "**********"
click at [888, 294] on span "Refus par le propriétaire" at bounding box center [970, 250] width 238 height 305
click at [1096, 4] on div "Gaëtan Jacob lafourcade Cancel Save" at bounding box center [713, 19] width 790 height 39
click at [1094, 8] on button "Save" at bounding box center [1074, 19] width 69 height 26
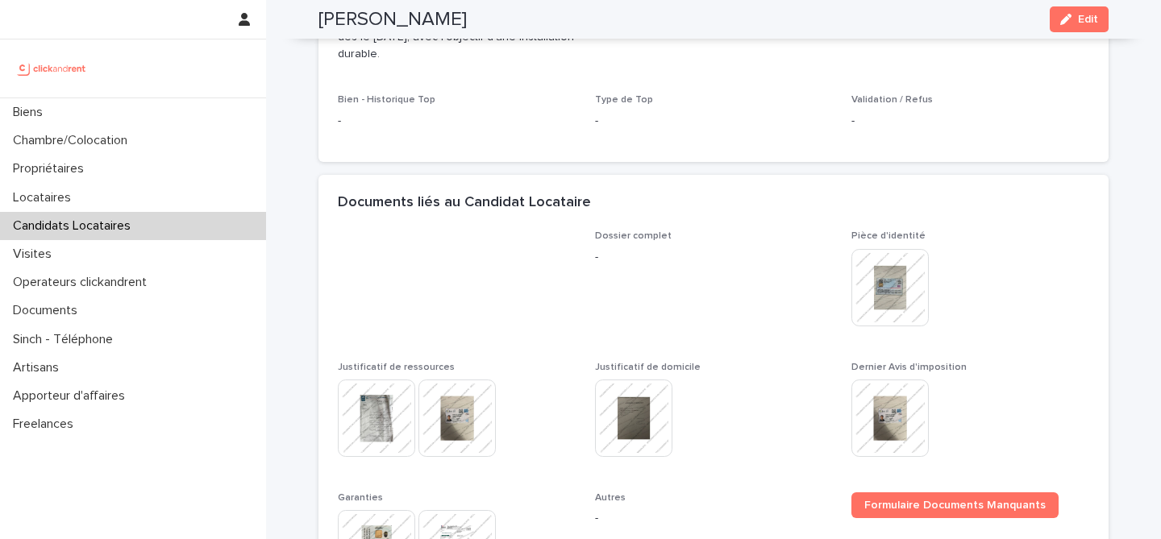
scroll to position [560, 0]
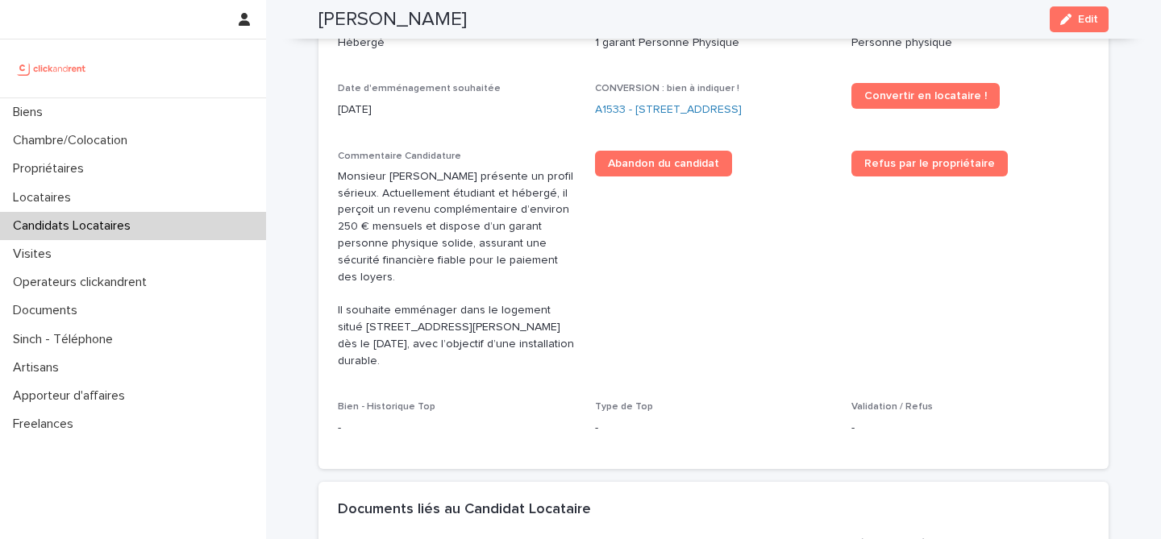
click at [464, 25] on h2 "[PERSON_NAME]" at bounding box center [392, 19] width 148 height 23
copy div "Gaëtan Jacob lafourcade Edit"
click at [976, 311] on span "Refus par le propriétaire" at bounding box center [970, 267] width 238 height 232
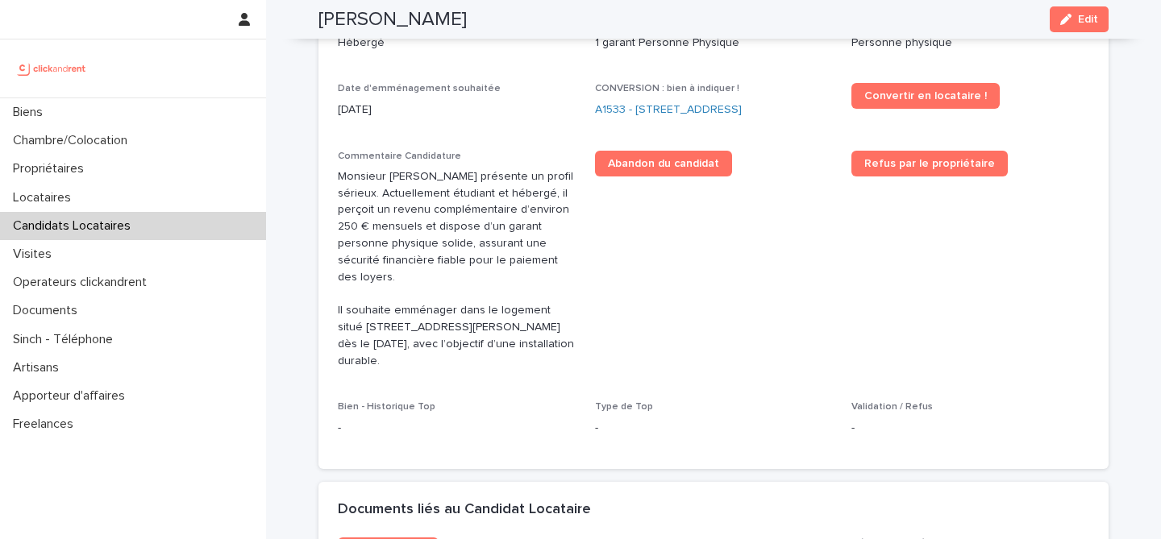
scroll to position [384, 0]
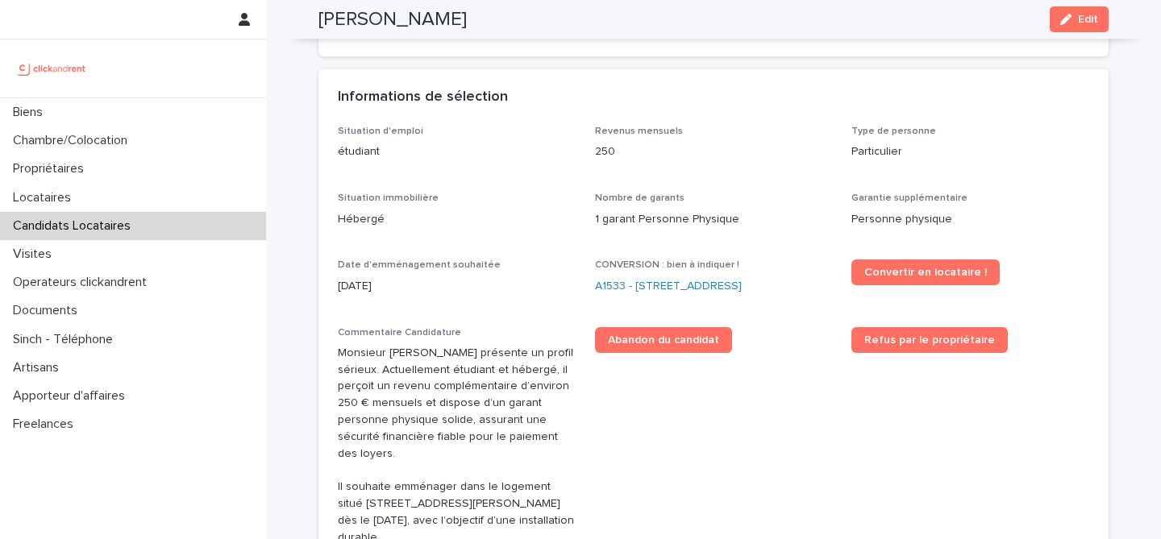
click at [210, 224] on div "Candidats Locataires" at bounding box center [133, 226] width 266 height 28
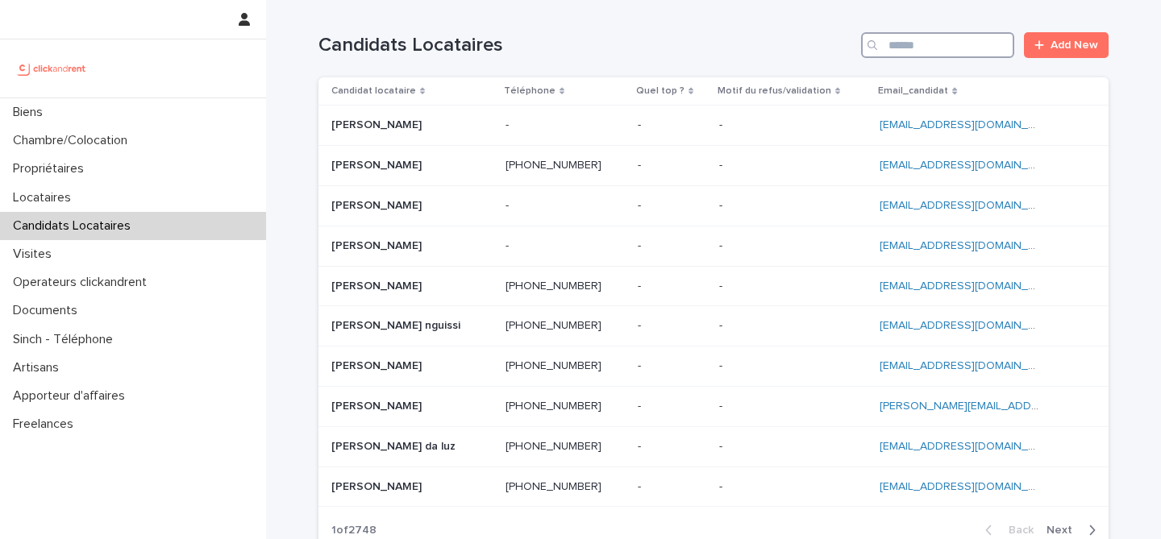
click at [916, 43] on input "Search" at bounding box center [937, 45] width 153 height 26
paste input "**********"
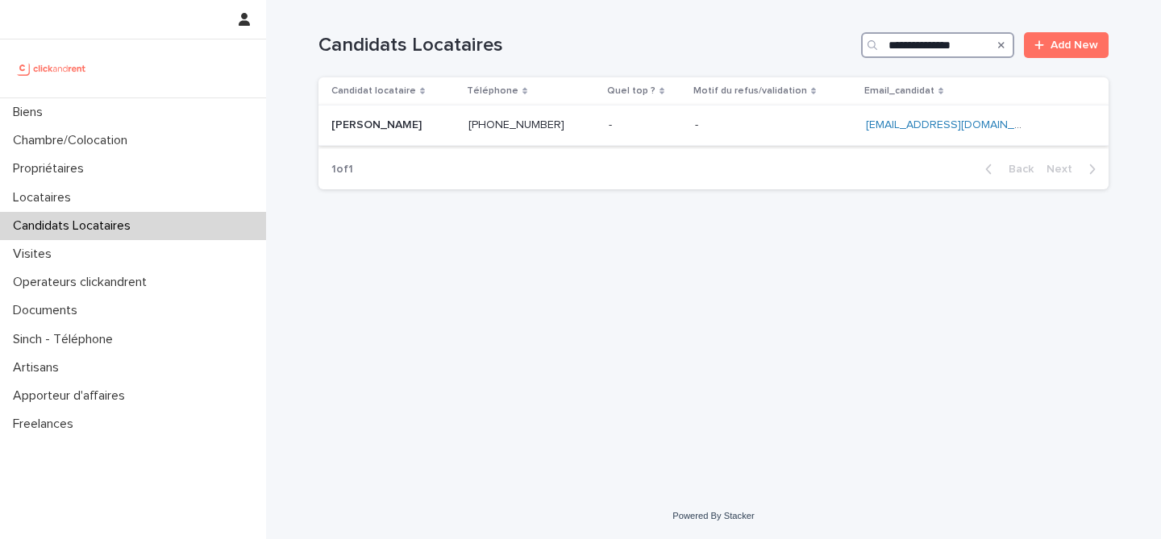
type input "**********"
click at [439, 125] on p at bounding box center [393, 126] width 124 height 14
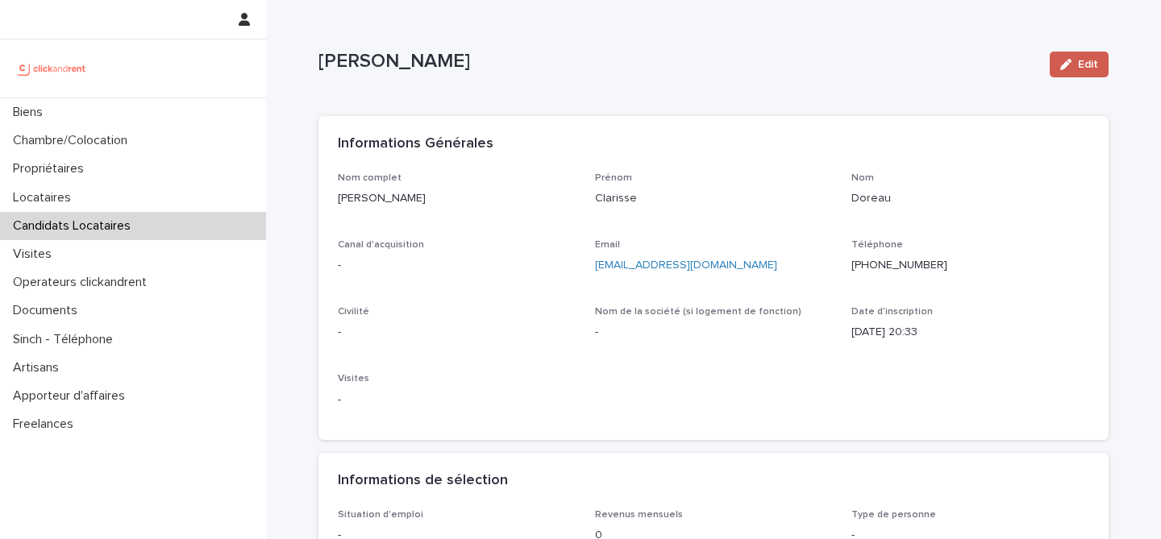
click at [1068, 64] on icon "button" at bounding box center [1065, 64] width 11 height 11
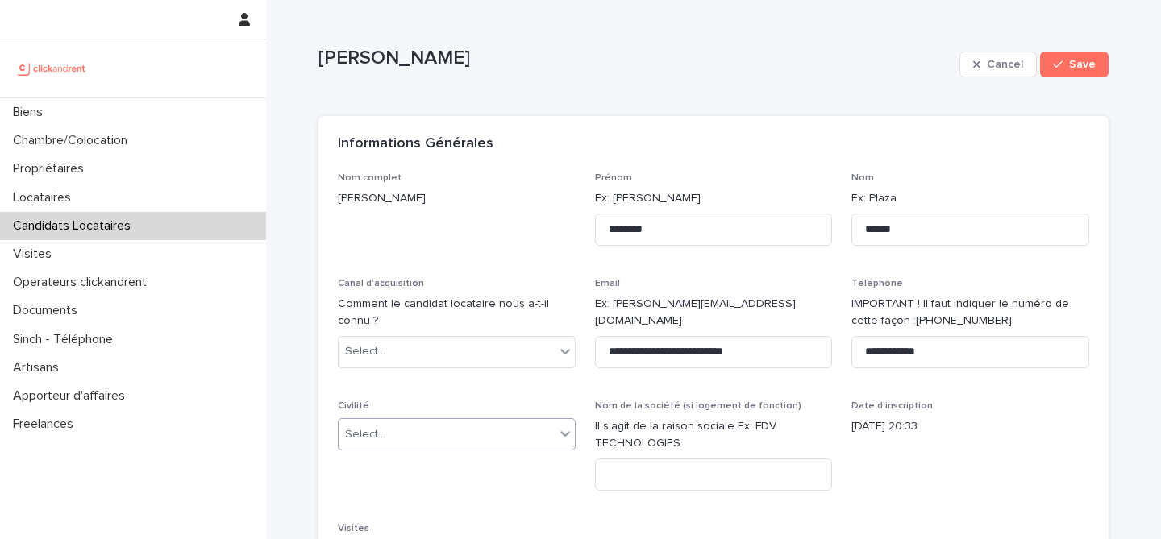
click at [395, 429] on div "Select..." at bounding box center [447, 435] width 216 height 27
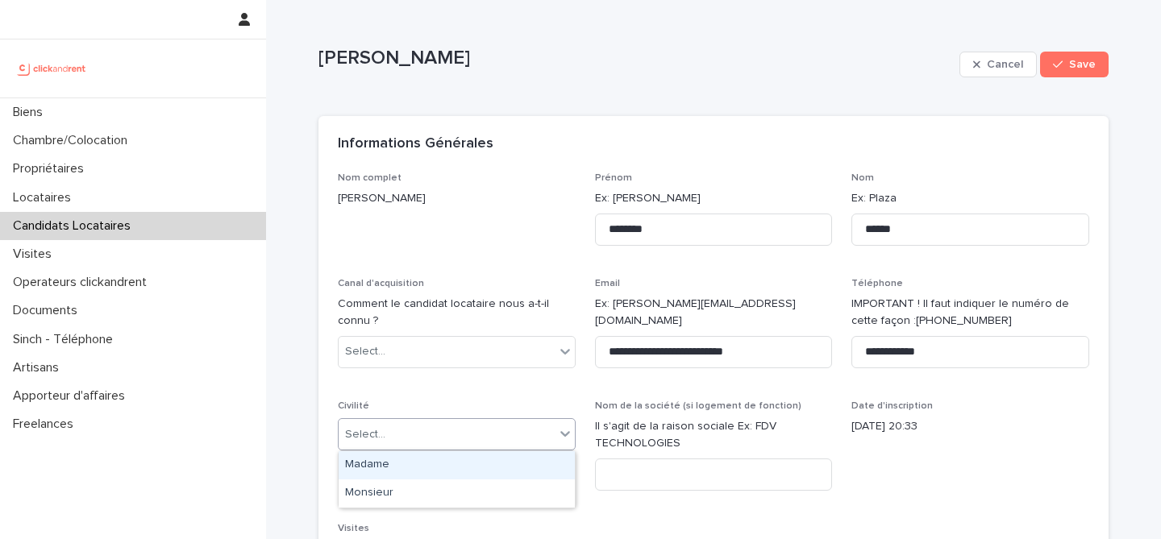
click at [421, 466] on div "Madame" at bounding box center [457, 465] width 236 height 28
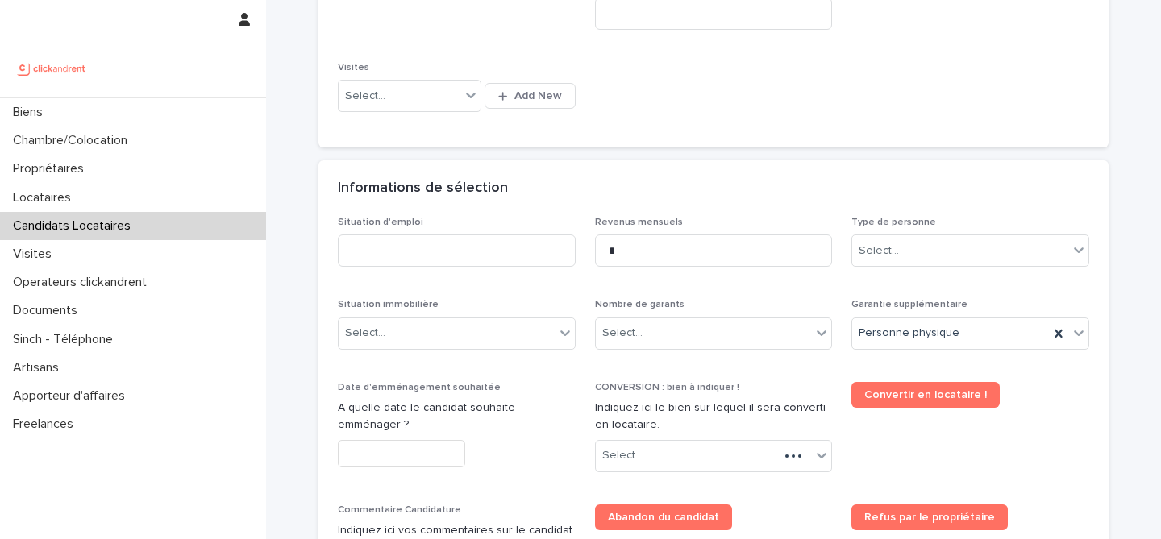
scroll to position [697, 0]
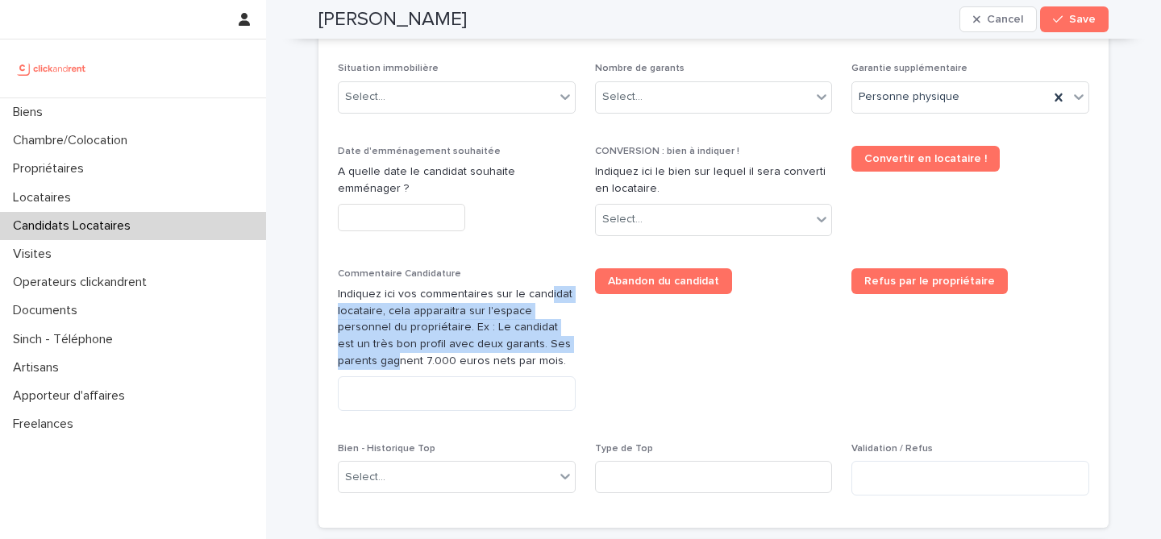
drag, startPoint x: 541, startPoint y: 297, endPoint x: 541, endPoint y: 354, distance: 57.2
click at [541, 353] on p "Indiquez ici vos commentaires sur le candidat locataire, cela apparaitra sur l'…" at bounding box center [457, 328] width 238 height 84
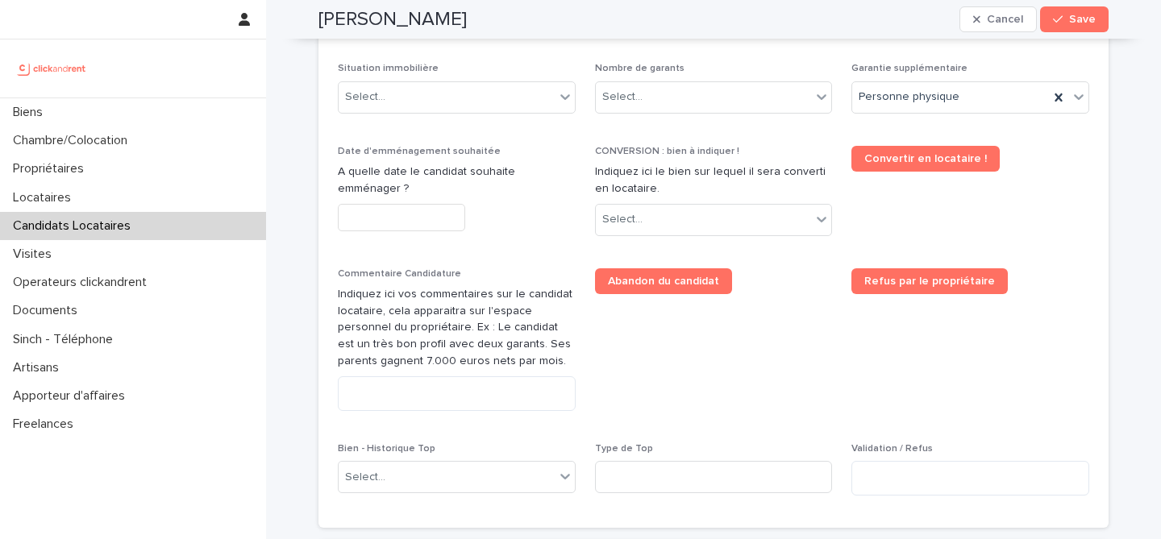
click at [647, 366] on span "Abandon du candidat" at bounding box center [714, 346] width 238 height 156
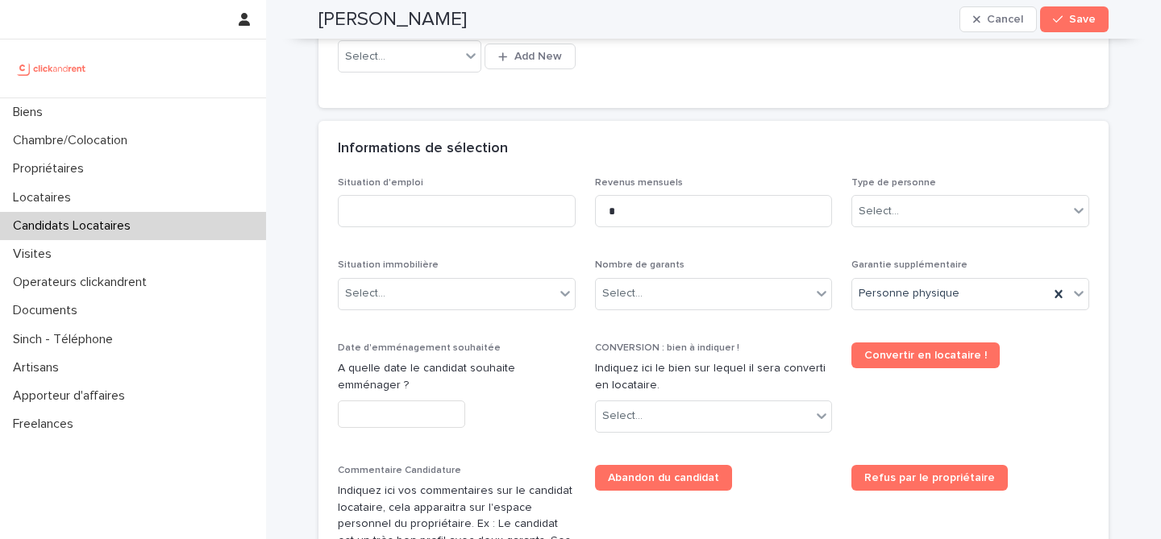
scroll to position [493, 0]
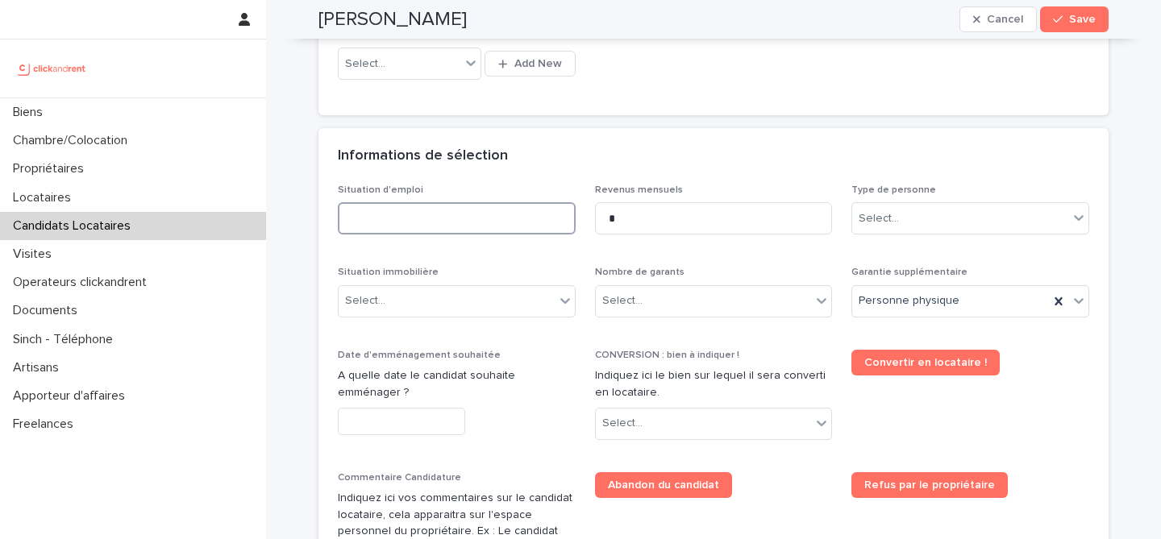
click at [485, 214] on input at bounding box center [457, 218] width 238 height 32
type input "********"
click at [562, 185] on p "Situation d'emploi" at bounding box center [457, 190] width 238 height 11
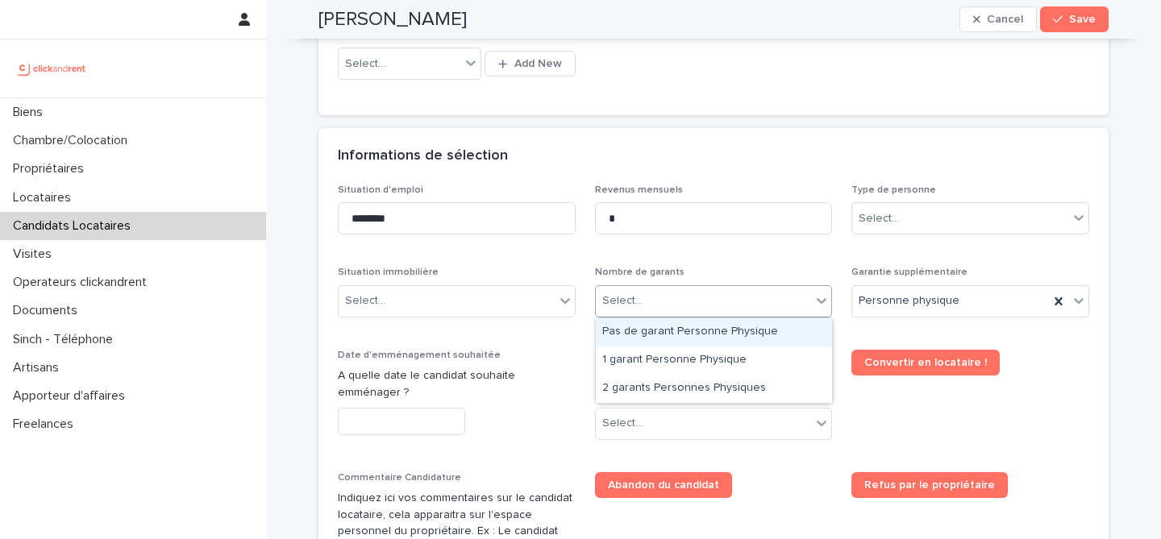
click at [754, 304] on div "Select..." at bounding box center [704, 301] width 216 height 27
click at [938, 221] on div "Select..." at bounding box center [960, 219] width 216 height 27
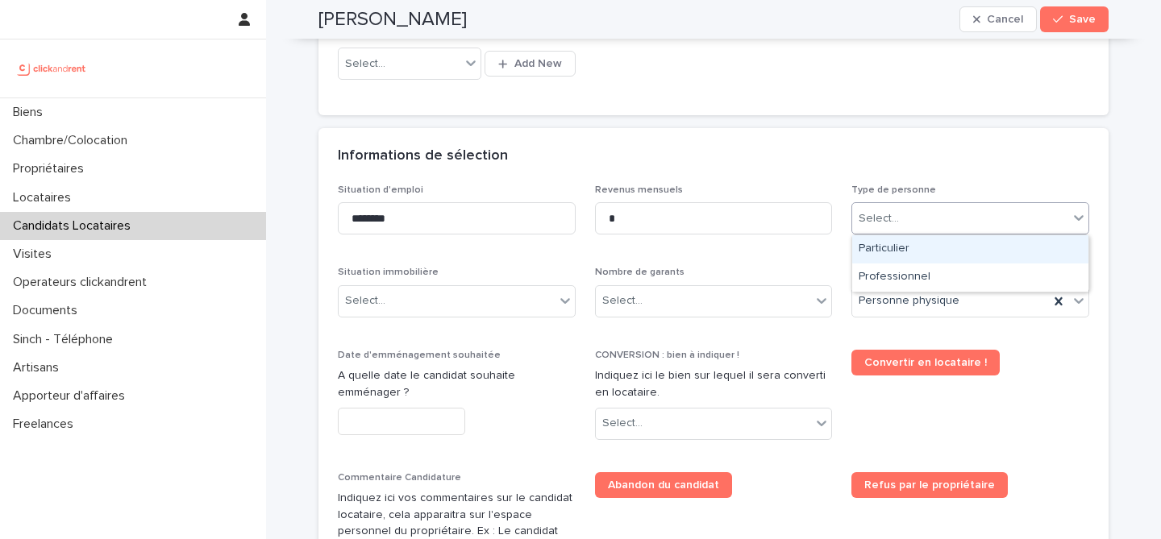
click at [905, 260] on div "Particulier" at bounding box center [970, 249] width 236 height 28
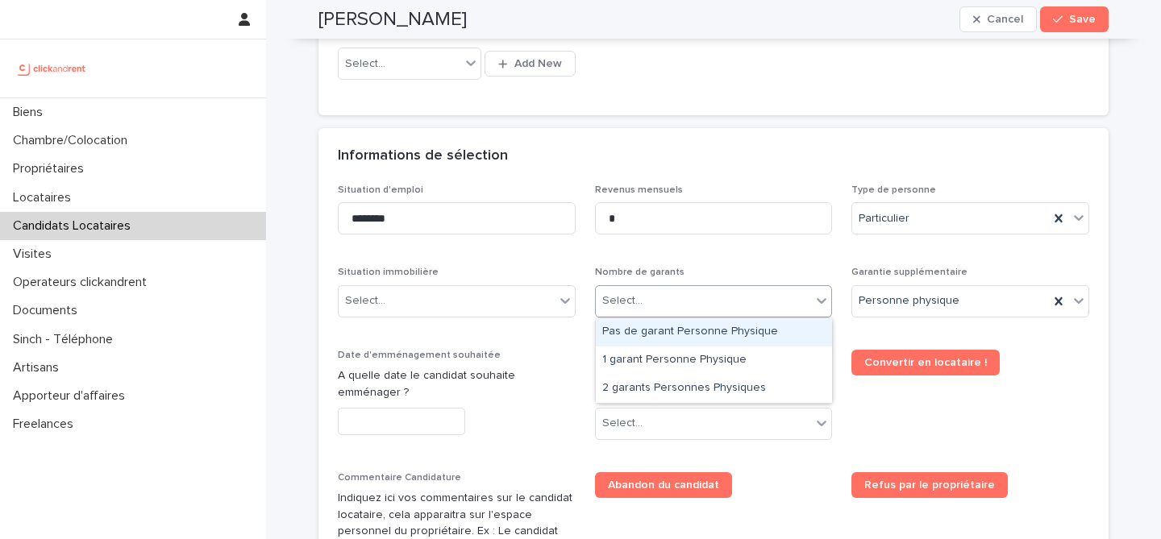
click at [728, 306] on div "Select..." at bounding box center [704, 301] width 216 height 27
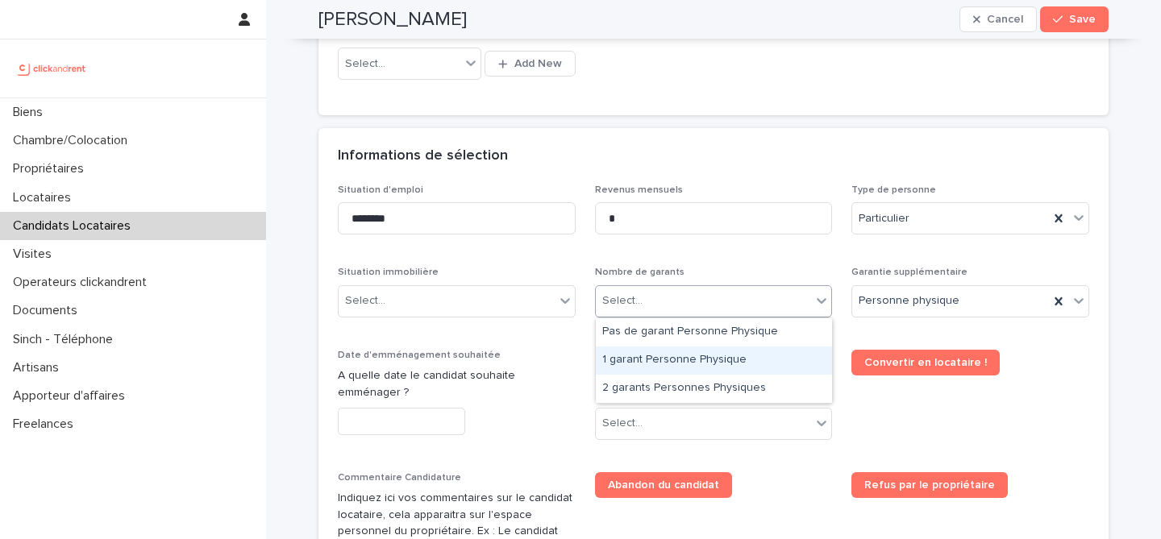
click at [693, 371] on div "1 garant Personne Physique" at bounding box center [714, 361] width 236 height 28
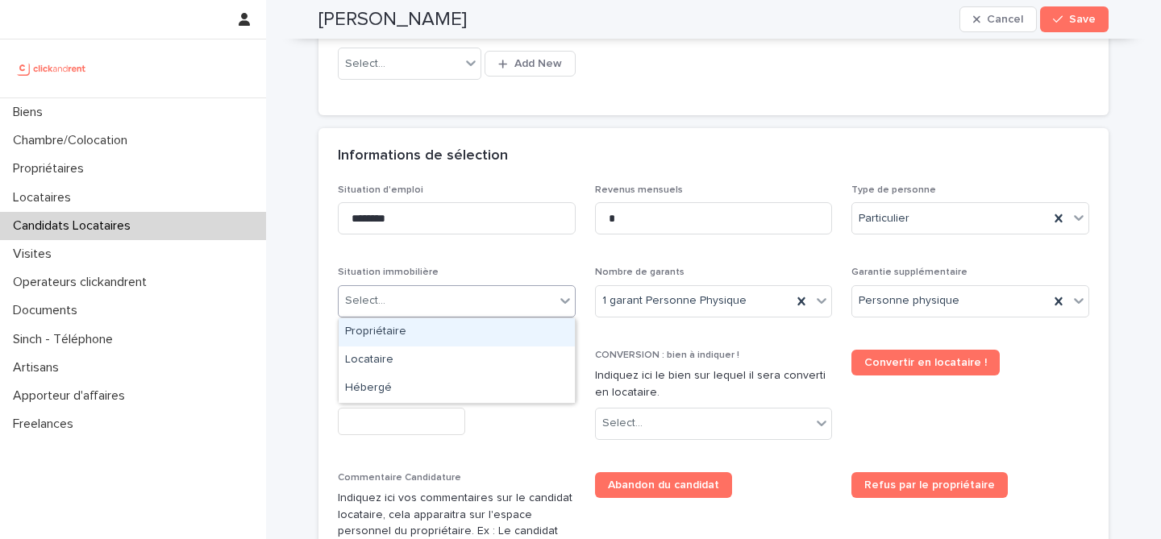
click at [483, 300] on div "Select..." at bounding box center [447, 301] width 216 height 27
click at [656, 344] on div "Situation d'emploi ******** Revenus mensuels * Type de personne Particulier Sit…" at bounding box center [713, 449] width 751 height 529
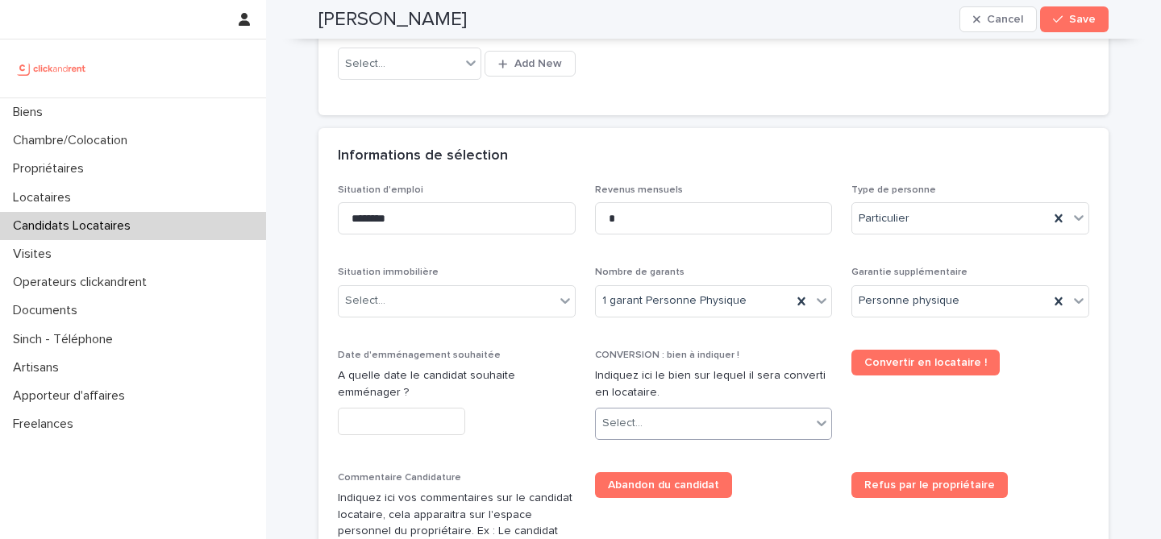
click at [689, 422] on div "Select..." at bounding box center [704, 423] width 216 height 27
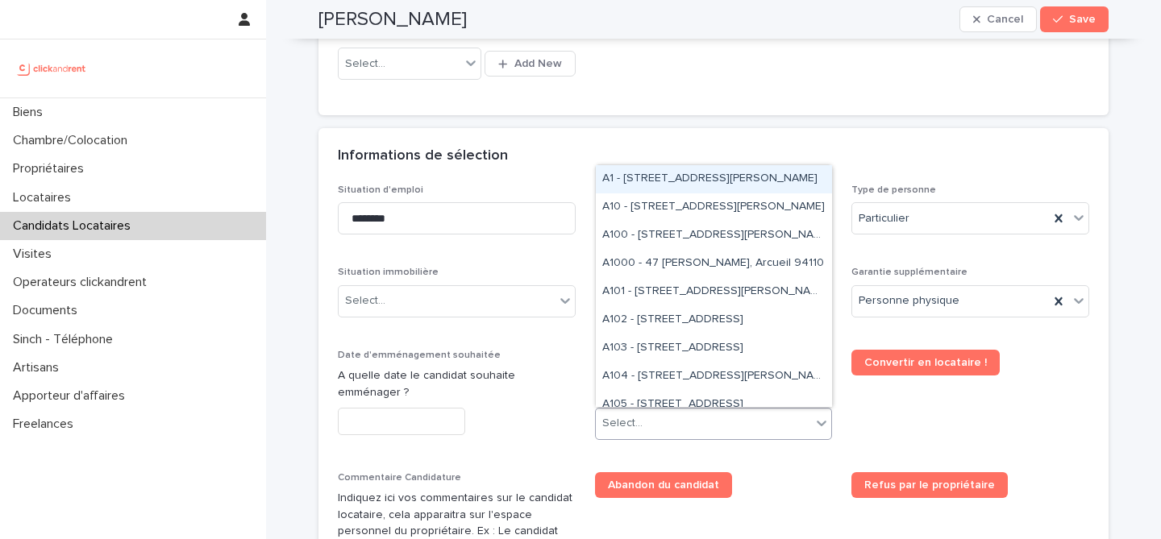
paste input "*****"
type input "*****"
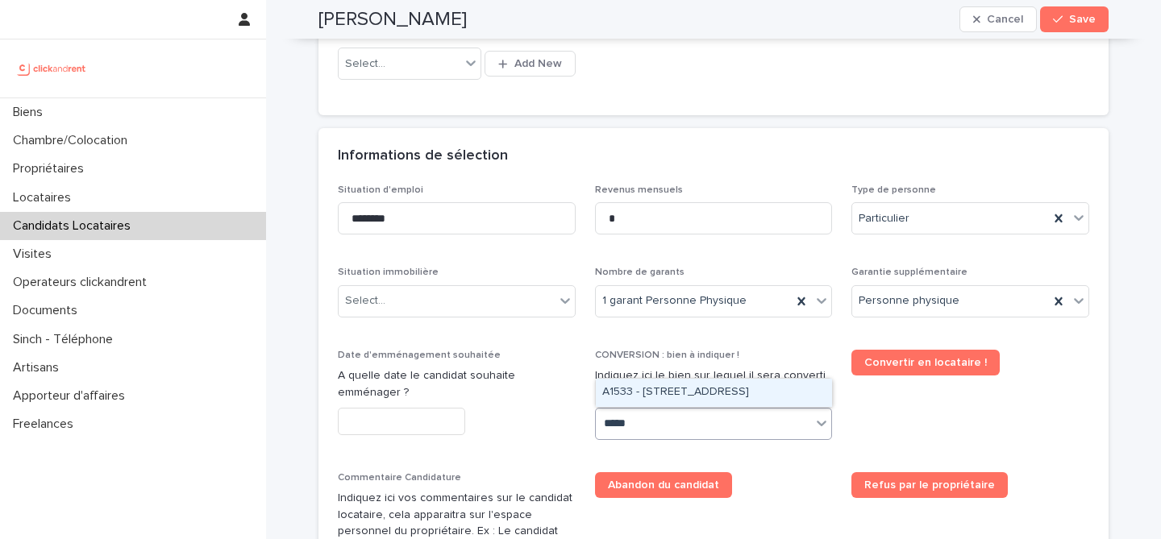
click at [717, 396] on div "A1533 - [STREET_ADDRESS]" at bounding box center [714, 393] width 236 height 28
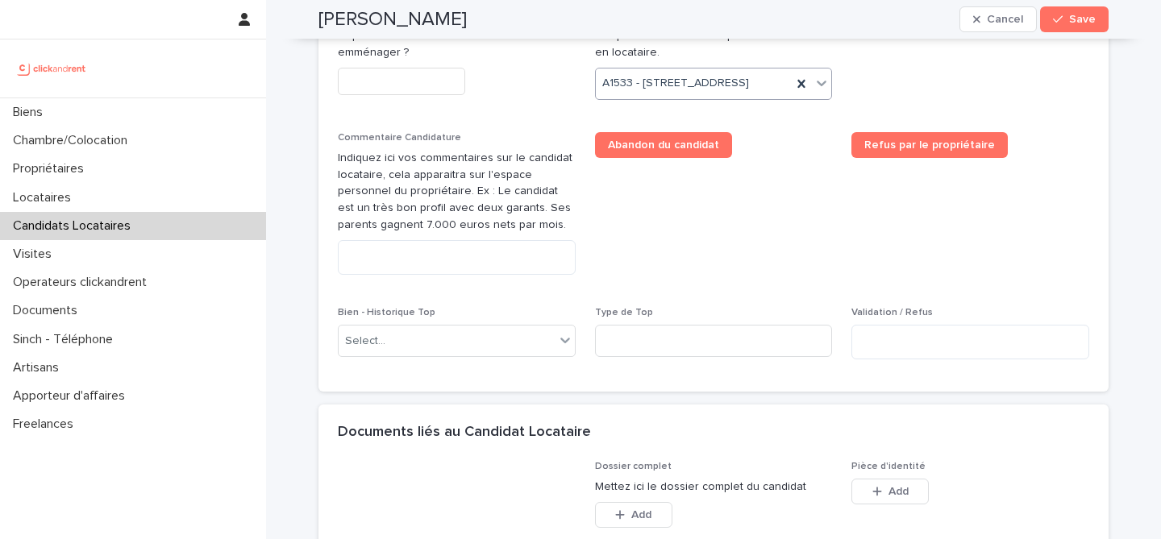
scroll to position [1000, 0]
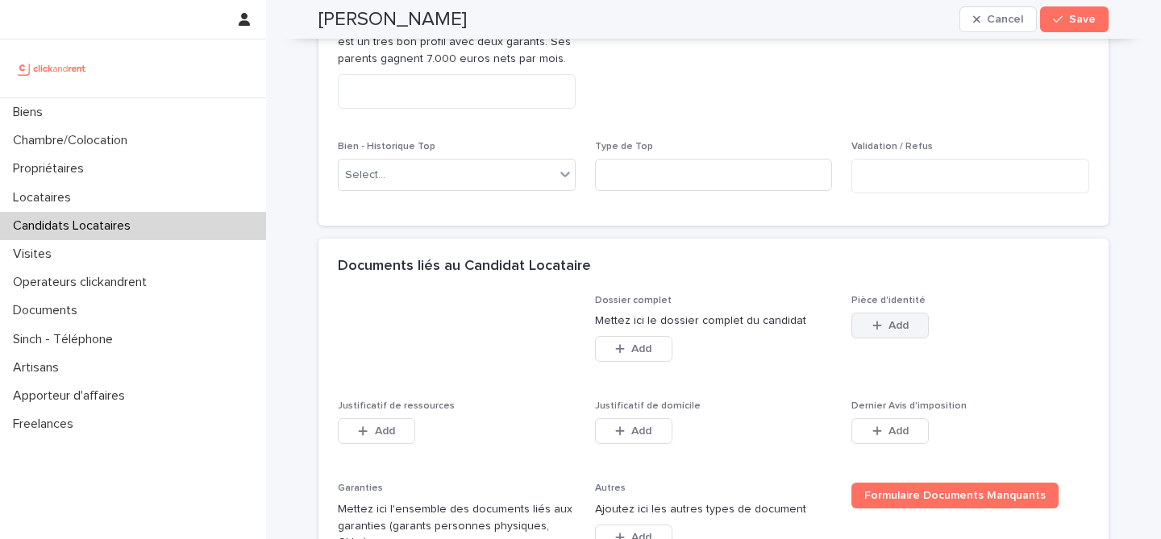
click at [913, 339] on button "Add" at bounding box center [889, 326] width 77 height 26
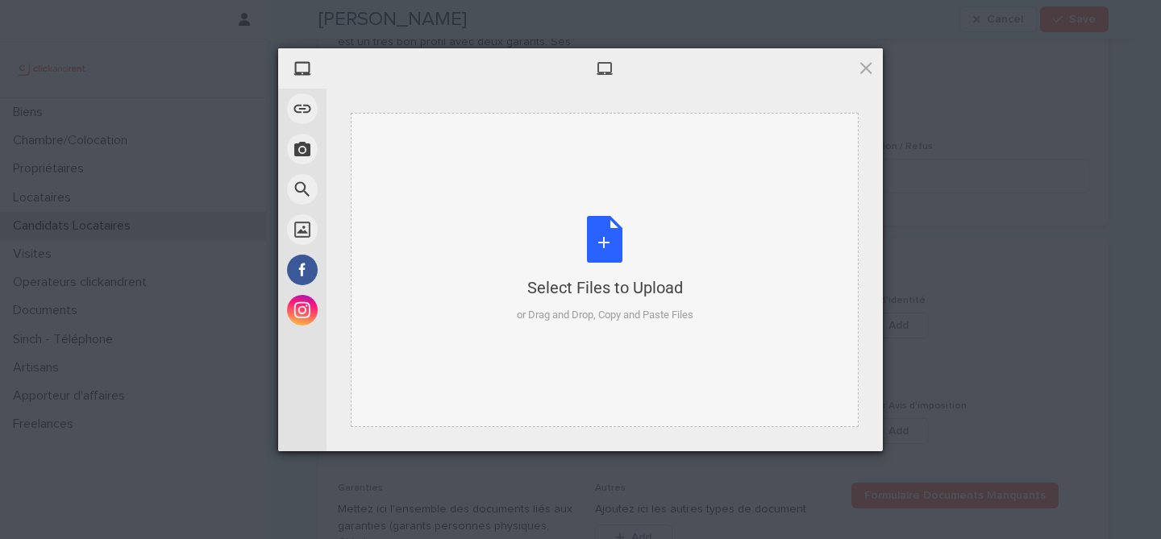
click at [596, 235] on div "Select Files to Upload or Drag and Drop, Copy and Paste Files" at bounding box center [605, 269] width 177 height 107
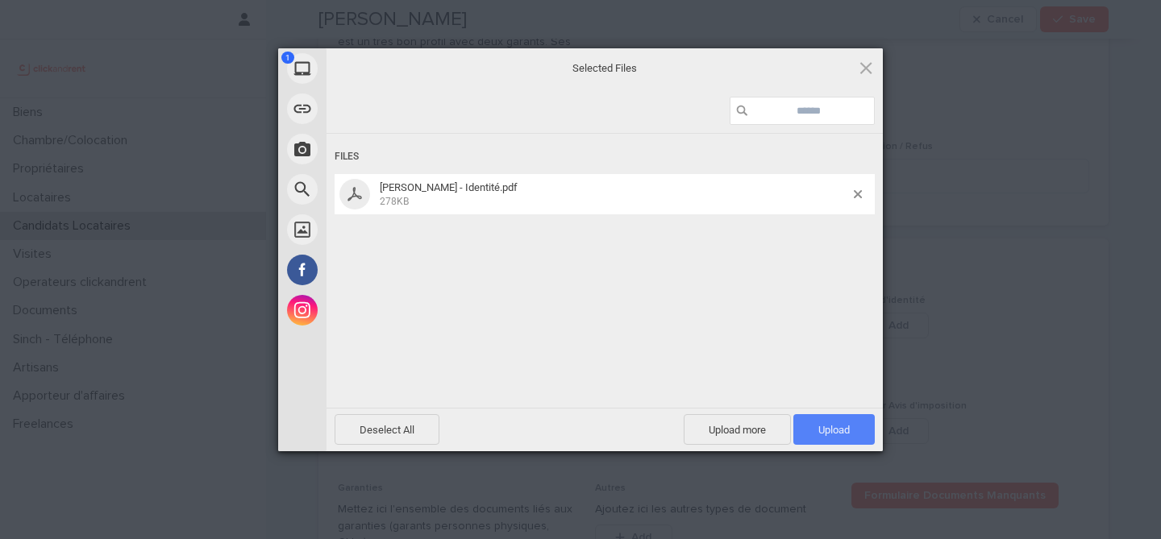
click at [863, 431] on span "Upload 1" at bounding box center [833, 429] width 81 height 31
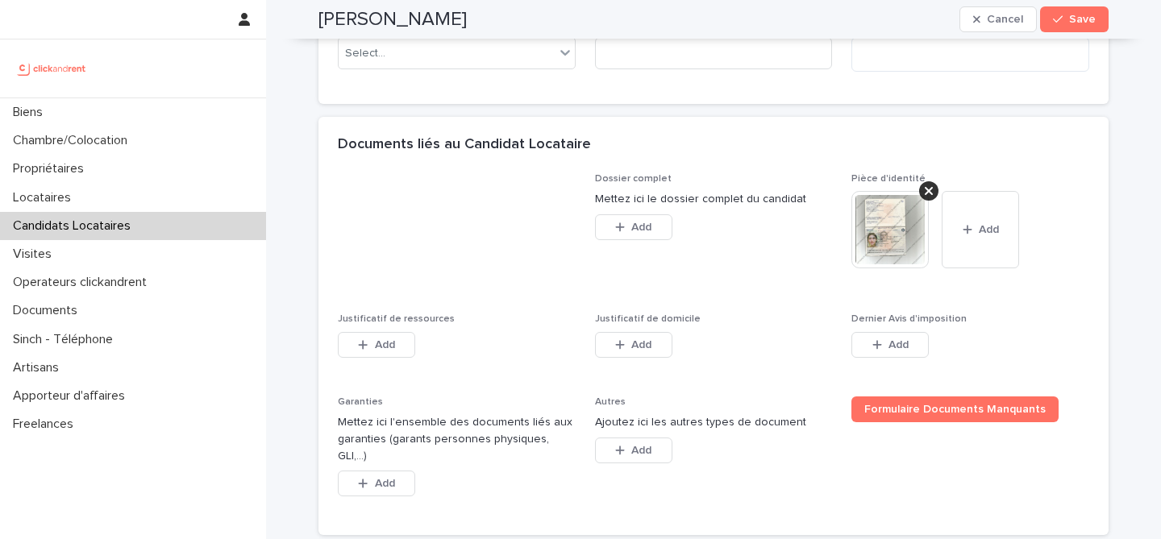
scroll to position [1128, 0]
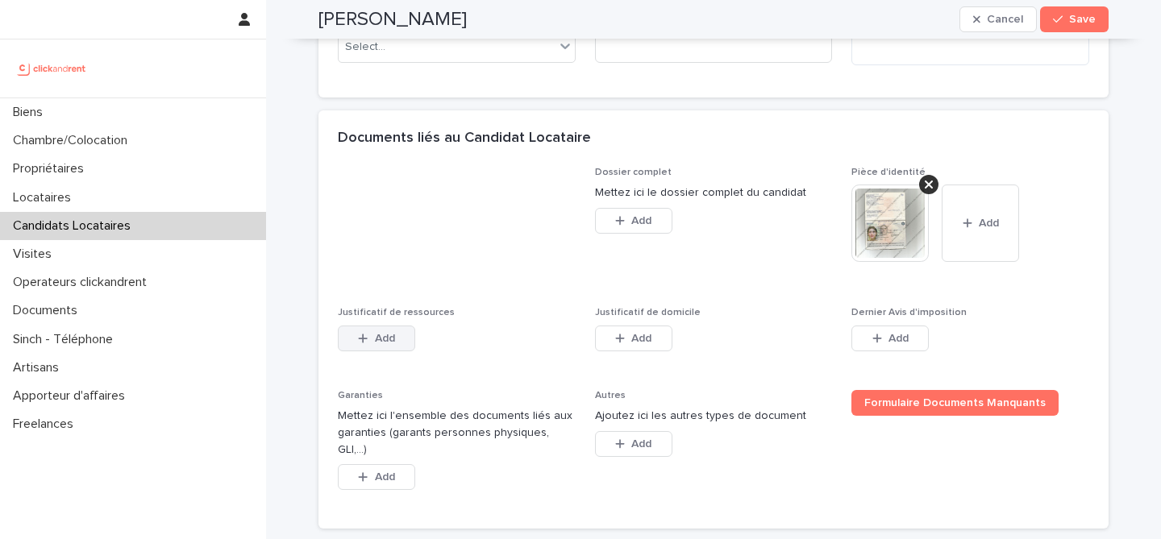
click at [392, 344] on span "Add" at bounding box center [385, 338] width 20 height 11
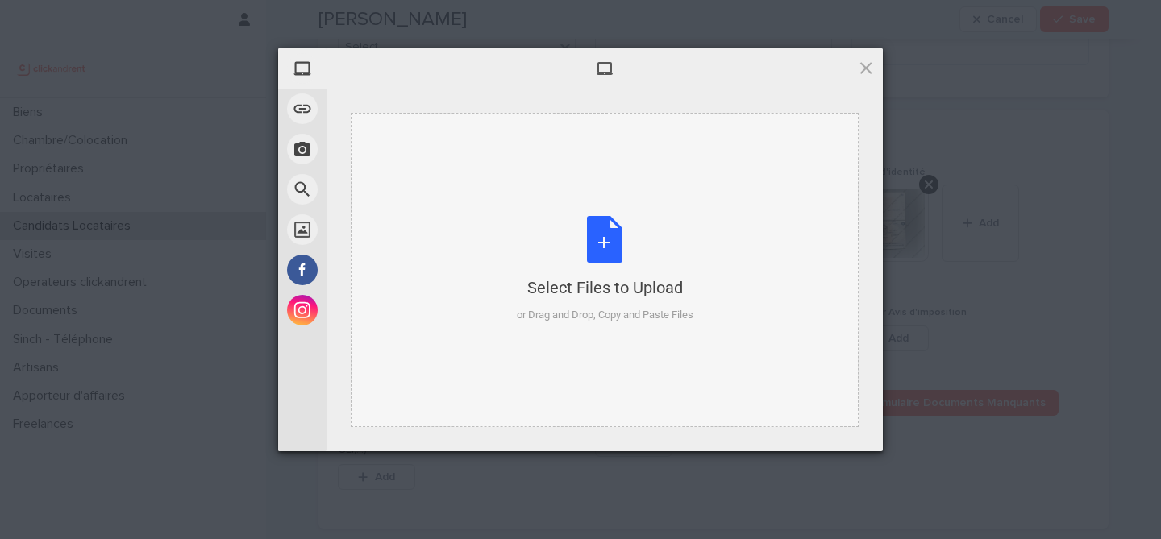
click at [618, 248] on div "Select Files to Upload or Drag and Drop, Copy and Paste Files" at bounding box center [605, 269] width 177 height 107
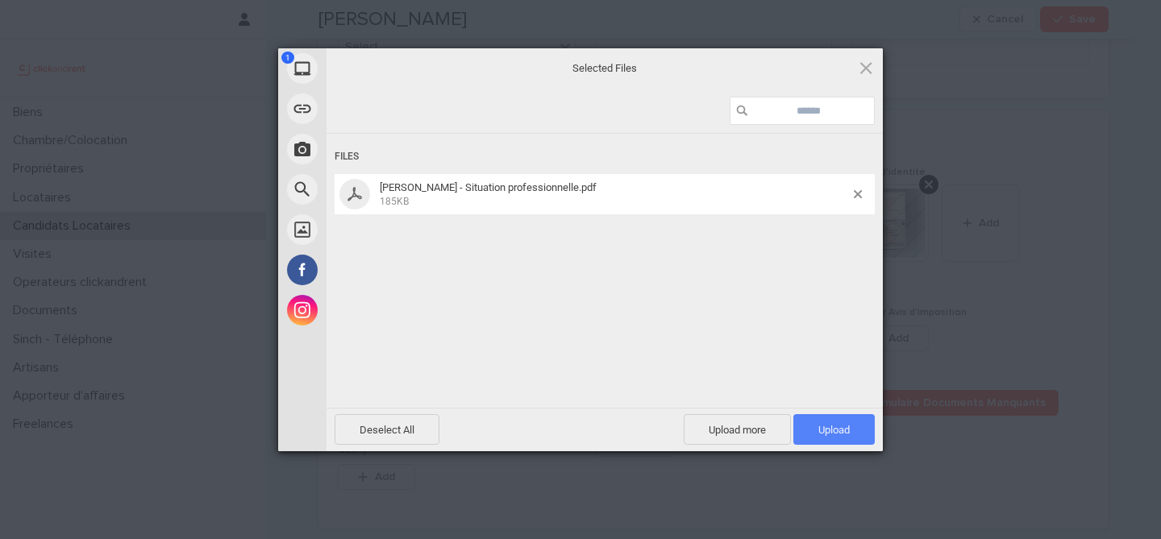
click at [839, 426] on span "Upload 1" at bounding box center [833, 430] width 31 height 12
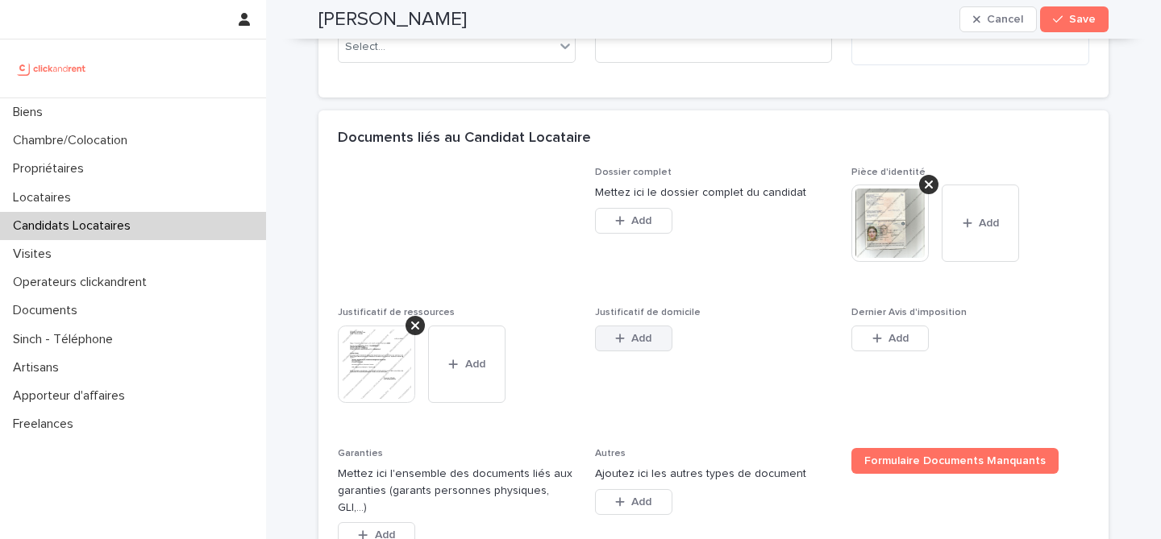
click at [659, 352] on button "Add" at bounding box center [633, 339] width 77 height 26
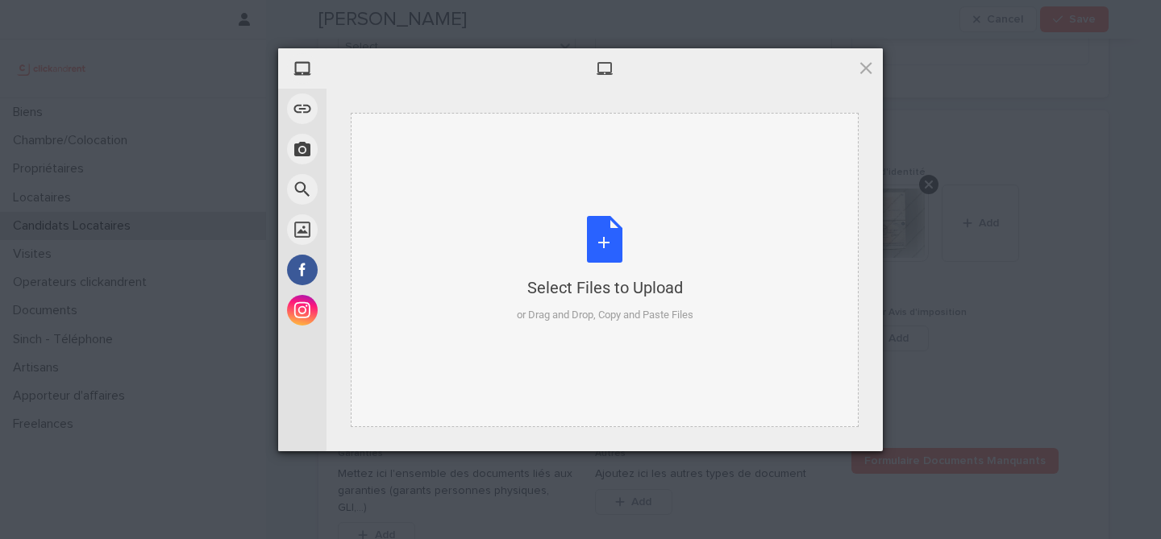
click at [619, 273] on div "Select Files to Upload or Drag and Drop, Copy and Paste Files" at bounding box center [605, 269] width 177 height 107
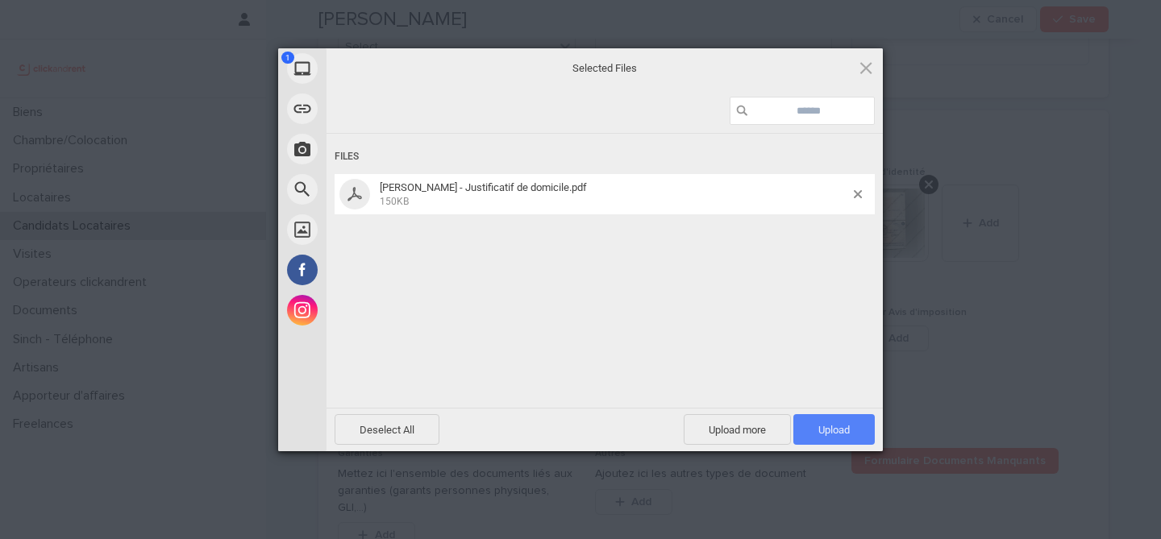
click at [822, 423] on span "Upload 1" at bounding box center [833, 429] width 81 height 31
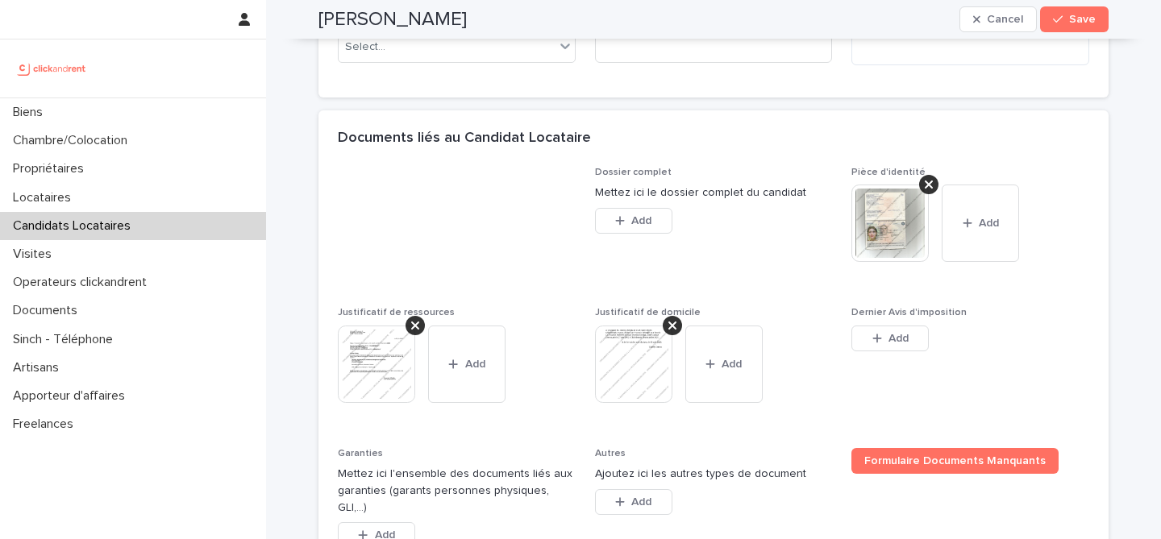
scroll to position [1171, 0]
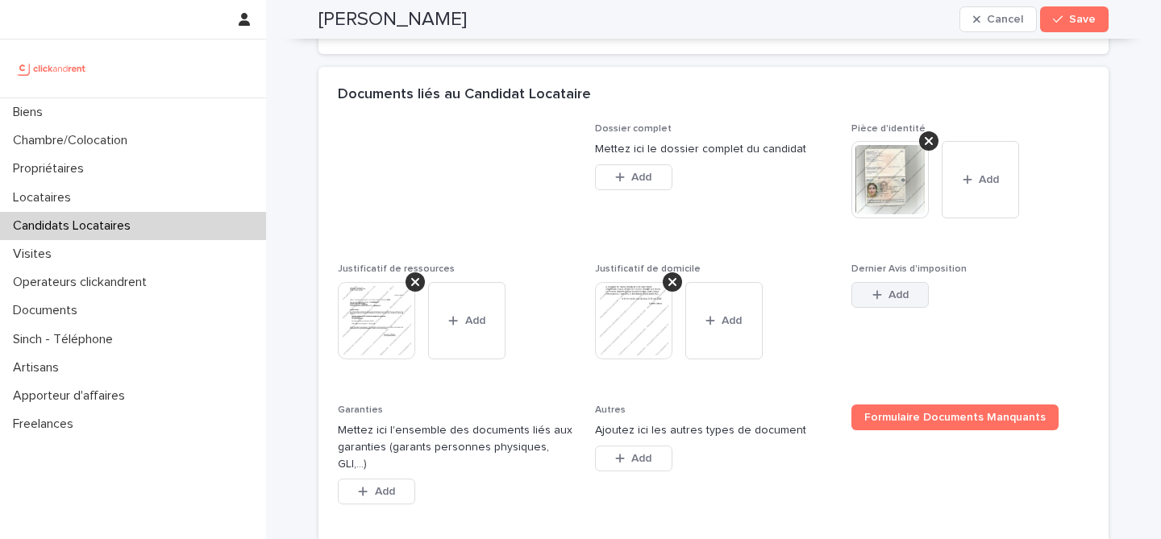
click at [888, 301] on span "Add" at bounding box center [898, 294] width 20 height 11
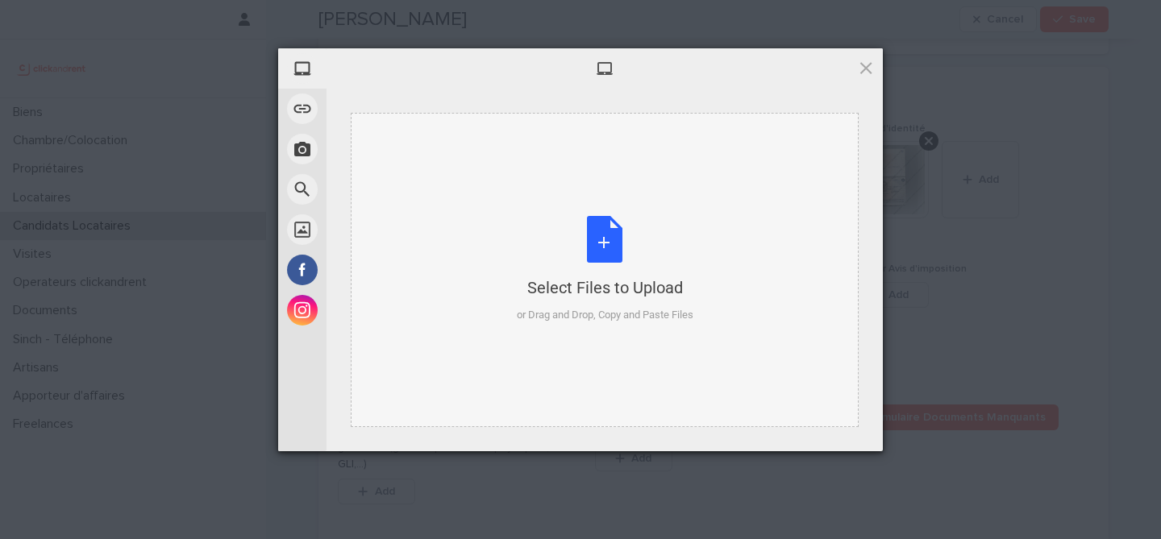
click at [615, 225] on div "Select Files to Upload or Drag and Drop, Copy and Paste Files" at bounding box center [605, 269] width 177 height 107
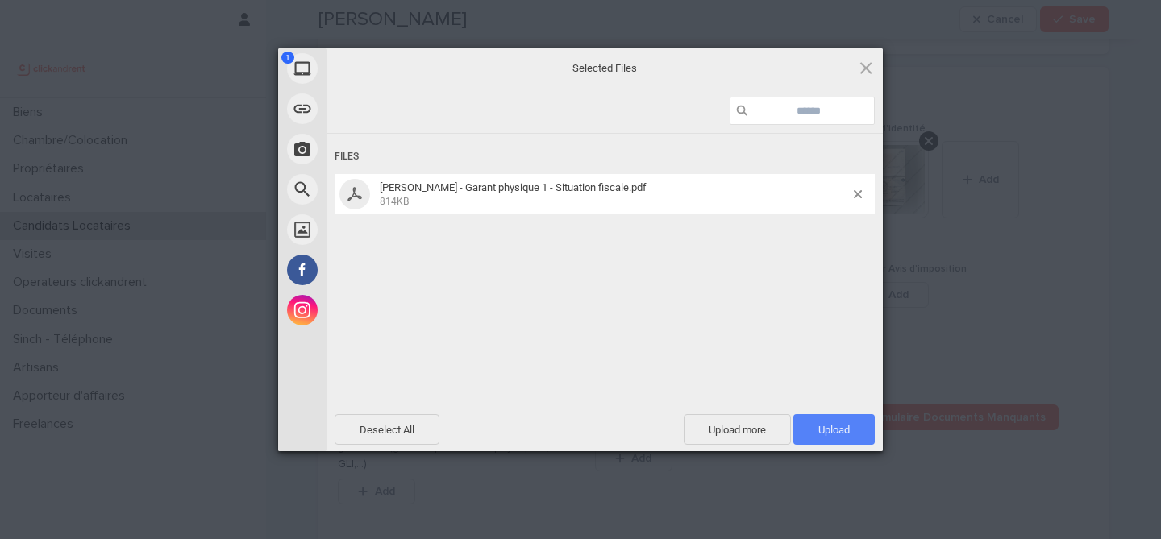
click at [828, 431] on span "Upload 1" at bounding box center [833, 430] width 31 height 12
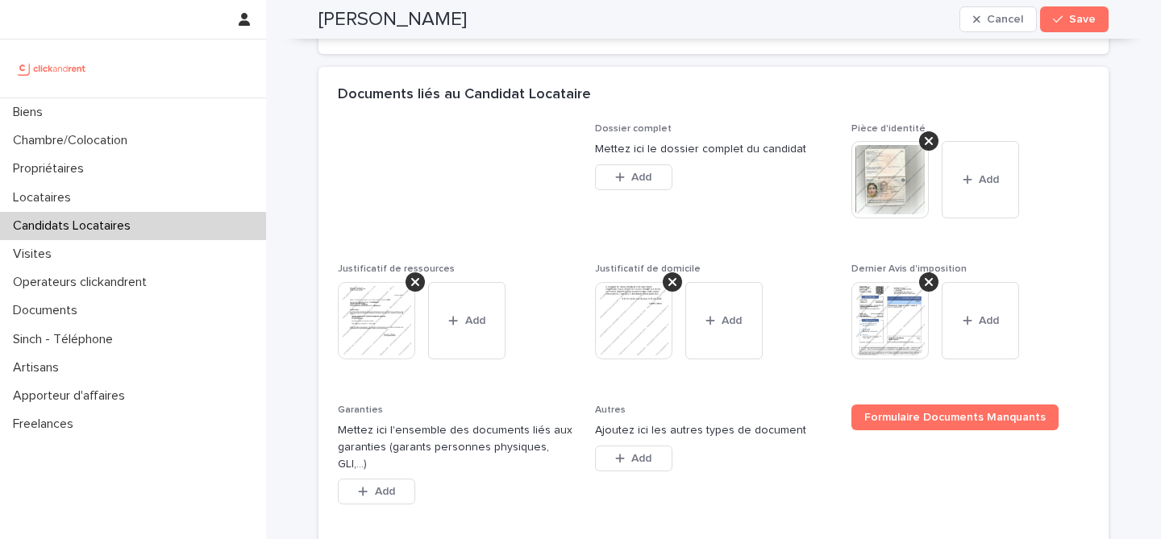
scroll to position [1328, 0]
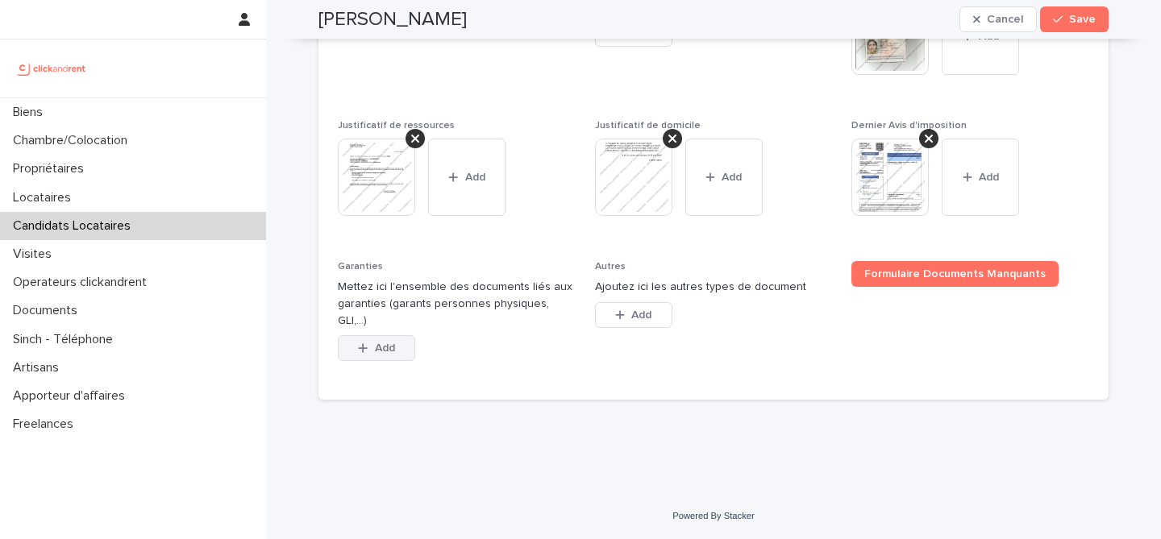
click at [398, 351] on button "Add" at bounding box center [376, 348] width 77 height 26
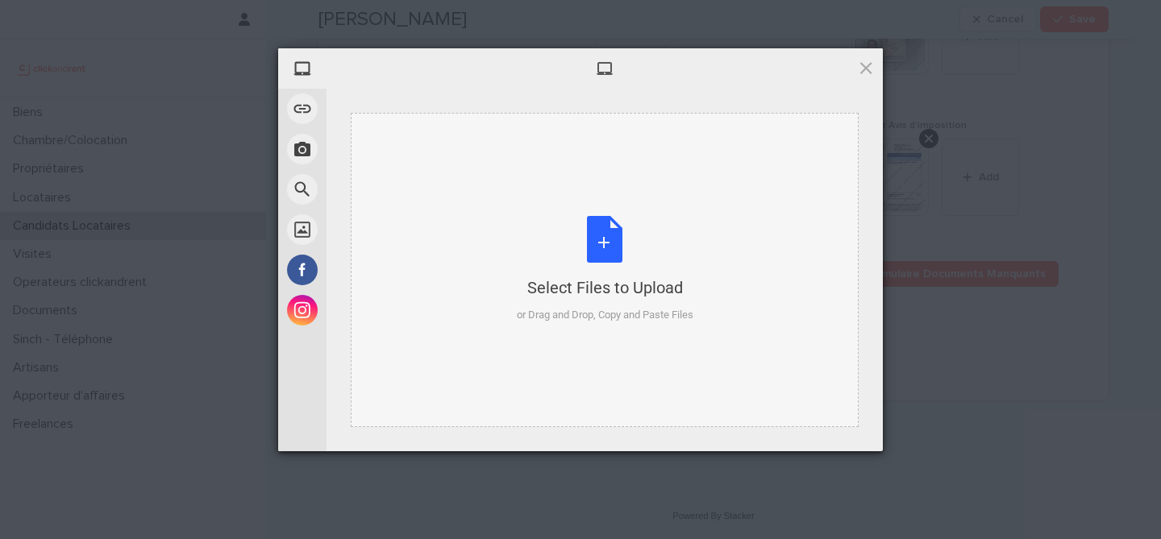
click at [588, 251] on div "Select Files to Upload or Drag and Drop, Copy and Paste Files" at bounding box center [605, 269] width 177 height 107
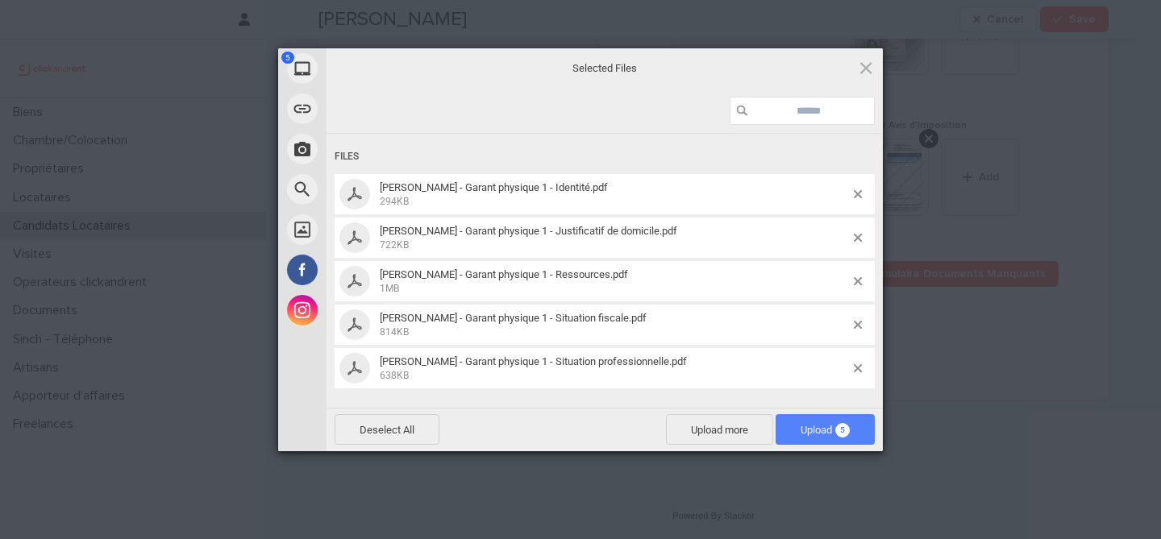
click at [814, 421] on span "Upload 5" at bounding box center [825, 429] width 99 height 31
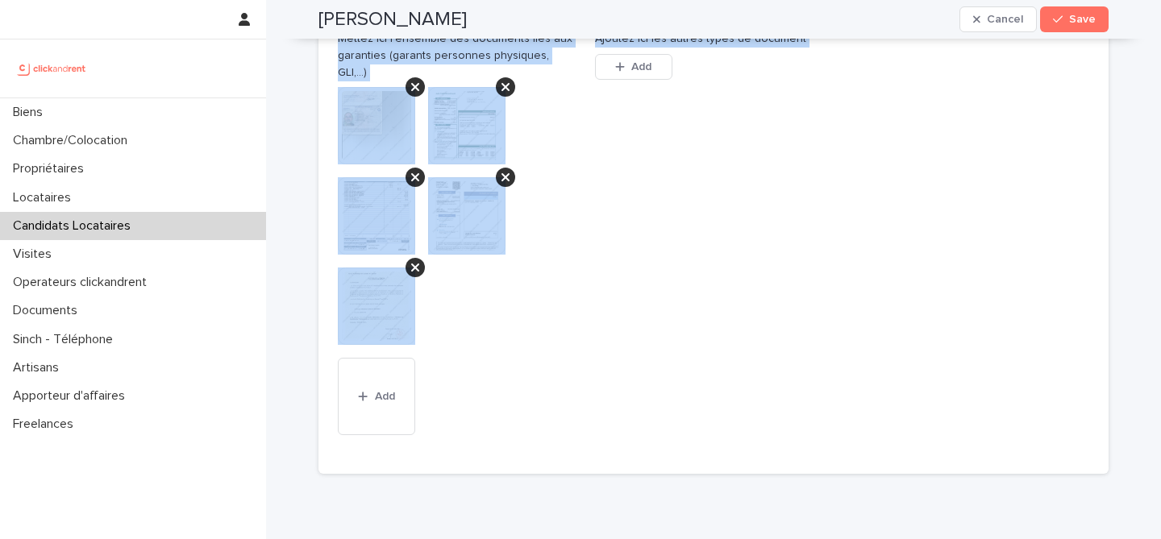
scroll to position [1650, 0]
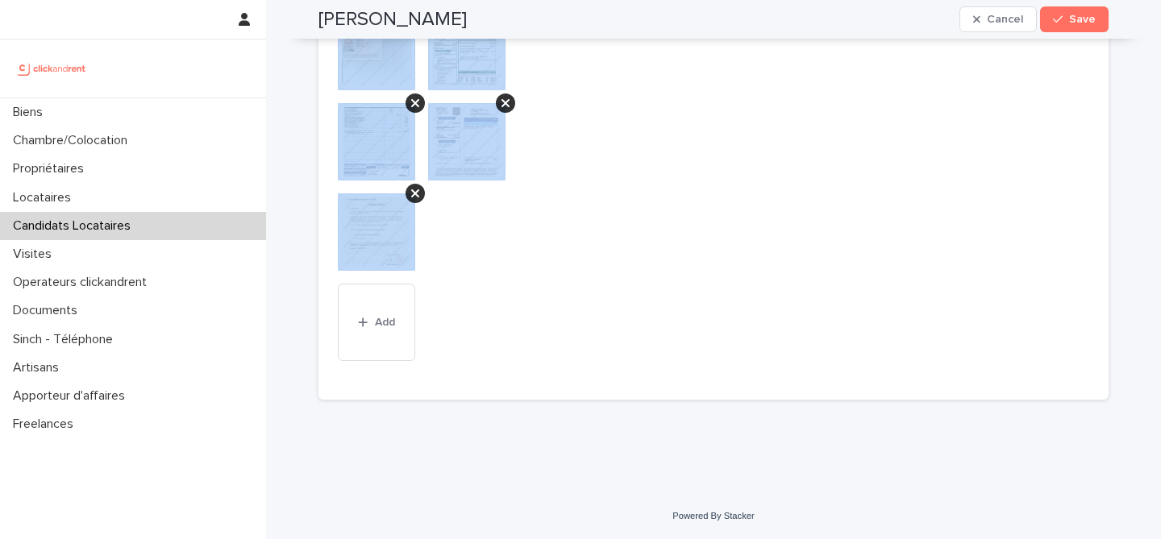
drag, startPoint x: 306, startPoint y: 43, endPoint x: 671, endPoint y: 465, distance: 558.5
copy div "Clarisse Doreau Cancel Save Sorry, there was an error saving your record. Pleas…"
click at [573, 171] on div at bounding box center [457, 148] width 238 height 271
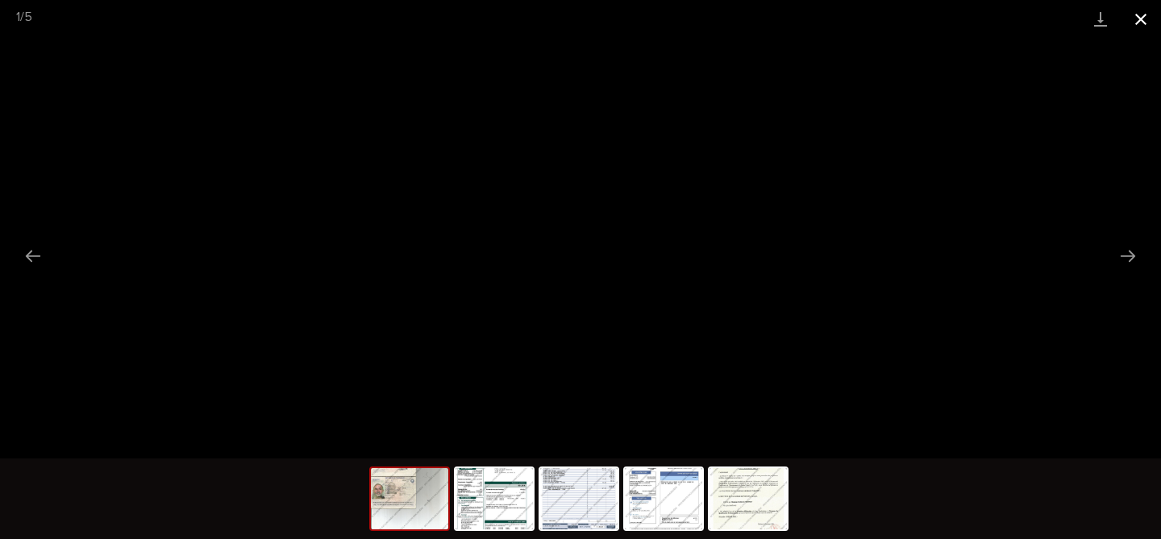
click at [1144, 10] on button "Close gallery" at bounding box center [1141, 19] width 40 height 38
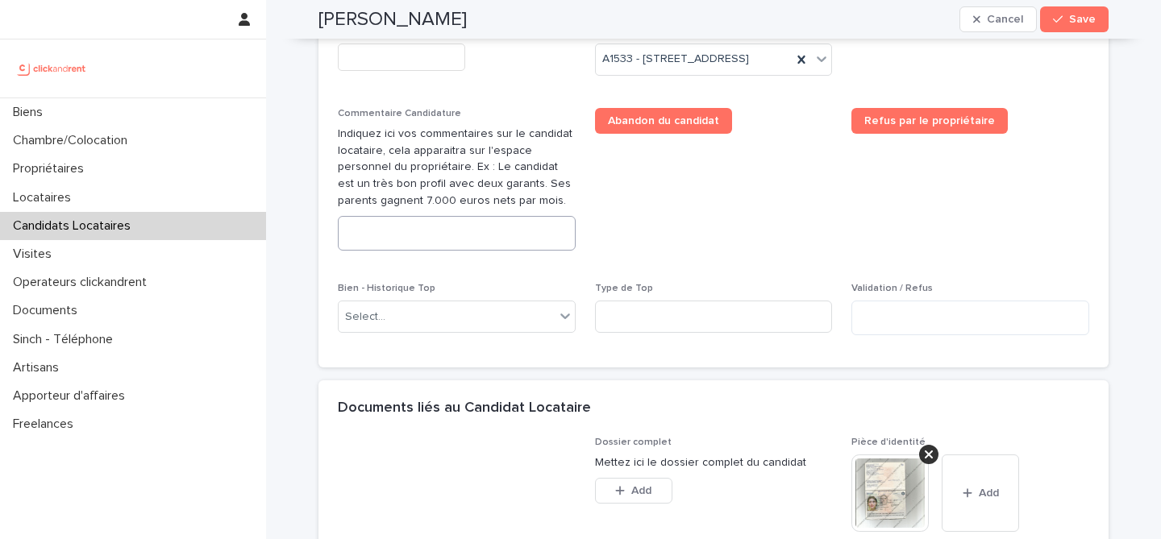
scroll to position [834, 0]
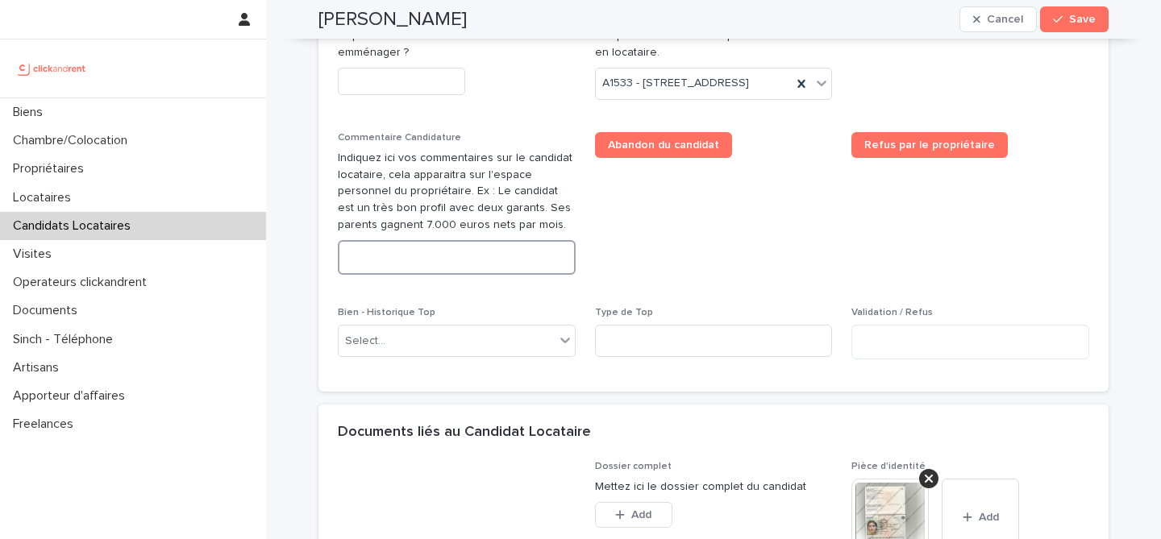
click at [528, 275] on textarea at bounding box center [457, 257] width 238 height 35
paste textarea "**********"
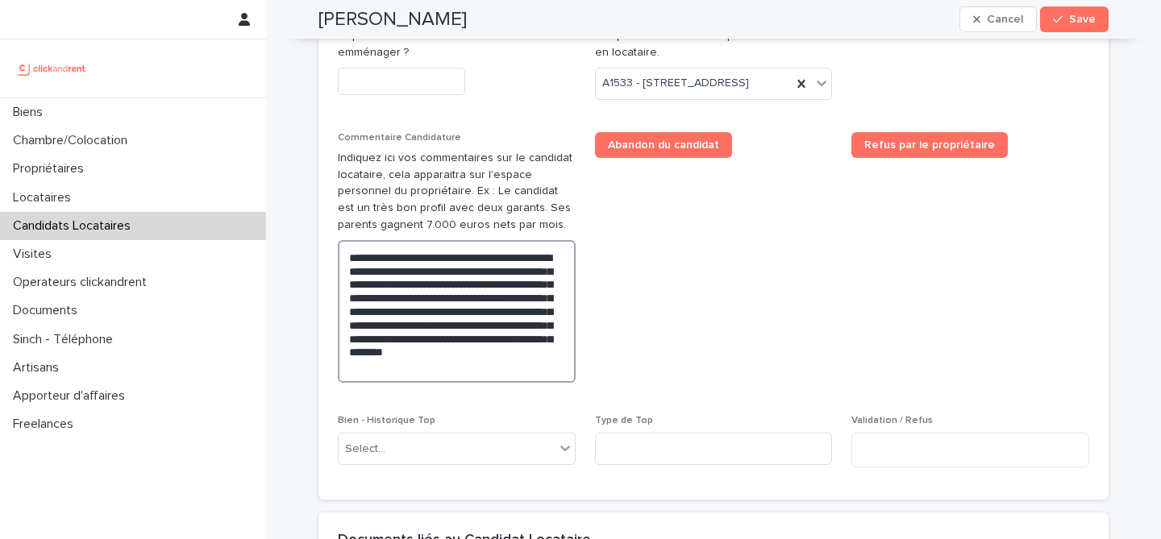
type textarea "**********"
click at [1079, 6] on div "Clarisse Doreau Cancel Save" at bounding box center [713, 19] width 790 height 39
click at [1079, 15] on span "Save" at bounding box center [1082, 19] width 27 height 11
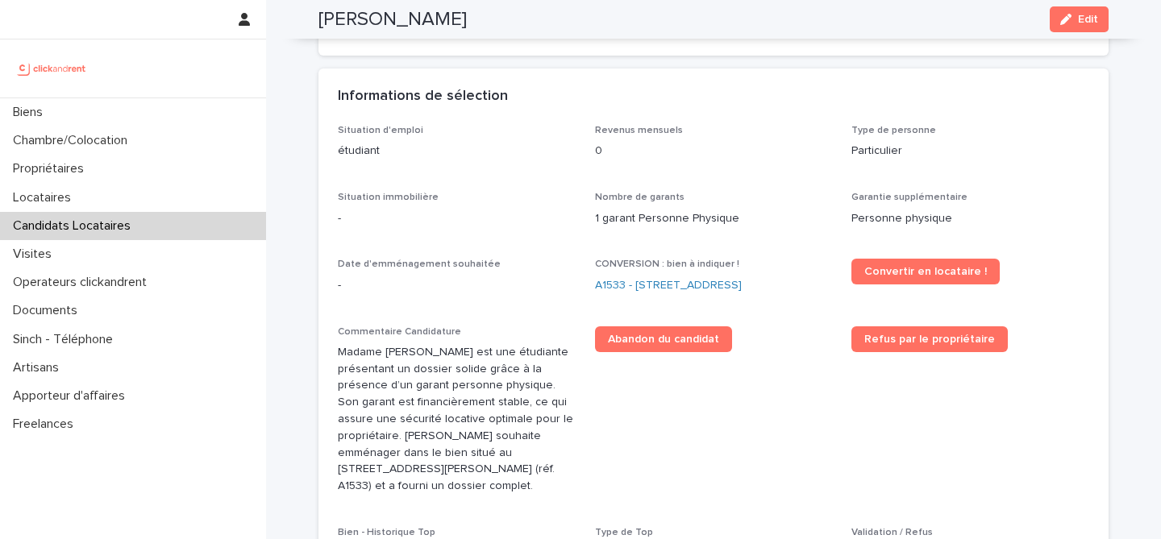
scroll to position [390, 0]
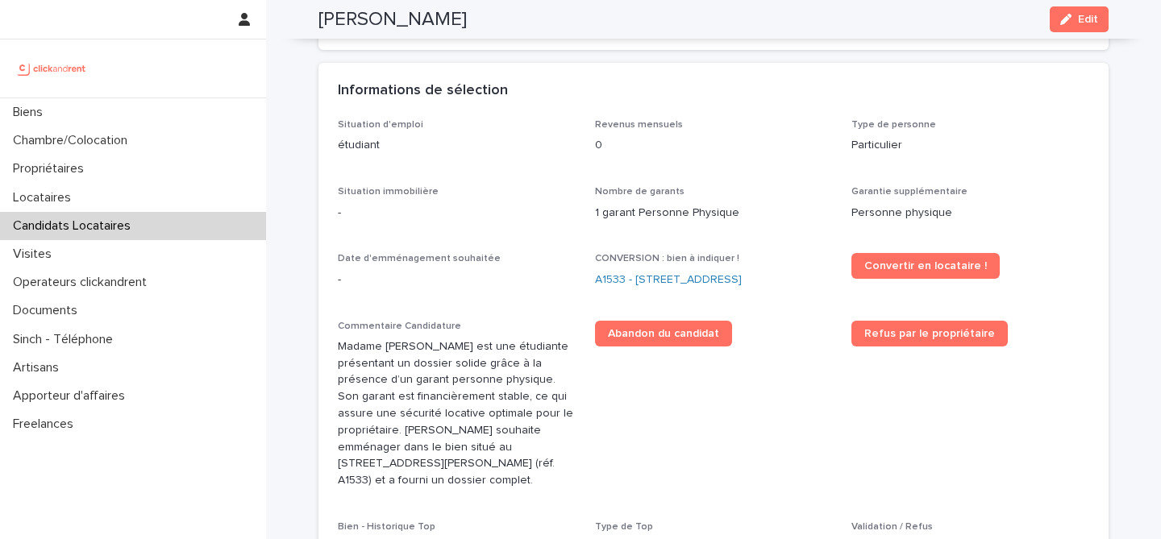
click at [374, 31] on div "Clarisse Doreau Edit" at bounding box center [713, 19] width 790 height 39
copy div "Clarisse Doreau Edit"
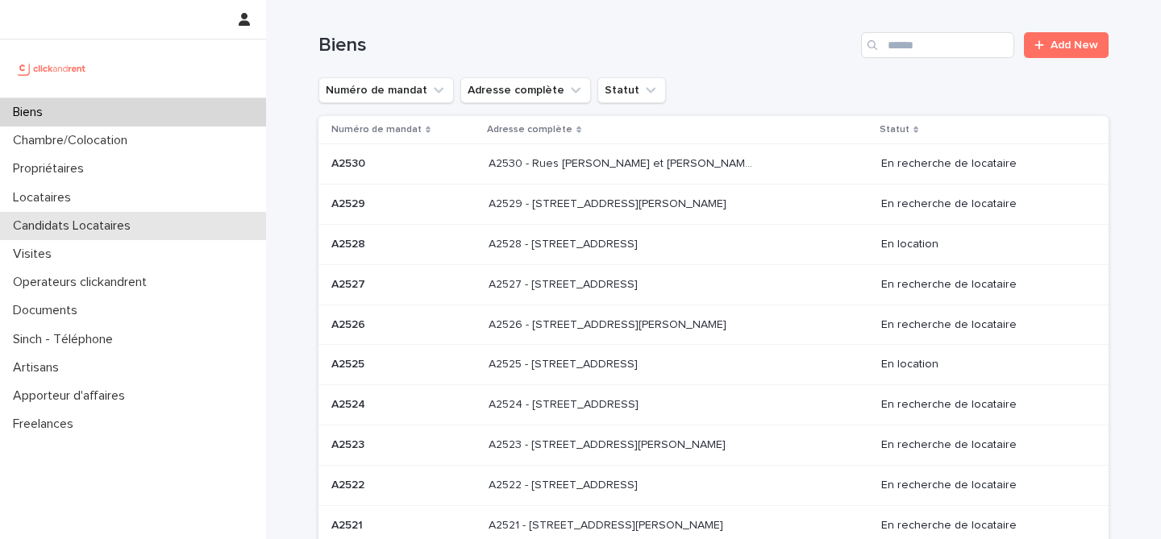
click at [135, 235] on div "Candidats Locataires" at bounding box center [133, 226] width 266 height 28
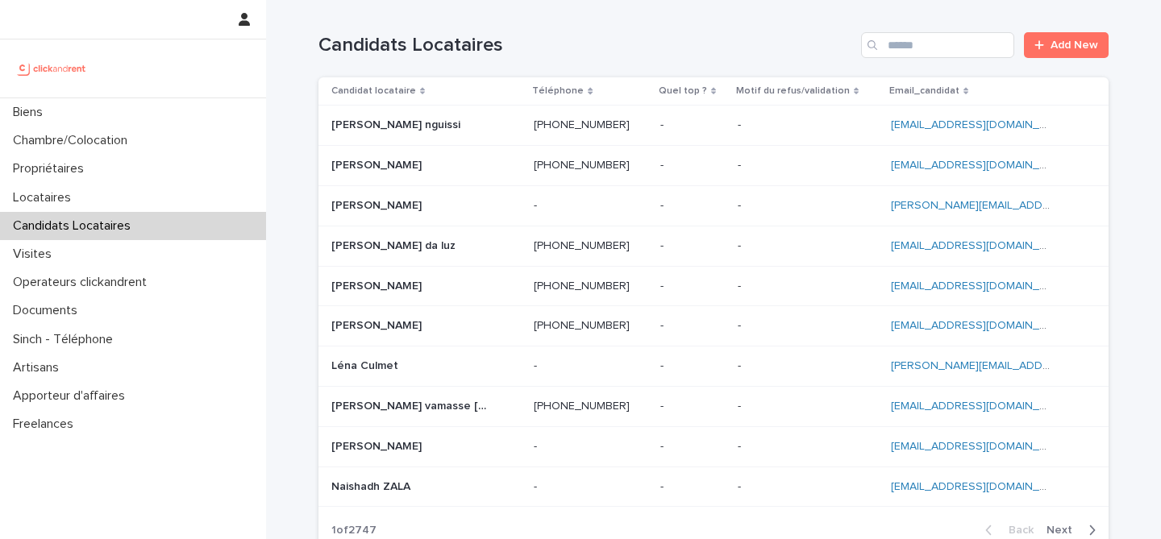
click at [933, 20] on div "Candidats Locataires Add New" at bounding box center [713, 38] width 790 height 77
click at [933, 43] on input "Search" at bounding box center [937, 45] width 153 height 26
paste input "**********"
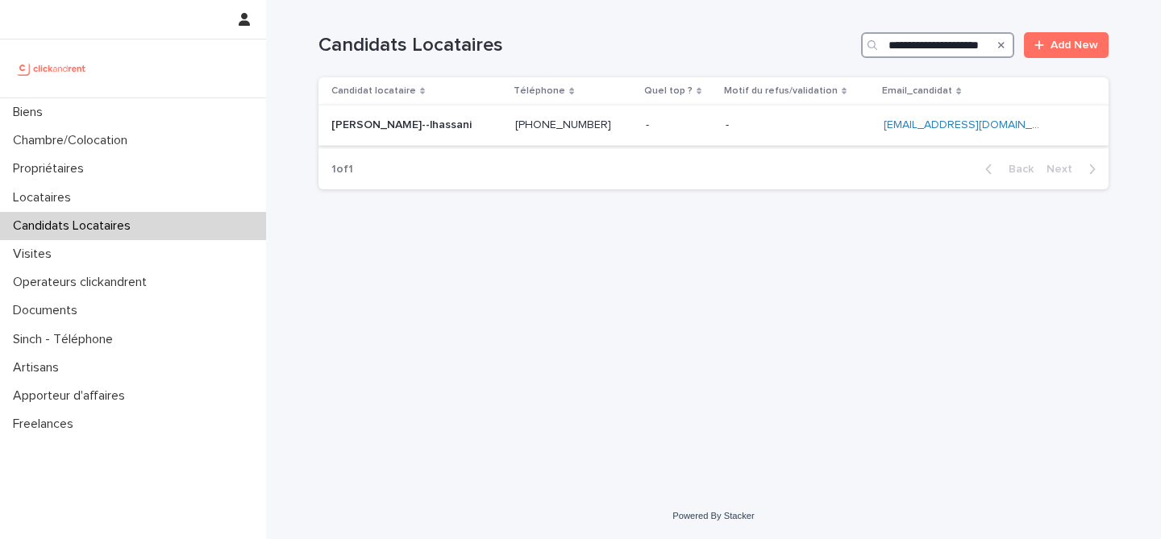
type input "**********"
click at [481, 128] on p at bounding box center [411, 126] width 161 height 14
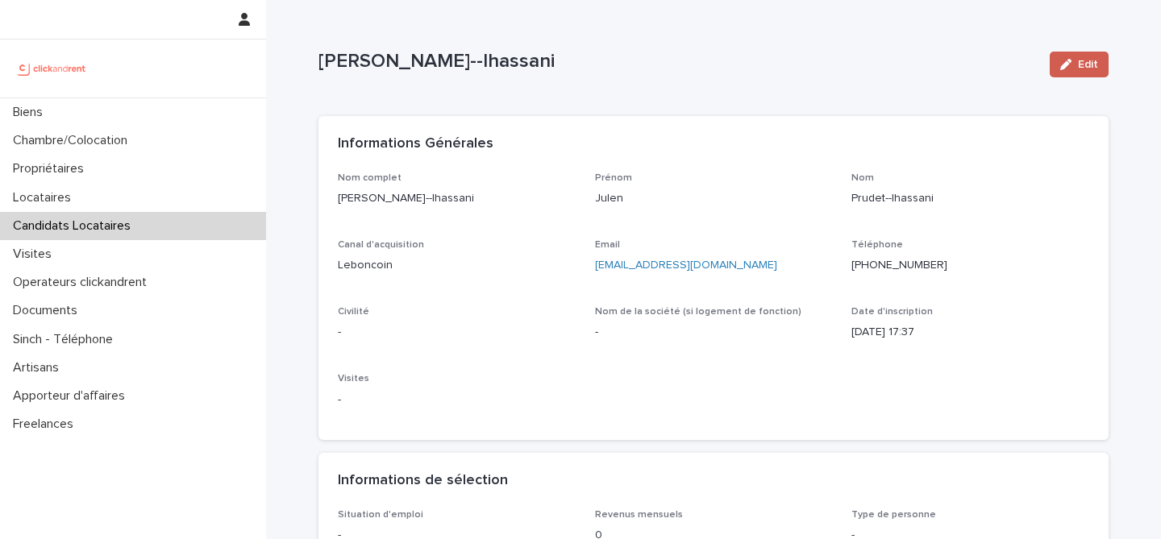
click at [1071, 58] on button "Edit" at bounding box center [1079, 65] width 59 height 26
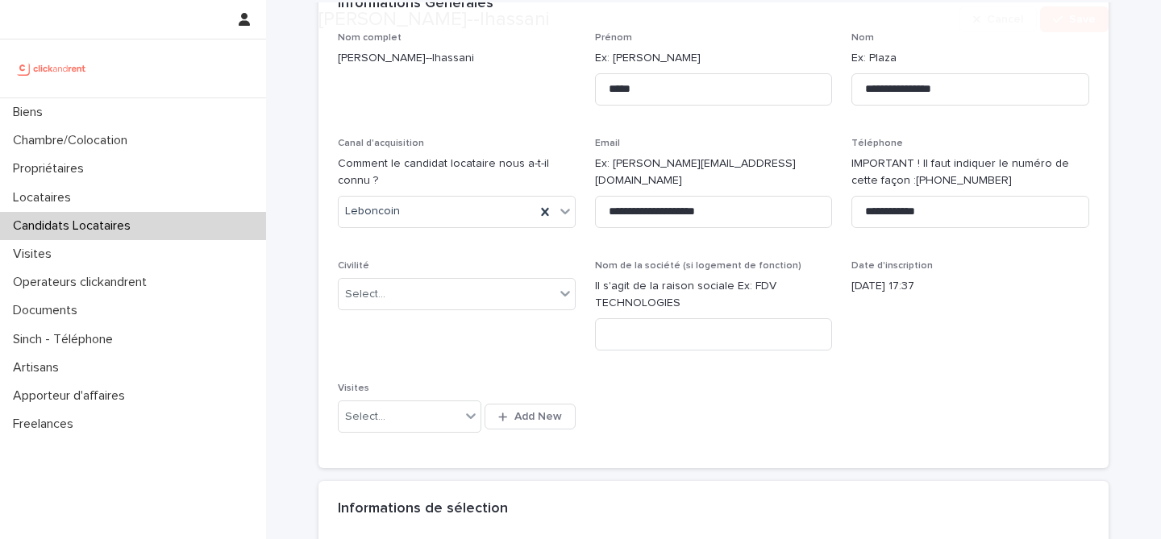
scroll to position [175, 0]
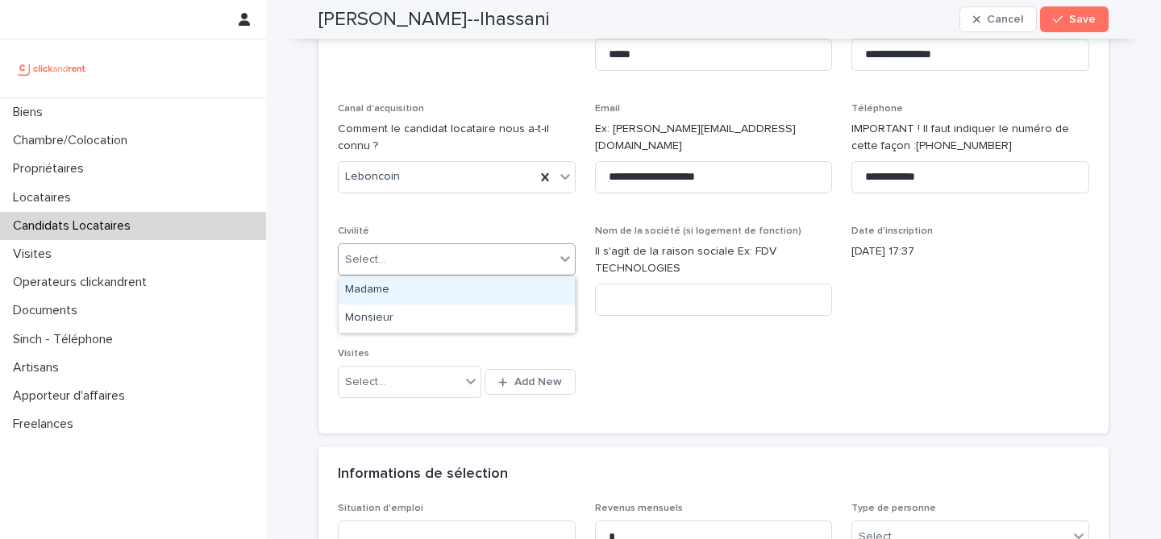
click at [497, 267] on div "Select..." at bounding box center [447, 260] width 216 height 27
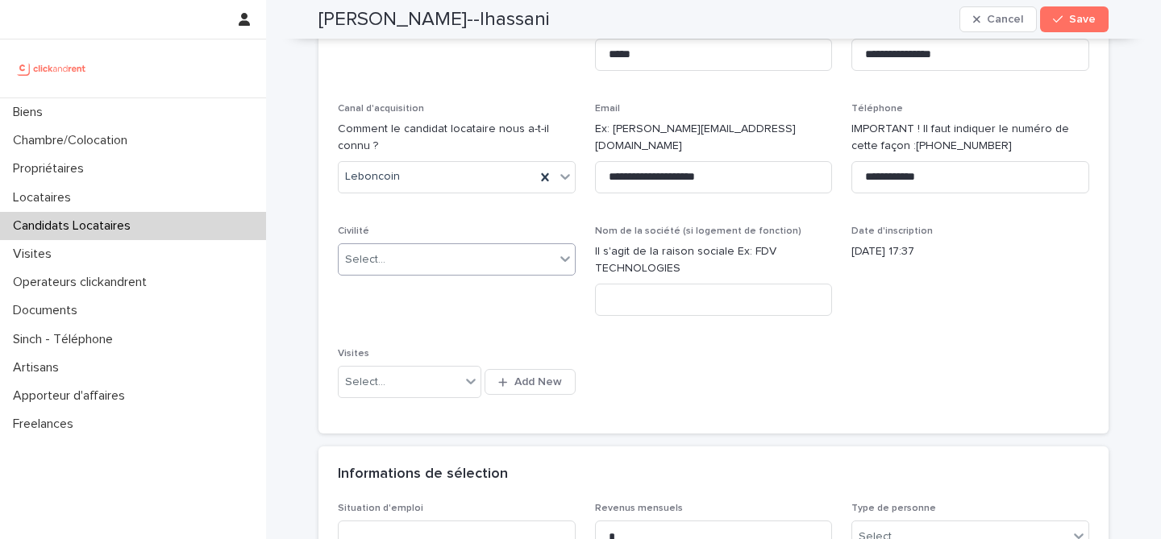
scroll to position [114, 0]
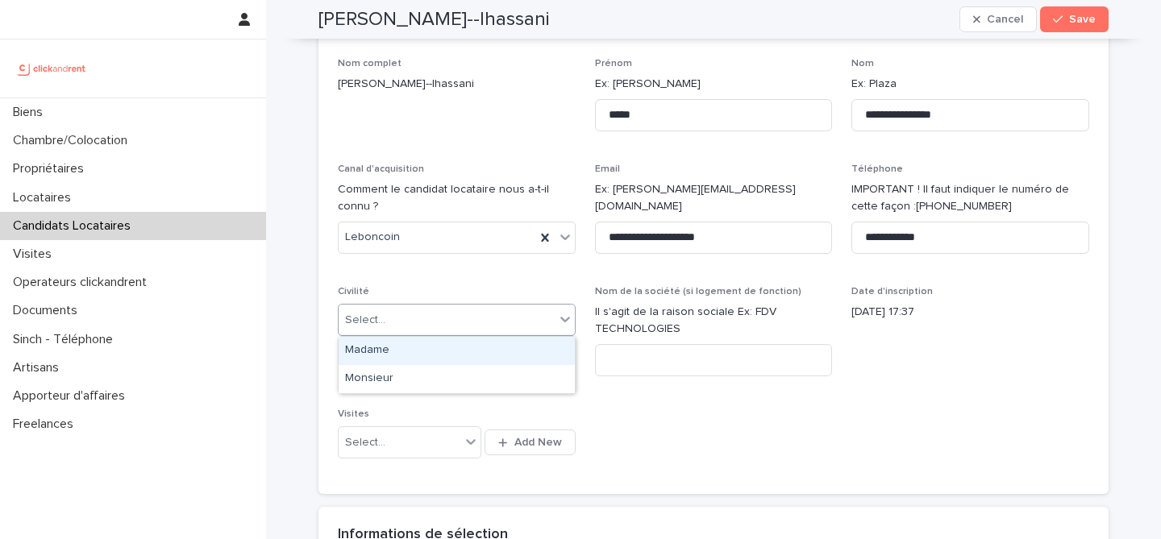
click at [535, 314] on div "Select..." at bounding box center [447, 320] width 216 height 27
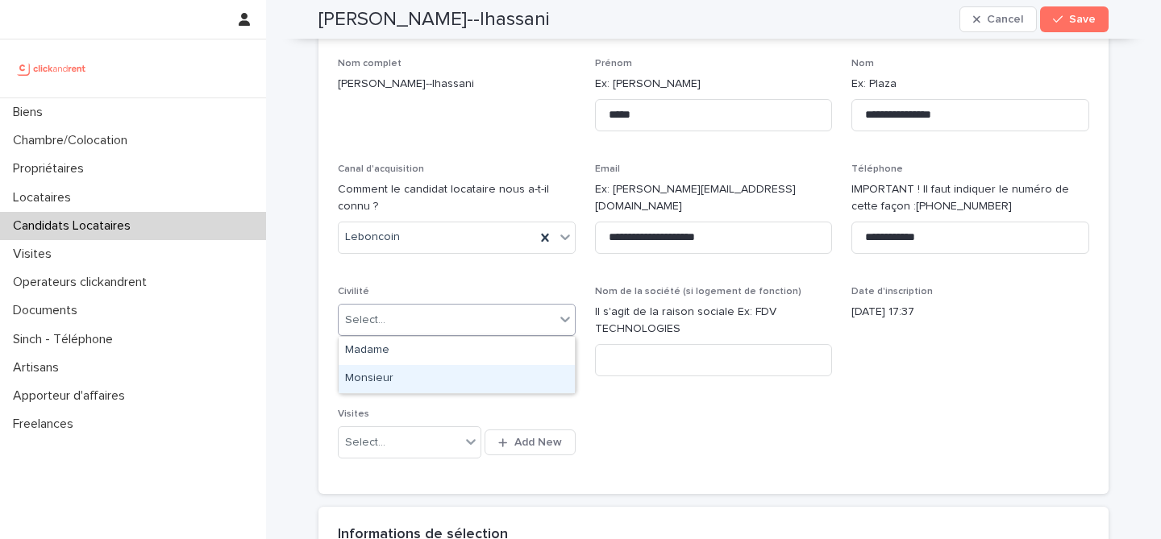
click at [508, 371] on div "Monsieur" at bounding box center [457, 379] width 236 height 28
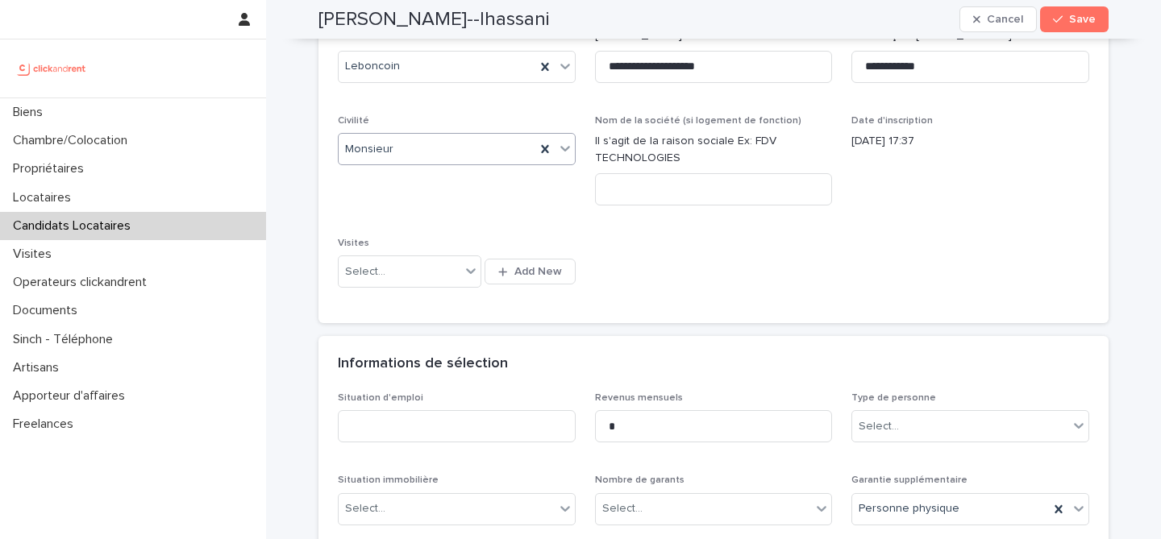
scroll to position [424, 0]
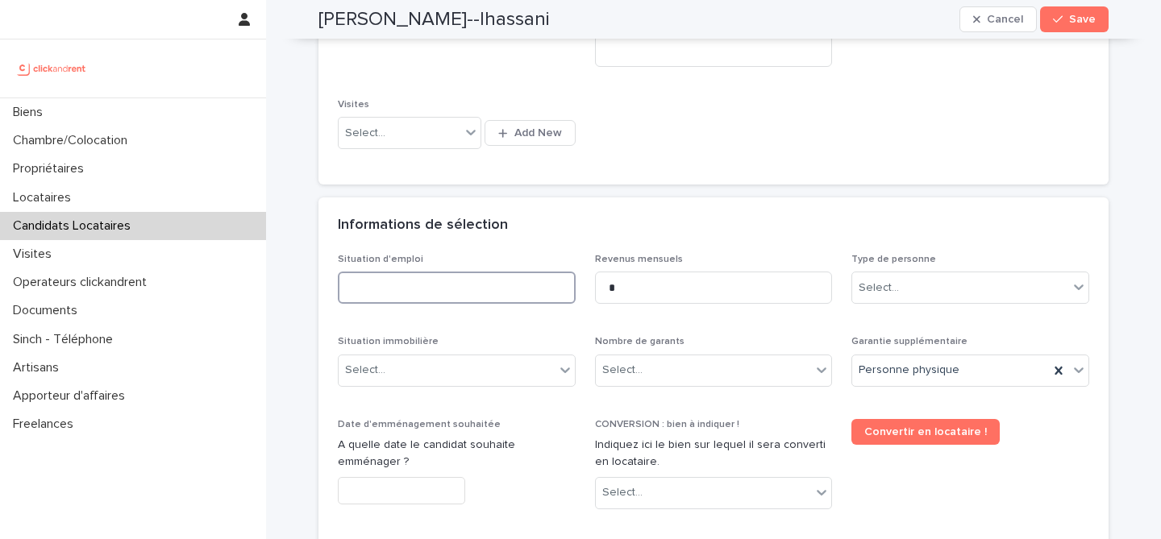
click at [470, 293] on input at bounding box center [457, 288] width 238 height 32
type input "*"
type input "********"
click at [563, 245] on div "Informations de sélection" at bounding box center [713, 226] width 790 height 56
click at [903, 289] on div "Select..." at bounding box center [960, 288] width 216 height 27
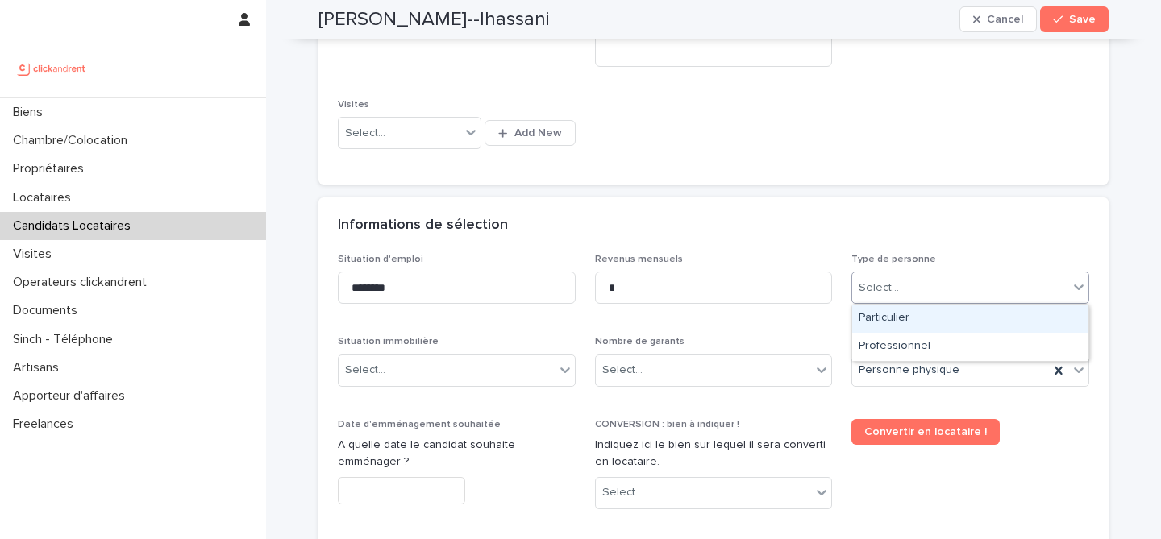
click at [908, 315] on div "Particulier" at bounding box center [970, 319] width 236 height 28
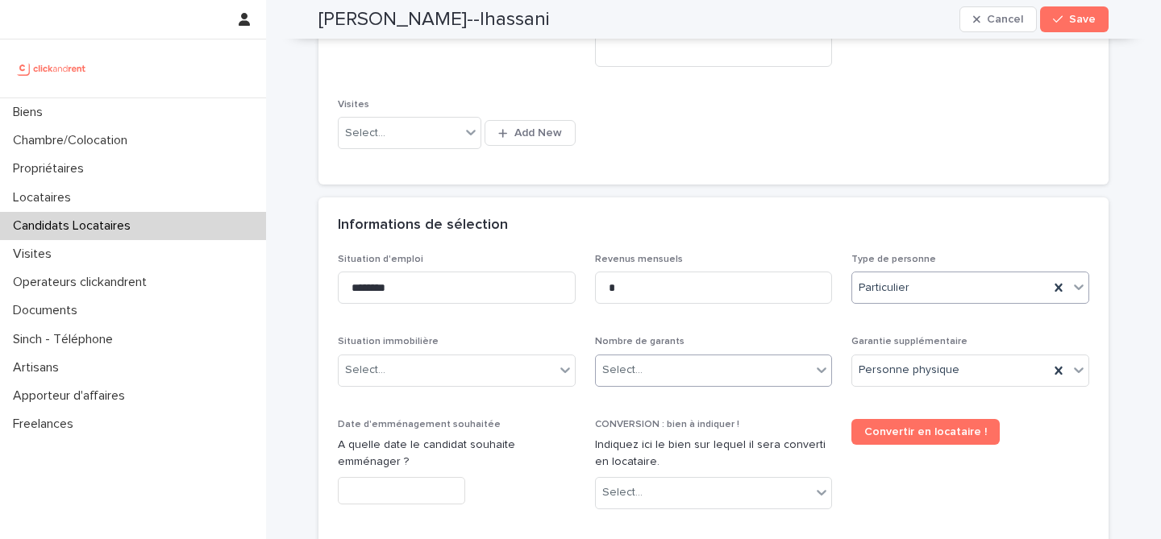
click at [739, 362] on div "Select..." at bounding box center [704, 370] width 216 height 27
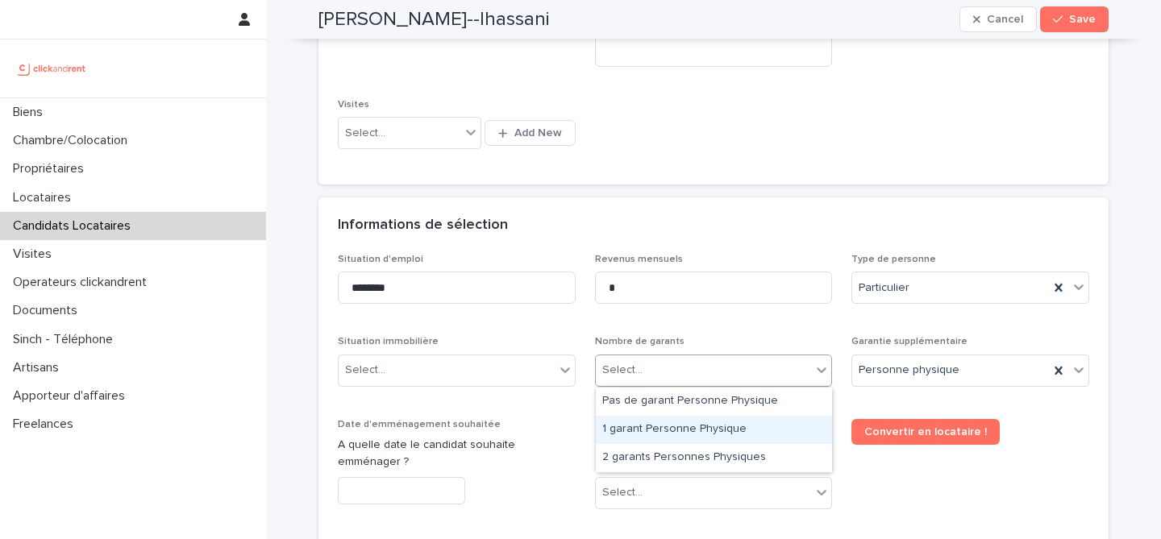
click at [699, 417] on div "1 garant Personne Physique" at bounding box center [714, 430] width 236 height 28
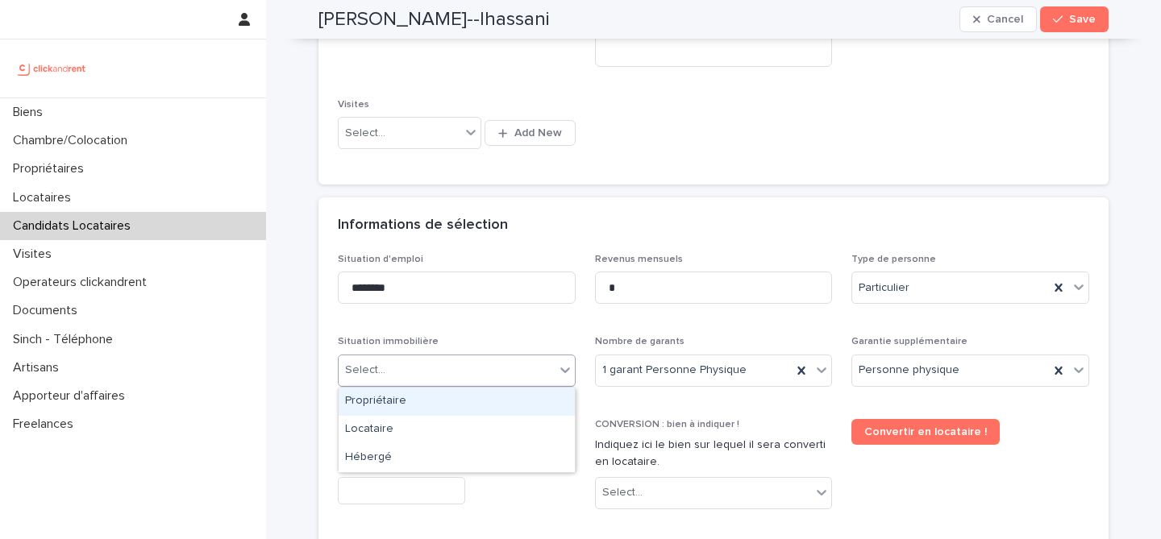
click at [493, 360] on div "Select..." at bounding box center [447, 370] width 216 height 27
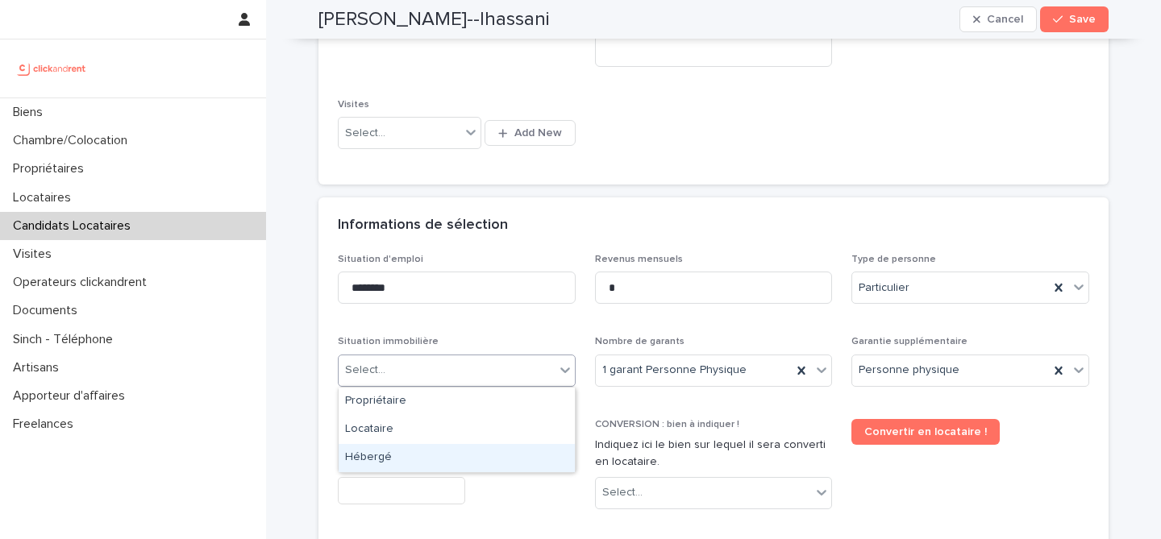
click at [424, 451] on div "Hébergé" at bounding box center [457, 458] width 236 height 28
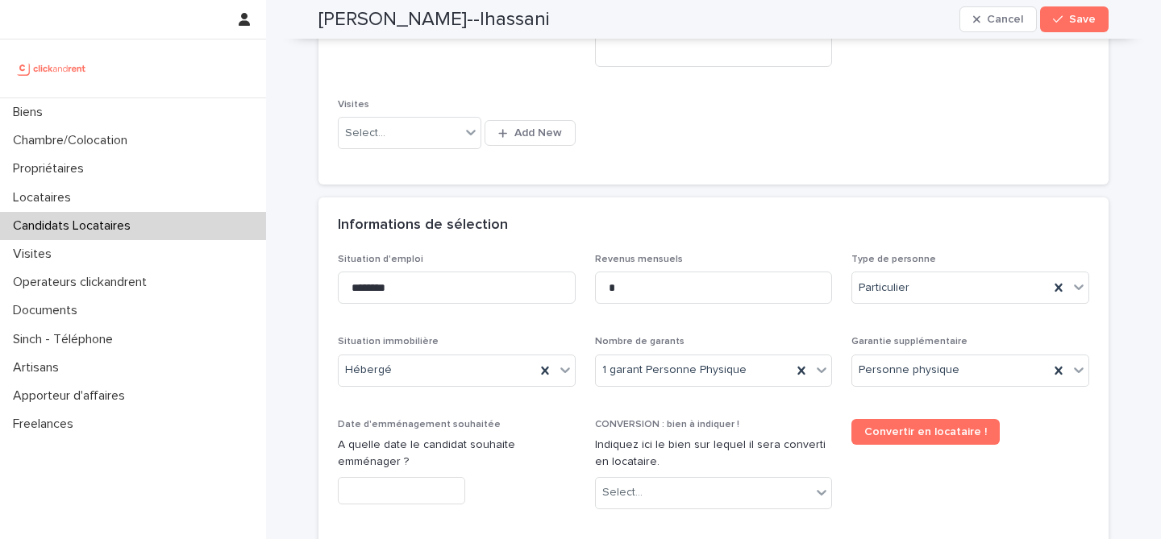
click at [478, 319] on div "Situation d'emploi ******** Revenus mensuels * Type de personne Particulier Sit…" at bounding box center [713, 518] width 751 height 529
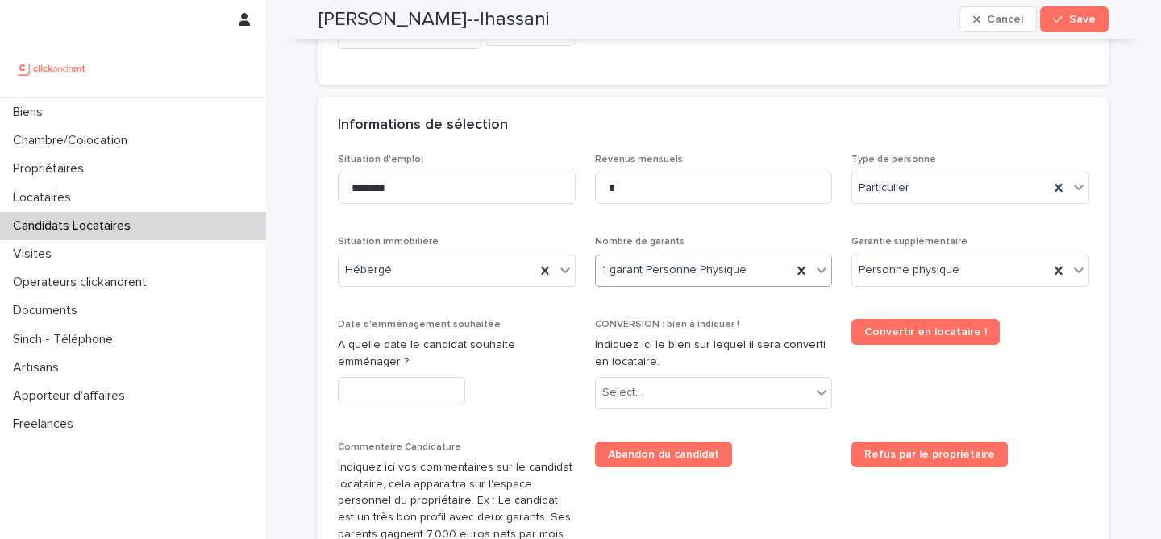
scroll to position [527, 0]
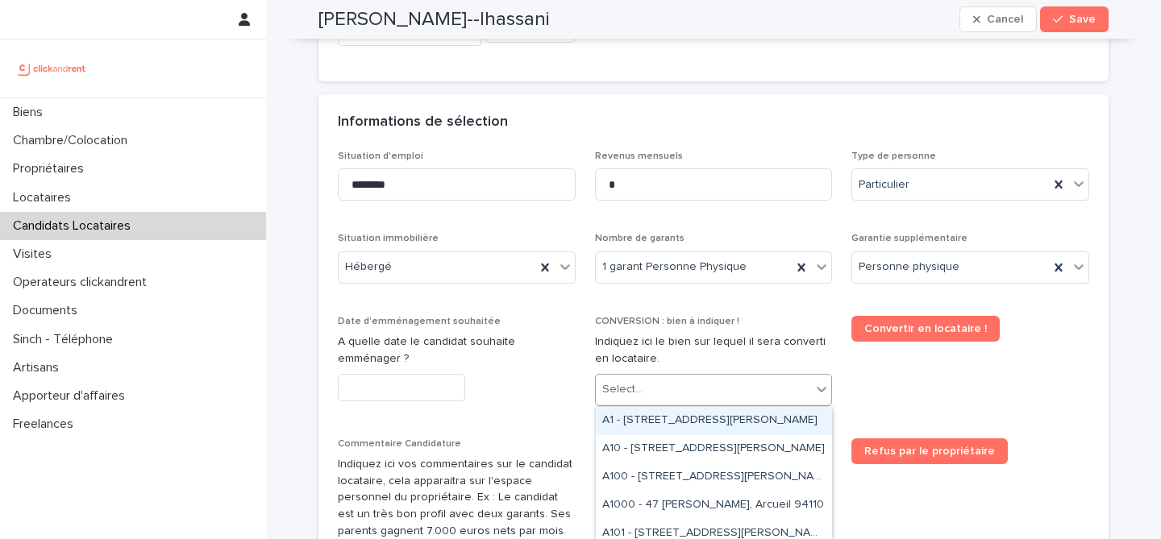
click at [687, 396] on div "Select..." at bounding box center [704, 390] width 216 height 27
paste input "*****"
type input "*****"
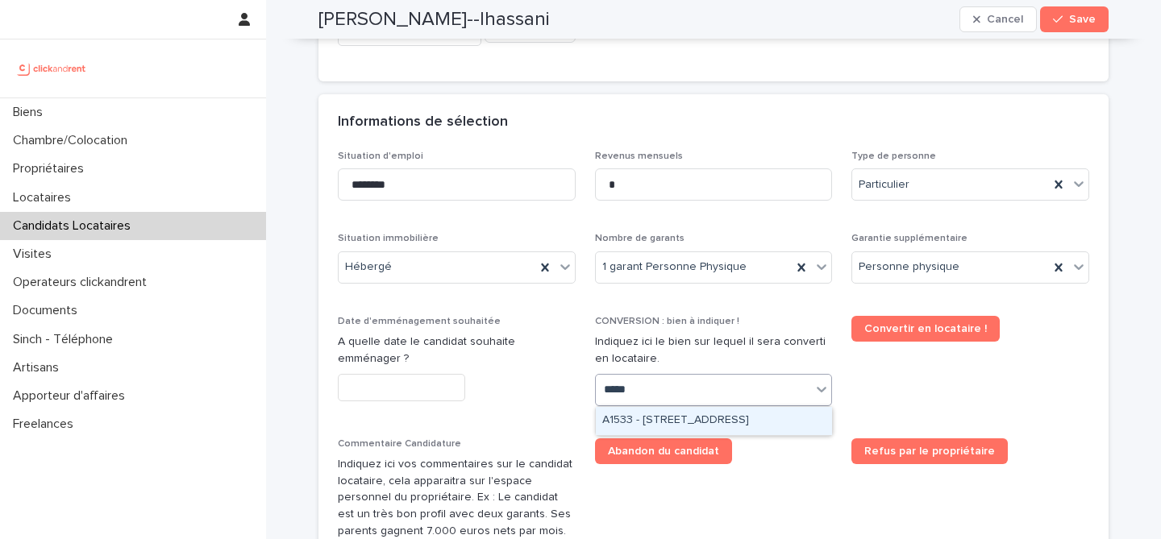
click at [727, 419] on div "A1533 - [STREET_ADDRESS]" at bounding box center [714, 421] width 236 height 28
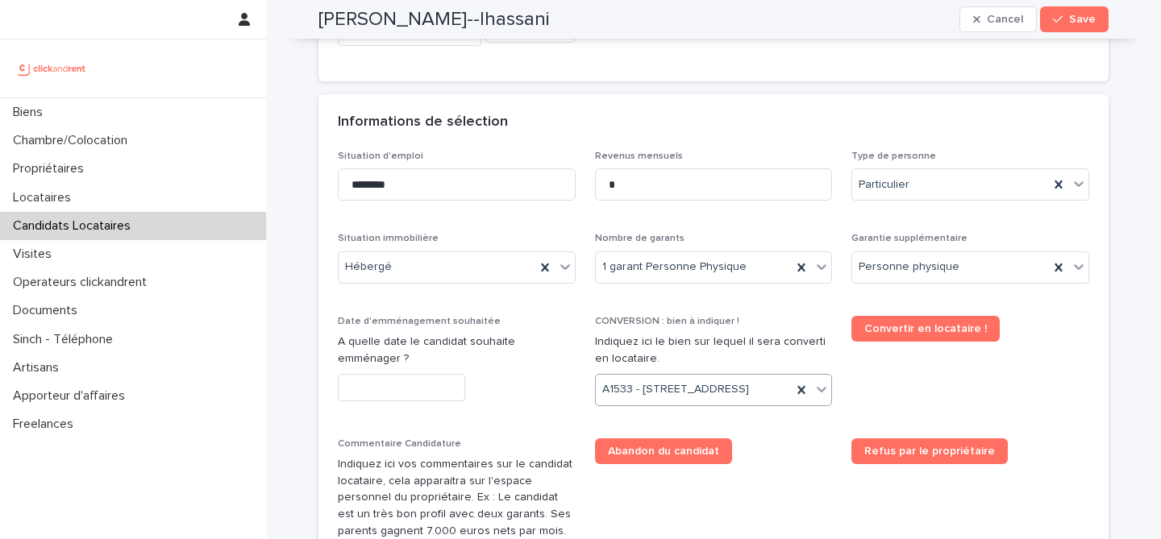
scroll to position [542, 0]
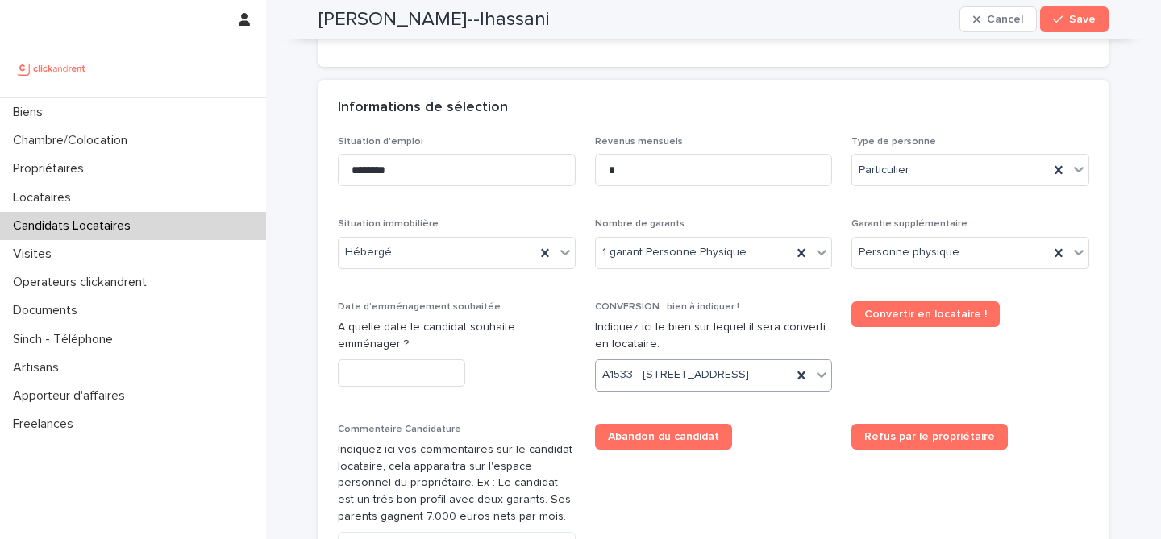
click at [421, 372] on input "text" at bounding box center [401, 374] width 127 height 28
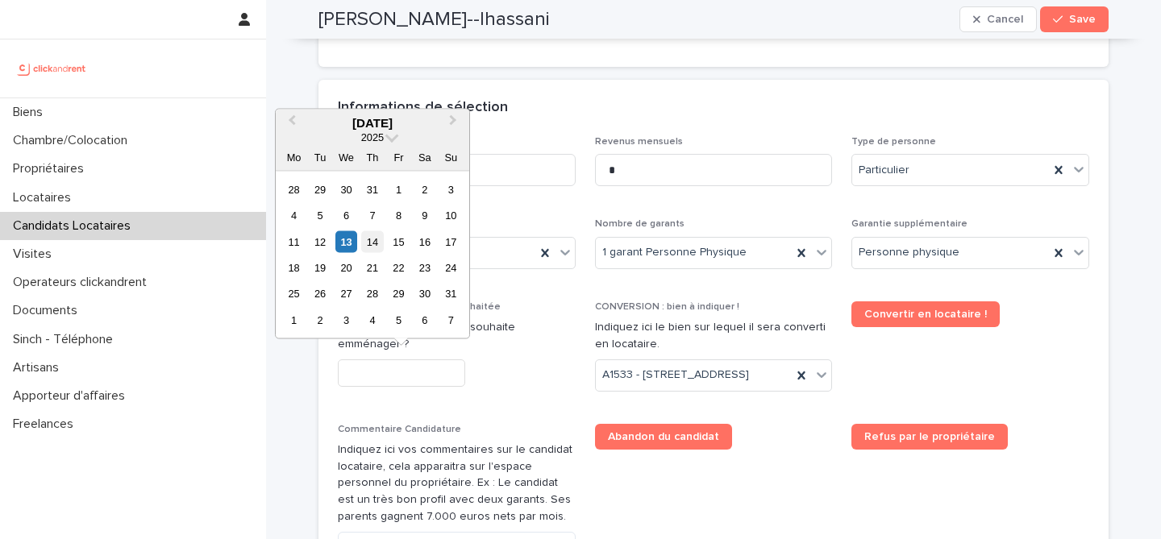
click at [380, 239] on div "14" at bounding box center [372, 242] width 22 height 22
type input "*********"
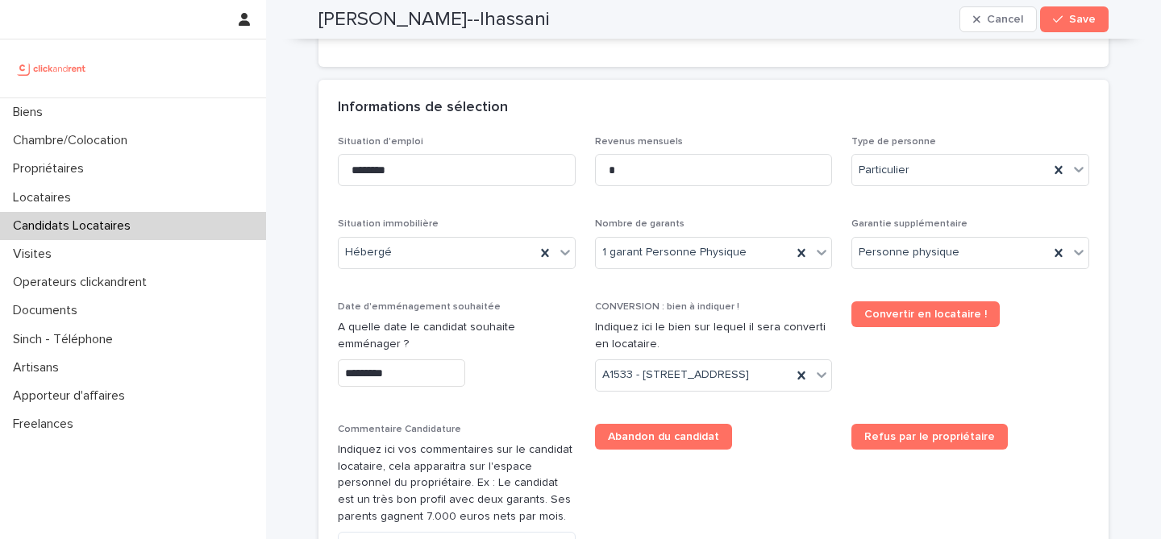
click at [493, 347] on p "A quelle date le candidat souhaite emménager ?" at bounding box center [457, 336] width 238 height 34
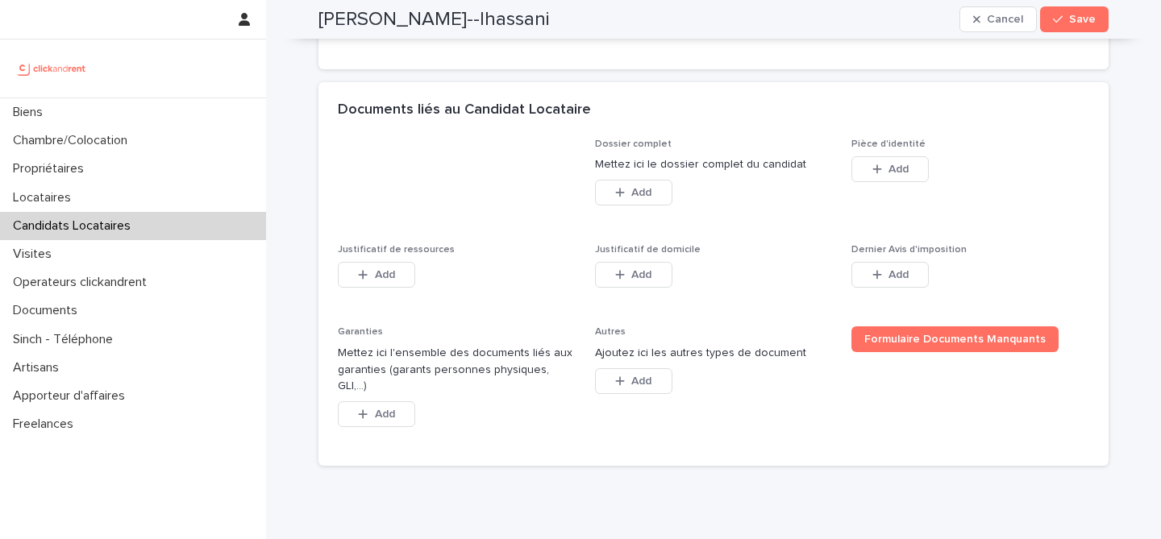
scroll to position [1162, 0]
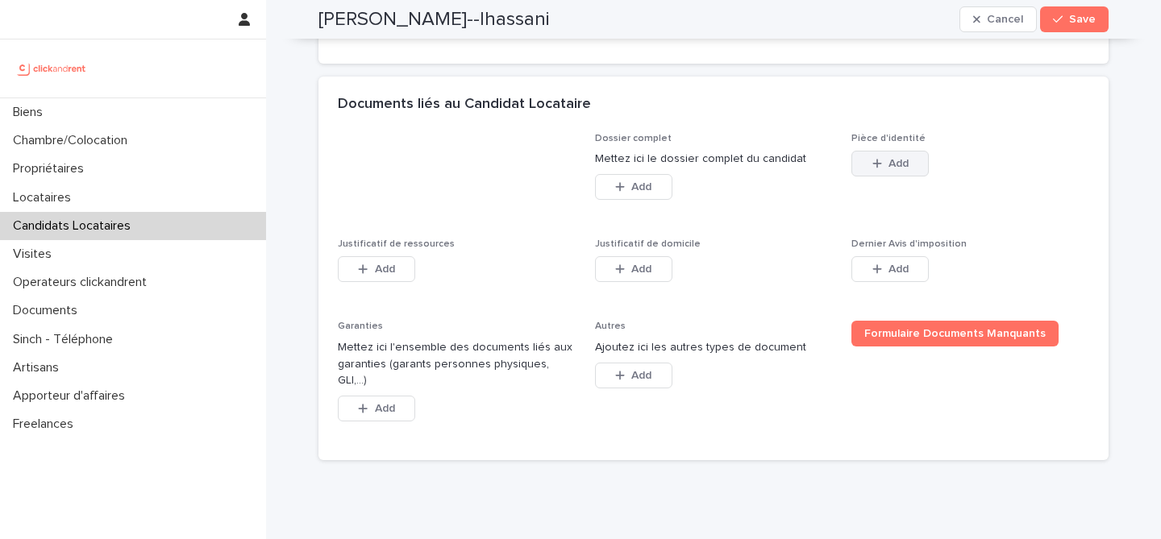
click at [897, 169] on span "Add" at bounding box center [898, 163] width 20 height 11
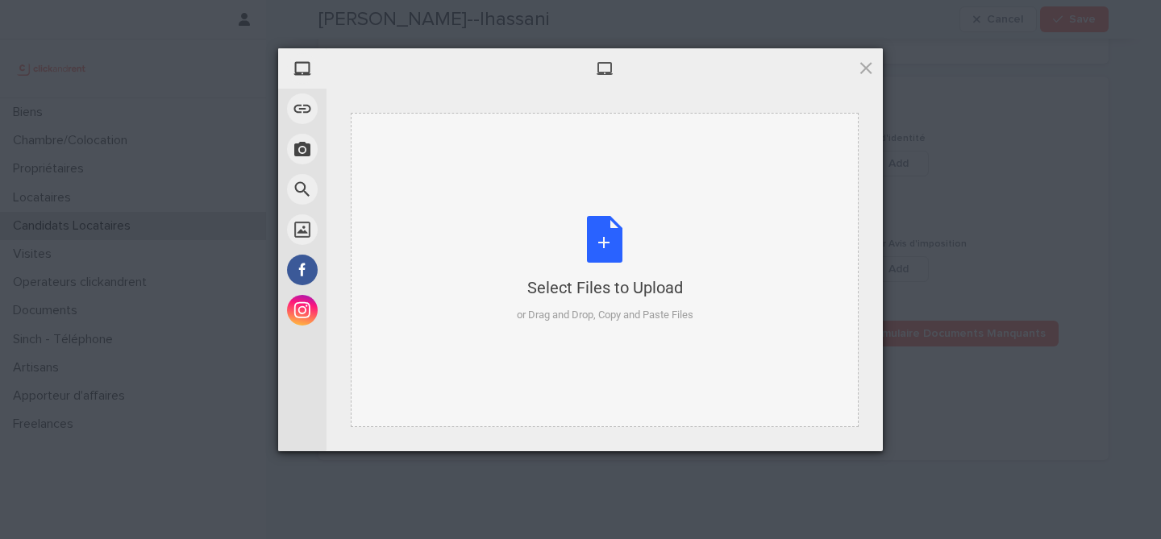
click at [605, 233] on div "Select Files to Upload or Drag and Drop, Copy and Paste Files" at bounding box center [605, 269] width 177 height 107
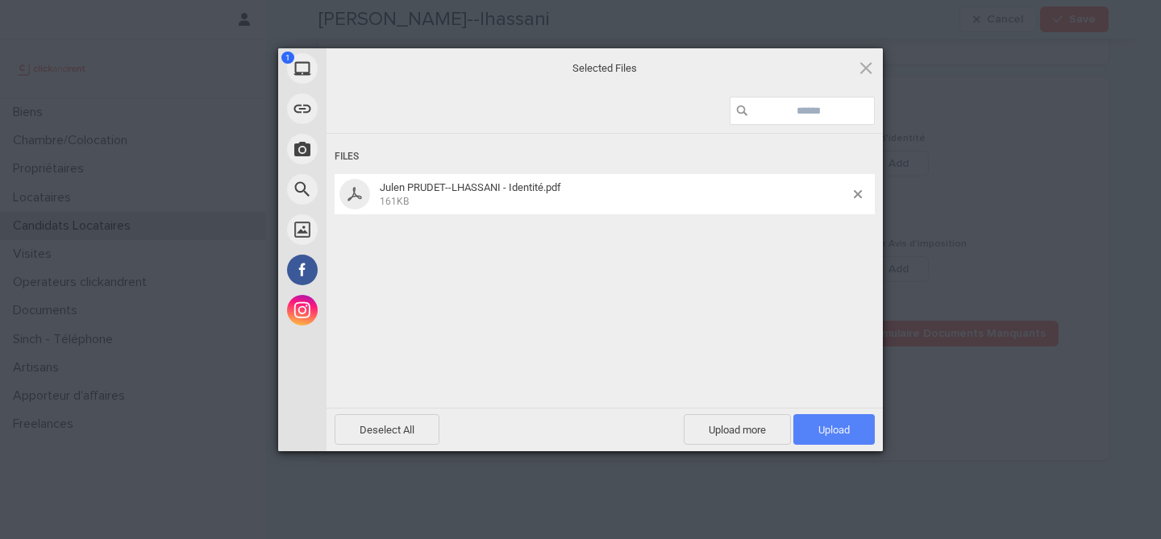
click at [838, 415] on span "Upload 1" at bounding box center [833, 429] width 81 height 31
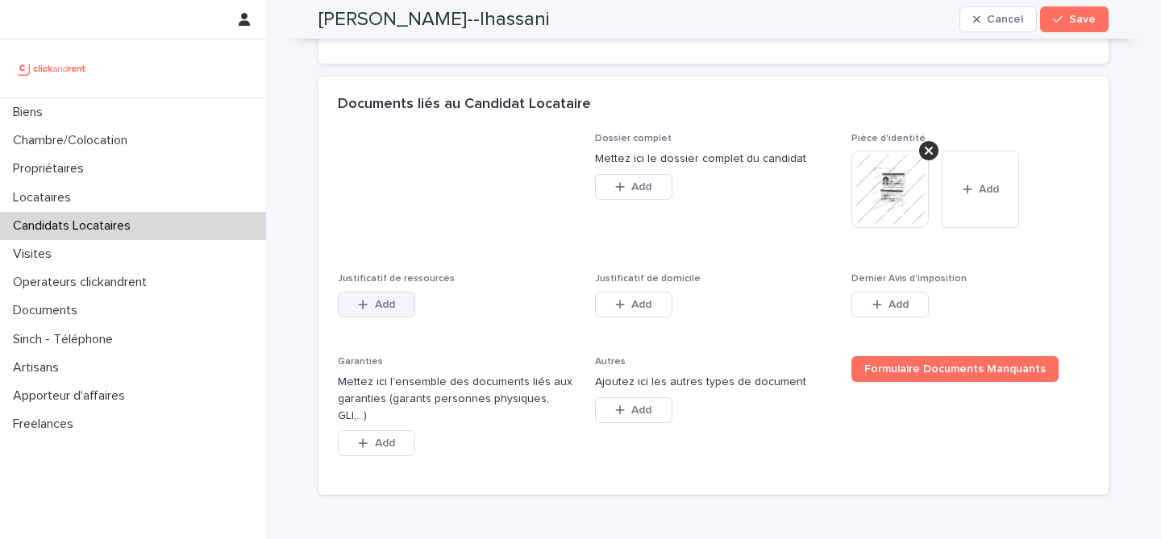
click at [383, 310] on span "Add" at bounding box center [385, 304] width 20 height 11
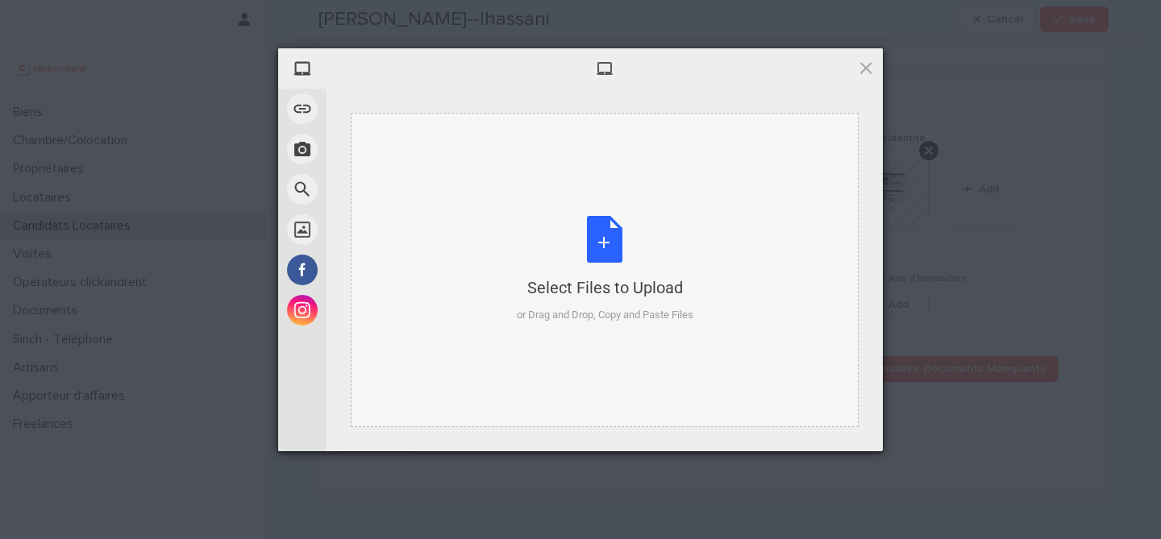
click at [615, 258] on div "Select Files to Upload or Drag and Drop, Copy and Paste Files" at bounding box center [605, 269] width 177 height 107
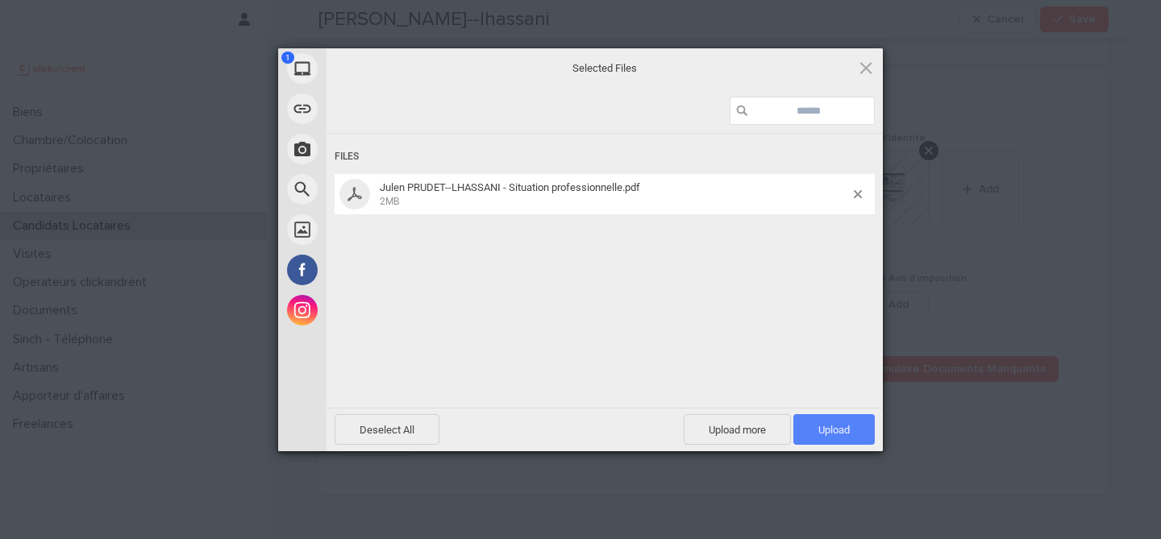
click at [830, 429] on span "Upload 1" at bounding box center [833, 430] width 31 height 12
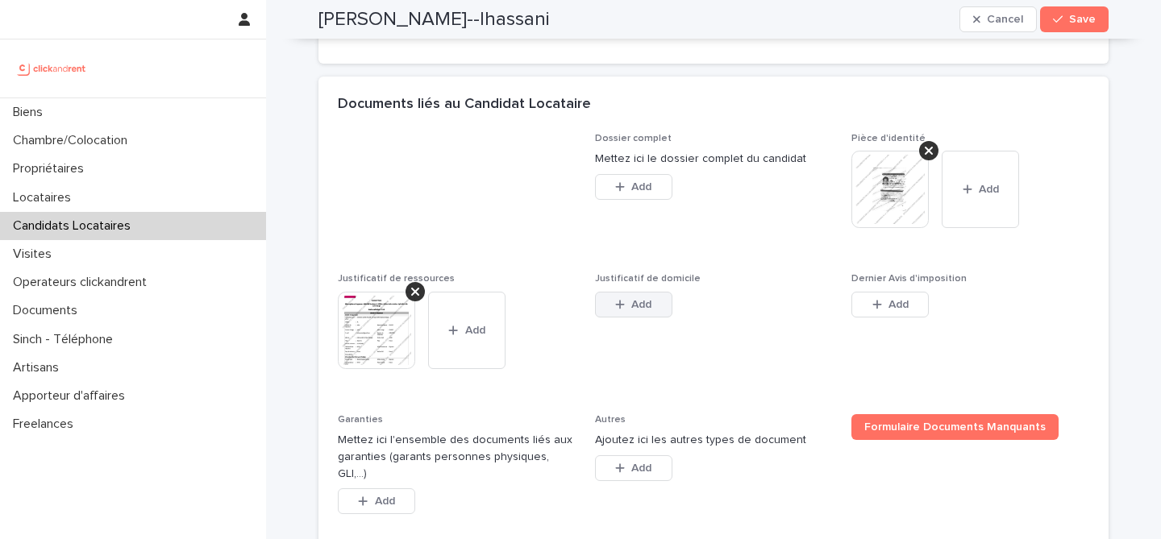
click at [629, 318] on button "Add" at bounding box center [633, 305] width 77 height 26
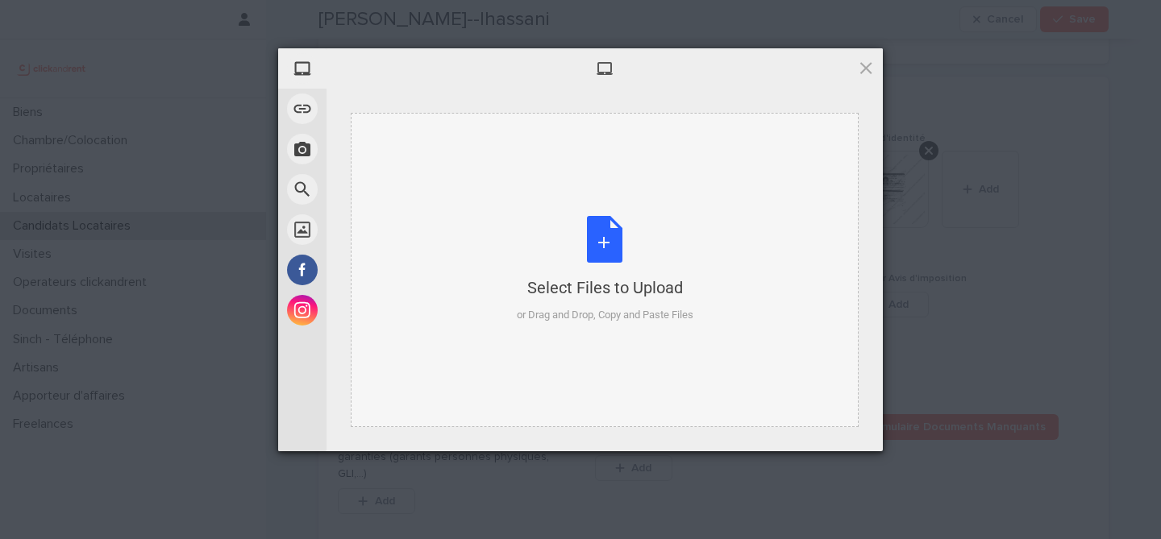
click at [600, 262] on div "Select Files to Upload or Drag and Drop, Copy and Paste Files" at bounding box center [605, 269] width 177 height 107
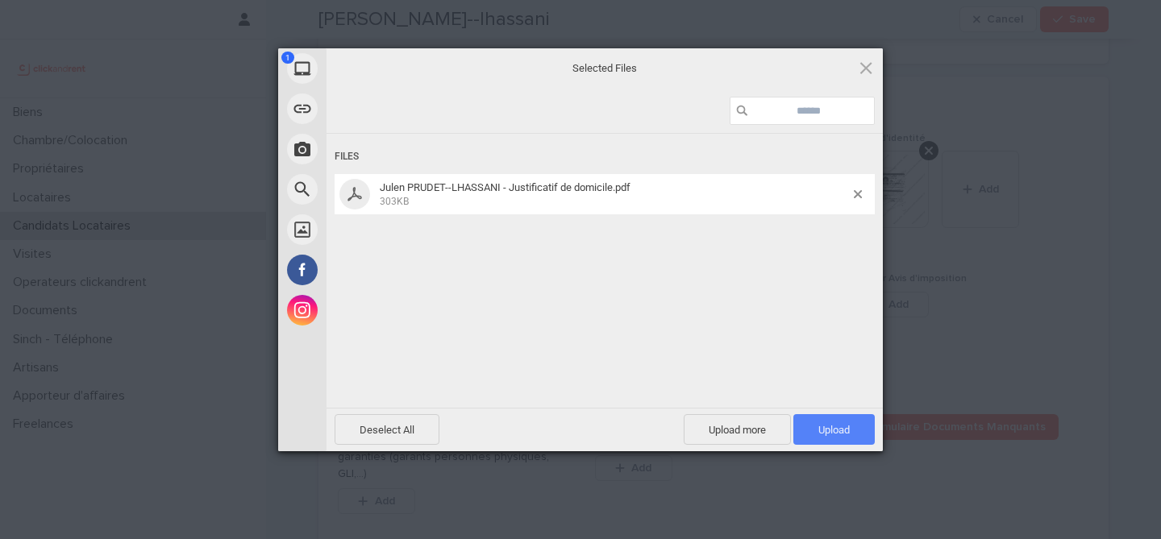
click at [831, 418] on span "Upload 1" at bounding box center [833, 429] width 81 height 31
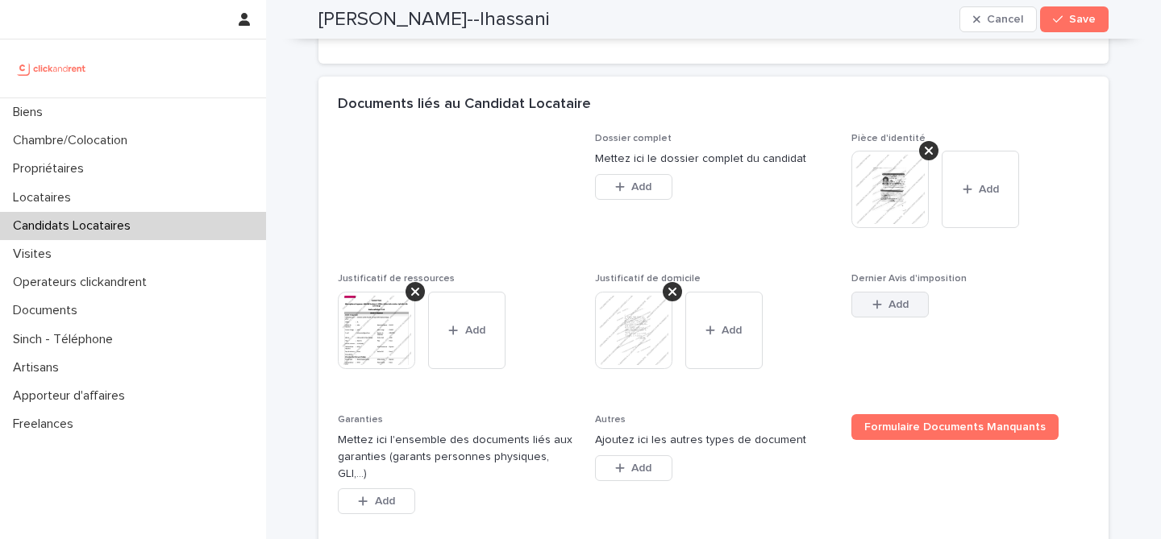
click at [880, 318] on button "Add" at bounding box center [889, 305] width 77 height 26
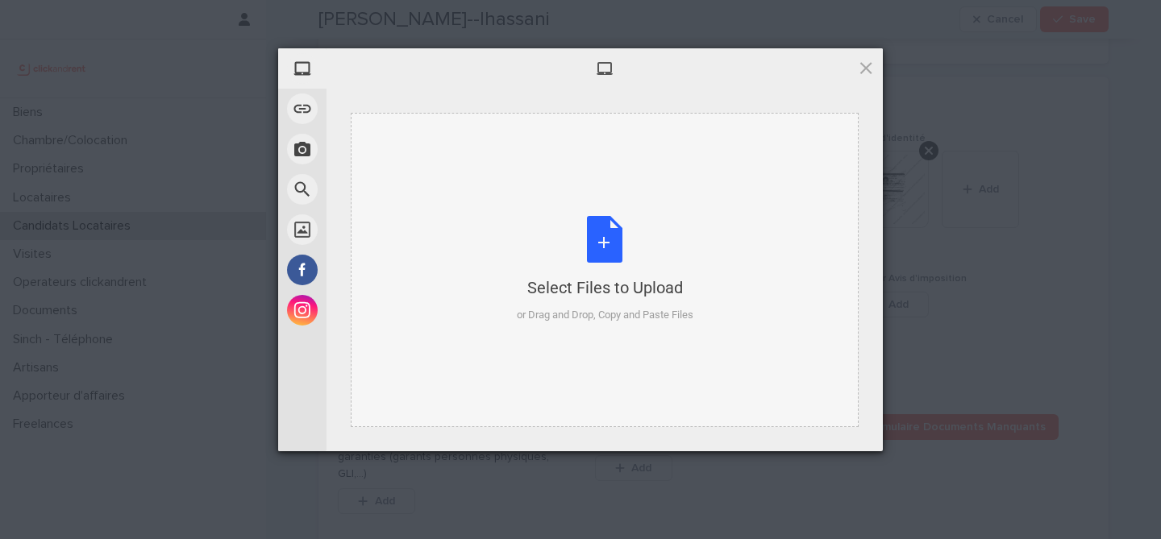
click at [606, 227] on div "Select Files to Upload or Drag and Drop, Copy and Paste Files" at bounding box center [605, 269] width 177 height 107
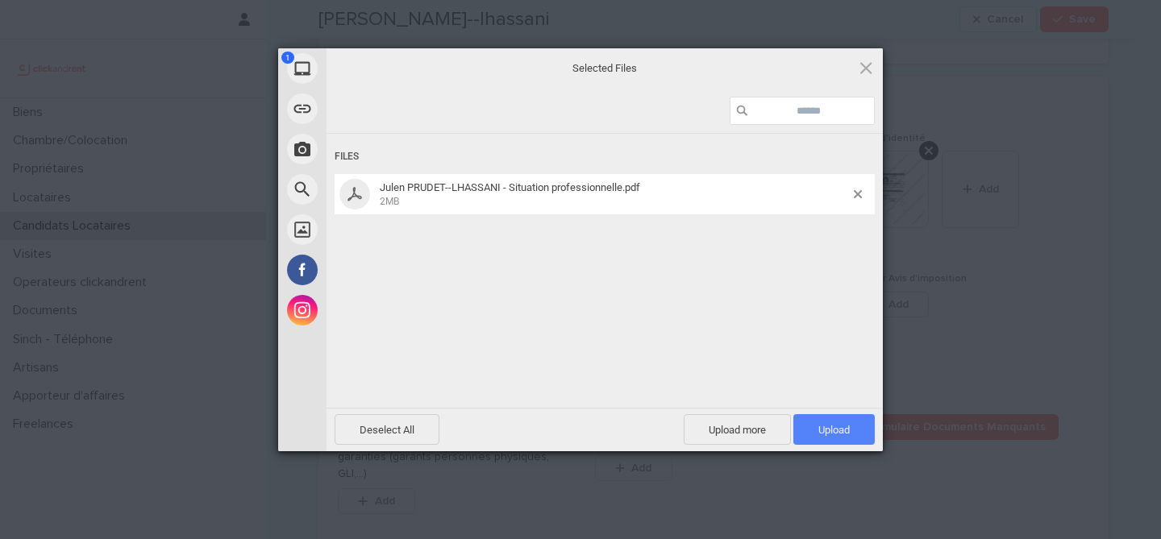
click at [845, 430] on span "Upload 1" at bounding box center [833, 430] width 31 height 12
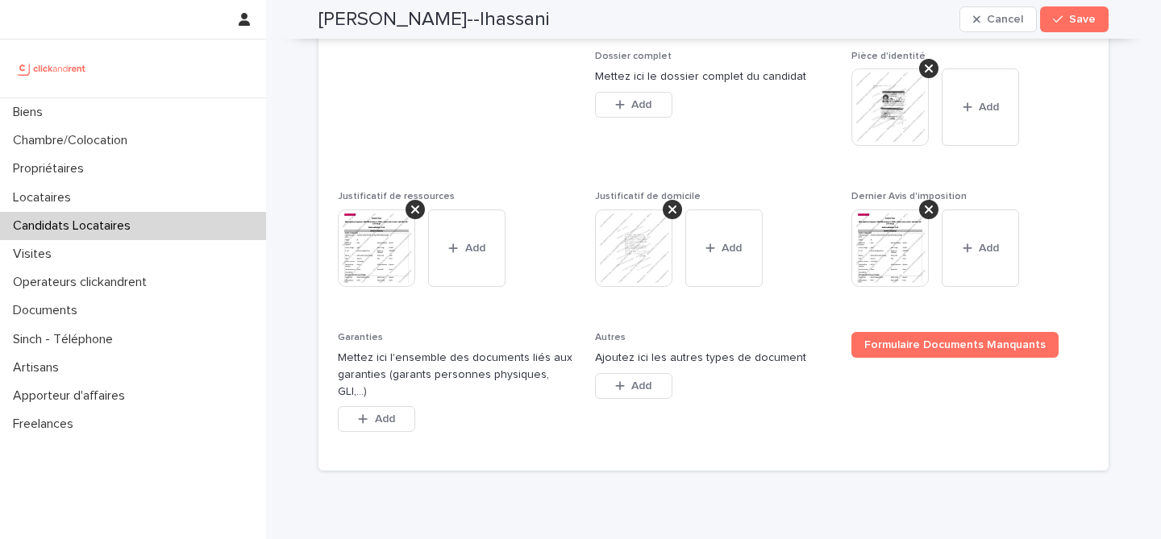
scroll to position [1299, 0]
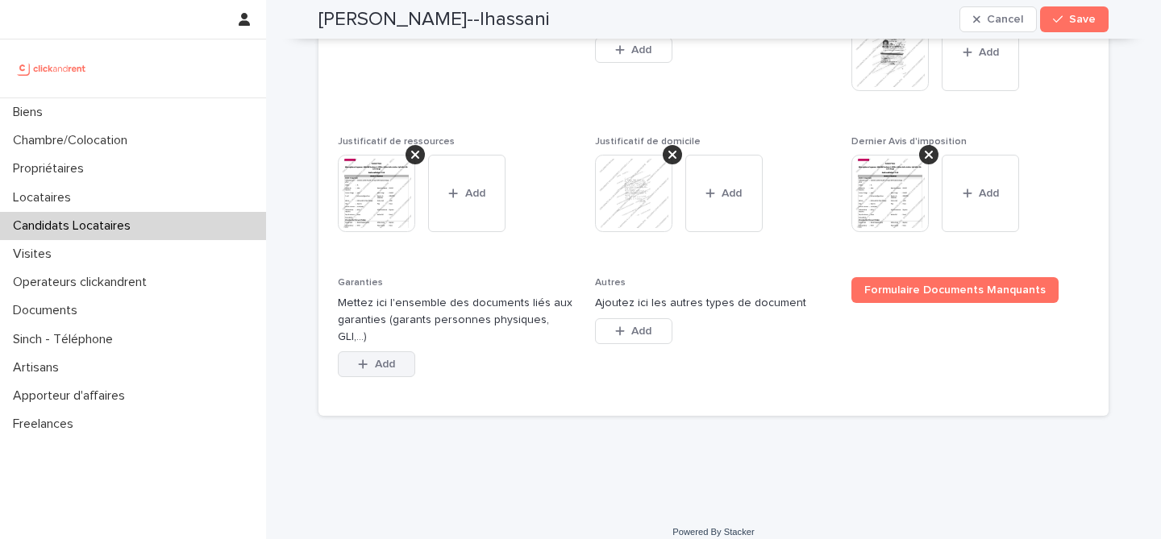
click at [389, 377] on button "Add" at bounding box center [376, 365] width 77 height 26
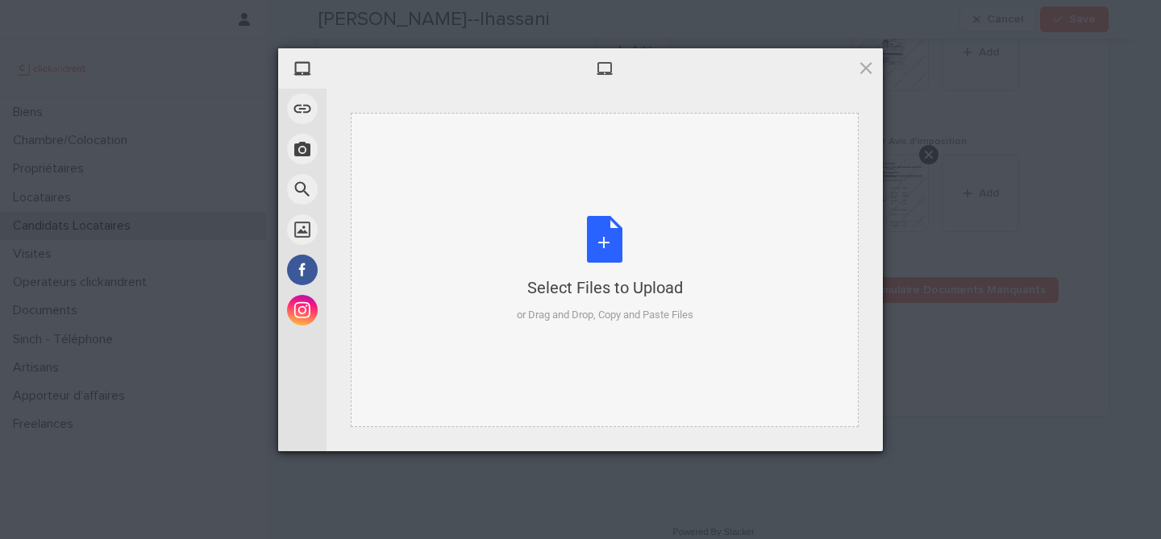
click at [591, 261] on div "Select Files to Upload or Drag and Drop, Copy and Paste Files" at bounding box center [605, 269] width 177 height 107
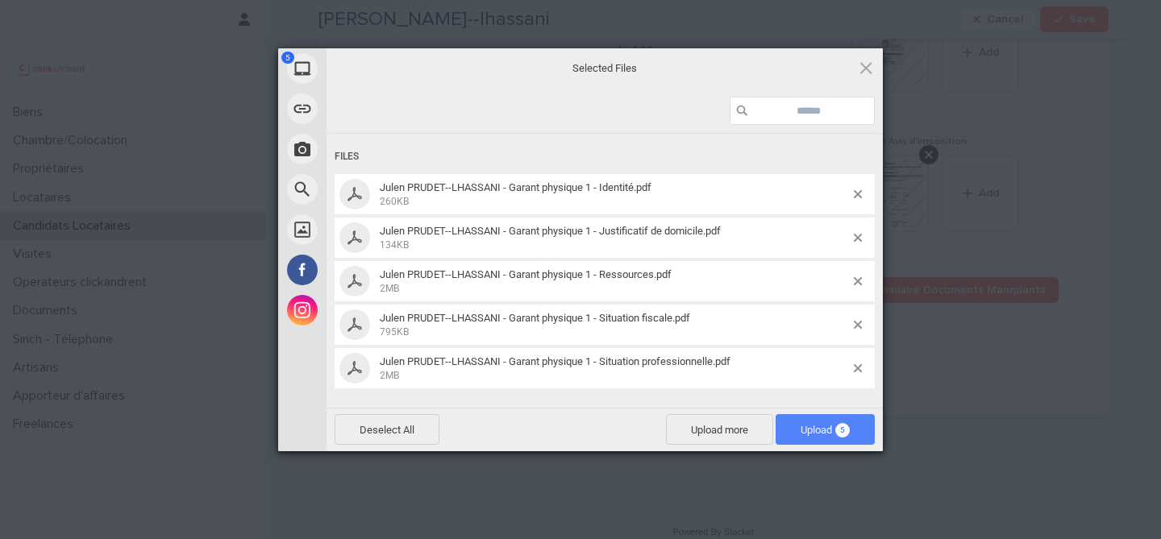
click at [807, 427] on span "Upload 5" at bounding box center [825, 430] width 49 height 12
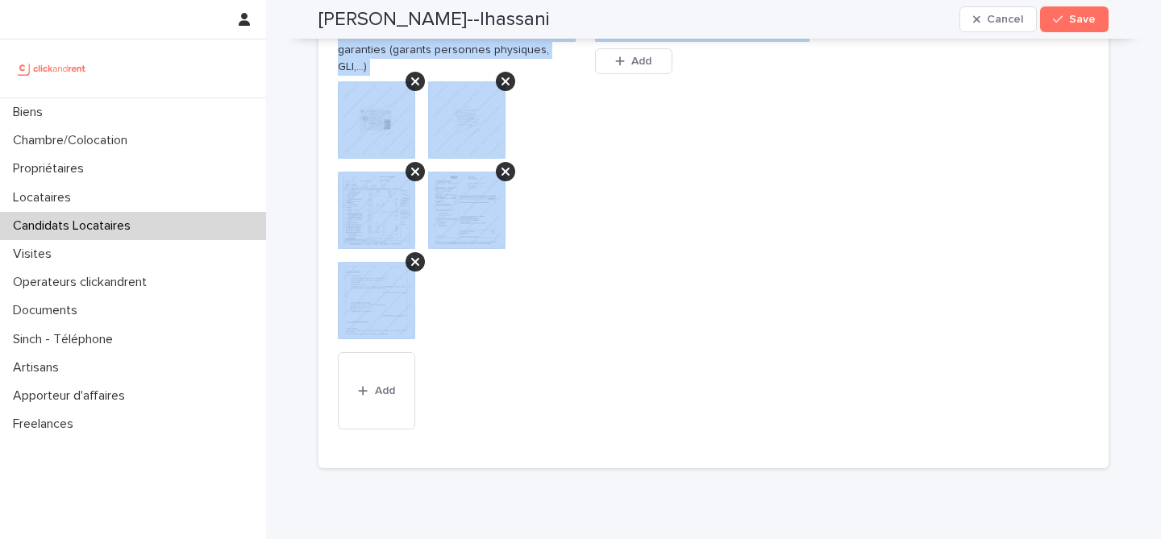
scroll to position [1650, 0]
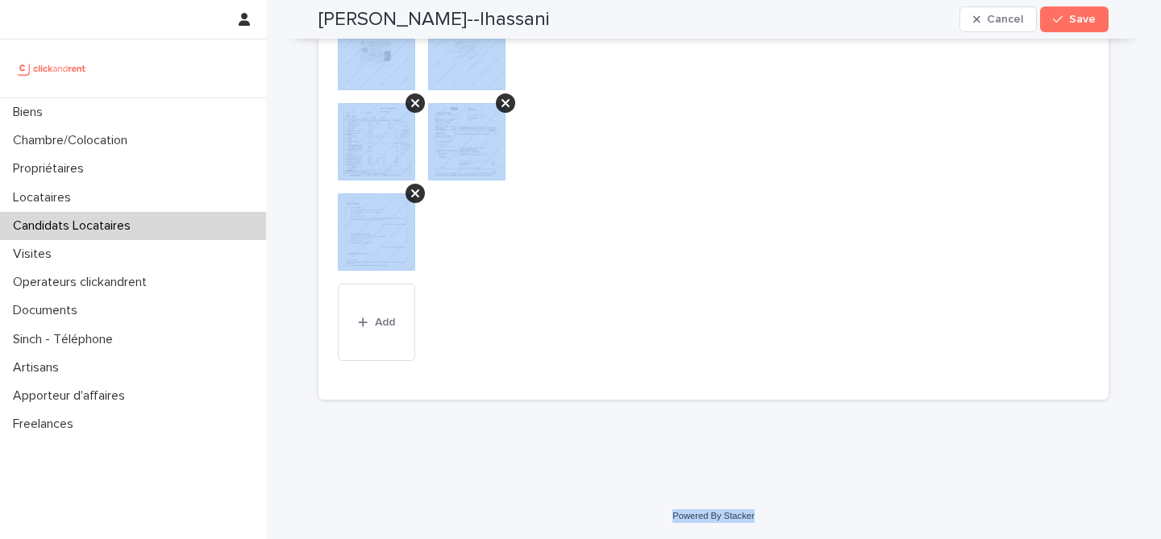
drag, startPoint x: 315, startPoint y: 50, endPoint x: 805, endPoint y: 516, distance: 676.4
copy div "Lorem Ipsumd--sitametc Adipis Elit Seddo, eiusm tem in utlab etdolo magn aliqua…"
click at [595, 272] on span "Autres Ajoutez ici les autres types de document This file cannot be opened Down…" at bounding box center [714, 160] width 238 height 443
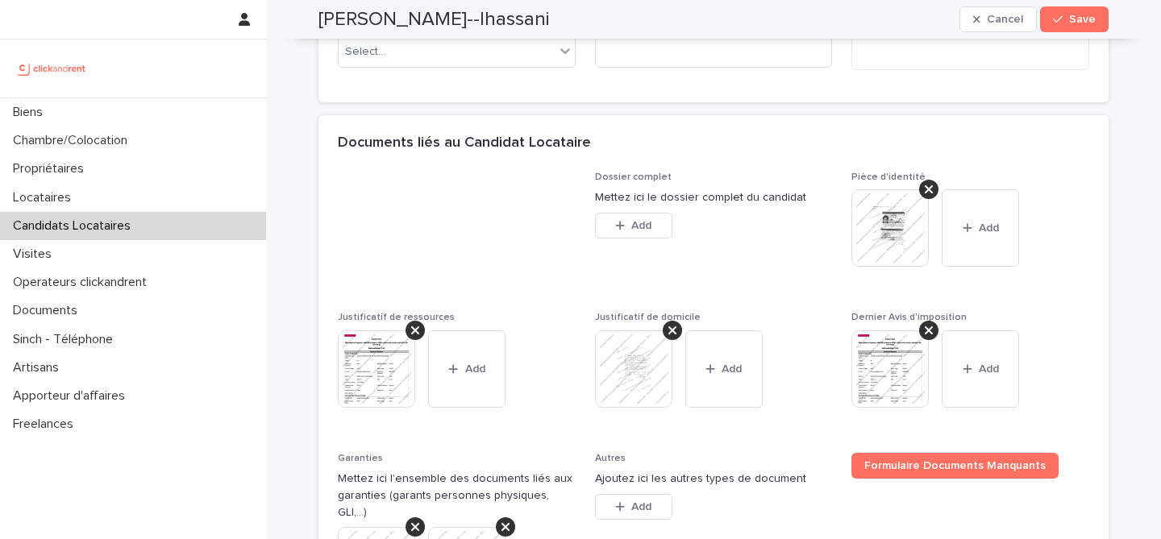
scroll to position [1055, 0]
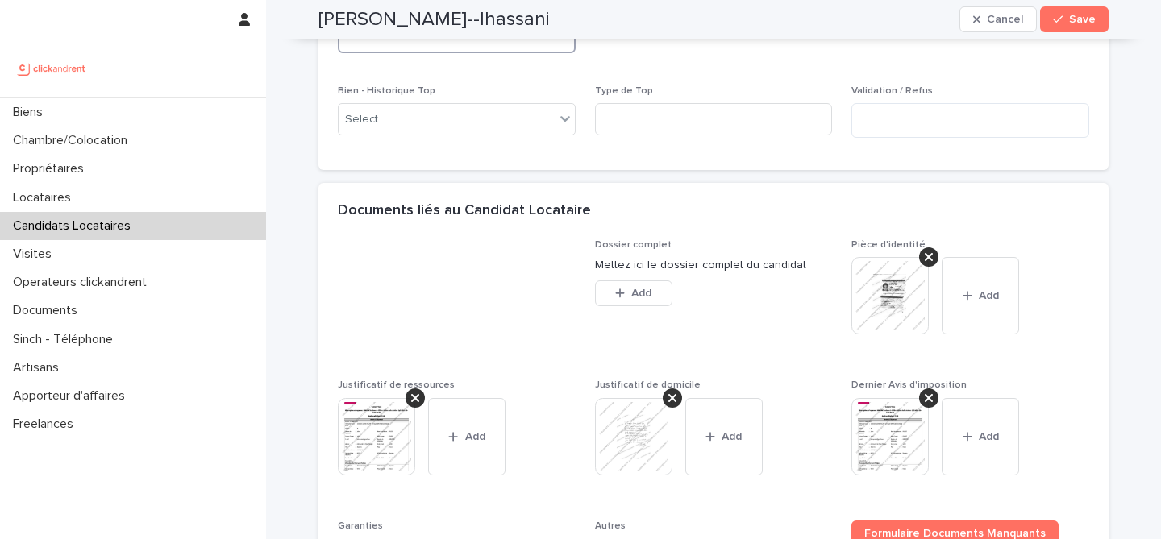
click at [447, 53] on textarea at bounding box center [457, 36] width 238 height 35
paste textarea "**********"
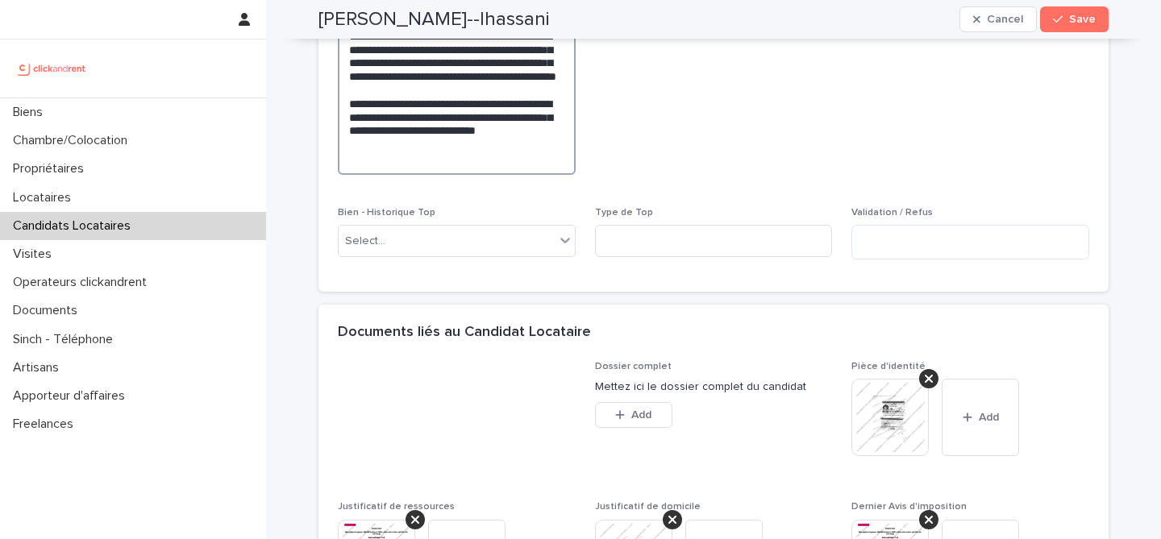
type textarea "**********"
click at [751, 161] on span "Abandon du candidat" at bounding box center [714, 49] width 238 height 277
click at [1091, 23] on span "Save" at bounding box center [1082, 19] width 27 height 11
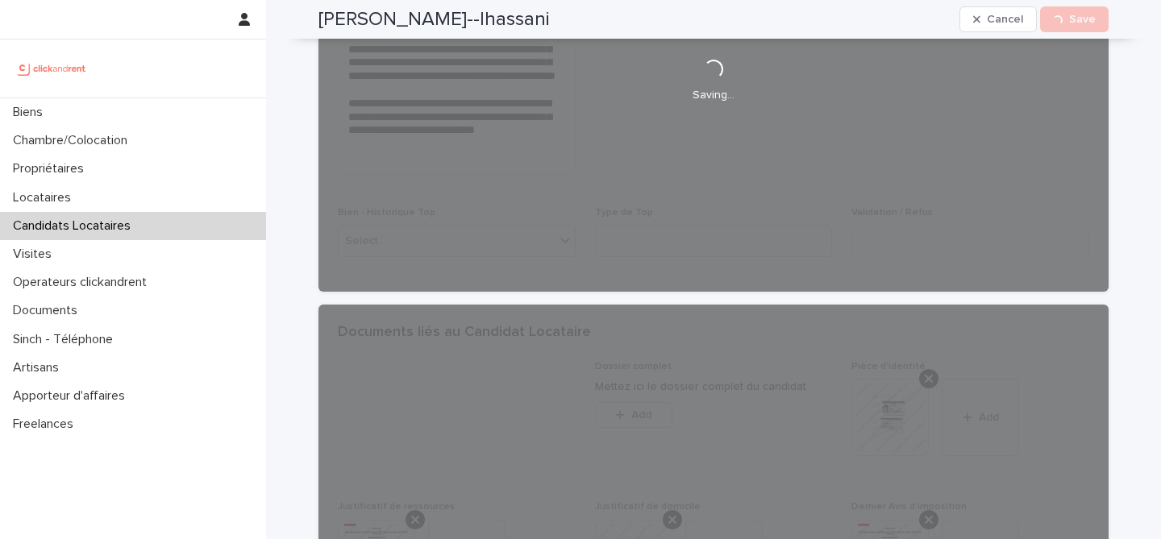
click at [438, 14] on h2 "[PERSON_NAME]--lhassani" at bounding box center [433, 19] width 231 height 23
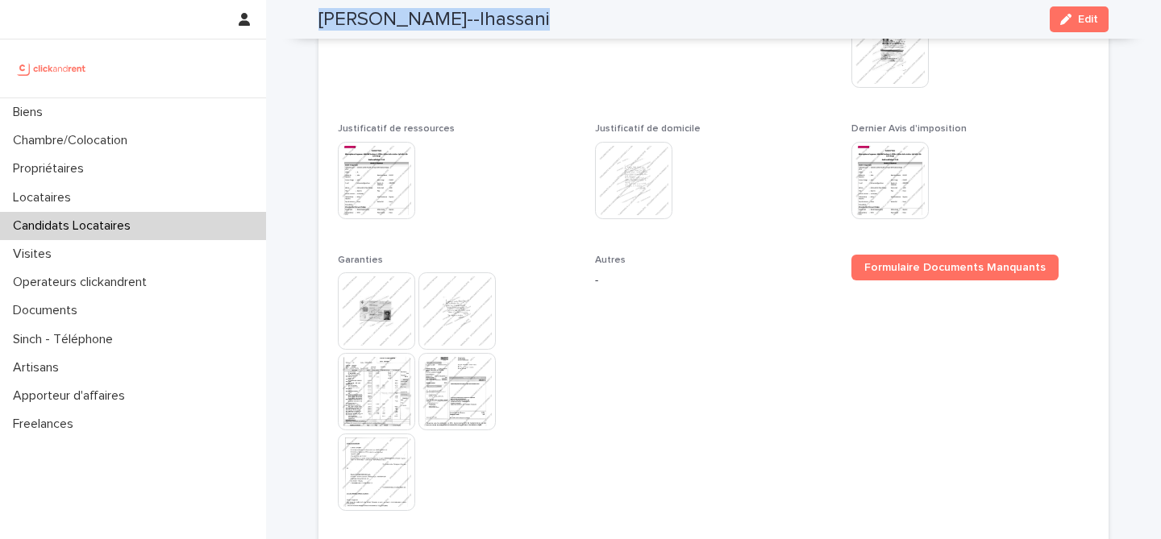
scroll to position [779, 0]
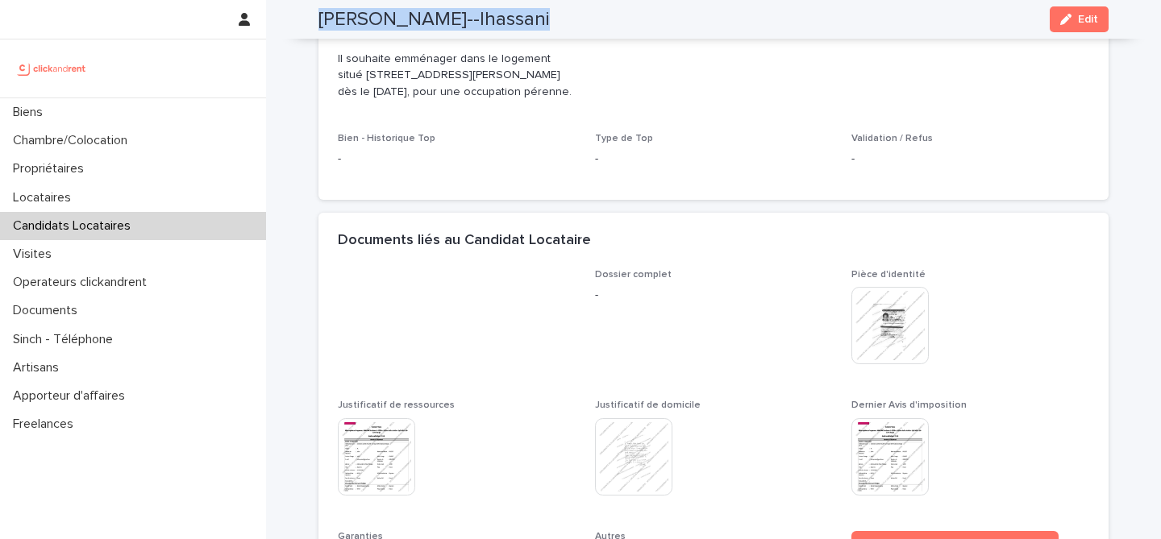
copy div "[PERSON_NAME]--lhassani Cancel Loading... Save"
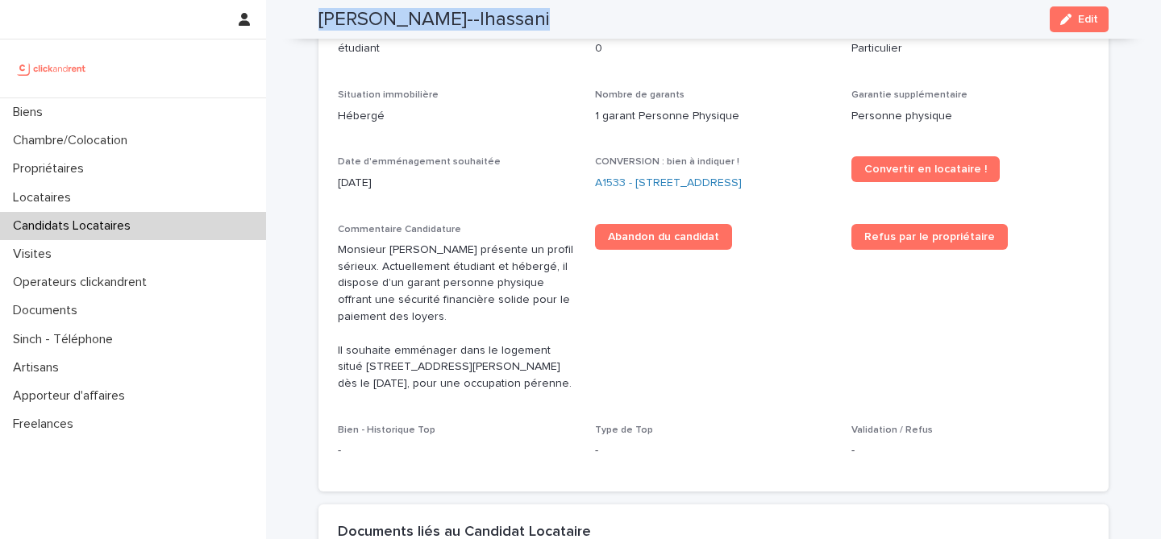
scroll to position [447, 0]
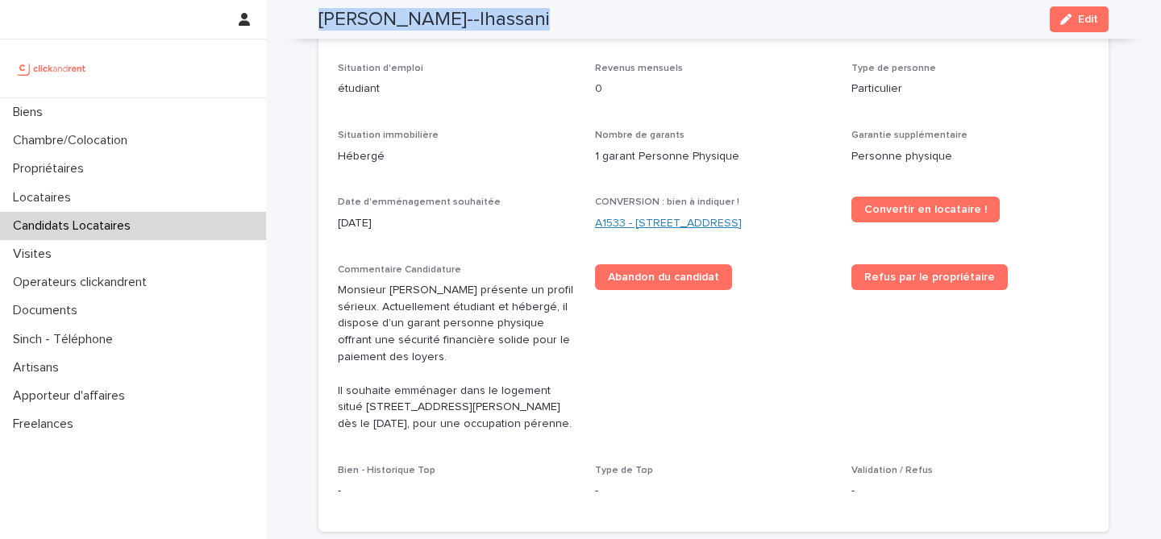
click at [668, 227] on link "A1533 - [STREET_ADDRESS]" at bounding box center [668, 223] width 147 height 17
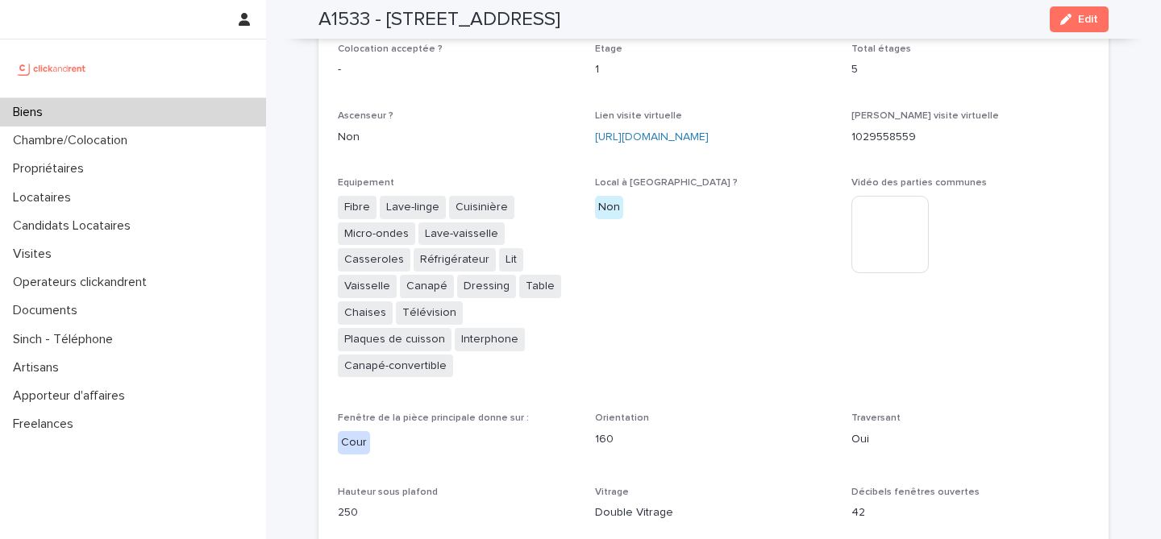
scroll to position [4104, 0]
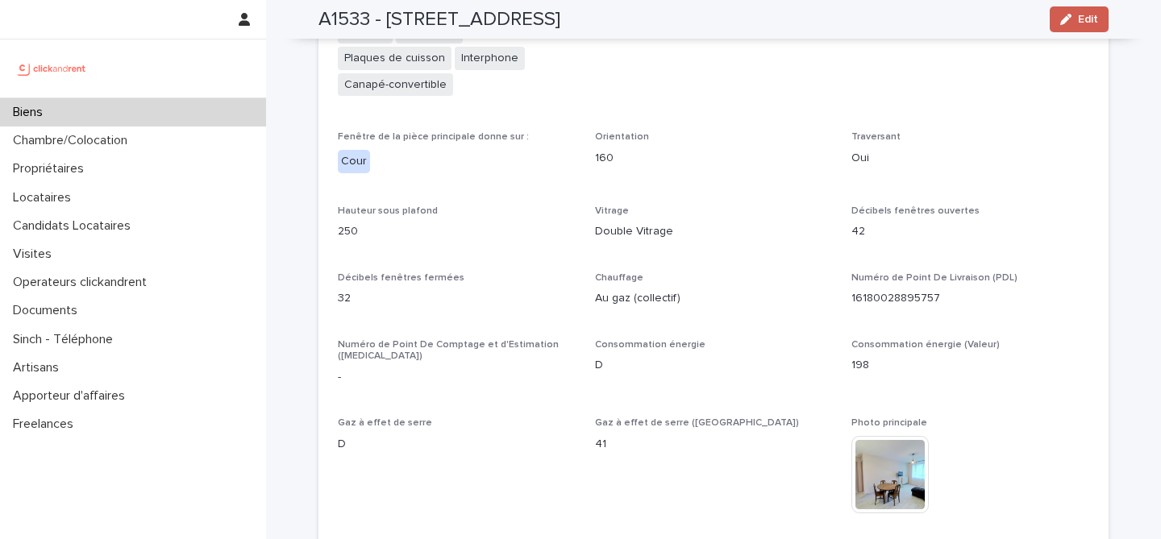
click at [1071, 28] on button "Edit" at bounding box center [1079, 19] width 59 height 26
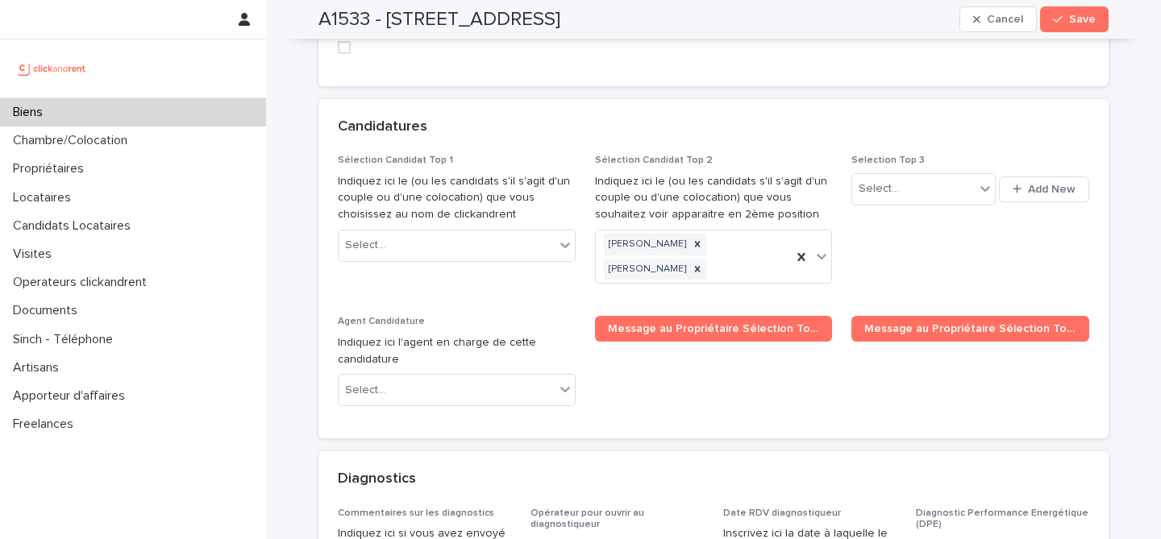
scroll to position [8066, 0]
click at [430, 233] on div "Select..." at bounding box center [447, 246] width 216 height 27
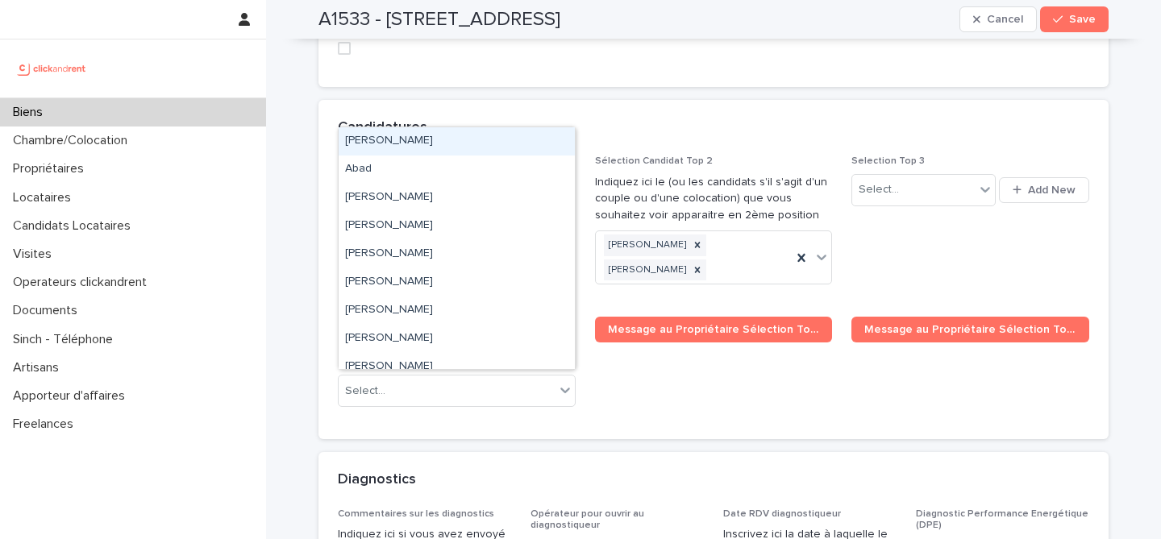
paste input "**********"
type input "**********"
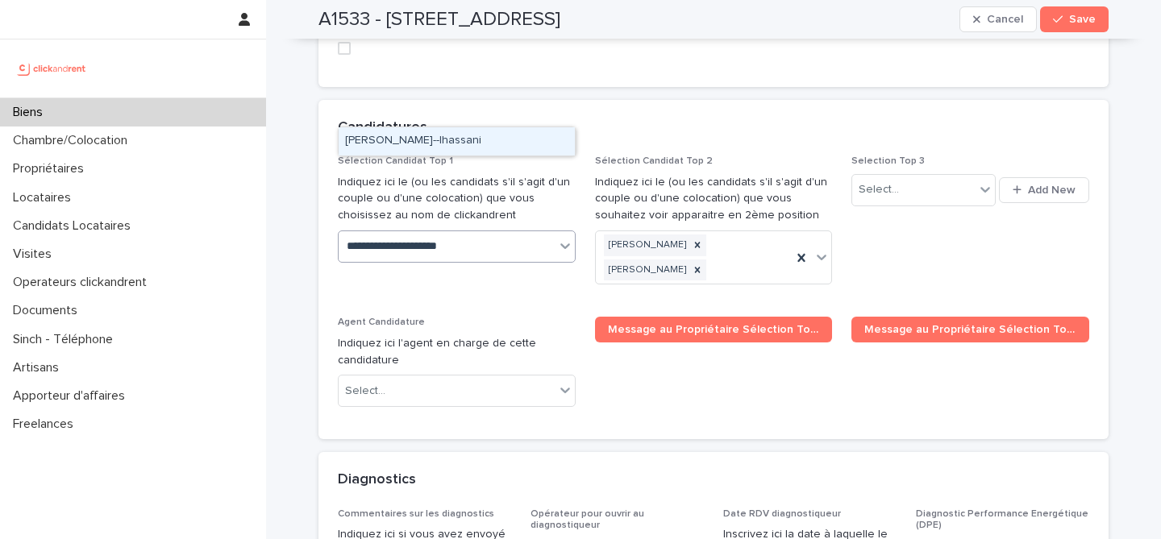
click at [496, 144] on div "[PERSON_NAME]--lhassani" at bounding box center [457, 141] width 236 height 28
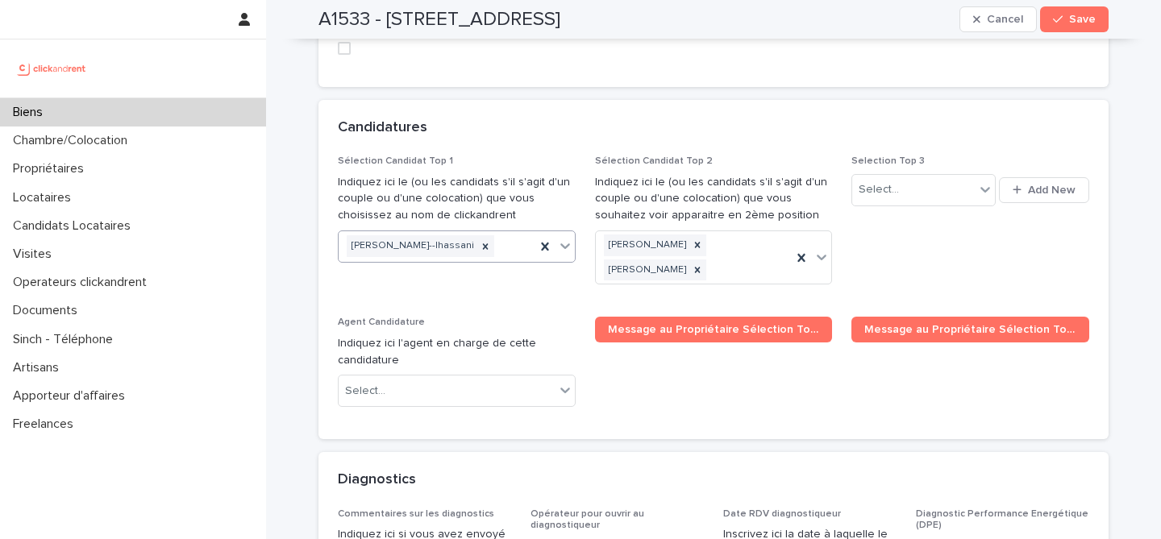
paste input "**********"
type input "**********"
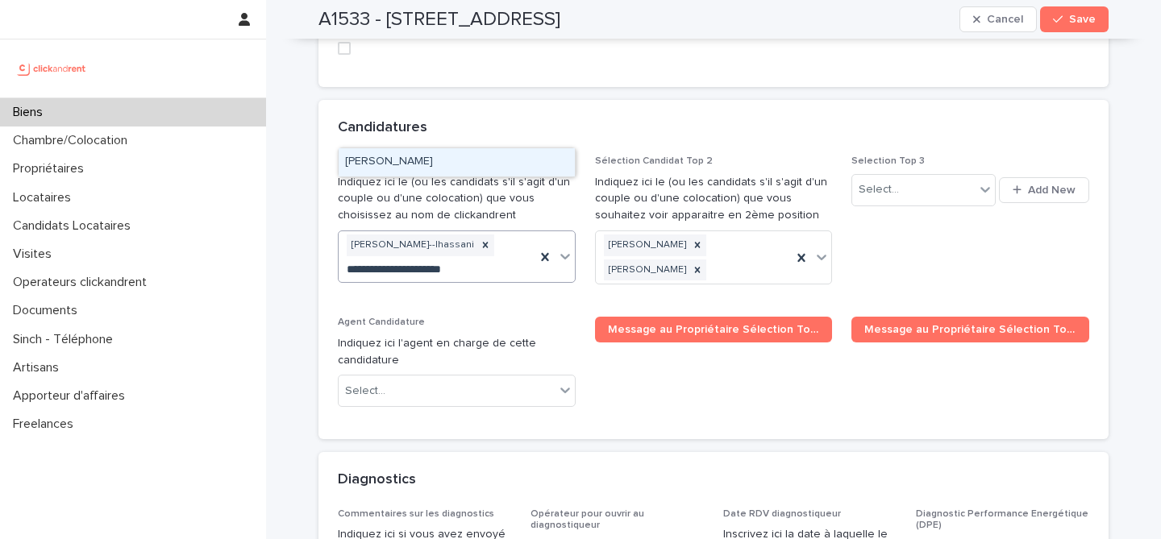
click at [448, 162] on div "[PERSON_NAME]" at bounding box center [457, 162] width 236 height 28
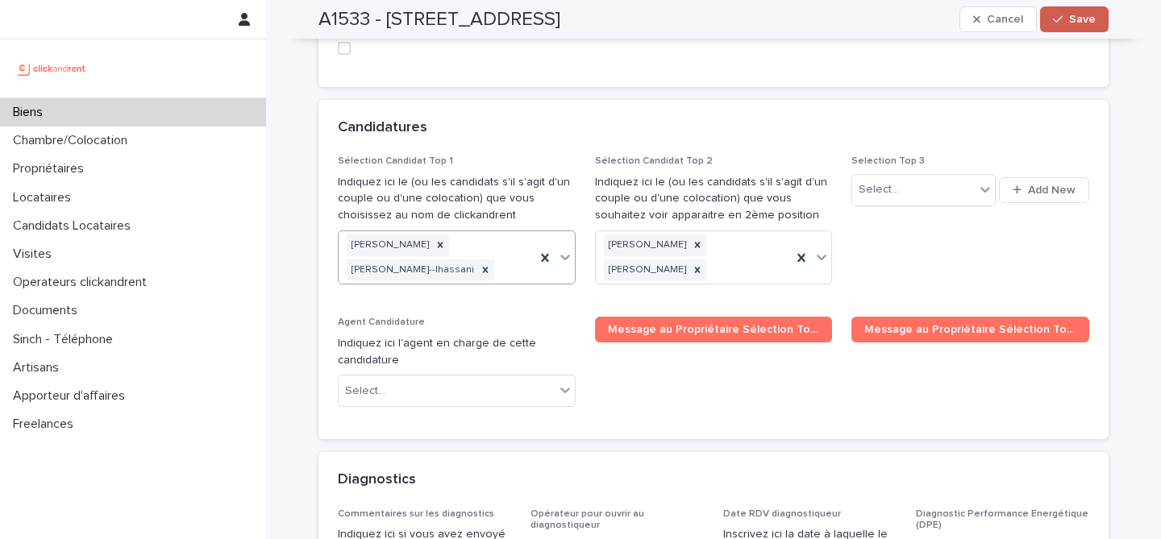
click at [1084, 18] on span "Save" at bounding box center [1082, 19] width 27 height 11
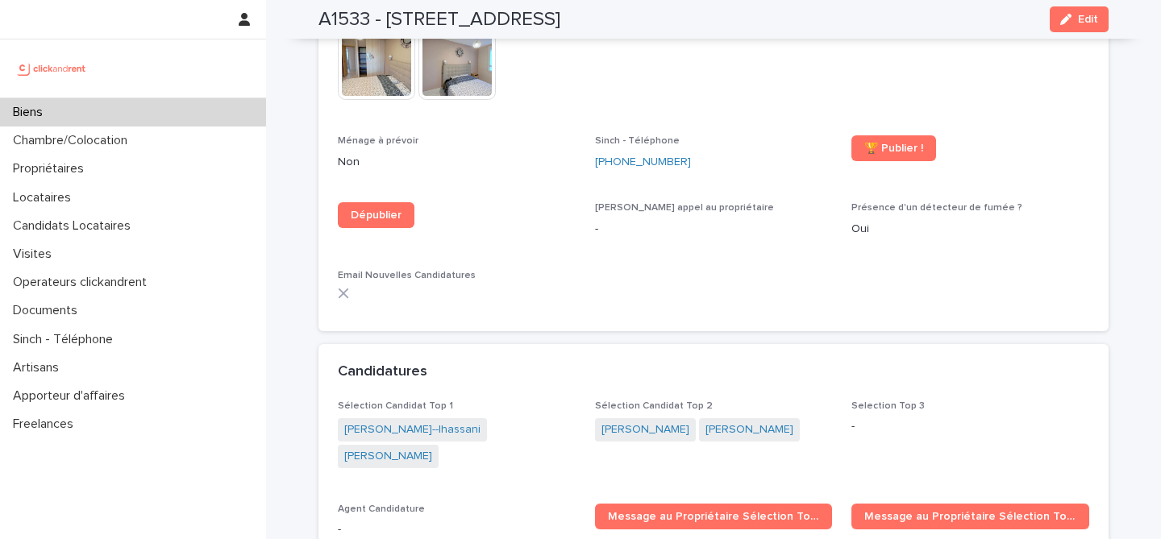
scroll to position [4893, 0]
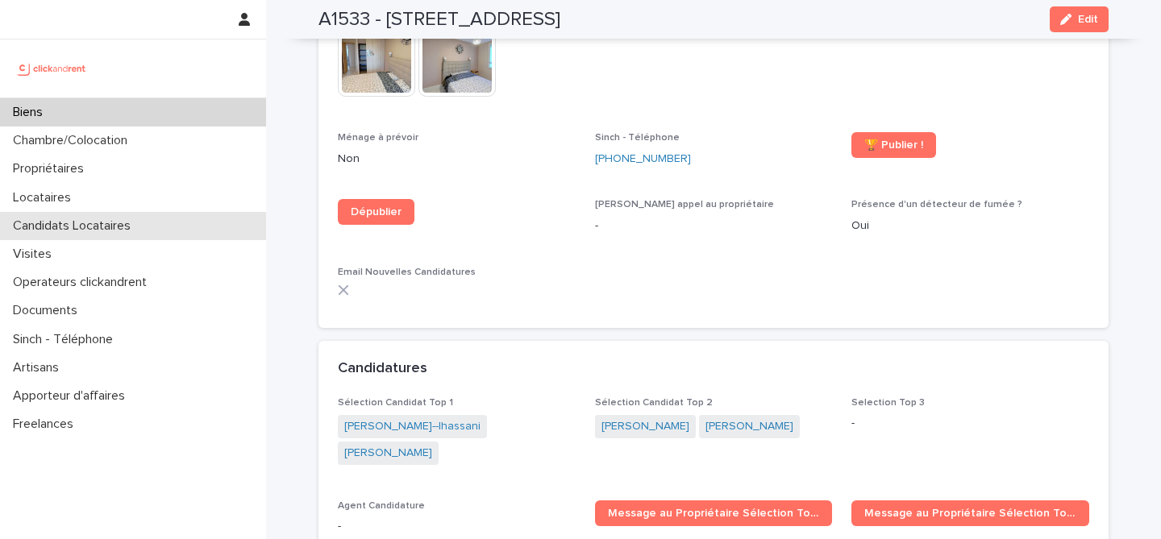
click at [133, 224] on p "Candidats Locataires" at bounding box center [74, 225] width 137 height 15
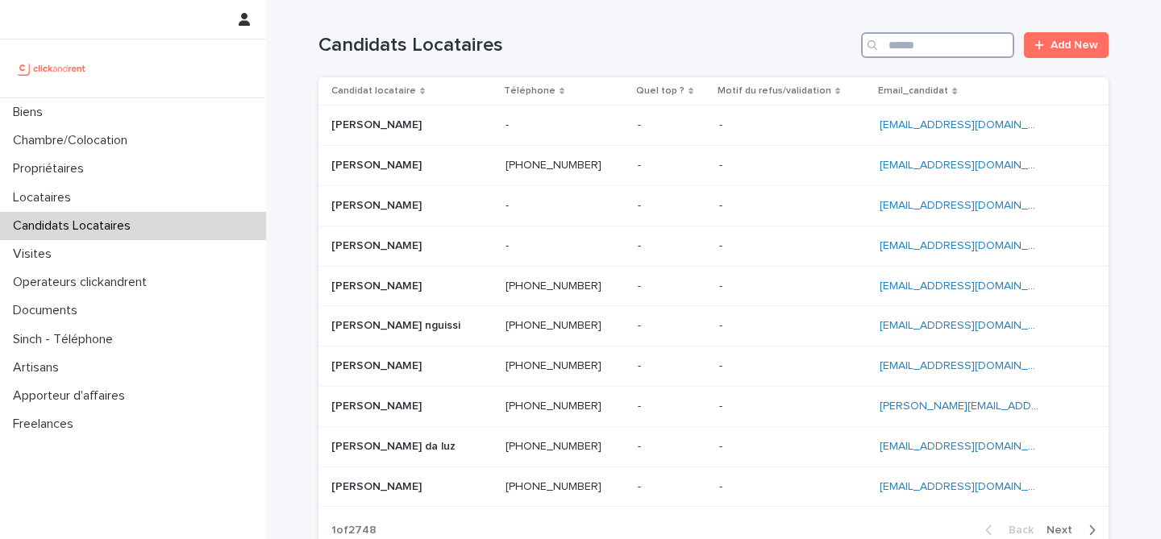
click at [966, 48] on input "Search" at bounding box center [937, 45] width 153 height 26
paste input "**********"
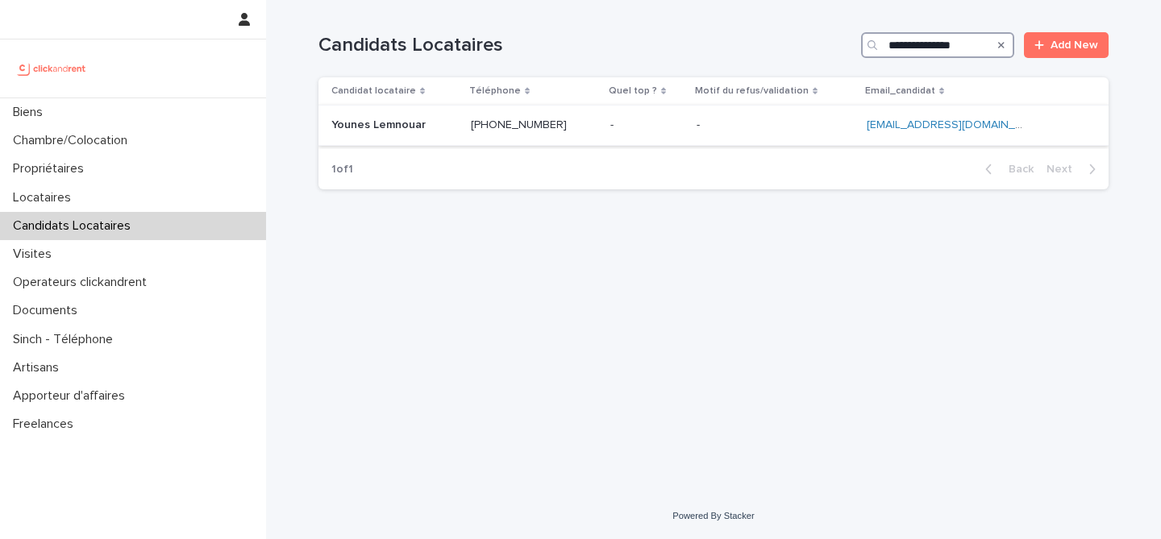
type input "**********"
click at [445, 123] on p at bounding box center [394, 126] width 127 height 14
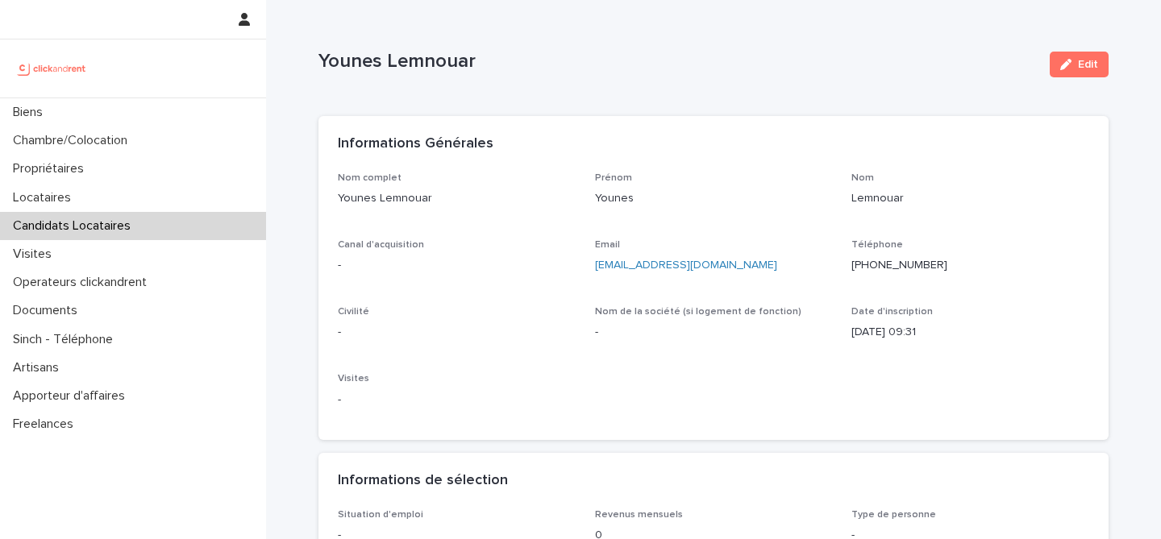
click at [1068, 66] on icon "button" at bounding box center [1065, 64] width 11 height 11
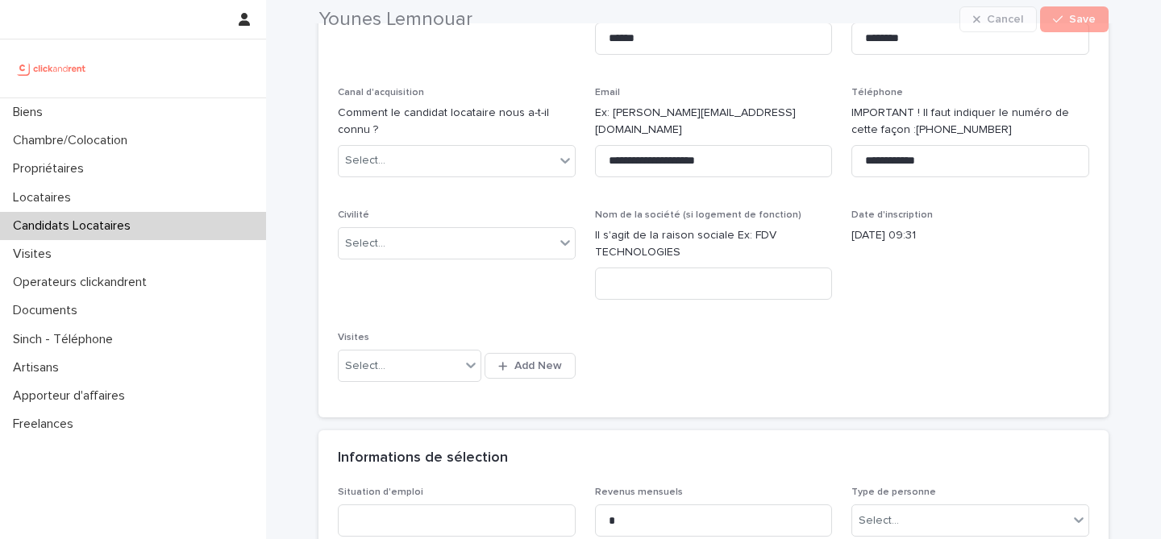
scroll to position [280, 0]
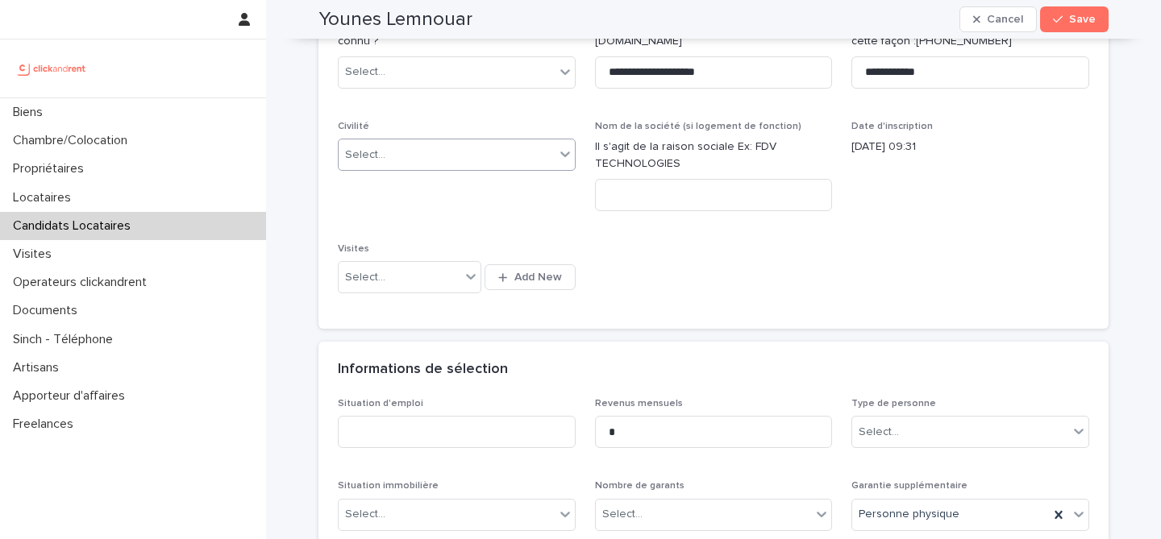
click at [477, 154] on div "Select..." at bounding box center [447, 155] width 216 height 27
click at [464, 142] on div "Select..." at bounding box center [447, 155] width 216 height 27
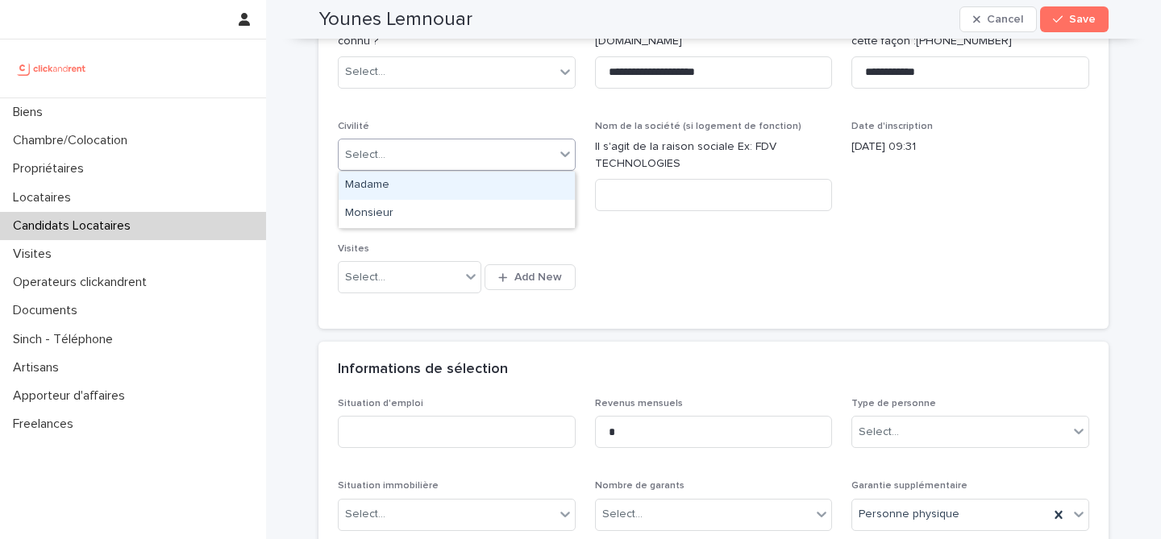
click at [464, 189] on div "Madame" at bounding box center [457, 186] width 236 height 28
click at [470, 151] on div "Madame" at bounding box center [437, 155] width 197 height 27
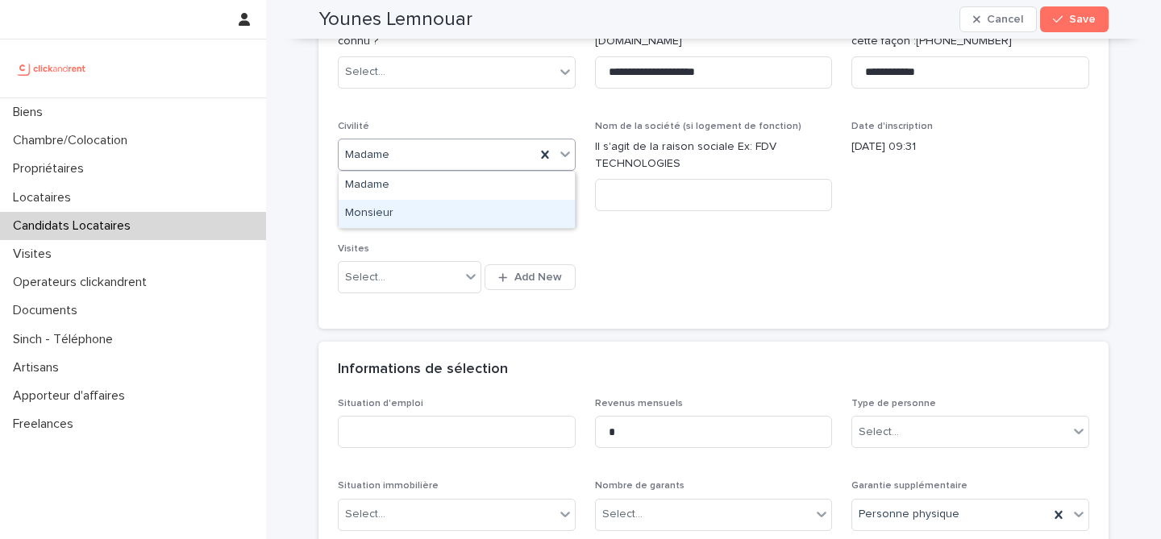
click at [460, 202] on div "Monsieur" at bounding box center [457, 214] width 236 height 28
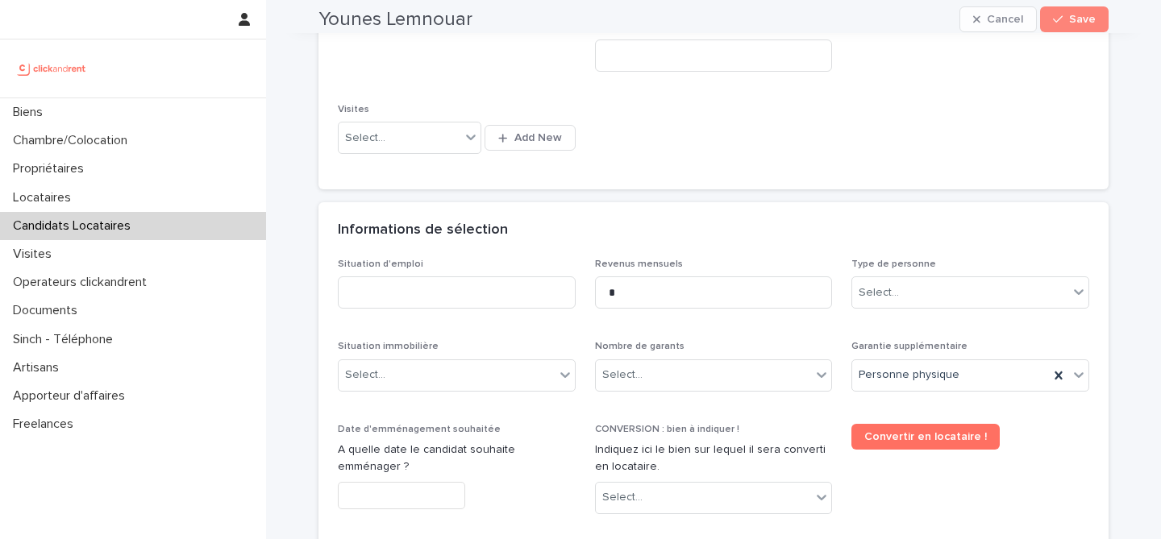
scroll to position [653, 0]
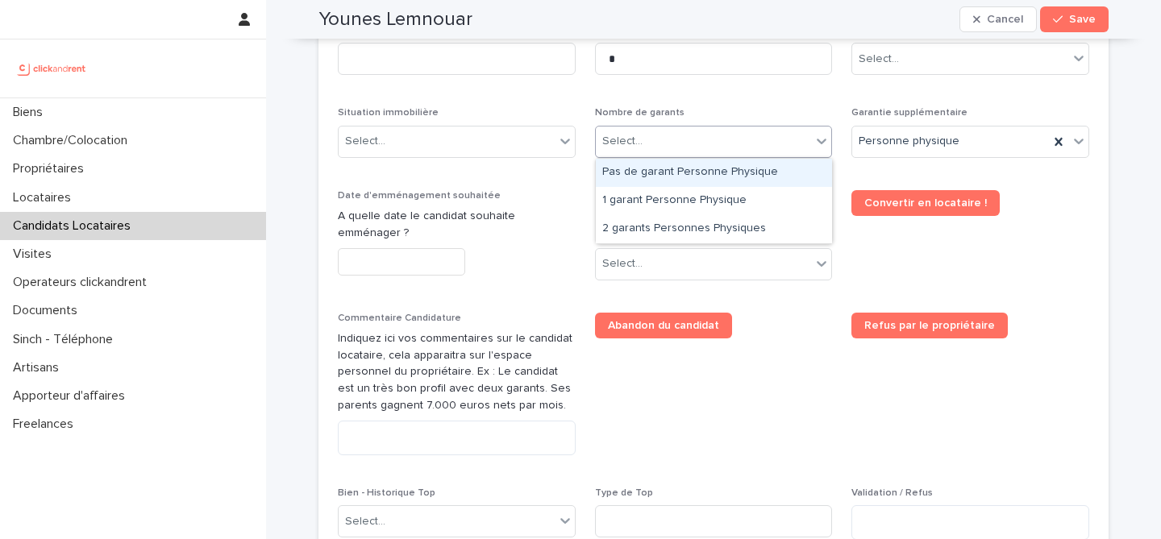
click at [702, 133] on div "Select..." at bounding box center [704, 141] width 216 height 27
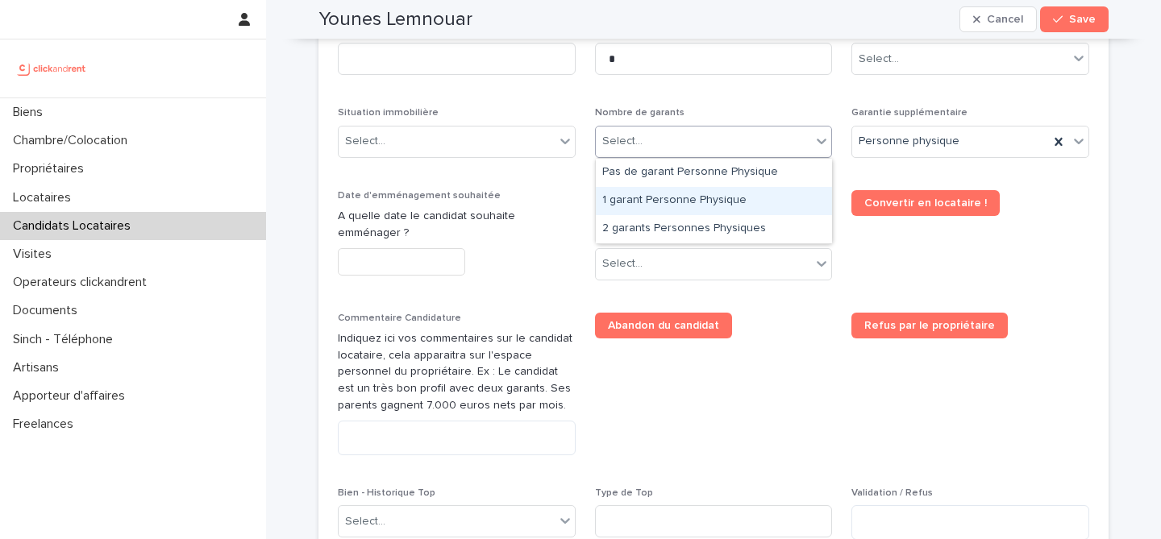
click at [697, 201] on div "1 garant Personne Physique" at bounding box center [714, 201] width 236 height 28
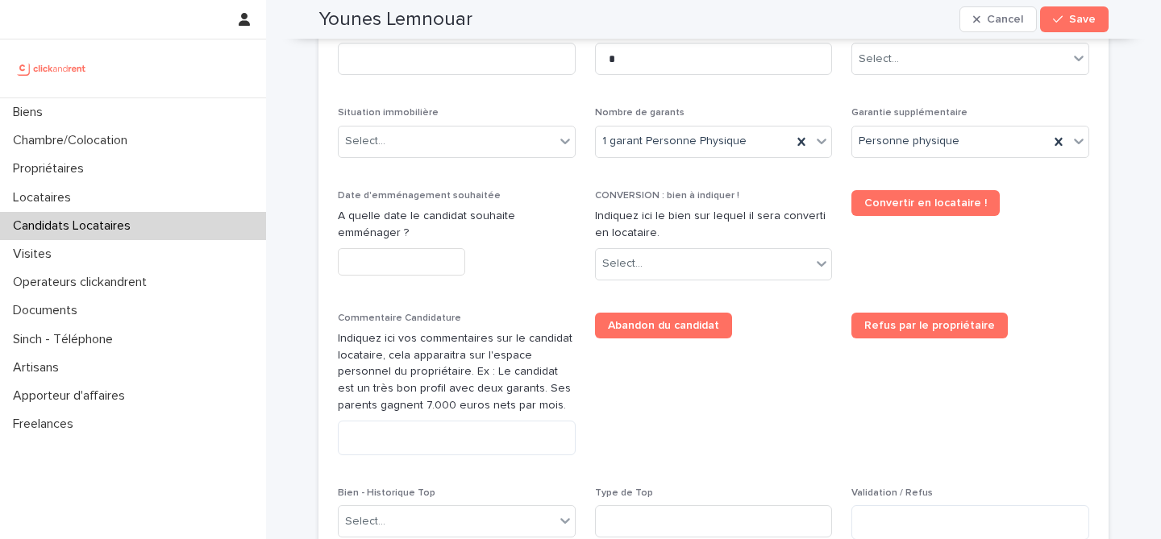
click at [464, 160] on div "Situation immobilière Select..." at bounding box center [457, 138] width 238 height 63
click at [464, 152] on div "Select..." at bounding box center [447, 141] width 216 height 27
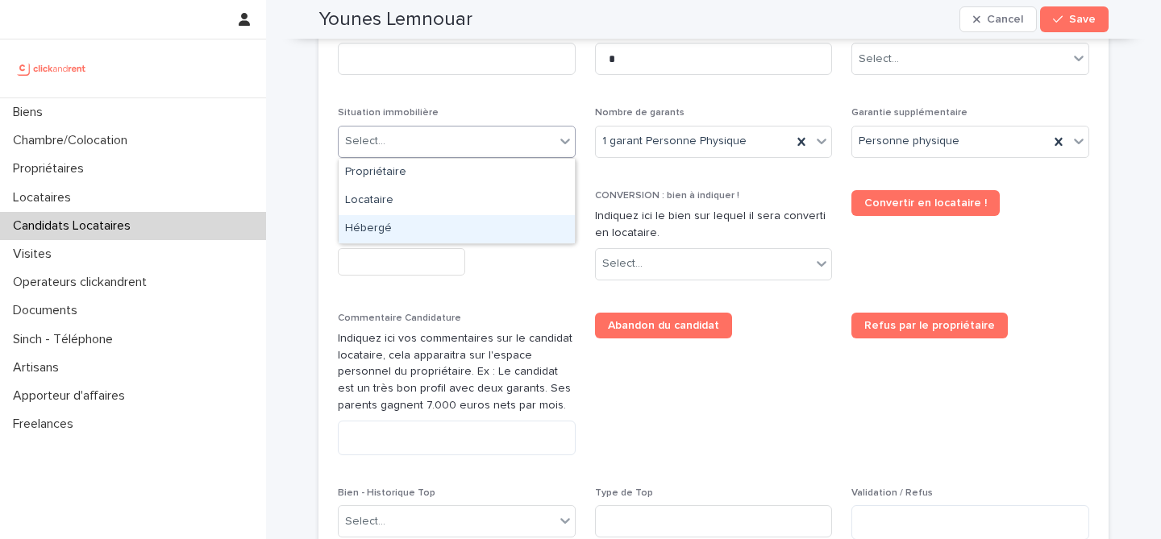
click at [450, 219] on div "Hébergé" at bounding box center [457, 229] width 236 height 28
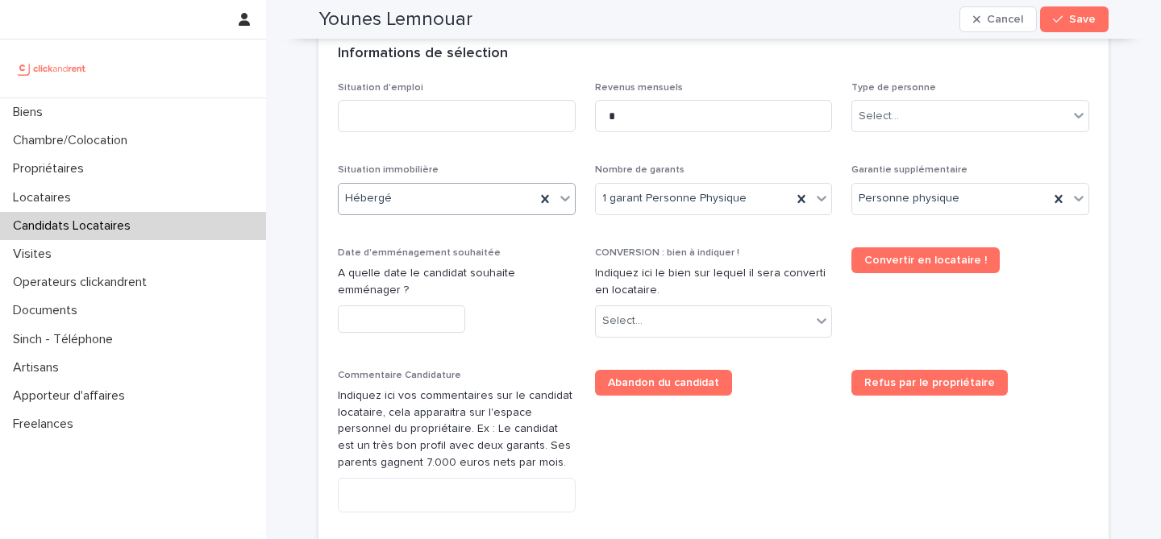
scroll to position [561, 0]
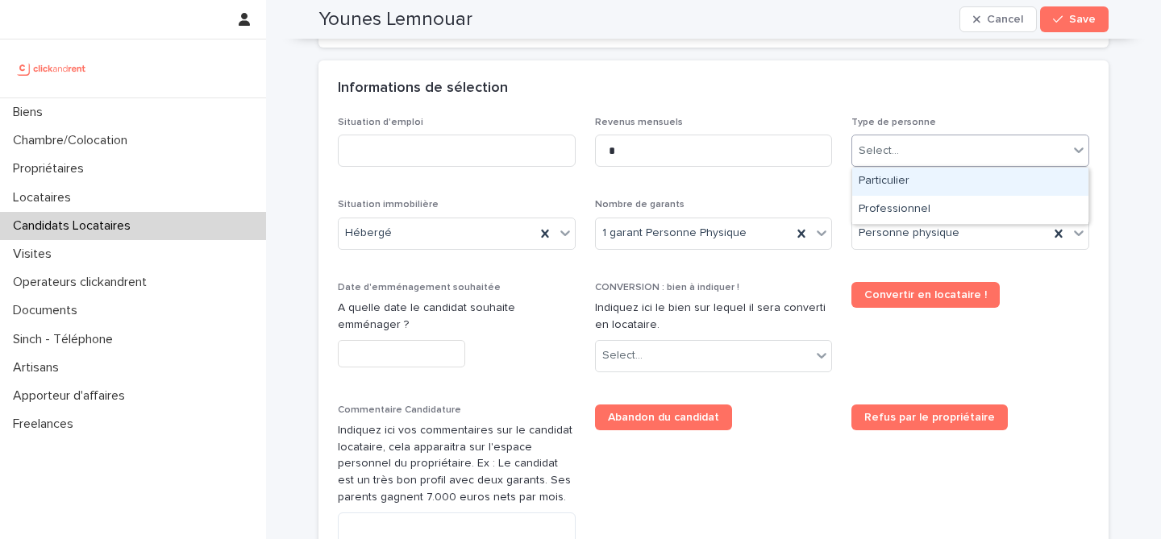
click at [979, 145] on div "Select..." at bounding box center [960, 151] width 216 height 27
click at [947, 177] on div "Particulier" at bounding box center [970, 182] width 236 height 28
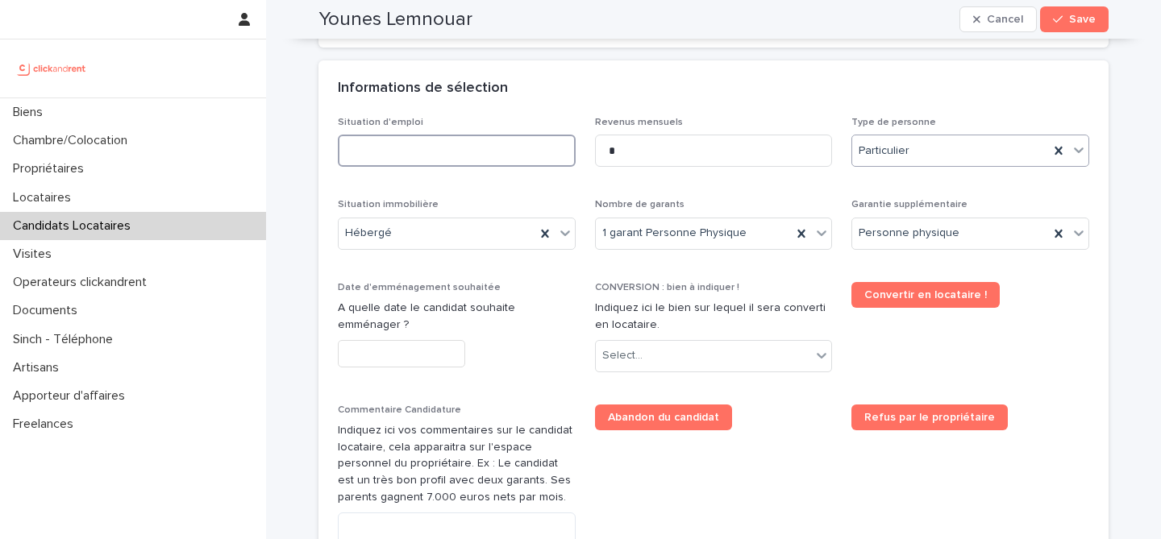
click at [546, 162] on input at bounding box center [457, 151] width 238 height 32
type input "********"
click at [625, 103] on div "Informations de sélection" at bounding box center [713, 88] width 790 height 56
click at [678, 353] on div "Select..." at bounding box center [704, 356] width 216 height 27
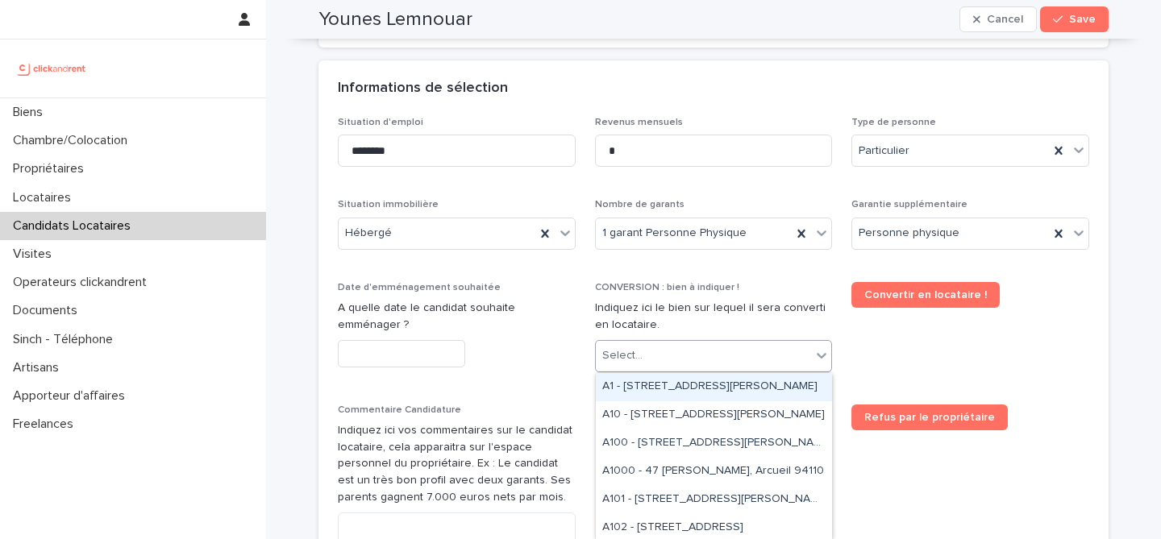
paste input "*****"
type input "*****"
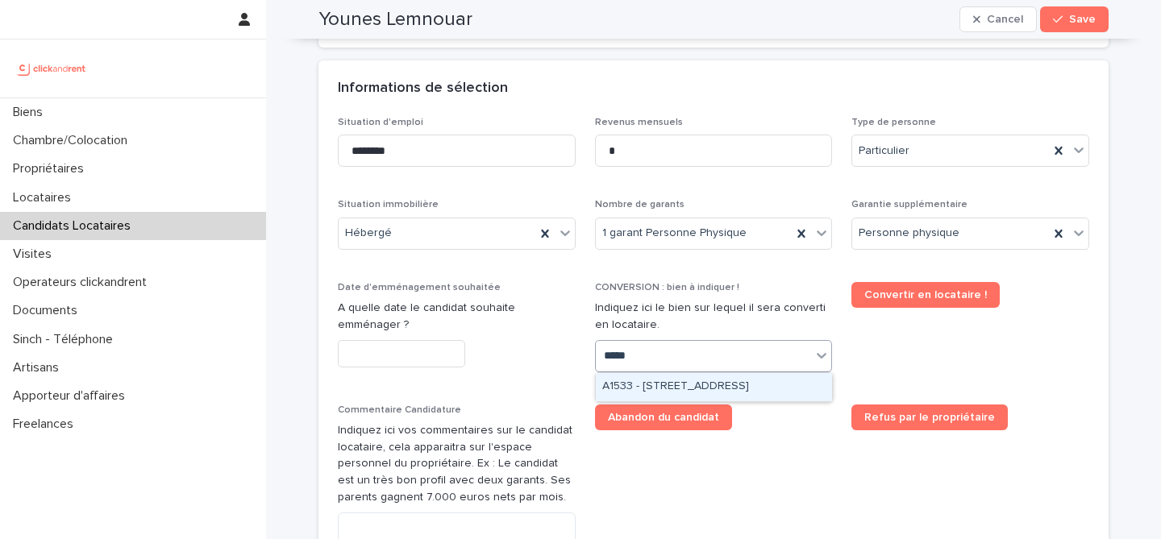
click at [684, 377] on div "A1533 - [STREET_ADDRESS]" at bounding box center [714, 387] width 236 height 28
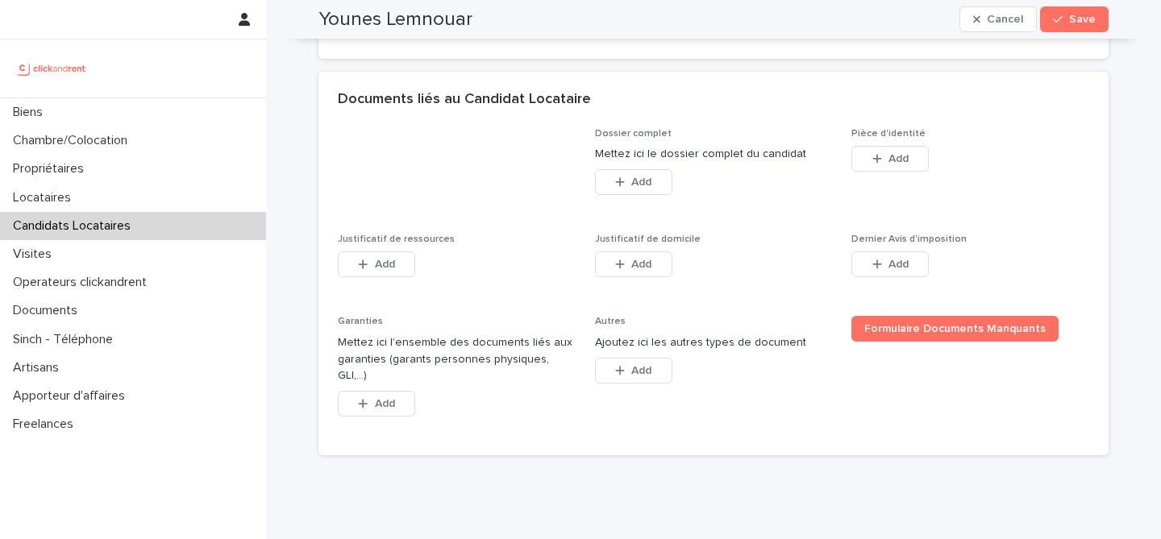
scroll to position [1225, 0]
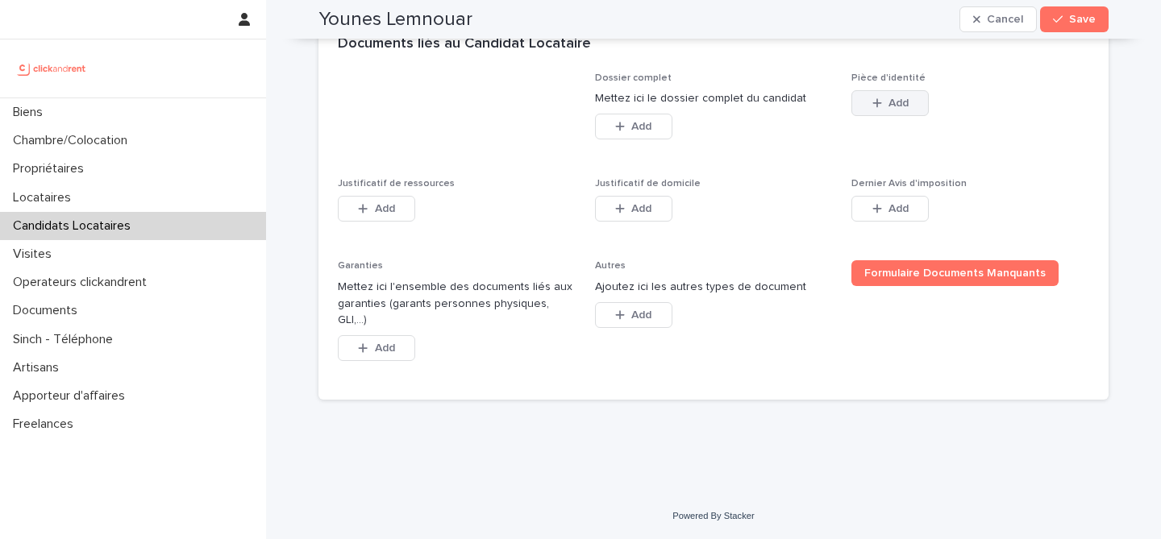
click at [916, 116] on button "Add" at bounding box center [889, 103] width 77 height 26
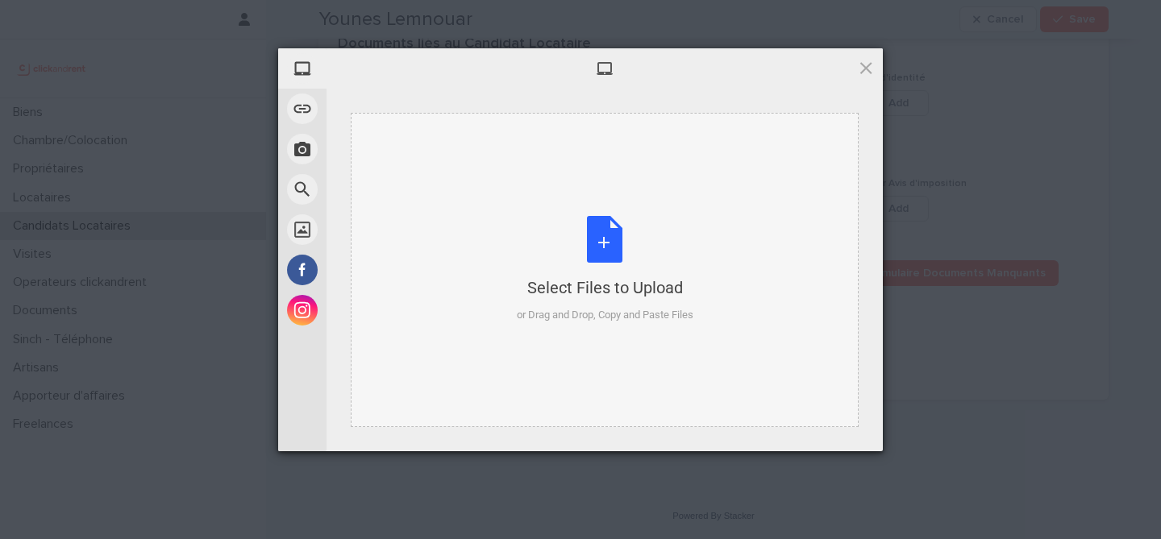
click at [590, 211] on div "Select Files to Upload or Drag and Drop, Copy and Paste Files" at bounding box center [605, 270] width 508 height 314
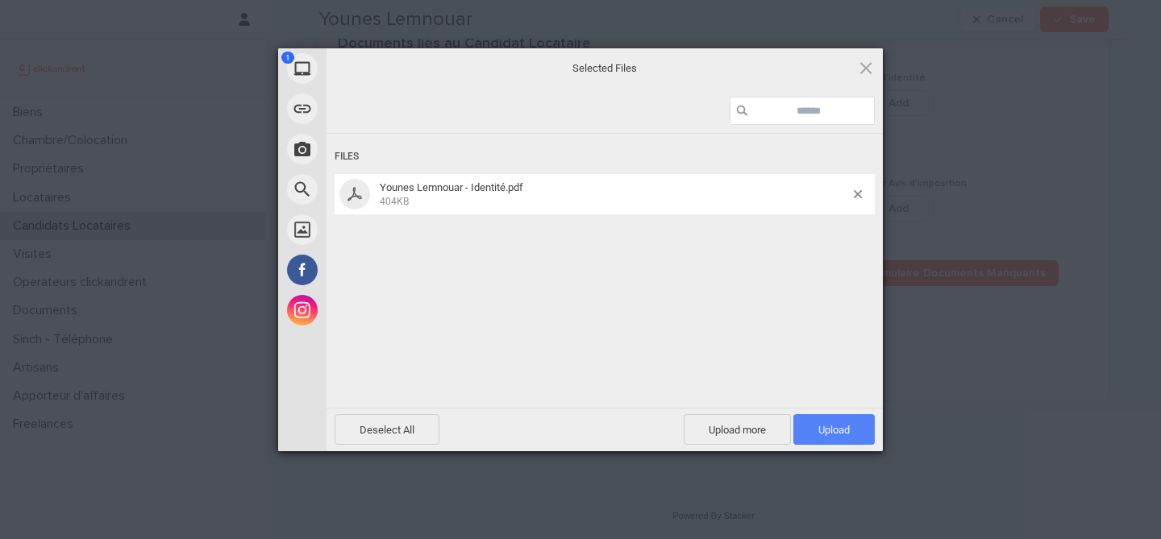
click at [851, 440] on span "Upload 1" at bounding box center [833, 429] width 81 height 31
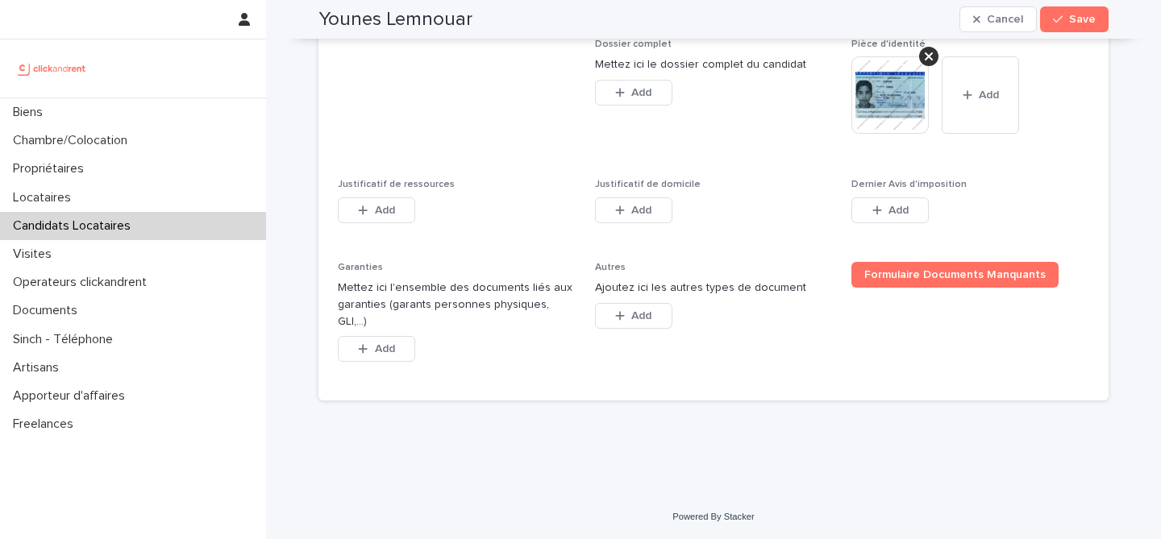
scroll to position [1270, 0]
click at [392, 223] on button "Add" at bounding box center [376, 210] width 77 height 26
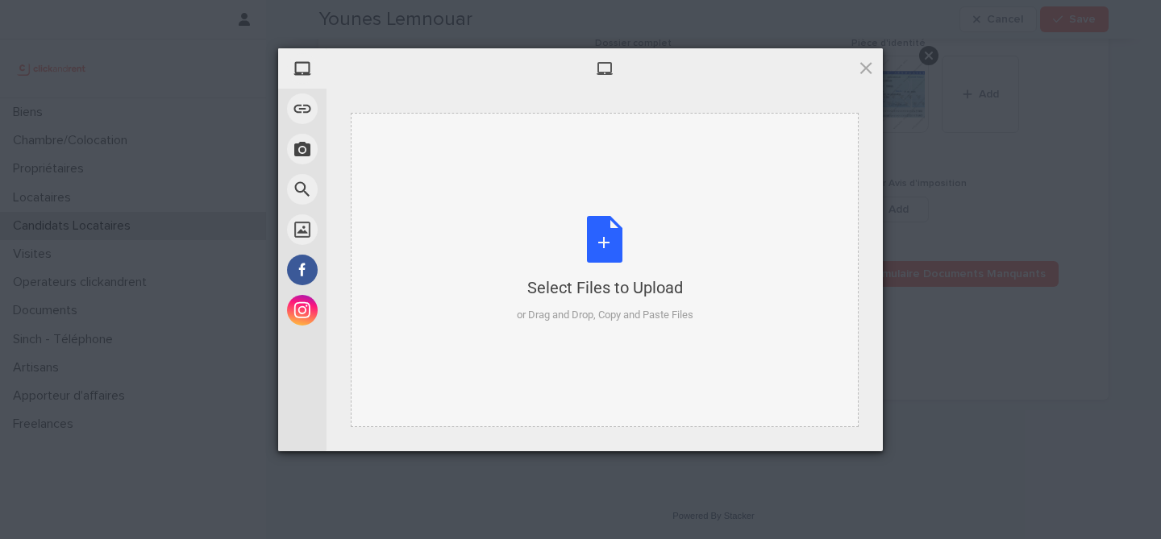
click at [614, 252] on div "Select Files to Upload or Drag and Drop, Copy and Paste Files" at bounding box center [605, 269] width 177 height 107
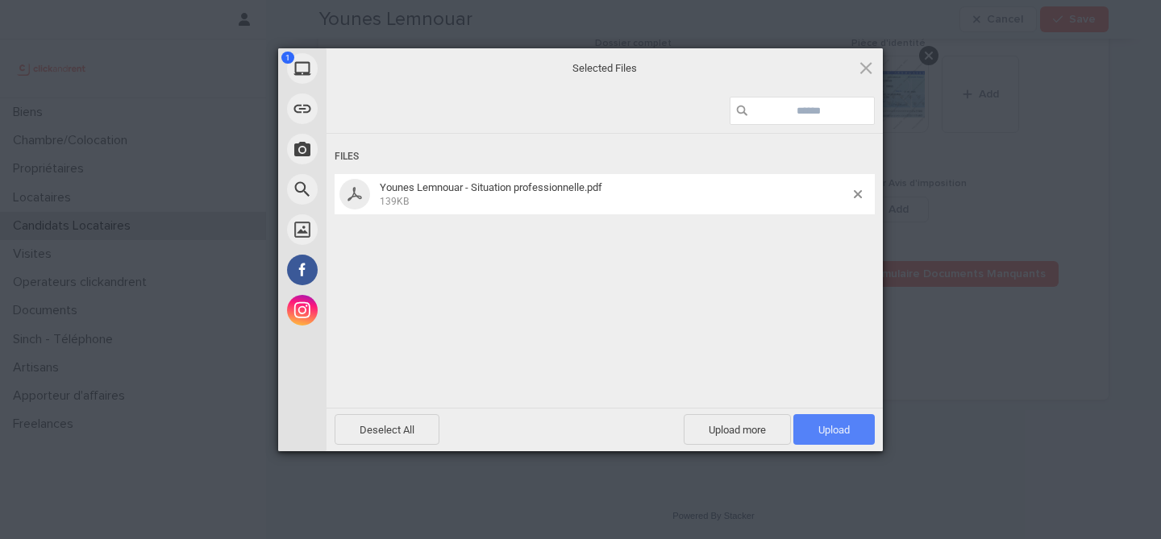
click at [839, 437] on span "Upload 1" at bounding box center [833, 429] width 81 height 31
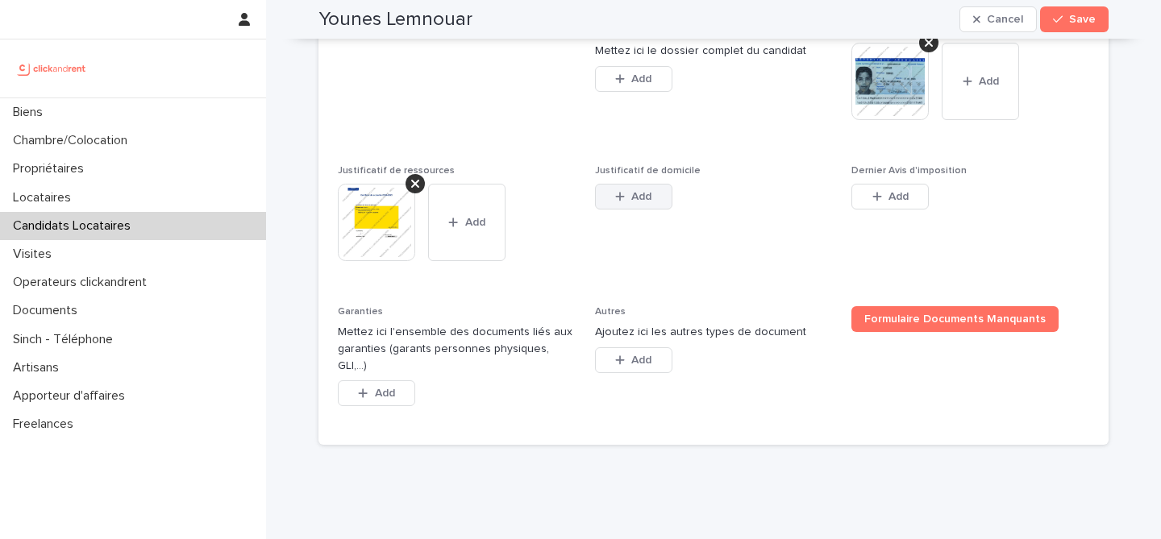
click at [628, 202] on div "button" at bounding box center [623, 196] width 16 height 11
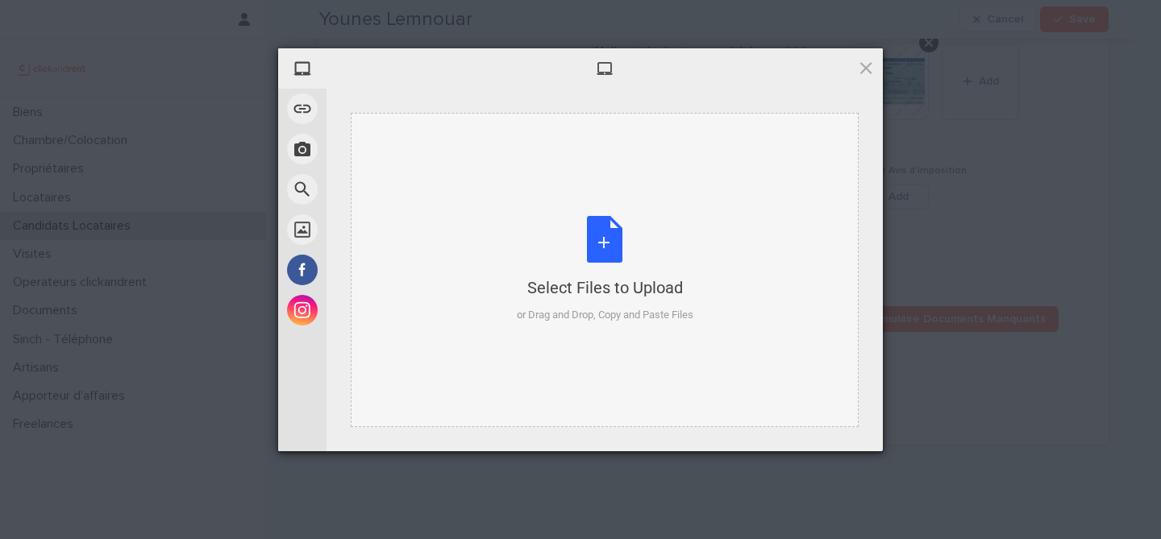
click at [597, 259] on div "Select Files to Upload or Drag and Drop, Copy and Paste Files" at bounding box center [605, 269] width 177 height 107
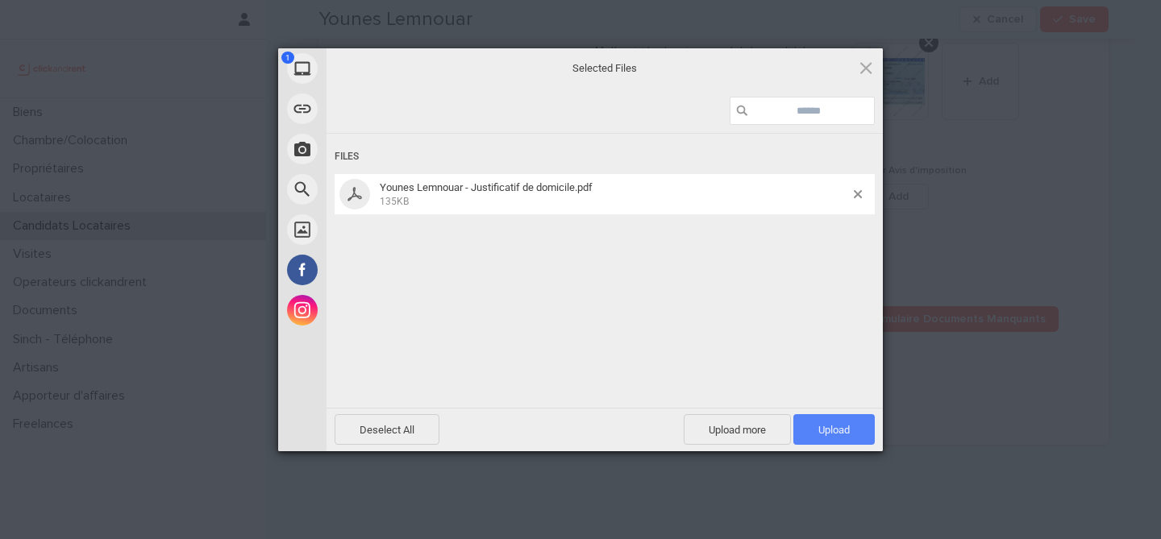
click at [843, 430] on span "Upload 1" at bounding box center [833, 430] width 31 height 12
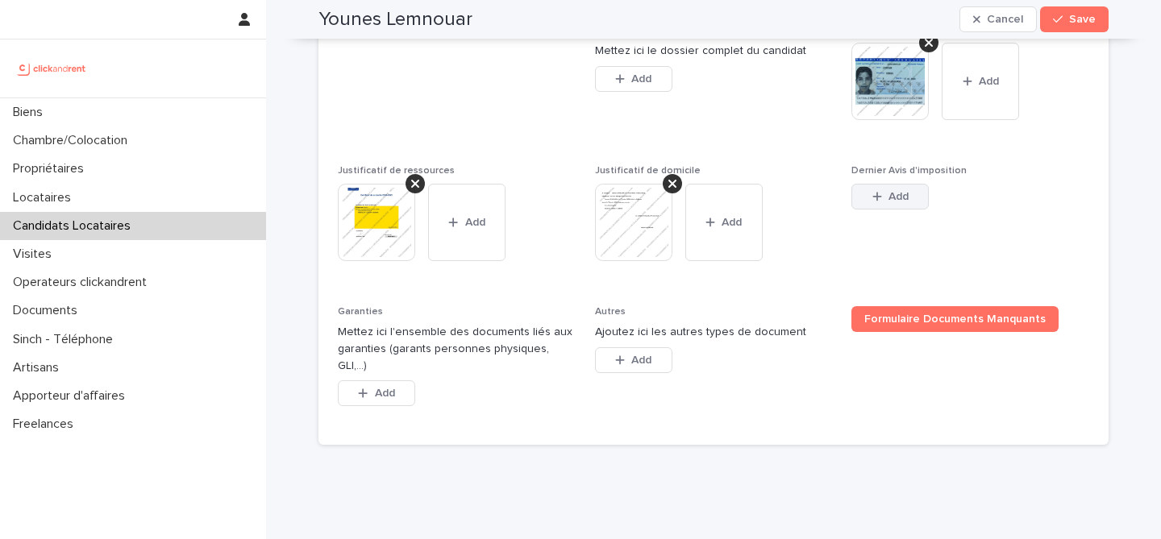
click at [872, 202] on icon "button" at bounding box center [877, 196] width 10 height 11
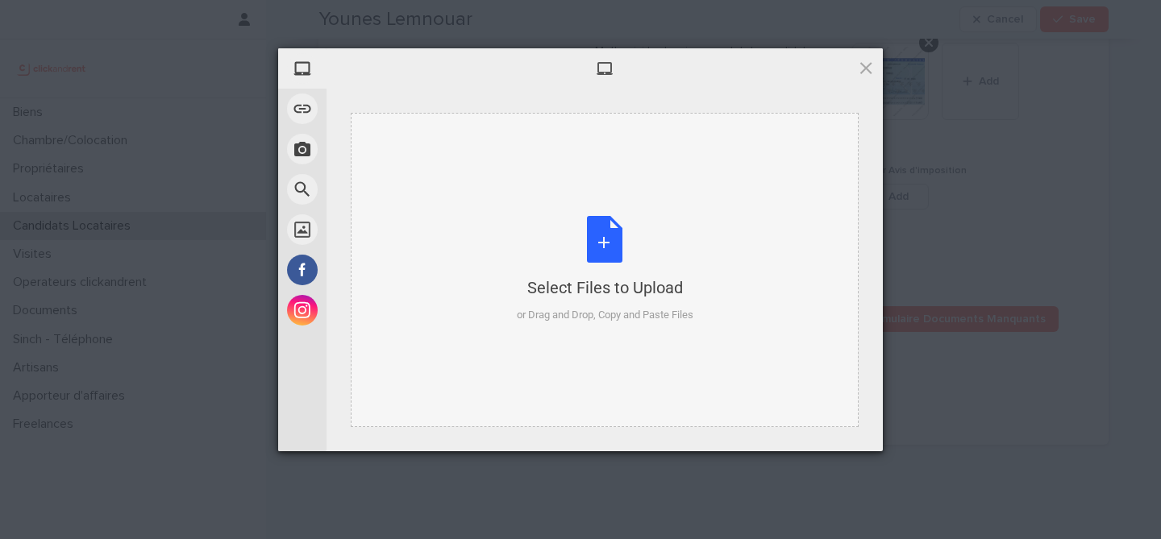
click at [572, 248] on div "Select Files to Upload or Drag and Drop, Copy and Paste Files" at bounding box center [605, 269] width 177 height 107
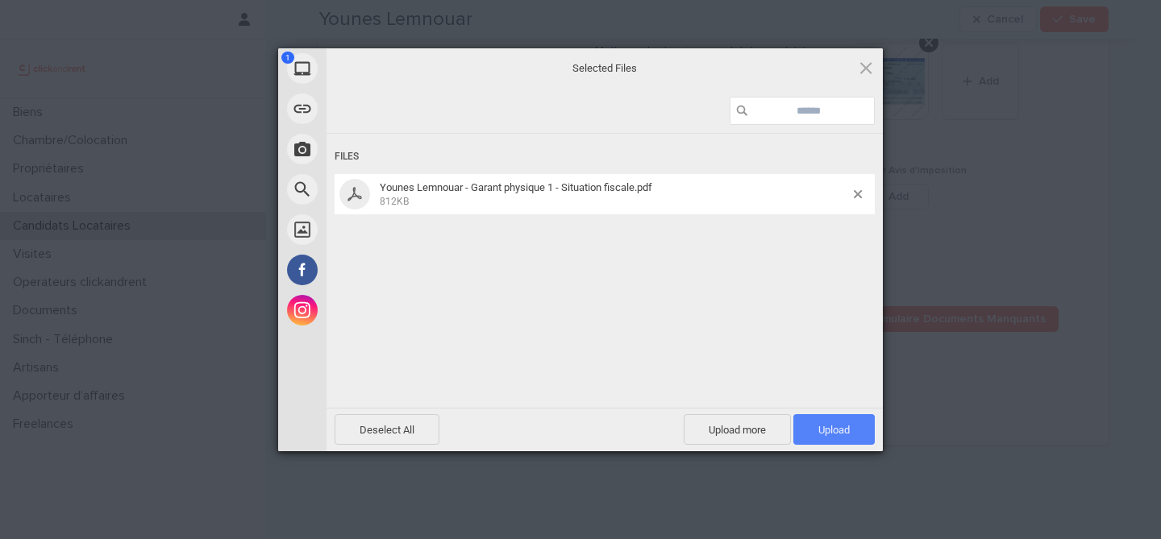
click at [849, 416] on span "Upload 1" at bounding box center [833, 429] width 81 height 31
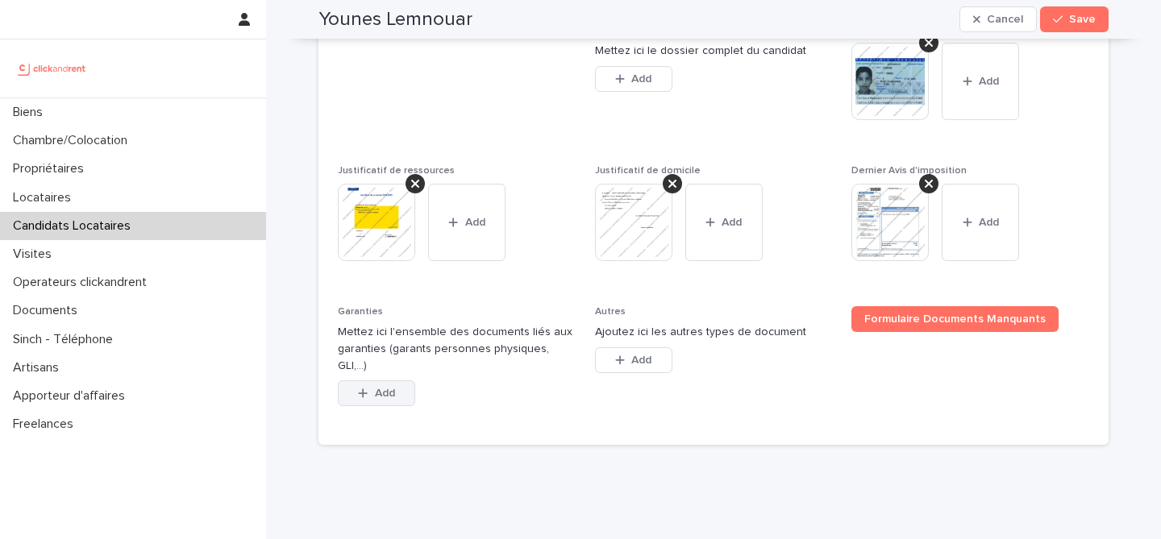
click at [388, 399] on span "Add" at bounding box center [385, 393] width 20 height 11
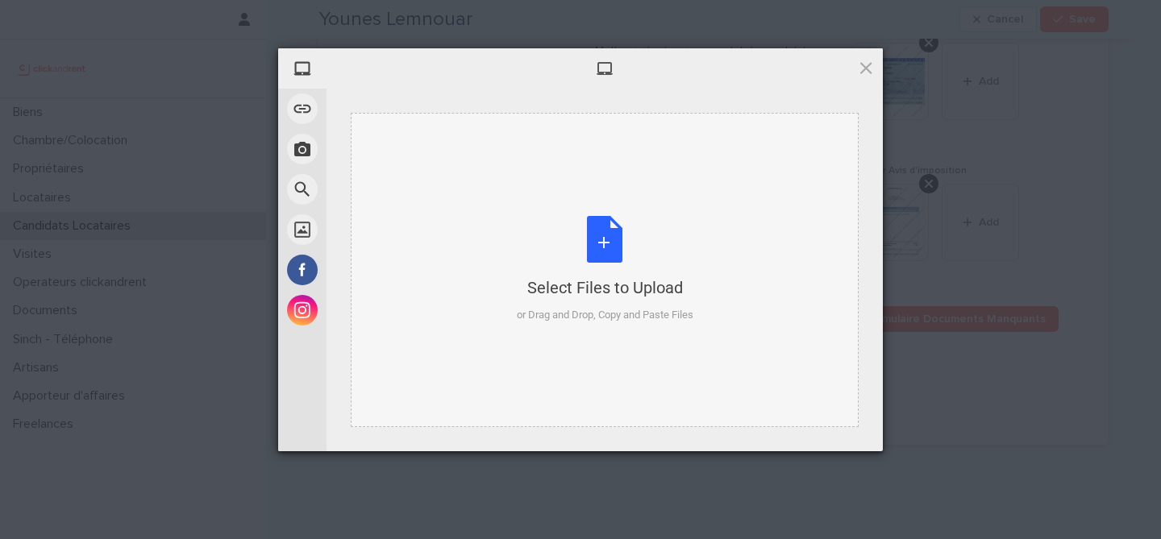
click at [605, 264] on div "Select Files to Upload or Drag and Drop, Copy and Paste Files" at bounding box center [605, 269] width 177 height 107
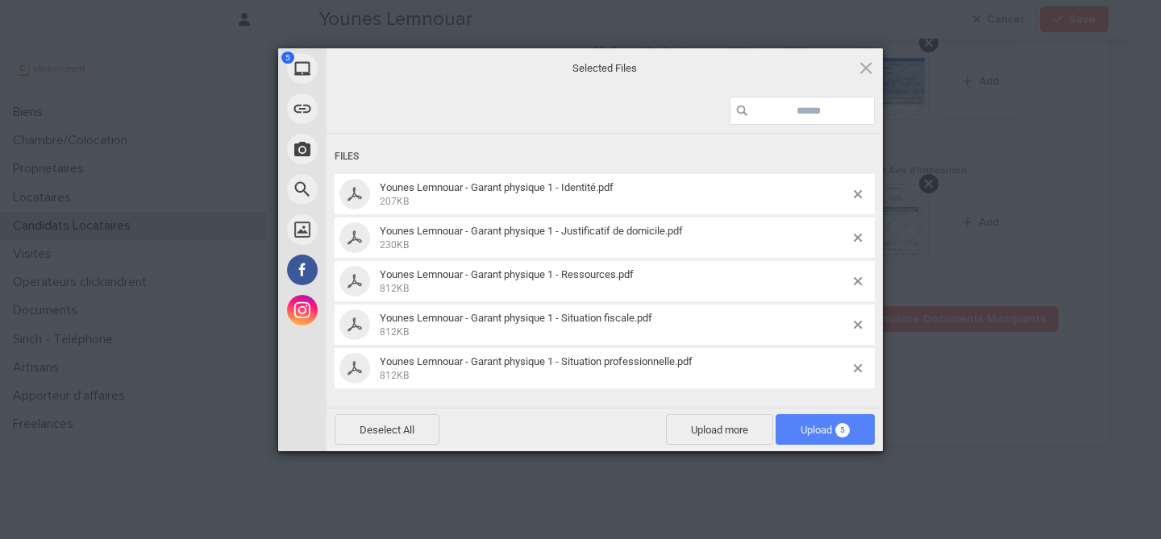
click at [838, 422] on span "Upload 5" at bounding box center [825, 429] width 99 height 31
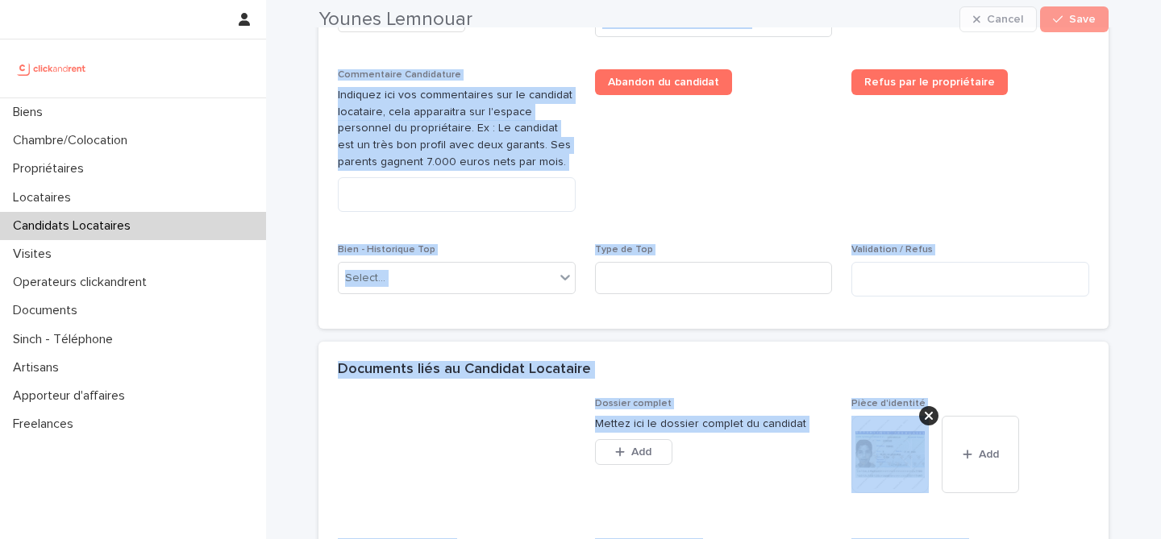
scroll to position [1650, 0]
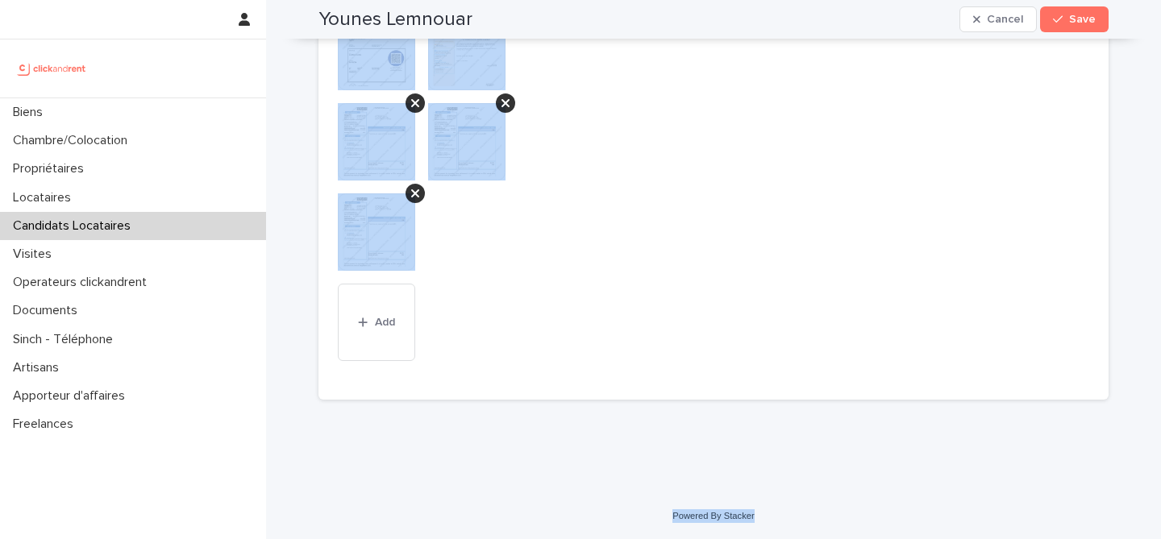
drag, startPoint x: 324, startPoint y: 42, endPoint x: 754, endPoint y: 535, distance: 653.7
copy div "Loremi Dolorsit Ametco Adip Elits, doeiu tem in utlab etdolo magn aliqua. Enima…"
click at [592, 169] on div "Dossier complet Mettez ici le dossier complet du candidat This file cannot be o…" at bounding box center [713, 19] width 751 height 724
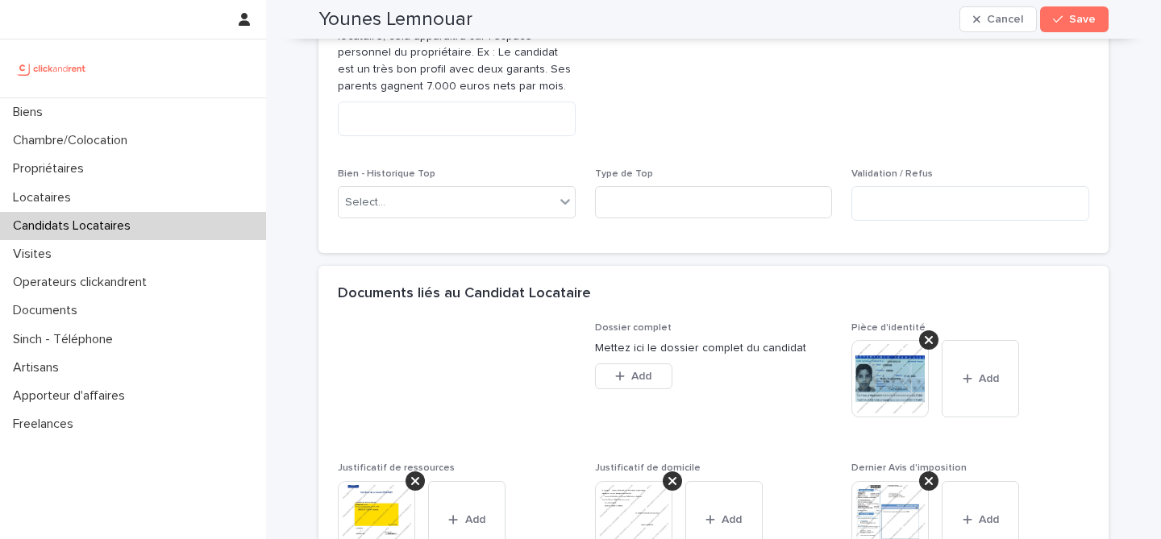
scroll to position [953, 0]
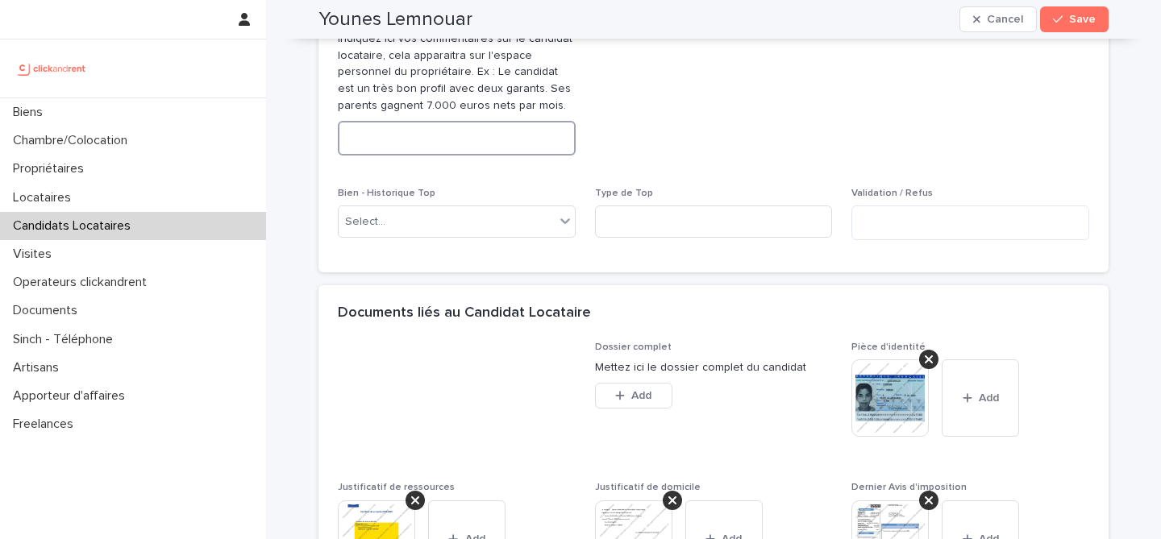
click at [513, 156] on textarea at bounding box center [457, 138] width 238 height 35
paste textarea "**********"
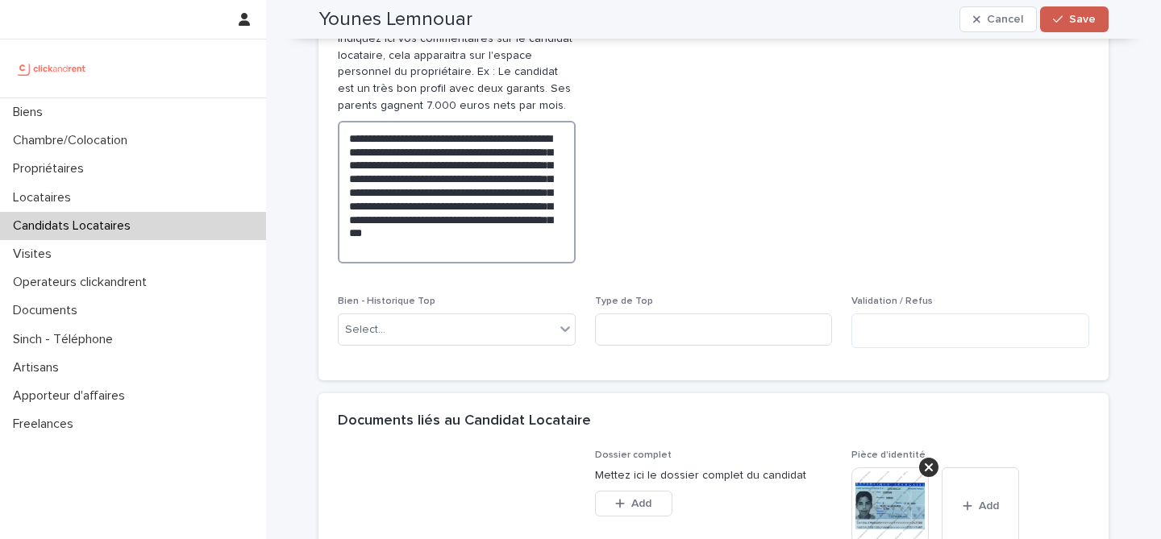
type textarea "**********"
click at [1091, 15] on span "Save" at bounding box center [1082, 19] width 27 height 11
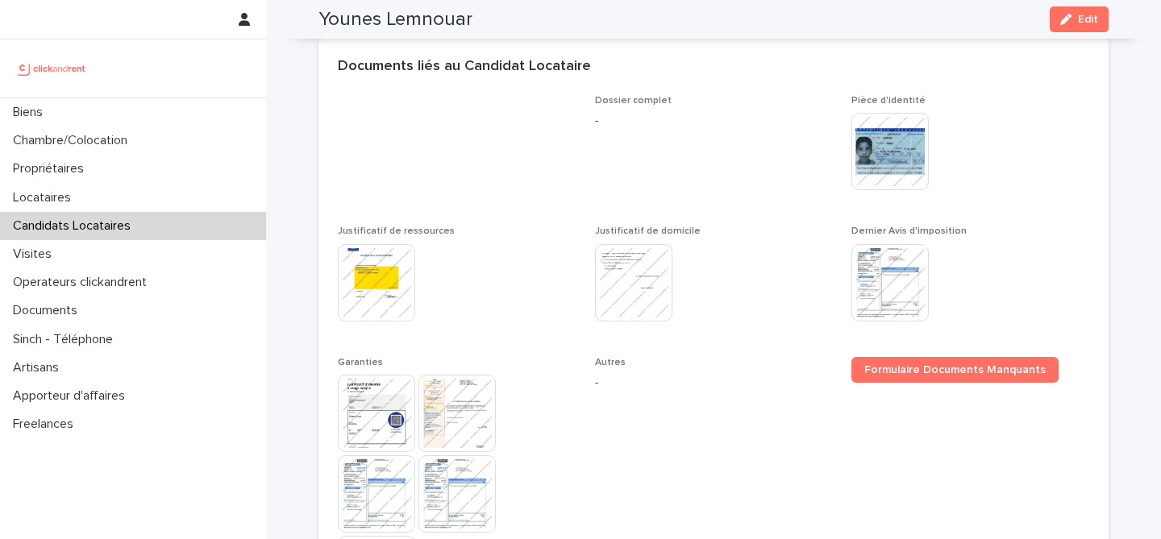
scroll to position [683, 0]
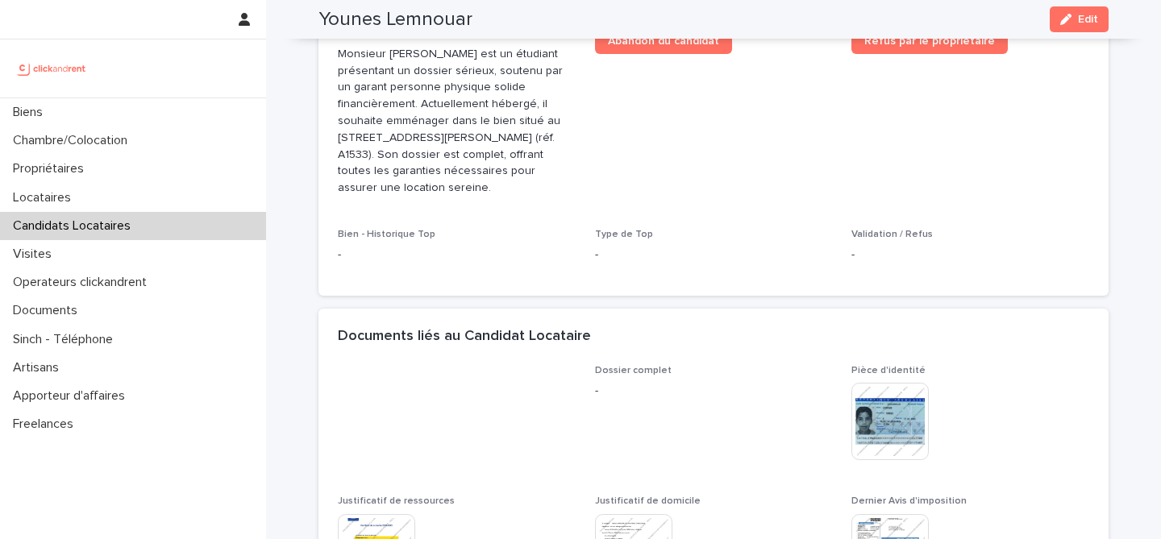
click at [433, 17] on h2 "Younes Lemnouar" at bounding box center [395, 19] width 154 height 23
copy div "Younes Lemnouar Edit"
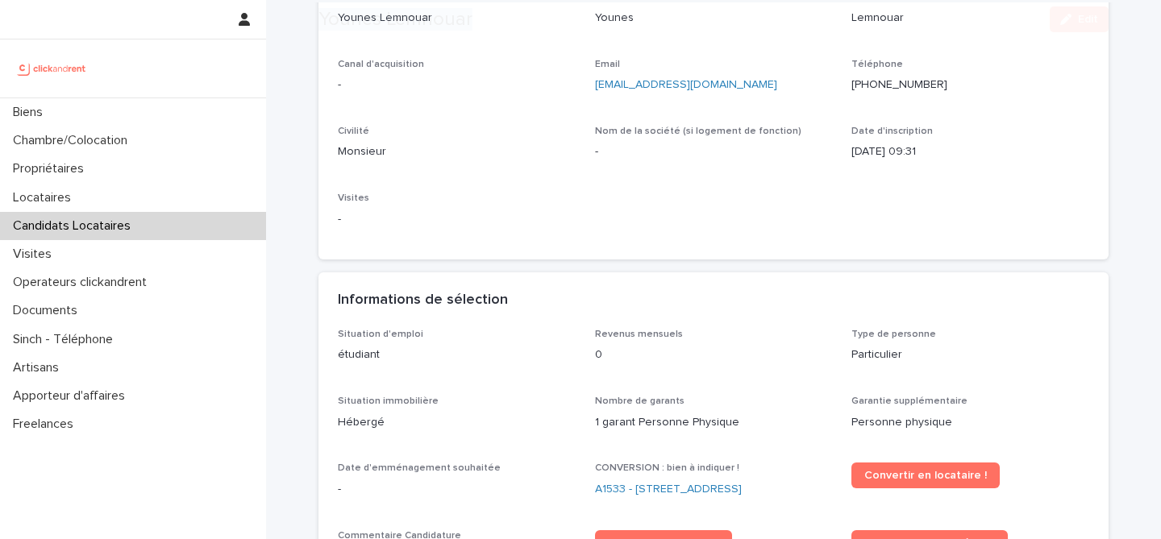
scroll to position [217, 0]
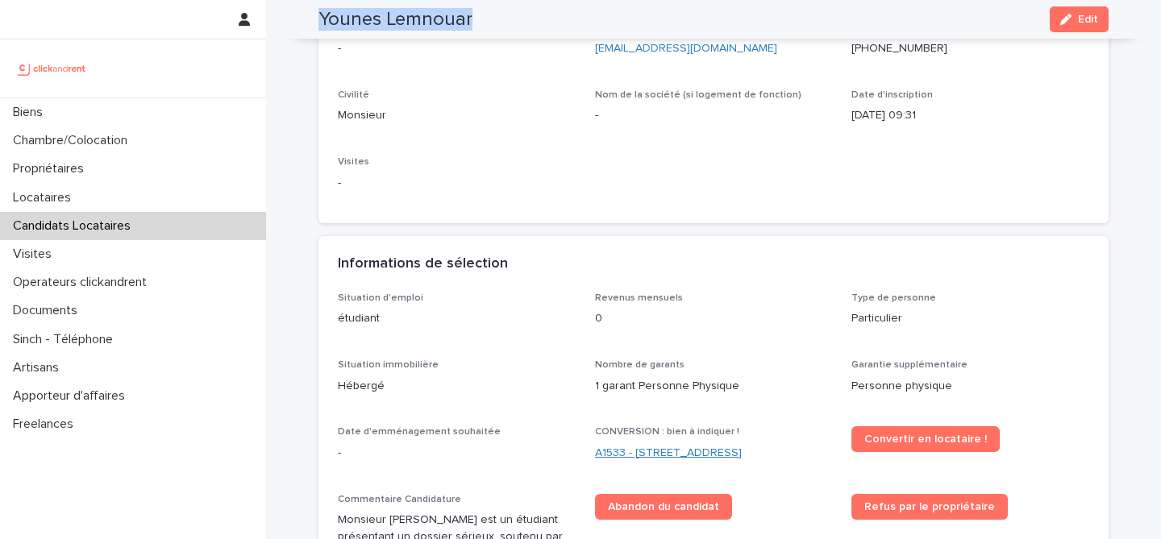
click at [676, 451] on link "A1533 - [STREET_ADDRESS]" at bounding box center [668, 453] width 147 height 17
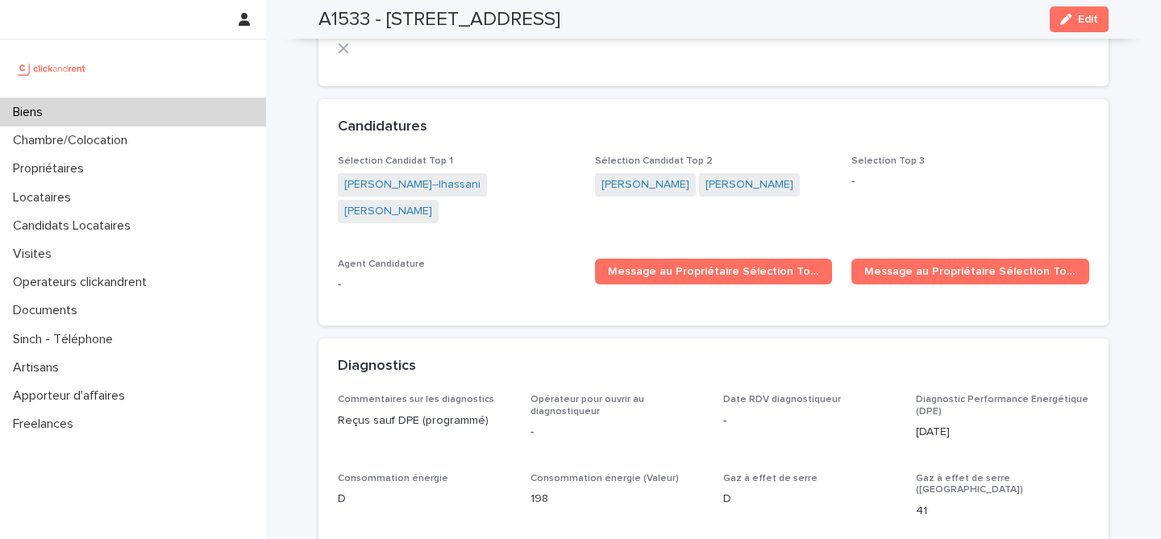
scroll to position [5115, 0]
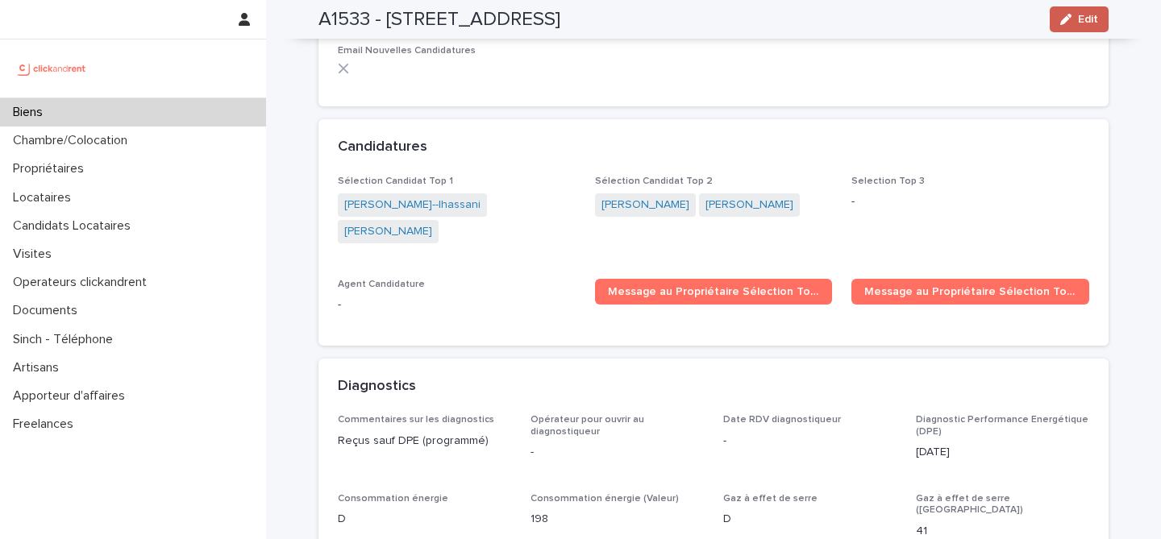
click at [1089, 31] on button "Edit" at bounding box center [1079, 19] width 59 height 26
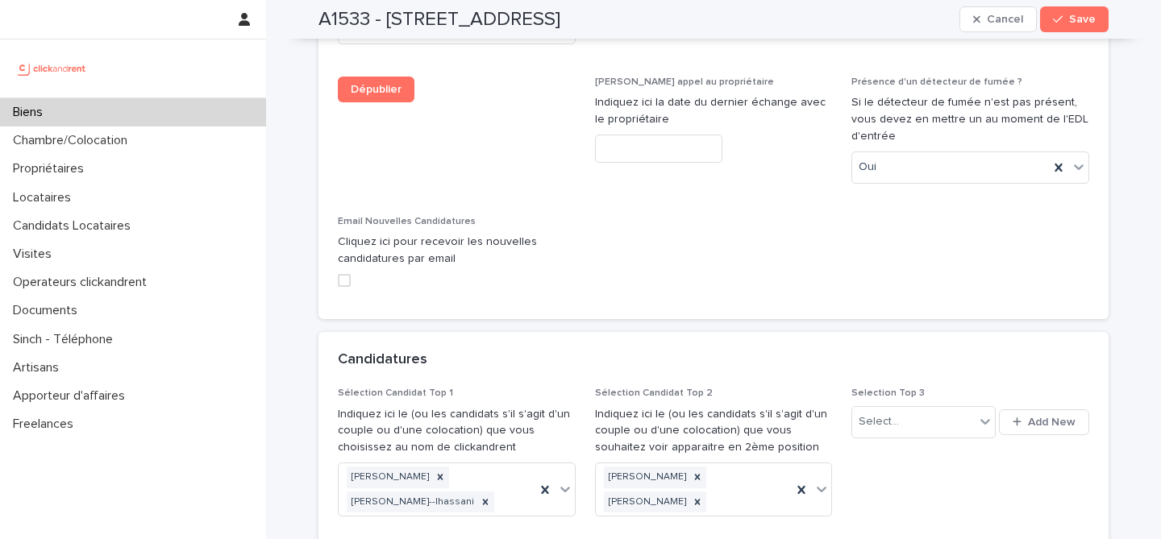
scroll to position [7856, 0]
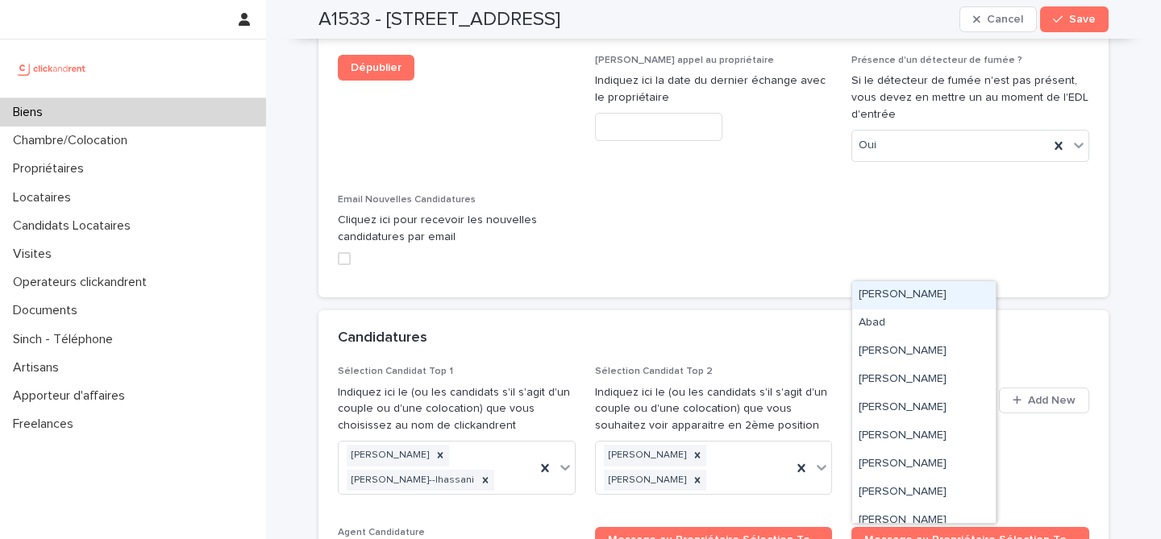
click at [936, 387] on div "Select..." at bounding box center [913, 400] width 122 height 27
paste input "**********"
type input "**********"
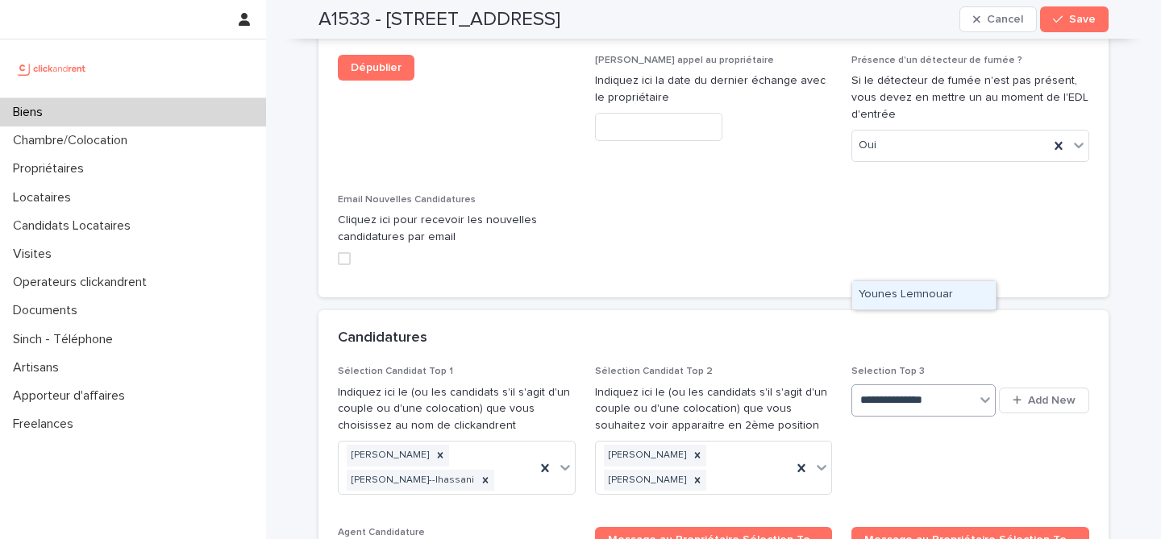
click at [933, 296] on div "Younes Lemnouar" at bounding box center [924, 295] width 144 height 28
paste input "**********"
type input "**********"
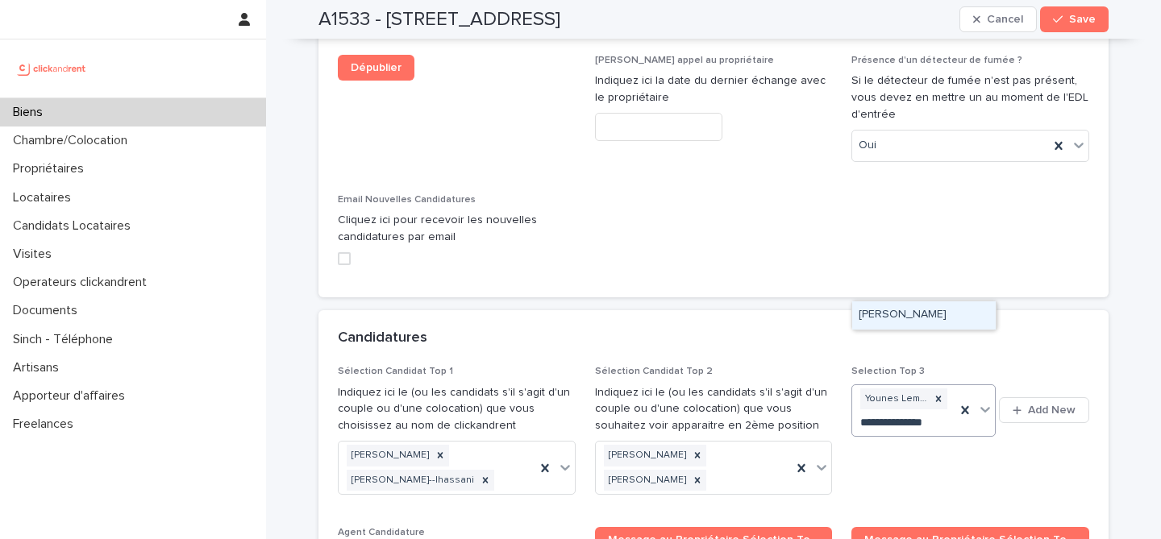
click at [937, 319] on div "[PERSON_NAME]" at bounding box center [924, 316] width 144 height 28
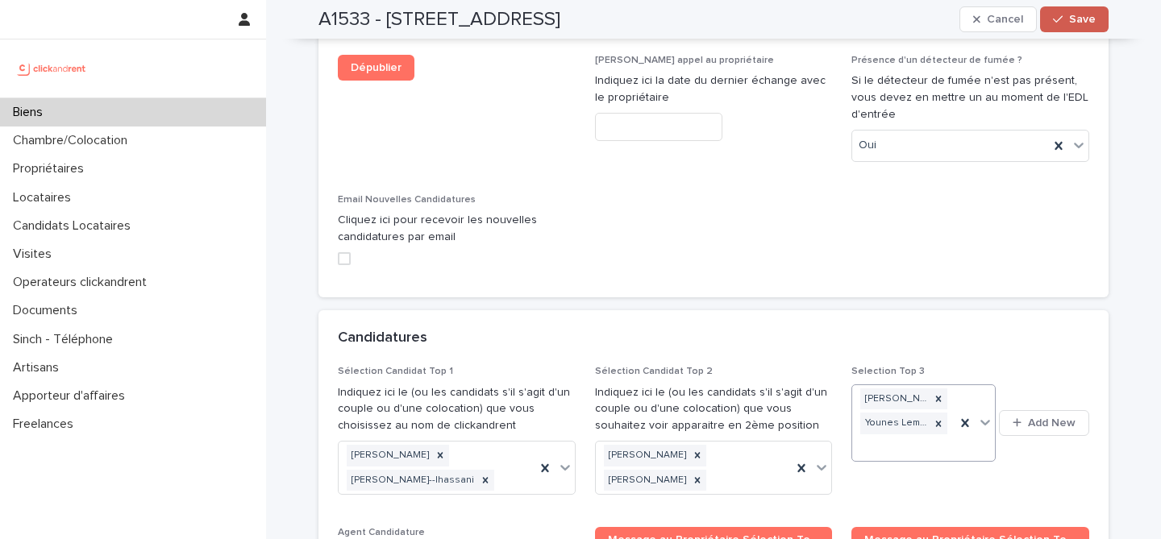
click at [1083, 20] on span "Save" at bounding box center [1082, 19] width 27 height 11
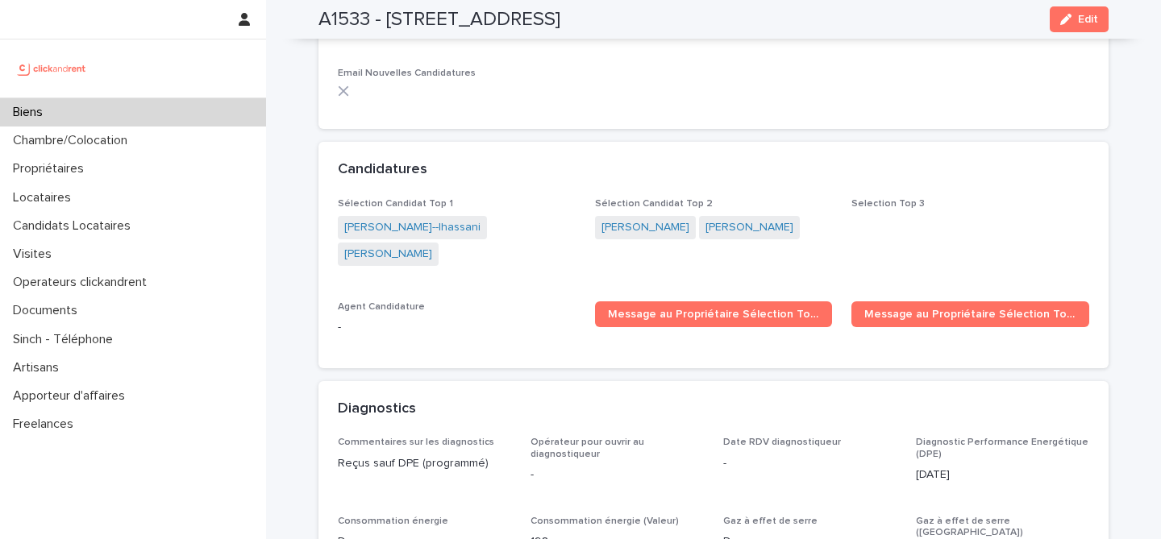
scroll to position [5101, 0]
